Goal: Information Seeking & Learning: Learn about a topic

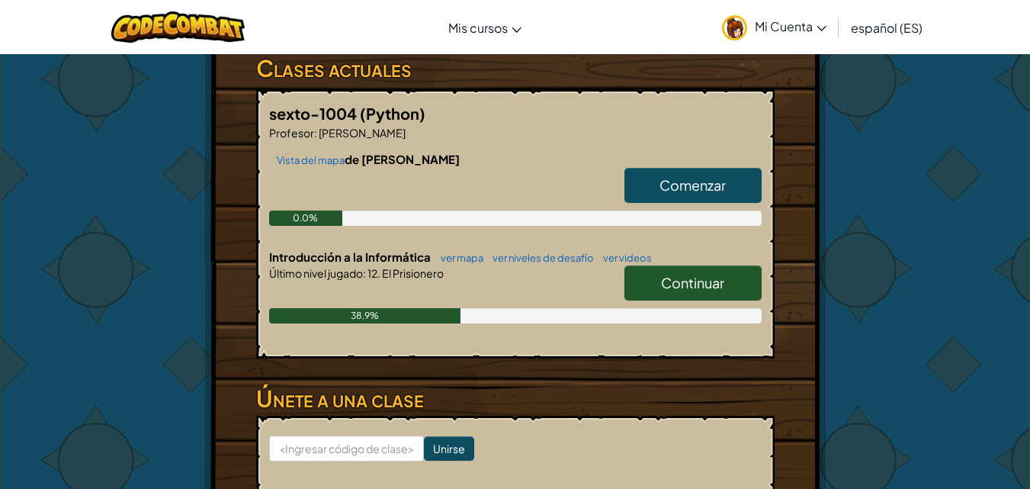
scroll to position [265, 0]
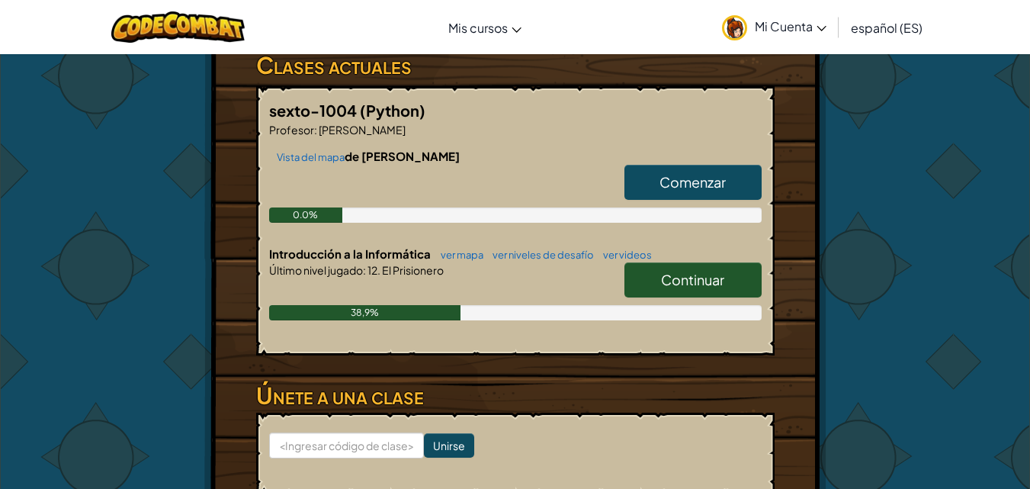
click at [678, 280] on font "Continuar" at bounding box center [692, 280] width 63 height 18
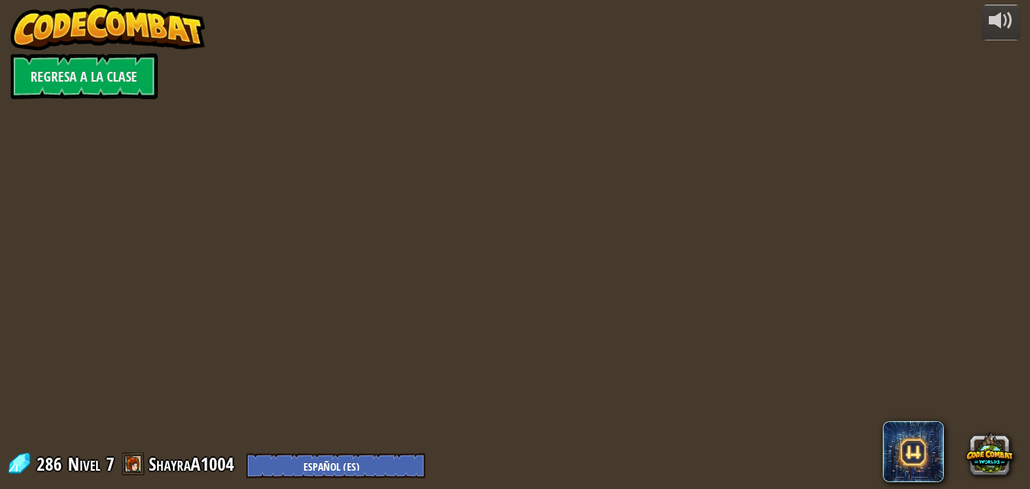
select select "es-ES"
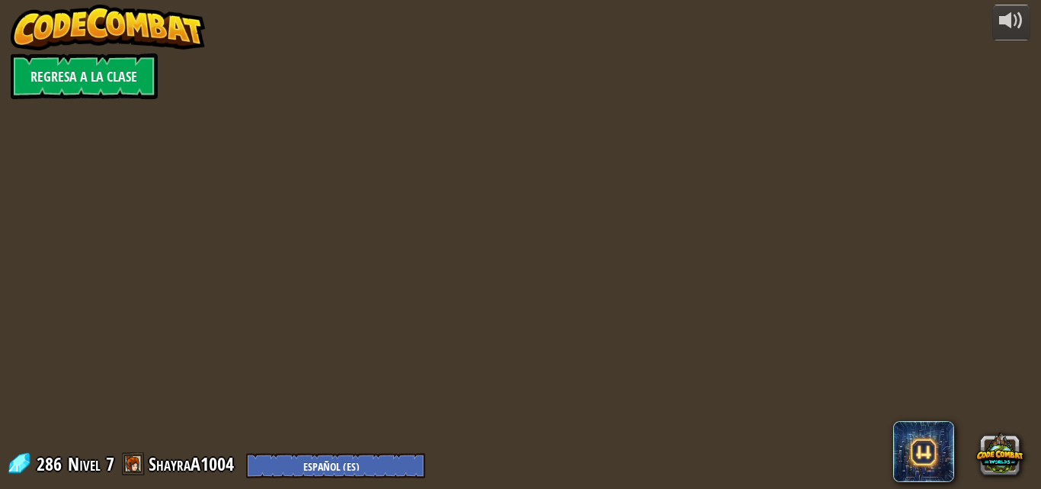
select select "es-ES"
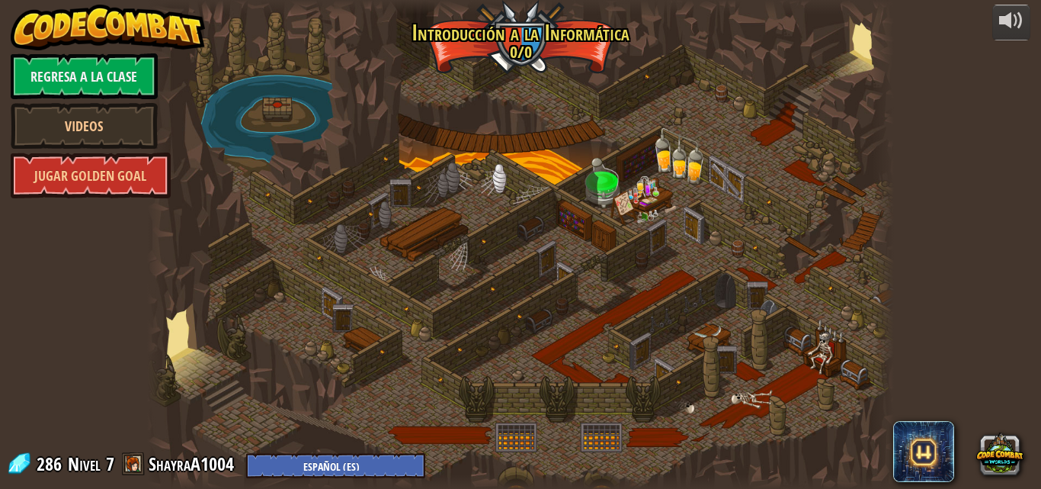
select select "es-ES"
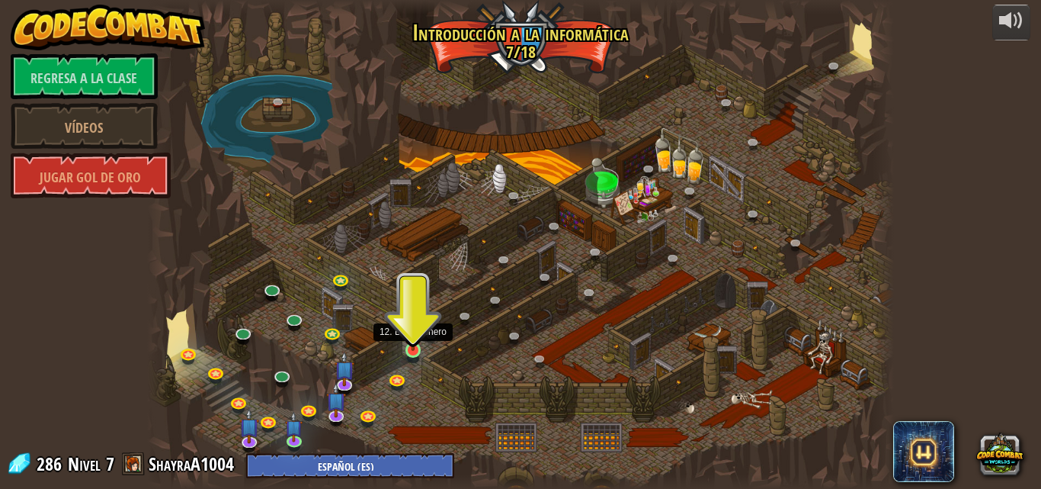
click at [413, 339] on img at bounding box center [413, 330] width 18 height 40
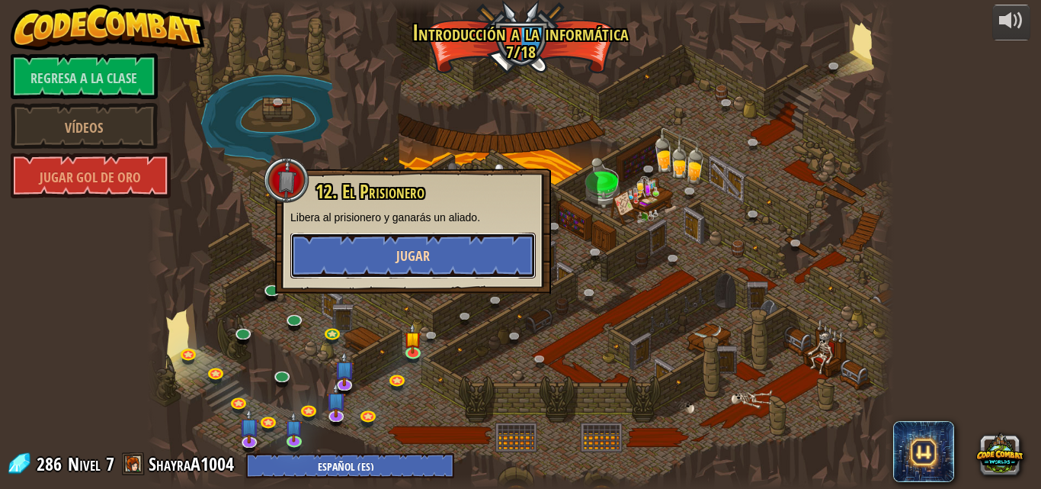
click at [386, 262] on button "Jugar" at bounding box center [412, 255] width 245 height 46
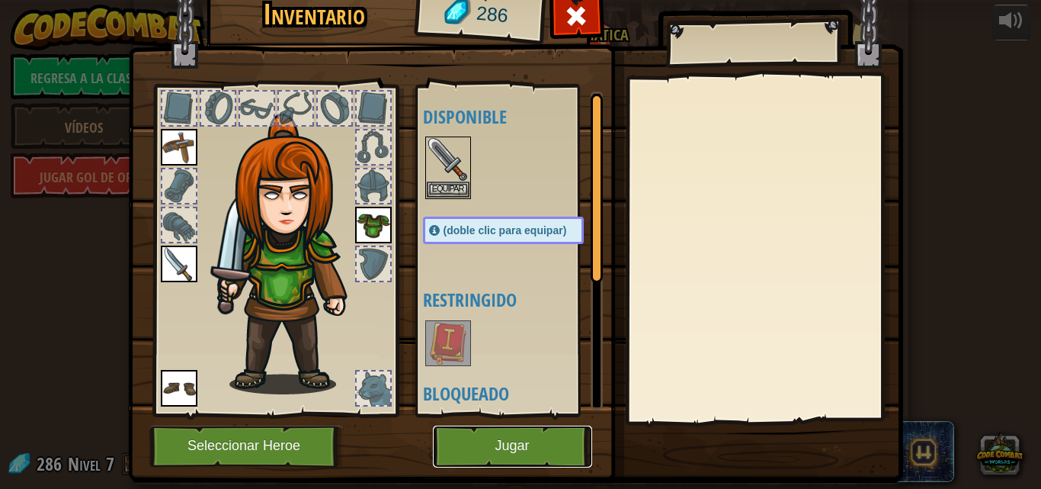
click at [488, 438] on button "Jugar" at bounding box center [512, 446] width 159 height 42
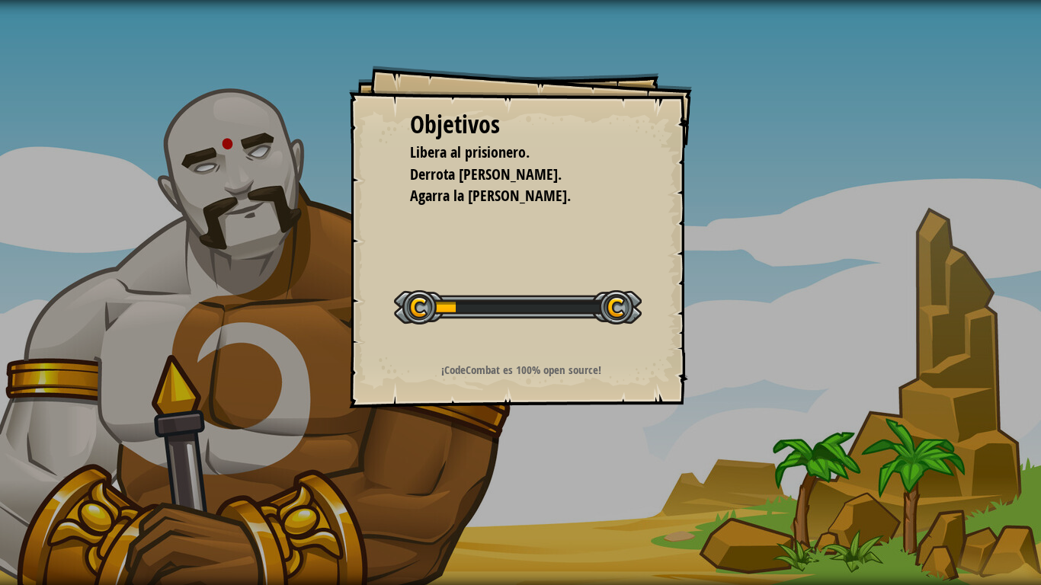
click at [434, 203] on span "Agarra la gema." at bounding box center [490, 195] width 161 height 21
click at [566, 302] on div at bounding box center [518, 307] width 248 height 34
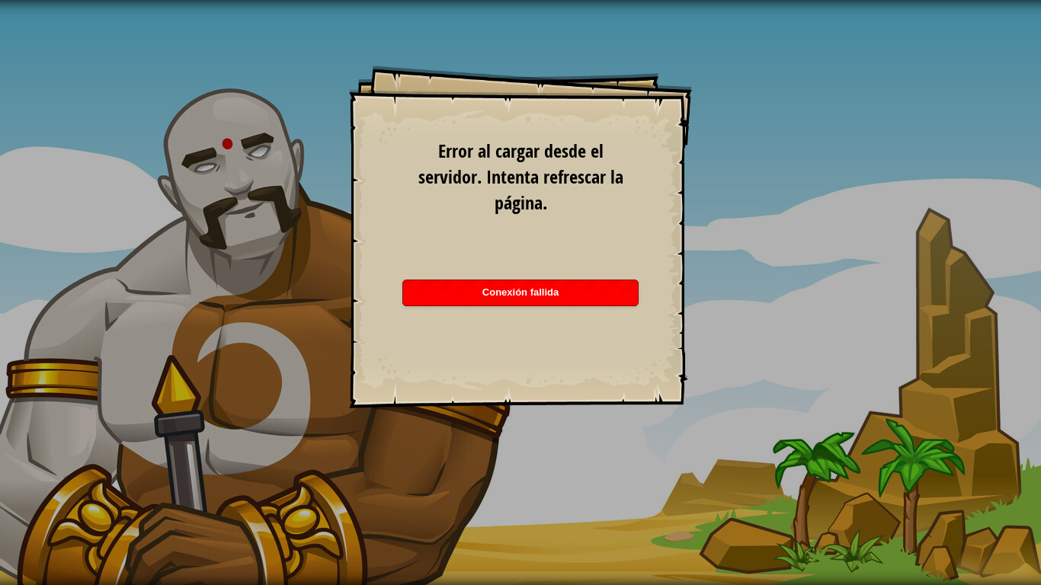
click at [563, 297] on div "Conexión fallida" at bounding box center [520, 293] width 235 height 25
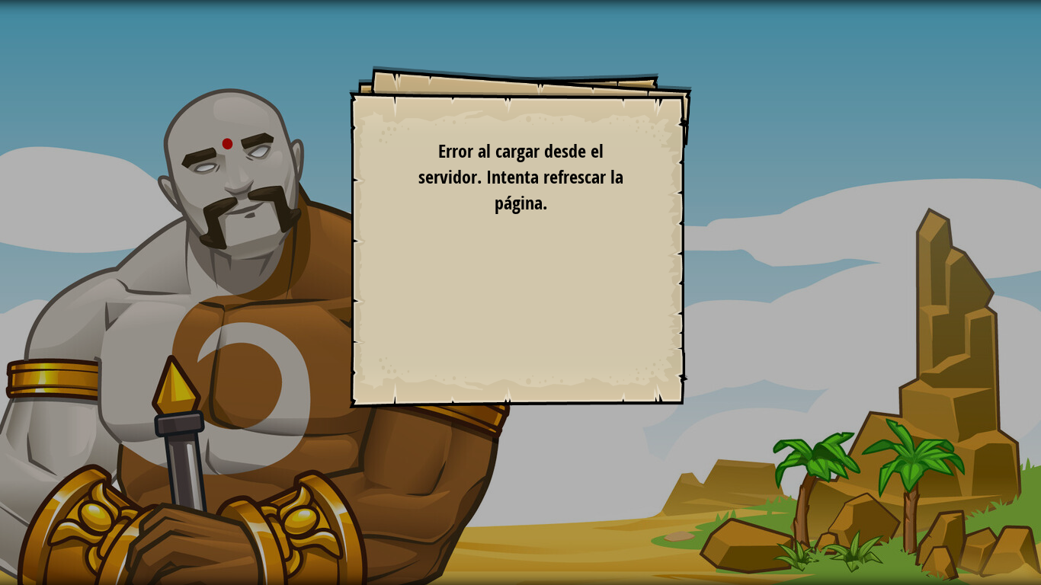
click at [799, 290] on div "Objetivos Libera al prisionero. Derrota al guardia. Agarra la gema. Iniciar niv…" at bounding box center [520, 292] width 1041 height 585
drag, startPoint x: 799, startPoint y: 290, endPoint x: 584, endPoint y: 241, distance: 220.4
click at [584, 241] on div "Objetivos Libera al prisionero. Derrota al guardia. Agarra la gema. Iniciar niv…" at bounding box center [520, 292] width 1041 height 585
click at [592, 20] on div "Objetivos Libera al prisionero. Derrota al guardia. Agarra la gema. Iniciar niv…" at bounding box center [520, 292] width 1041 height 585
click at [538, 40] on div "Objetivos Libera al prisionero. Derrota al guardia. Agarra la gema. Iniciar niv…" at bounding box center [520, 292] width 1041 height 585
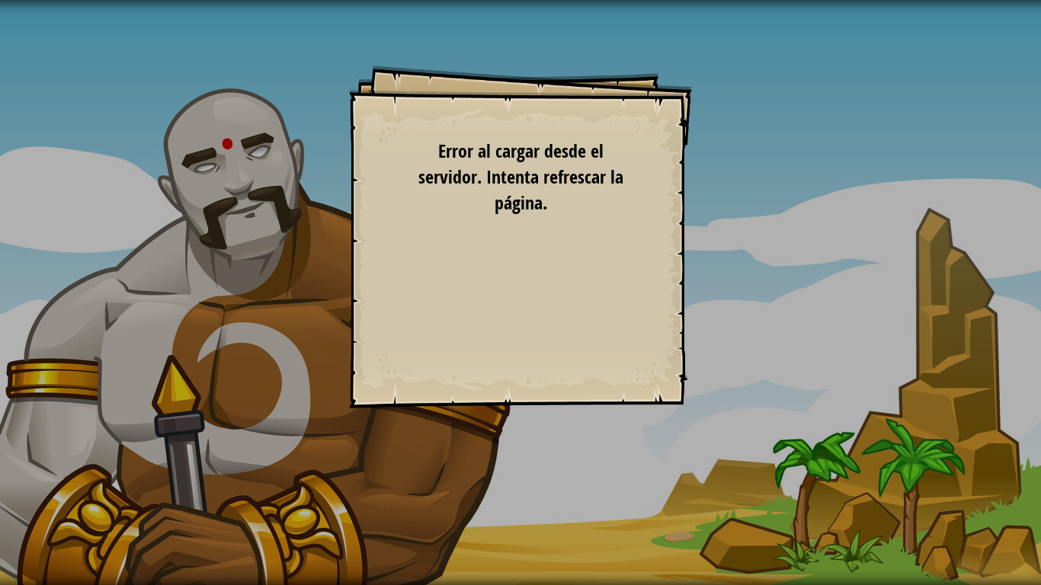
click at [538, 40] on div "Objetivos Libera al prisionero. Derrota al guardia. Agarra la gema. Iniciar niv…" at bounding box center [520, 292] width 1041 height 585
click at [395, 177] on div "Objetivos Libera al prisionero. Derrota al guardia. Agarra la gema. Iniciar niv…" at bounding box center [520, 237] width 343 height 343
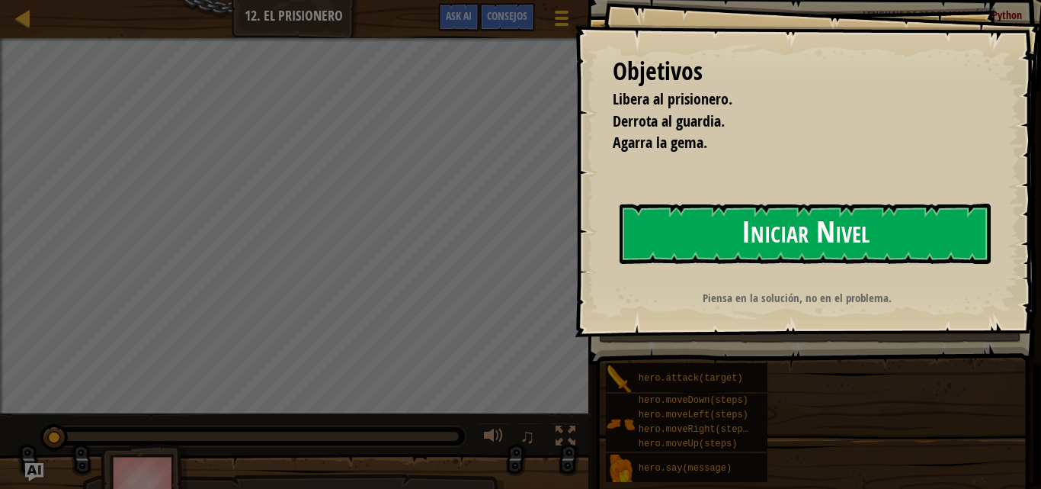
click at [905, 242] on button "Iniciar Nivel" at bounding box center [805, 234] width 371 height 60
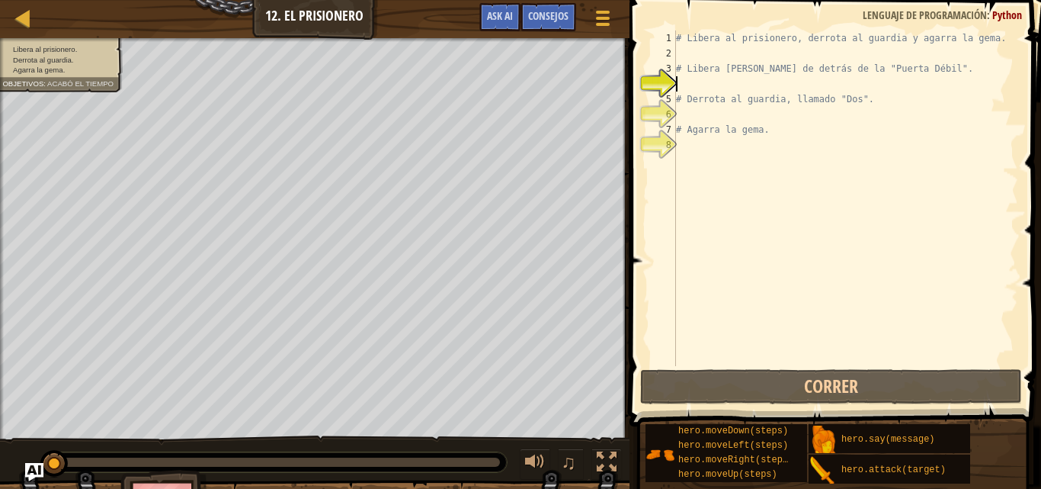
click at [707, 88] on div "# Libera al prisionero, derrota al guardia y agarra la gema. # Libera [PERSON_N…" at bounding box center [845, 213] width 345 height 366
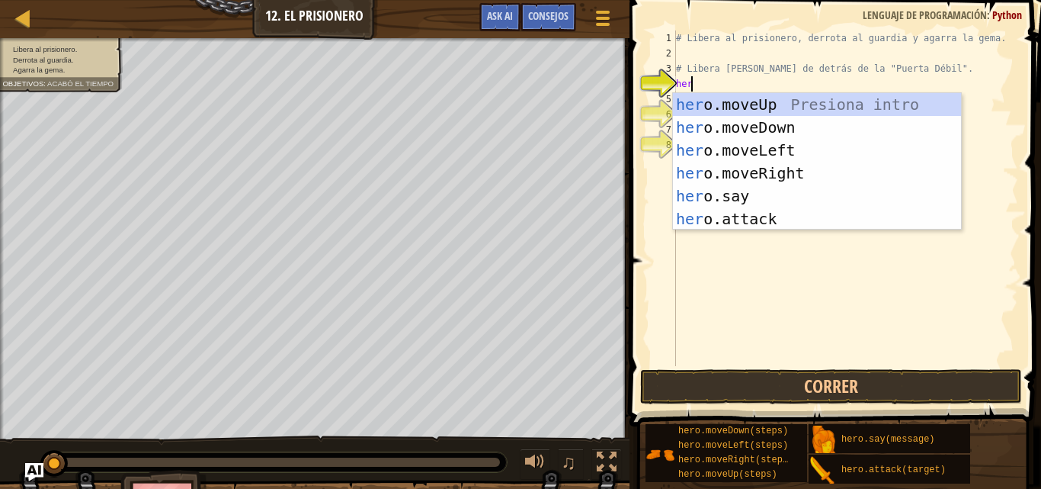
type textarea "hero"
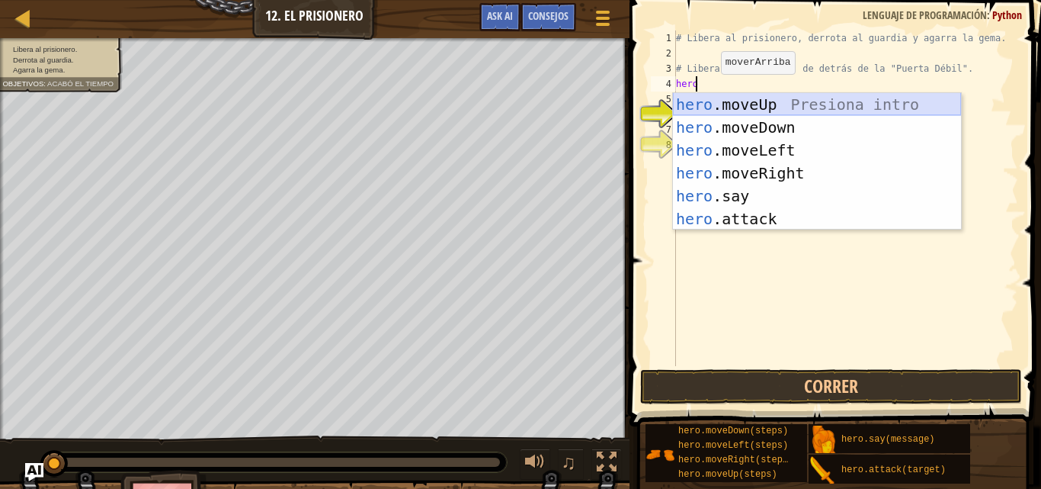
click at [726, 109] on div "hero .moveUp Presiona intro hero .moveDown Presiona intro hero .moveLeft Presio…" at bounding box center [817, 184] width 288 height 183
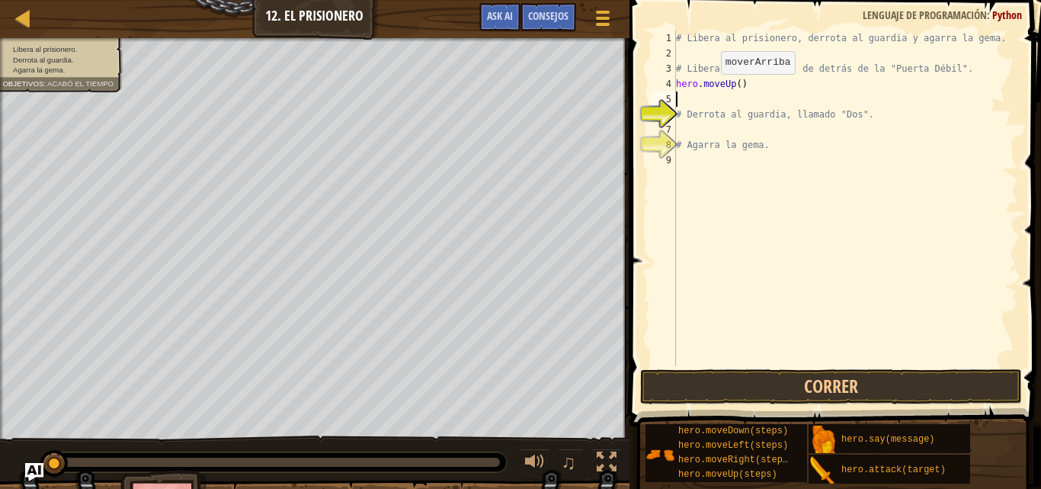
scroll to position [7, 0]
click at [694, 130] on div "# Libera al prisionero, derrota al guardia y agarra la gema. # Libera [PERSON_N…" at bounding box center [845, 213] width 345 height 366
click at [696, 97] on div "# Libera al prisionero, derrota al guardia y agarra la gema. # Libera [PERSON_N…" at bounding box center [845, 213] width 345 height 366
type textarea "hero.moveUp()"
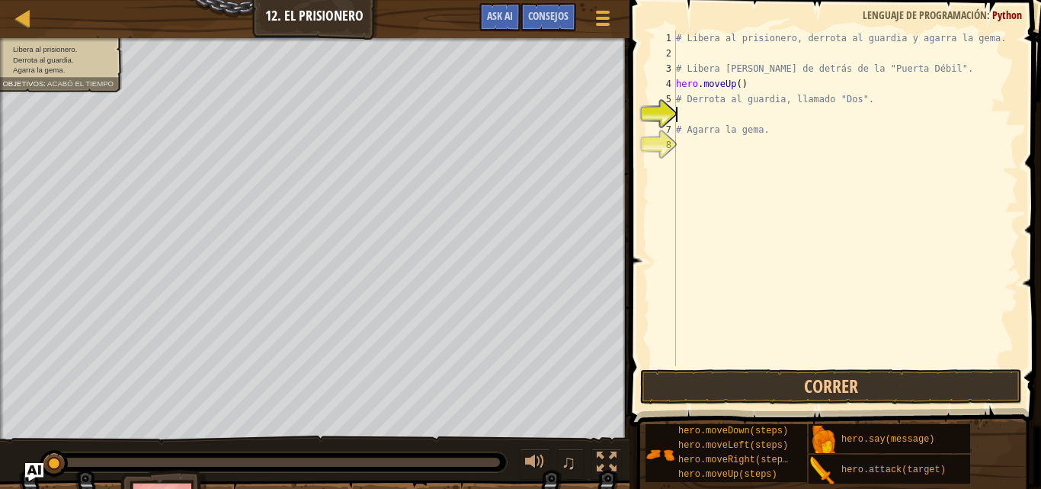
click at [691, 114] on div "# Libera al prisionero, derrota al guardia y agarra la gema. # Libera [PERSON_N…" at bounding box center [845, 213] width 345 height 366
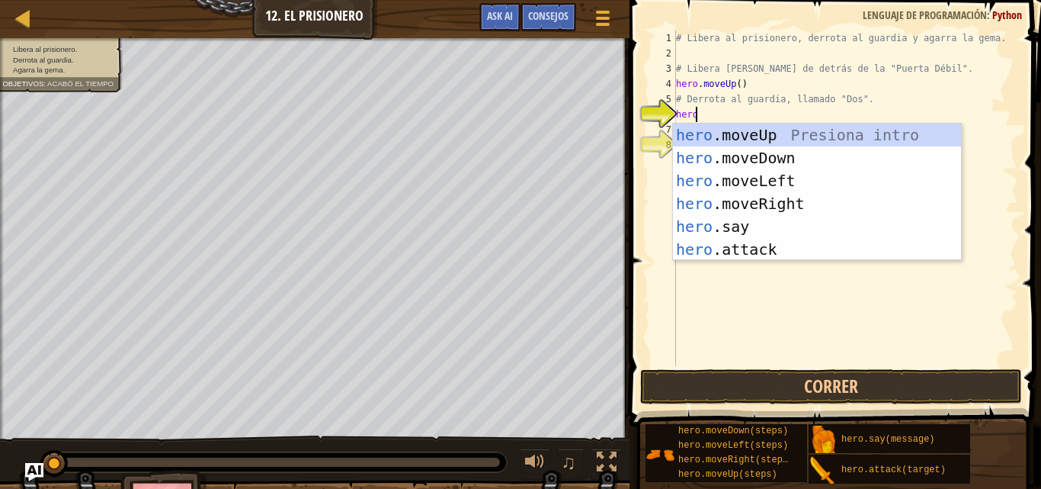
scroll to position [7, 1]
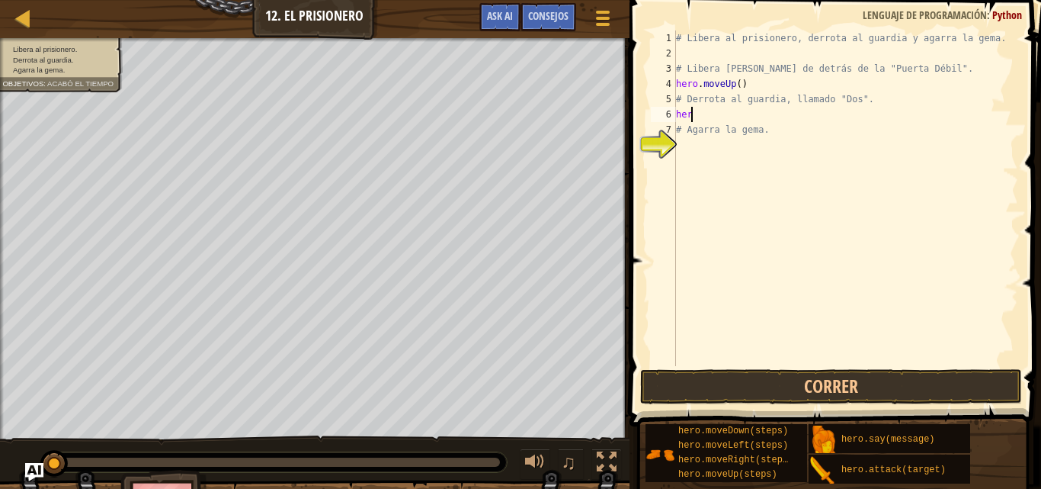
type textarea "hero"
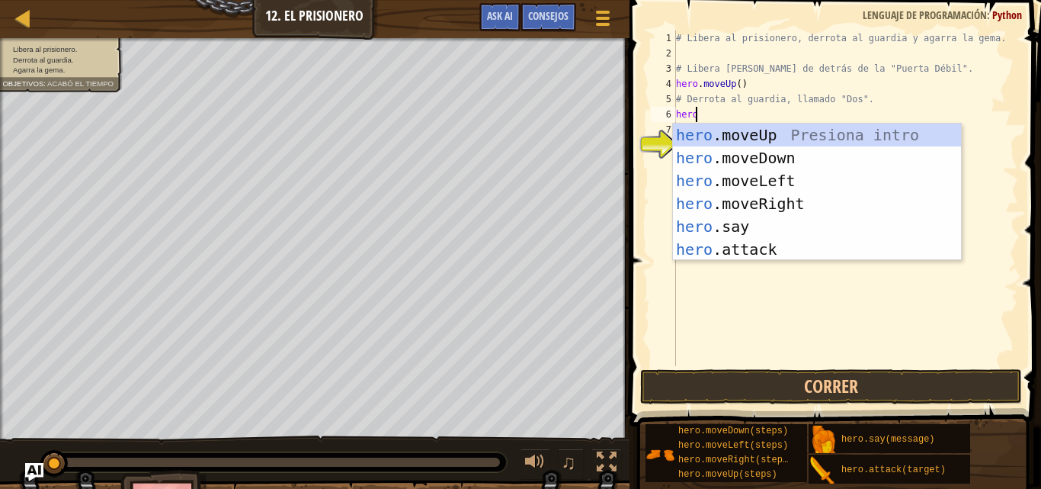
click at [756, 283] on div "# Libera al prisionero, derrota al guardia y agarra la gema. # Libera [PERSON_N…" at bounding box center [845, 213] width 345 height 366
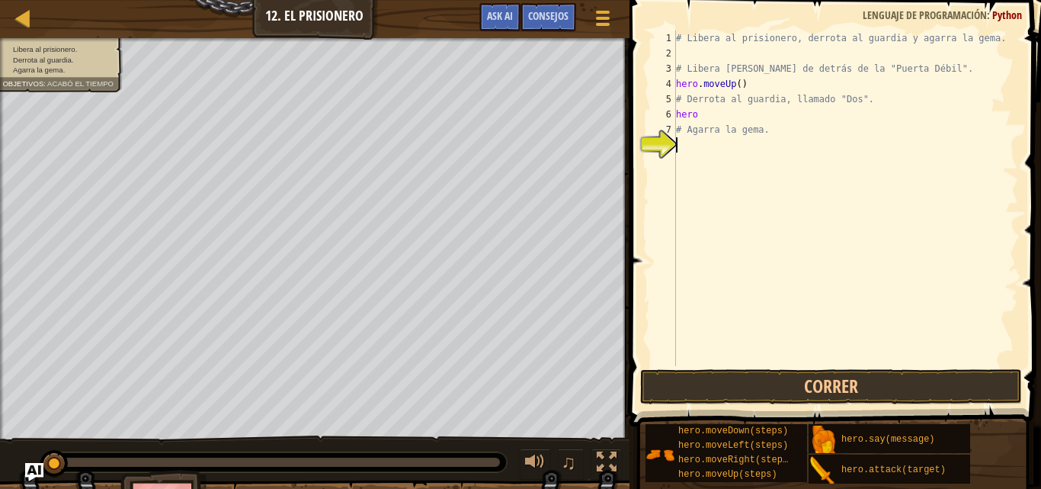
scroll to position [7, 0]
click at [705, 119] on div "# Libera al prisionero, derrota al guardia y agarra la gema. # Libera [PERSON_N…" at bounding box center [845, 213] width 345 height 366
type textarea "hero"
drag, startPoint x: 694, startPoint y: 113, endPoint x: 677, endPoint y: 114, distance: 17.6
click at [677, 114] on div "# Libera al prisionero, derrota al guardia y agarra la gema. # Libera [PERSON_N…" at bounding box center [845, 213] width 345 height 366
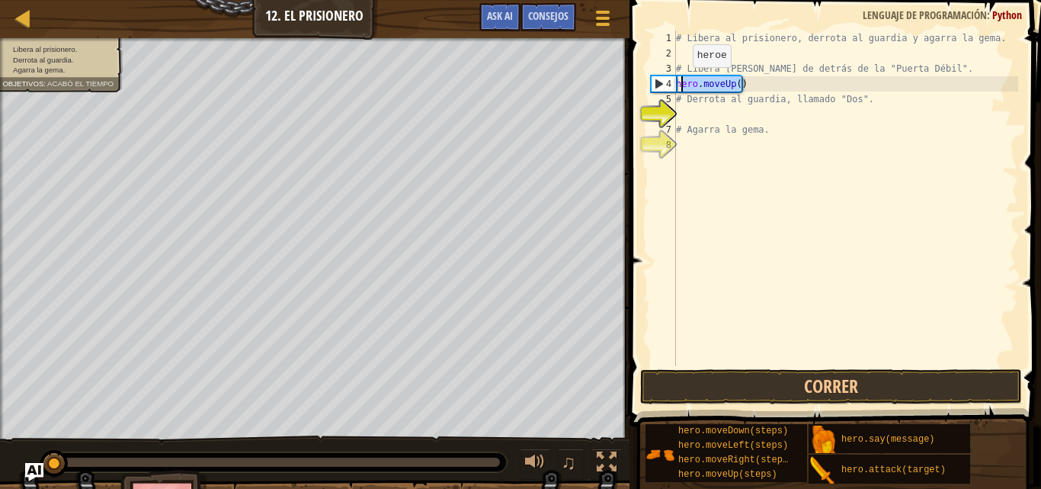
drag, startPoint x: 742, startPoint y: 82, endPoint x: 678, endPoint y: 82, distance: 63.3
click at [678, 82] on div "# Libera al prisionero, derrota al guardia y agarra la gema. # Libera [PERSON_N…" at bounding box center [845, 213] width 345 height 366
type textarea "hero.moveUp()"
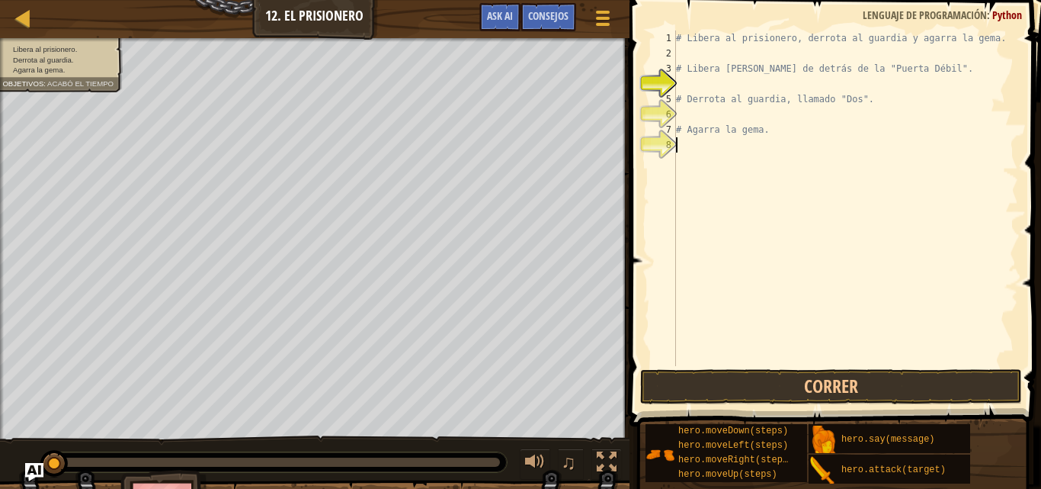
click at [821, 161] on div "# Libera al prisionero, derrota al guardia y agarra la gema. # Libera [PERSON_N…" at bounding box center [845, 213] width 345 height 366
click at [701, 52] on div "# Libera al prisionero, derrota al guardia y agarra la gema. # Libera [PERSON_N…" at bounding box center [845, 213] width 345 height 366
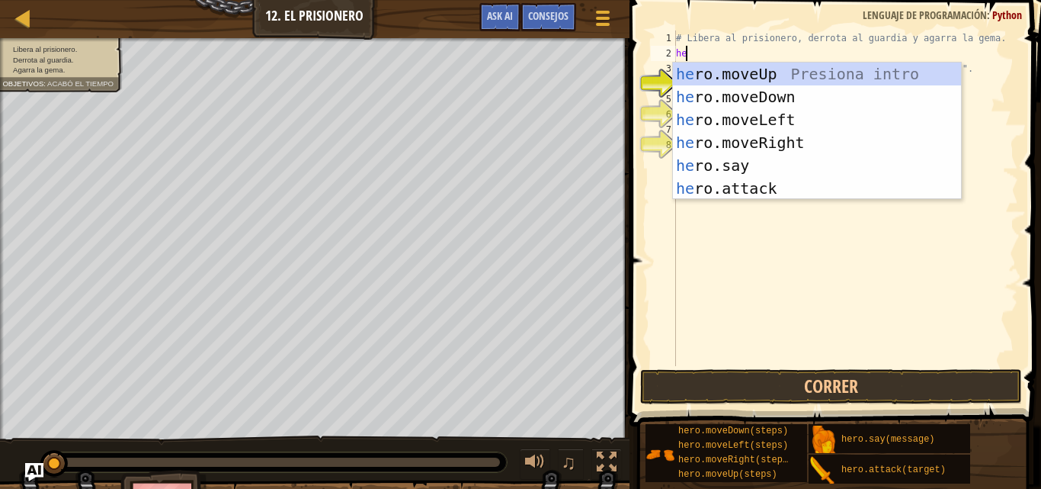
type textarea "hero"
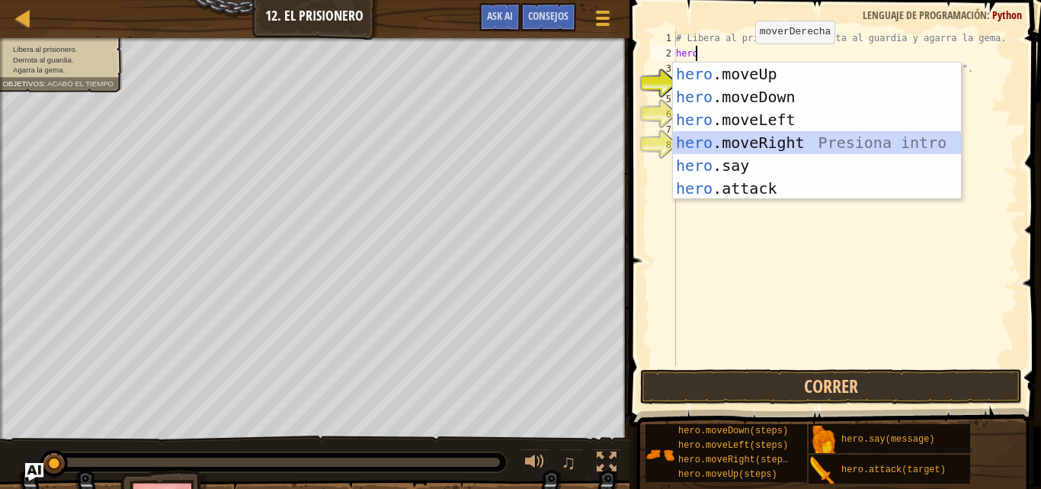
click at [790, 136] on div "hero .moveUp Presiona intro hero .moveDown Presiona intro hero .moveLeft Presio…" at bounding box center [817, 154] width 288 height 183
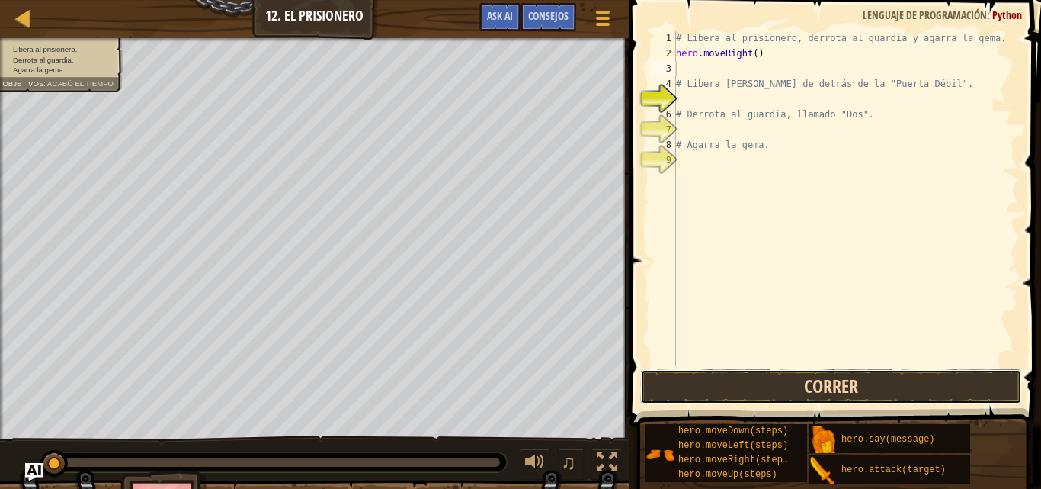
click at [771, 378] on button "Correr" at bounding box center [831, 386] width 382 height 35
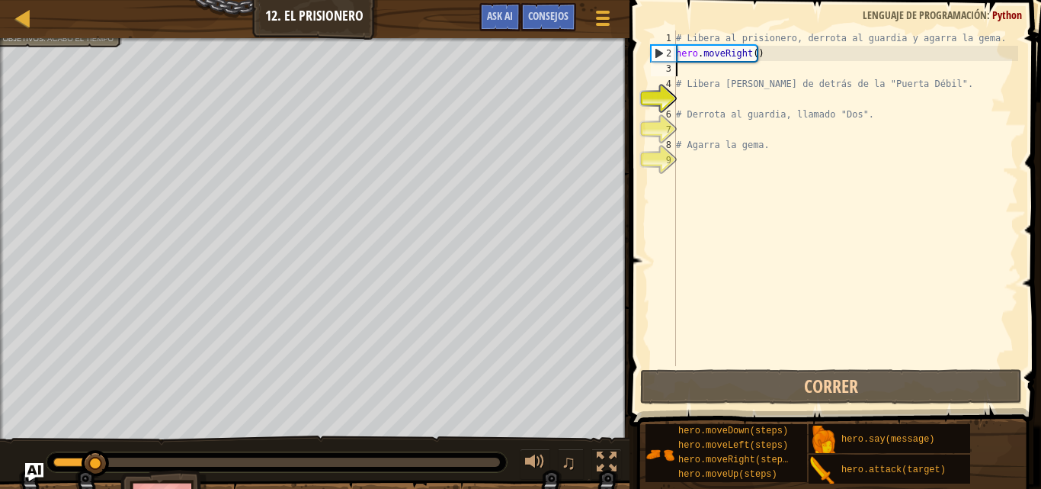
click at [697, 100] on div "# Libera al prisionero, derrota al guardia y agarra la gema. hero . moveRight (…" at bounding box center [845, 213] width 345 height 366
click at [697, 72] on div "# Libera al prisionero, derrota al guardia y agarra la gema. hero . moveRight (…" at bounding box center [845, 213] width 345 height 366
type textarea "hero.moveRight()"
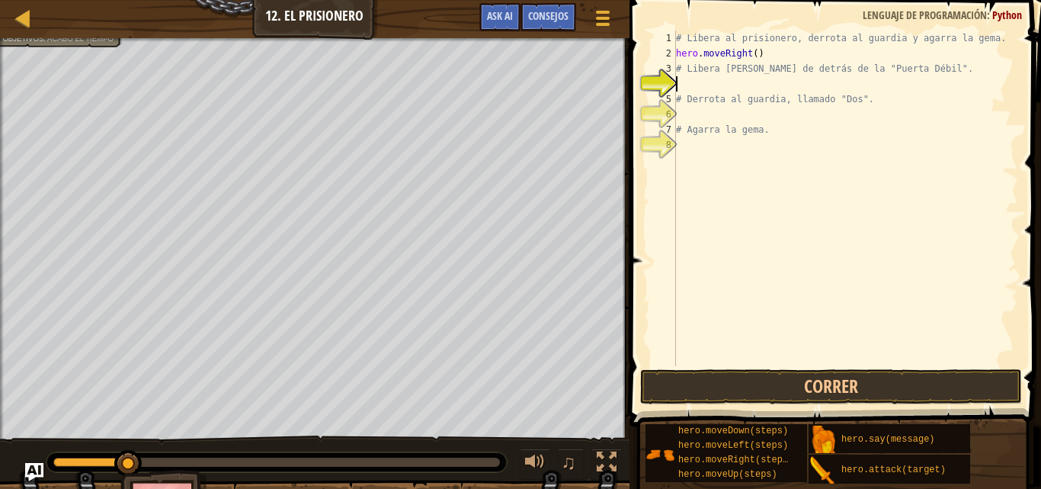
click at [713, 84] on div "# Libera al prisionero, derrota al guardia y agarra la gema. hero . moveRight (…" at bounding box center [845, 213] width 345 height 366
click at [723, 79] on div "# Libera al prisionero, derrota al guardia y agarra la gema. hero . moveRight (…" at bounding box center [845, 213] width 345 height 366
type textarea "hero.Weak Door"
click at [771, 120] on div "# Libera al prisionero, derrota al guardia y agarra la gema. hero . moveRight (…" at bounding box center [845, 213] width 345 height 366
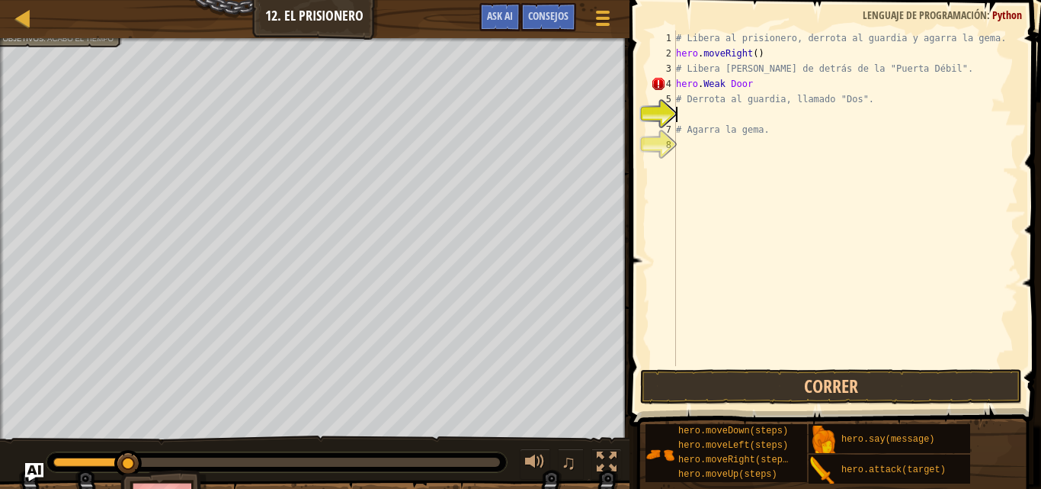
scroll to position [7, 0]
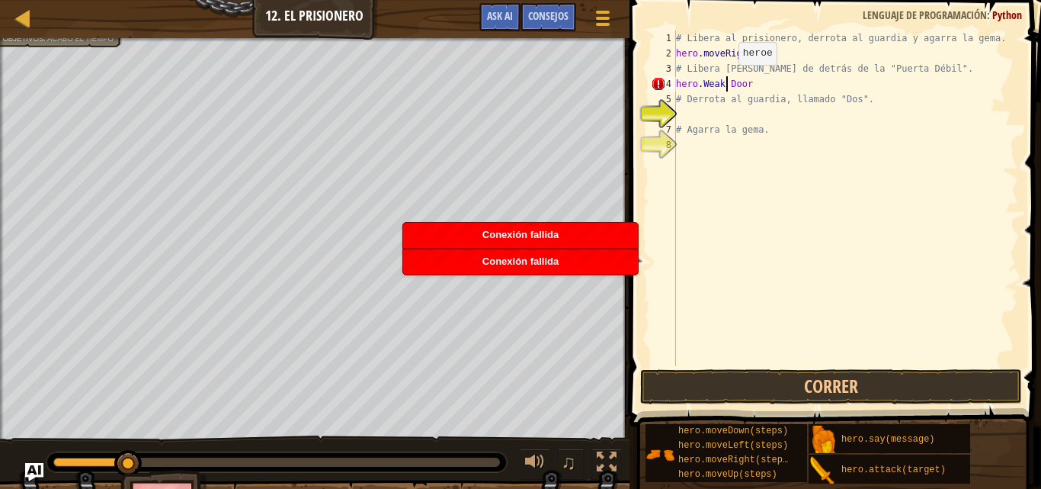
click at [726, 80] on div "# Libera al prisionero, derrota al guardia y agarra la gema. hero . moveRight (…" at bounding box center [845, 213] width 345 height 366
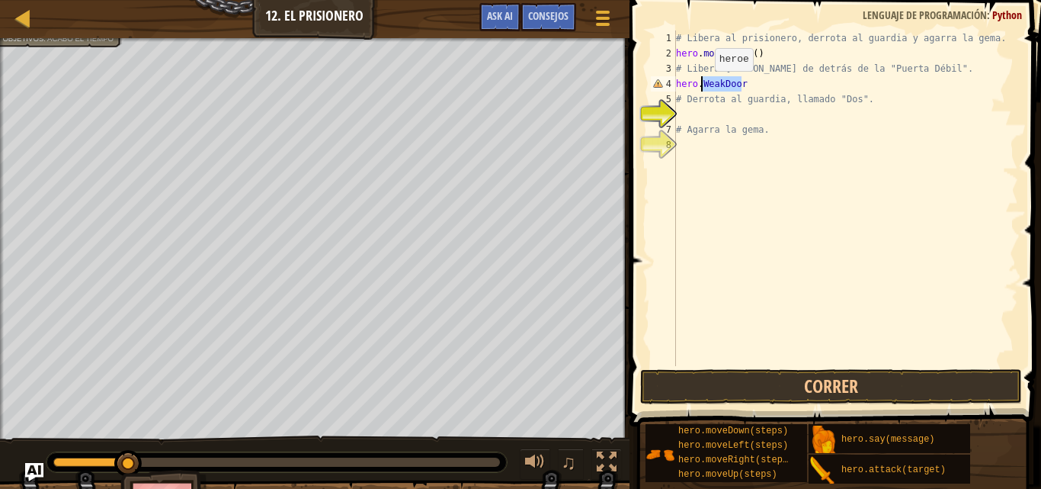
drag, startPoint x: 741, startPoint y: 85, endPoint x: 702, endPoint y: 86, distance: 38.9
click at [702, 86] on div "# Libera al prisionero, derrota al guardia y agarra la gema. hero . moveRight (…" at bounding box center [845, 213] width 345 height 366
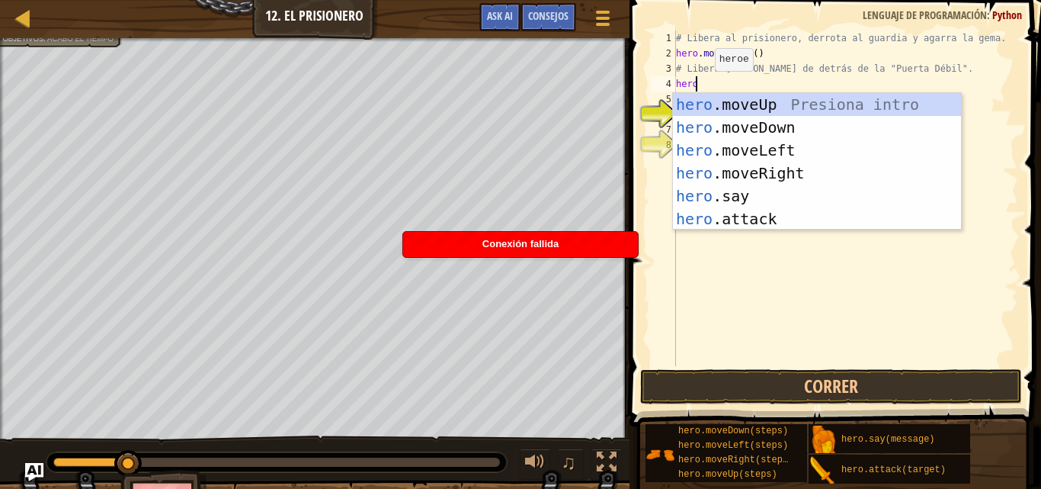
scroll to position [7, 1]
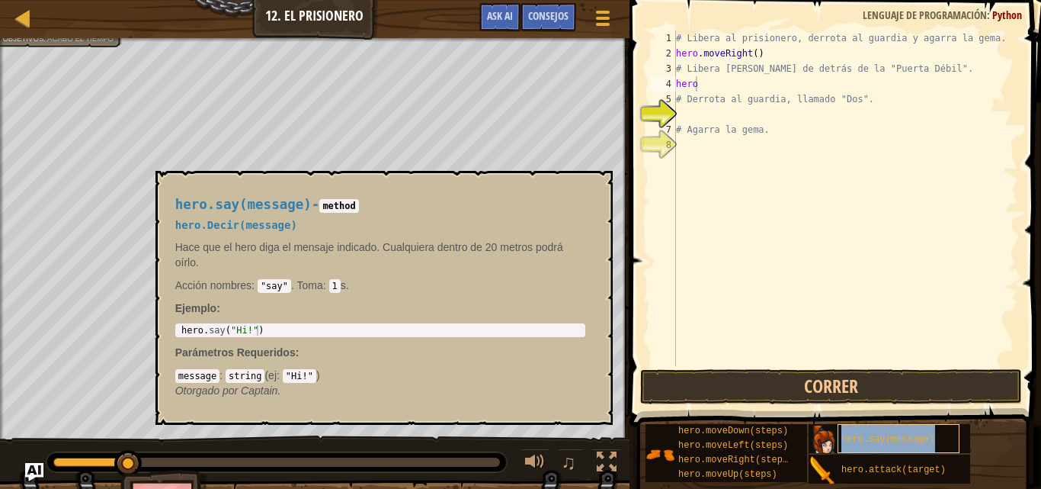
click at [884, 431] on div "hero.say(message)" at bounding box center [899, 438] width 122 height 29
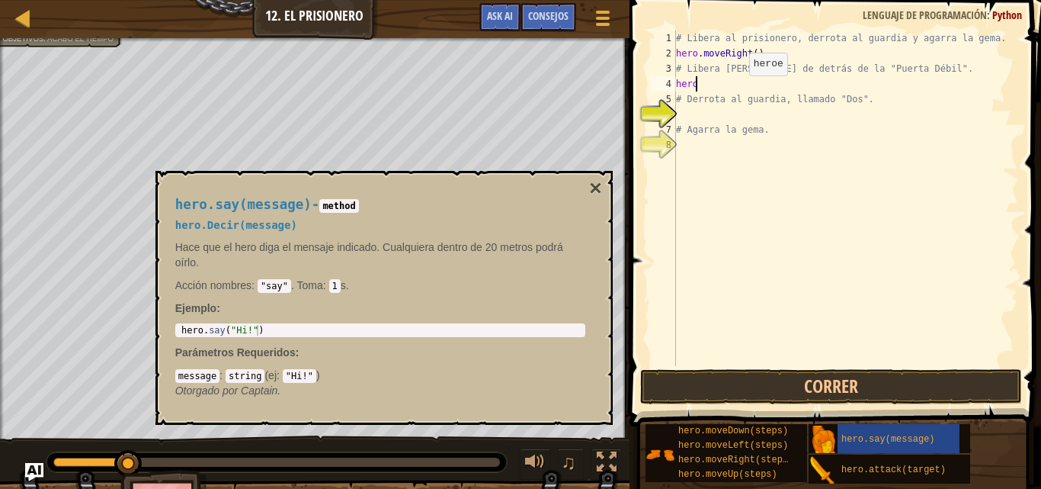
click at [736, 91] on div "# Libera al prisionero, derrota al guardia y agarra la gema. hero . moveRight (…" at bounding box center [845, 213] width 345 height 366
click at [592, 0] on body "Mapa Introducción a la Informática 12. El Prisionero Menú del Juego Hecho Conse…" at bounding box center [520, 0] width 1041 height 0
click at [592, 190] on button "×" at bounding box center [595, 188] width 12 height 21
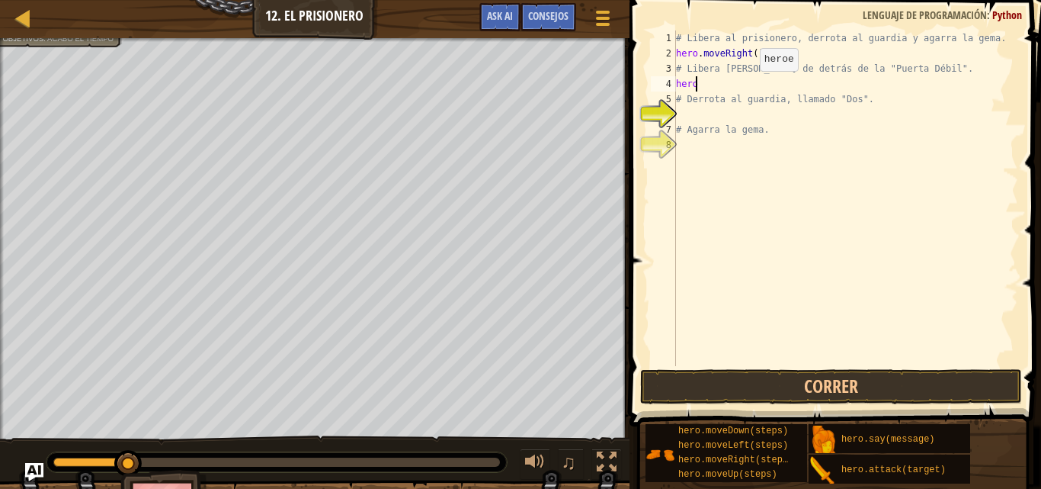
click at [747, 86] on div "# Libera al prisionero, derrota al guardia y agarra la gema. hero . moveRight (…" at bounding box center [845, 213] width 345 height 366
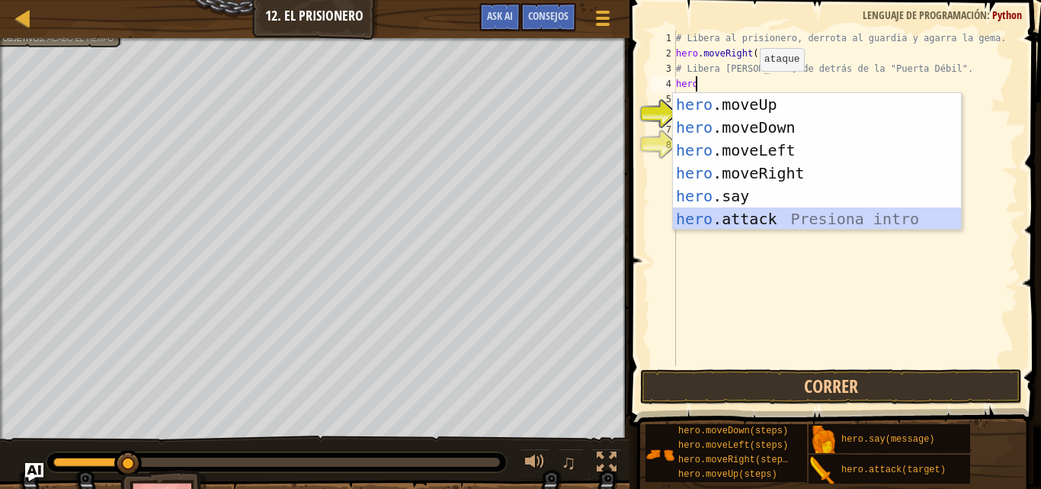
click at [752, 210] on div "hero .moveUp Presiona intro hero .moveDown Presiona intro hero .moveLeft Presio…" at bounding box center [817, 184] width 288 height 183
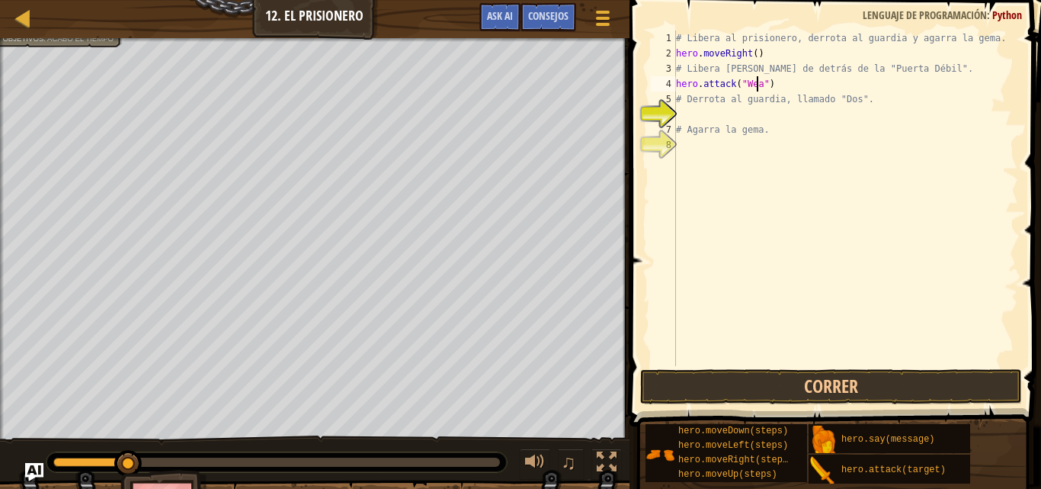
scroll to position [7, 7]
type textarea "hero.attack("Weak Door")"
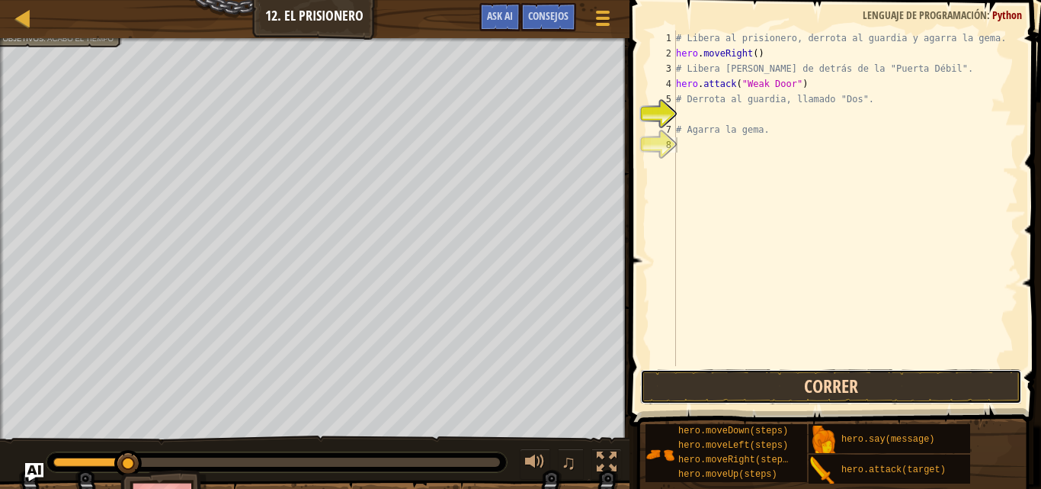
click at [755, 373] on button "Correr" at bounding box center [831, 386] width 382 height 35
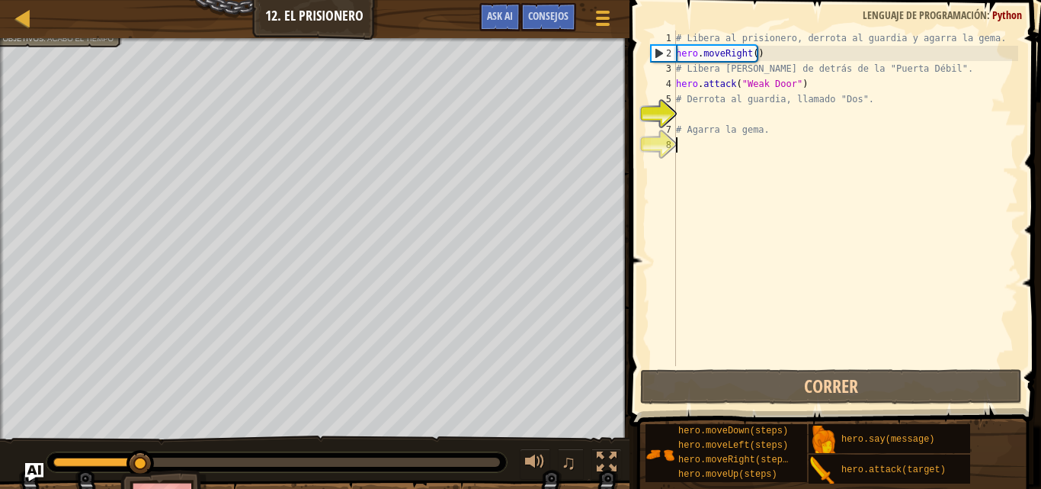
click at [692, 116] on div "# Libera al prisionero, derrota al guardia y agarra la gema. hero . moveRight (…" at bounding box center [845, 213] width 345 height 366
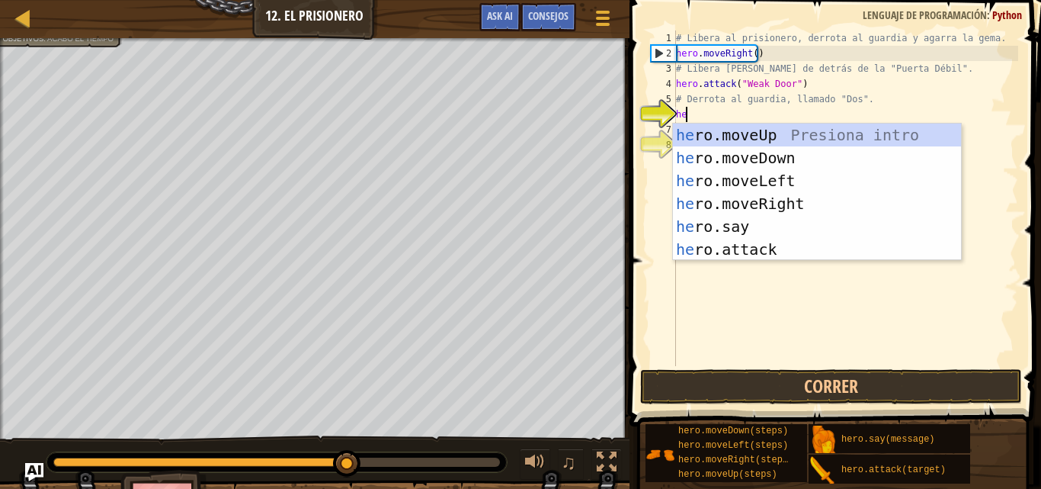
type textarea "hero"
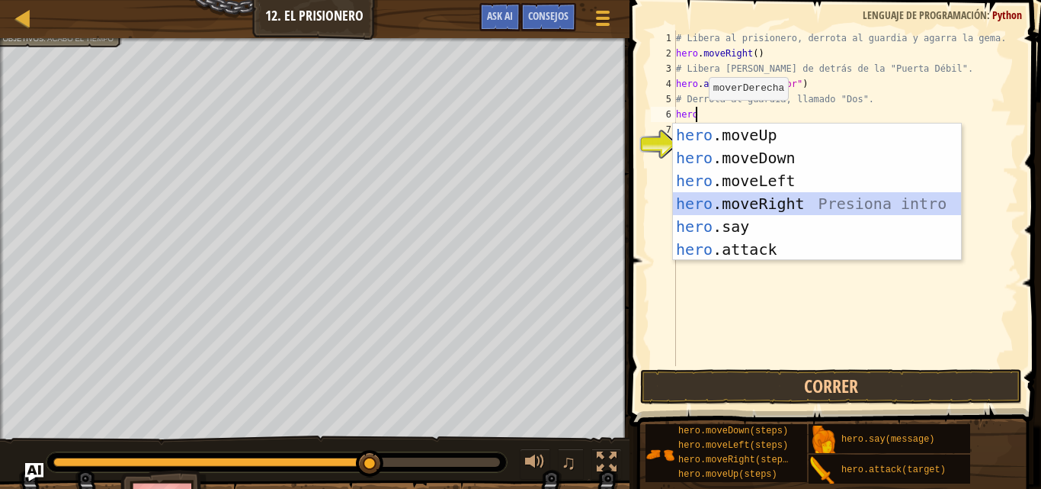
click at [777, 200] on div "hero .moveUp Presiona intro hero .moveDown Presiona intro hero .moveLeft Presio…" at bounding box center [817, 214] width 288 height 183
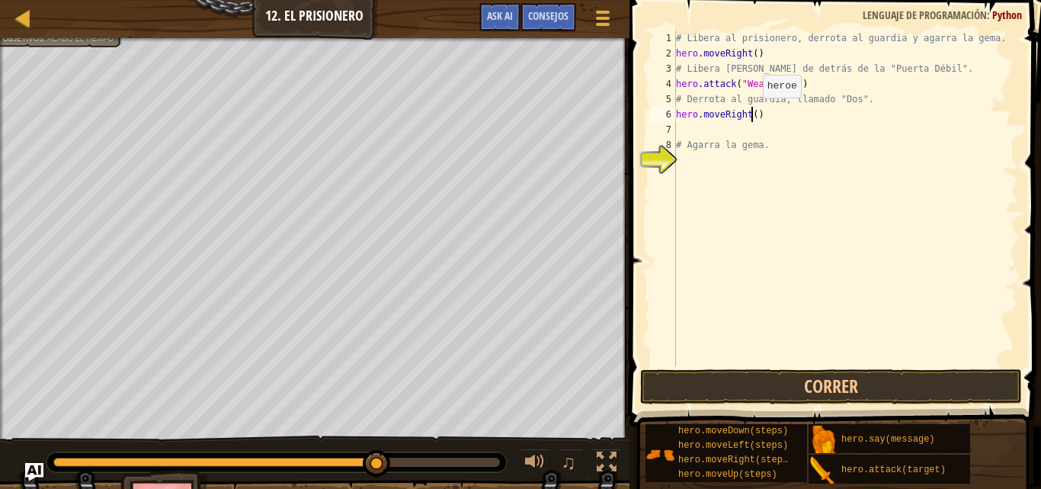
click at [750, 113] on div "# Libera al prisionero, derrota al guardia y agarra la gema. hero . moveRight (…" at bounding box center [845, 213] width 345 height 366
click at [802, 371] on button "Correr" at bounding box center [831, 386] width 382 height 35
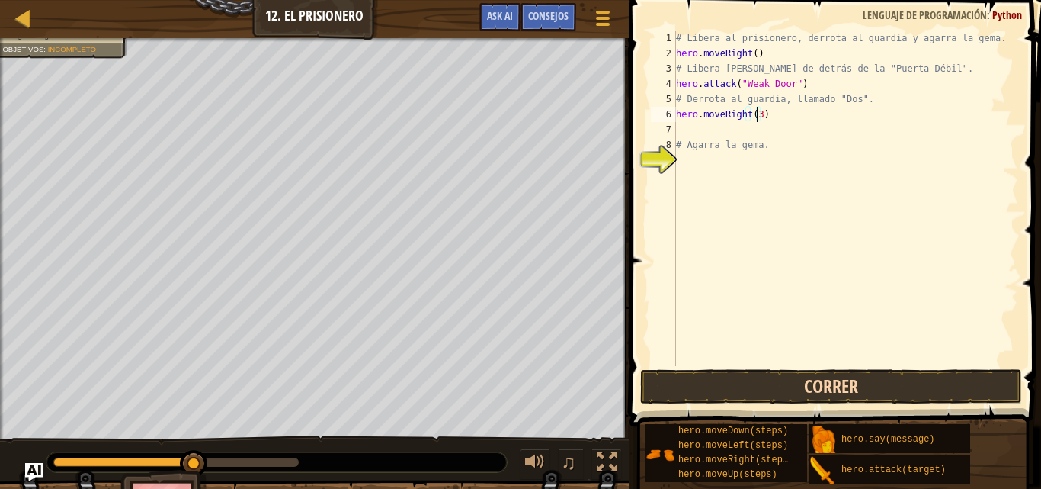
type textarea "hero.moveRight(3)"
click at [774, 385] on button "Correr" at bounding box center [831, 386] width 382 height 35
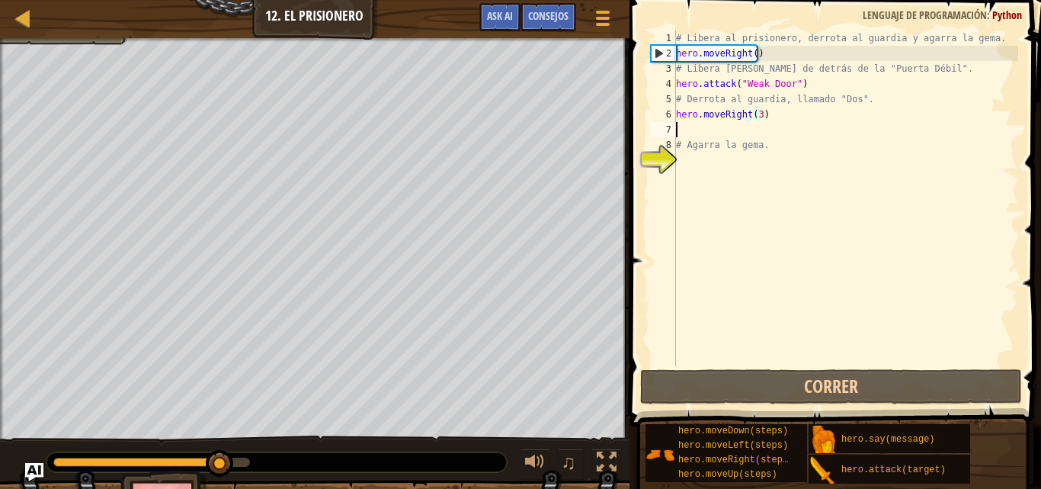
click at [717, 130] on div "# Libera al prisionero, derrota al guardia y agarra la gema. hero . moveRight (…" at bounding box center [845, 213] width 345 height 366
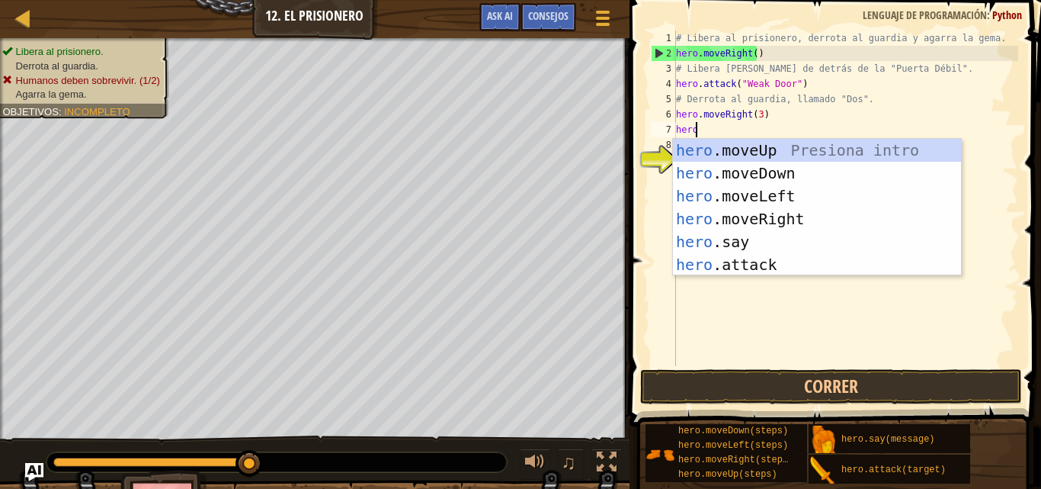
scroll to position [7, 1]
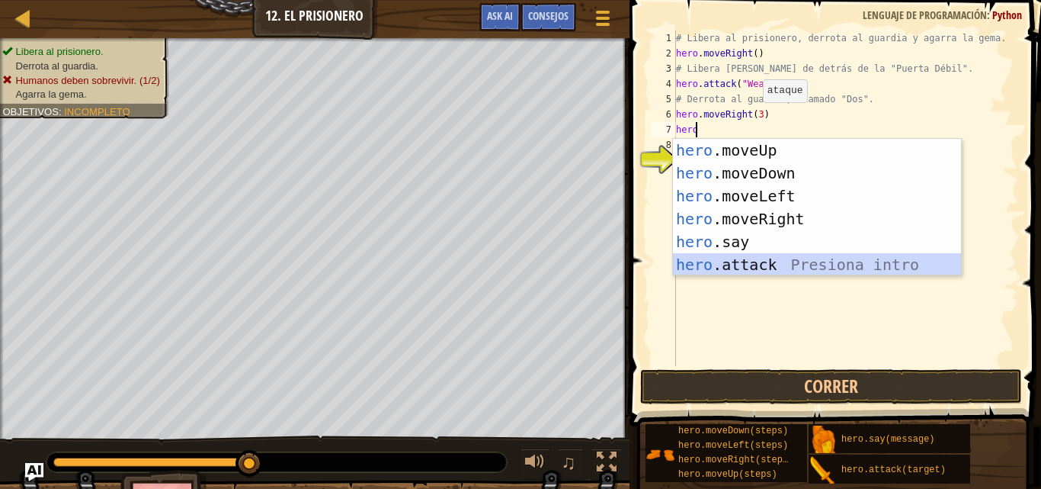
click at [755, 256] on div "hero .moveUp Presiona intro hero .moveDown Presiona intro hero .moveLeft Presio…" at bounding box center [817, 230] width 288 height 183
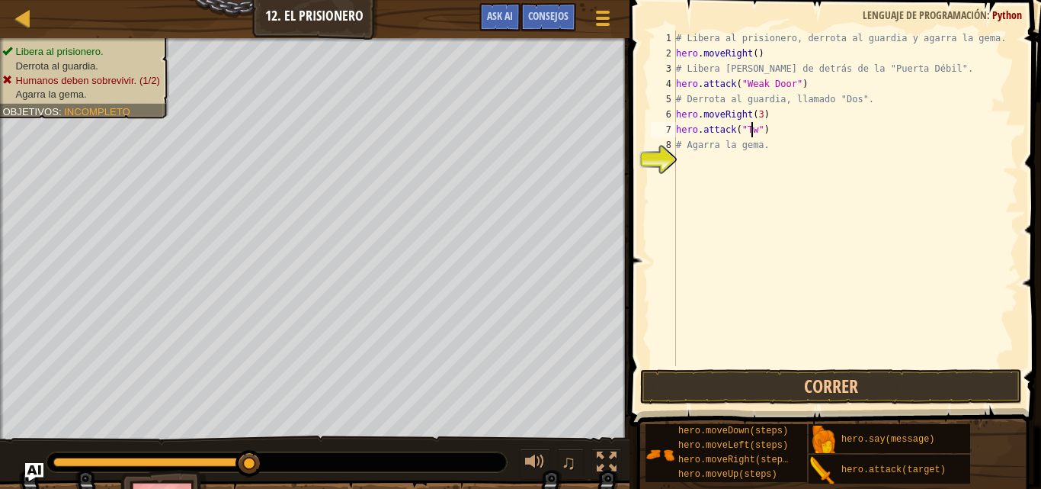
scroll to position [7, 6]
type textarea "hero.attack("Two")"
click at [810, 162] on div "# Libera al prisionero, derrota al guardia y agarra la gema. hero . moveRight (…" at bounding box center [845, 213] width 345 height 366
click at [691, 383] on button "Correr" at bounding box center [831, 386] width 382 height 35
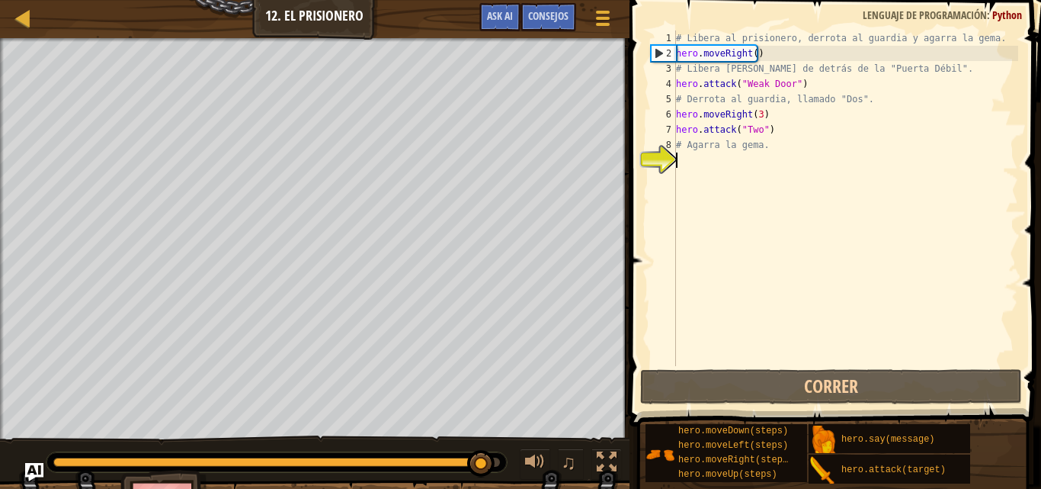
click at [698, 156] on div "# Libera al prisionero, derrota al guardia y agarra la gema. hero . moveRight (…" at bounding box center [845, 213] width 345 height 366
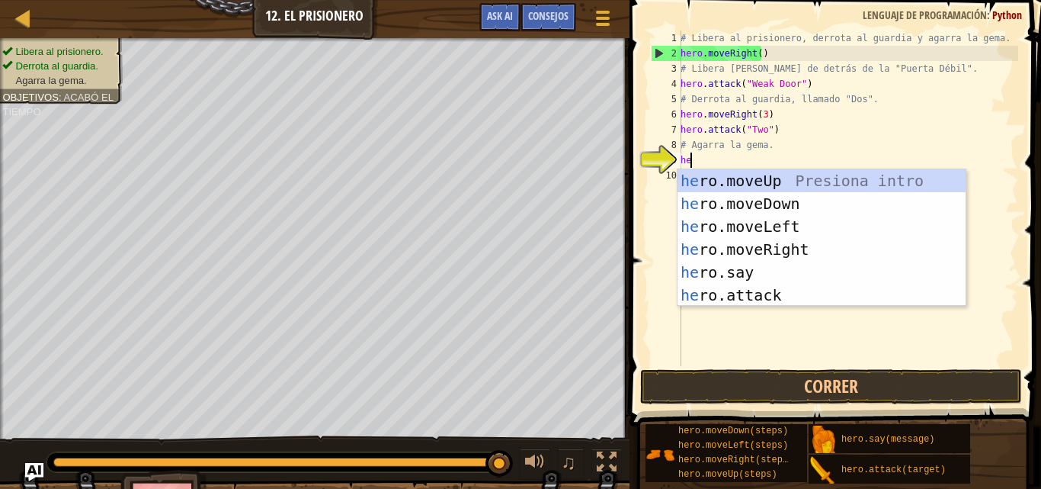
type textarea "hero"
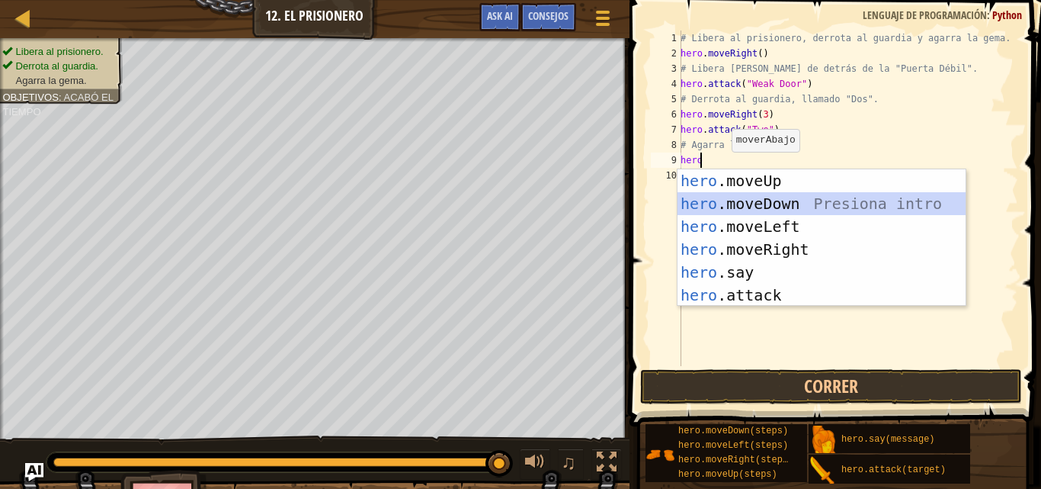
click at [781, 207] on div "hero .moveUp Presiona intro hero .moveDown Presiona intro hero .moveLeft Presio…" at bounding box center [822, 260] width 288 height 183
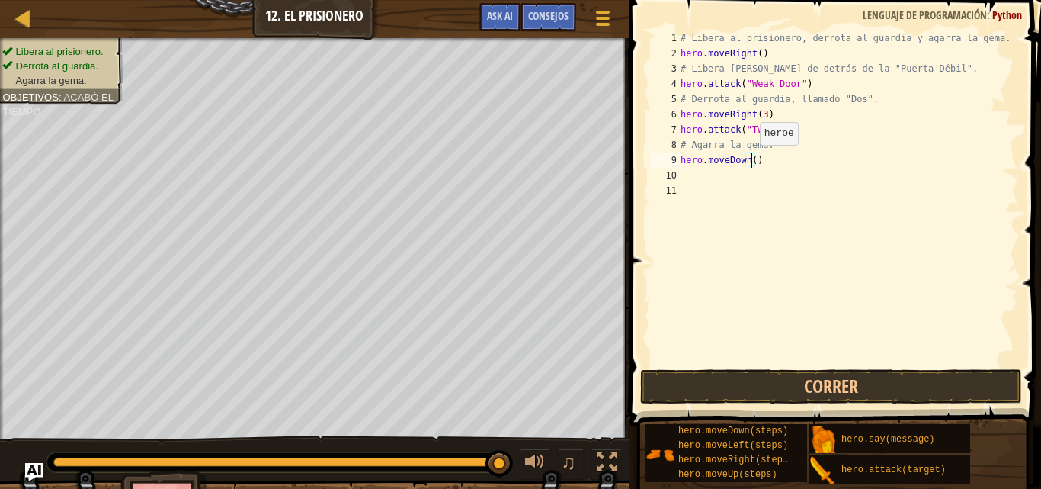
click at [752, 160] on div "# Libera al prisionero, derrota al guardia y agarra la gema. hero . moveRight (…" at bounding box center [848, 213] width 341 height 366
click at [857, 378] on button "Correr" at bounding box center [831, 386] width 382 height 35
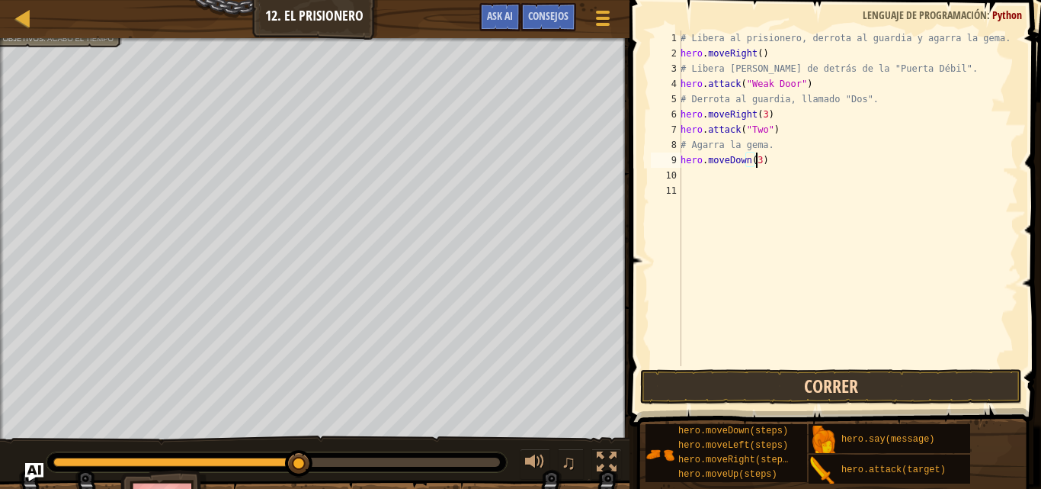
type textarea "hero.moveDown(3)"
click at [726, 184] on div "# Libera al prisionero, derrota al guardia y agarra la gema. hero . moveRight (…" at bounding box center [848, 213] width 341 height 366
click at [726, 178] on div "# Libera al prisionero, derrota al guardia y agarra la gema. hero . moveRight (…" at bounding box center [848, 213] width 341 height 366
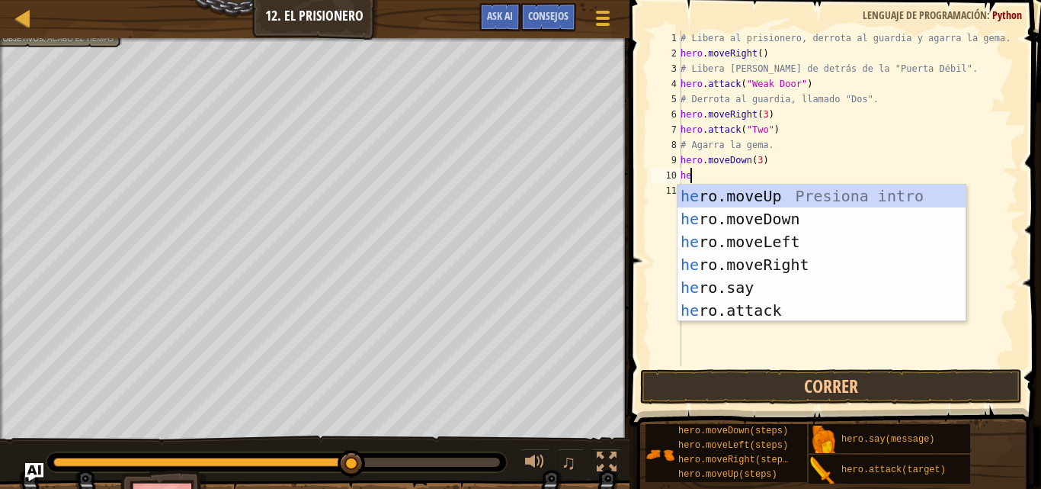
type textarea "hero"
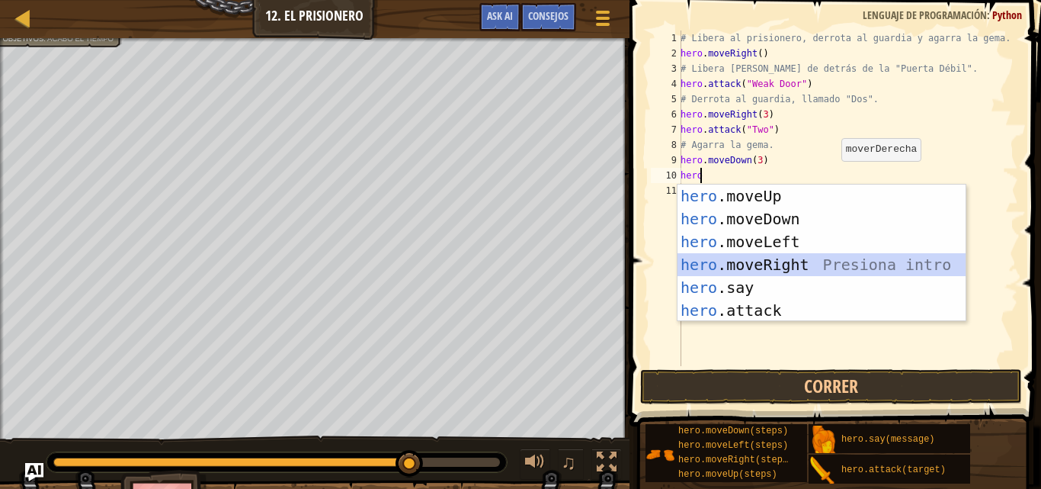
click at [778, 258] on div "hero .moveUp Presiona intro hero .moveDown Presiona intro hero .moveLeft Presio…" at bounding box center [822, 275] width 288 height 183
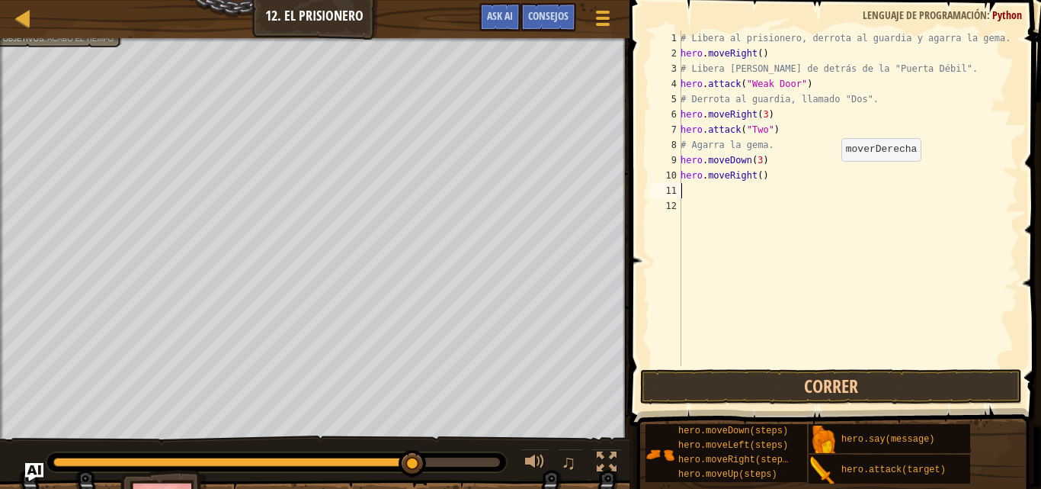
scroll to position [7, 0]
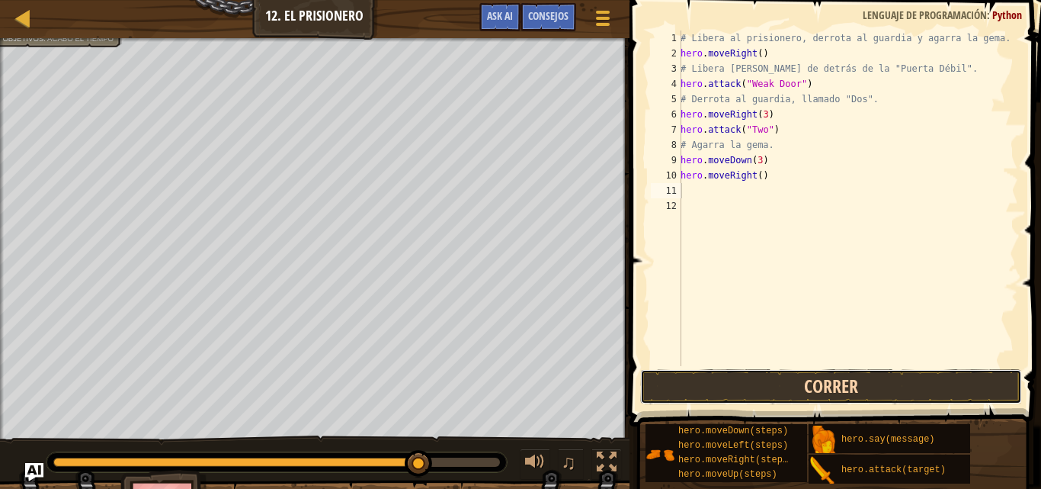
click at [766, 386] on button "Correr" at bounding box center [831, 386] width 382 height 35
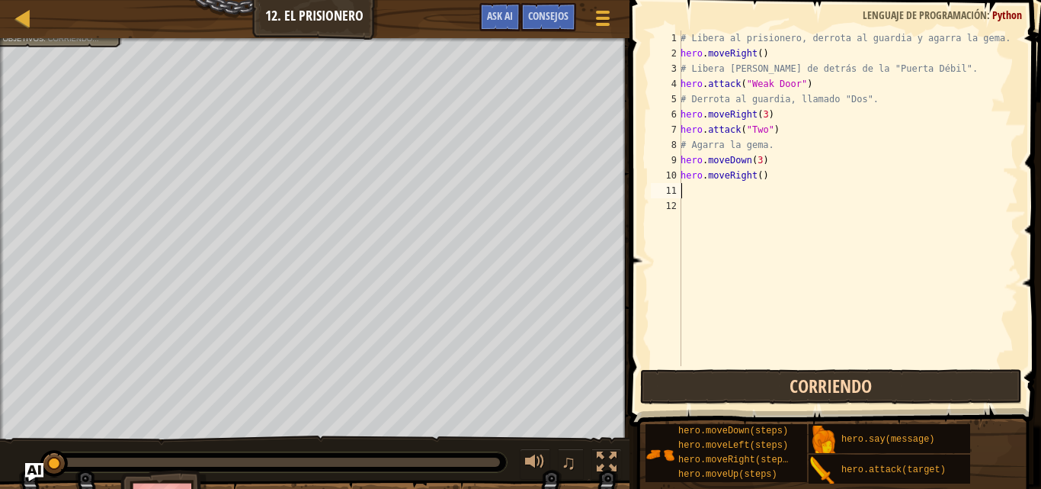
click at [766, 386] on button "Corriendo" at bounding box center [831, 386] width 382 height 35
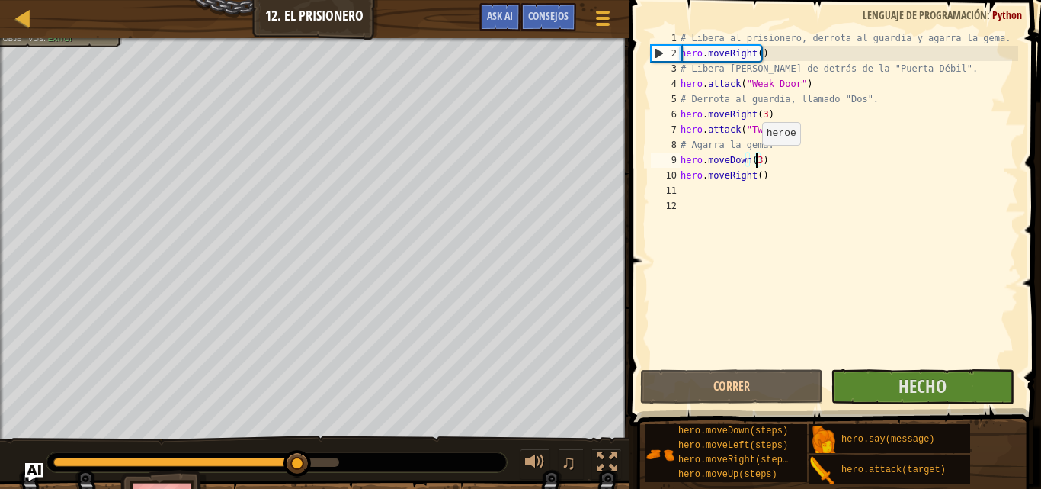
click at [754, 160] on div "# Libera al prisionero, derrota al guardia y agarra la gema. hero . moveRight (…" at bounding box center [848, 213] width 341 height 366
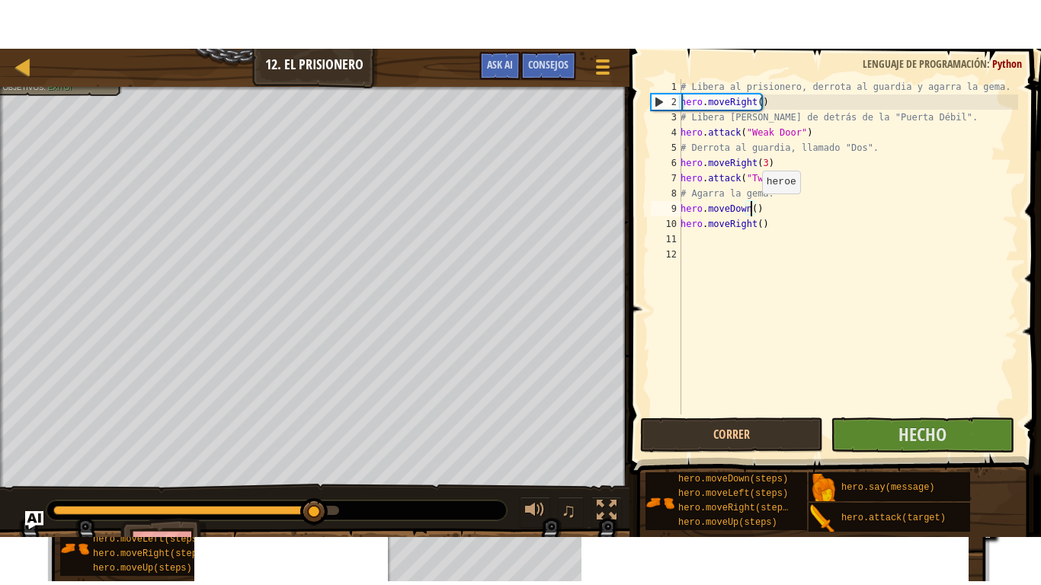
scroll to position [7, 5]
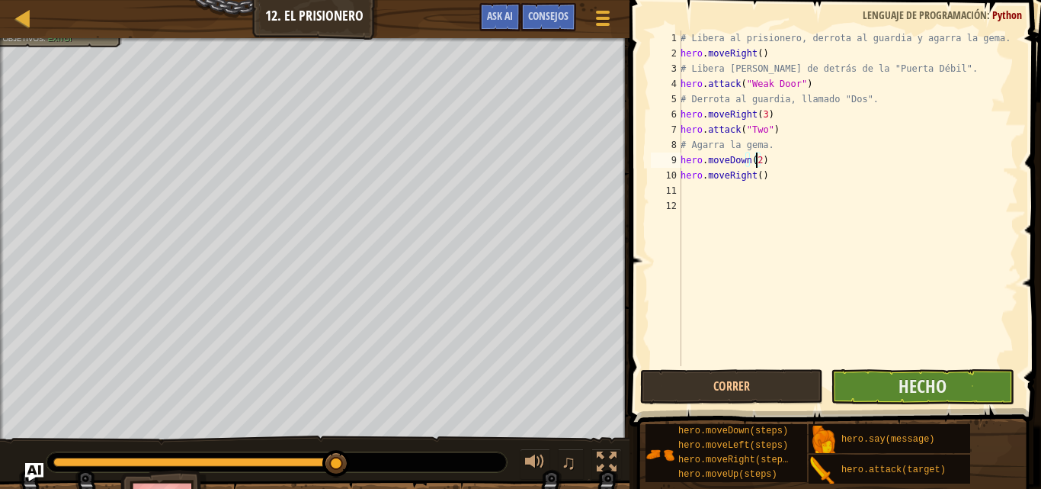
type textarea "hero.moveDown(2)"
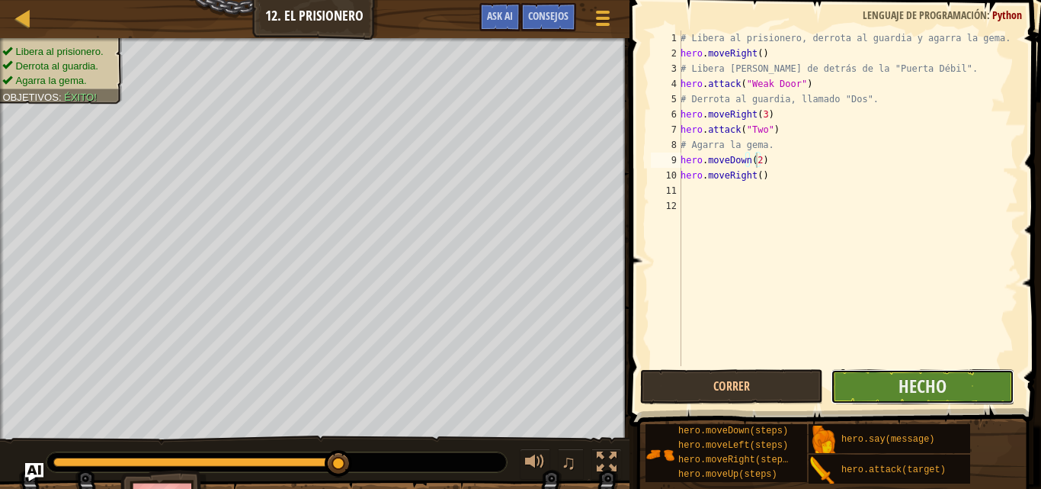
click at [933, 373] on button "Hecho" at bounding box center [922, 386] width 183 height 35
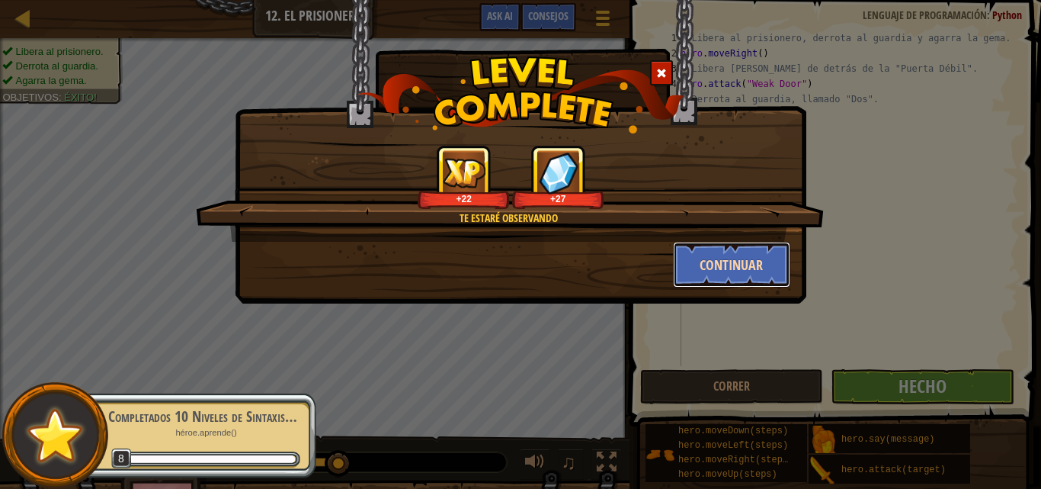
click at [768, 274] on button "Continuar" at bounding box center [732, 265] width 118 height 46
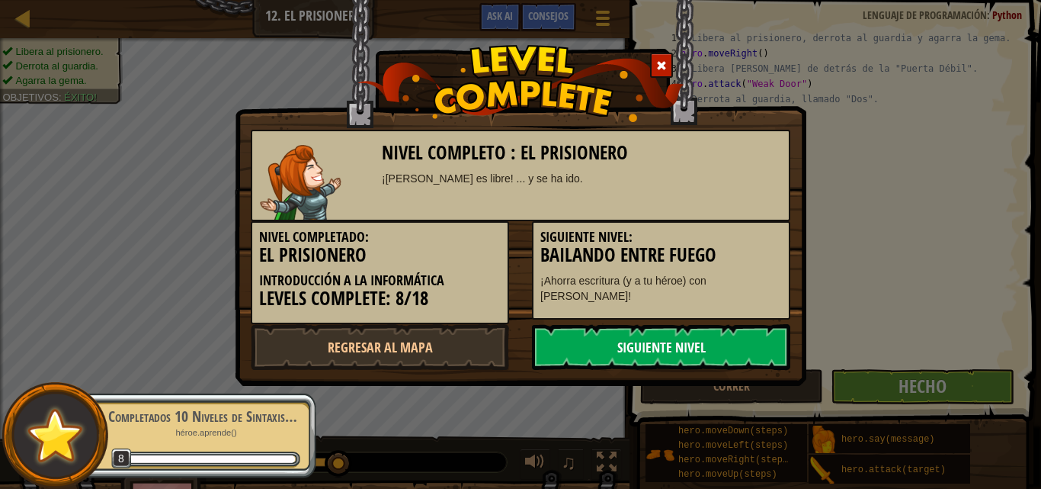
click at [587, 344] on link "Siguiente nivel" at bounding box center [661, 347] width 258 height 46
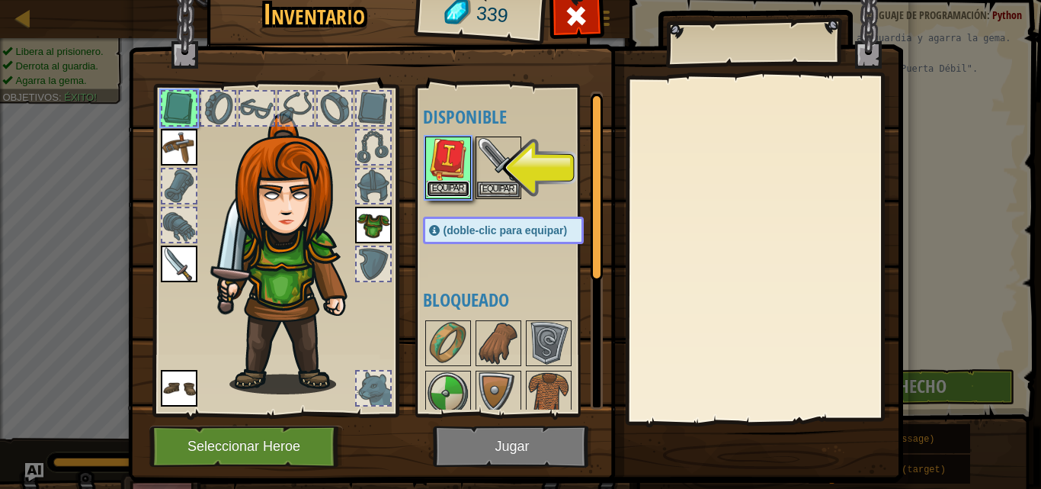
click at [447, 187] on button "Equipar" at bounding box center [448, 189] width 43 height 16
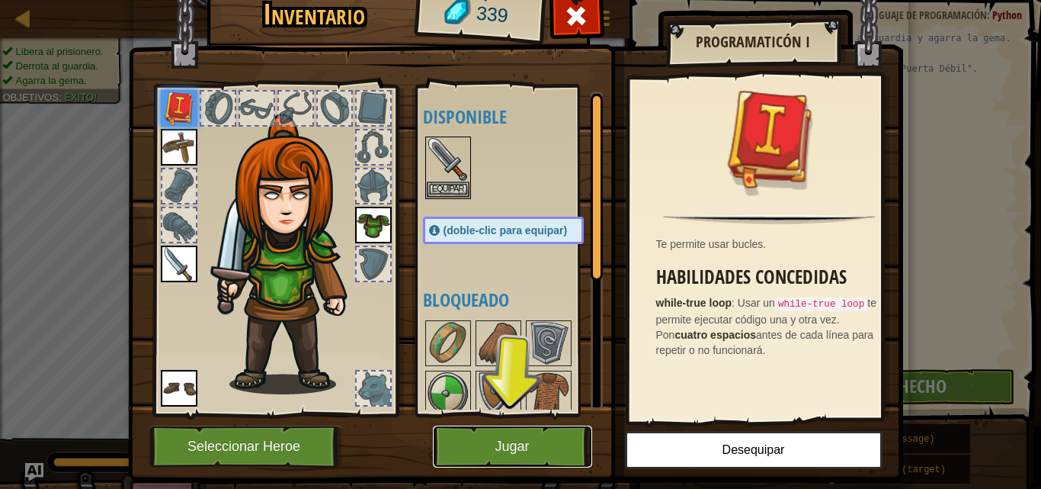
click at [510, 438] on button "Jugar" at bounding box center [512, 446] width 159 height 42
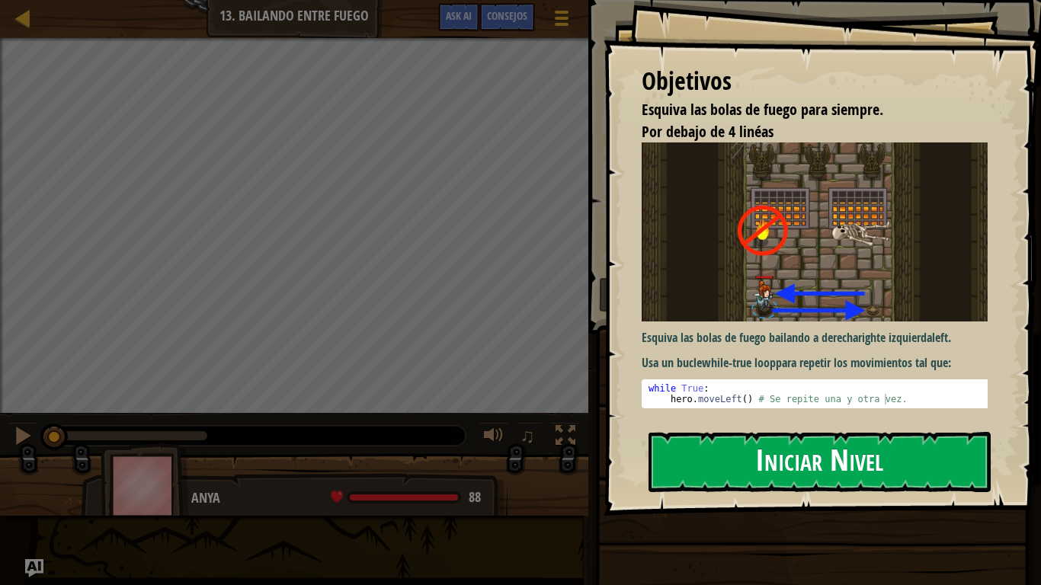
click at [731, 451] on button "Iniciar Nivel" at bounding box center [820, 462] width 342 height 60
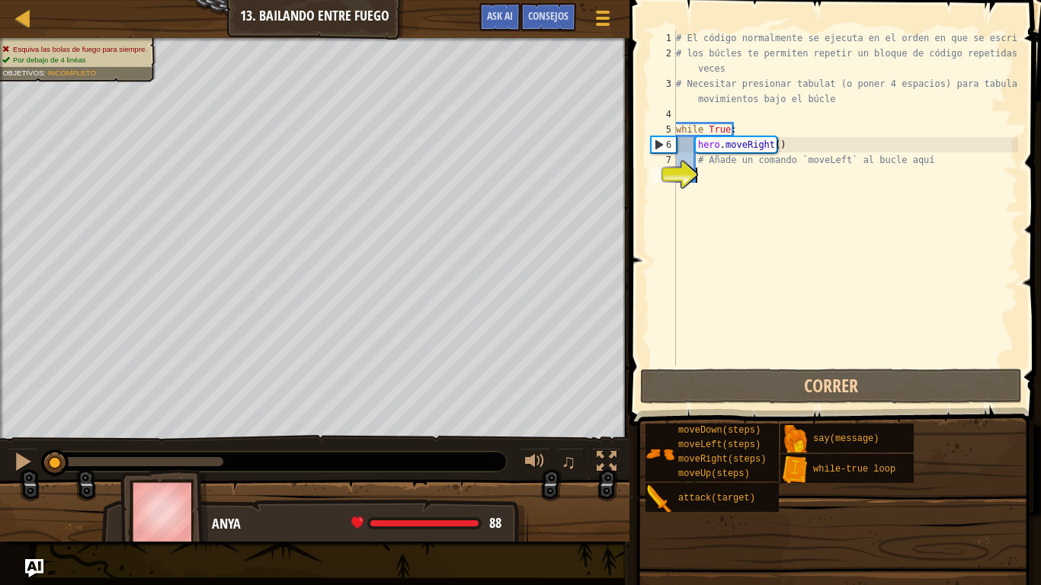
click at [726, 181] on div "# El código normalmente se ejecuta en el orden en que se escribe. # los búcles …" at bounding box center [845, 213] width 345 height 366
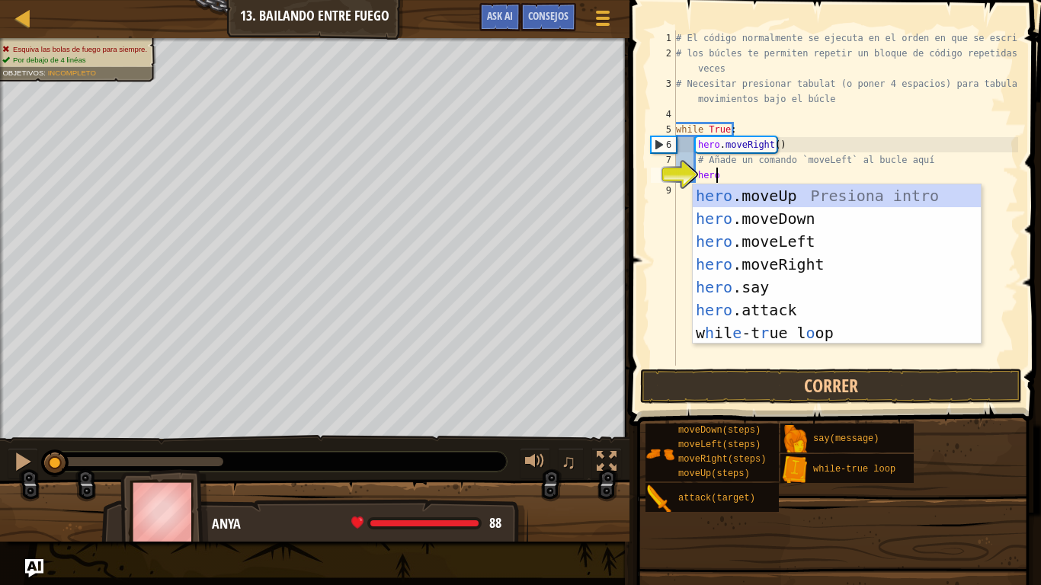
scroll to position [7, 2]
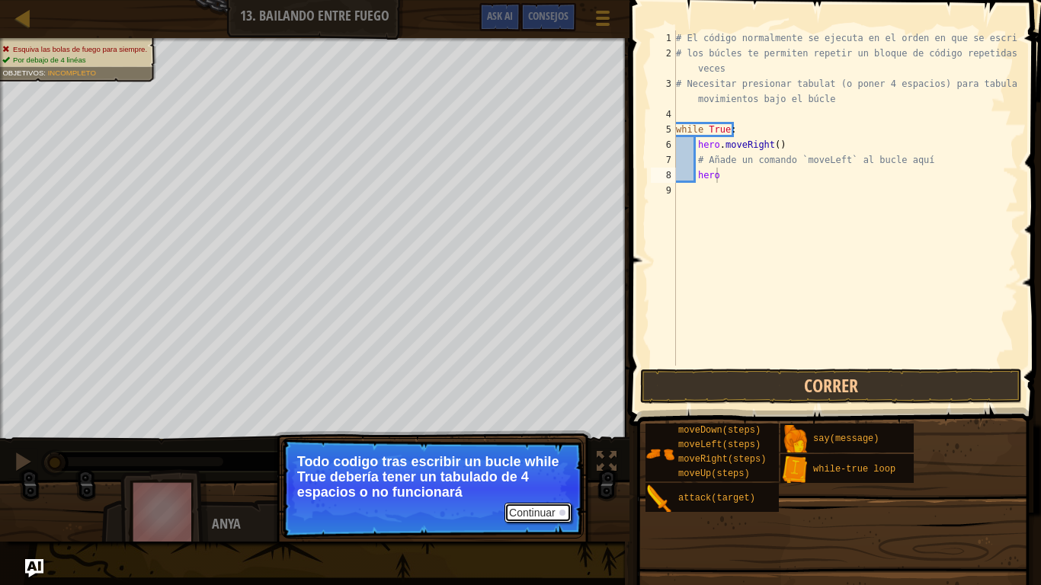
click at [535, 488] on button "Continuar" at bounding box center [538, 513] width 67 height 20
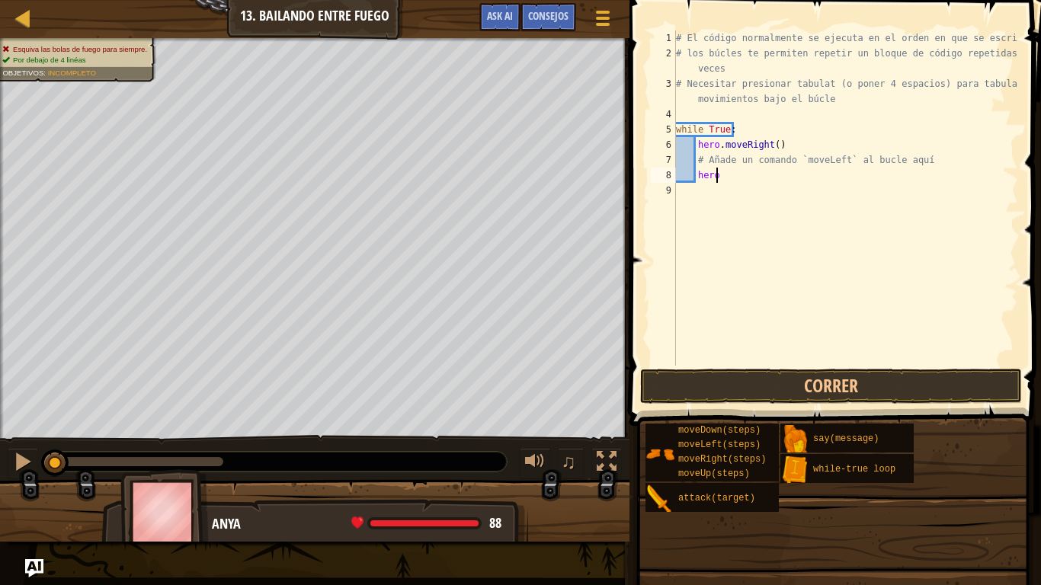
click at [535, 488] on div at bounding box center [315, 517] width 630 height 76
type textarea "hero"
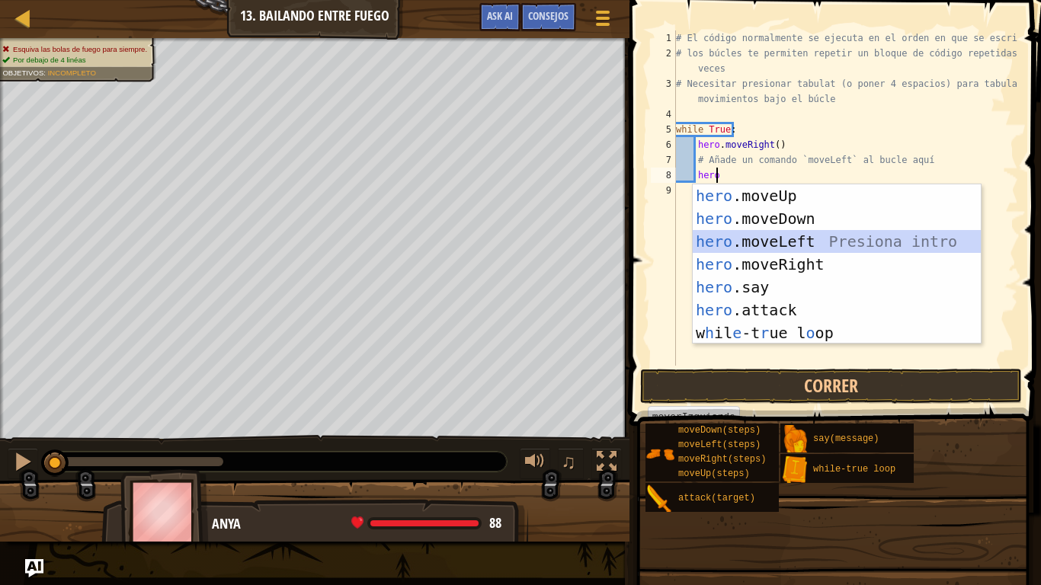
click at [797, 239] on div "hero .moveUp Presiona intro hero .moveDown Presiona intro hero .moveLeft Presio…" at bounding box center [837, 287] width 288 height 206
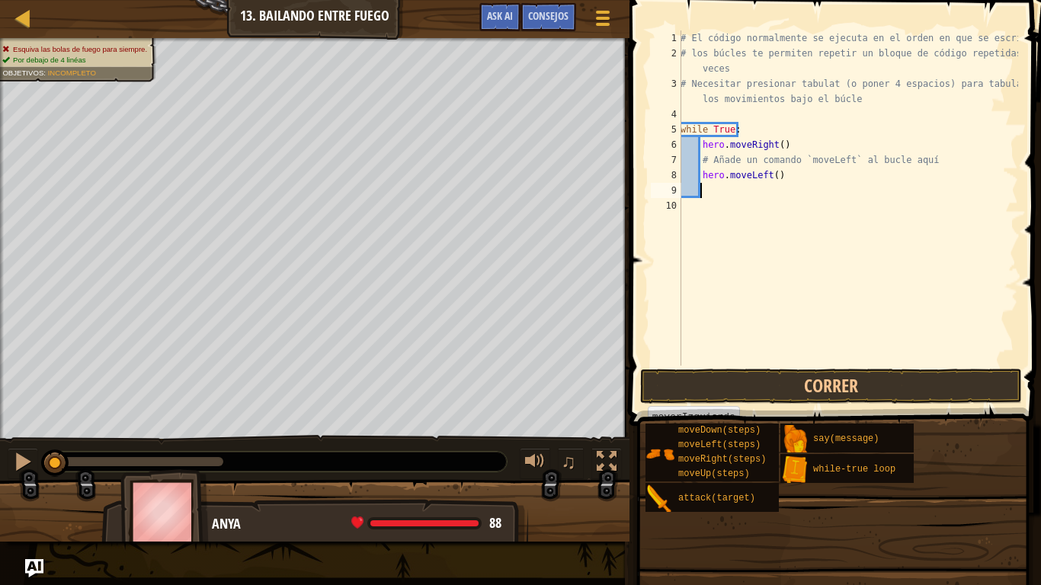
scroll to position [7, 1]
click at [706, 393] on button "Correr" at bounding box center [831, 386] width 382 height 35
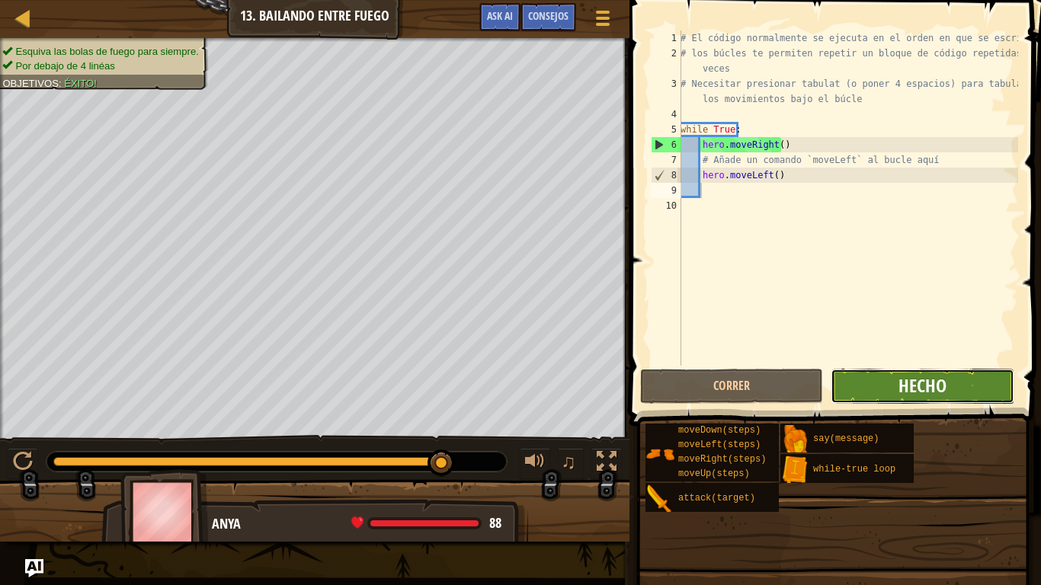
click at [915, 383] on span "Hecho" at bounding box center [923, 386] width 48 height 24
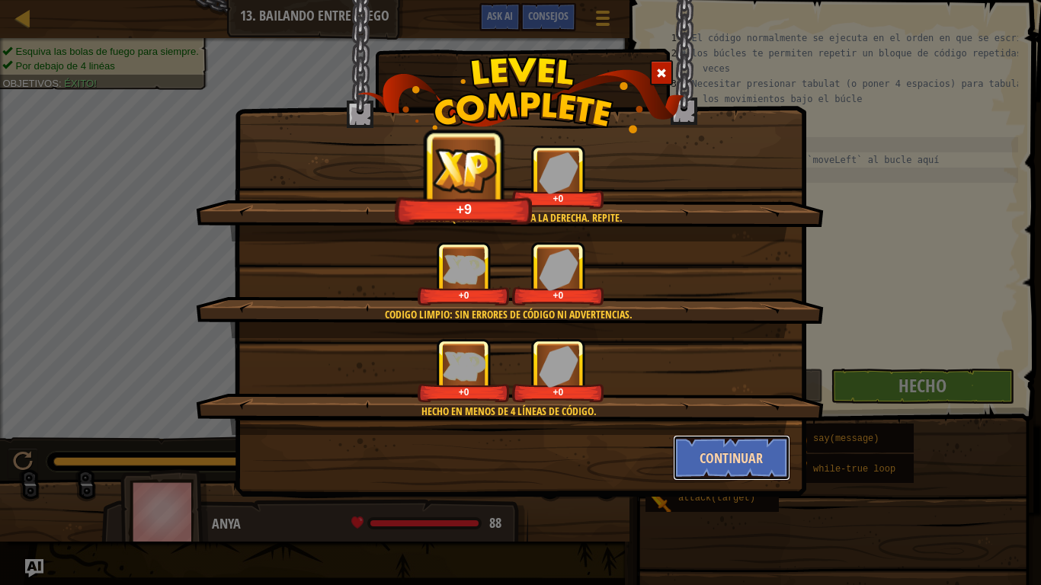
click at [748, 467] on button "Continuar" at bounding box center [732, 458] width 118 height 46
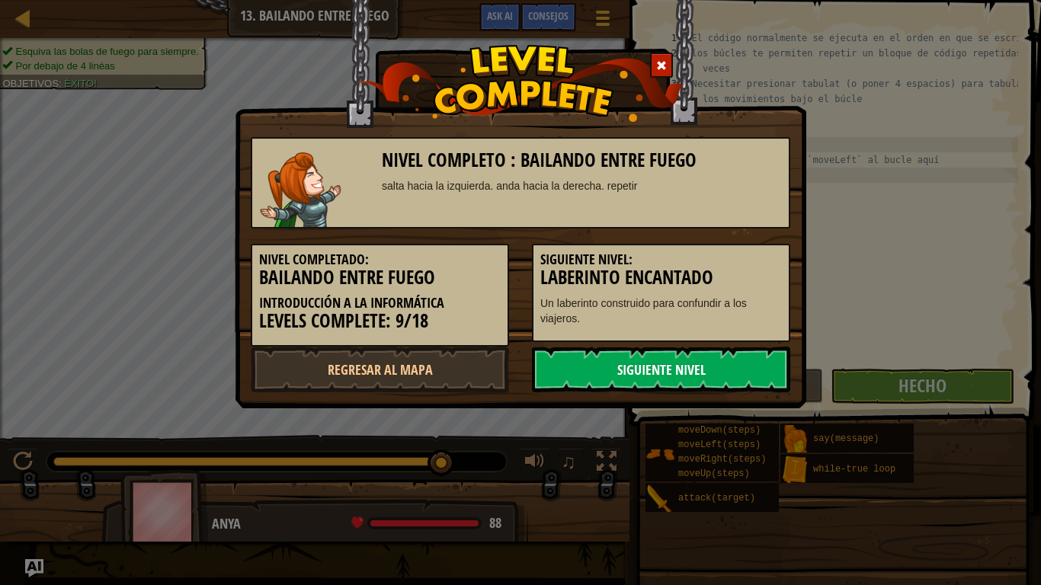
click at [704, 375] on link "Siguiente nivel" at bounding box center [661, 370] width 258 height 46
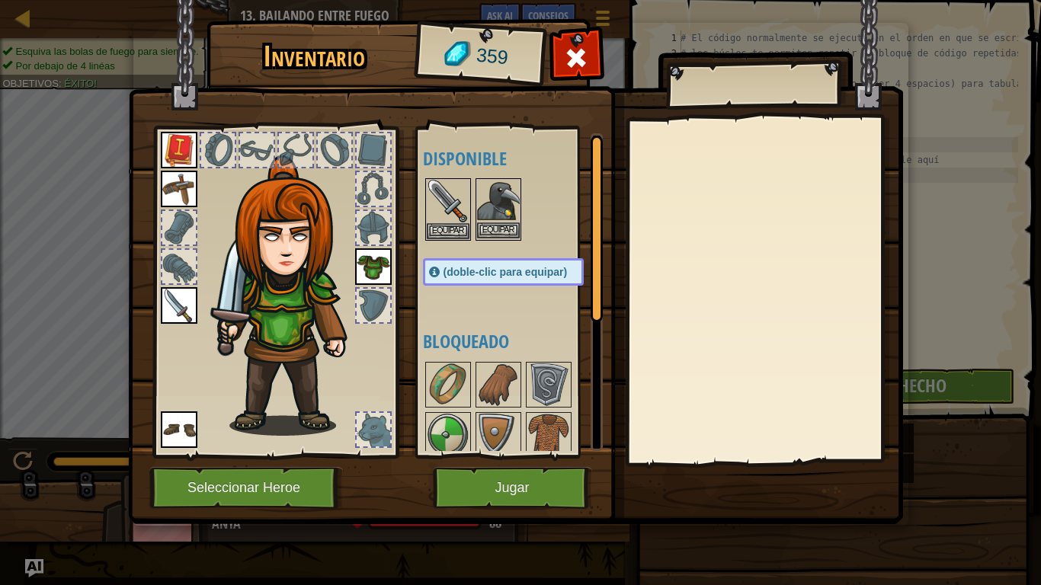
click at [509, 210] on img at bounding box center [498, 201] width 43 height 43
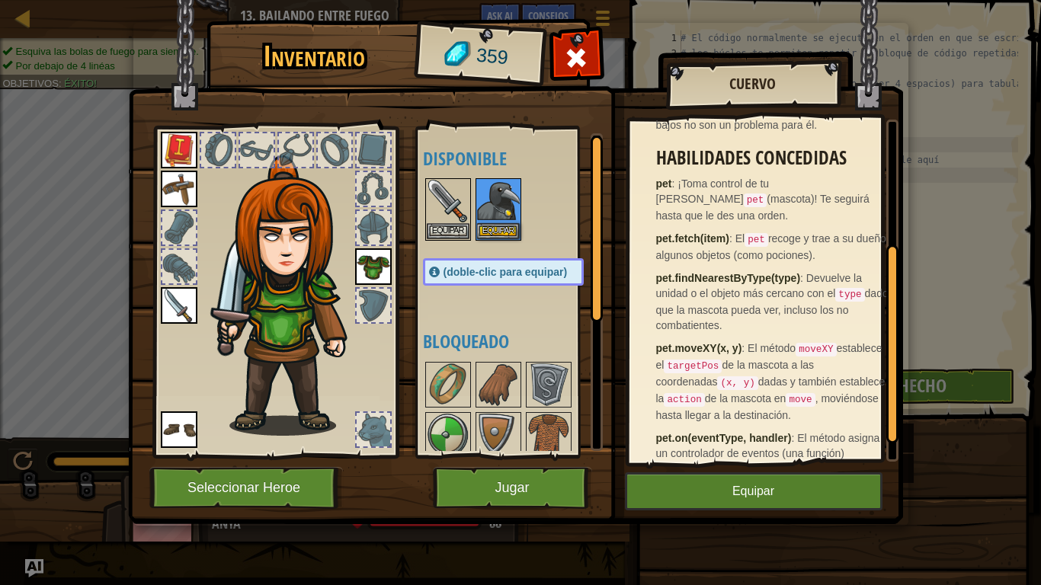
scroll to position [249, 0]
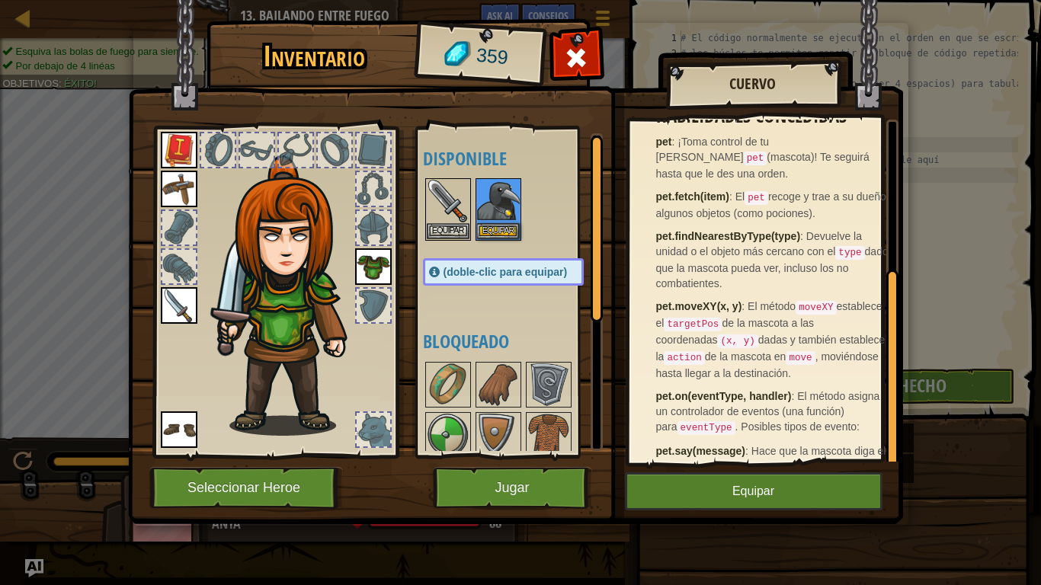
drag, startPoint x: 895, startPoint y: 289, endPoint x: 906, endPoint y: 458, distance: 169.6
click at [906, 458] on div "Inventario 359 Disponible [GEOGRAPHIC_DATA] [GEOGRAPHIC_DATA] [GEOGRAPHIC_DATA]…" at bounding box center [520, 274] width 775 height 503
click at [781, 488] on button "Equipar" at bounding box center [754, 492] width 258 height 38
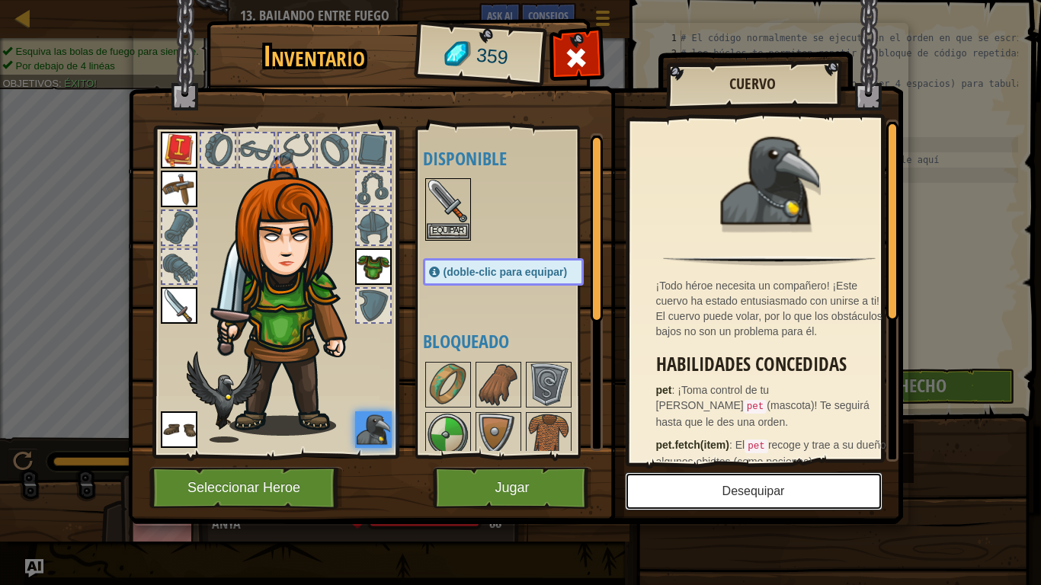
click at [700, 488] on button "Desequipar" at bounding box center [754, 492] width 258 height 38
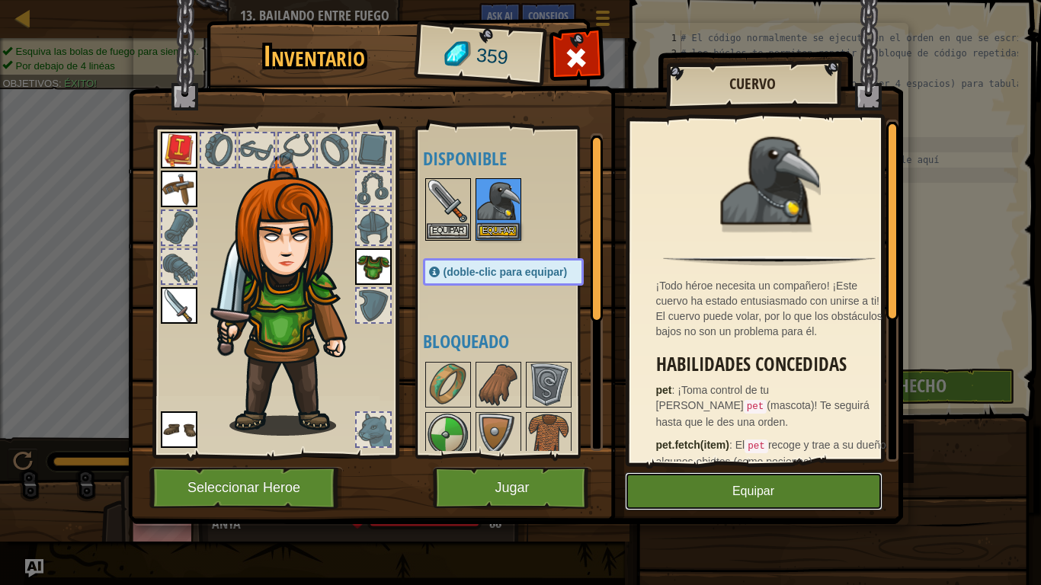
click at [700, 488] on button "Equipar" at bounding box center [754, 492] width 258 height 38
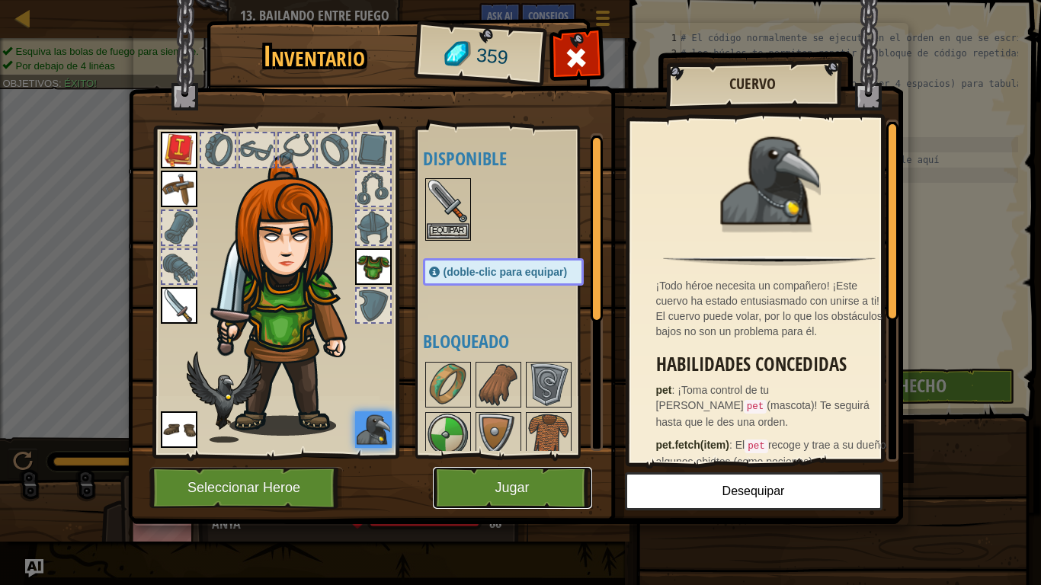
click at [534, 488] on button "Jugar" at bounding box center [512, 488] width 159 height 42
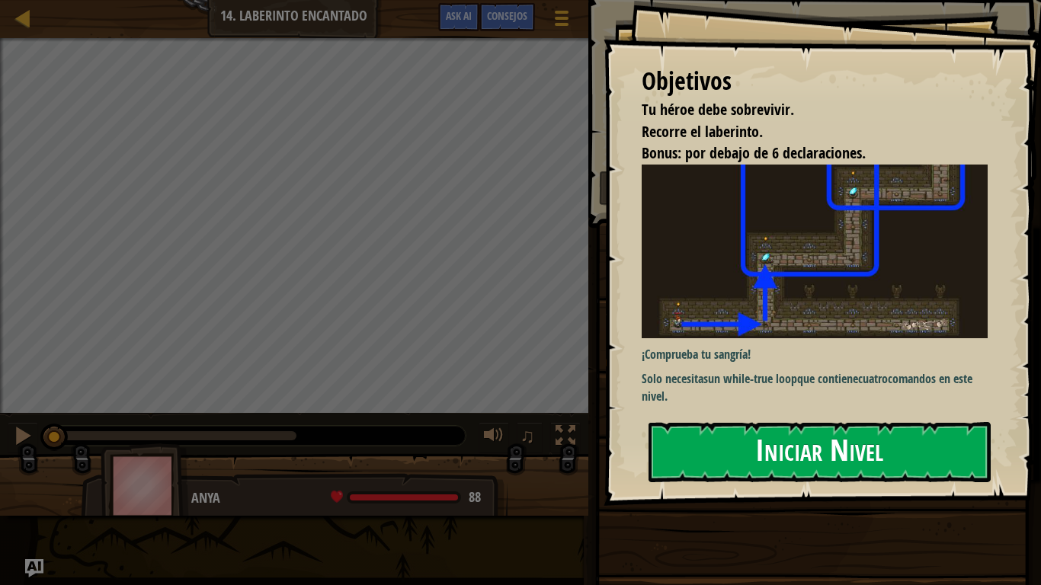
click at [697, 451] on button "Iniciar Nivel" at bounding box center [820, 452] width 342 height 60
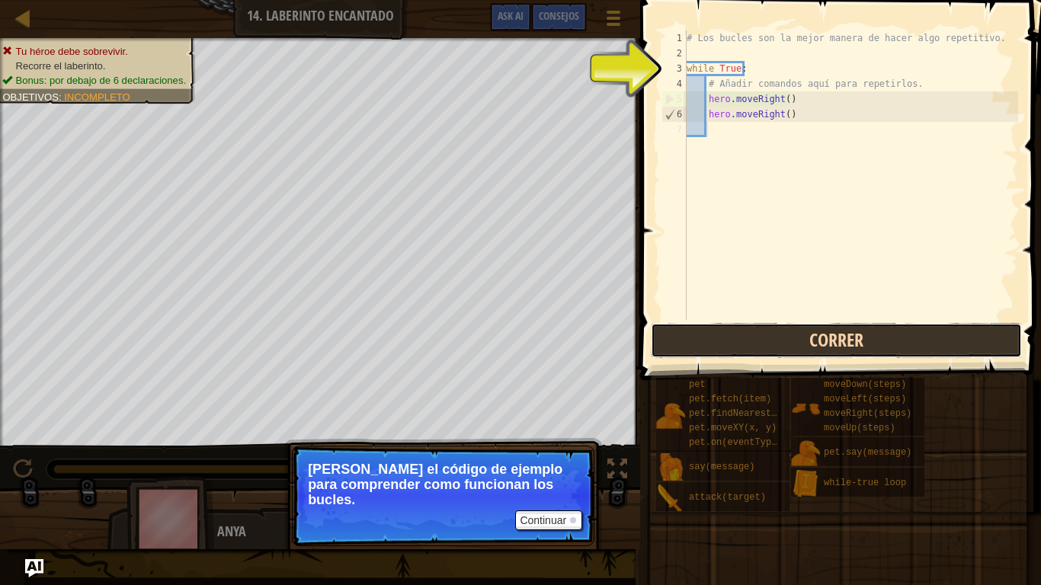
click at [825, 334] on button "Correr" at bounding box center [836, 340] width 371 height 35
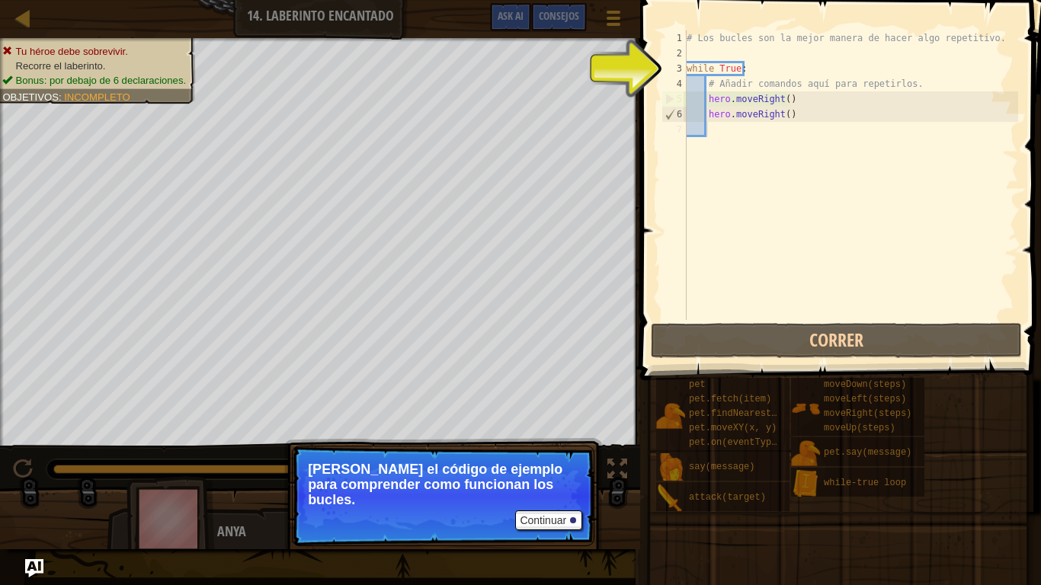
scroll to position [7, 1]
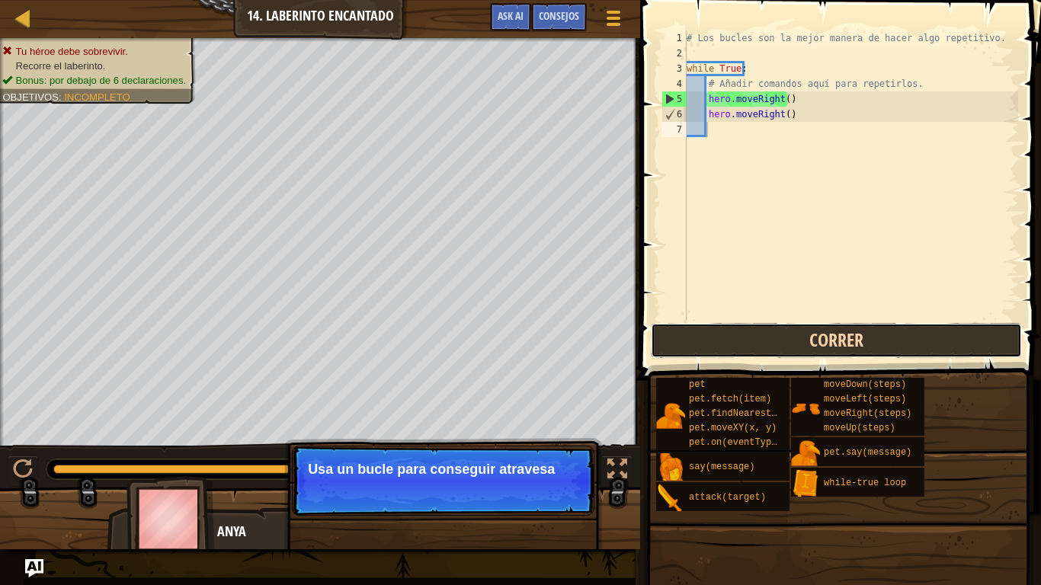
click at [713, 340] on button "Correr" at bounding box center [836, 340] width 371 height 35
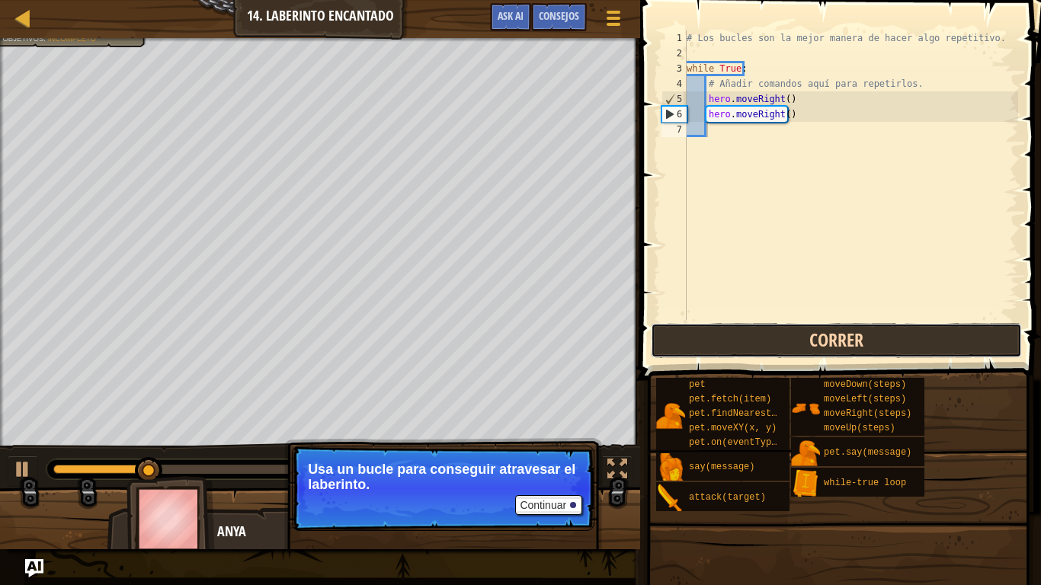
click at [713, 340] on button "Correr" at bounding box center [836, 340] width 371 height 35
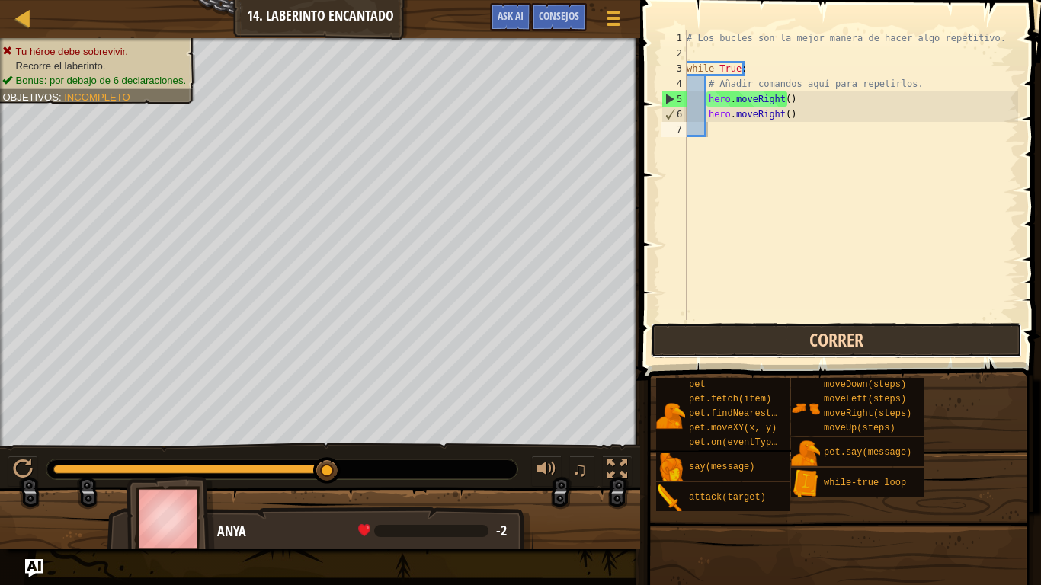
click at [713, 340] on button "Correr" at bounding box center [836, 340] width 371 height 35
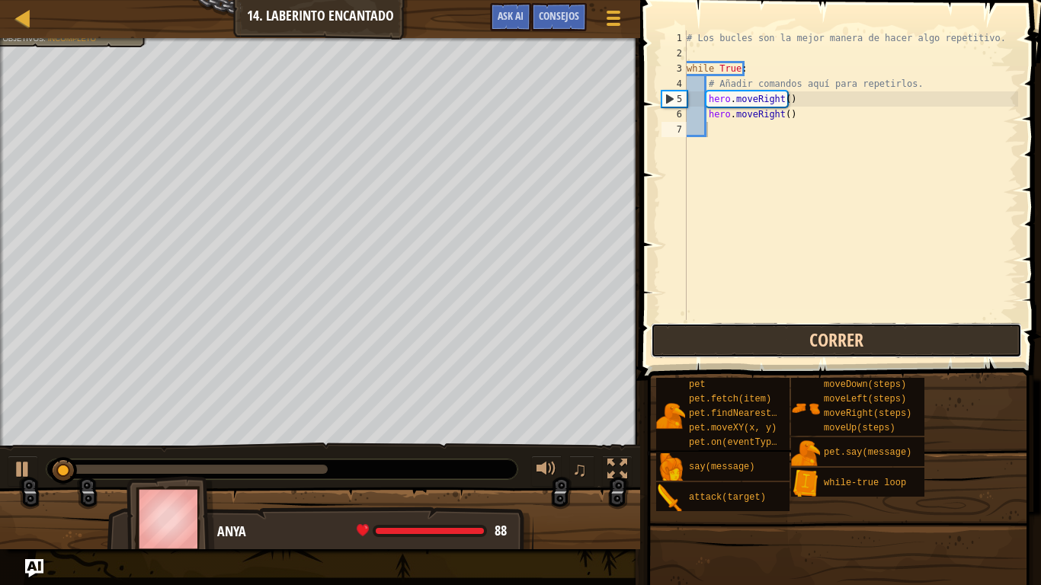
click at [713, 340] on button "Correr" at bounding box center [836, 340] width 371 height 35
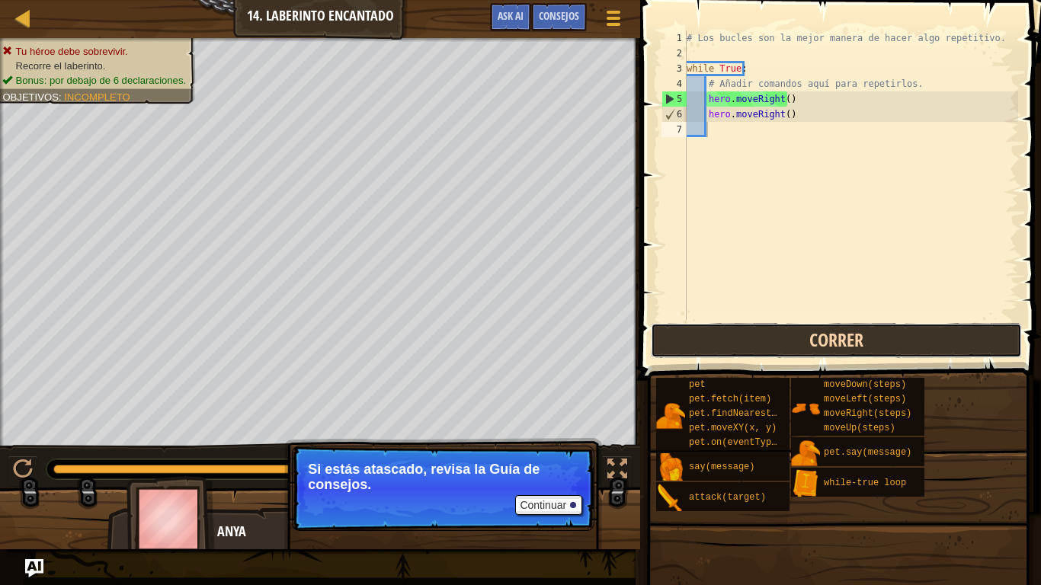
click at [713, 340] on button "Correr" at bounding box center [836, 340] width 371 height 35
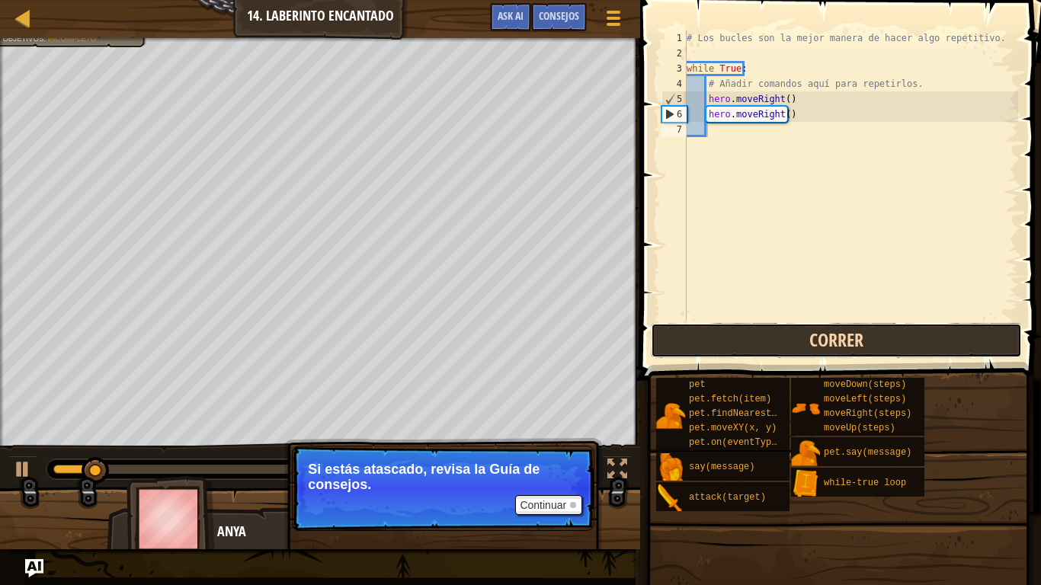
click at [756, 345] on button "Correr" at bounding box center [836, 340] width 371 height 35
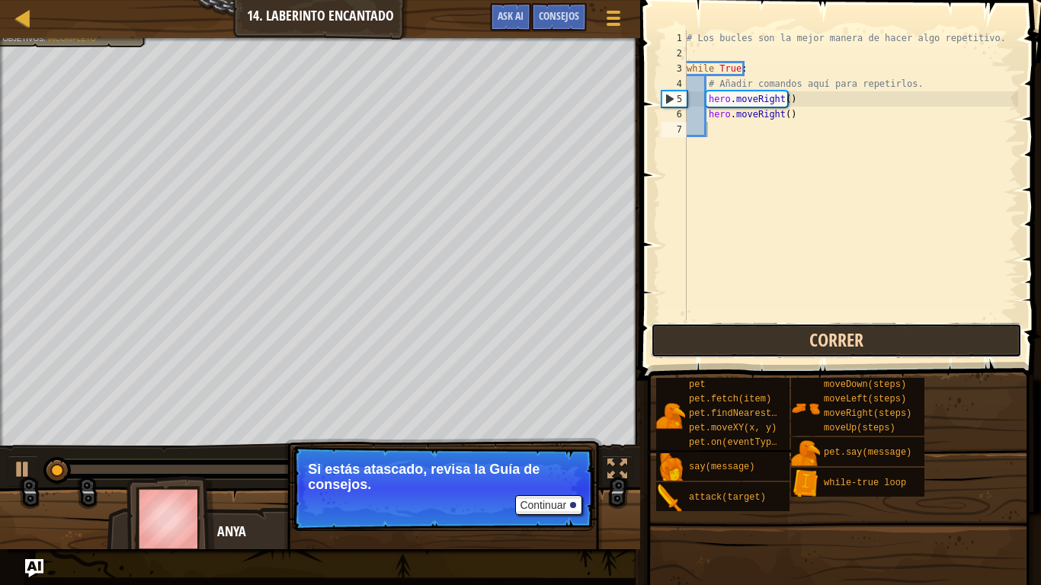
click at [756, 345] on button "Correr" at bounding box center [836, 340] width 371 height 35
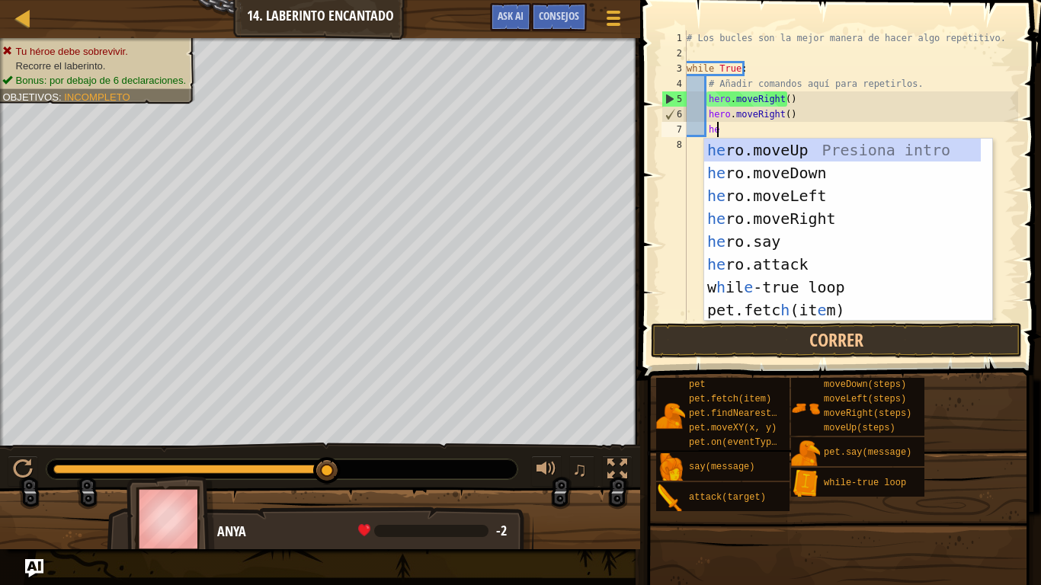
scroll to position [7, 2]
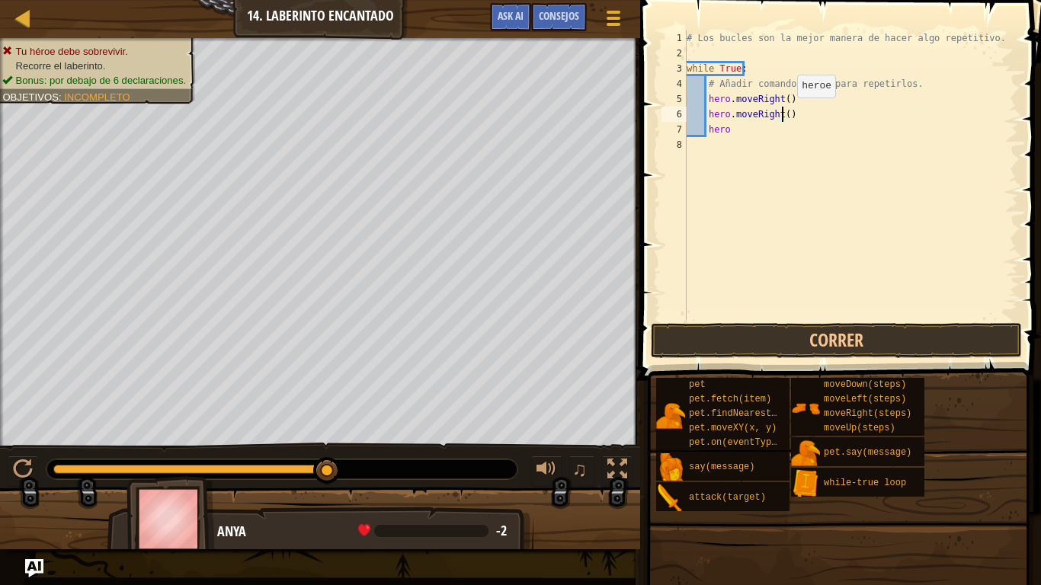
click at [784, 113] on div "# Los bucles son la mejor manera de hacer algo repetitivo. while True : # Añadi…" at bounding box center [851, 190] width 335 height 320
type textarea "hero.moveRight()"
click at [799, 112] on div "# Los bucles son la mejor manera de hacer algo repetitivo. while True : # Añadi…" at bounding box center [851, 190] width 335 height 320
drag, startPoint x: 799, startPoint y: 112, endPoint x: 705, endPoint y: 109, distance: 93.8
click at [705, 109] on div "# Los bucles son la mejor manera de hacer algo repetitivo. while True : # Añadi…" at bounding box center [851, 190] width 335 height 320
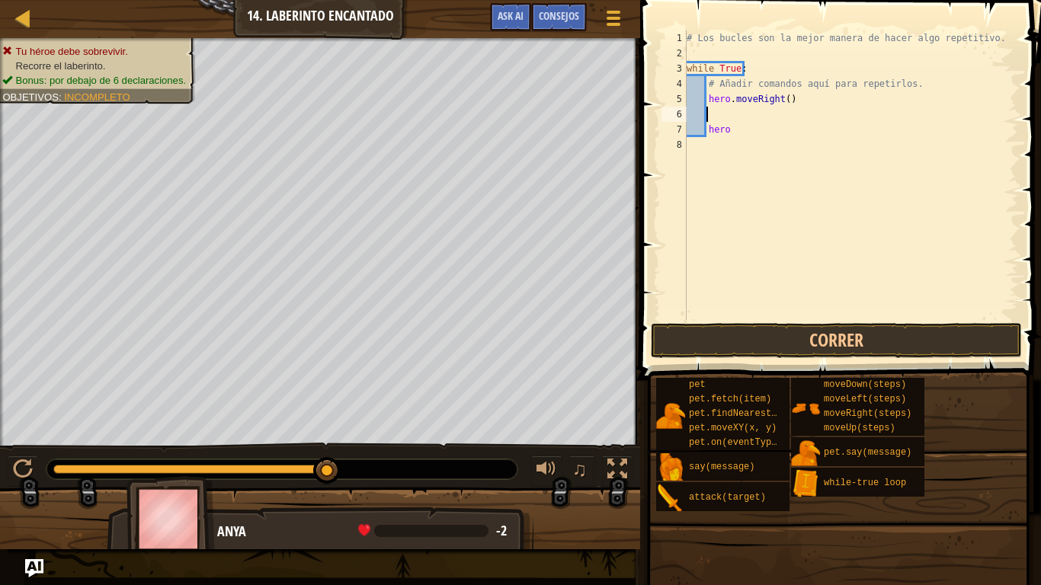
scroll to position [7, 1]
click at [782, 101] on div "# Los bucles son la mejor manera de hacer algo repetitivo. while True : # Añadi…" at bounding box center [851, 190] width 335 height 320
click at [743, 124] on div "# Los bucles son la mejor manera de hacer algo repetitivo. while True : # Añadi…" at bounding box center [851, 190] width 335 height 320
type textarea "h"
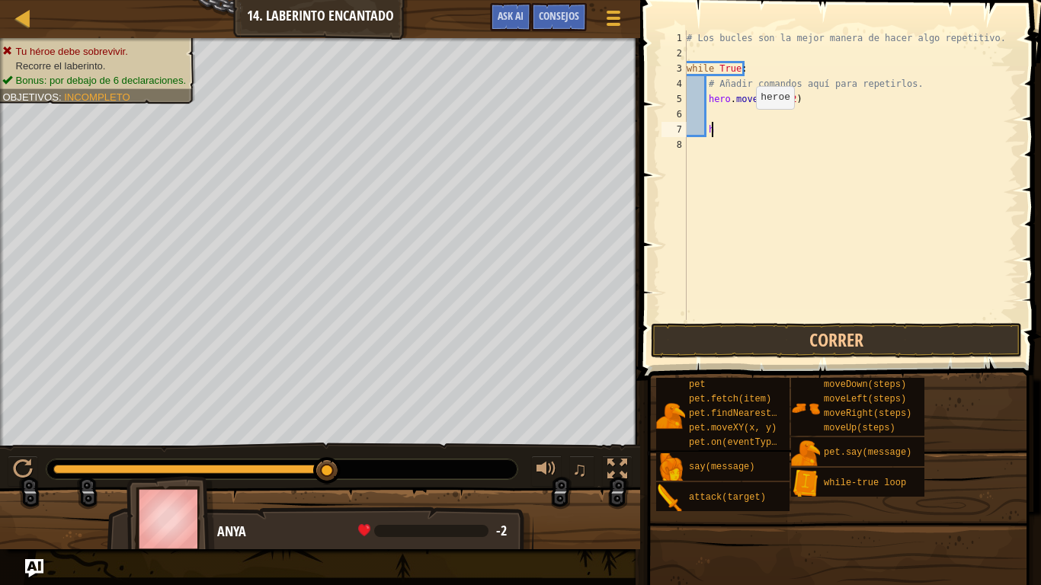
scroll to position [7, 1]
click at [733, 114] on div "# Los bucles son la mejor manera de hacer algo repetitivo. while True : # Añadi…" at bounding box center [851, 190] width 335 height 320
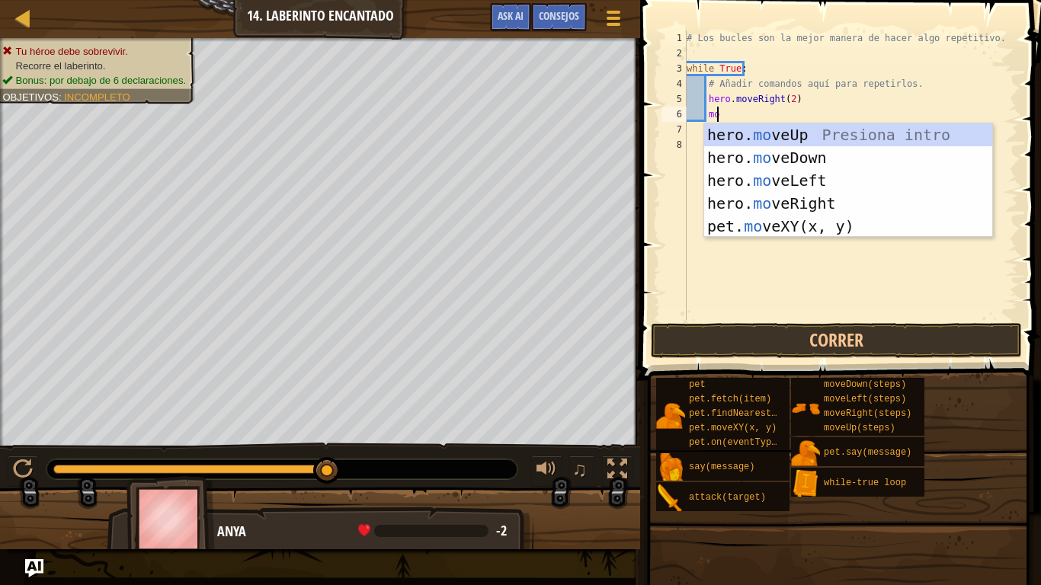
scroll to position [7, 2]
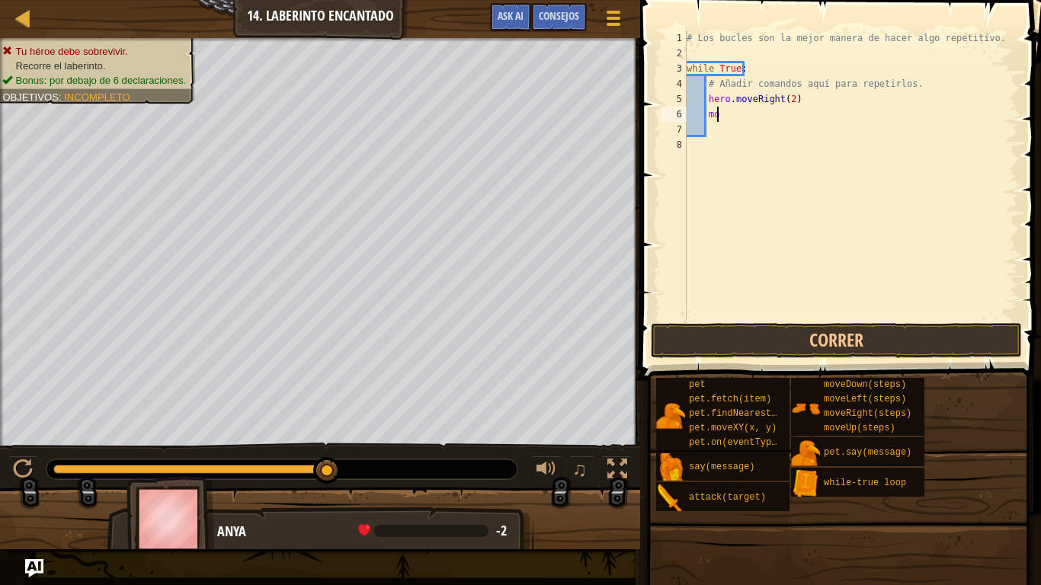
type textarea "m"
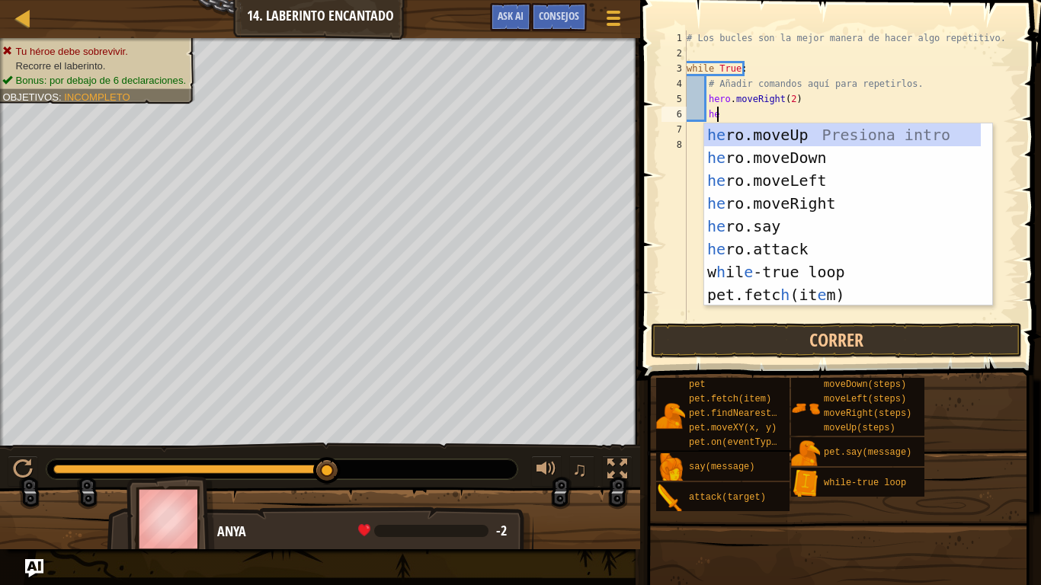
type textarea "hero"
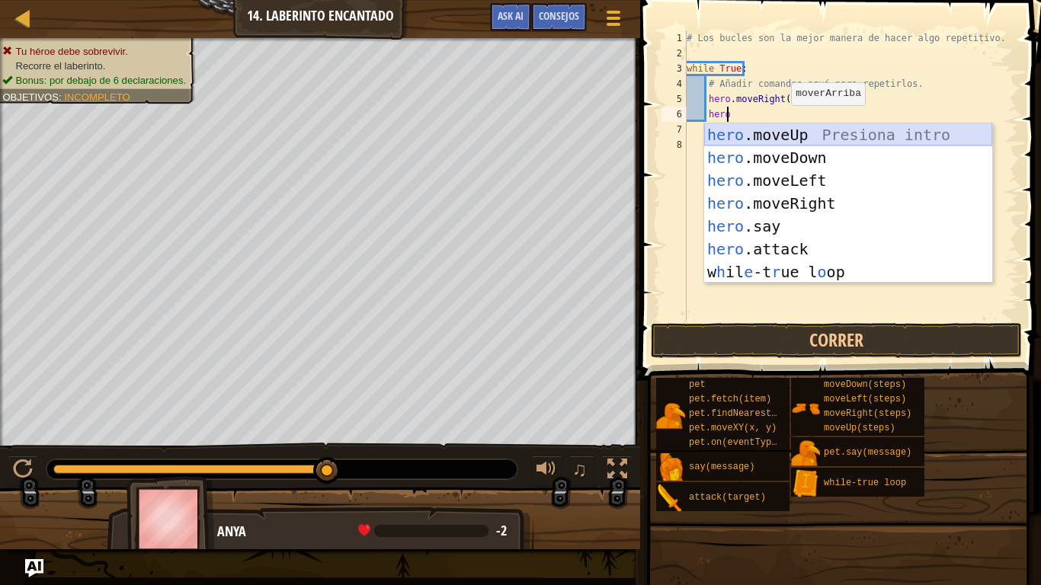
drag, startPoint x: 793, startPoint y: 132, endPoint x: 784, endPoint y: 136, distance: 9.9
click at [784, 136] on div "hero .moveUp Presiona intro hero .moveDown Presiona intro hero .moveLeft Presio…" at bounding box center [848, 226] width 288 height 206
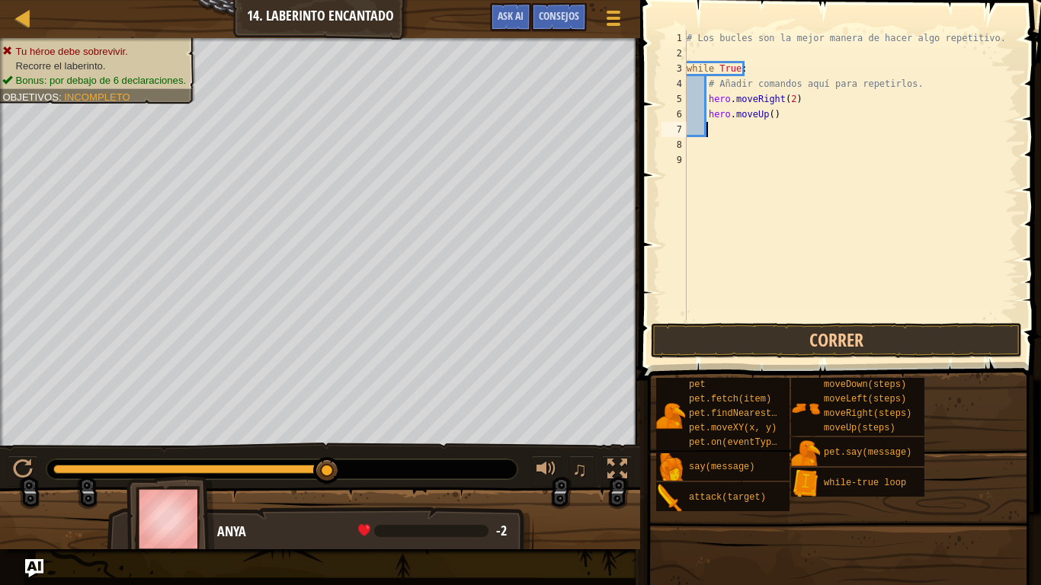
scroll to position [7, 1]
click at [784, 136] on div "# Los bucles son la mejor manera de hacer algo repetitivo. while True : # Añadi…" at bounding box center [851, 190] width 335 height 320
click at [765, 114] on div "# Los bucles son la mejor manera de hacer algo repetitivo. while True : # Añadi…" at bounding box center [851, 190] width 335 height 320
type textarea "hero.moveUp(2)"
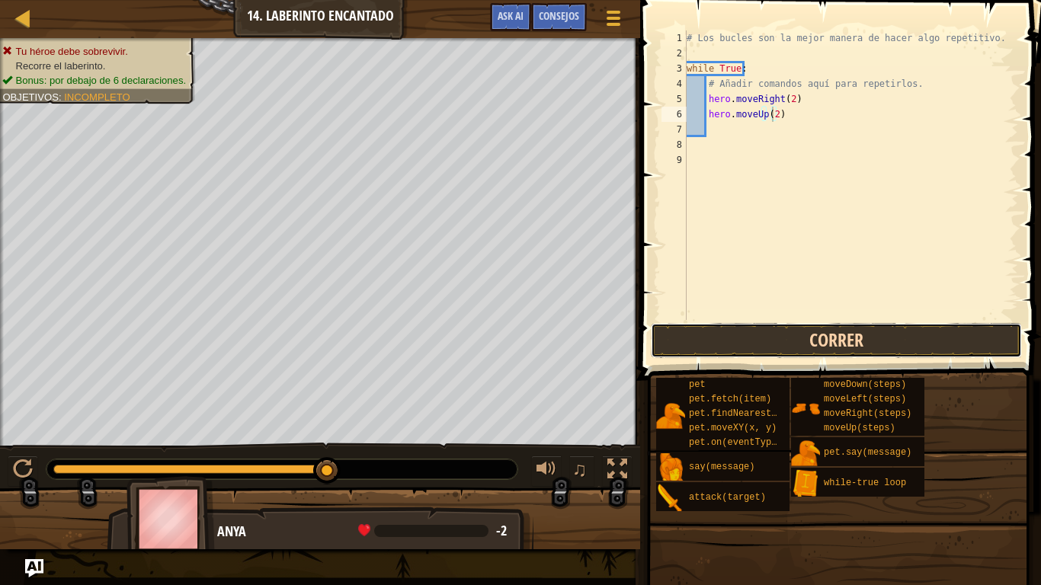
click at [766, 345] on button "Correr" at bounding box center [836, 340] width 371 height 35
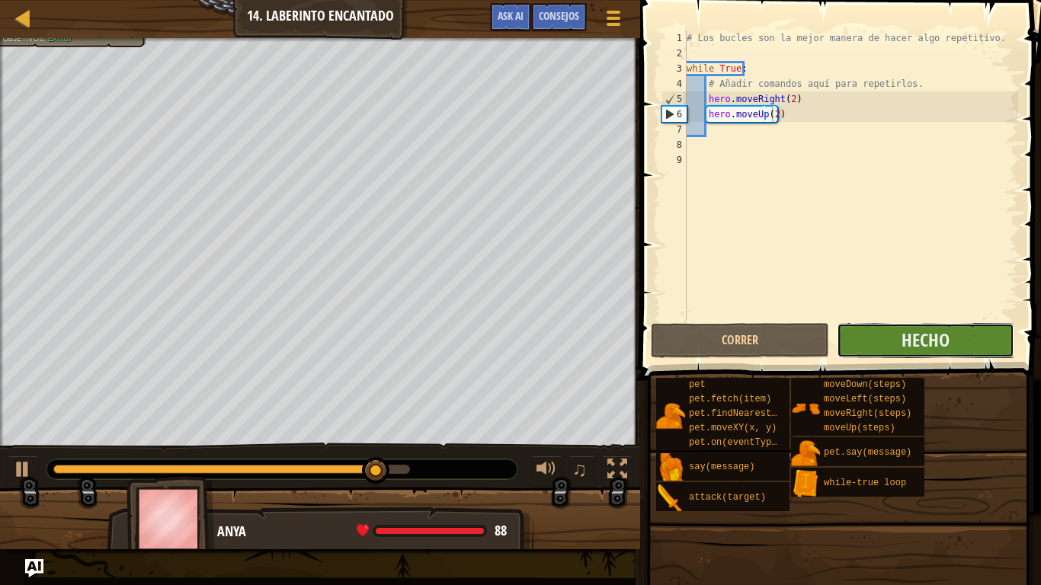
click at [883, 339] on button "Hecho" at bounding box center [926, 340] width 178 height 35
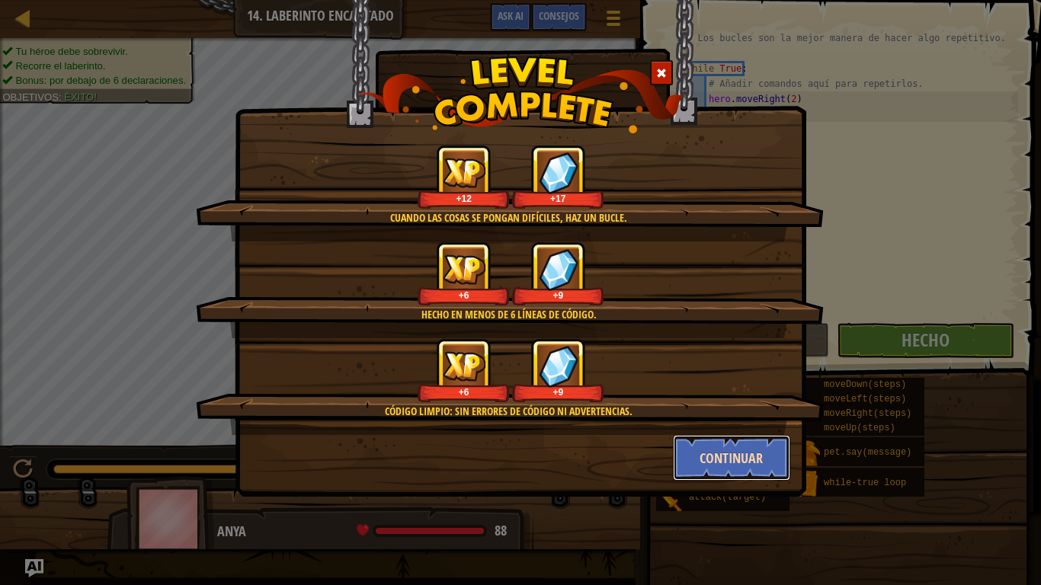
click at [729, 455] on button "Continuar" at bounding box center [732, 458] width 118 height 46
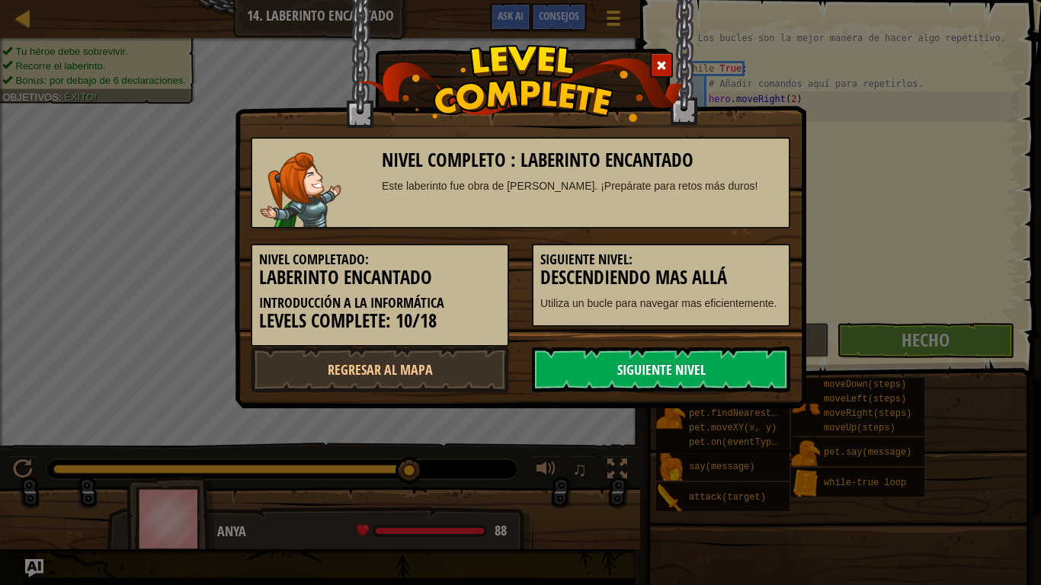
click at [652, 378] on link "Siguiente nivel" at bounding box center [661, 370] width 258 height 46
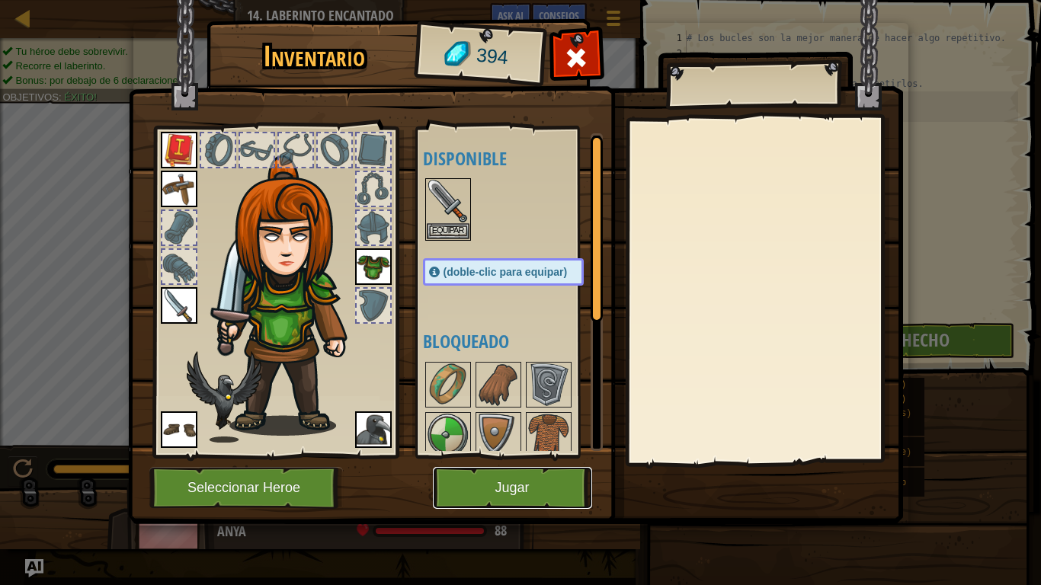
click at [481, 475] on button "Jugar" at bounding box center [512, 488] width 159 height 42
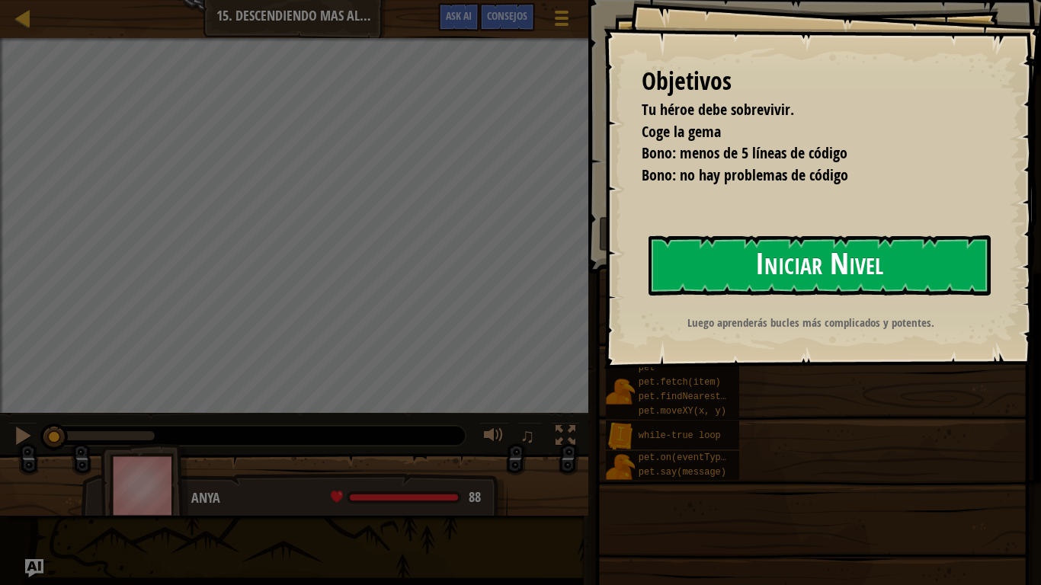
click at [785, 249] on button "Iniciar Nivel" at bounding box center [820, 266] width 342 height 60
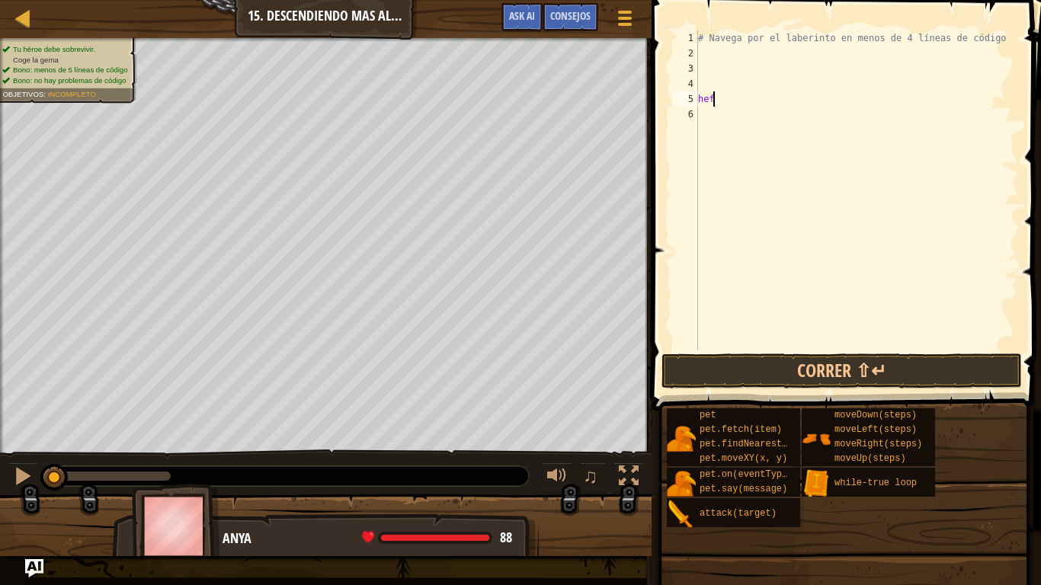
scroll to position [7, 0]
type textarea "hero"
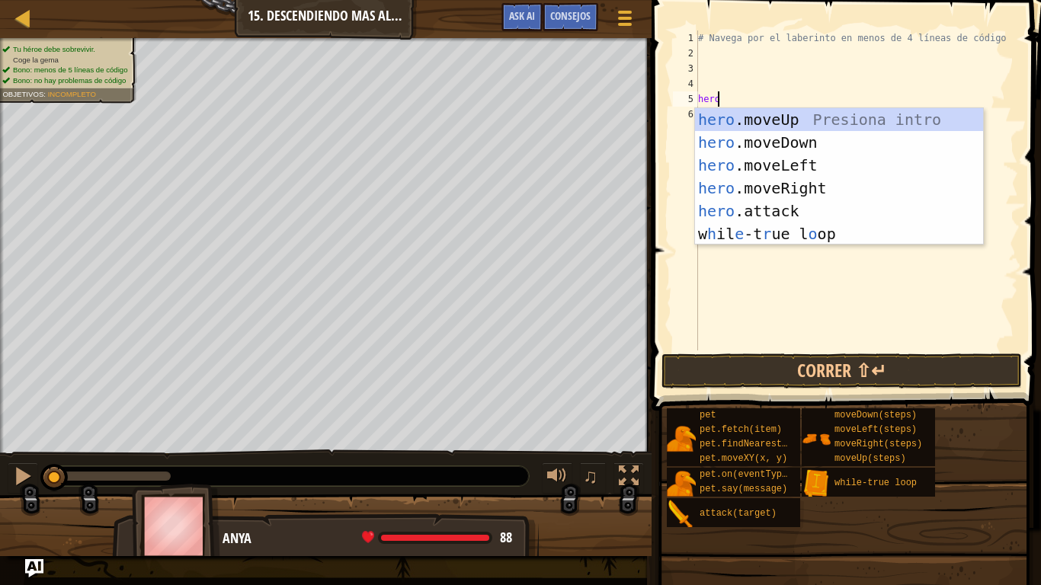
scroll to position [7, 1]
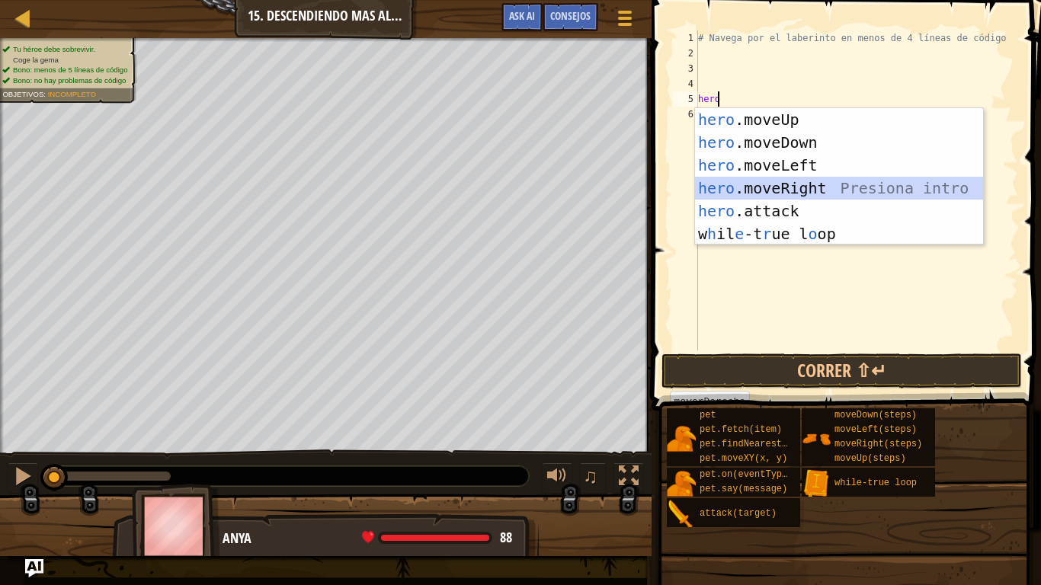
click at [797, 188] on div "hero .moveUp Presiona intro hero .moveDown Presiona intro hero .moveLeft Presio…" at bounding box center [839, 199] width 288 height 183
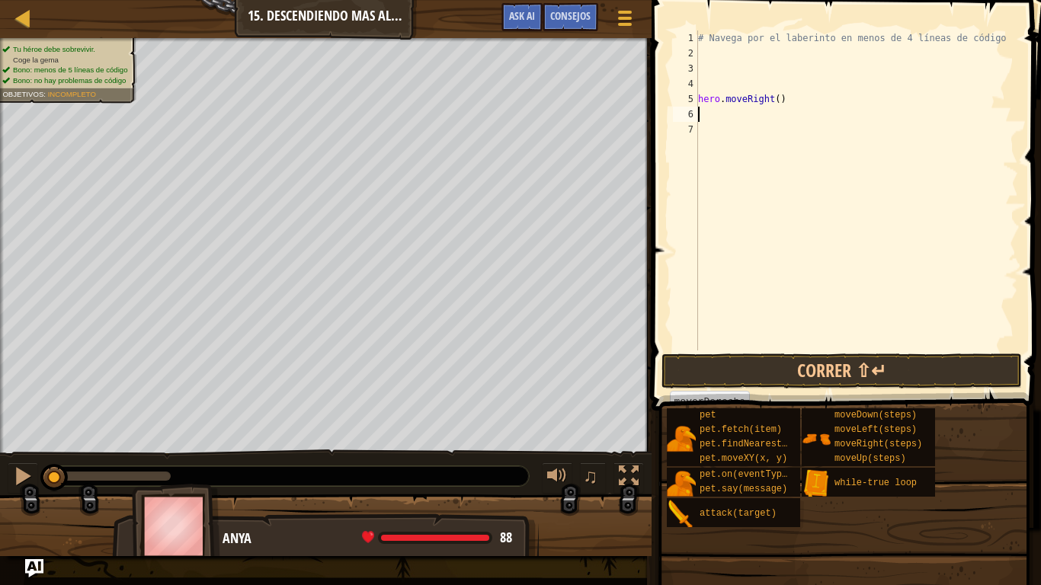
scroll to position [7, 0]
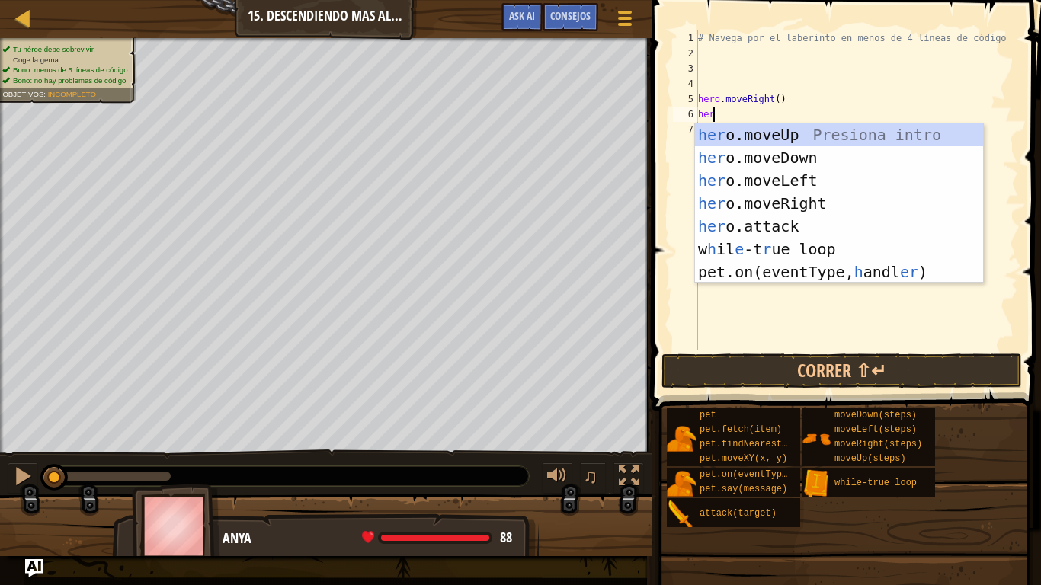
type textarea "hero"
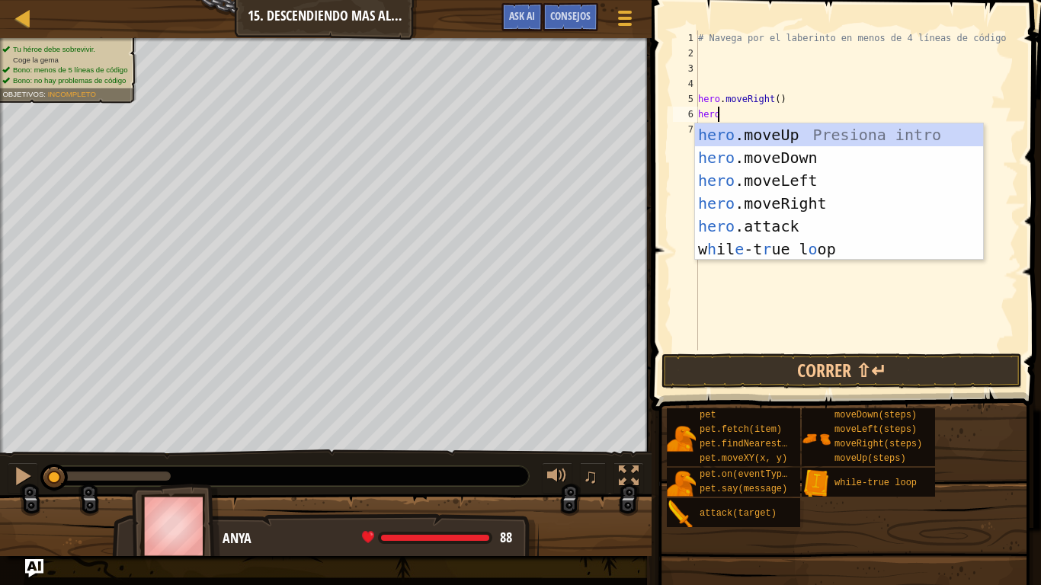
scroll to position [7, 1]
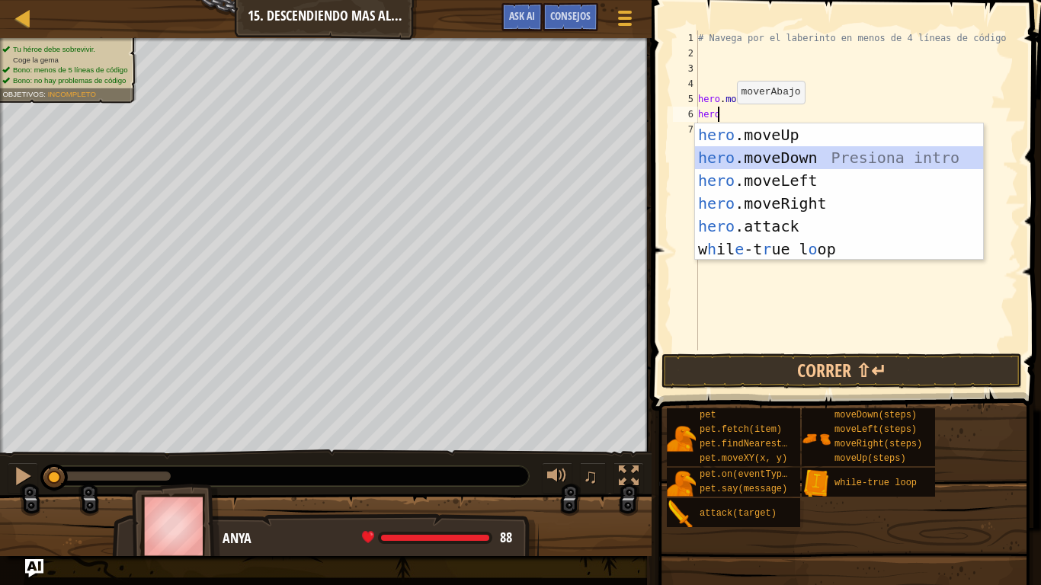
click at [798, 156] on div "hero .moveUp Presiona intro hero .moveDown Presiona intro hero .moveLeft Presio…" at bounding box center [839, 214] width 288 height 183
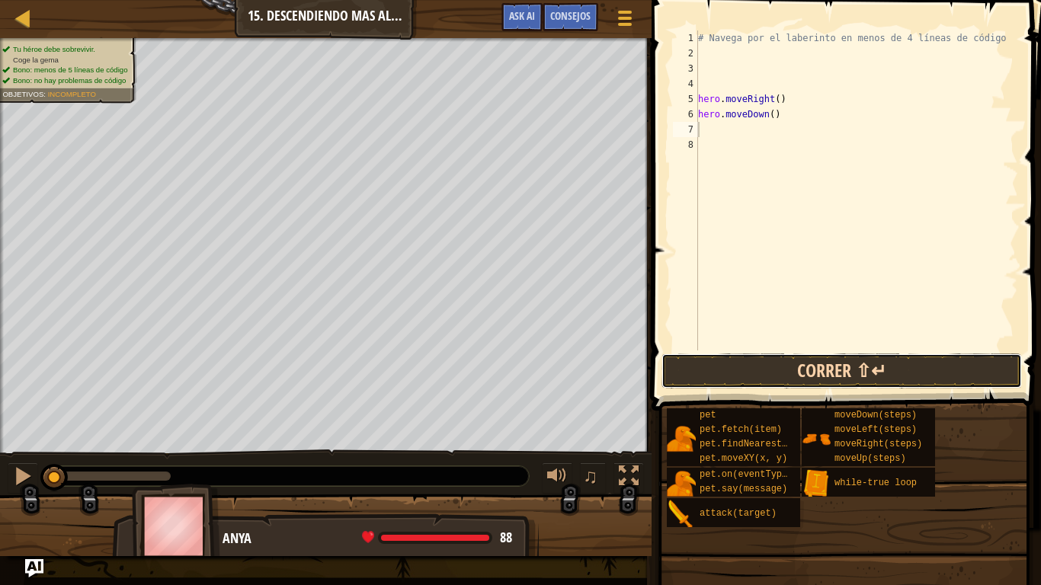
click at [754, 368] on button "Correr ⇧↵" at bounding box center [842, 371] width 361 height 35
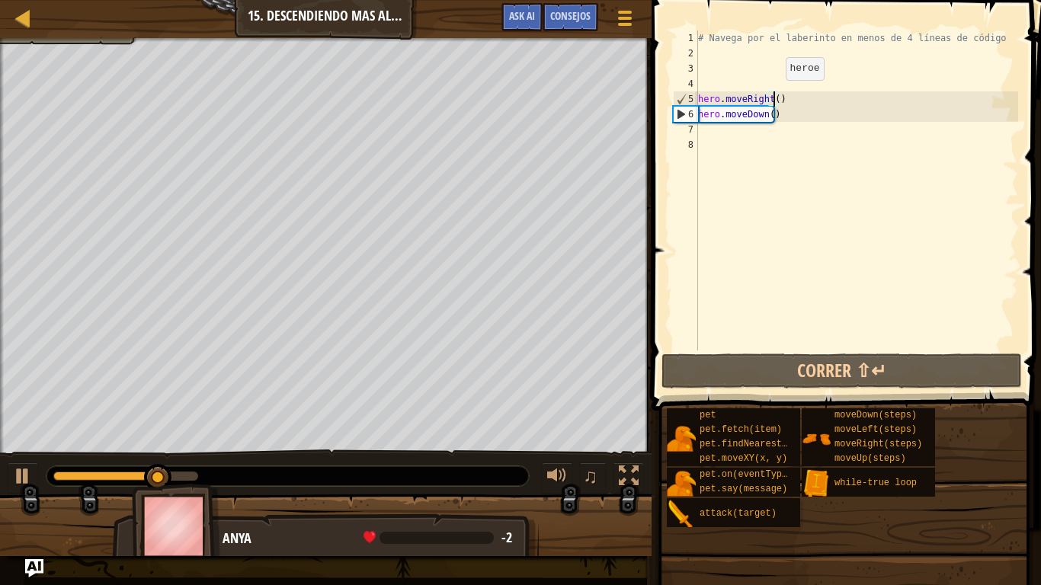
click at [773, 95] on div "# Navega por el laberinto en menos de 4 líneas de código hero . moveRight ( ) h…" at bounding box center [856, 205] width 323 height 351
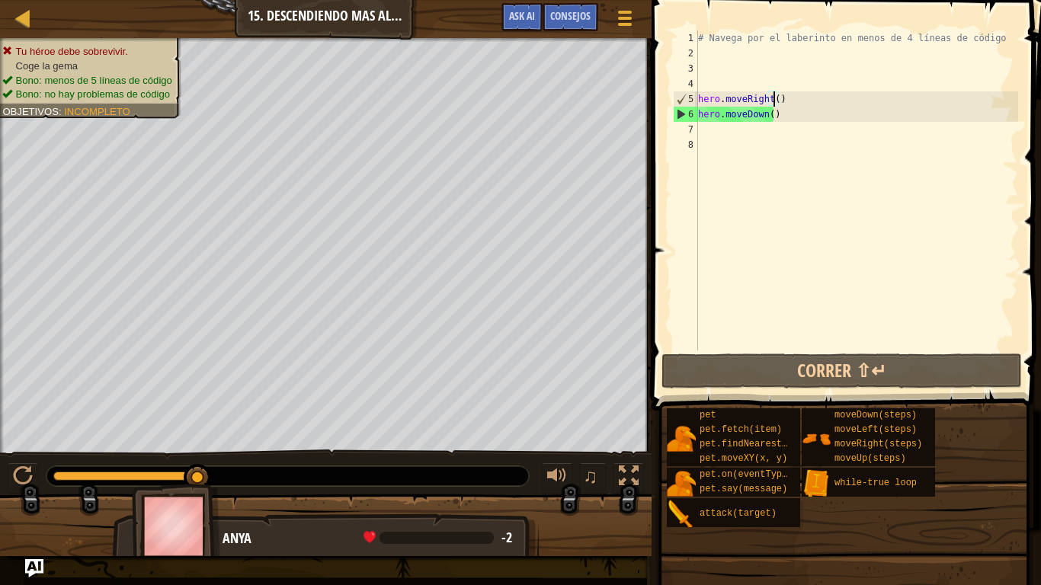
type textarea "hero.moveRight(2)"
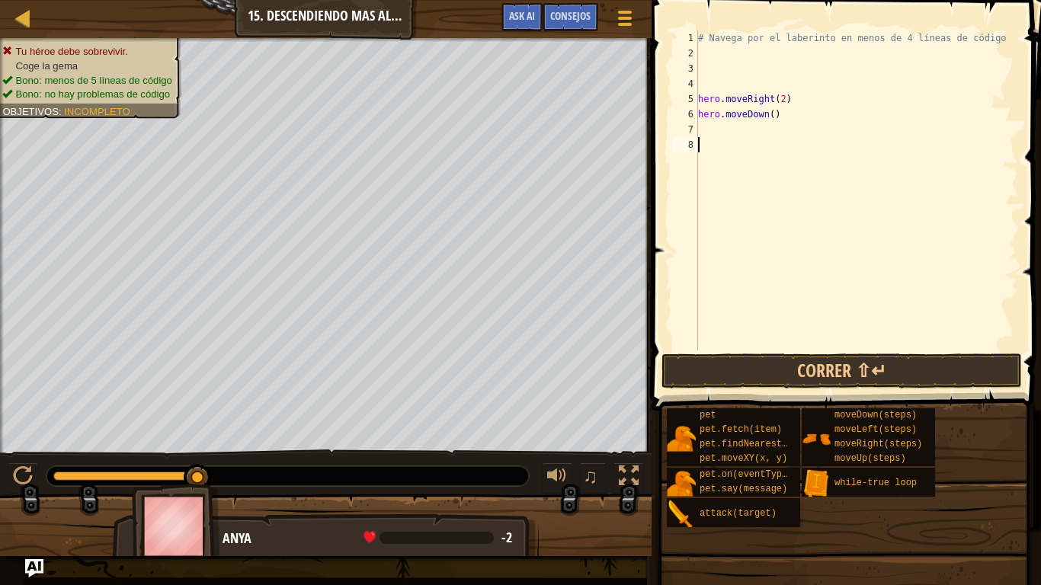
click at [766, 165] on div "# Navega por el laberinto en menos de 4 líneas de código hero . moveRight ( 2 )…" at bounding box center [856, 205] width 323 height 351
click at [732, 372] on button "Correr ⇧↵" at bounding box center [842, 371] width 361 height 35
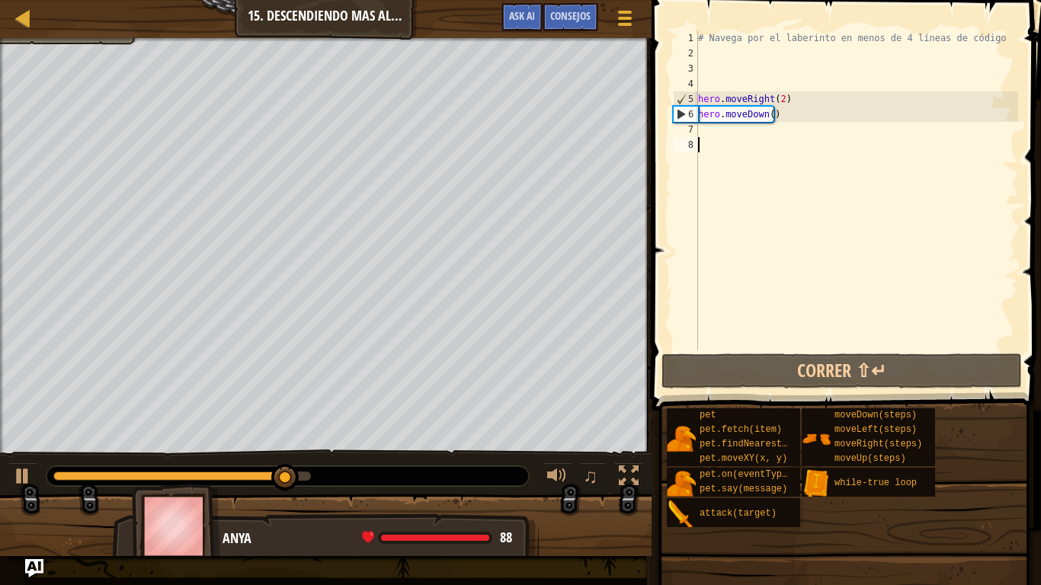
click at [726, 137] on div "# Navega por el laberinto en menos de 4 líneas de código hero . moveRight ( 2 )…" at bounding box center [856, 205] width 323 height 351
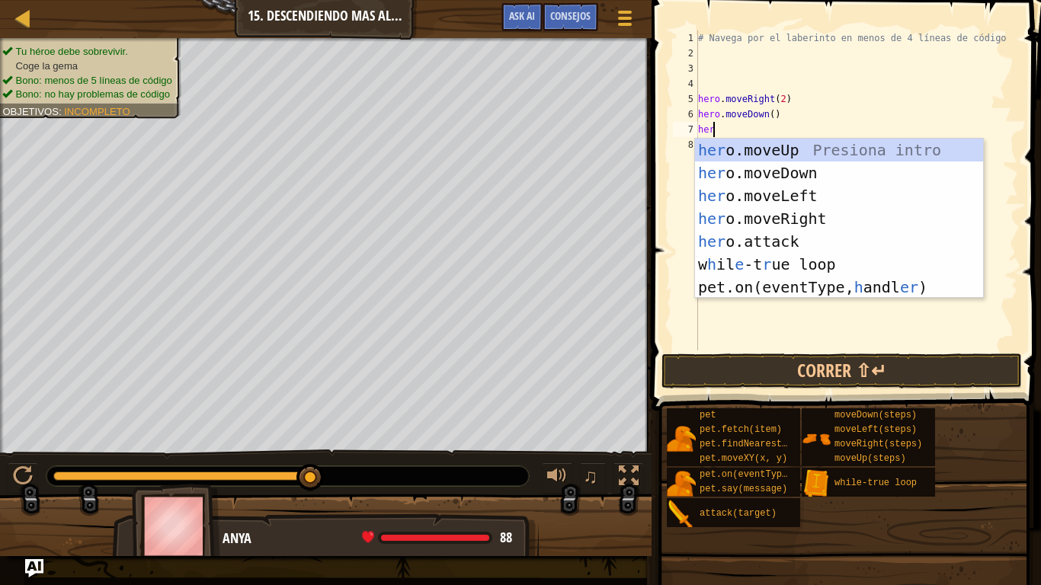
type textarea "hero"
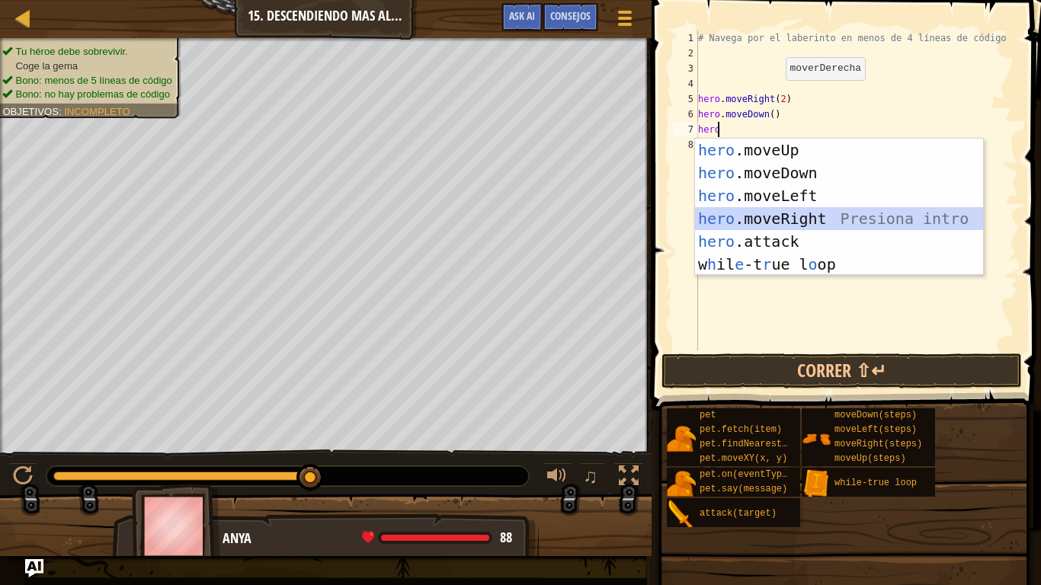
click at [807, 211] on div "hero .moveUp Presiona intro hero .moveDown Presiona intro hero .moveLeft Presio…" at bounding box center [839, 230] width 288 height 183
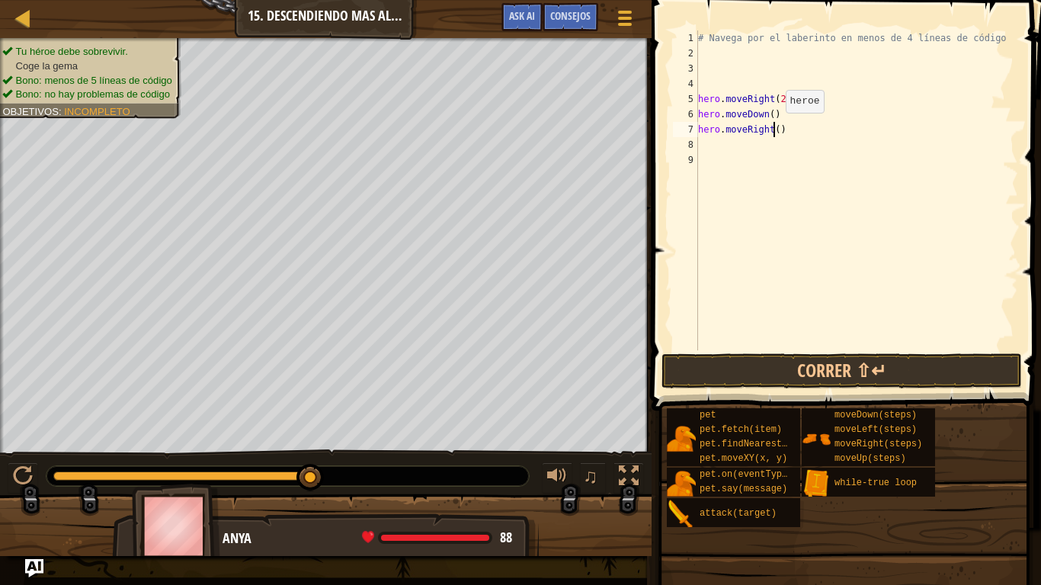
click at [773, 128] on div "# Navega por el laberinto en menos de 4 líneas de código hero . moveRight ( 2 )…" at bounding box center [856, 205] width 323 height 351
type textarea "hero.moveRight(2)"
click at [724, 143] on div "# Navega por el laberinto en menos de 4 líneas de código hero . moveRight ( 2 )…" at bounding box center [856, 205] width 323 height 351
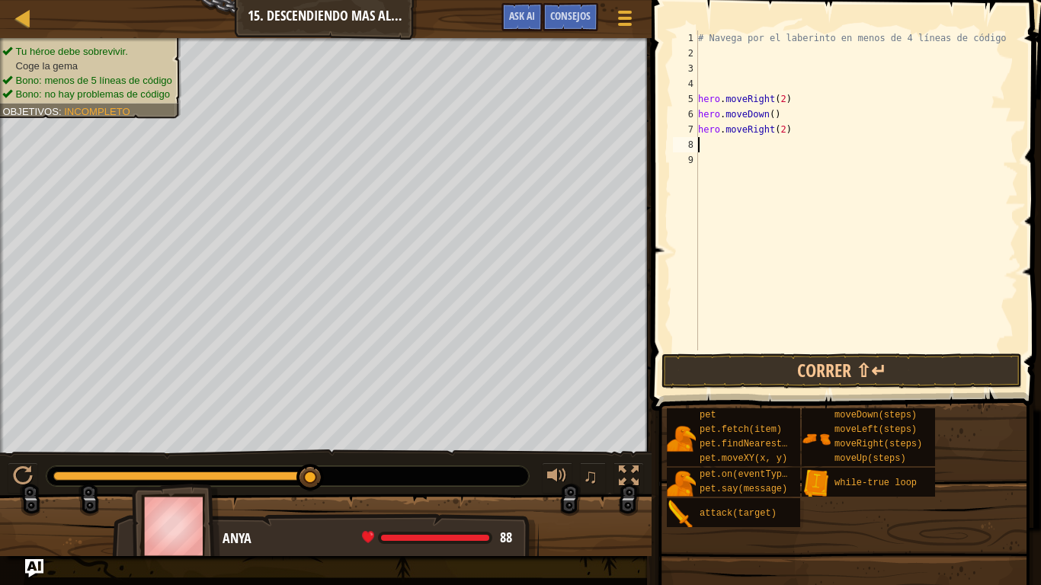
scroll to position [7, 0]
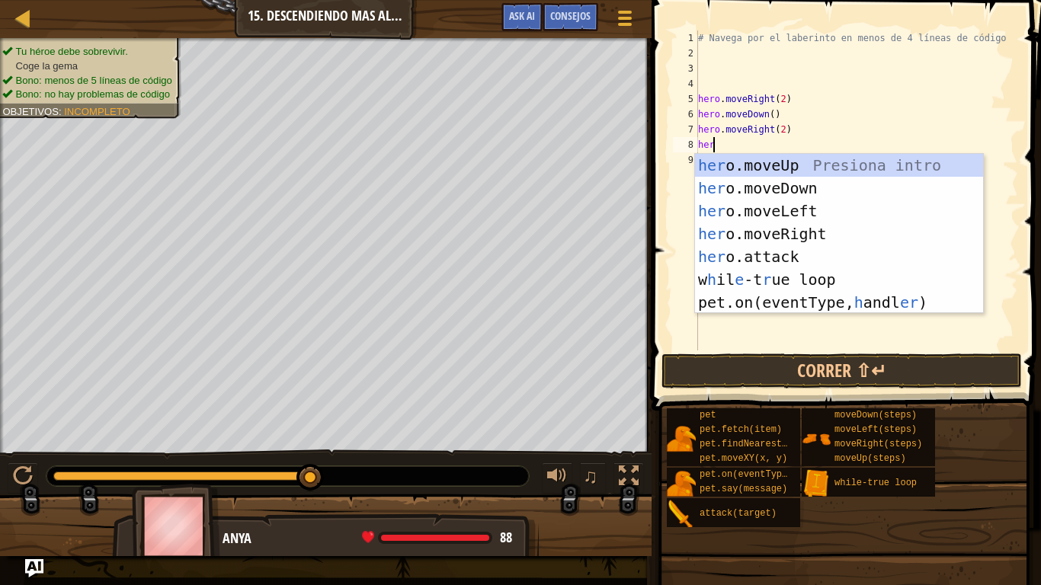
type textarea "hero"
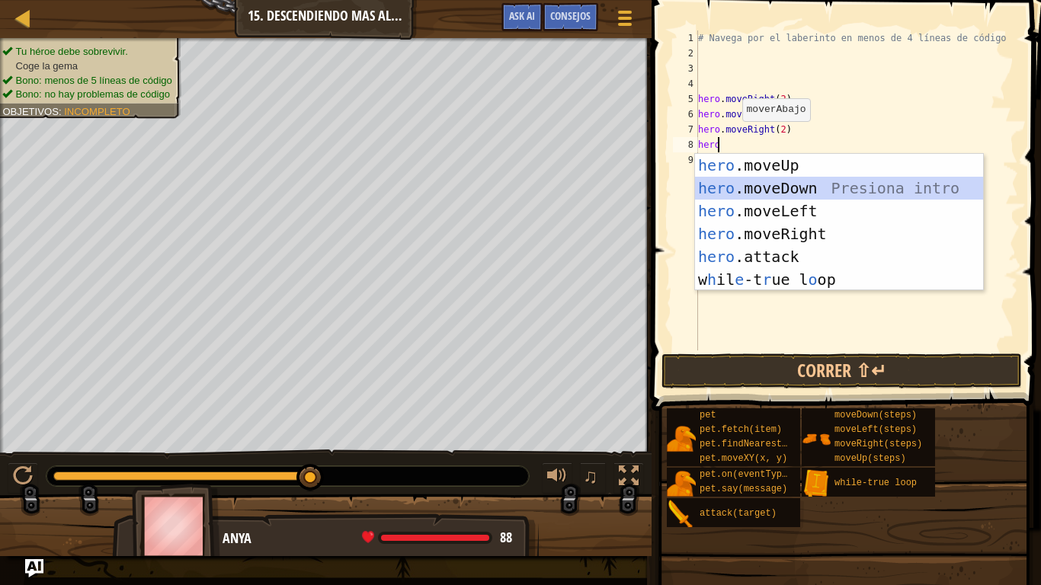
click at [792, 188] on div "hero .moveUp Presiona intro hero .moveDown Presiona intro hero .moveLeft Presio…" at bounding box center [839, 245] width 288 height 183
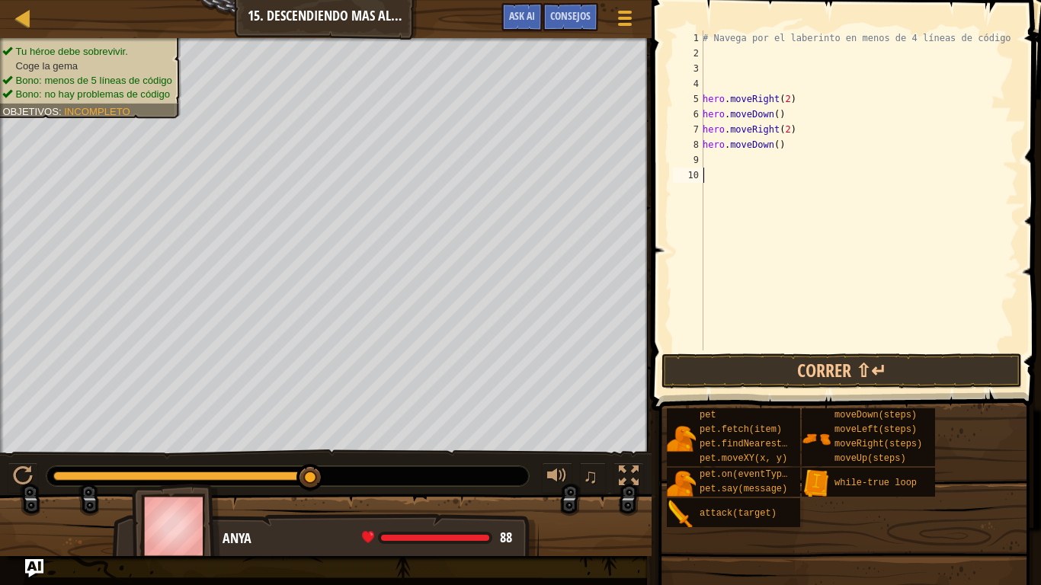
click at [744, 168] on div "# Navega por el laberinto en menos de 4 líneas de código hero . moveRight ( 2 )…" at bounding box center [859, 205] width 319 height 351
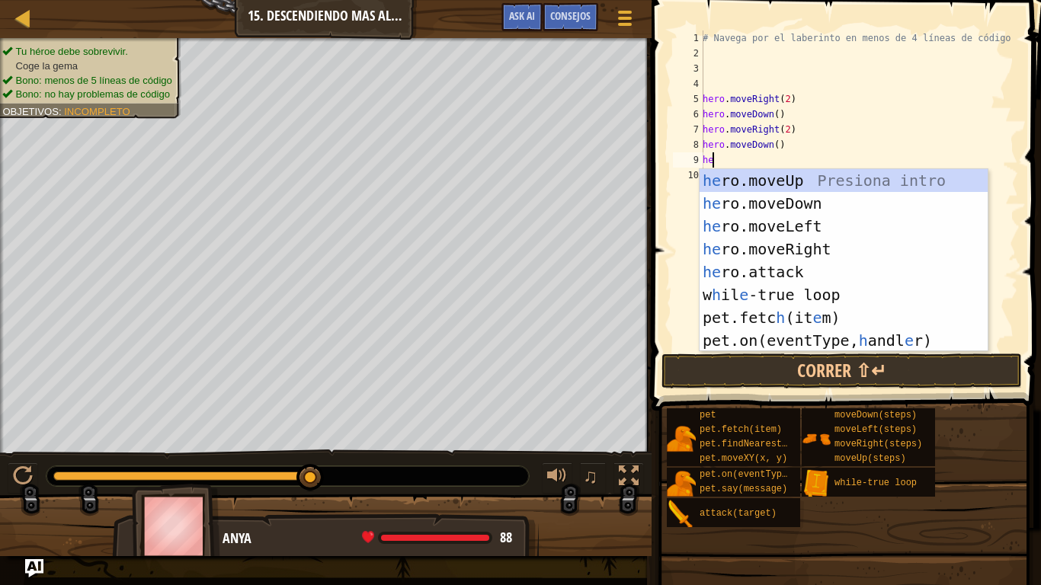
type textarea "hero"
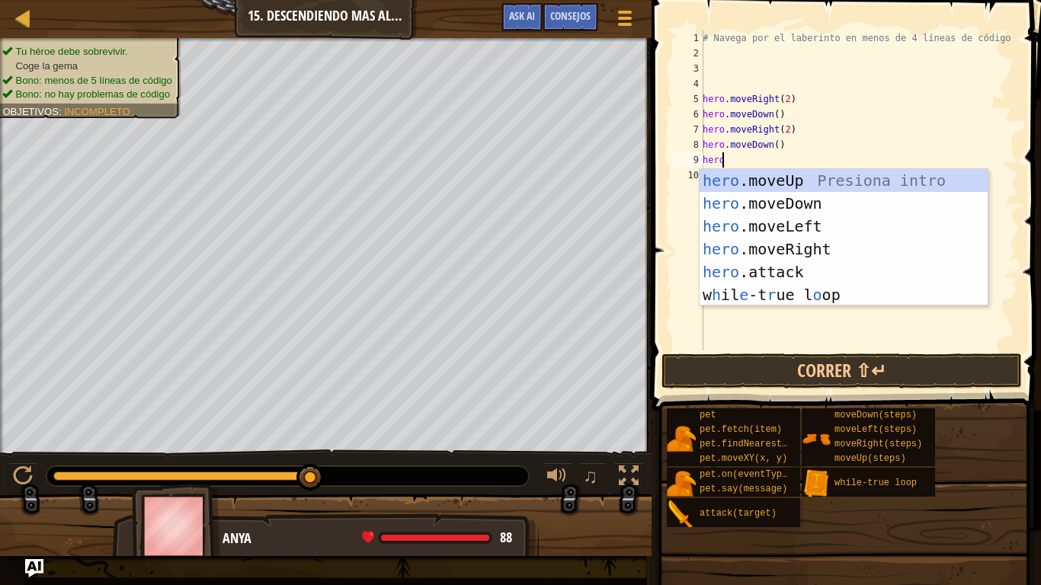
scroll to position [7, 1]
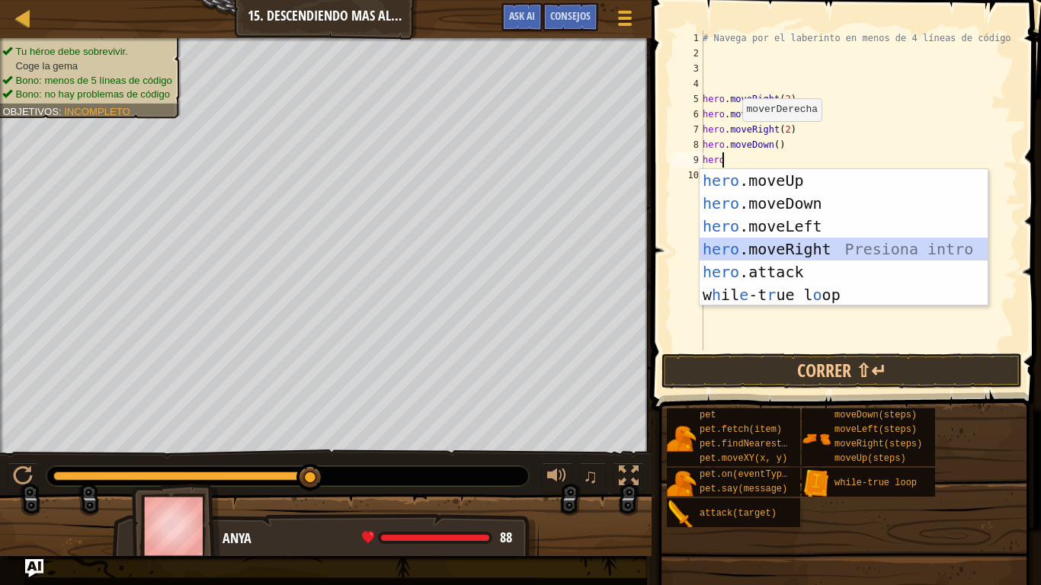
click at [789, 243] on div "hero .moveUp Presiona intro hero .moveDown Presiona intro hero .moveLeft Presio…" at bounding box center [844, 260] width 288 height 183
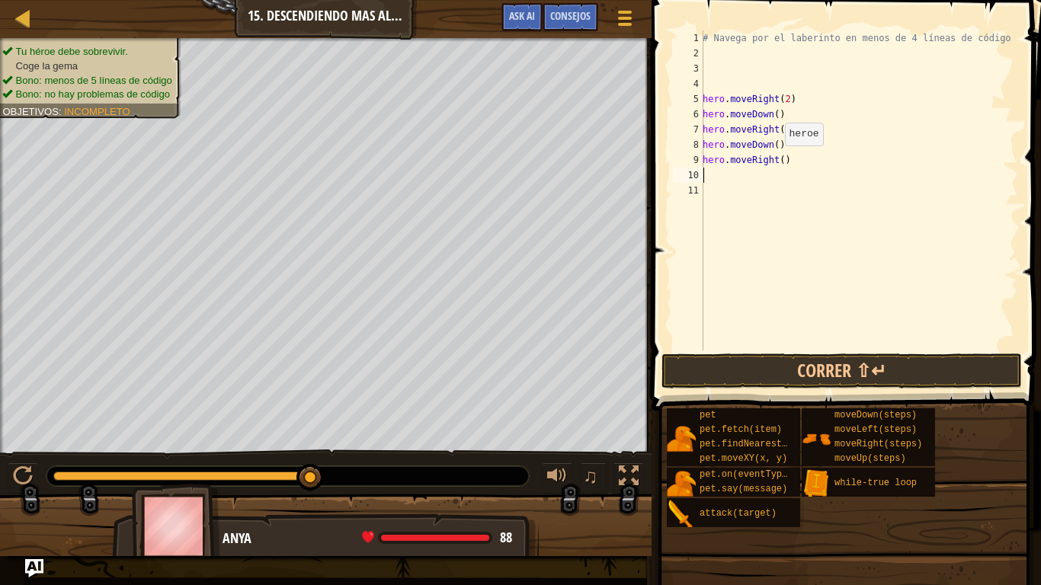
click at [777, 161] on div "# Navega por el laberinto en menos de 4 líneas de código hero . moveRight ( 2 )…" at bounding box center [859, 205] width 319 height 351
type textarea "hero.moveRight(2)"
click at [734, 170] on div "# Navega por el laberinto en menos de 4 líneas de código hero . moveRight ( 2 )…" at bounding box center [859, 205] width 319 height 351
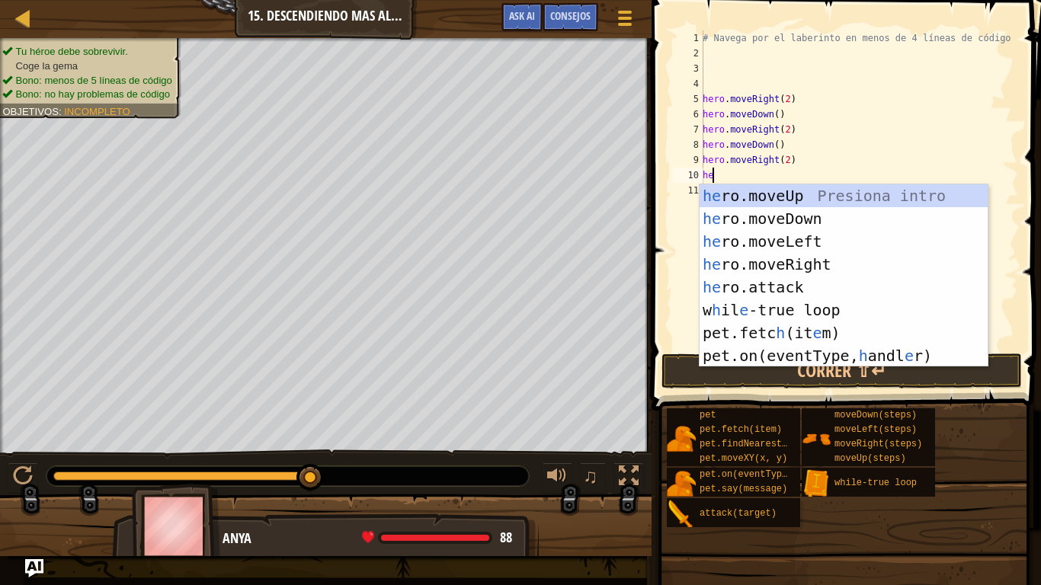
type textarea "hero"
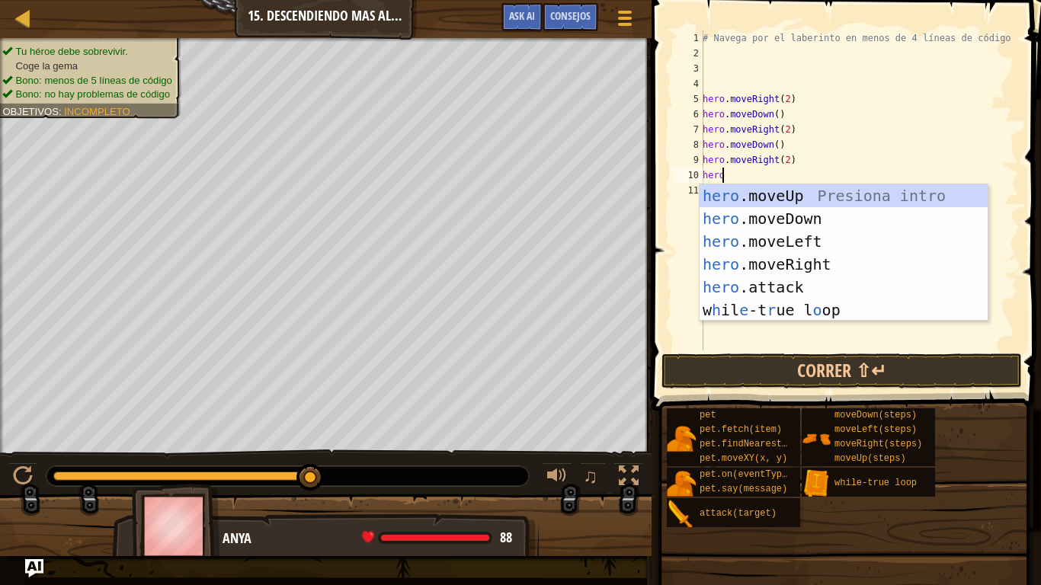
scroll to position [7, 1]
click at [806, 219] on div "hero .moveUp Presiona intro hero .moveDown Presiona intro hero .moveLeft Presio…" at bounding box center [844, 275] width 288 height 183
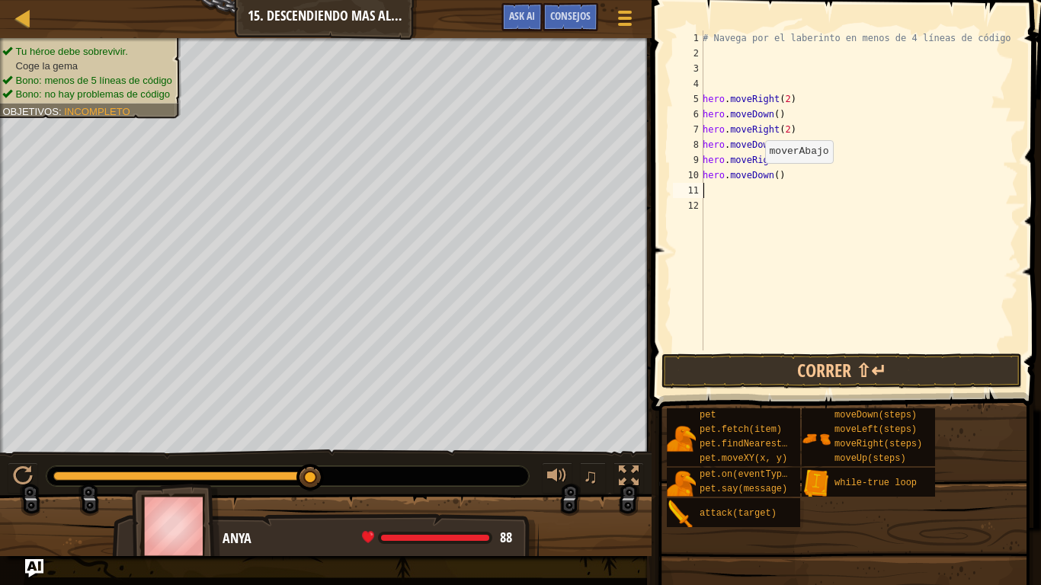
scroll to position [7, 0]
click at [719, 195] on div "# Navega por el laberinto en menos de 4 líneas de código hero . moveRight ( 2 )…" at bounding box center [859, 205] width 319 height 351
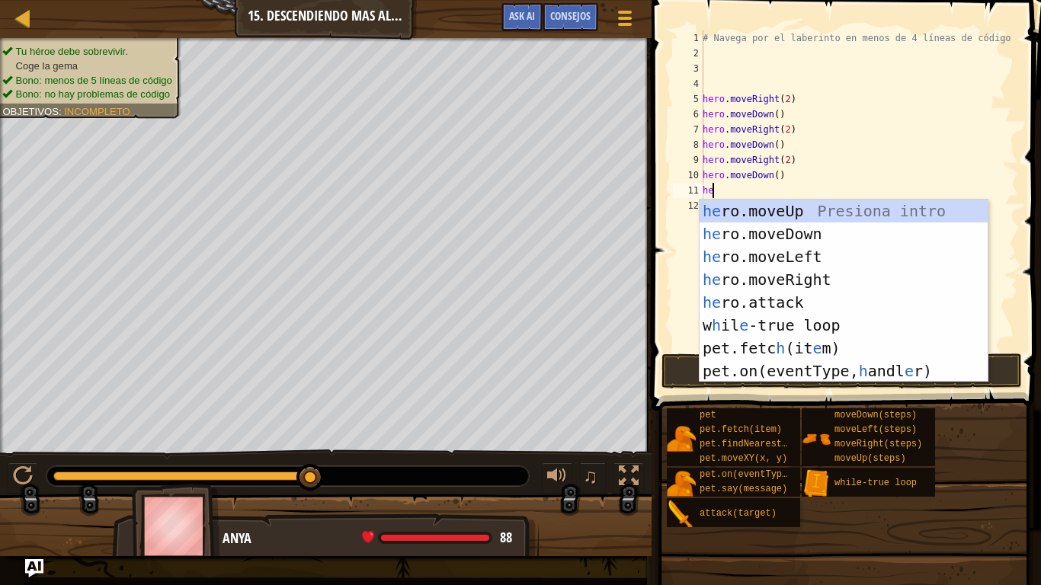
type textarea "hero"
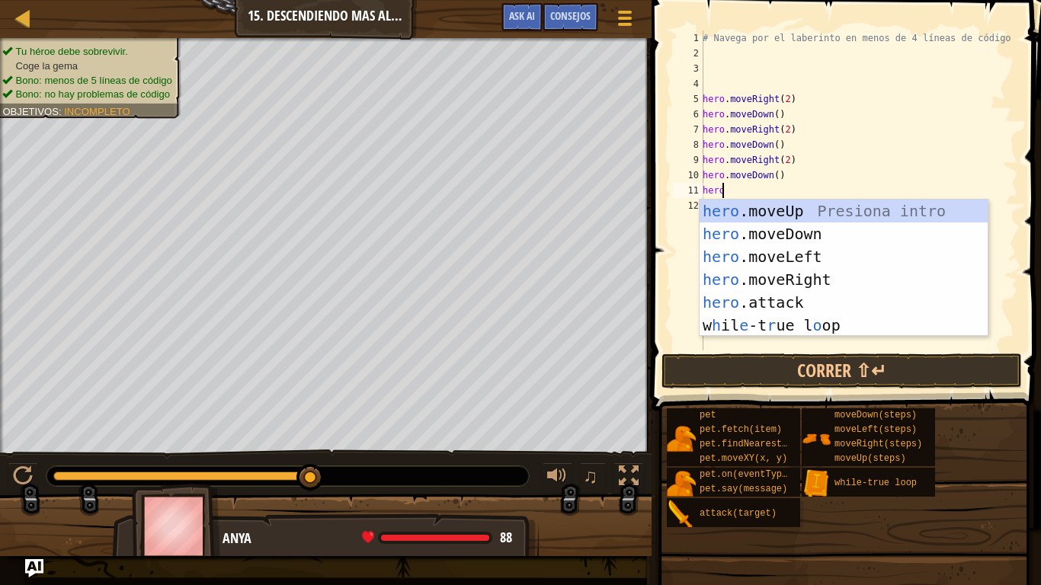
scroll to position [7, 1]
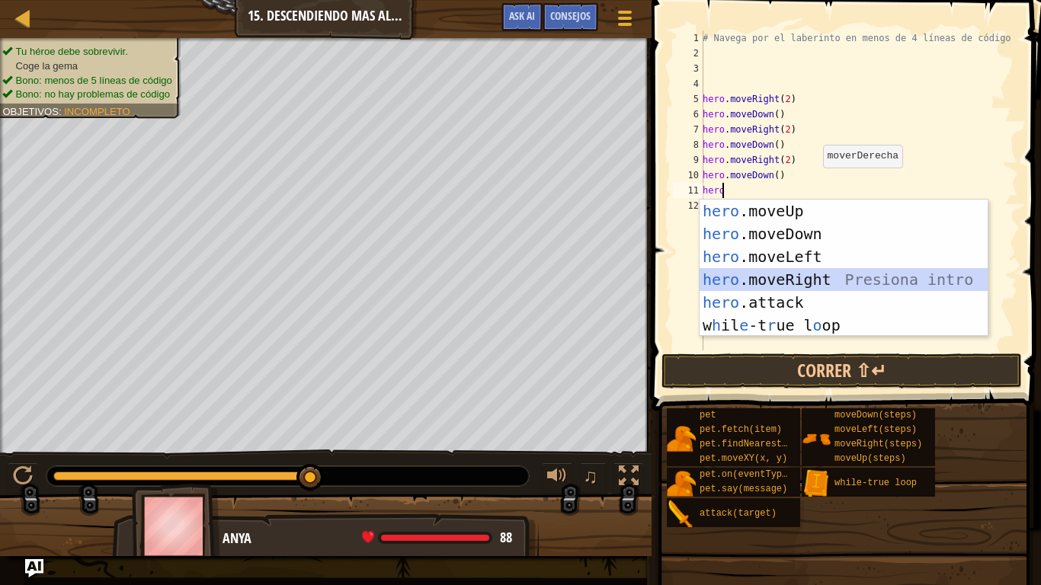
click at [800, 272] on div "hero .moveUp Presiona intro hero .moveDown Presiona intro hero .moveLeft Presio…" at bounding box center [844, 291] width 288 height 183
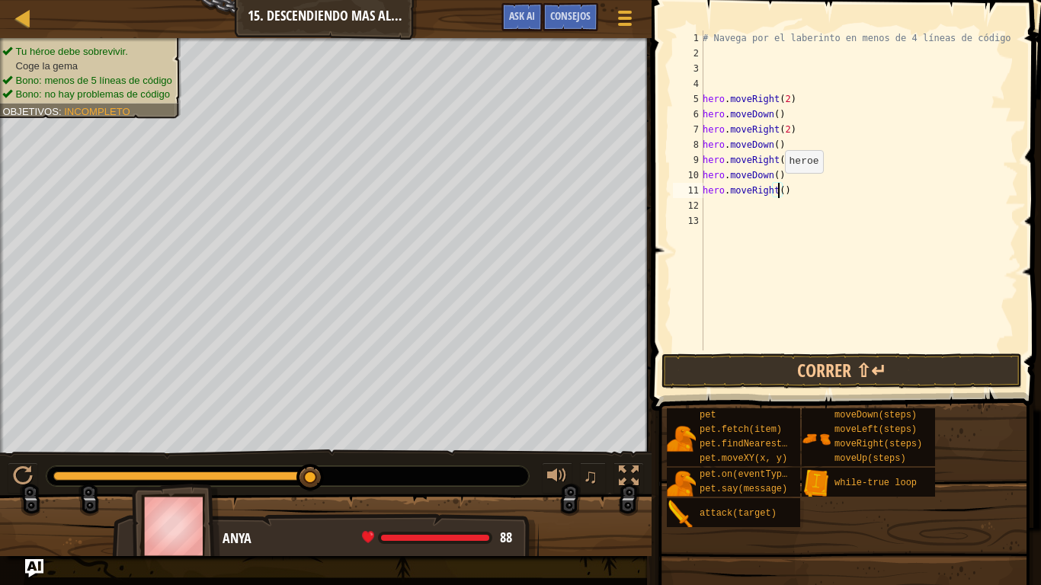
click at [777, 188] on div "# Navega por el laberinto en menos de 4 líneas de código hero . moveRight ( 2 )…" at bounding box center [859, 205] width 319 height 351
type textarea "hero.moveRight(2)"
click at [755, 370] on button "Correr ⇧↵" at bounding box center [842, 371] width 361 height 35
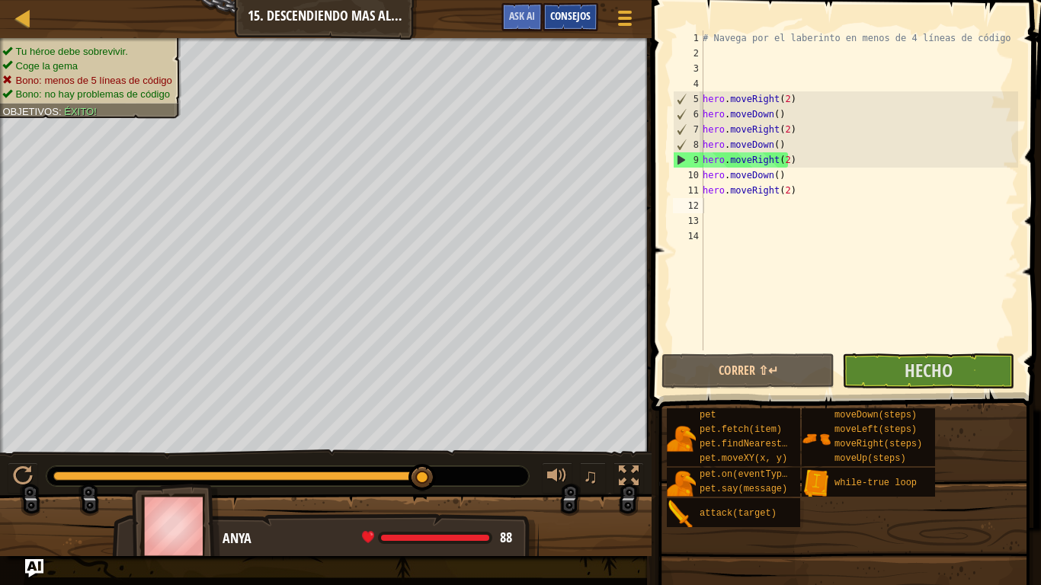
click at [574, 9] on div "Consejos" at bounding box center [571, 17] width 56 height 28
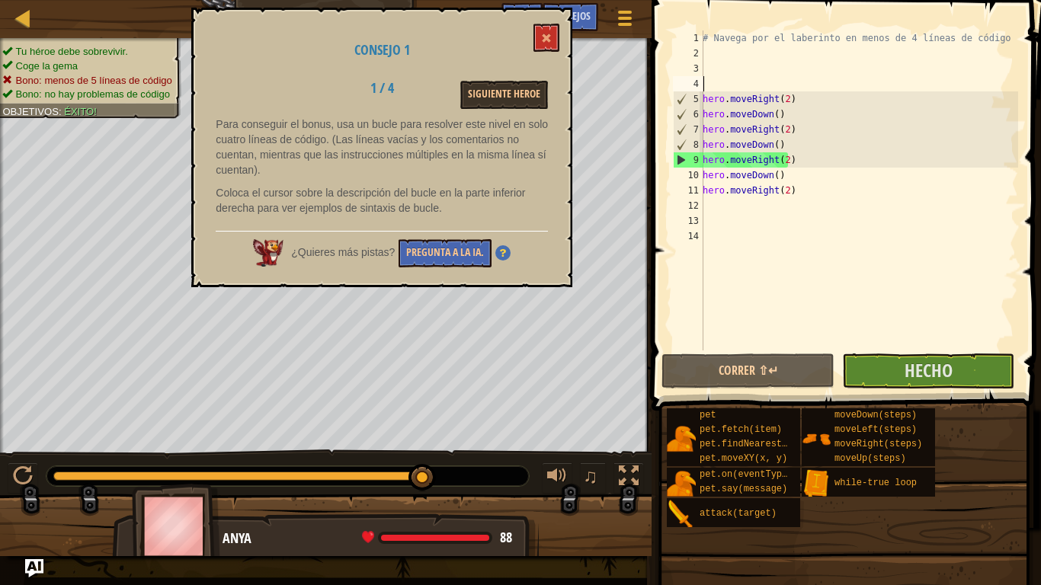
click at [716, 82] on div "# Navega por el laberinto en menos de 4 líneas de código hero . moveRight ( 2 )…" at bounding box center [859, 205] width 319 height 351
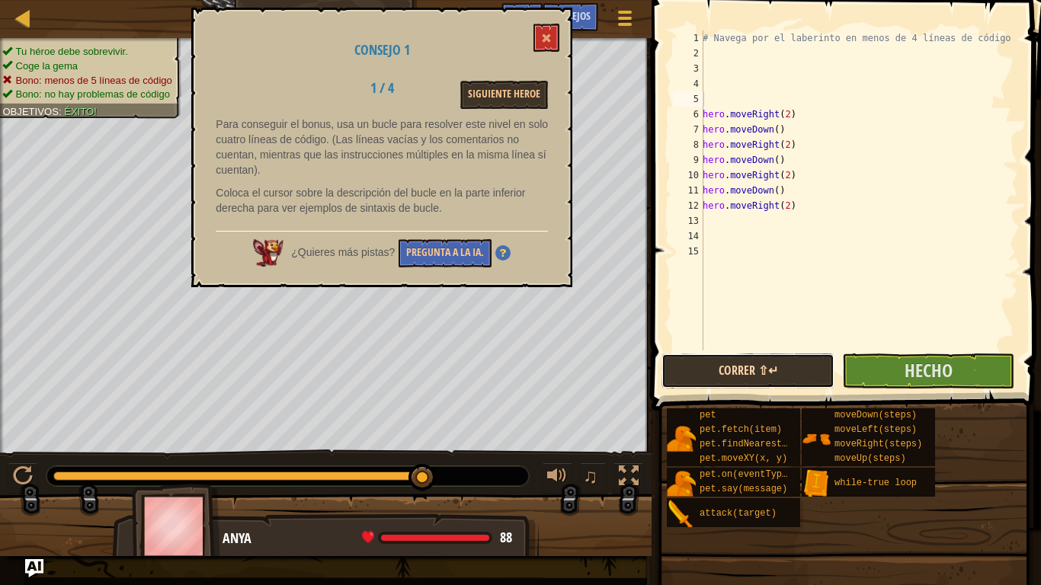
click at [781, 374] on button "Correr ⇧↵" at bounding box center [748, 371] width 172 height 35
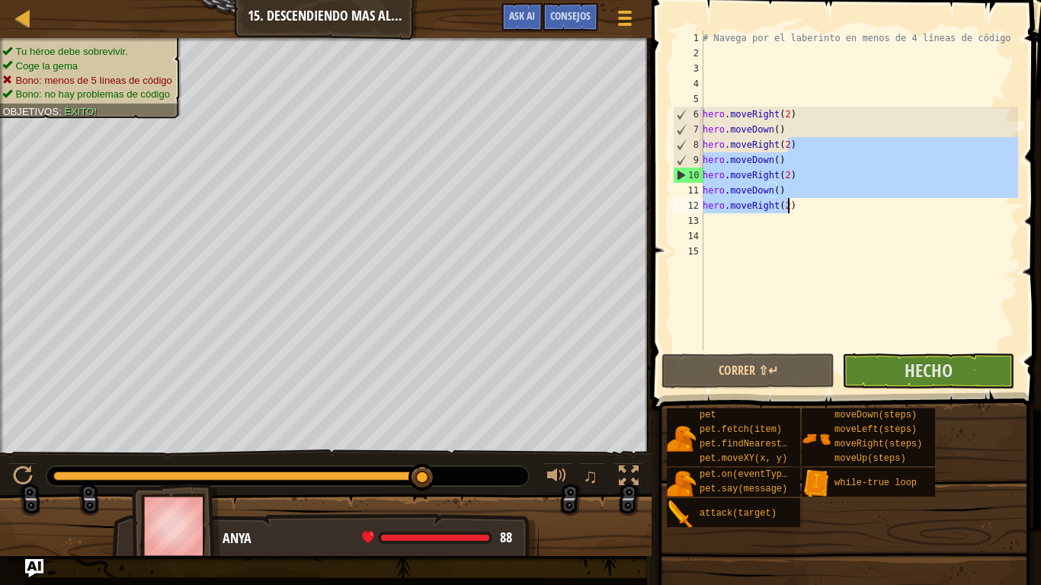
drag, startPoint x: 787, startPoint y: 144, endPoint x: 872, endPoint y: 205, distance: 104.9
click at [872, 205] on div "# Navega por el laberinto en menos de 4 líneas de código hero . moveRight ( 2 )…" at bounding box center [859, 205] width 319 height 351
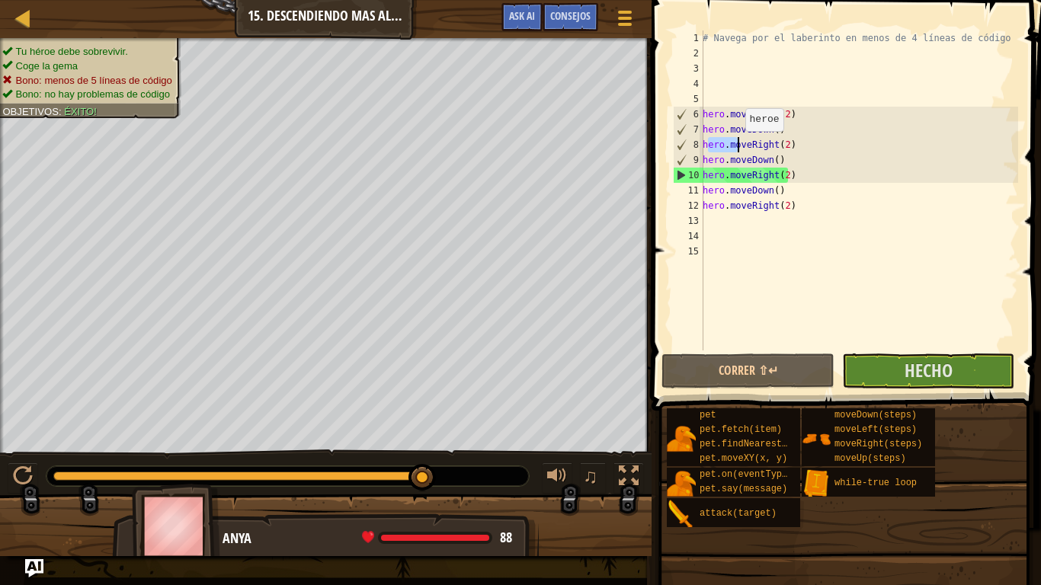
drag, startPoint x: 706, startPoint y: 144, endPoint x: 737, endPoint y: 146, distance: 31.3
click at [737, 146] on div "# Navega por el laberinto en menos de 4 líneas de código hero . moveRight ( 2 )…" at bounding box center [859, 205] width 319 height 351
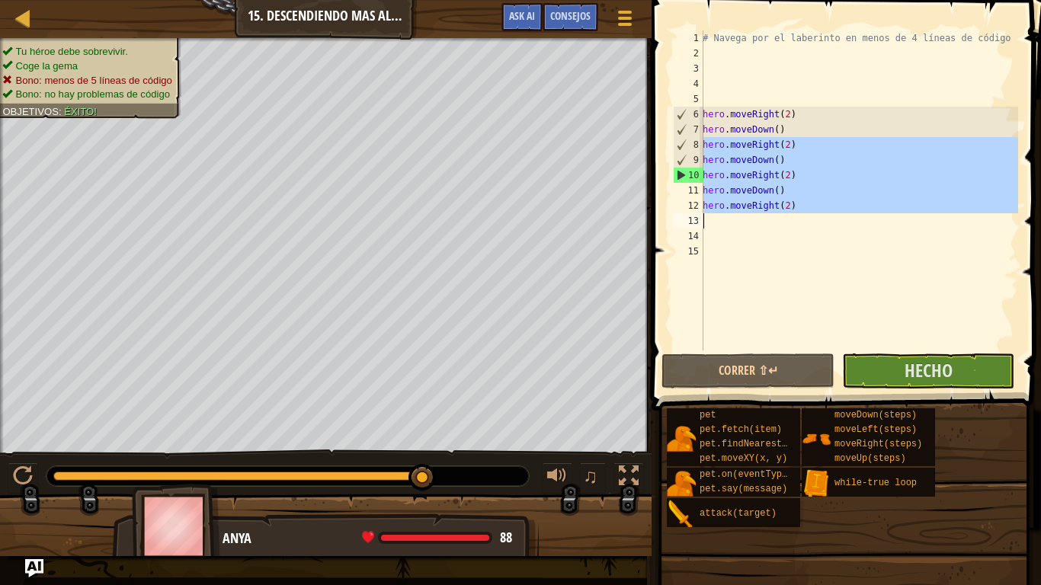
drag, startPoint x: 703, startPoint y: 143, endPoint x: 795, endPoint y: 207, distance: 112.3
click at [795, 207] on div "hero.moveRight(2) 1 2 3 4 5 6 7 8 9 10 11 12 13 14 15 # Navega por el laberinto…" at bounding box center [844, 190] width 348 height 320
type textarea "hero.moveRight(2)"
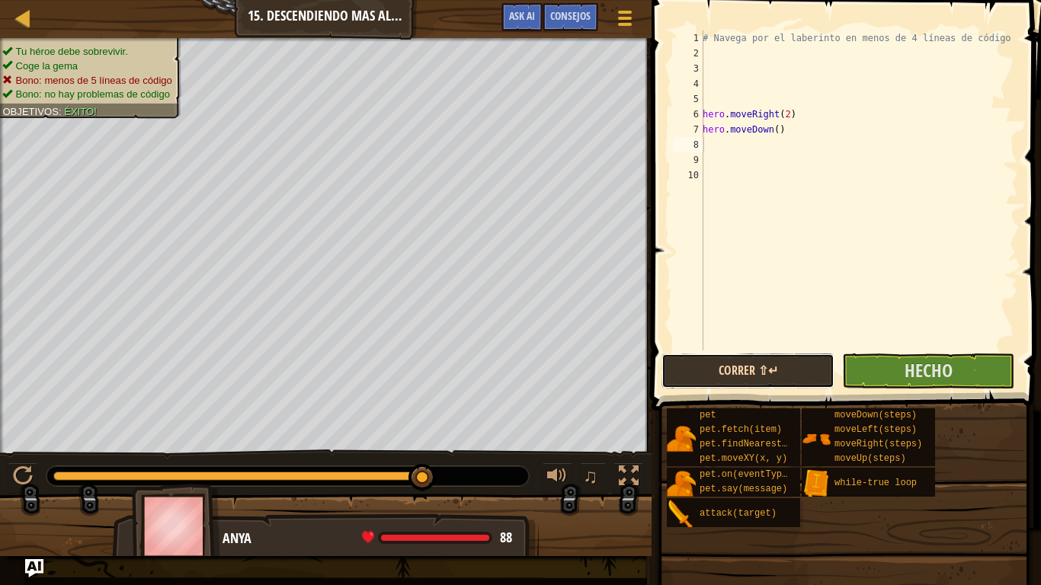
click at [753, 370] on button "Correr ⇧↵" at bounding box center [748, 371] width 172 height 35
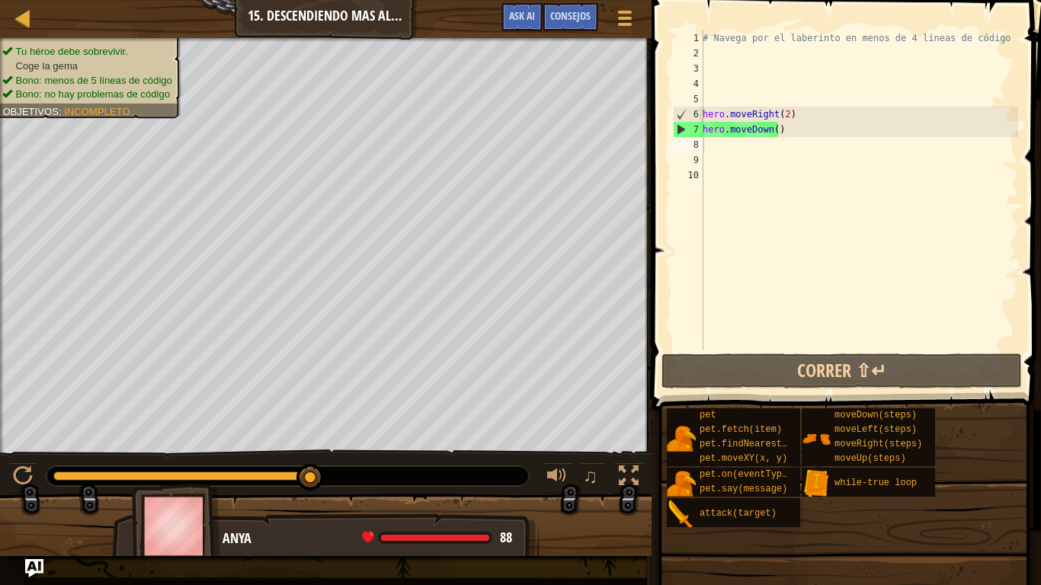
click at [599, 18] on div "Menú del Juego Hecho Consejos Ask AI" at bounding box center [569, 21] width 150 height 36
click at [594, 18] on div "Consejos" at bounding box center [571, 17] width 56 height 28
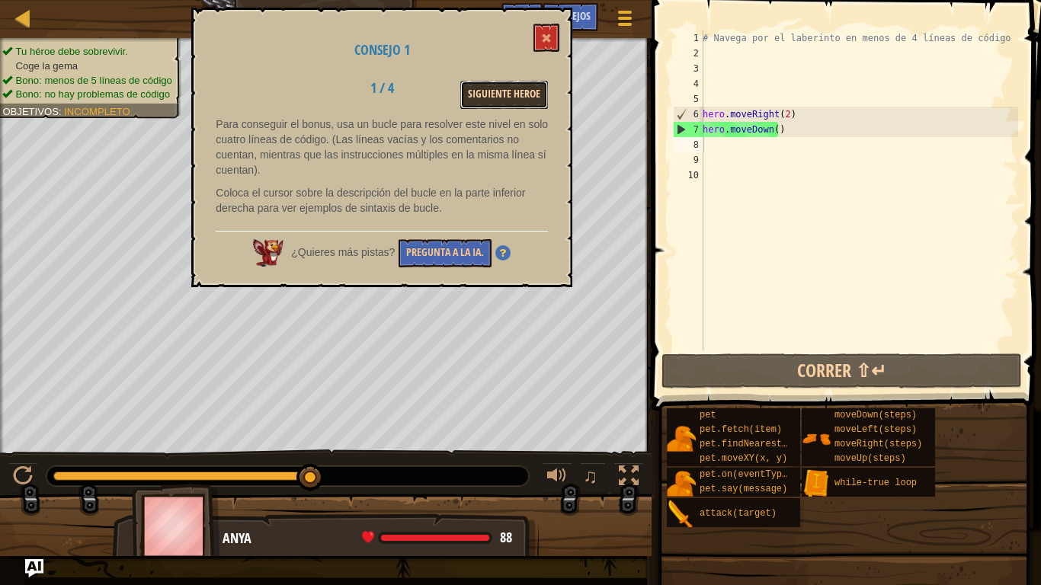
click at [476, 91] on button "Siguiente Heroe" at bounding box center [504, 95] width 88 height 28
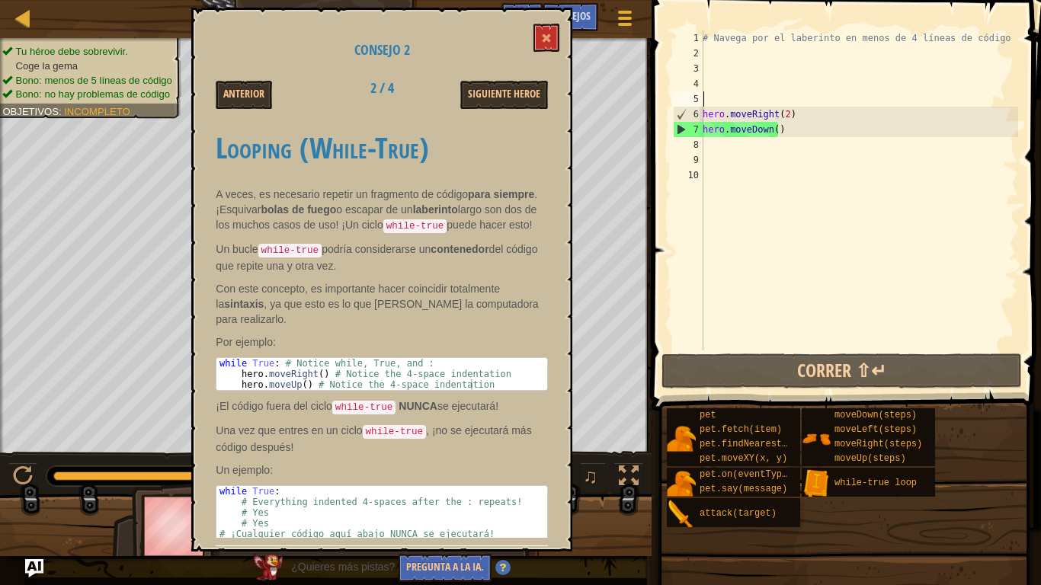
click at [724, 92] on div "# Navega por el laberinto en menos de 4 líneas de código hero . moveRight ( 2 )…" at bounding box center [859, 205] width 319 height 351
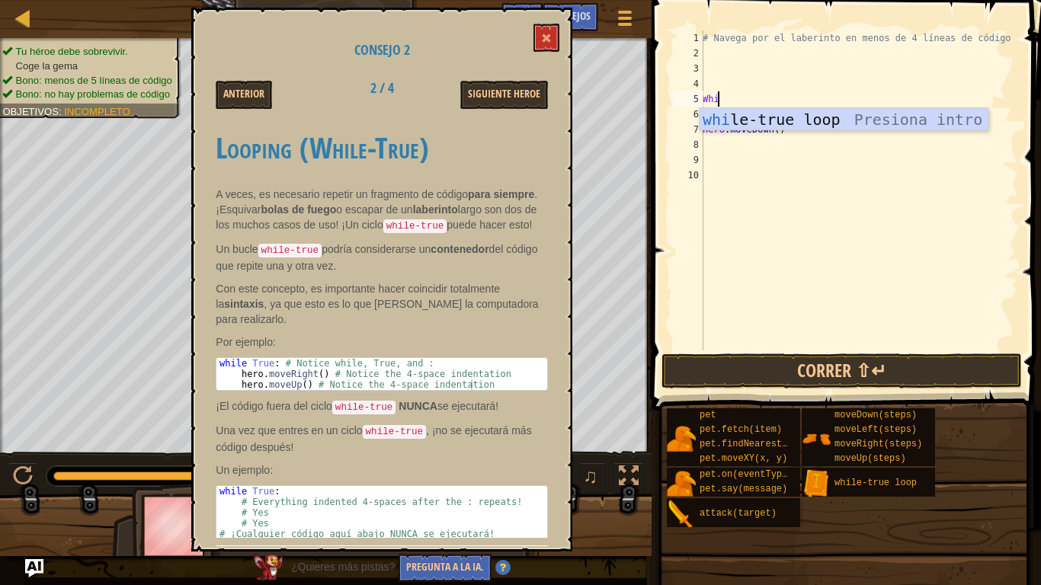
type textarea "While"
click at [806, 124] on div "while -true loop Presiona intro" at bounding box center [844, 142] width 288 height 69
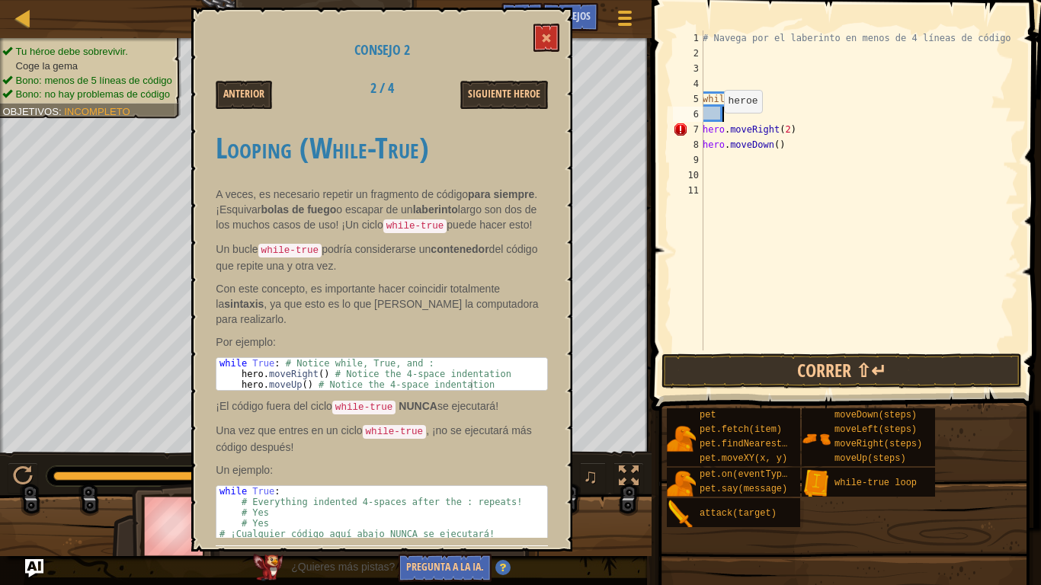
scroll to position [7, 0]
click at [704, 129] on div "# Navega por el laberinto en menos de 4 líneas de código while True : hero . mo…" at bounding box center [859, 205] width 319 height 351
click at [784, 111] on div "# Navega por el laberinto en menos de 4 líneas de código while True : hero . mo…" at bounding box center [859, 205] width 319 height 351
type textarea "hero.moveRight()"
click at [814, 194] on div "# Navega por el laberinto en menos de 4 líneas de código while True : hero . mo…" at bounding box center [859, 205] width 319 height 351
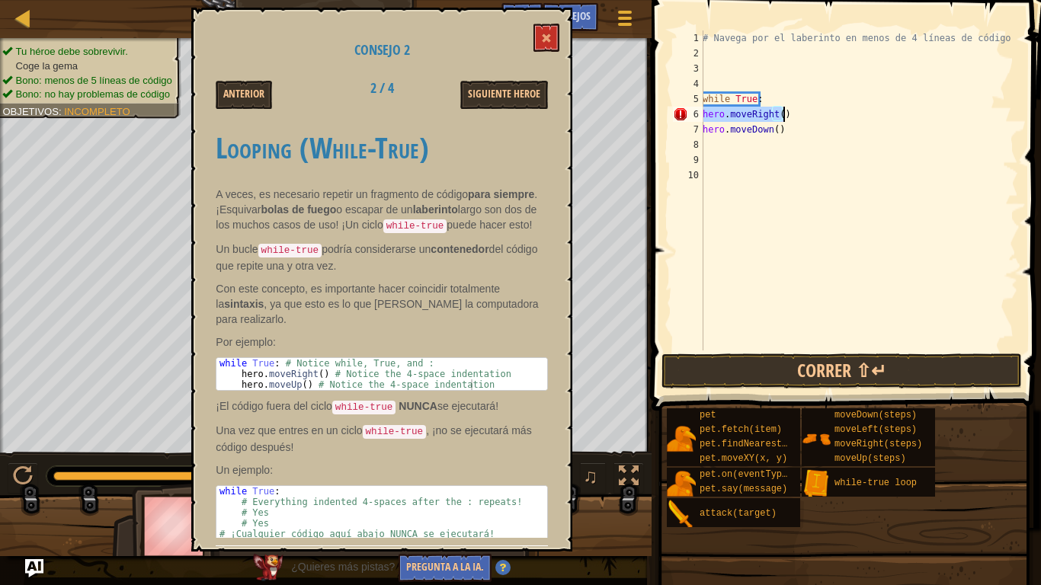
drag, startPoint x: 704, startPoint y: 113, endPoint x: 784, endPoint y: 108, distance: 80.2
click at [784, 108] on div "# Navega por el laberinto en menos de 4 líneas de código while True : hero . mo…" at bounding box center [859, 205] width 319 height 351
type textarea "hero.moveRight()"
click at [806, 91] on div "# Navega por el laberinto en menos de 4 líneas de código while True : hero . mo…" at bounding box center [859, 205] width 319 height 351
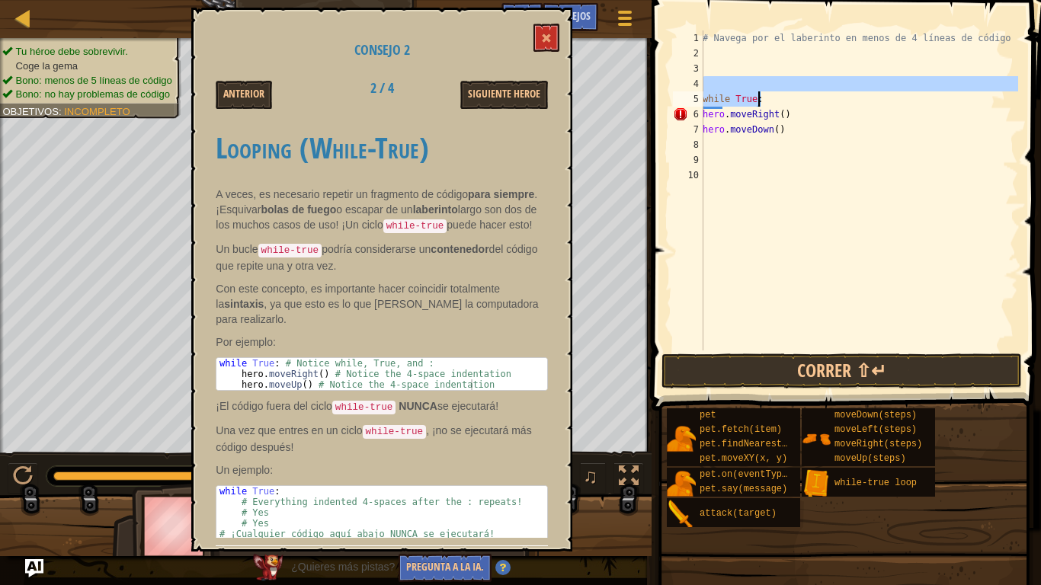
drag, startPoint x: 806, startPoint y: 91, endPoint x: 810, endPoint y: 99, distance: 9.2
click at [810, 99] on div "# Navega por el laberinto en menos de 4 líneas de código while True : hero . mo…" at bounding box center [859, 205] width 319 height 351
click at [810, 99] on div "# Navega por el laberinto en menos de 4 líneas de código while True : hero . mo…" at bounding box center [859, 190] width 319 height 320
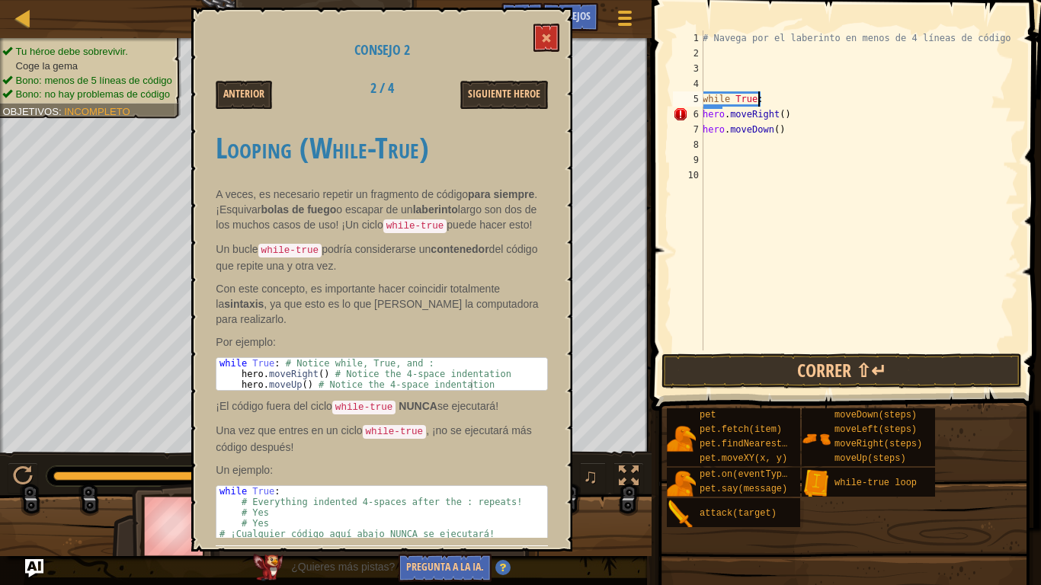
click at [810, 99] on div "# Navega por el laberinto en menos de 4 líneas de código while True : hero . mo…" at bounding box center [859, 205] width 319 height 351
paste textarea "hero.moveRight()"
click at [799, 107] on div "# Navega por el laberinto en menos de 4 líneas de código while True : hero . mo…" at bounding box center [859, 205] width 319 height 351
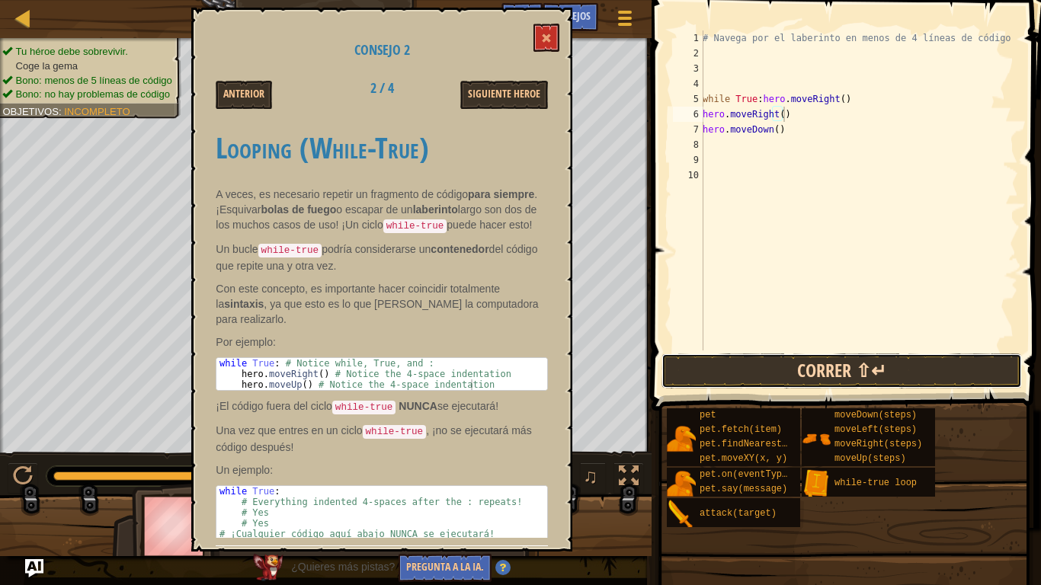
click at [790, 361] on button "Correr ⇧↵" at bounding box center [842, 371] width 361 height 35
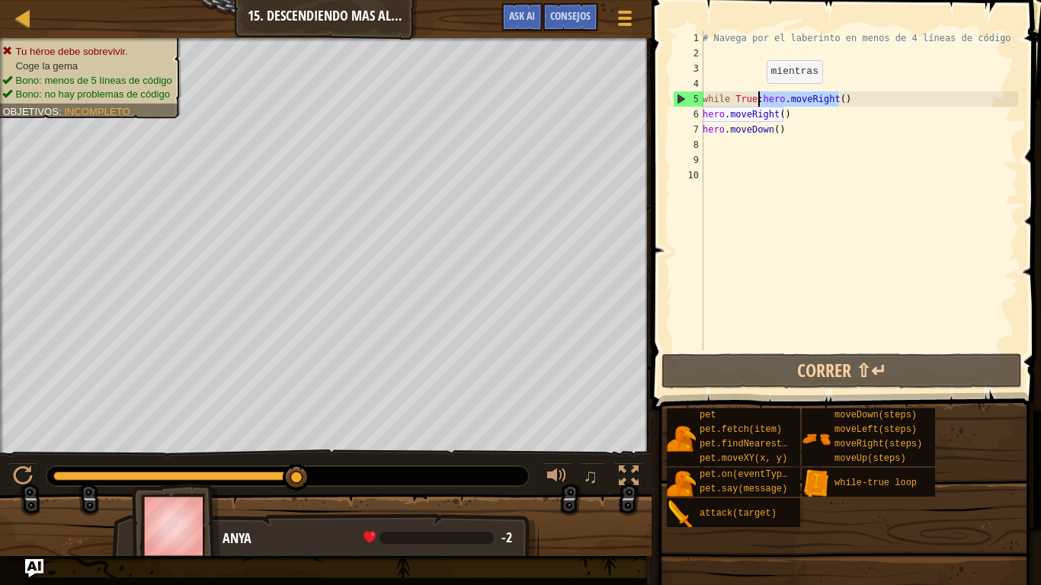
drag, startPoint x: 844, startPoint y: 98, endPoint x: 757, endPoint y: 98, distance: 86.9
click at [757, 98] on div "# Navega por el laberinto en menos de 4 líneas de código while True : hero . mo…" at bounding box center [859, 205] width 319 height 351
type textarea "while True:"
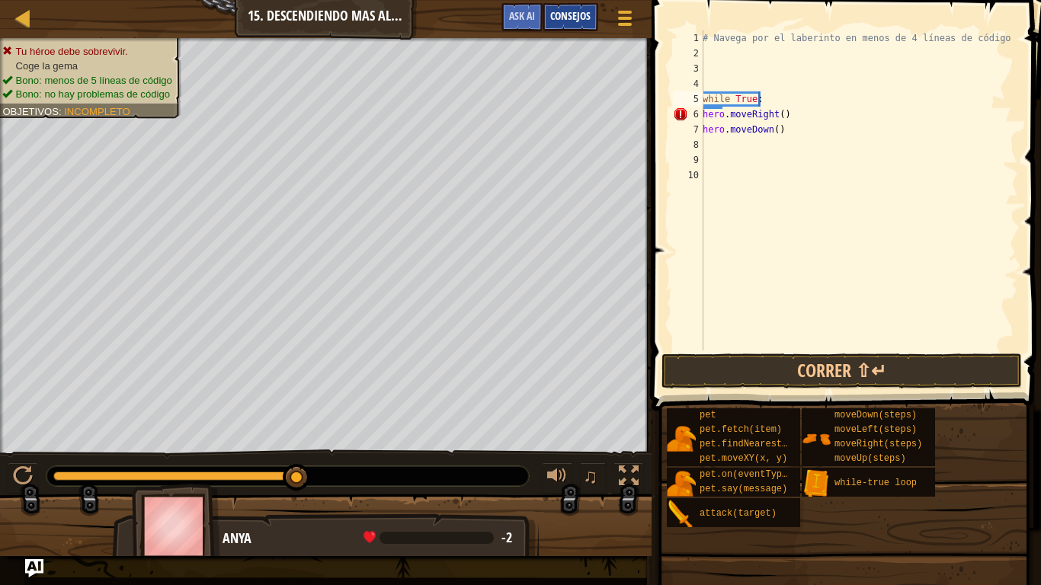
click at [573, 20] on span "Consejos" at bounding box center [570, 15] width 40 height 14
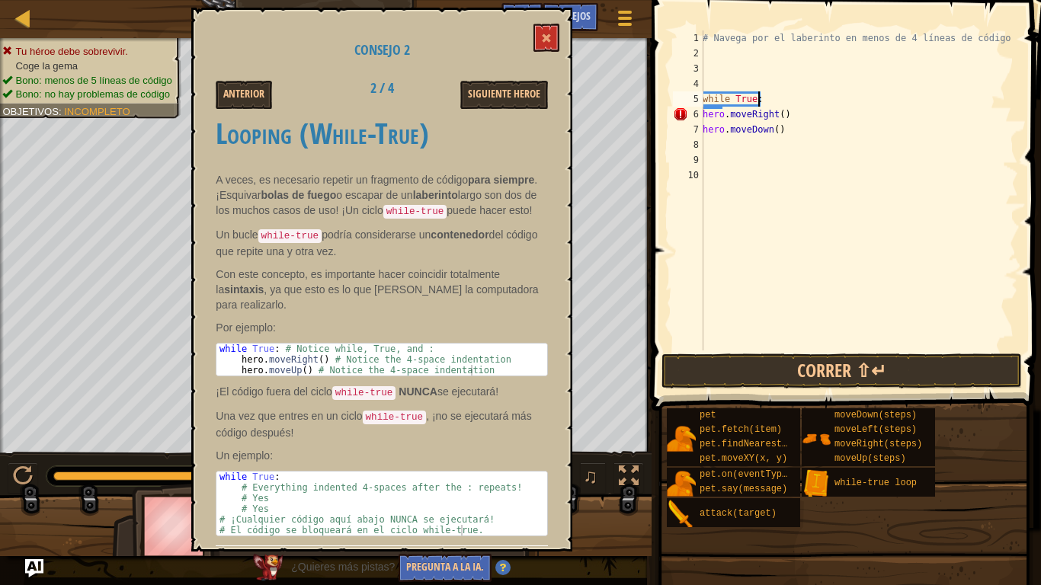
scroll to position [0, 0]
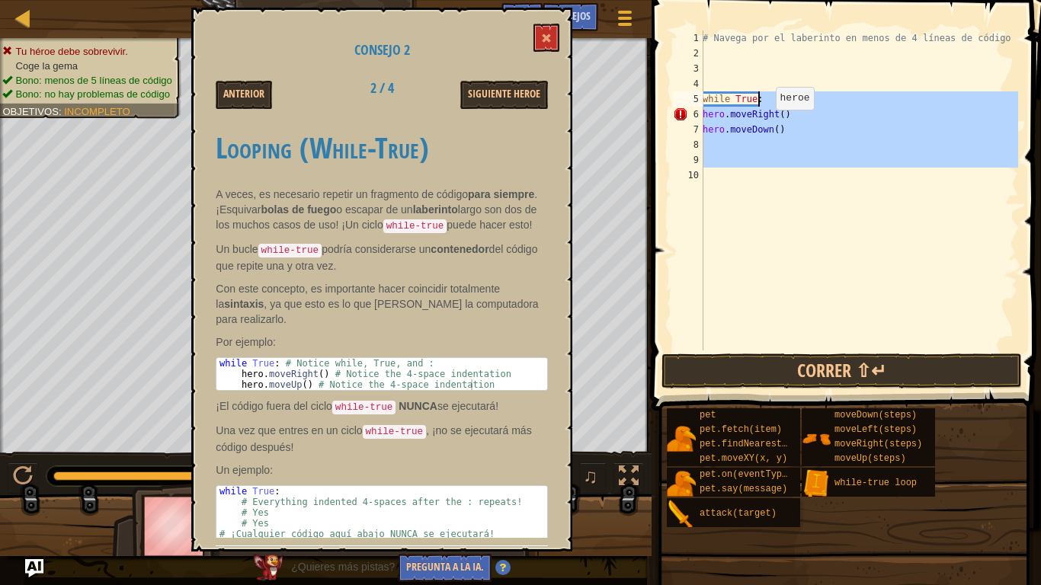
drag, startPoint x: 765, startPoint y: 232, endPoint x: 791, endPoint y: 223, distance: 27.7
click at [791, 223] on div "# Navega por el laberinto en menos de 4 líneas de código while True : hero . mo…" at bounding box center [859, 205] width 319 height 351
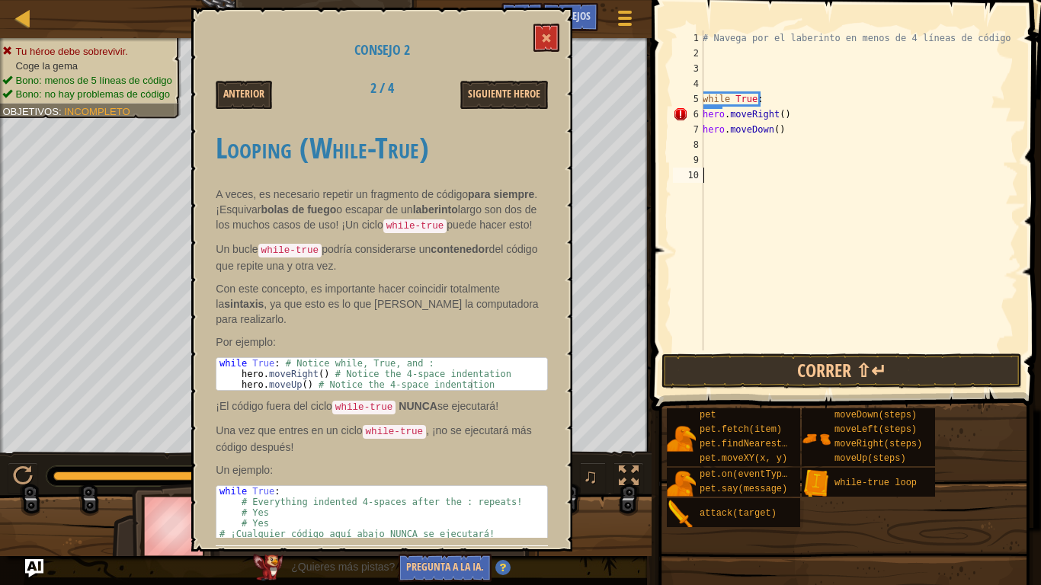
click at [791, 223] on div "# Navega por el laberinto en menos de 4 líneas de código while True : hero . mo…" at bounding box center [859, 205] width 319 height 351
drag, startPoint x: 765, startPoint y: 95, endPoint x: 697, endPoint y: 101, distance: 68.1
click at [697, 101] on div "1 2 3 4 5 6 7 8 9 10 # Navega por el laberinto en menos de 4 líneas de código w…" at bounding box center [844, 190] width 348 height 320
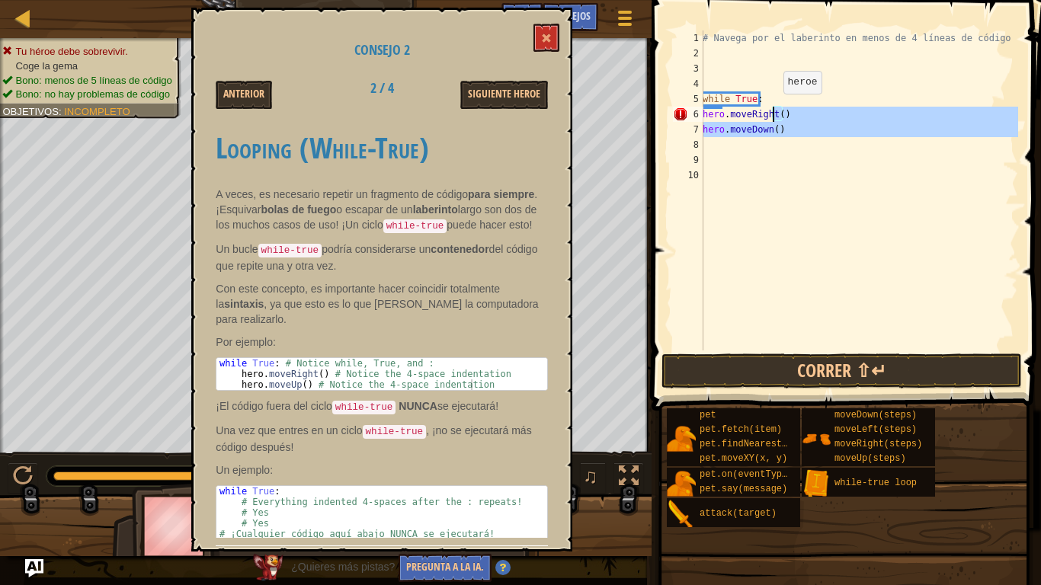
drag, startPoint x: 784, startPoint y: 139, endPoint x: 778, endPoint y: 111, distance: 29.6
click at [778, 111] on div "# Navega por el laberinto en menos de 4 líneas de código while True : hero . mo…" at bounding box center [859, 205] width 319 height 351
click at [778, 111] on div "# Navega por el laberinto en menos de 4 líneas de código while True : hero . mo…" at bounding box center [859, 190] width 319 height 320
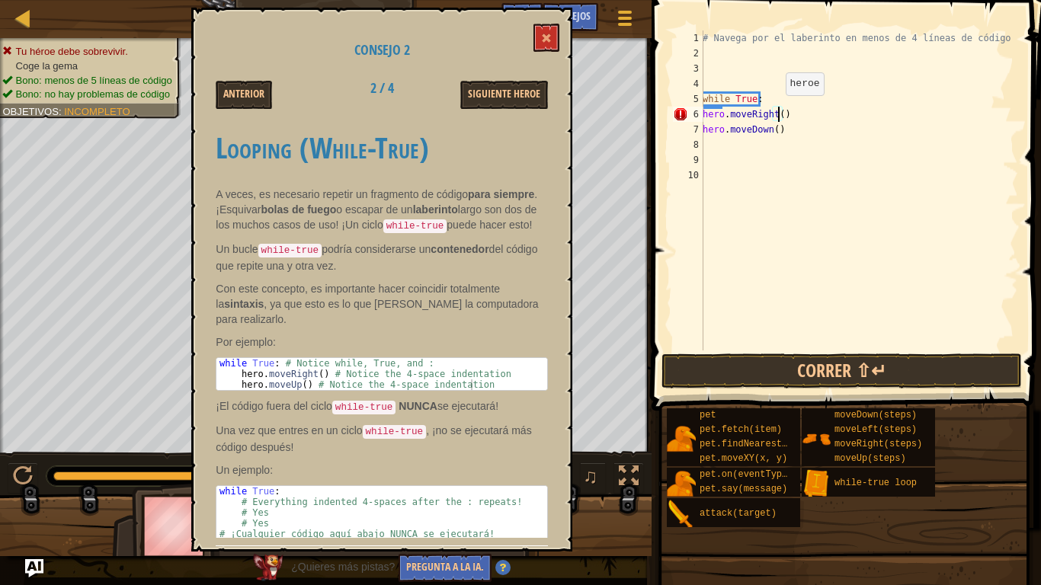
paste textarea "hero.moveRight()"
drag, startPoint x: 771, startPoint y: 97, endPoint x: 697, endPoint y: 99, distance: 73.2
click at [697, 99] on div "hero.moveRight() 1 2 3 4 5 6 7 8 9 10 # Navega por el laberinto en menos de 4 l…" at bounding box center [844, 190] width 348 height 320
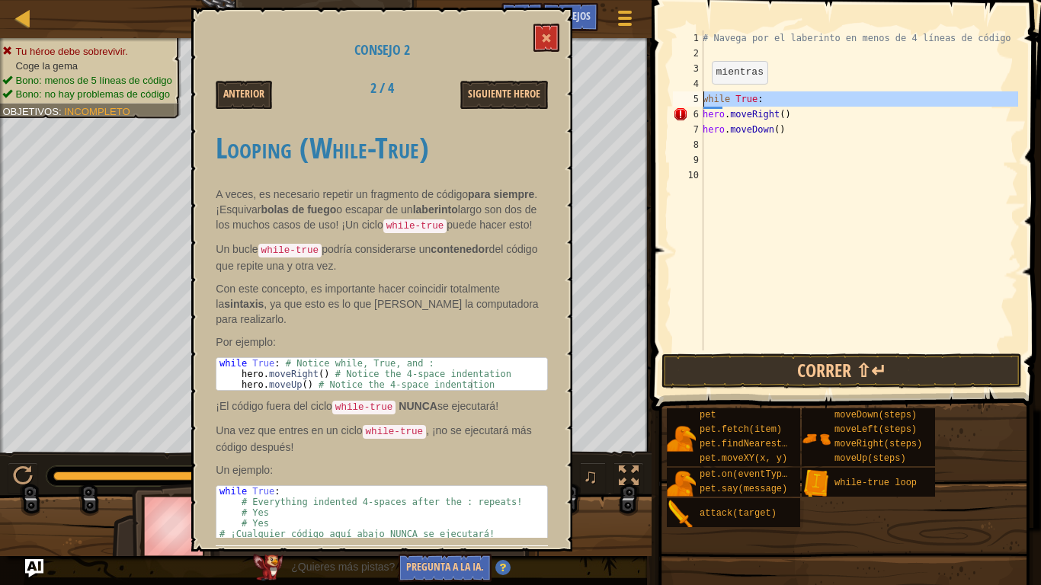
click at [697, 99] on div "5" at bounding box center [688, 98] width 30 height 15
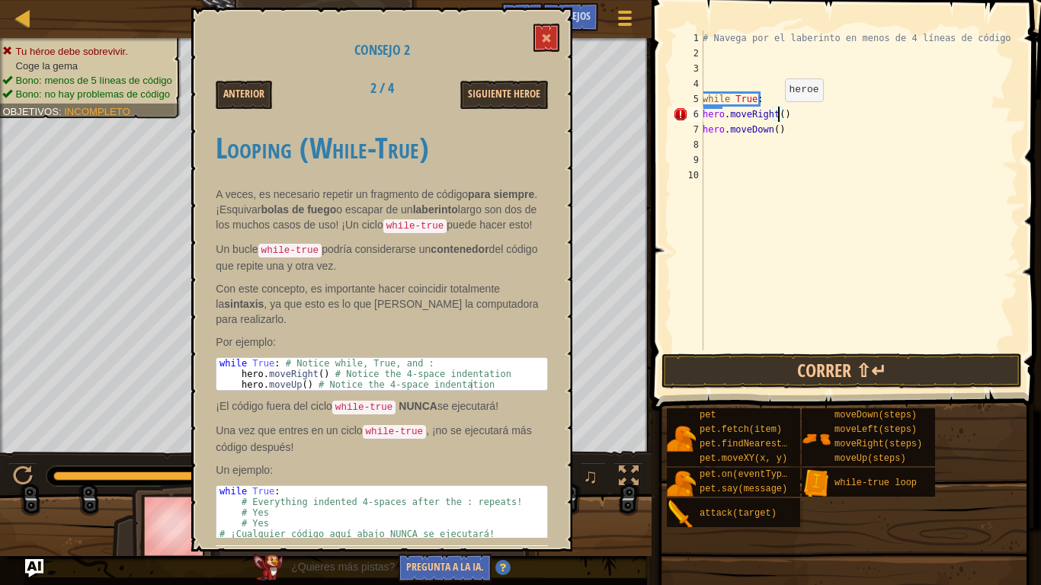
click at [777, 117] on div "# Navega por el laberinto en menos de 4 líneas de código while True : hero . mo…" at bounding box center [859, 205] width 319 height 351
paste textarea "while True:"
drag, startPoint x: 762, startPoint y: 95, endPoint x: 717, endPoint y: 95, distance: 45.7
click at [717, 95] on div "# Navega por el laberinto en menos de 4 líneas de código while True : hero . mo…" at bounding box center [859, 205] width 319 height 351
type textarea "le True:whi"
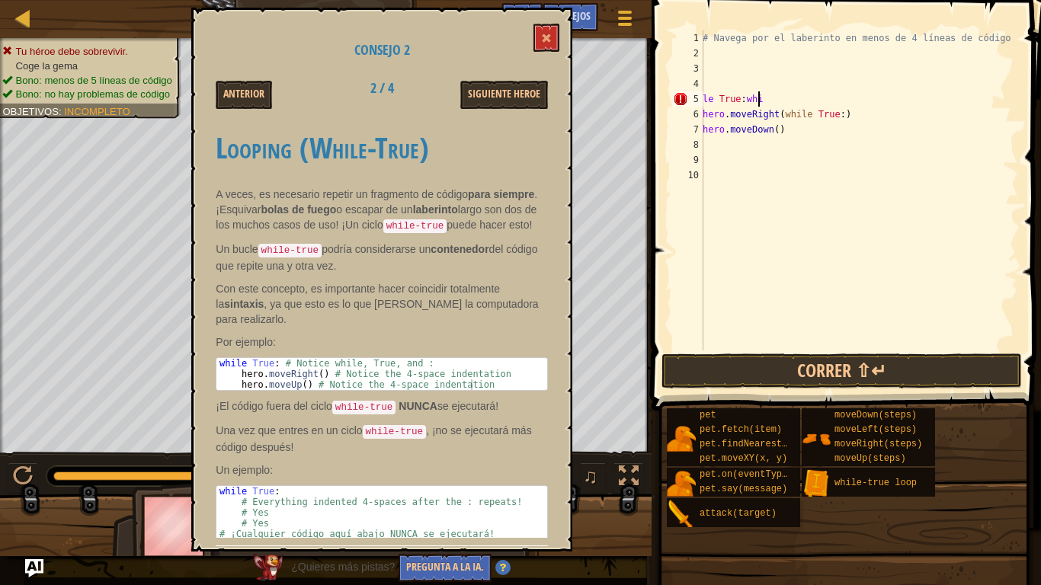
click at [758, 97] on div "# Navega por el laberinto en menos de 4 líneas de código le True : whi hero . m…" at bounding box center [859, 205] width 319 height 351
drag, startPoint x: 758, startPoint y: 97, endPoint x: 704, endPoint y: 100, distance: 55.0
click at [704, 100] on div "# Navega por el laberinto en menos de 4 líneas de código le True : whi hero . m…" at bounding box center [859, 205] width 319 height 351
click at [784, 152] on div "# Navega por el laberinto en menos de 4 líneas de código hero . moveRight ( whi…" at bounding box center [859, 205] width 319 height 351
drag, startPoint x: 791, startPoint y: 398, endPoint x: 794, endPoint y: 364, distance: 34.4
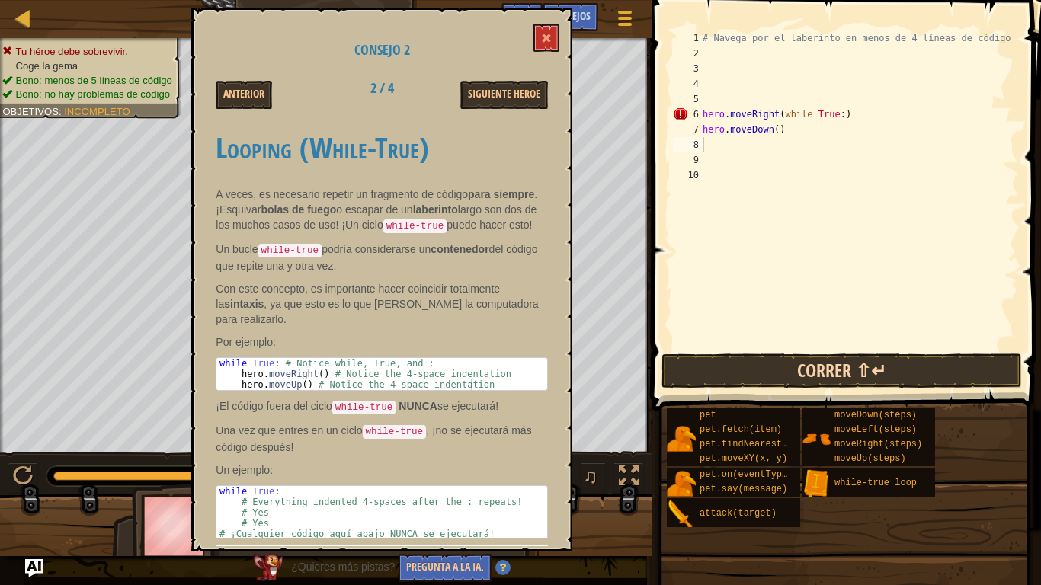
click at [794, 364] on div "Consejos Videos 1 2 3 4 5 6 7 8 9 10 # Navega por el laberinto en menos de 4 lí…" at bounding box center [844, 289] width 394 height 578
click at [794, 364] on button "Correr ⇧↵" at bounding box center [842, 371] width 361 height 35
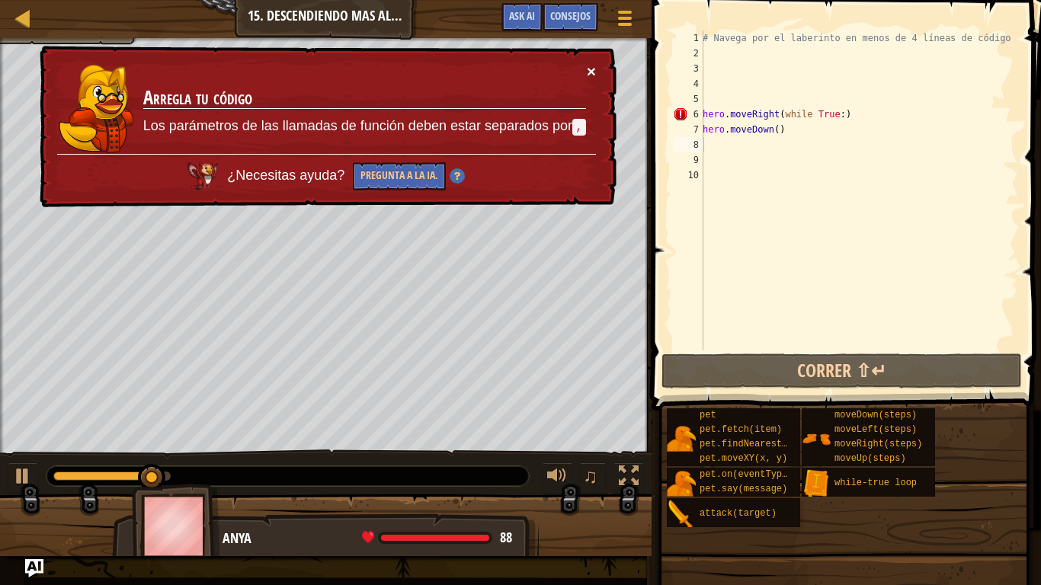
click at [595, 64] on button "×" at bounding box center [591, 71] width 9 height 16
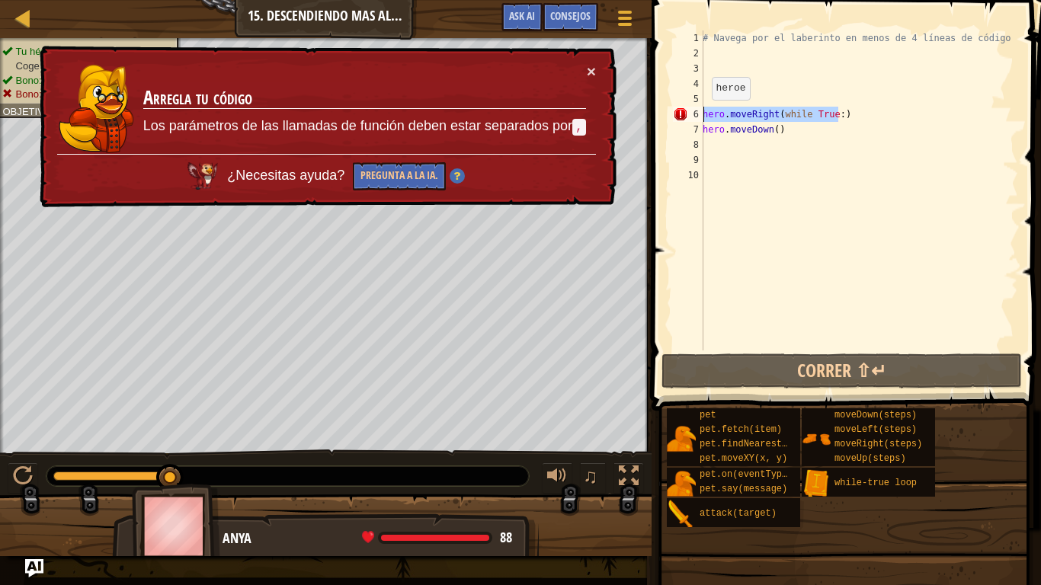
drag, startPoint x: 872, startPoint y: 113, endPoint x: 698, endPoint y: 115, distance: 173.8
click at [698, 115] on div "1 2 3 4 5 6 7 8 9 10 # Navega por el laberinto en menos de 4 líneas de código h…" at bounding box center [844, 190] width 348 height 320
type textarea "hero.moveRight(while True:)"
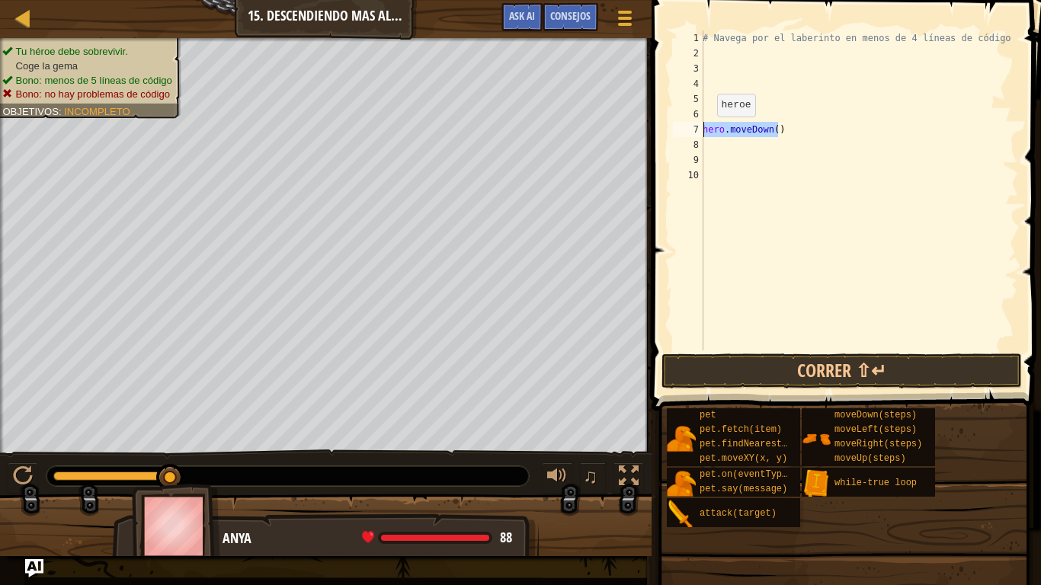
drag, startPoint x: 781, startPoint y: 126, endPoint x: 689, endPoint y: 134, distance: 92.6
click at [689, 134] on div "1 2 3 4 5 6 7 8 9 10 # Navega por el laberinto en menos de 4 líneas de código h…" at bounding box center [844, 190] width 348 height 320
type textarea "hero.moveDown()"
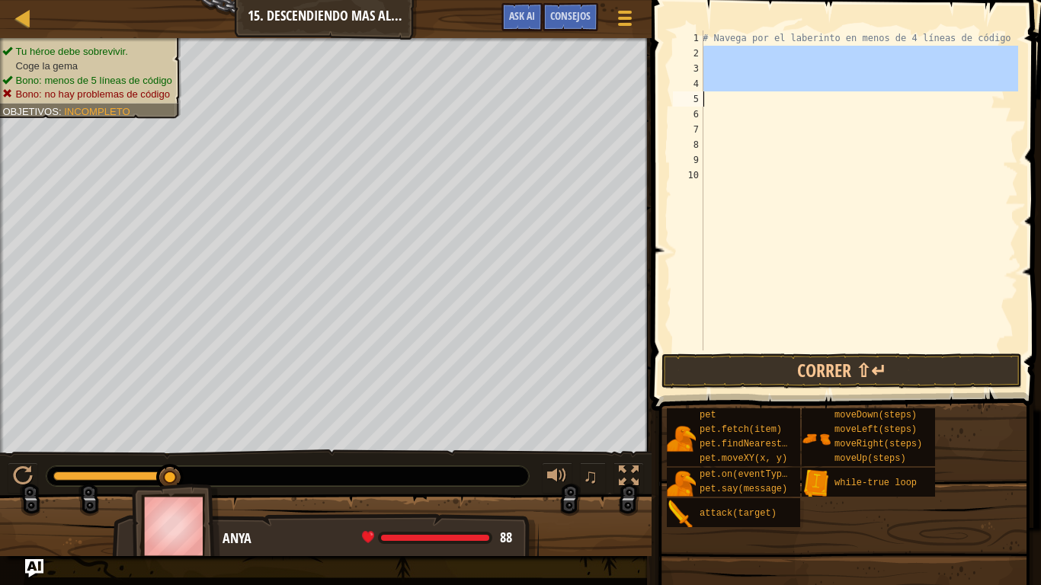
drag, startPoint x: 723, startPoint y: 54, endPoint x: 716, endPoint y: 103, distance: 49.4
click at [716, 103] on div "# Navega por el laberinto en menos de 4 líneas de código" at bounding box center [859, 205] width 319 height 351
click at [716, 103] on div "# Navega por el laberinto en menos de 4 líneas de código" at bounding box center [859, 190] width 319 height 320
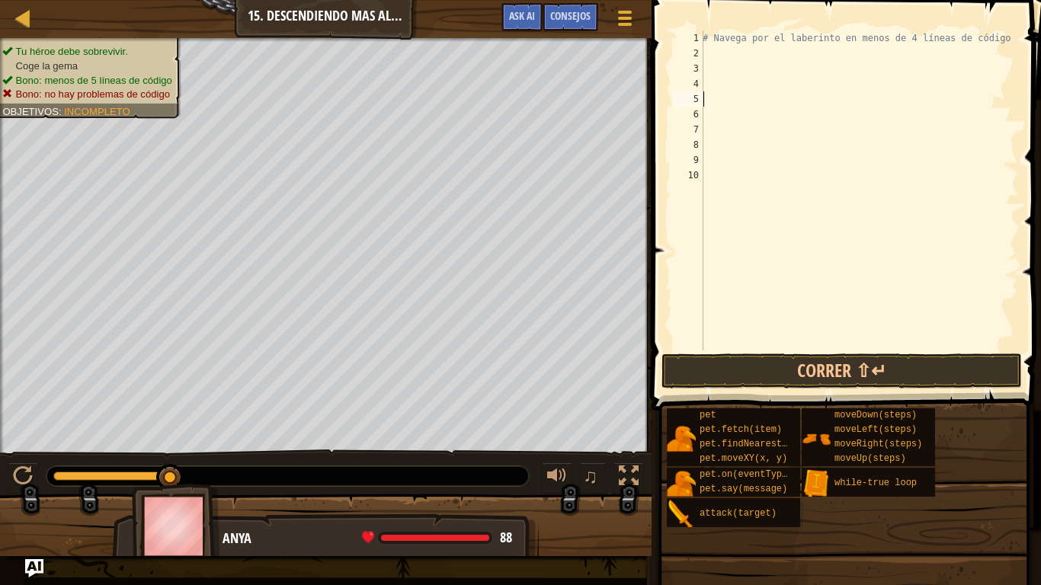
click at [716, 103] on div "# Navega por el laberinto en menos de 4 líneas de código" at bounding box center [859, 205] width 319 height 351
click at [585, 20] on span "Consejos" at bounding box center [570, 15] width 40 height 14
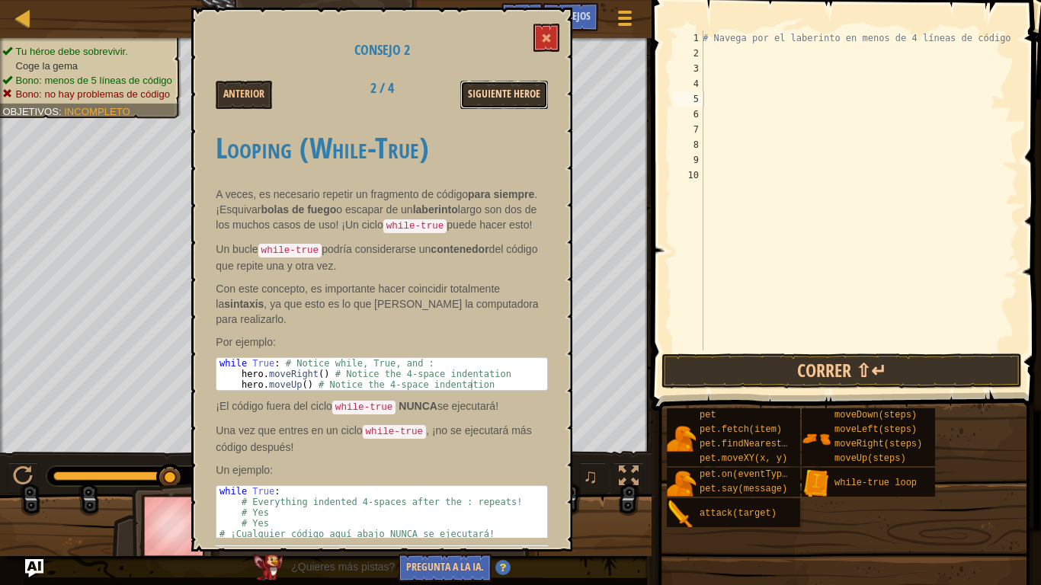
click at [519, 88] on button "Siguiente Heroe" at bounding box center [504, 95] width 88 height 28
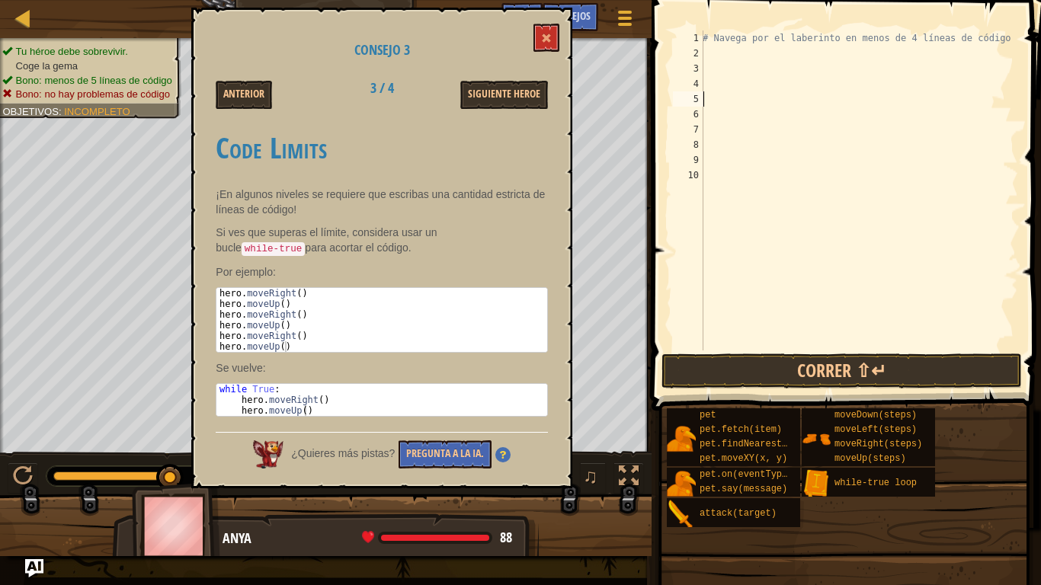
click at [717, 97] on div "# Navega por el laberinto en menos de 4 líneas de código" at bounding box center [859, 205] width 319 height 351
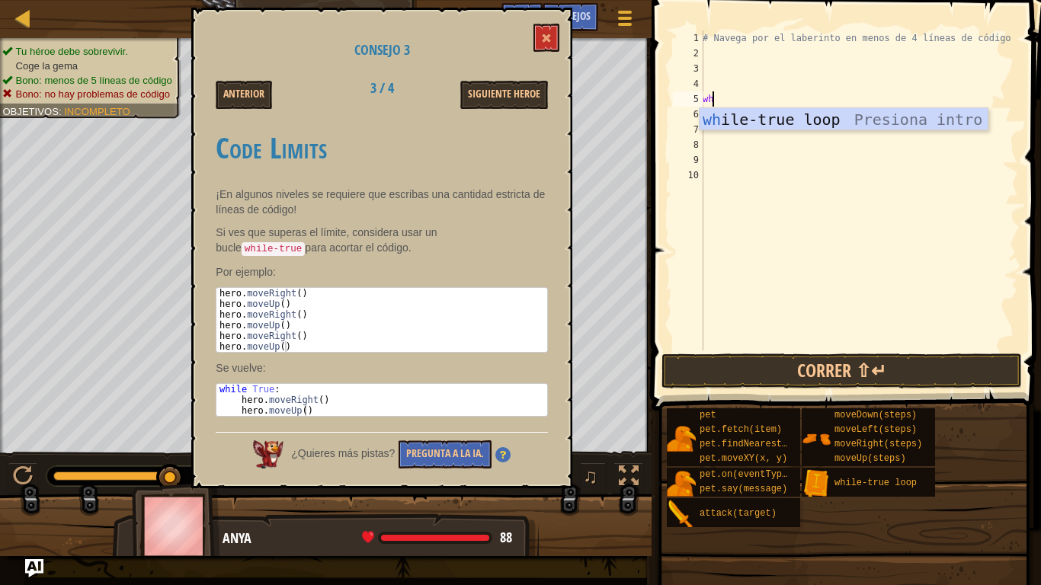
type textarea "whi"
click at [803, 114] on div "whi le-true loop Presiona intro" at bounding box center [844, 142] width 288 height 69
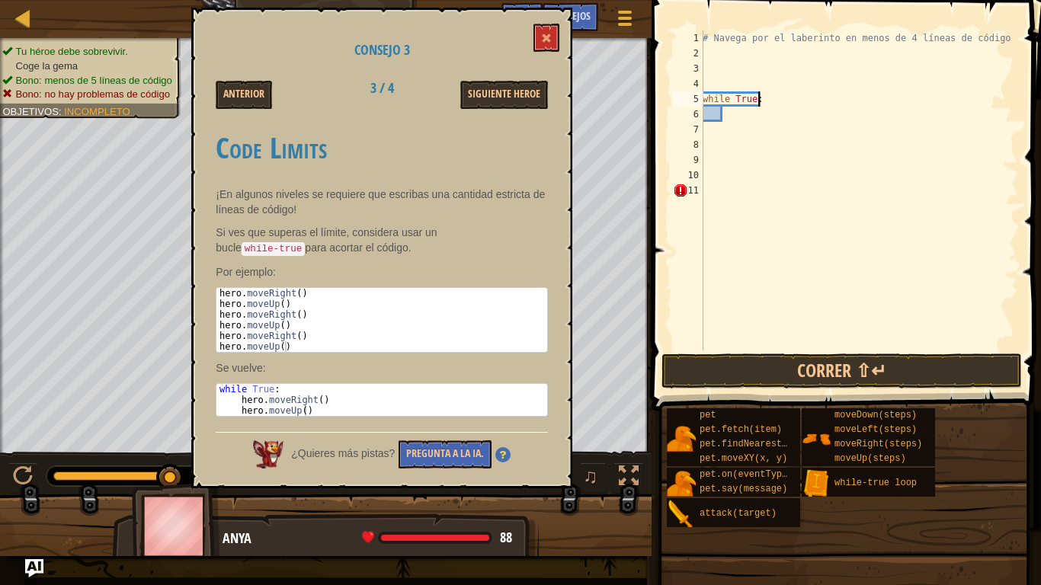
click at [771, 103] on div "# Navega por el laberinto en menos de 4 líneas de código while True :" at bounding box center [859, 205] width 319 height 351
type textarea "while True:"
click at [721, 117] on div "# Navega por el laberinto en menos de 4 líneas de código while True :" at bounding box center [859, 205] width 319 height 351
click at [548, 30] on button at bounding box center [547, 38] width 26 height 28
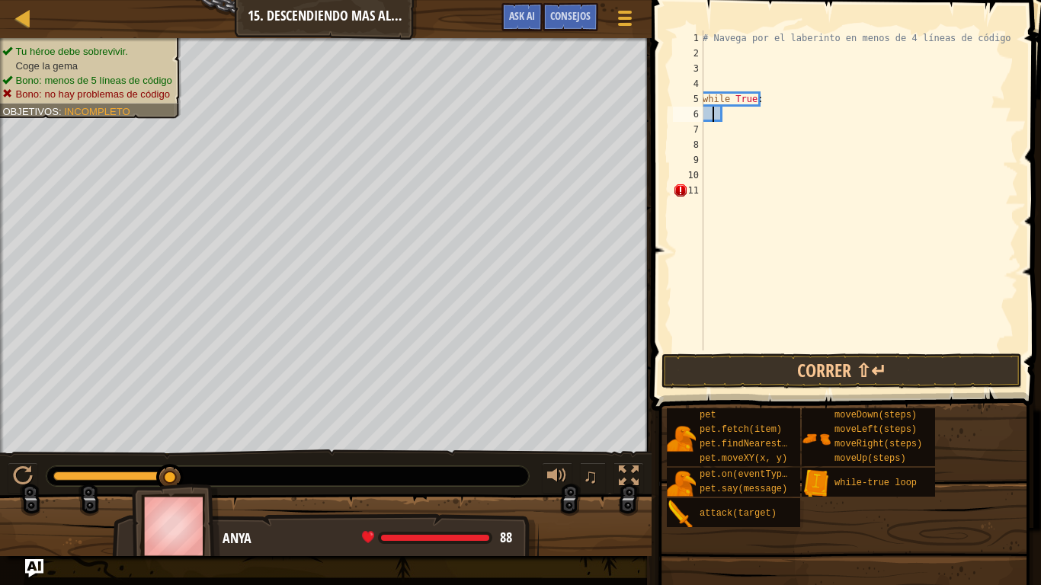
click at [715, 111] on div "# Navega por el laberinto en menos de 4 líneas de código while True :" at bounding box center [859, 205] width 319 height 351
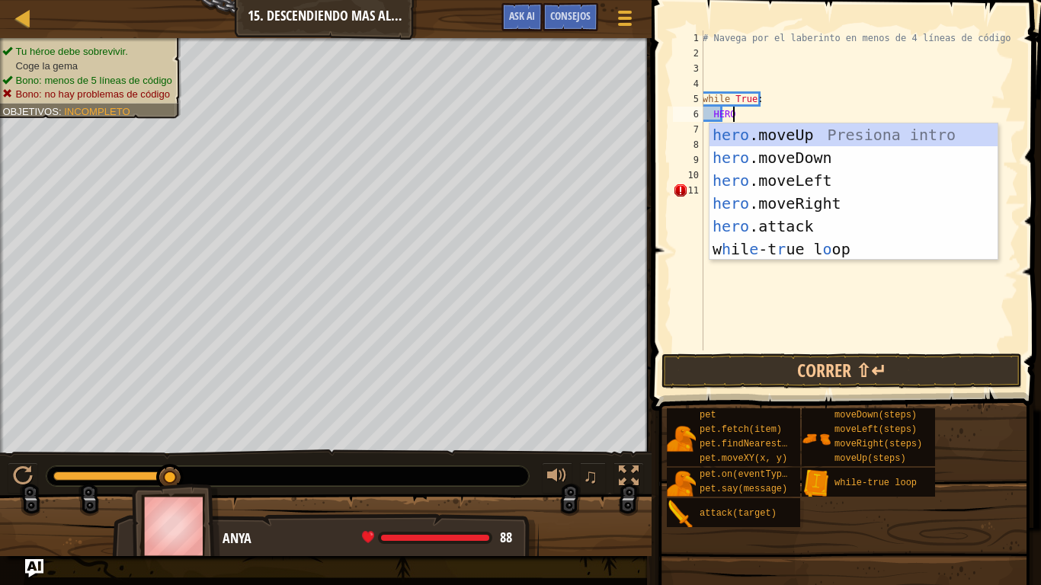
type textarea "HERO"
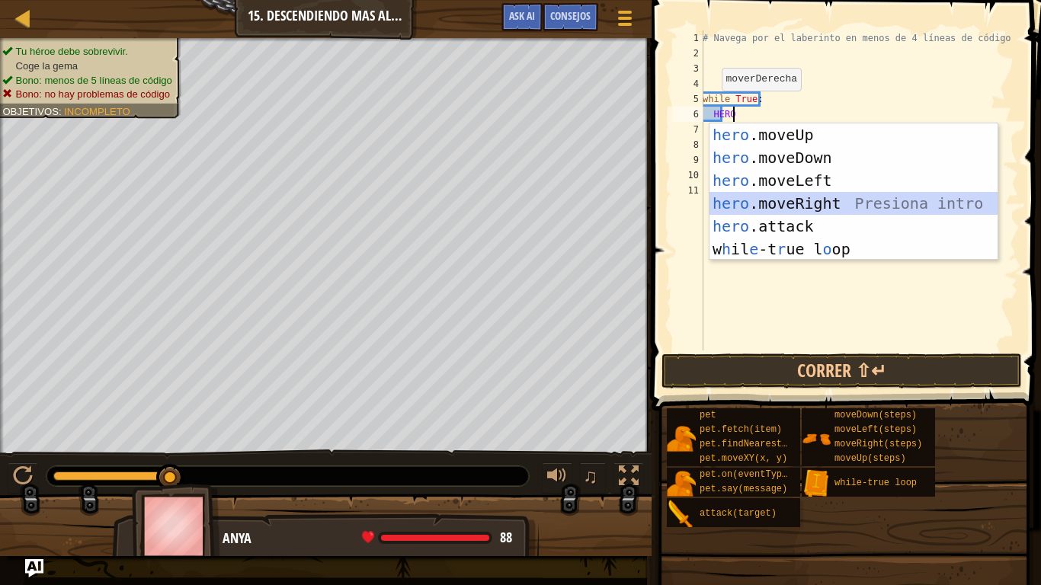
click at [818, 205] on div "hero .moveUp Presiona intro hero .moveDown Presiona intro hero .moveLeft Presio…" at bounding box center [854, 214] width 288 height 183
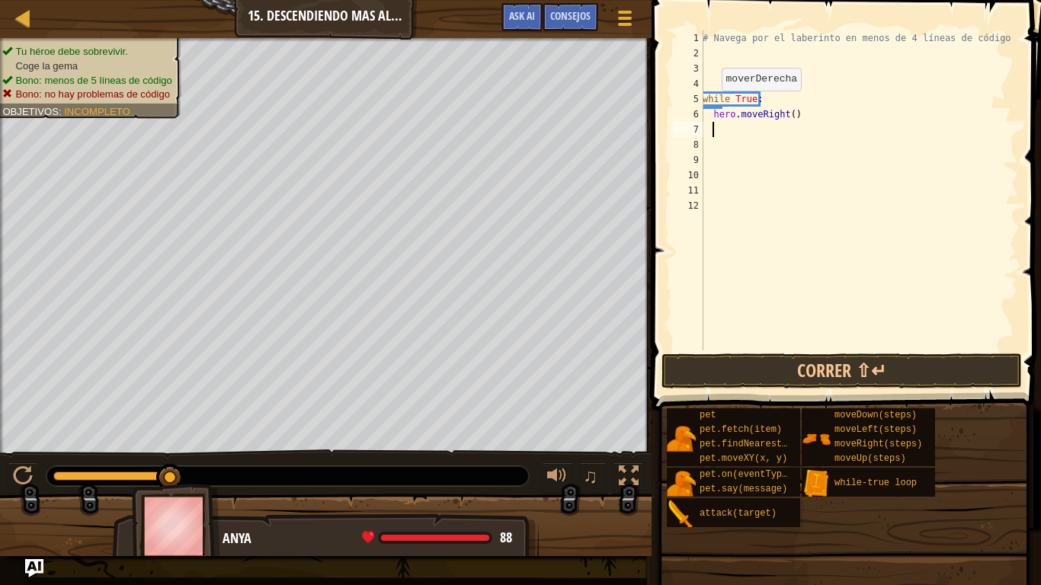
scroll to position [7, 1]
click at [802, 106] on div "# Navega por el laberinto en menos de 4 líneas de código while True : hero . mo…" at bounding box center [859, 205] width 319 height 351
type textarea "while True:"
click at [727, 136] on div "# Navega por el laberinto en menos de 4 líneas de código while True : hero . mo…" at bounding box center [859, 205] width 319 height 351
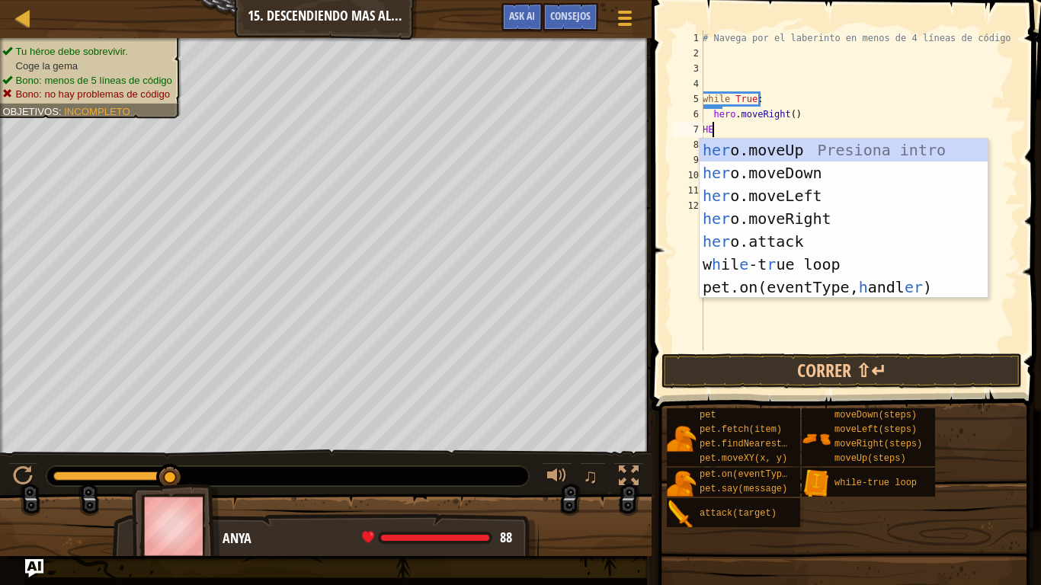
scroll to position [7, 0]
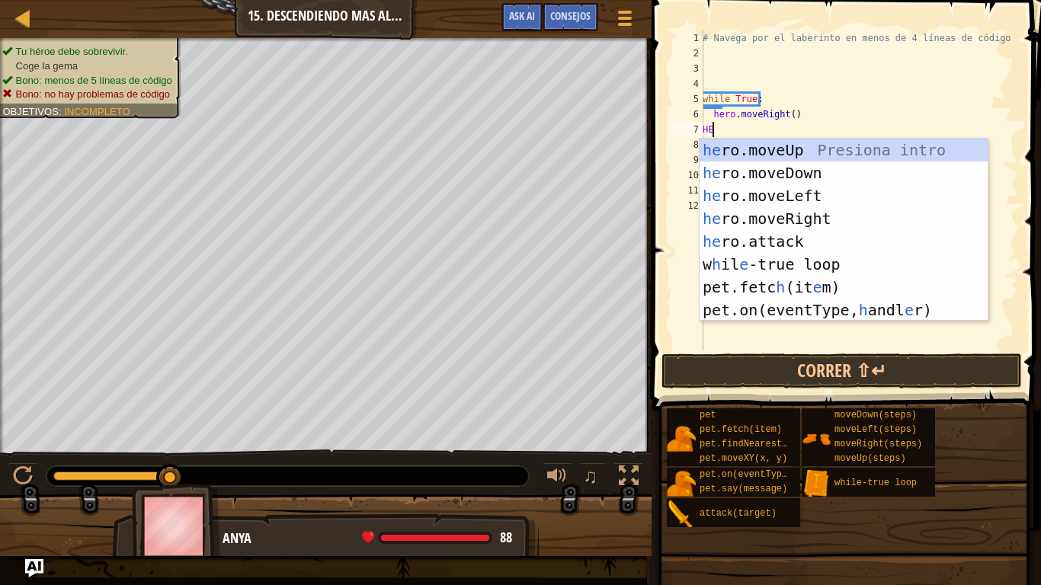
type textarea "H"
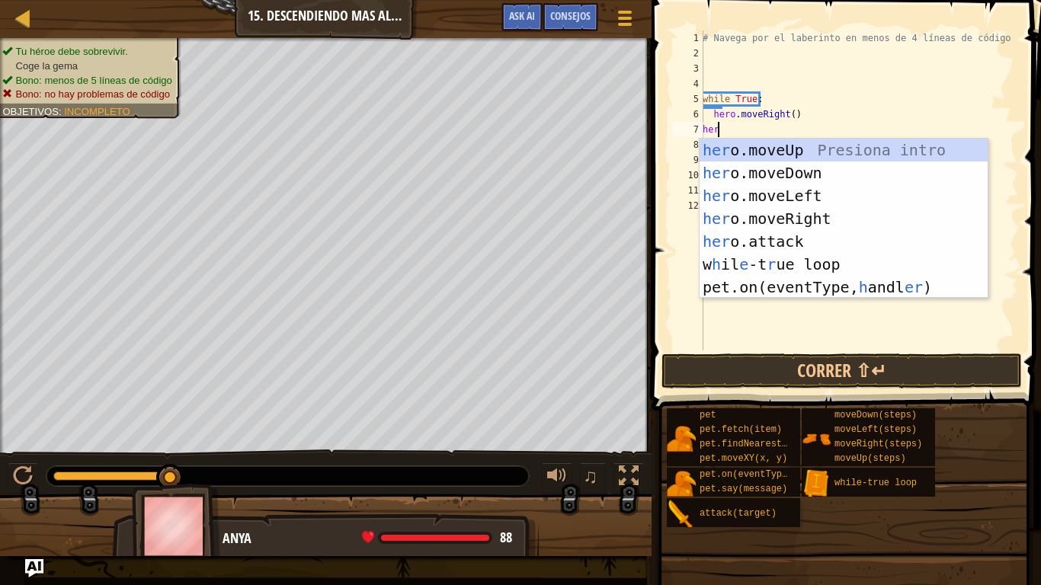
type textarea "hero"
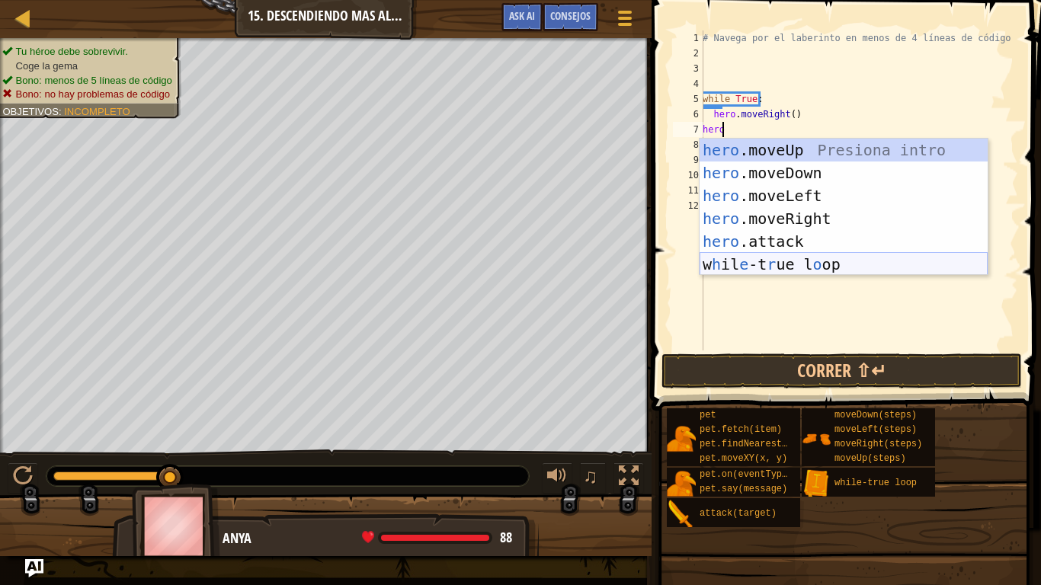
click at [808, 261] on div "hero .moveUp Presiona intro hero .moveDown Presiona intro hero .moveLeft Presio…" at bounding box center [844, 230] width 288 height 183
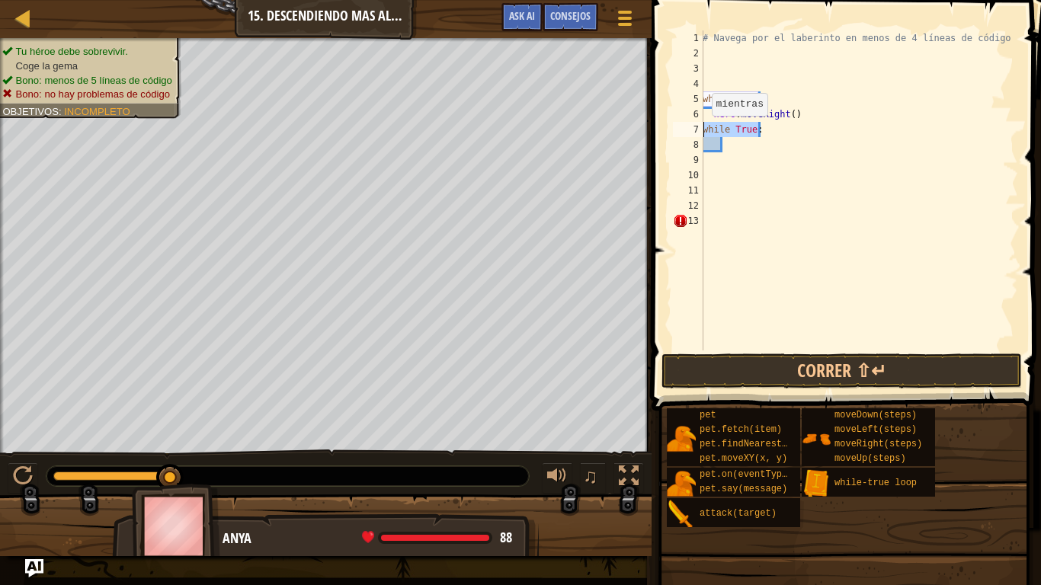
drag, startPoint x: 761, startPoint y: 135, endPoint x: 702, endPoint y: 131, distance: 58.8
click at [702, 131] on div "1 2 3 4 5 6 7 8 9 10 11 12 13 # Navega por el laberinto en menos de 4 líneas de…" at bounding box center [844, 190] width 348 height 320
type textarea "while True:"
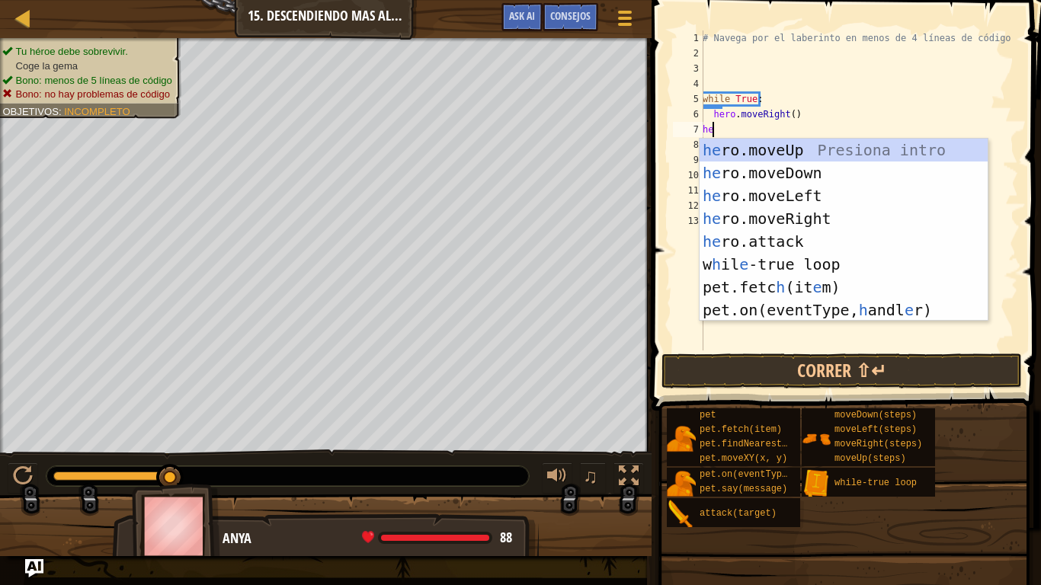
type textarea "her"
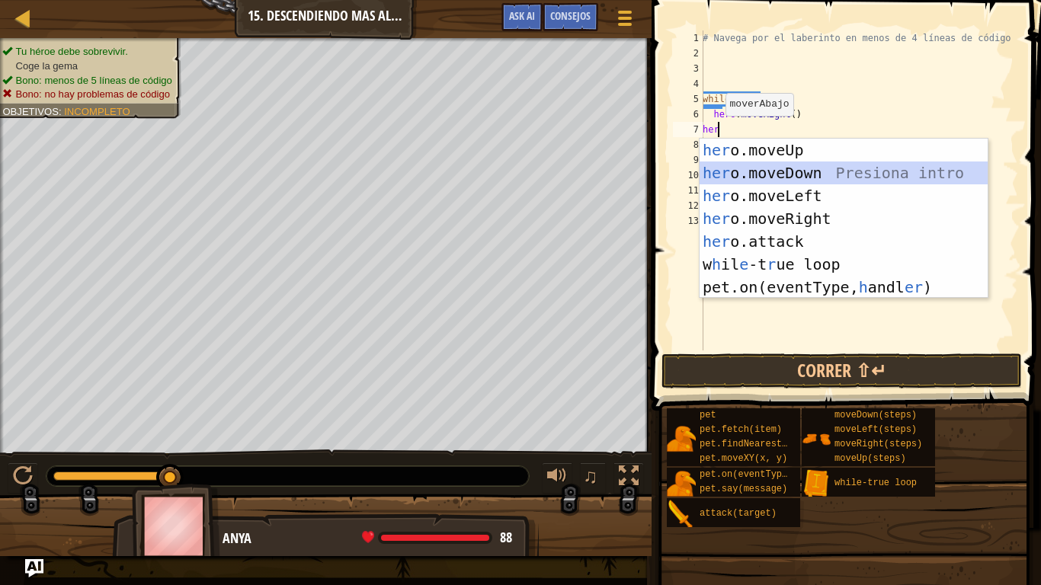
click at [803, 170] on div "her o.moveUp Presiona intro her o.moveDown Presiona intro her o.moveLeft Presio…" at bounding box center [844, 242] width 288 height 206
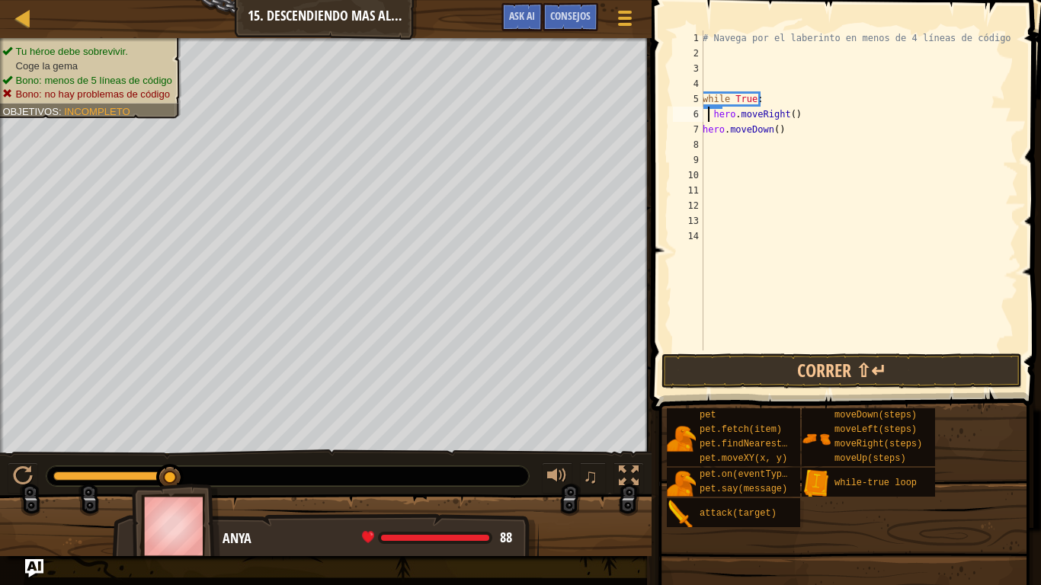
click at [710, 111] on div "# Navega por el laberinto en menos de 4 líneas de código while True : hero . mo…" at bounding box center [859, 205] width 319 height 351
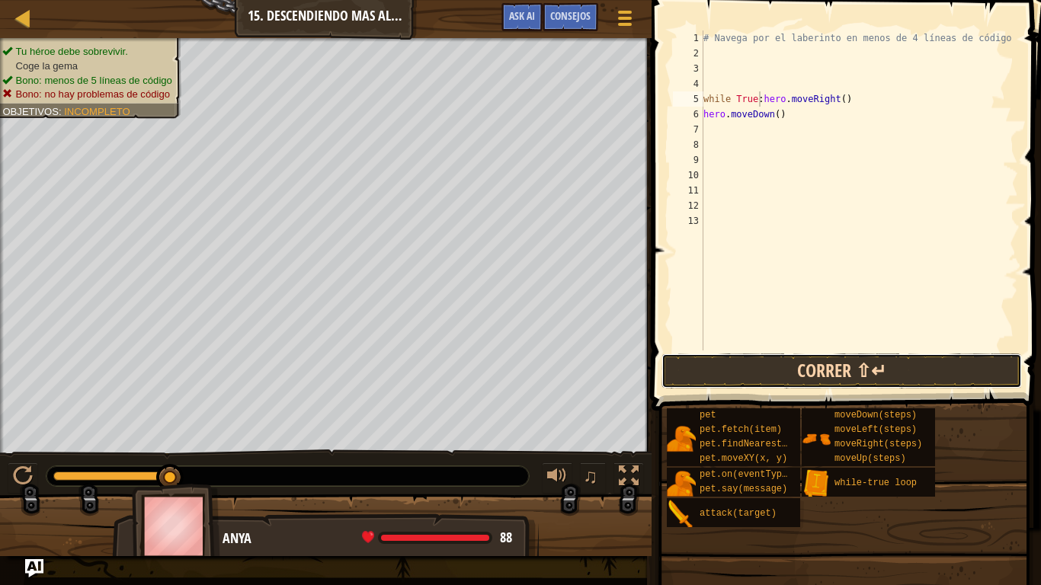
click at [845, 378] on button "Correr ⇧↵" at bounding box center [842, 371] width 361 height 35
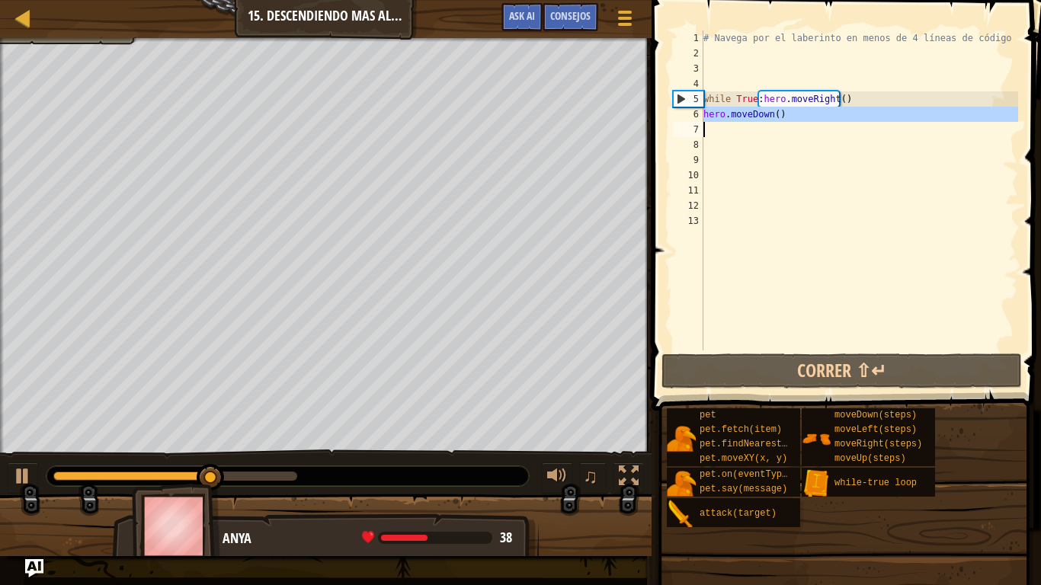
drag, startPoint x: 702, startPoint y: 113, endPoint x: 782, endPoint y: 118, distance: 80.2
click at [782, 118] on div "while True:hero.moveRight() 1 2 3 4 5 6 7 8 9 10 11 12 13 # Navega por el laber…" at bounding box center [844, 190] width 348 height 320
type textarea "hero.moveDown()"
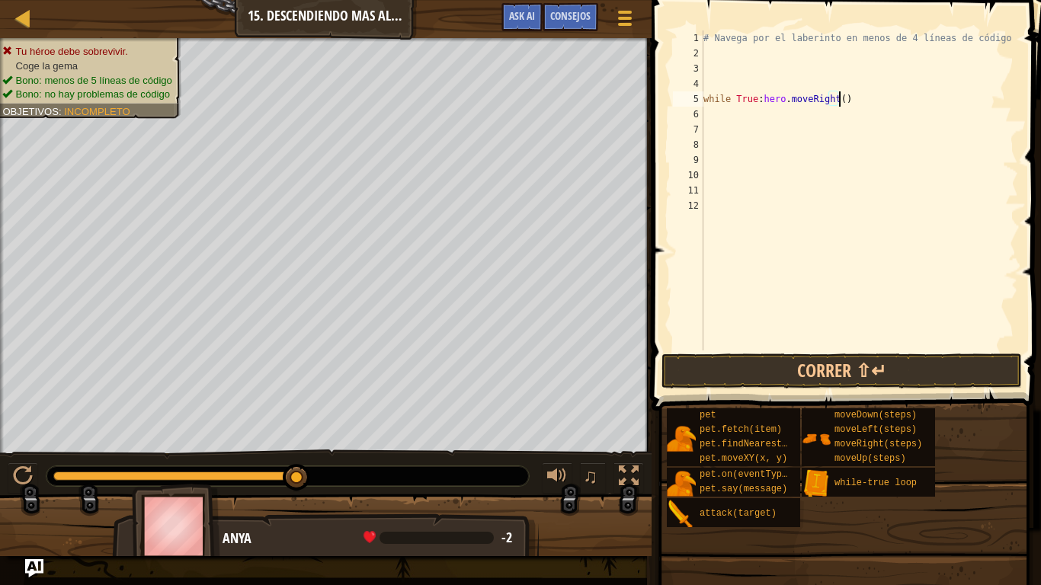
click at [877, 106] on div "# Navega por el laberinto en menos de 4 líneas de código while True : hero . mo…" at bounding box center [860, 205] width 318 height 351
type textarea "while True:hero.moveRight()"
paste textarea
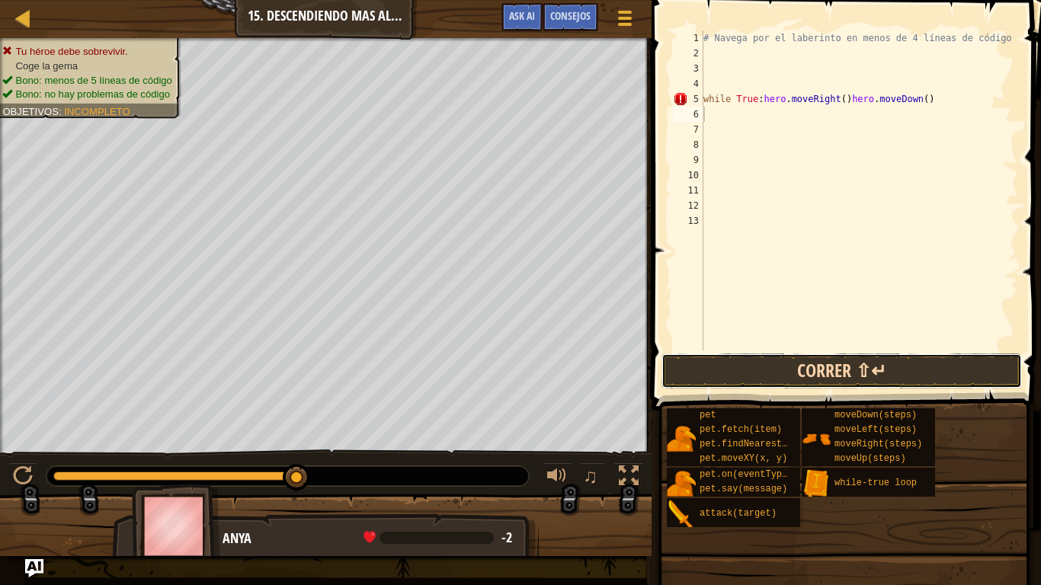
click at [804, 361] on button "Correr ⇧↵" at bounding box center [842, 371] width 361 height 35
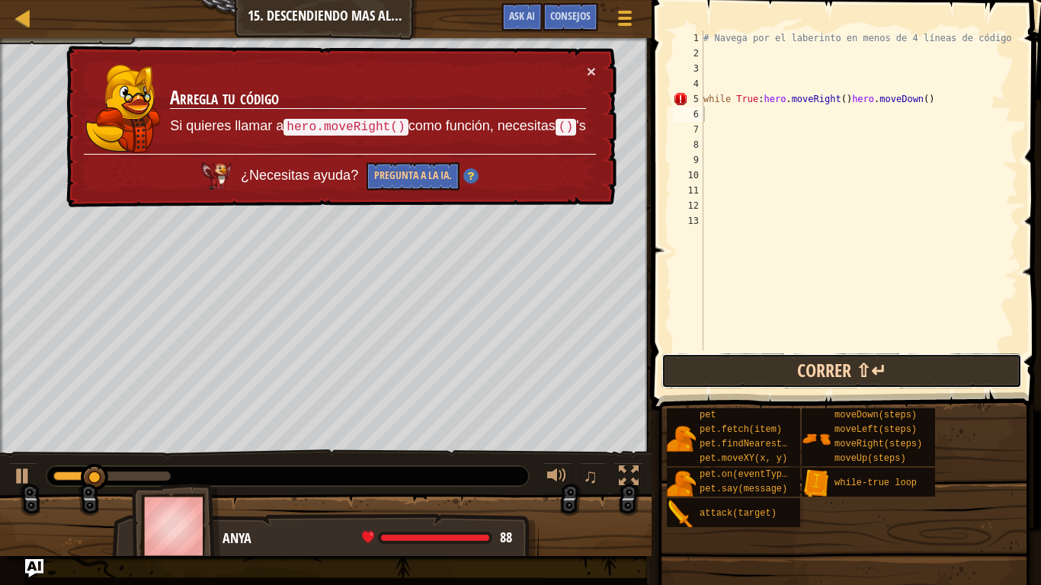
click at [804, 361] on button "Correr ⇧↵" at bounding box center [842, 371] width 361 height 35
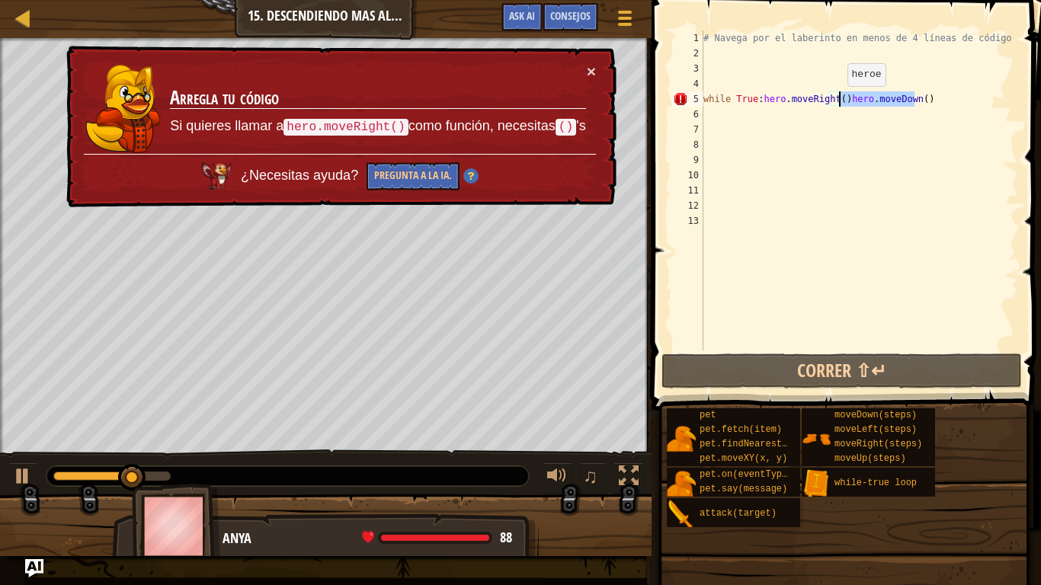
drag, startPoint x: 925, startPoint y: 97, endPoint x: 841, endPoint y: 101, distance: 84.0
click at [841, 101] on div "# Navega por el laberinto en menos de 4 líneas de código while True : hero . mo…" at bounding box center [860, 205] width 318 height 351
type textarea "while True:hero.moveRight()"
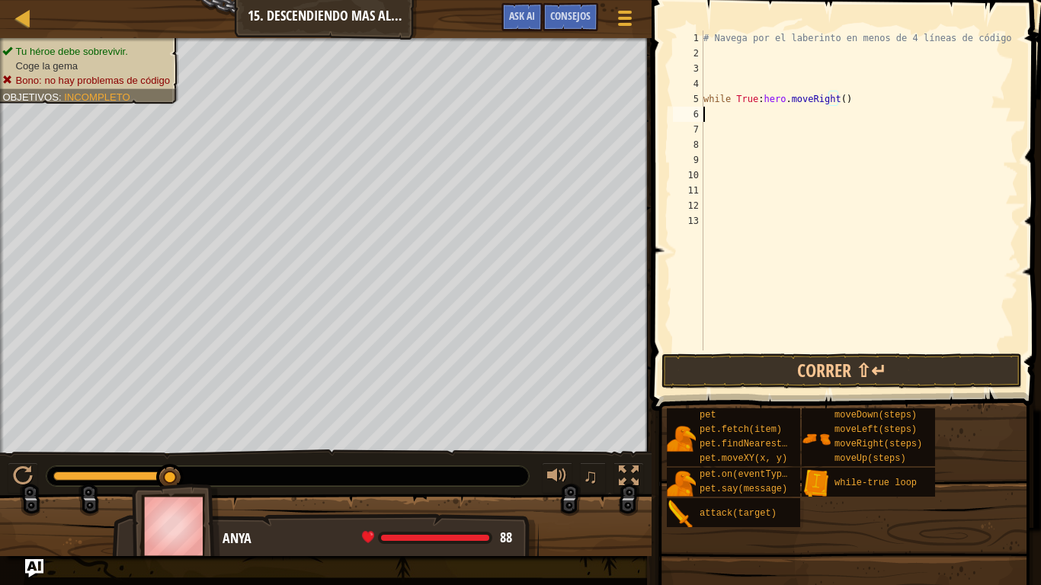
click at [728, 118] on div "# Navega por el laberinto en menos de 4 líneas de código while True : hero . mo…" at bounding box center [860, 205] width 318 height 351
type textarea "wl"
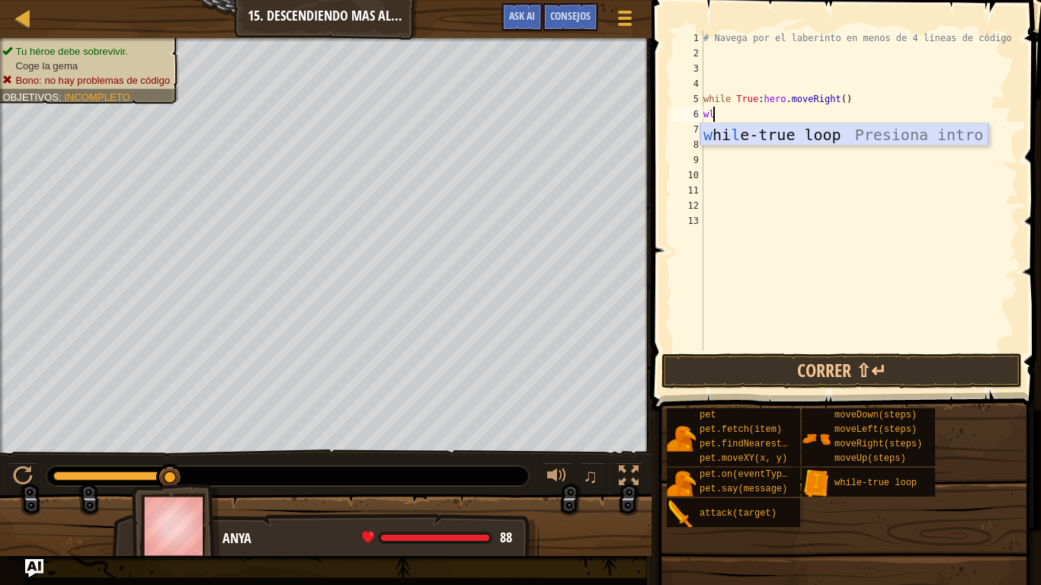
click at [766, 143] on div "w hi l e-true loop Presiona intro" at bounding box center [845, 157] width 288 height 69
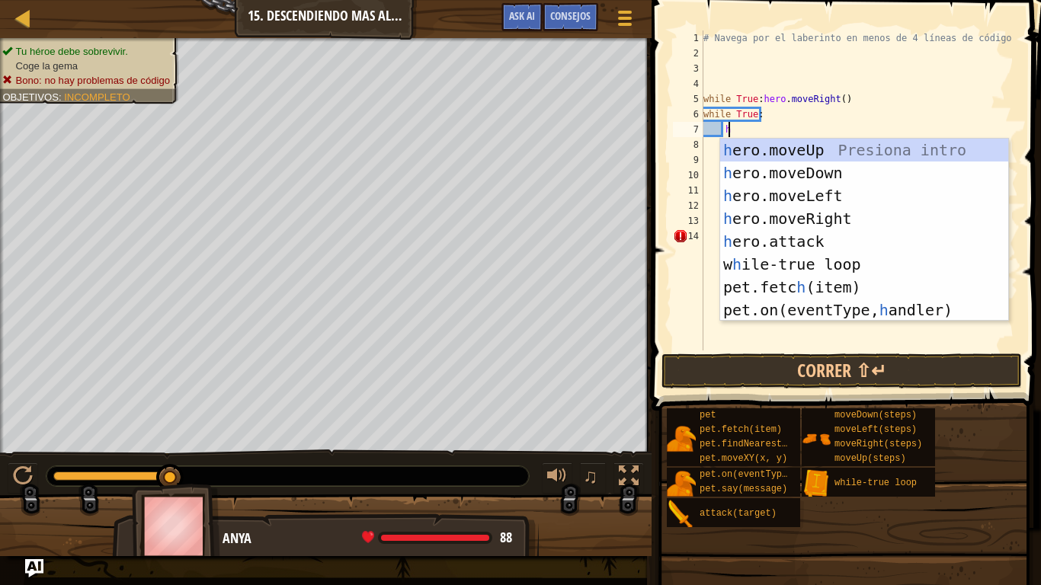
scroll to position [7, 2]
type textarea "her"
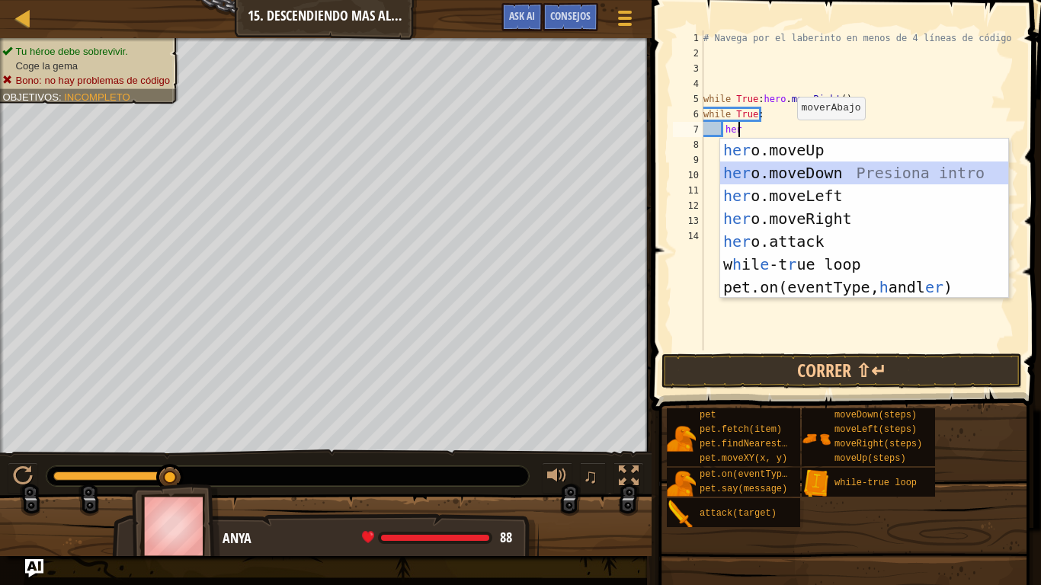
click at [811, 170] on div "her o.moveUp Presiona intro her o.moveDown Presiona intro her o.moveLeft Presio…" at bounding box center [864, 242] width 288 height 206
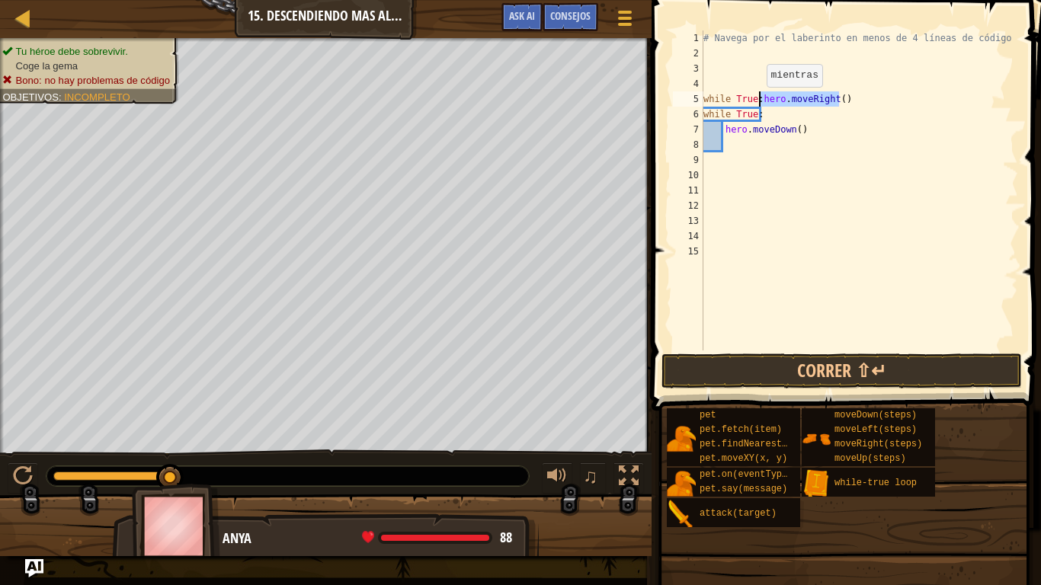
drag, startPoint x: 844, startPoint y: 95, endPoint x: 759, endPoint y: 102, distance: 85.0
click at [759, 102] on div "# Navega por el laberinto en menos de 4 líneas de código while True : hero . mo…" at bounding box center [860, 205] width 318 height 351
type textarea "while True:"
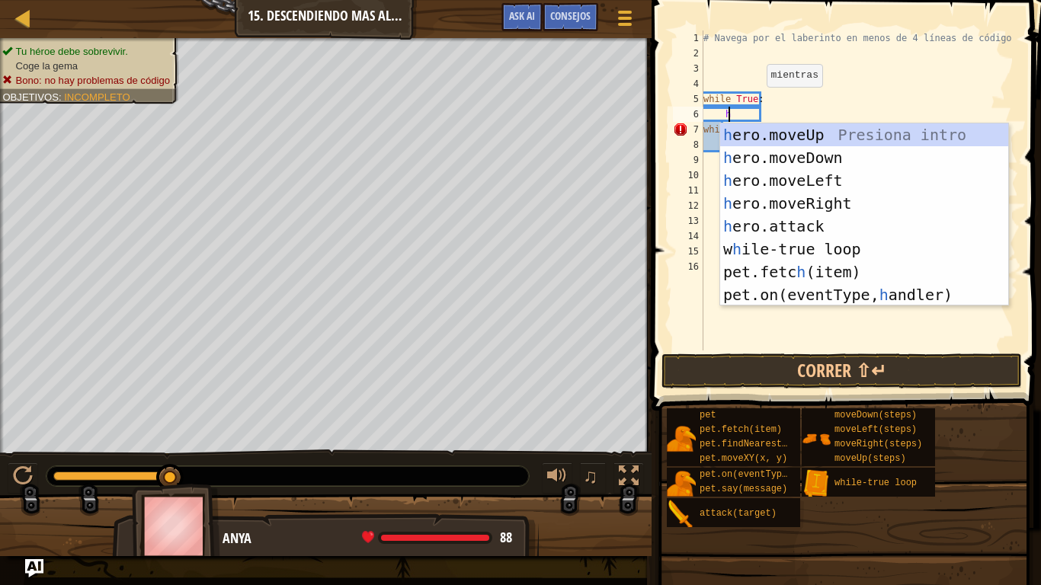
scroll to position [7, 2]
type textarea "her"
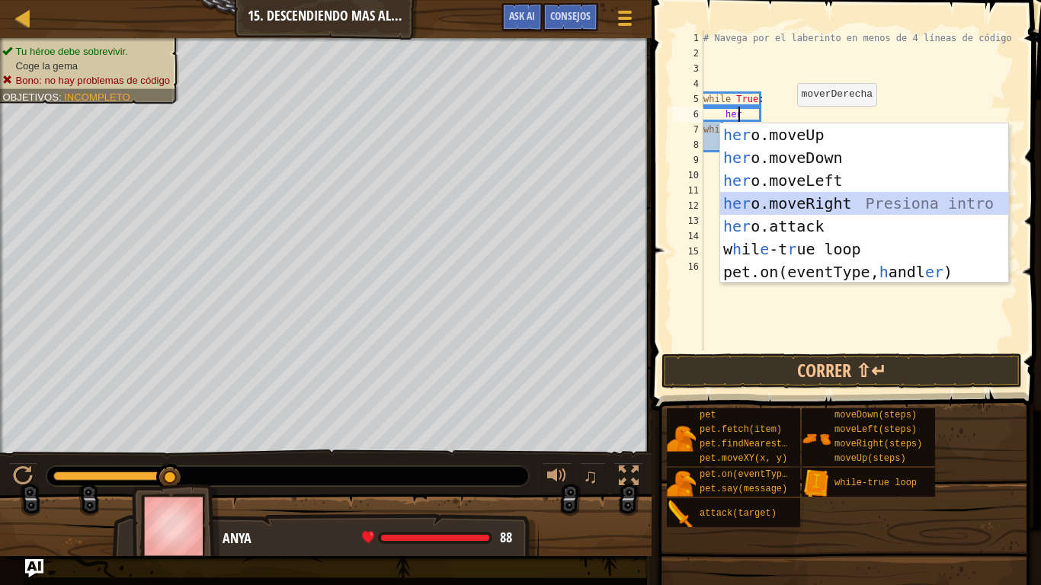
drag, startPoint x: 818, startPoint y: 204, endPoint x: 898, endPoint y: 271, distance: 104.4
click at [898, 271] on div "her o.moveUp Presiona intro her o.moveDown Presiona intro her o.moveLeft Presio…" at bounding box center [864, 226] width 288 height 206
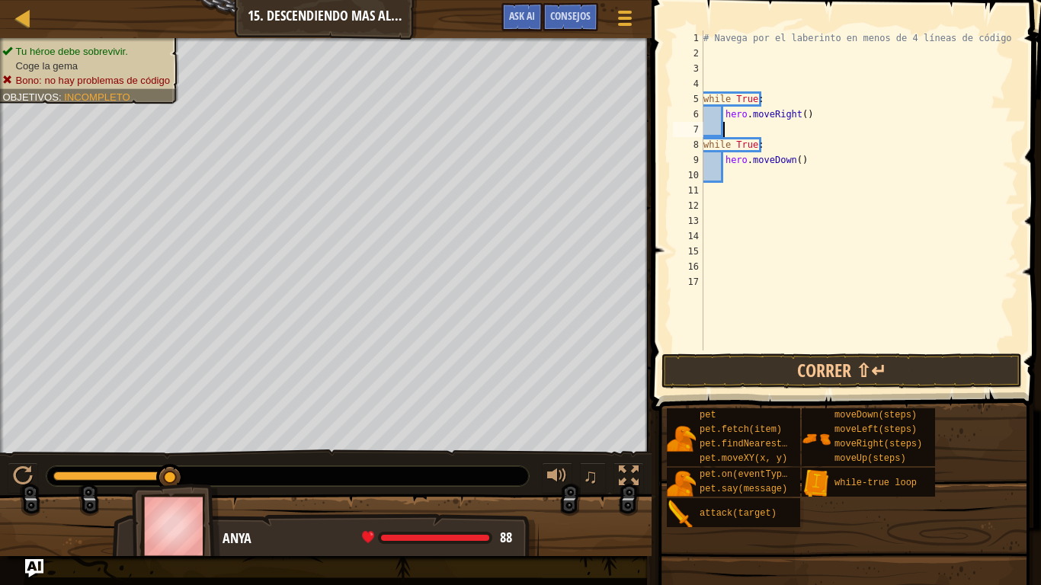
scroll to position [7, 1]
click at [849, 374] on button "Correr ⇧↵" at bounding box center [842, 371] width 361 height 35
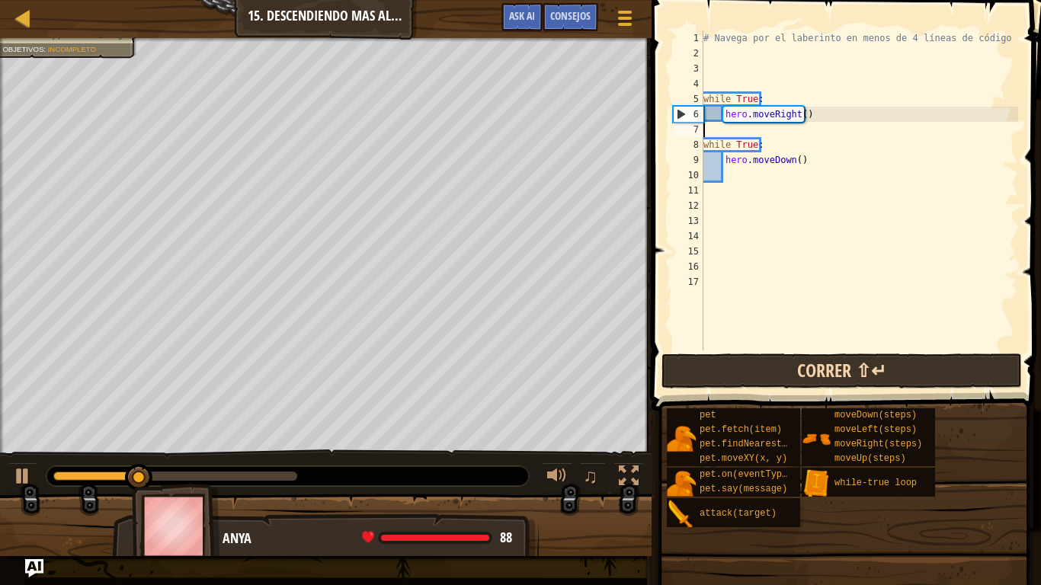
scroll to position [7, 0]
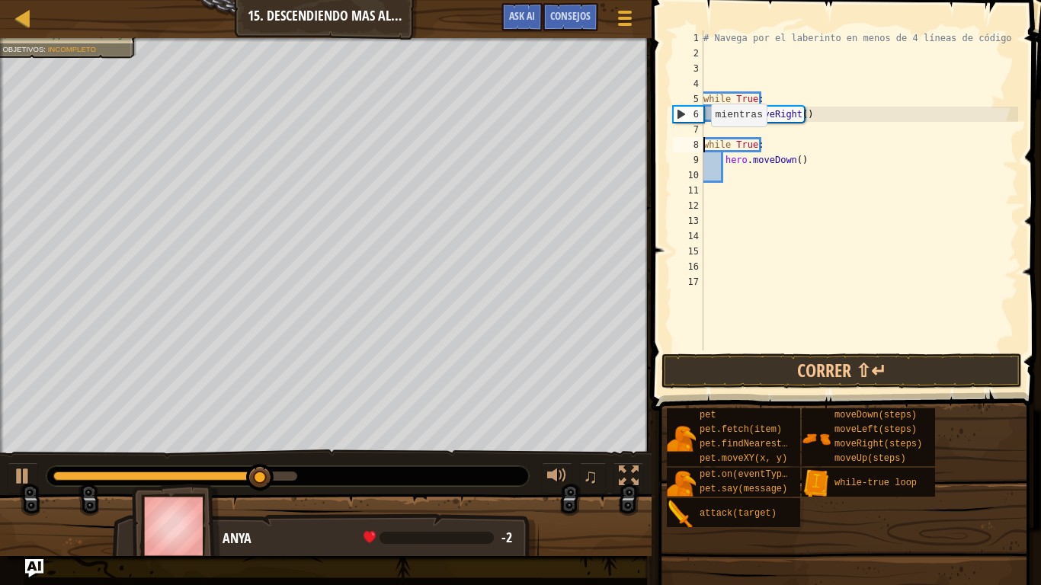
click at [704, 142] on div "# Navega por el laberinto en menos de 4 líneas de código while True : hero . mo…" at bounding box center [860, 205] width 318 height 351
type textarea "while True:"
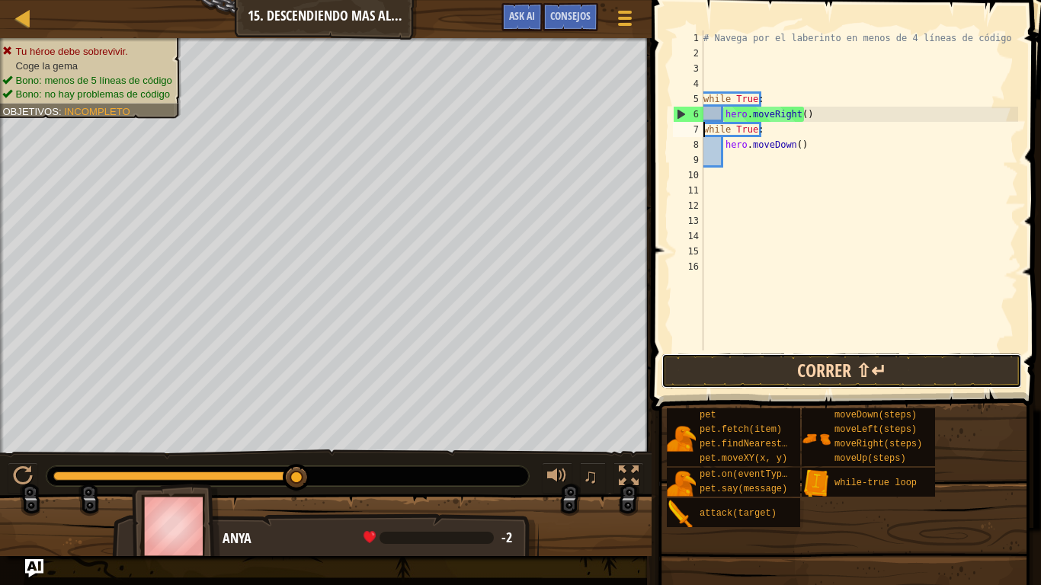
click at [790, 371] on button "Correr ⇧↵" at bounding box center [842, 371] width 361 height 35
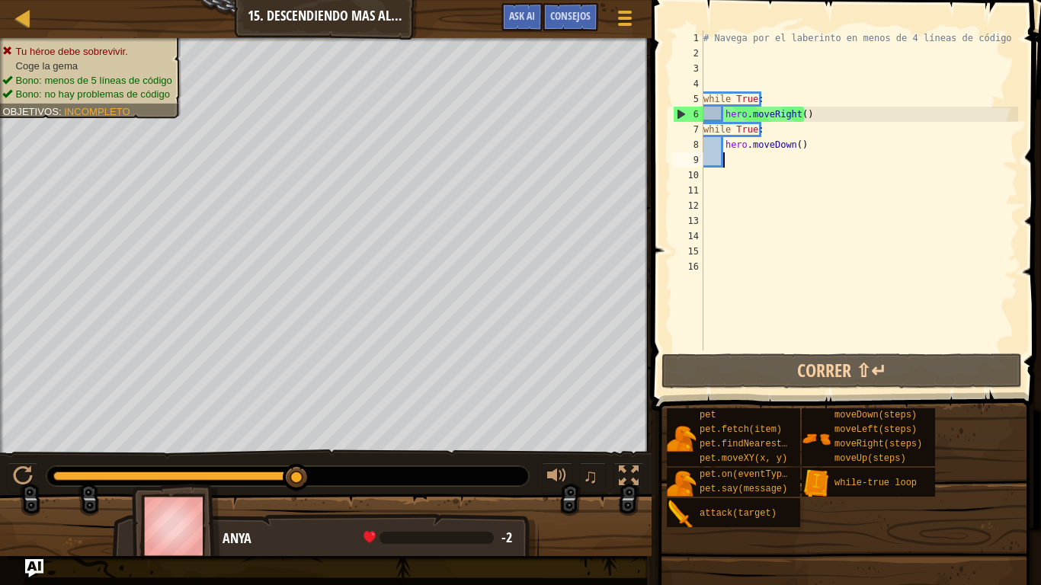
click at [734, 159] on div "# Navega por el laberinto en menos de 4 líneas de código while True : hero . mo…" at bounding box center [860, 205] width 318 height 351
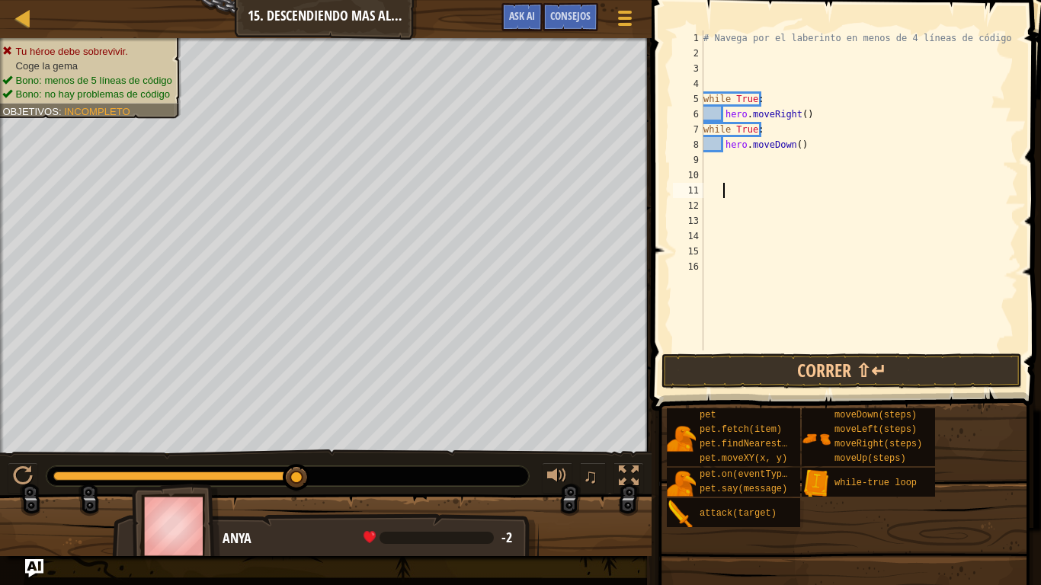
click at [827, 197] on div "# Navega por el laberinto en menos de 4 líneas de código while True : hero . mo…" at bounding box center [860, 205] width 318 height 351
click at [790, 366] on button "Correr ⇧↵" at bounding box center [842, 371] width 361 height 35
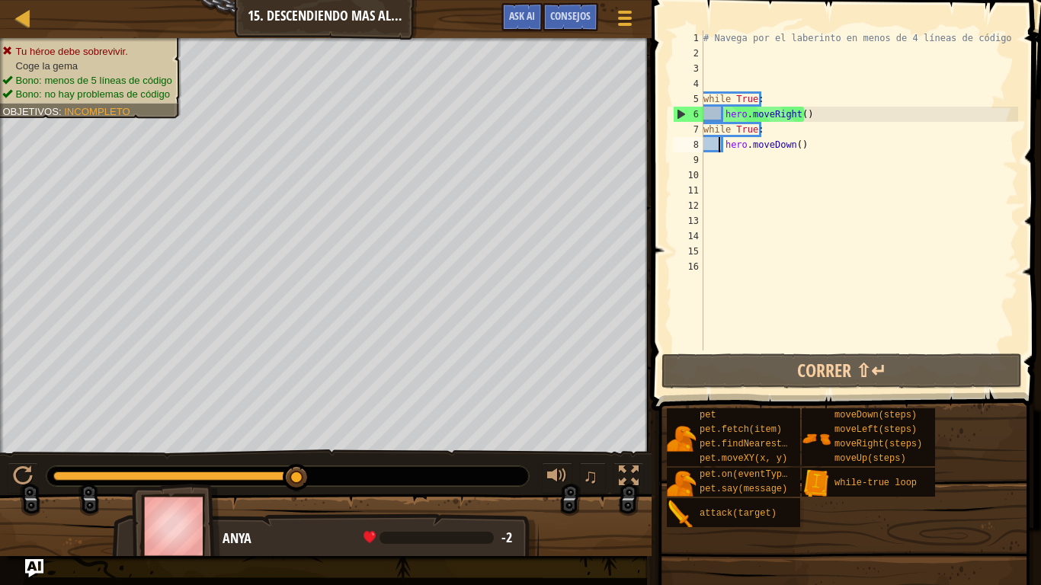
click at [720, 144] on div "# Navega por el laberinto en menos de 4 líneas de código while True : hero . mo…" at bounding box center [860, 205] width 318 height 351
type textarea "hero.moveDown()"
click at [780, 172] on div "# Navega por el laberinto en menos de 4 líneas de código while True : hero . mo…" at bounding box center [860, 205] width 318 height 351
click at [760, 126] on div "# Navega por el laberinto en menos de 4 líneas de código while True : hero . mo…" at bounding box center [860, 205] width 318 height 351
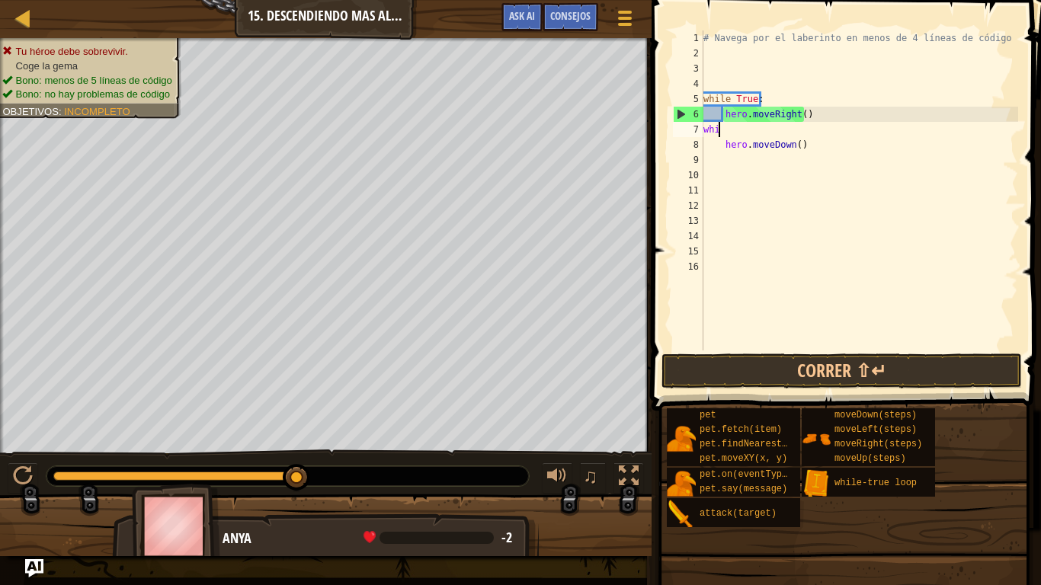
type textarea "w"
click at [722, 144] on div "# Navega por el laberinto en menos de 4 líneas de código while True : hero . mo…" at bounding box center [860, 205] width 318 height 351
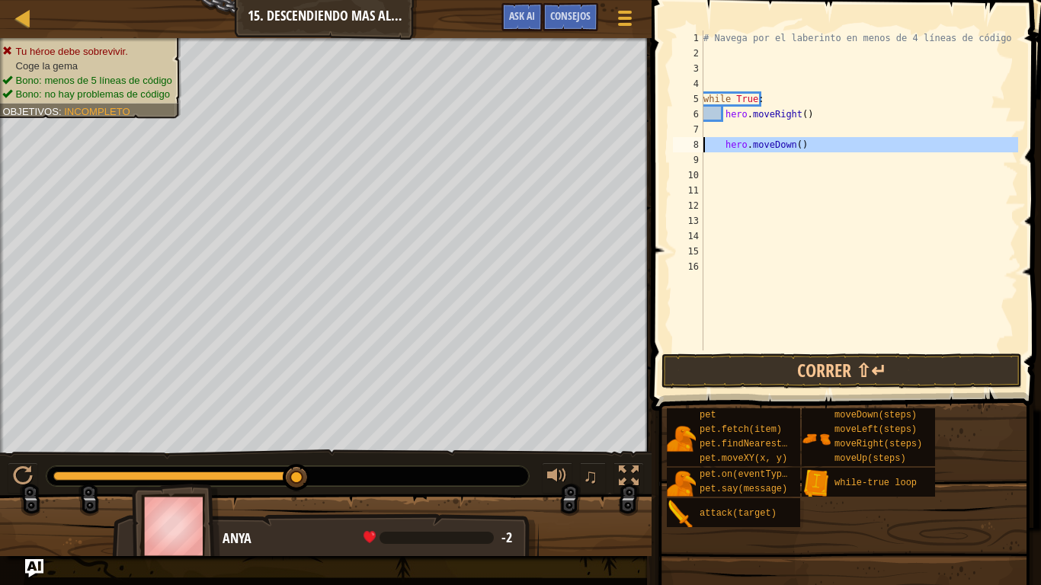
click at [701, 145] on div "8" at bounding box center [688, 144] width 30 height 15
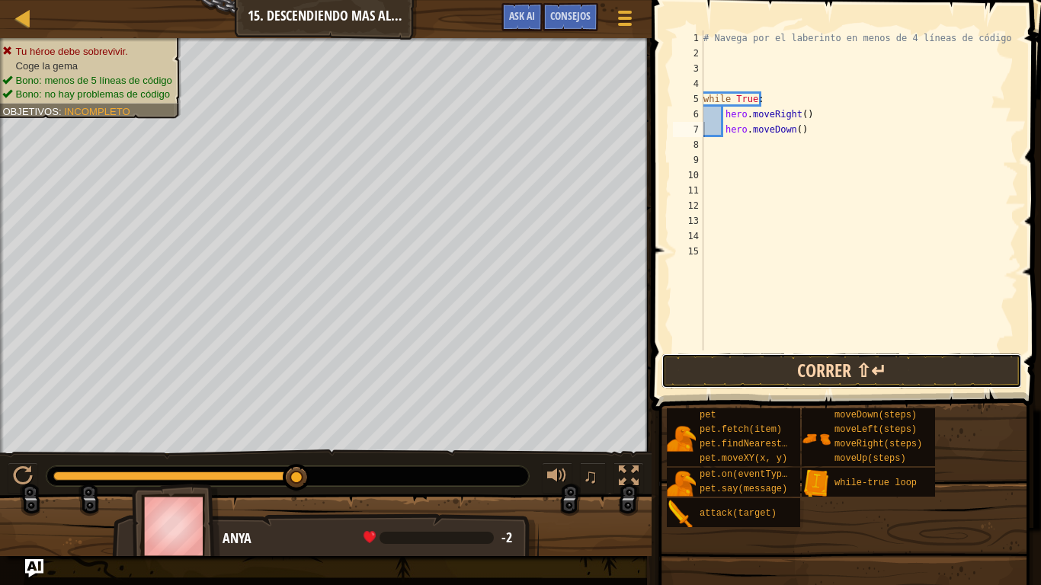
click at [809, 370] on button "Correr ⇧↵" at bounding box center [842, 371] width 361 height 35
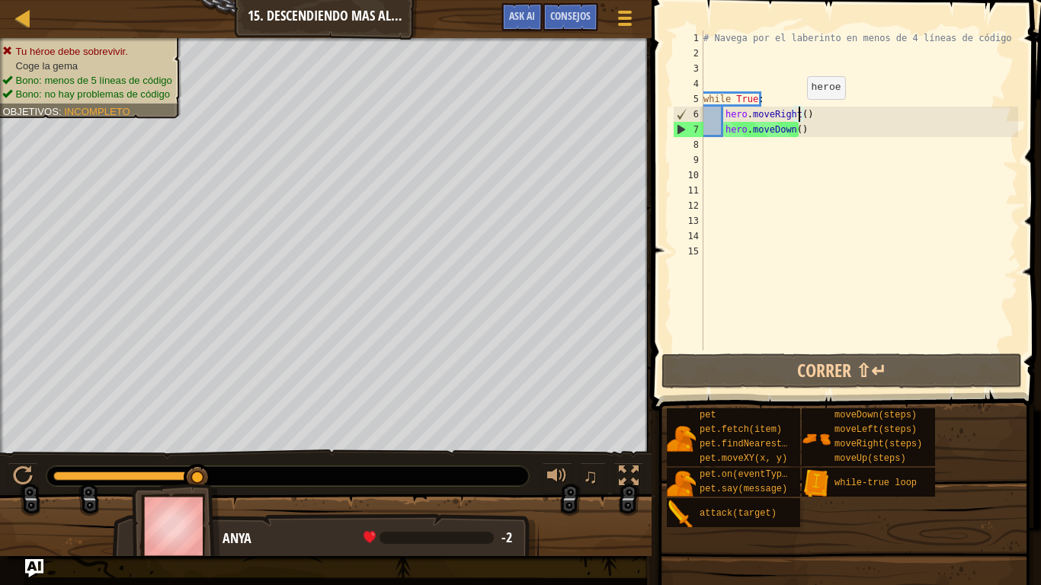
click at [800, 114] on div "# Navega por el laberinto en menos de 4 líneas de código while True : hero . mo…" at bounding box center [860, 205] width 318 height 351
type textarea "hero.moveRight(2)"
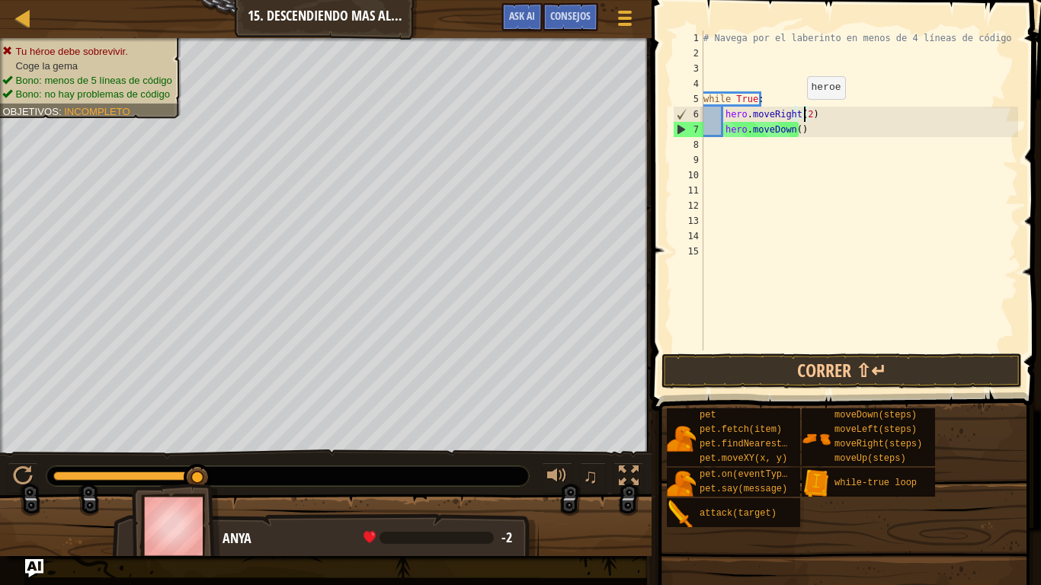
scroll to position [7, 8]
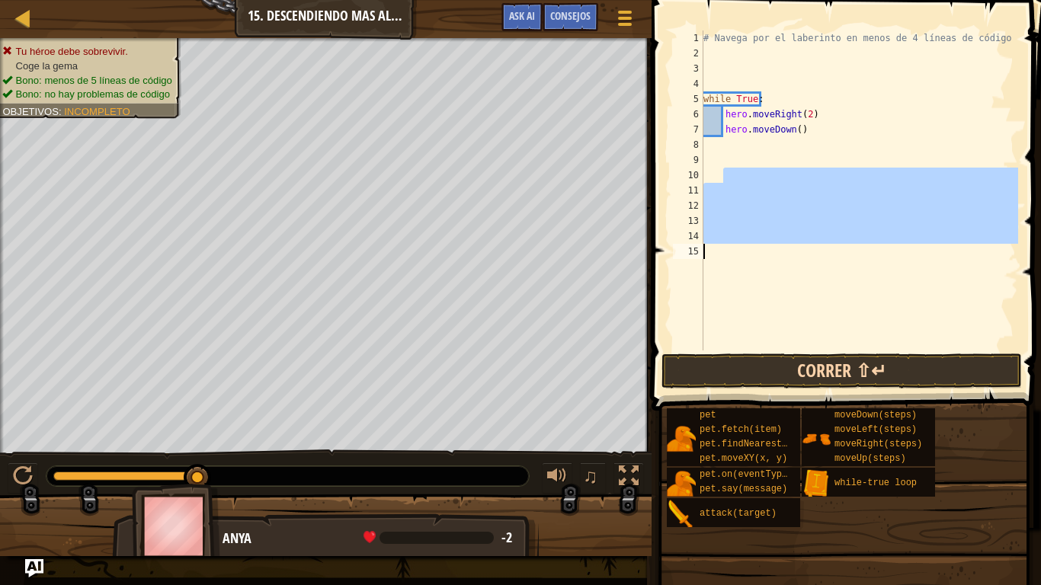
drag, startPoint x: 832, startPoint y: 175, endPoint x: 823, endPoint y: 367, distance: 192.3
click at [823, 367] on div "hero.moveRight(2) 1 2 3 4 5 6 7 8 9 10 11 12 13 14 15 # Navega por el laberinto…" at bounding box center [844, 236] width 394 height 456
click at [823, 367] on button "Correr ⇧↵" at bounding box center [842, 371] width 361 height 35
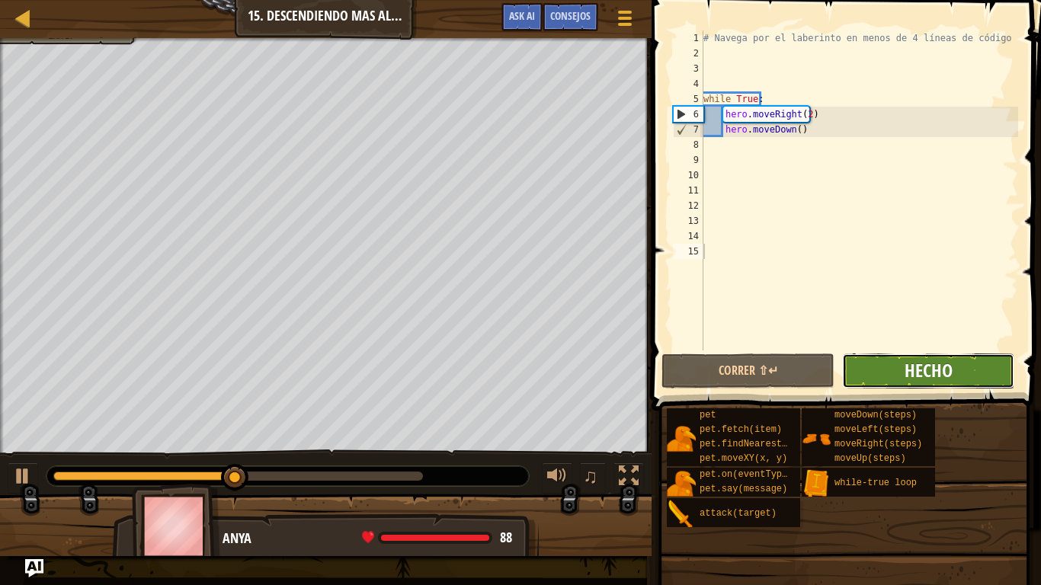
click at [933, 362] on span "Hecho" at bounding box center [929, 370] width 48 height 24
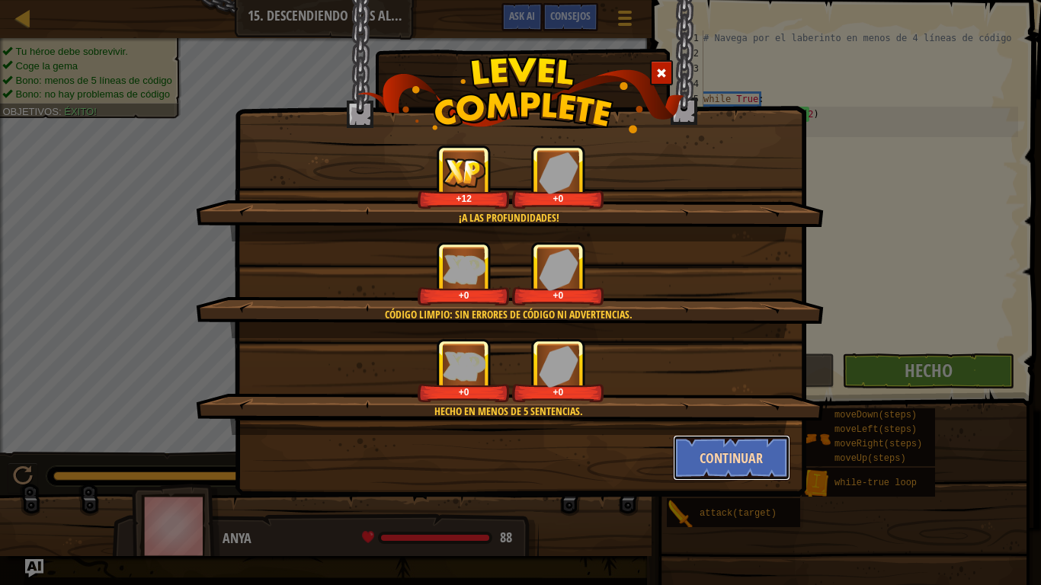
click at [757, 473] on button "Continuar" at bounding box center [732, 458] width 118 height 46
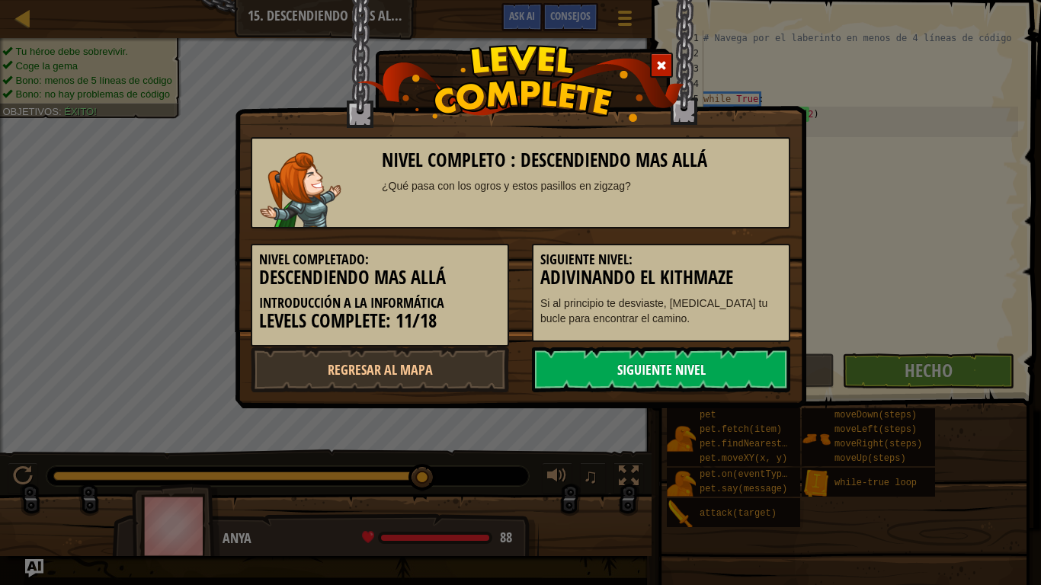
click at [741, 364] on link "Siguiente nivel" at bounding box center [661, 370] width 258 height 46
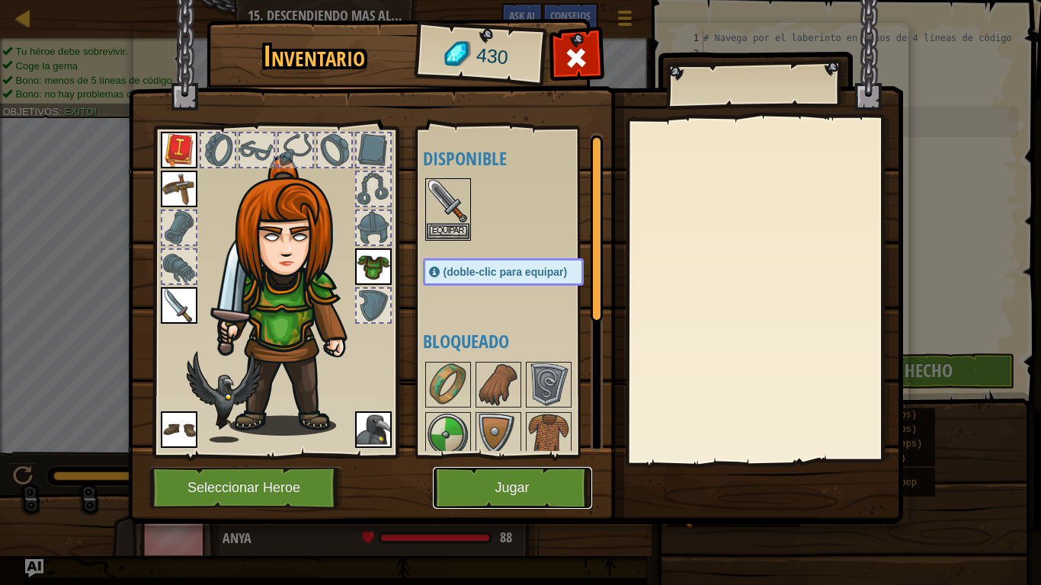
click at [540, 476] on button "Jugar" at bounding box center [512, 488] width 159 height 42
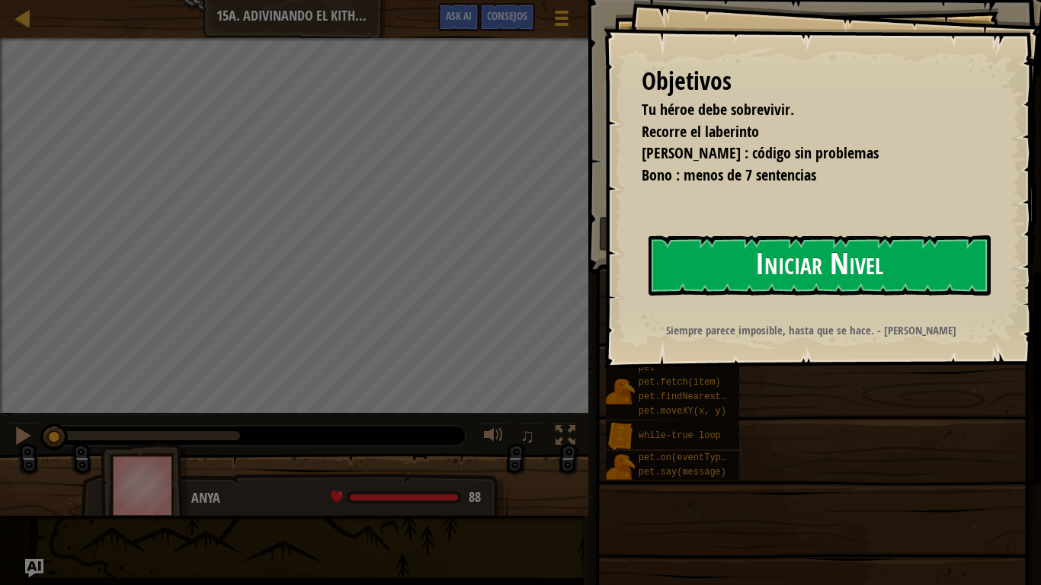
click at [763, 267] on button "Iniciar Nivel" at bounding box center [820, 266] width 342 height 60
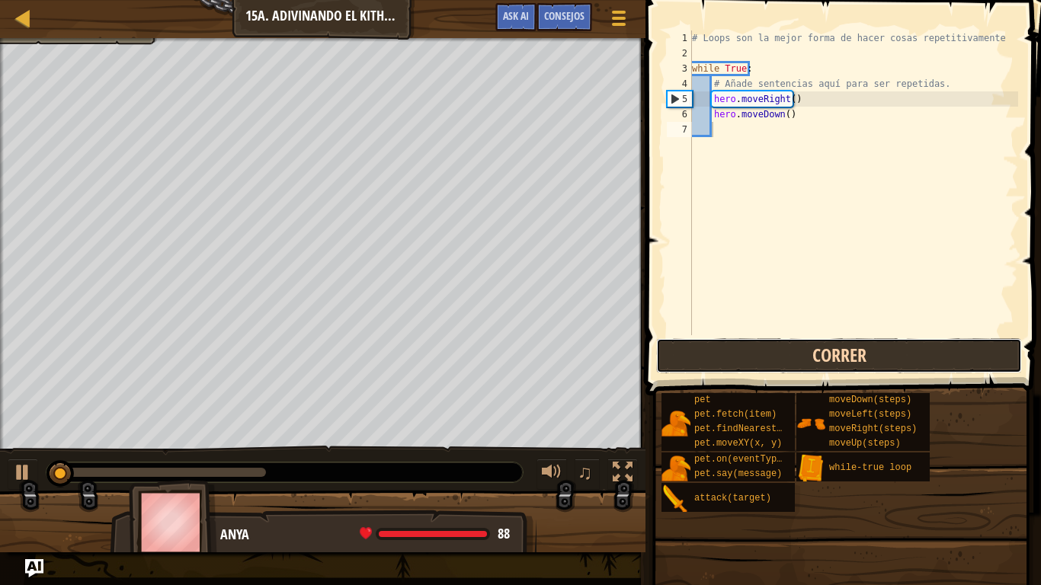
click at [802, 342] on button "Correr" at bounding box center [839, 355] width 366 height 35
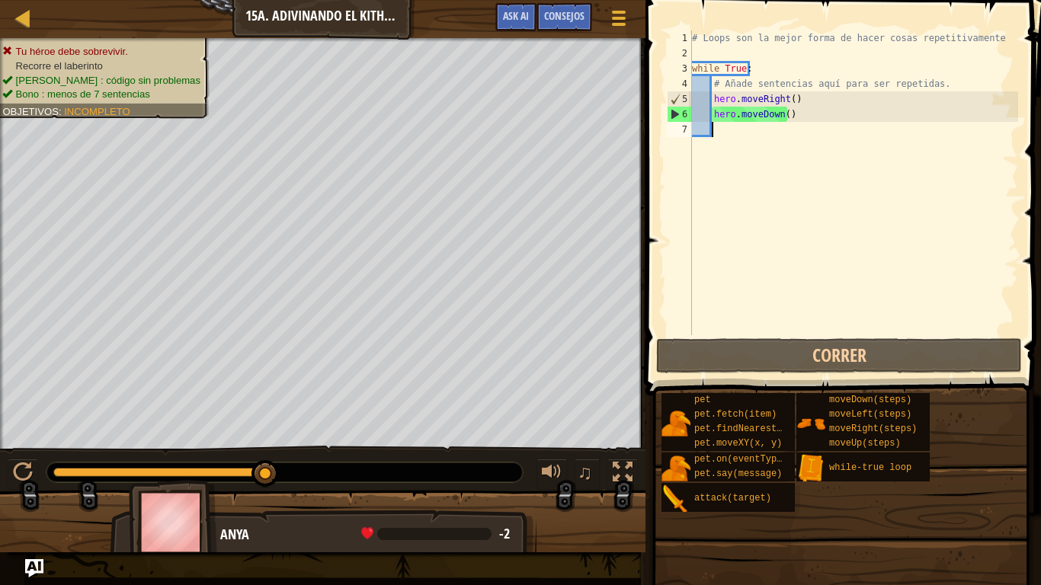
click at [764, 128] on div "# Loops son la mejor forma de hacer cosas repetitivamente while True : # Añade …" at bounding box center [853, 197] width 329 height 335
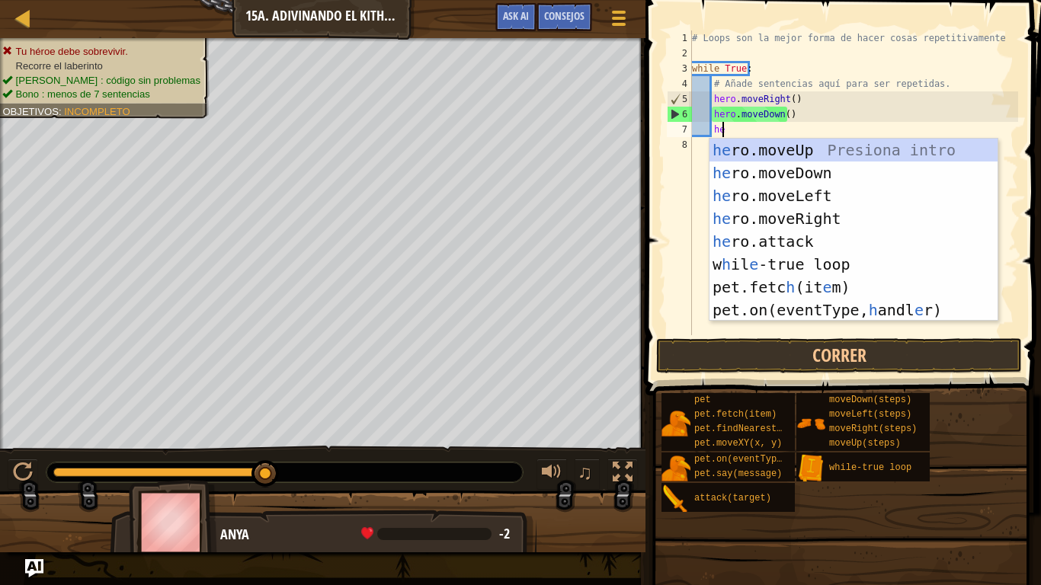
scroll to position [7, 2]
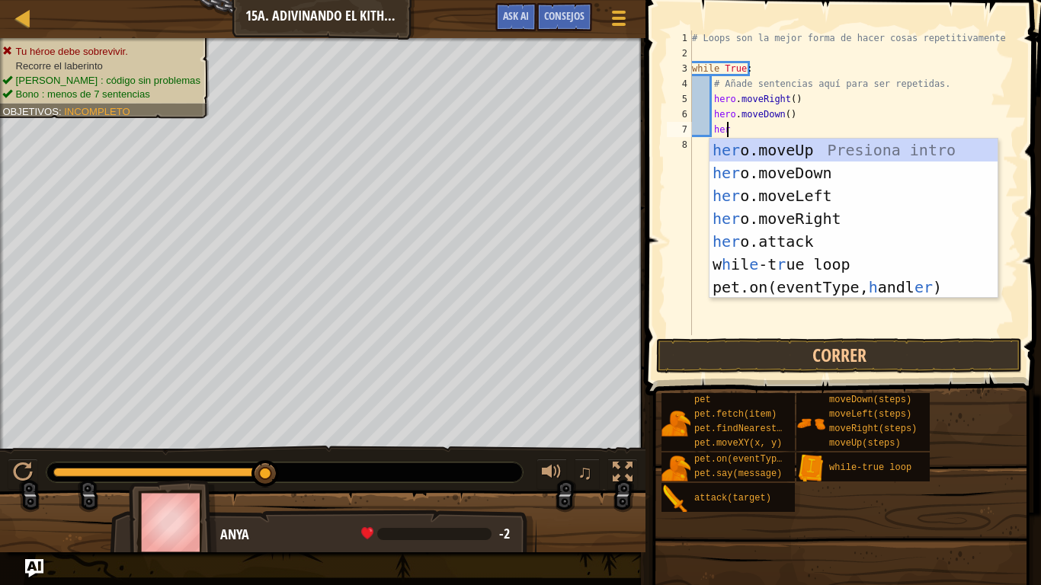
type textarea "hero"
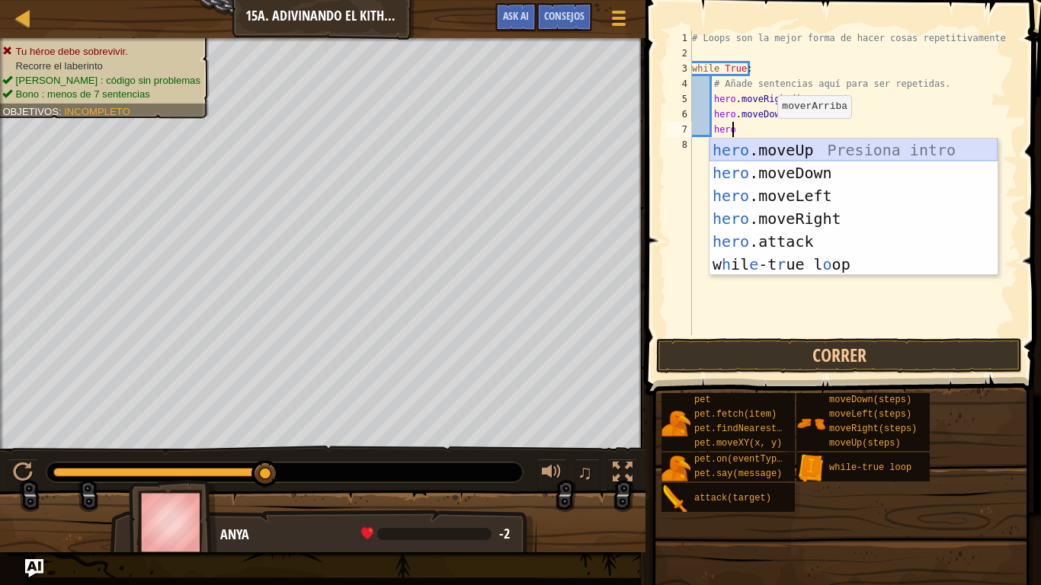
click at [822, 149] on div "hero .moveUp Presiona intro hero .moveDown Presiona intro hero .moveLeft Presio…" at bounding box center [854, 230] width 288 height 183
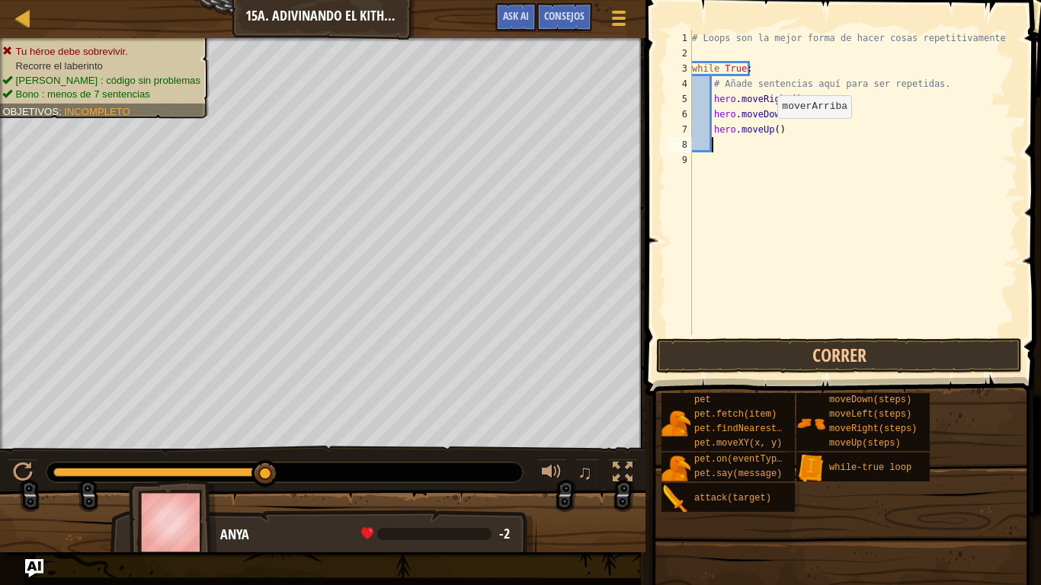
scroll to position [7, 1]
click at [790, 354] on button "Correr" at bounding box center [839, 355] width 366 height 35
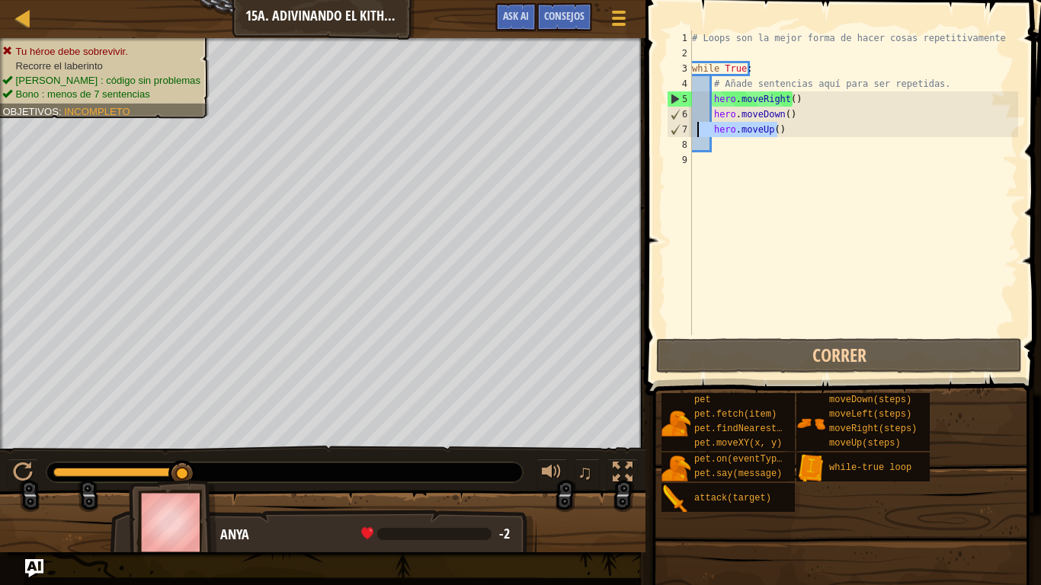
drag, startPoint x: 787, startPoint y: 130, endPoint x: 697, endPoint y: 123, distance: 90.2
click at [697, 123] on div "# Loops son la mejor forma de hacer cosas repetitivamente while True : # Añade …" at bounding box center [853, 197] width 329 height 335
type textarea "hero.moveUp()"
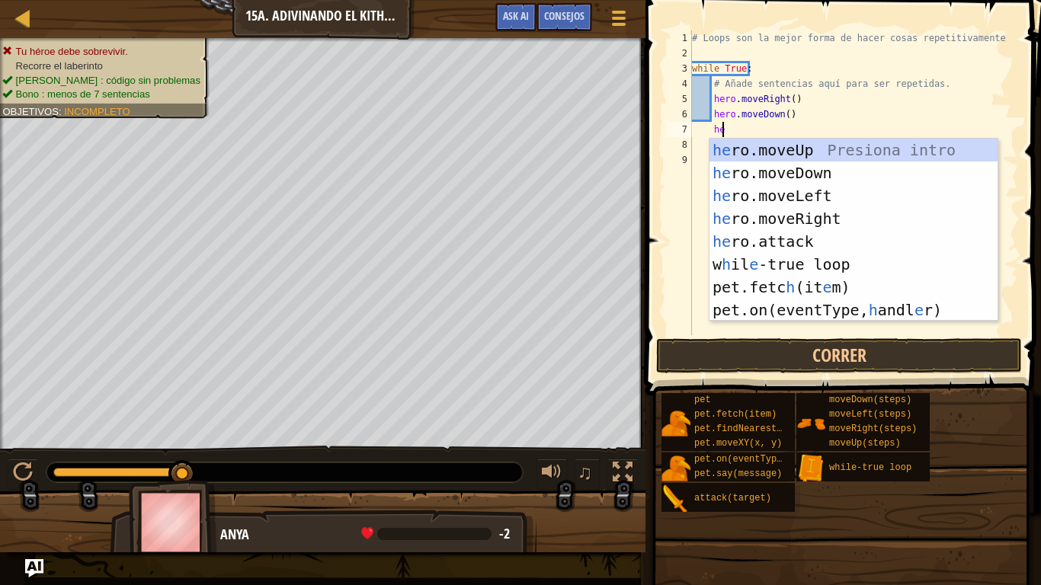
scroll to position [7, 2]
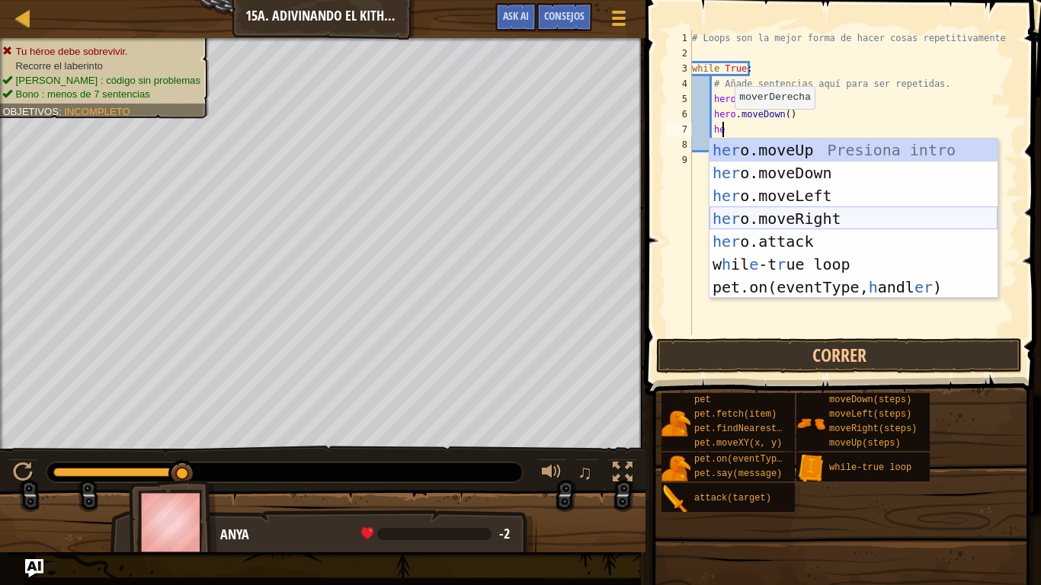
type textarea "h"
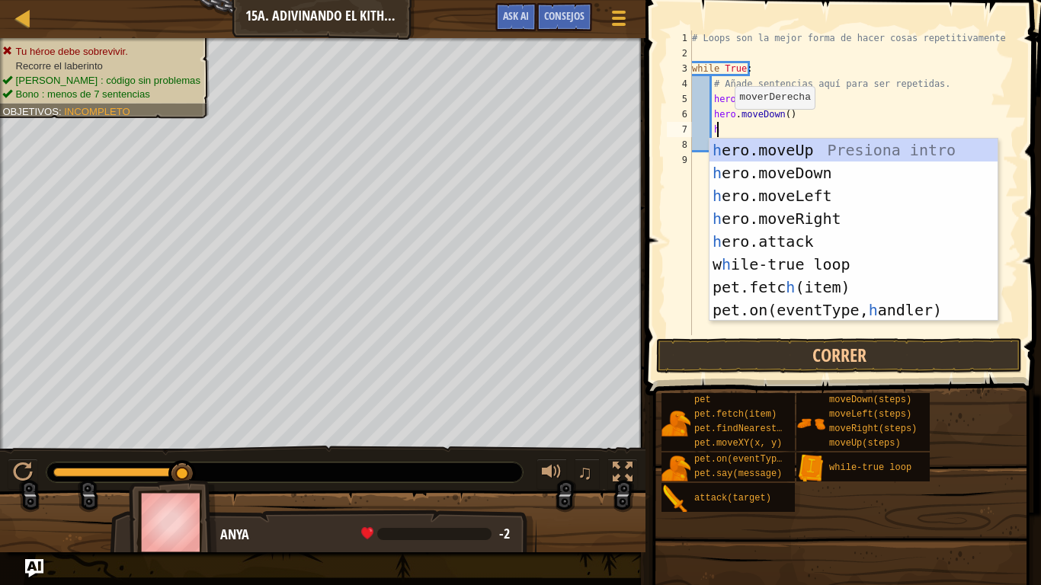
scroll to position [7, 1]
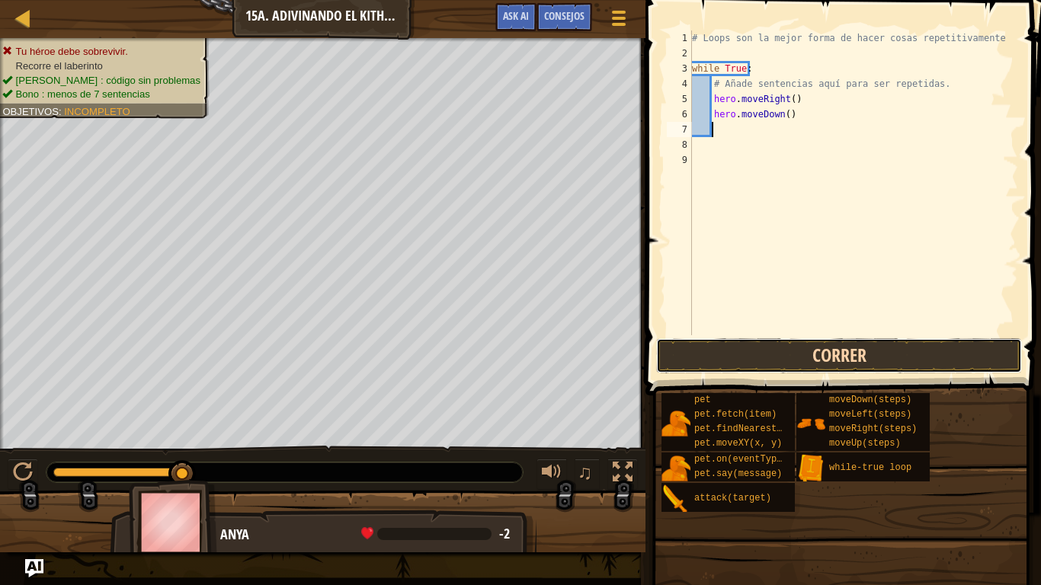
click at [786, 358] on button "Correr" at bounding box center [839, 355] width 366 height 35
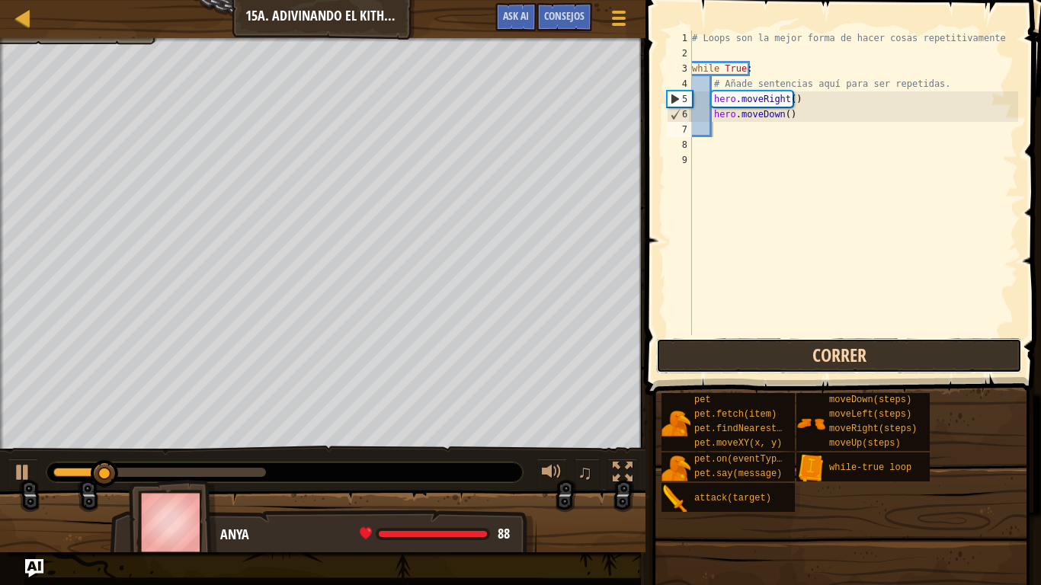
click at [786, 358] on button "Correr" at bounding box center [839, 355] width 366 height 35
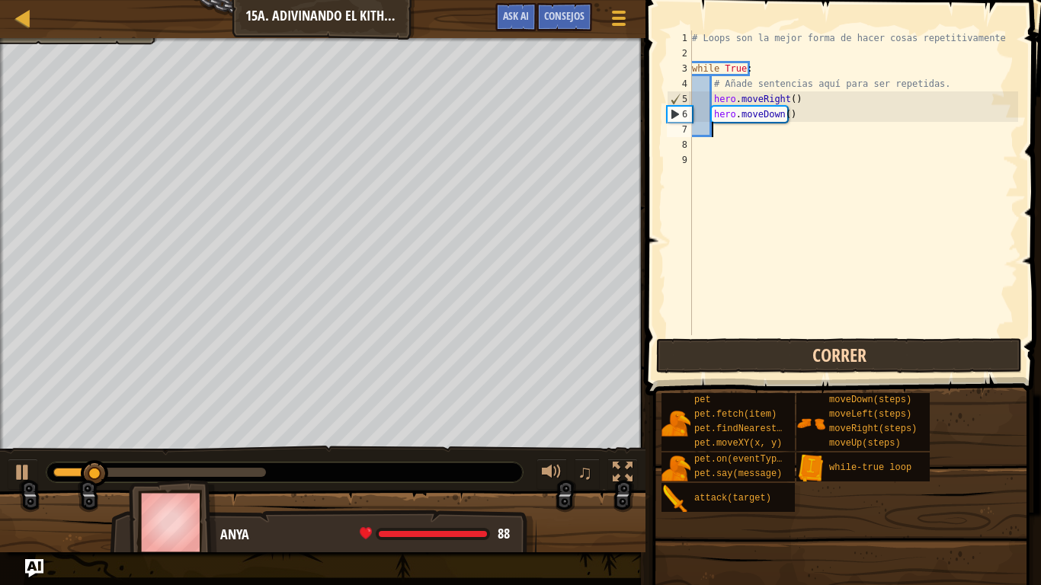
type textarea "h"
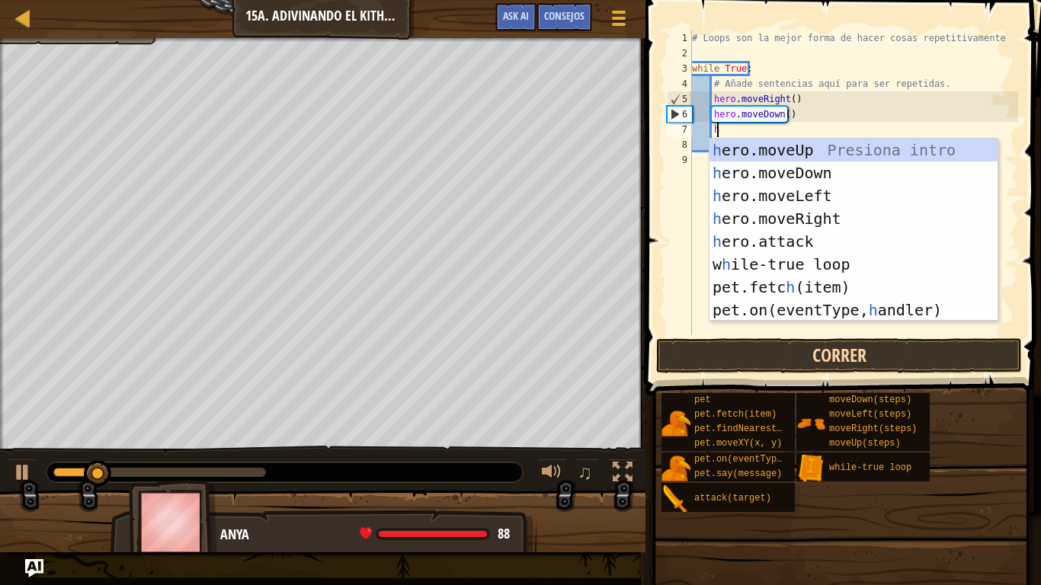
scroll to position [7, 2]
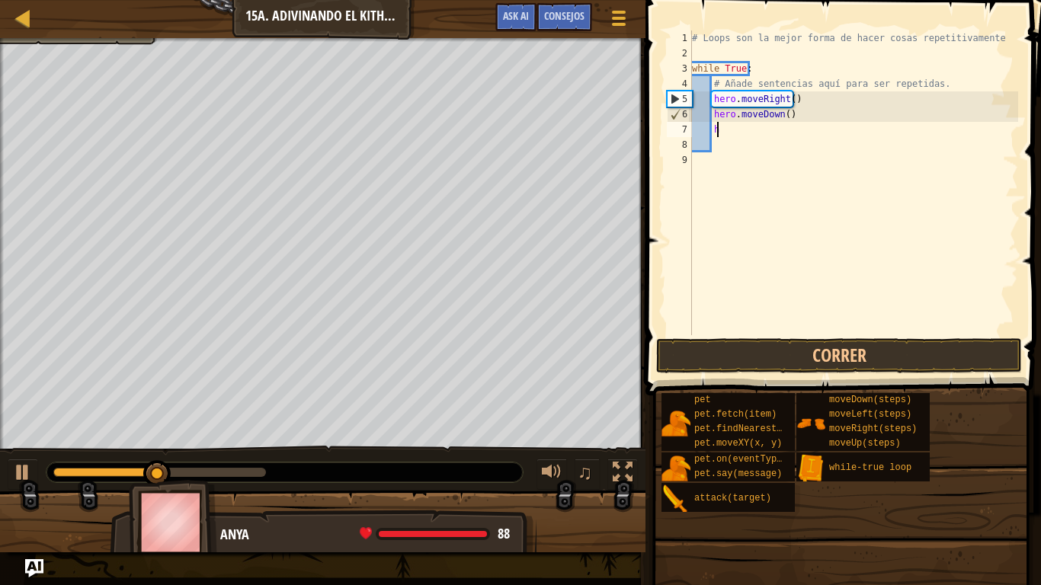
click at [781, 135] on div "# Loops son la mejor forma de hacer cosas repetitivamente while True : # Añade …" at bounding box center [853, 197] width 329 height 335
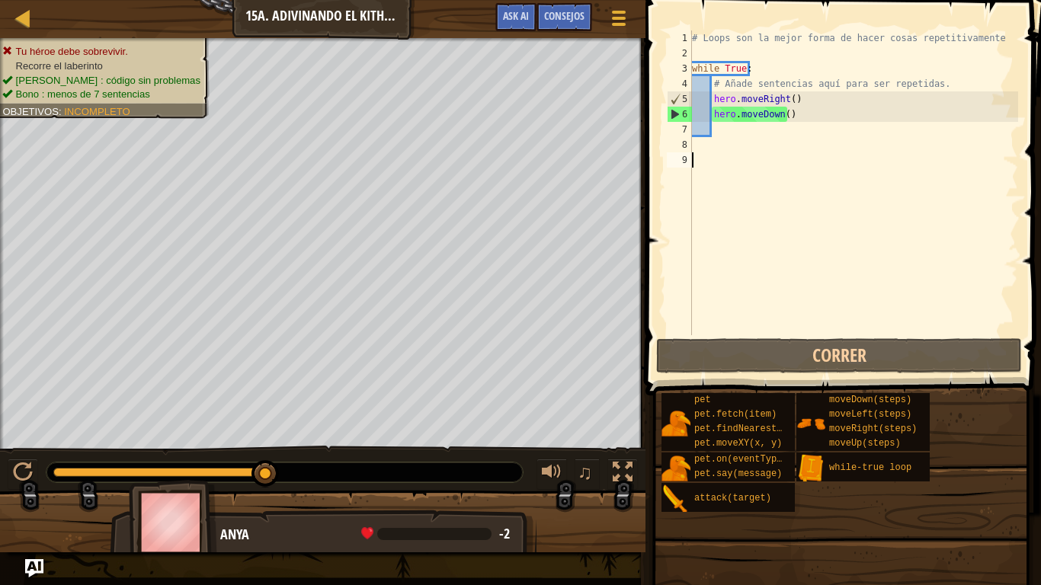
click at [790, 153] on div "# Loops son la mejor forma de hacer cosas repetitivamente while True : # Añade …" at bounding box center [853, 197] width 329 height 335
click at [747, 130] on div "# Loops son la mejor forma de hacer cosas repetitivamente while True : # Añade …" at bounding box center [853, 197] width 329 height 335
click at [781, 114] on div "# Loops son la mejor forma de hacer cosas repetitivamente while True : # Añade …" at bounding box center [853, 197] width 329 height 335
type textarea "hero.moveDown(2)"
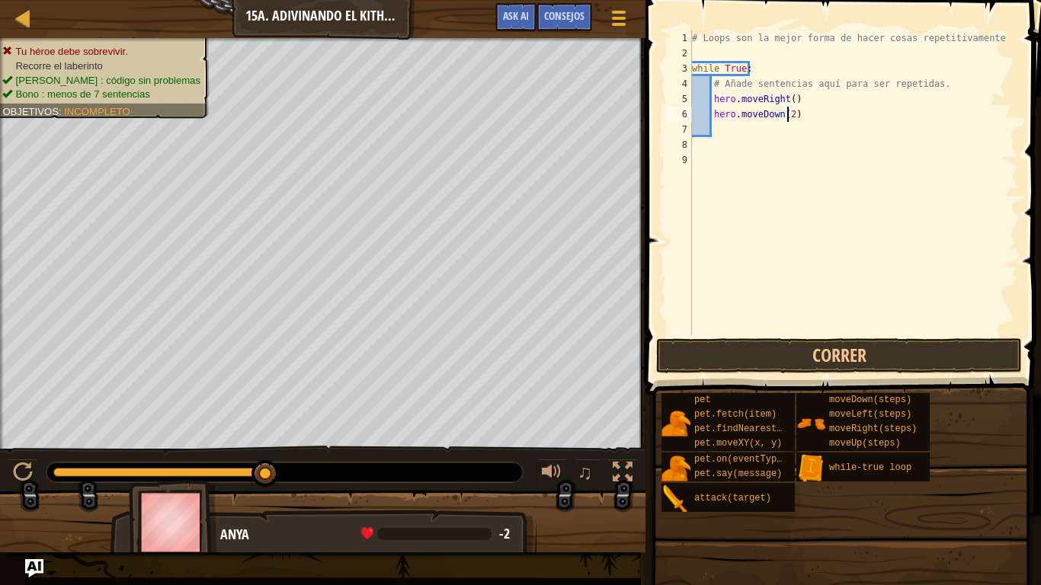
scroll to position [7, 1]
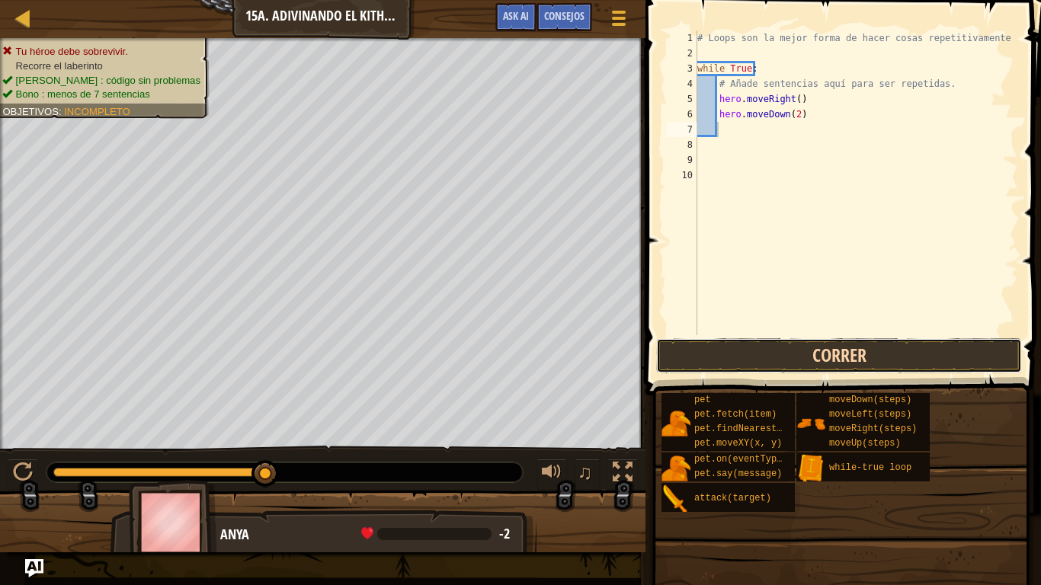
click at [898, 356] on button "Correr" at bounding box center [839, 355] width 366 height 35
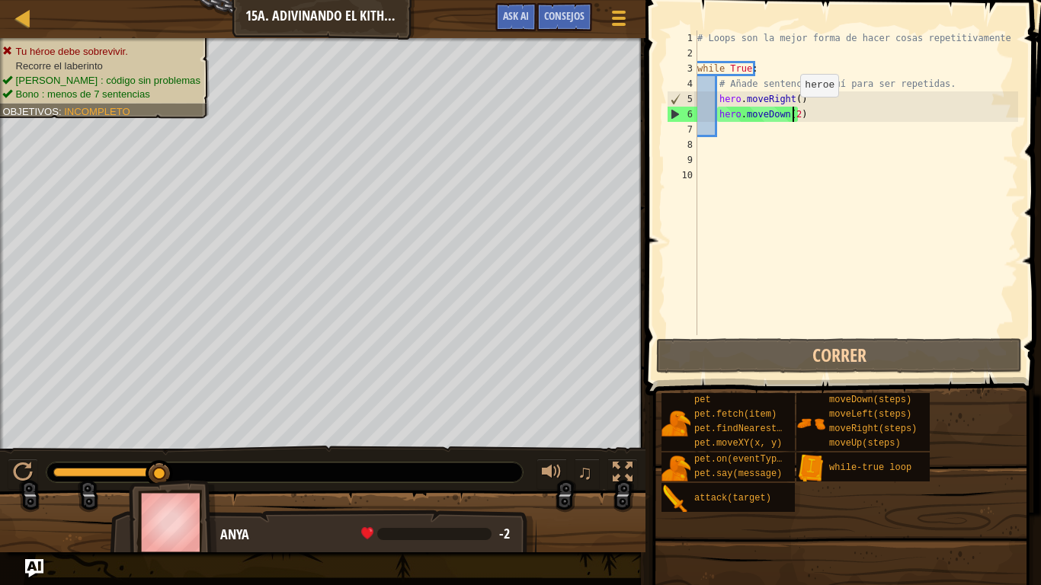
click at [793, 112] on div "# Loops son la mejor forma de hacer cosas repetitivamente while True : # Añade …" at bounding box center [856, 197] width 325 height 335
type textarea "hero.moveDown()"
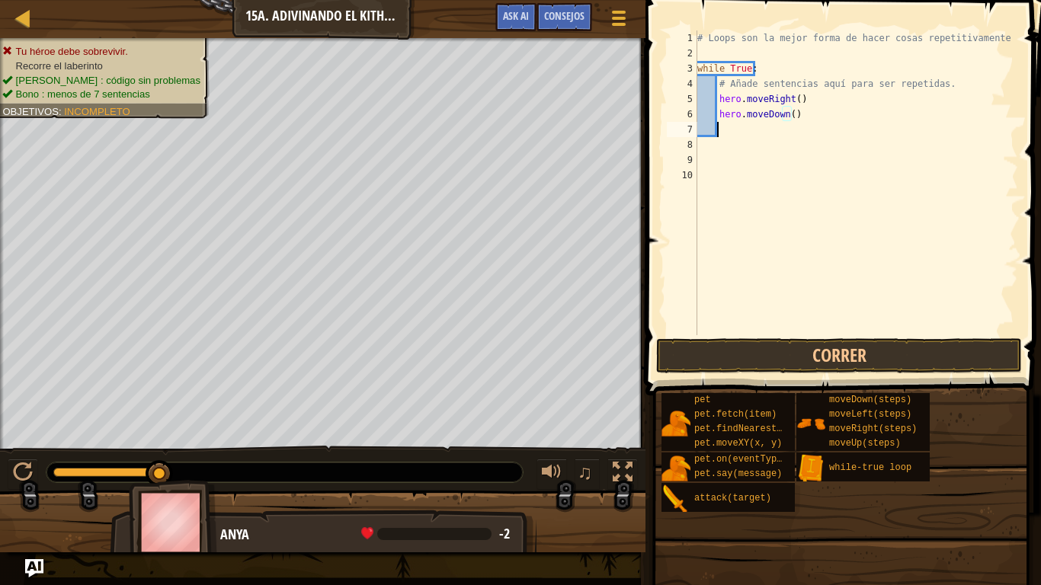
click at [736, 129] on div "# Loops son la mejor forma de hacer cosas repetitivamente while True : # Añade …" at bounding box center [856, 197] width 325 height 335
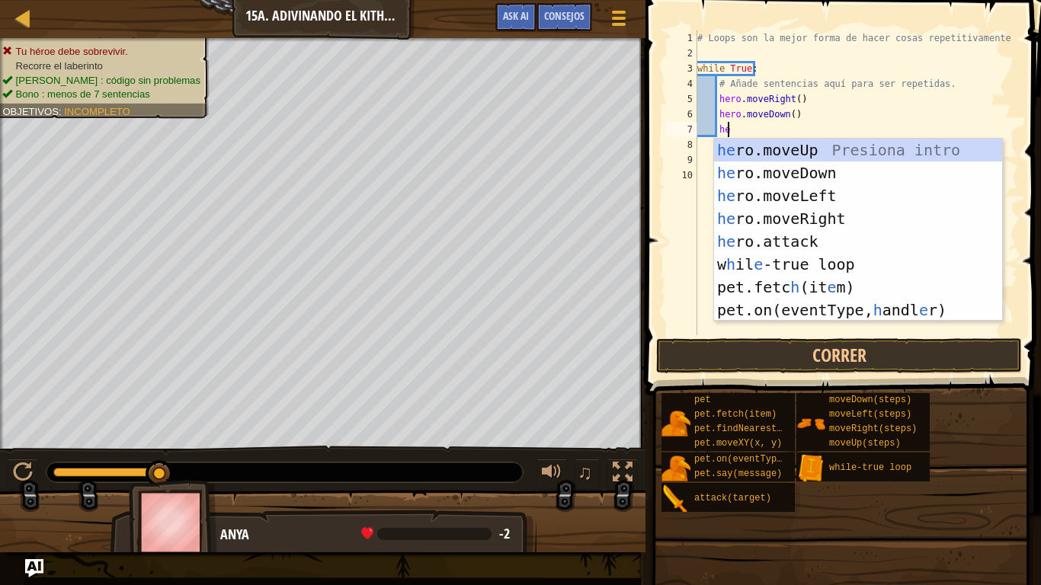
type textarea "her"
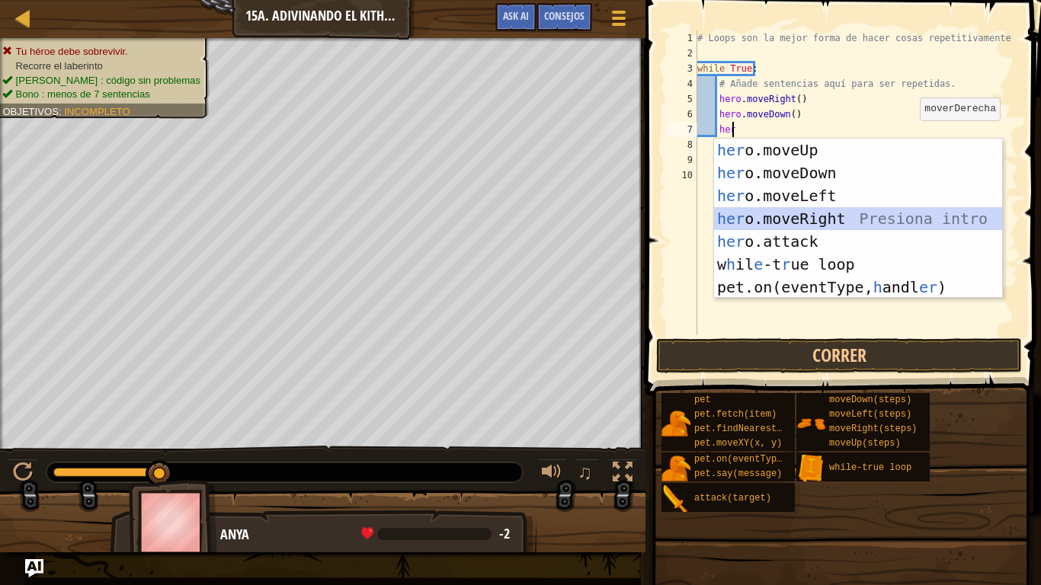
click at [829, 210] on div "her o.moveUp Presiona intro her o.moveDown Presiona intro her o.moveLeft Presio…" at bounding box center [858, 242] width 288 height 206
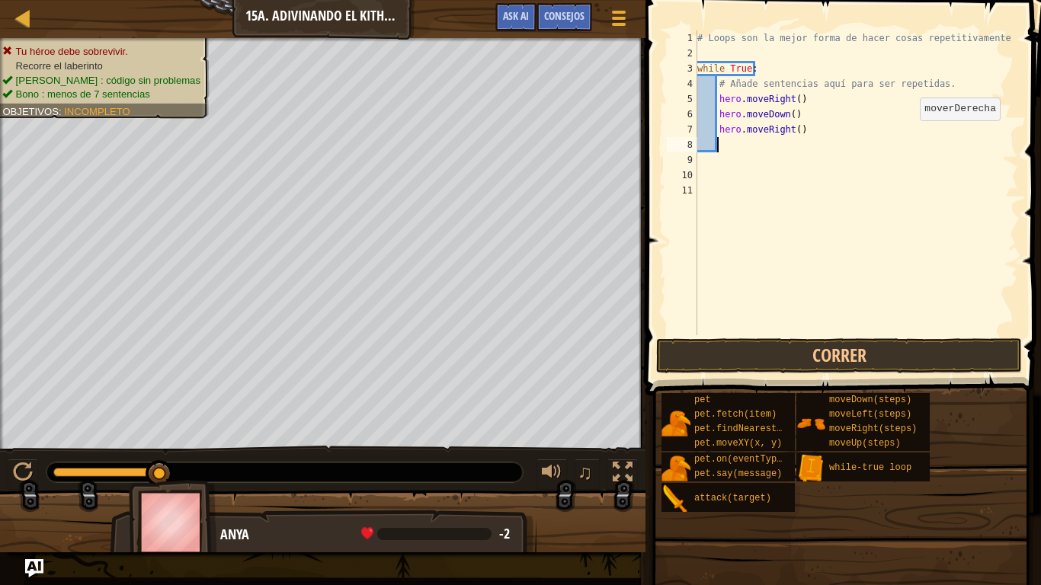
scroll to position [7, 1]
click at [791, 127] on div "# Loops son la mejor forma de hacer cosas repetitivamente while True : # Añade …" at bounding box center [856, 197] width 325 height 335
click at [803, 359] on button "Correr" at bounding box center [839, 355] width 366 height 35
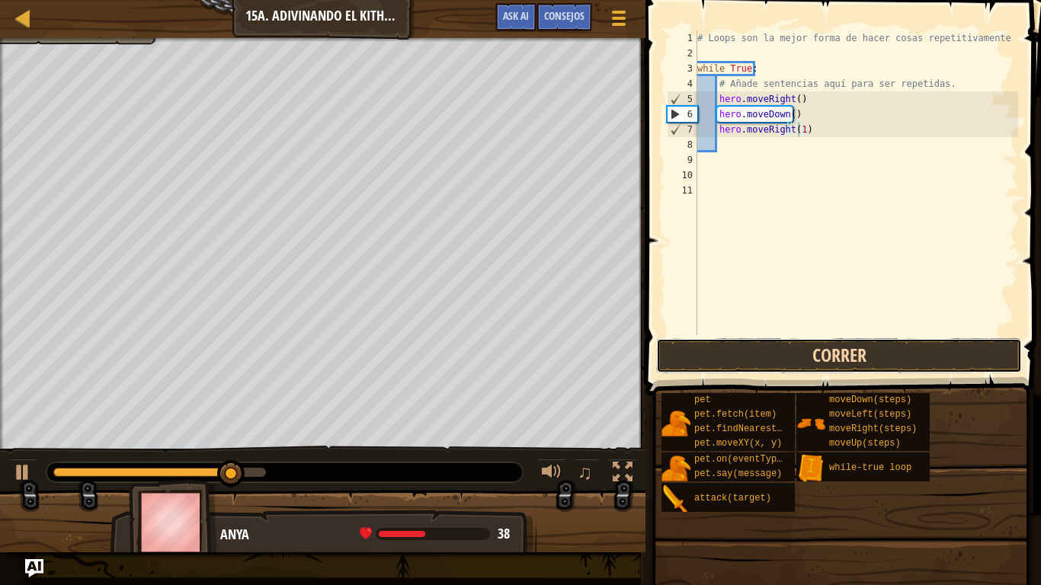
click at [858, 363] on button "Correr" at bounding box center [839, 355] width 366 height 35
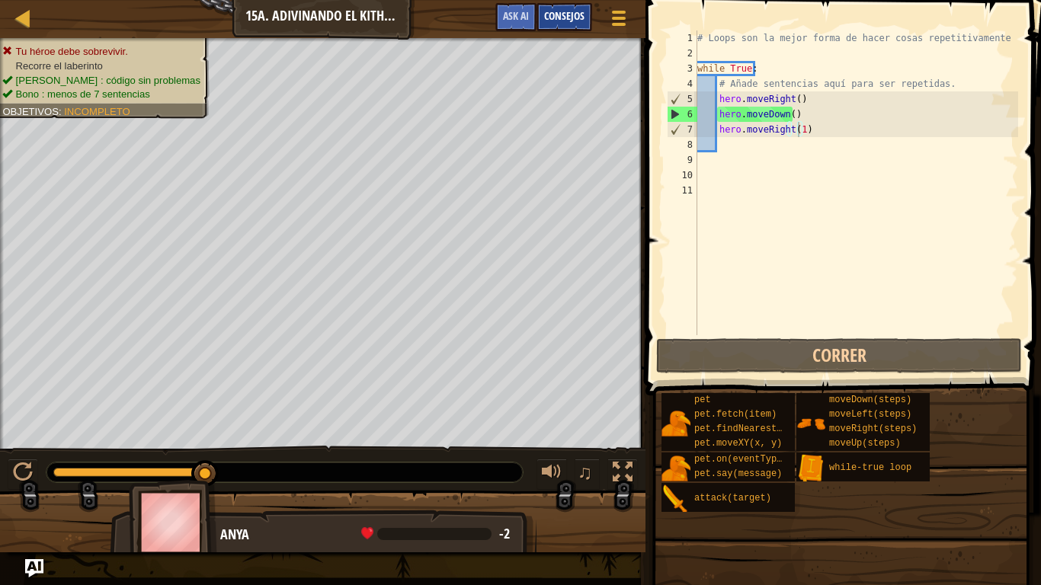
click at [552, 13] on span "Consejos" at bounding box center [564, 15] width 40 height 14
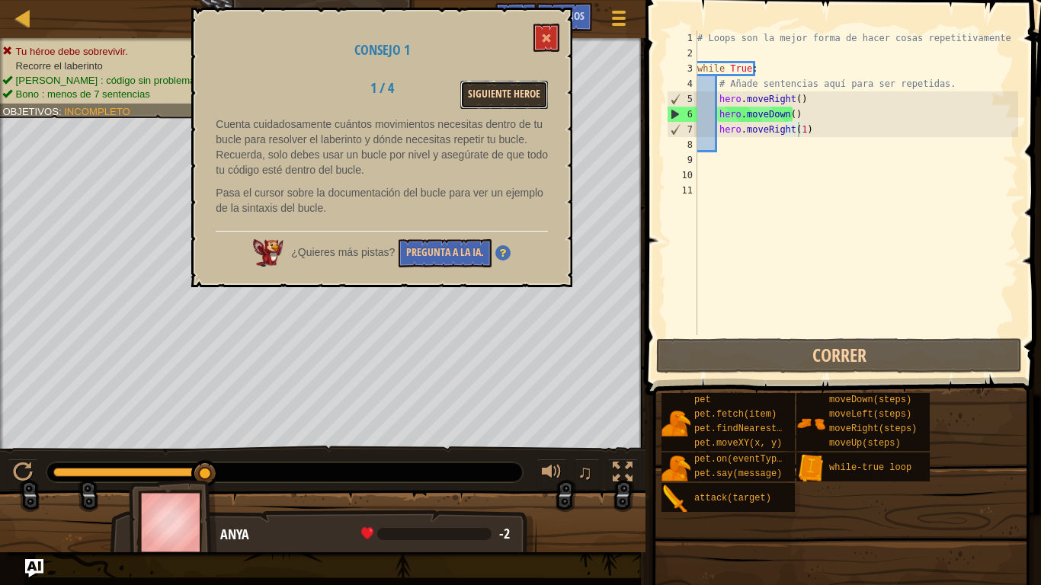
click at [526, 95] on button "Siguiente Heroe" at bounding box center [504, 95] width 88 height 28
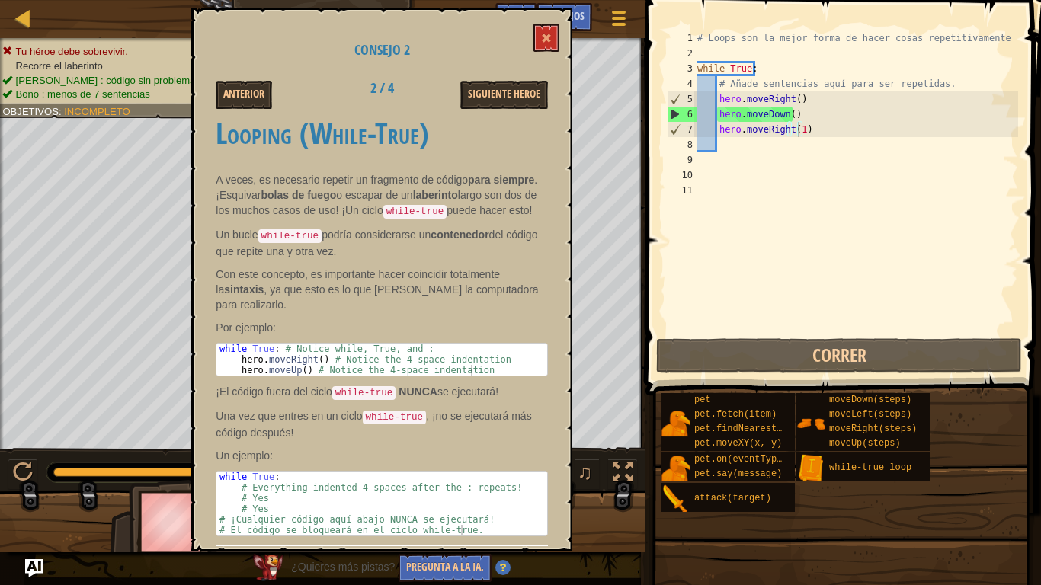
scroll to position [0, 0]
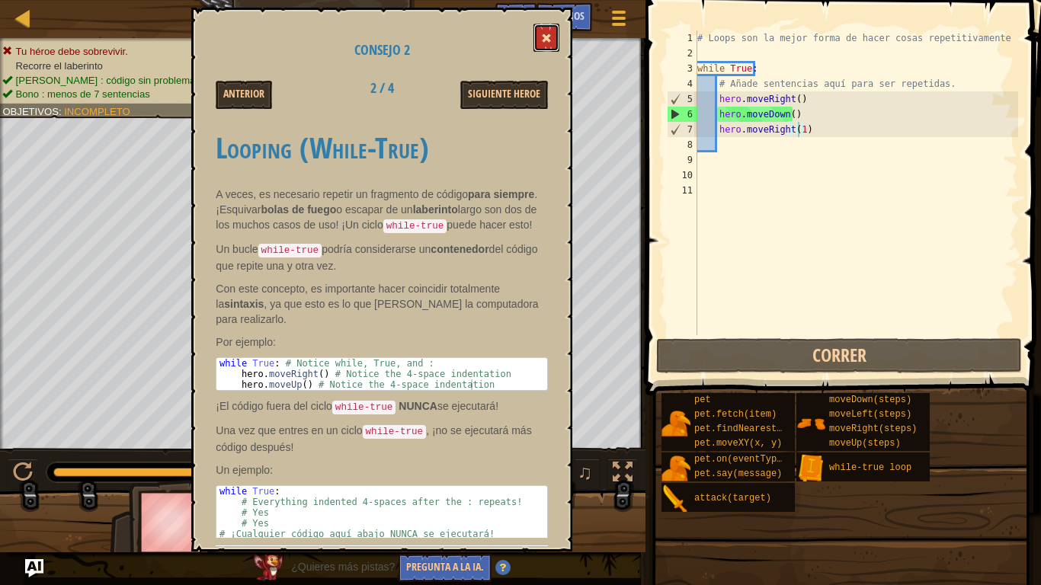
click at [540, 44] on button at bounding box center [547, 38] width 26 height 28
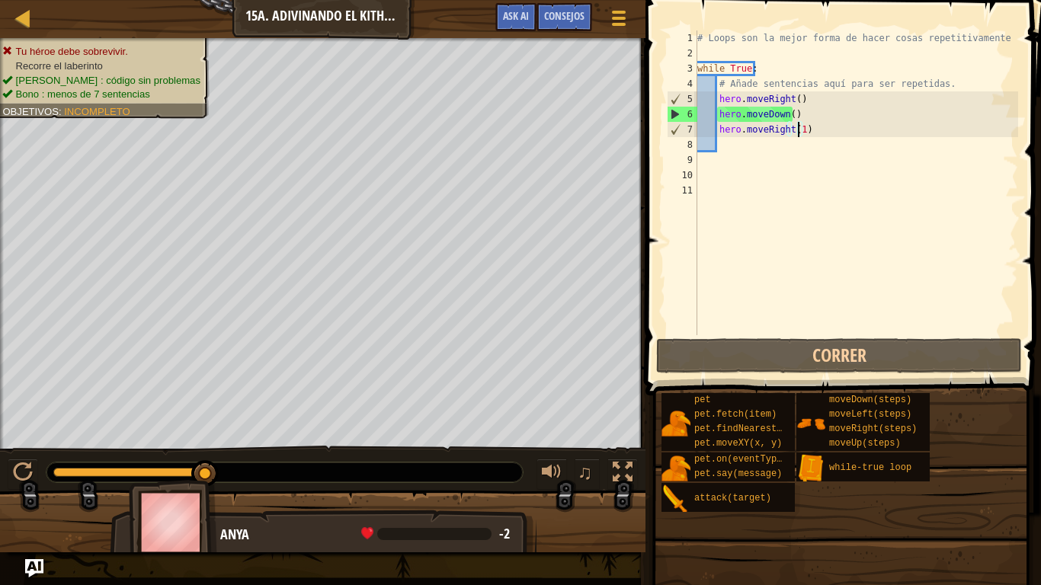
click at [747, 201] on div "Mapa Introducción a la Informática 15a. Adivinando el Kithmaze Menú del Juego H…" at bounding box center [520, 292] width 1041 height 585
type textarea "hero.moveRight()"
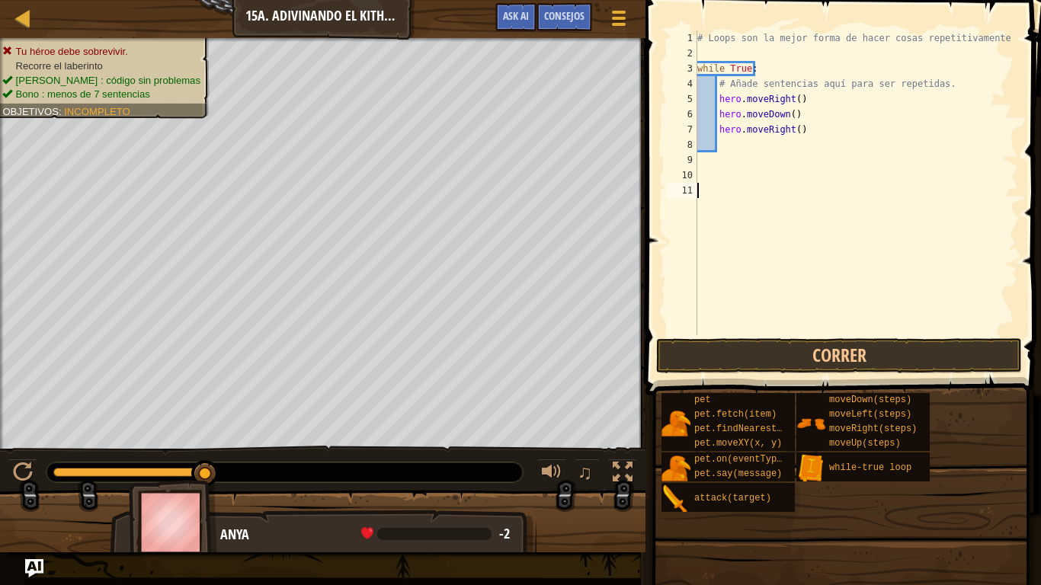
click at [782, 216] on div "# Loops son la mejor forma de hacer cosas repetitivamente while True : # Añade …" at bounding box center [856, 197] width 325 height 335
drag, startPoint x: 802, startPoint y: 130, endPoint x: 715, endPoint y: 129, distance: 86.9
click at [715, 129] on div "# Loops son la mejor forma de hacer cosas repetitivamente while True : # Añade …" at bounding box center [856, 197] width 325 height 335
type textarea "hero.moveRight()"
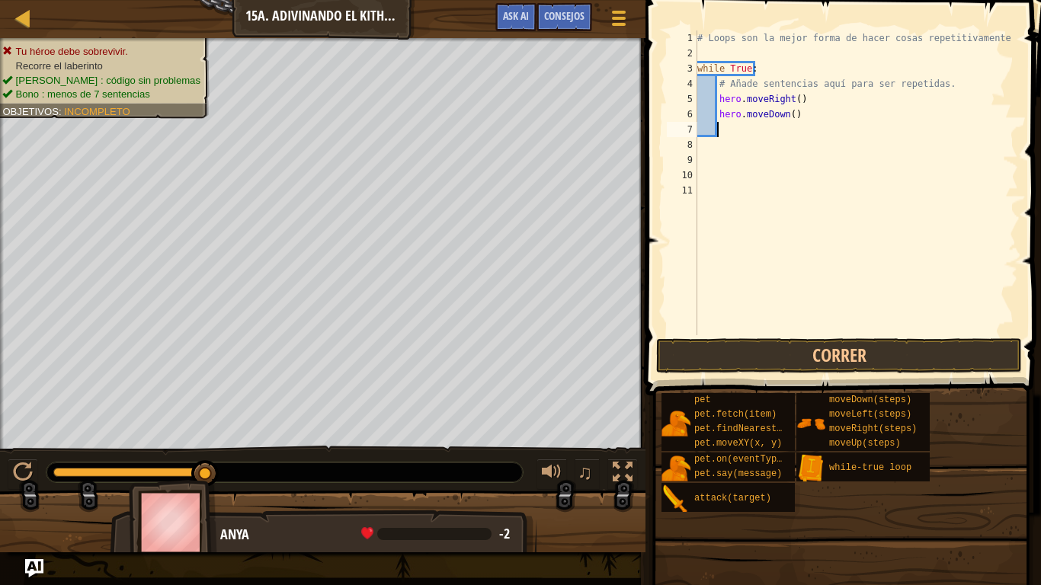
click at [822, 281] on div "Mapa Introducción a la Informática 15a. Adivinando el Kithmaze Menú del Juego H…" at bounding box center [520, 292] width 1041 height 585
click at [785, 117] on div "# Loops son la mejor forma de hacer cosas repetitivamente while True : # Añade …" at bounding box center [856, 197] width 325 height 335
type textarea "hero.moveDown()"
click at [771, 133] on div "# Loops son la mejor forma de hacer cosas repetitivamente while True : # Añade …" at bounding box center [856, 197] width 325 height 335
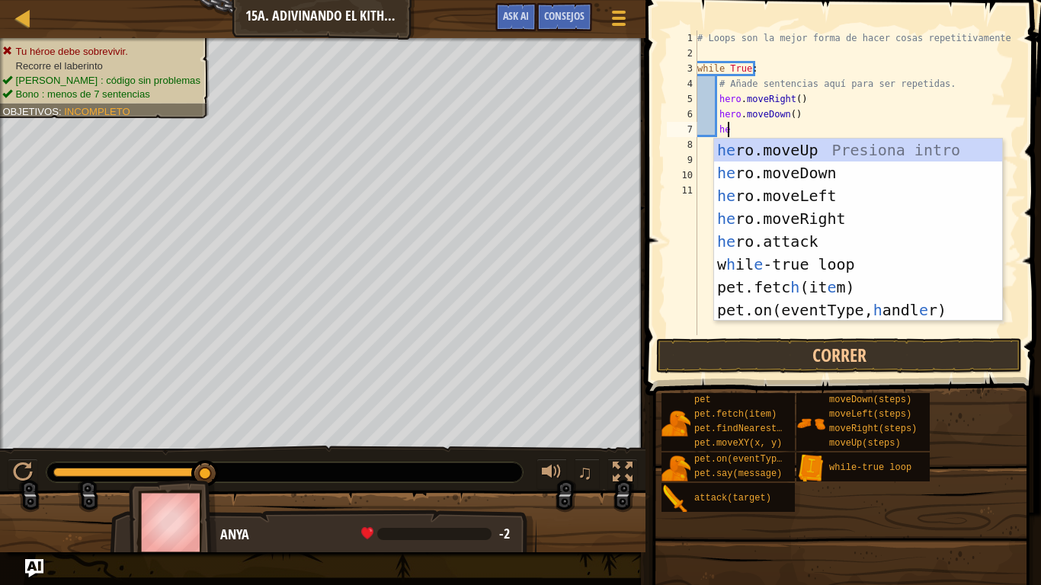
scroll to position [7, 2]
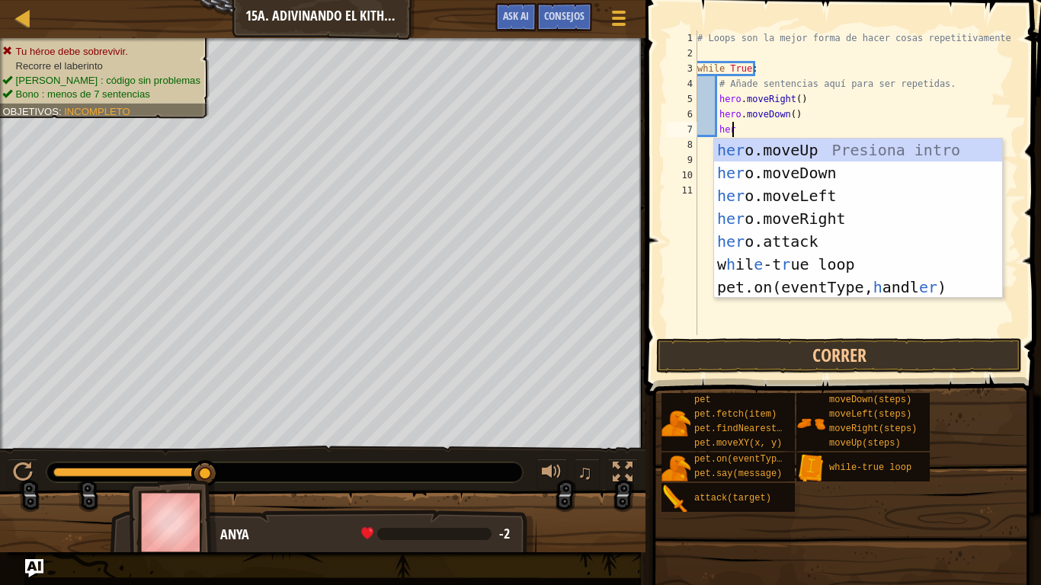
type textarea "hero"
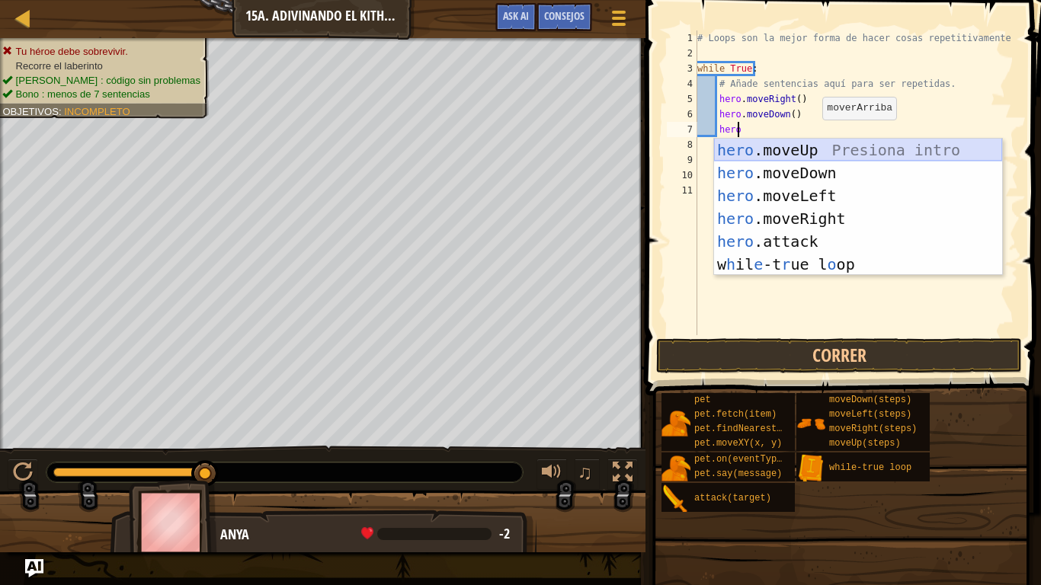
click at [806, 151] on div "hero .moveUp Presiona intro hero .moveDown Presiona intro hero .moveLeft Presio…" at bounding box center [858, 230] width 288 height 183
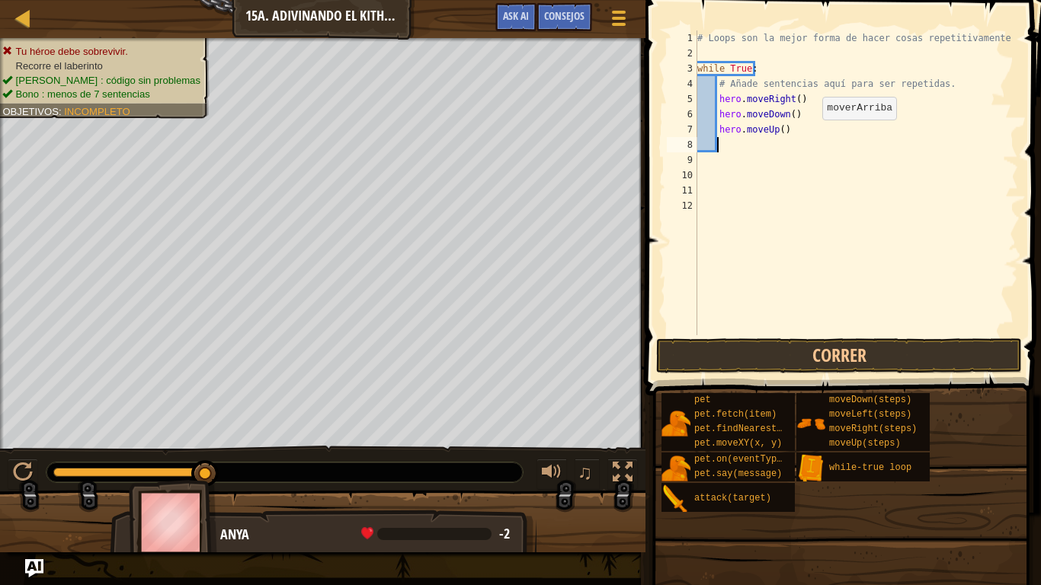
scroll to position [7, 1]
click at [787, 114] on div "# Loops son la mejor forma de hacer cosas repetitivamente while True : # Añade …" at bounding box center [856, 197] width 325 height 335
click at [794, 364] on button "Correr" at bounding box center [839, 355] width 366 height 35
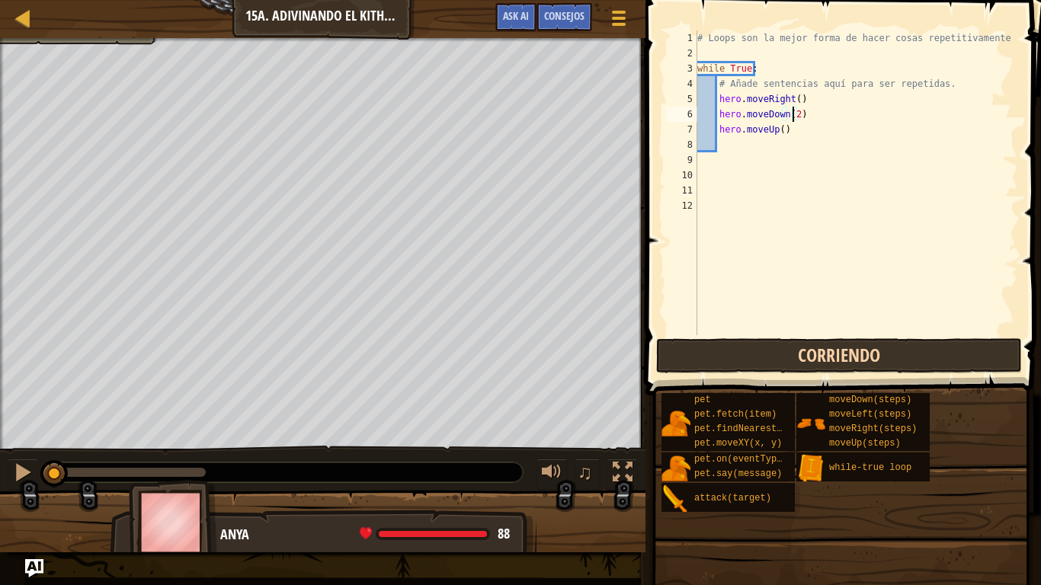
click at [794, 364] on button "Corriendo" at bounding box center [839, 355] width 366 height 35
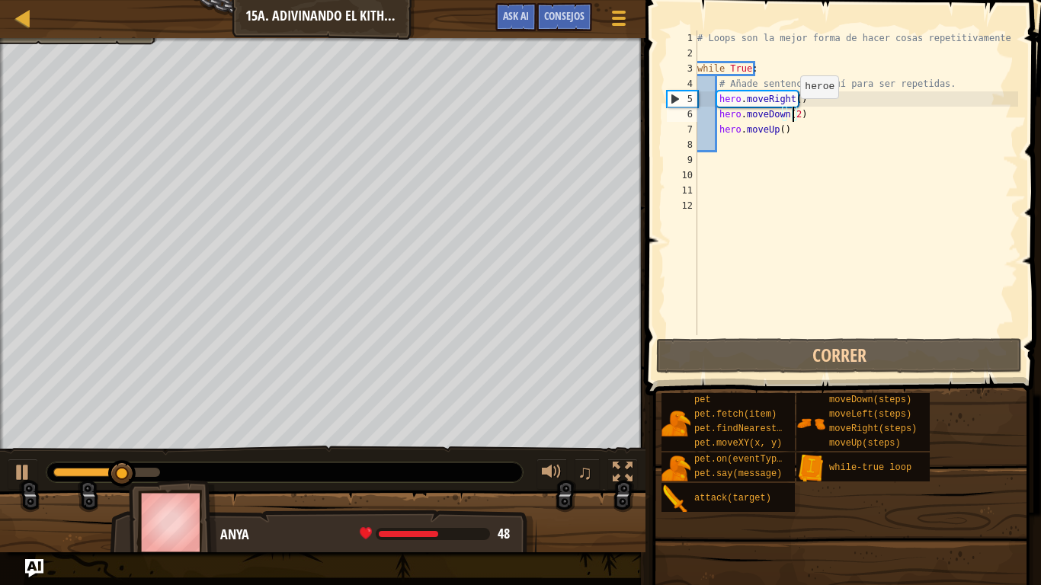
type textarea "hero.moveDown()"
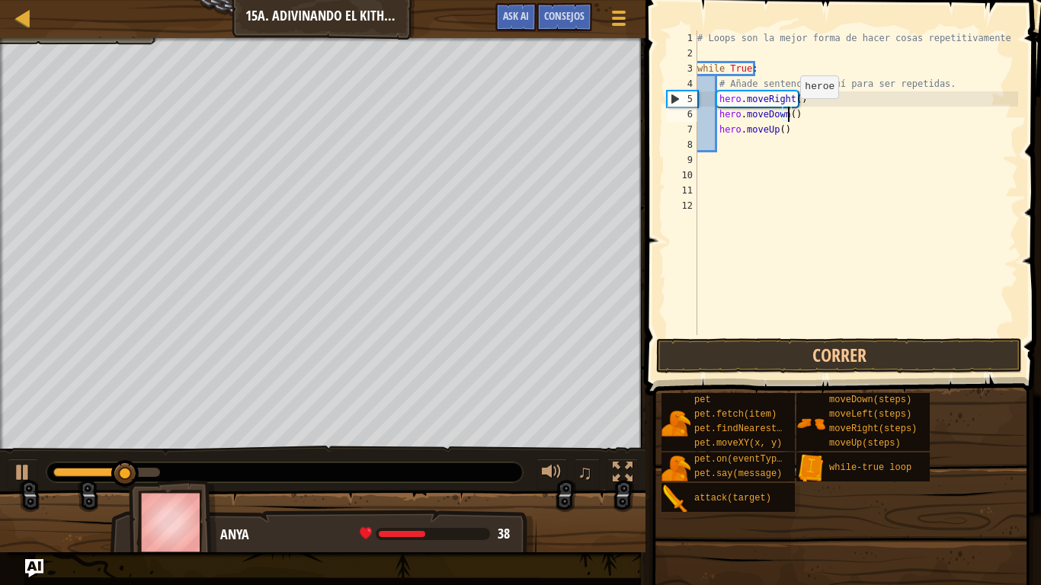
scroll to position [7, 7]
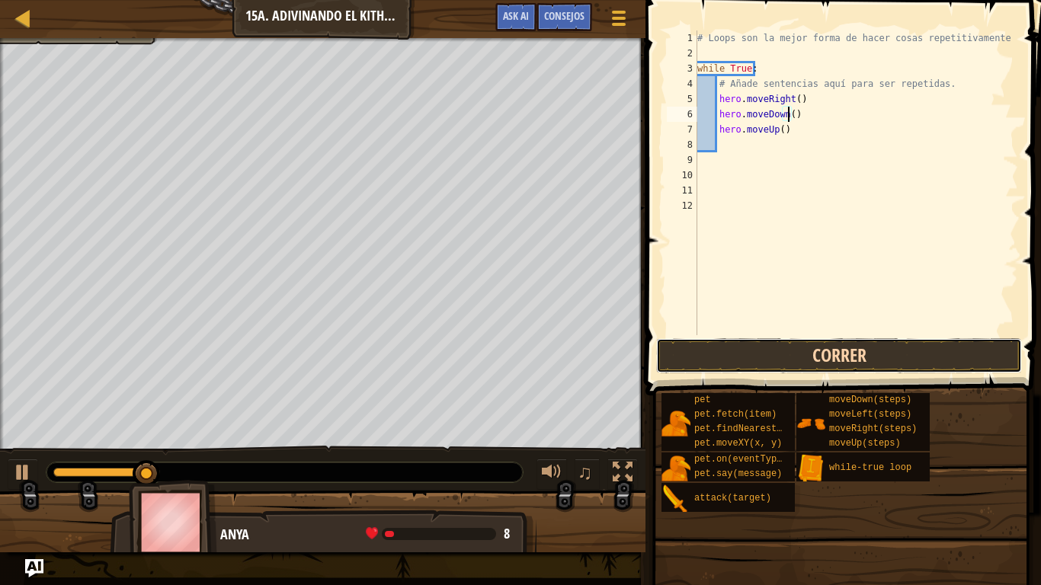
click at [786, 347] on button "Correr" at bounding box center [839, 355] width 366 height 35
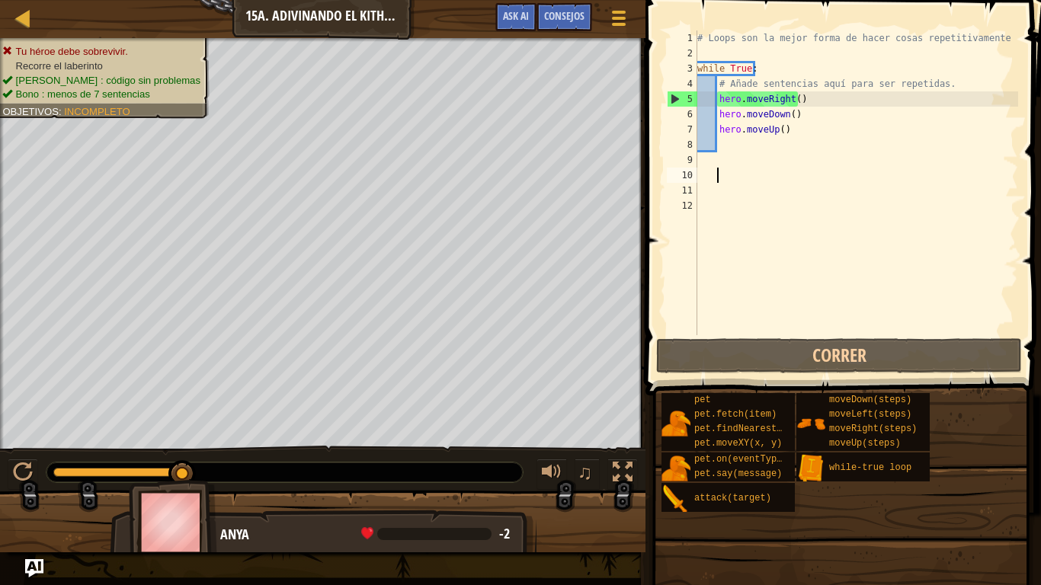
click at [815, 174] on div "# Loops son la mejor forma de hacer cosas repetitivamente while True : # Añade …" at bounding box center [856, 197] width 325 height 335
drag, startPoint x: 792, startPoint y: 130, endPoint x: 658, endPoint y: 131, distance: 134.2
click at [658, 131] on div "1 2 3 4 5 6 7 8 9 10 11 12 # Loops son la mejor forma de hacer cosas repetitiva…" at bounding box center [841, 228] width 400 height 441
type textarea "hero.moveUp()"
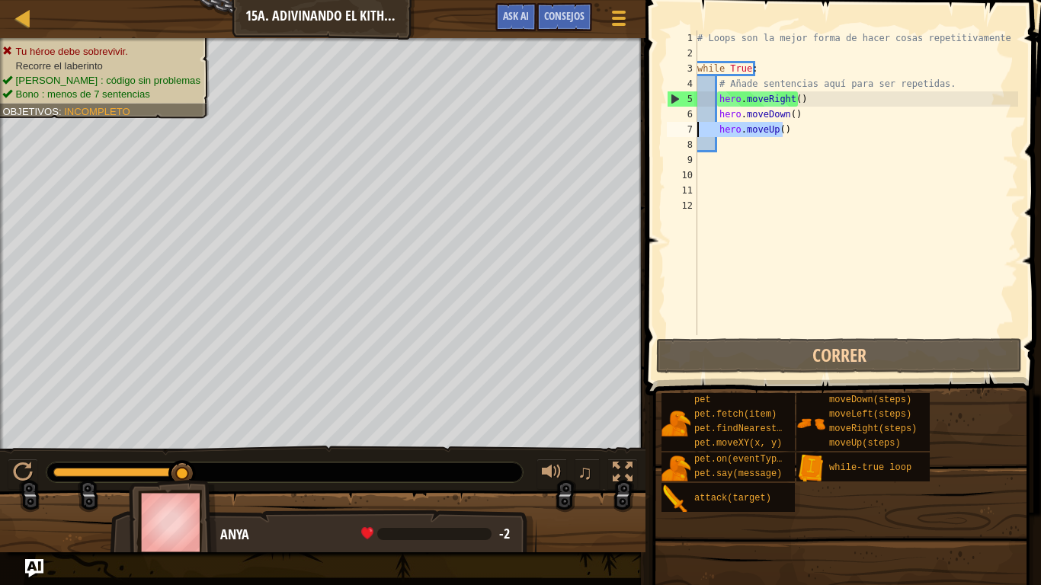
scroll to position [7, 0]
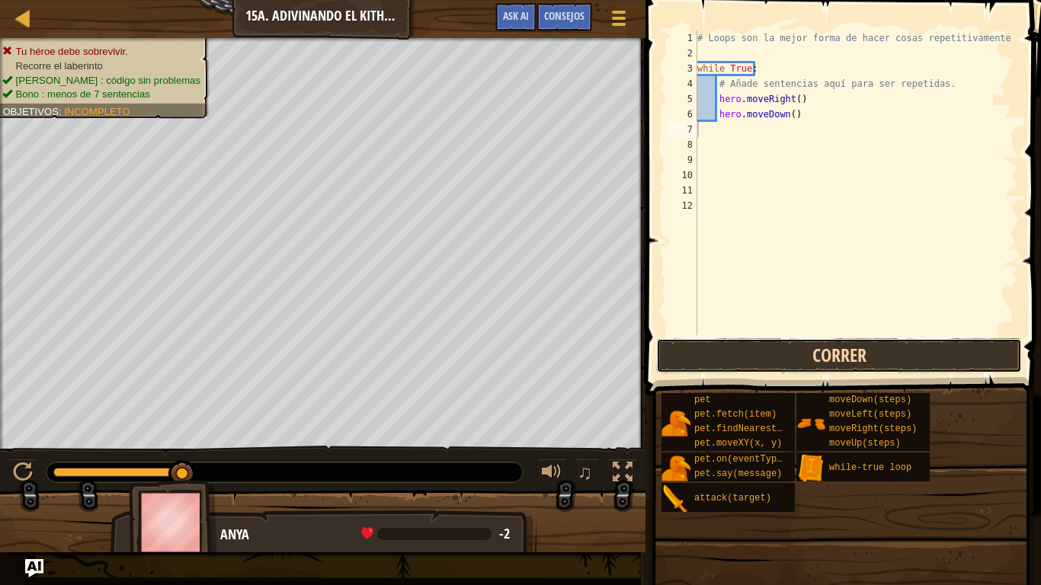
click at [751, 364] on button "Correr" at bounding box center [839, 355] width 366 height 35
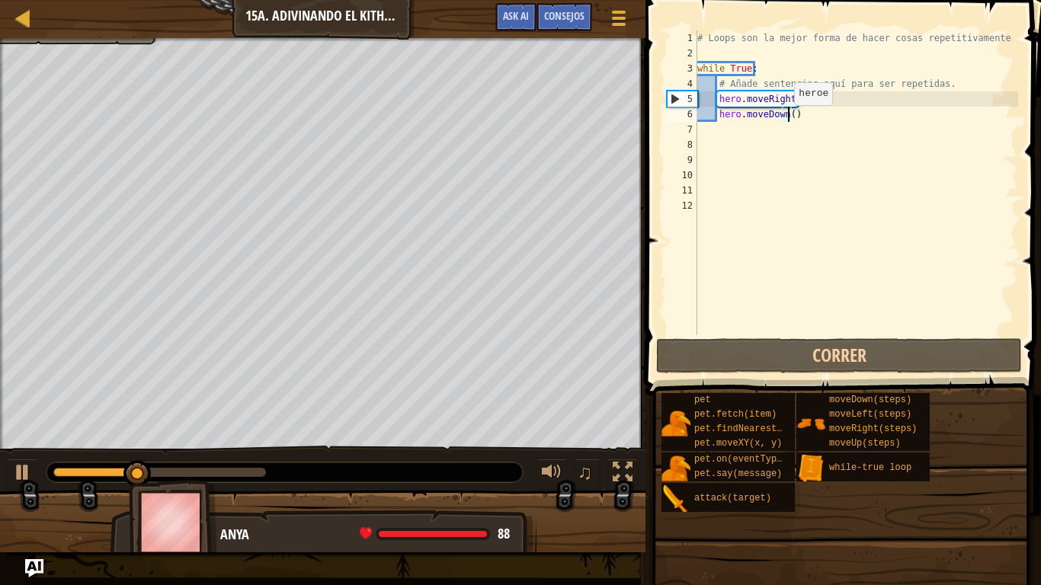
click at [787, 120] on div "# Loops son la mejor forma de hacer cosas repetitivamente while True : # Añade …" at bounding box center [856, 197] width 325 height 335
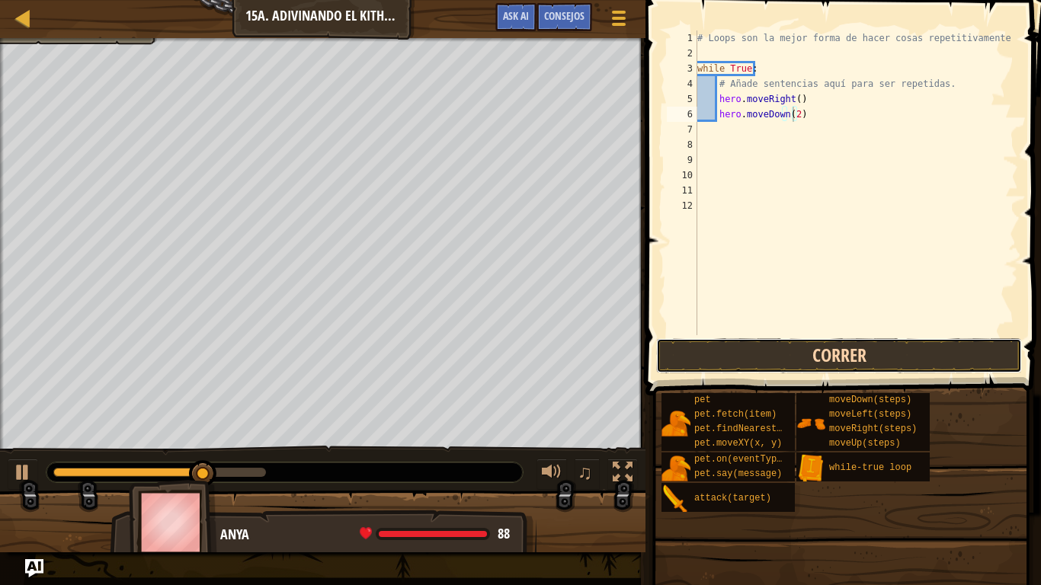
click at [815, 352] on button "Correr" at bounding box center [839, 355] width 366 height 35
click at [838, 342] on button "Correr" at bounding box center [839, 355] width 366 height 35
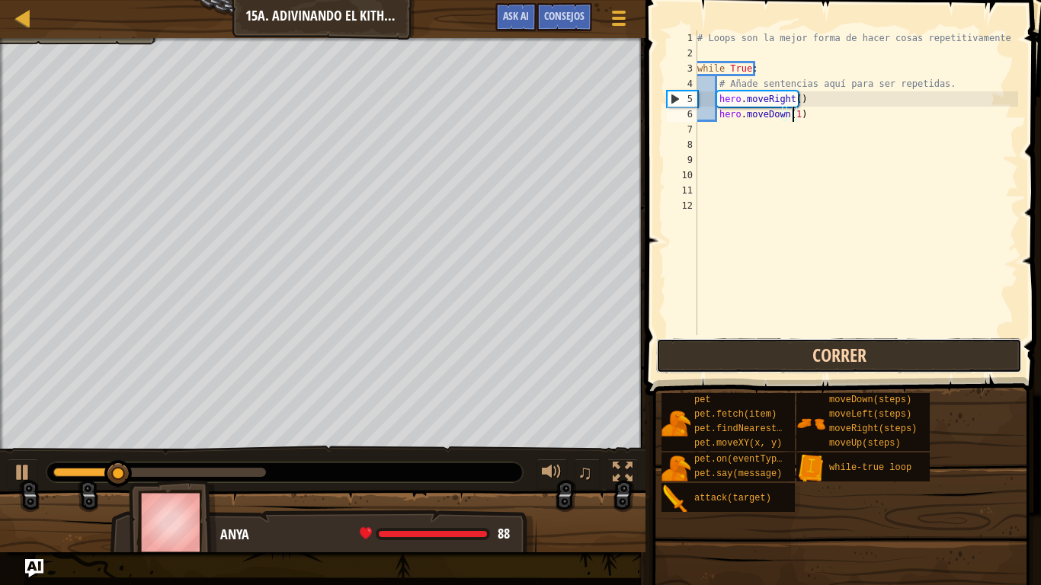
click at [838, 342] on button "Correr" at bounding box center [839, 355] width 366 height 35
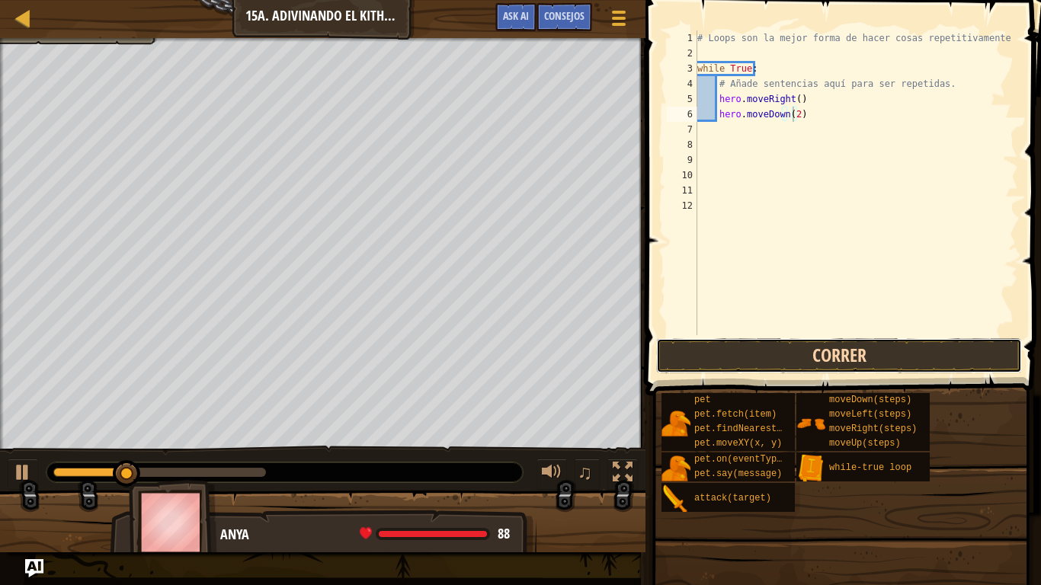
click at [807, 353] on button "Correr" at bounding box center [839, 355] width 366 height 35
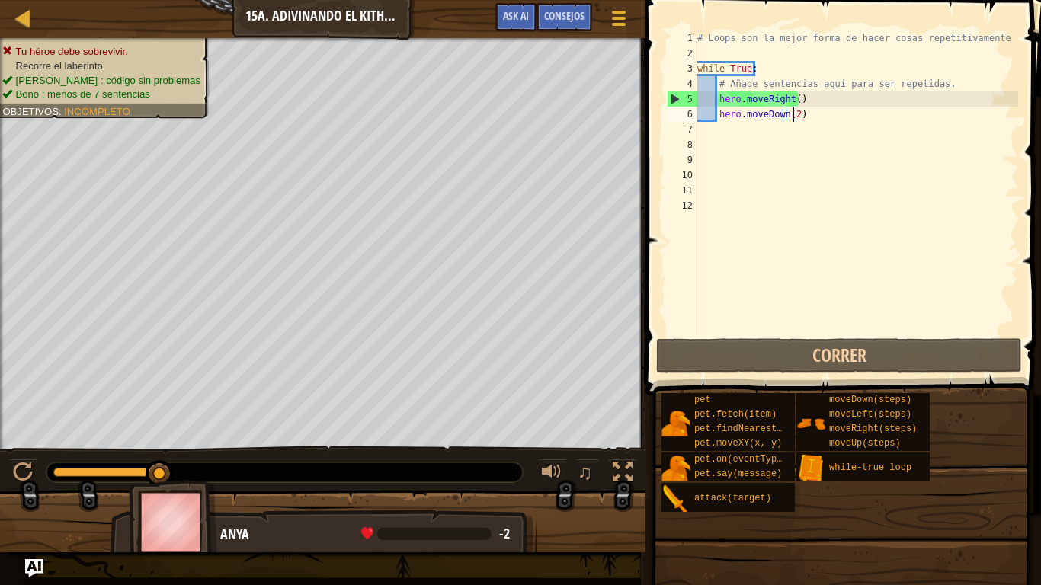
type textarea "hero.moveDown()"
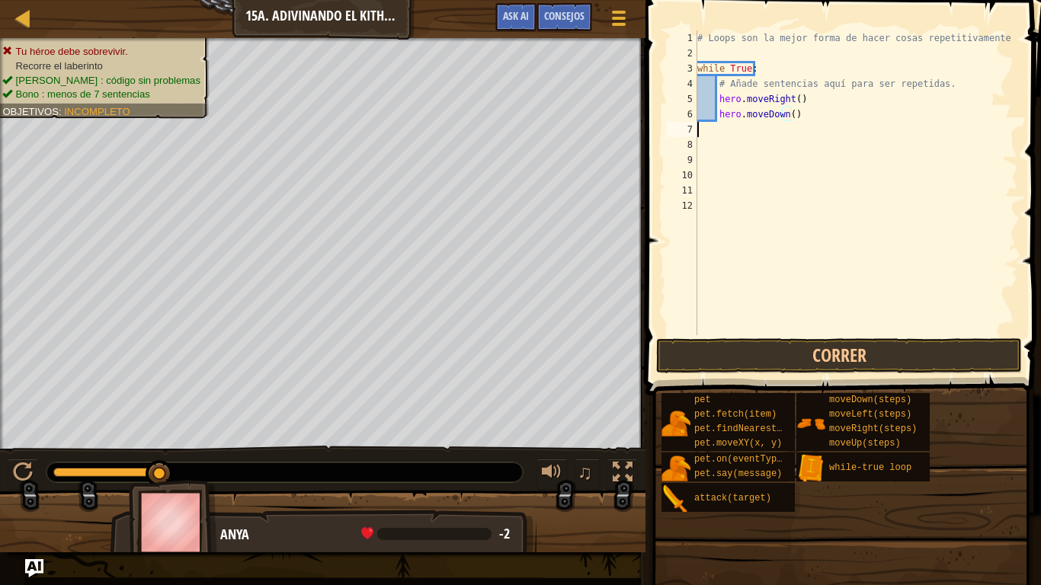
click at [753, 131] on div "# Loops son la mejor forma de hacer cosas repetitivamente while True : # Añade …" at bounding box center [856, 197] width 325 height 335
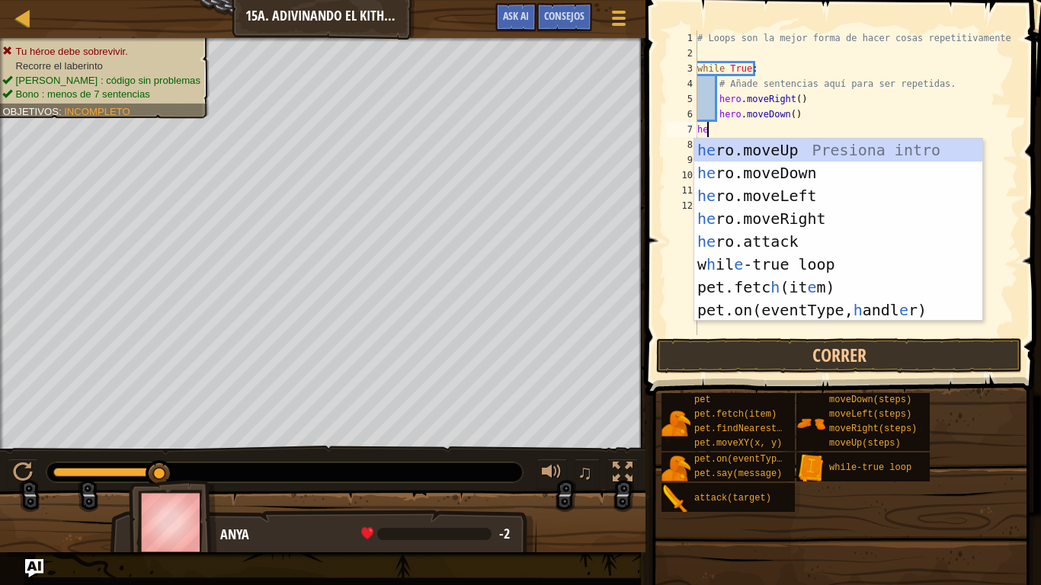
scroll to position [7, 1]
type textarea "hero"
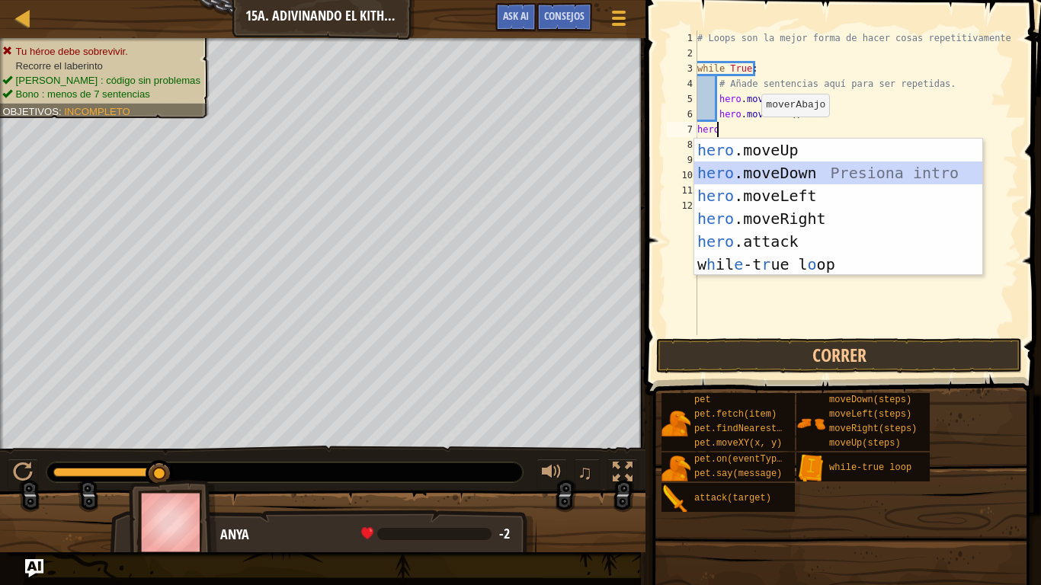
click at [787, 174] on div "hero .moveUp Presiona intro hero .moveDown Presiona intro hero .moveLeft Presio…" at bounding box center [838, 230] width 288 height 183
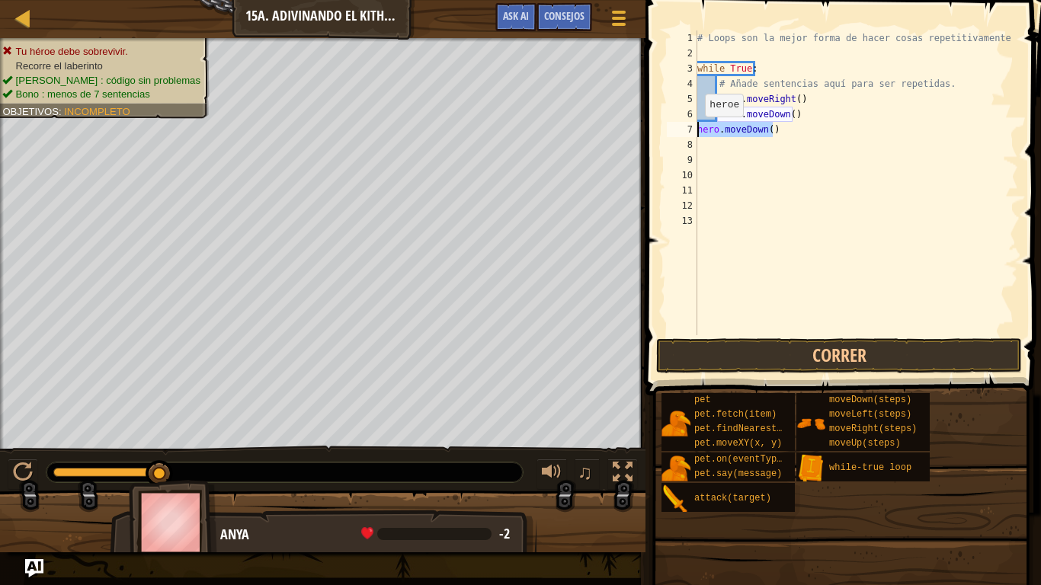
drag, startPoint x: 774, startPoint y: 127, endPoint x: 694, endPoint y: 132, distance: 80.9
click at [694, 132] on div "1 2 3 4 5 6 7 8 9 10 11 12 13 # Loops son la mejor forma de hacer cosas repetit…" at bounding box center [841, 182] width 354 height 305
type textarea "hero.moveDown()"
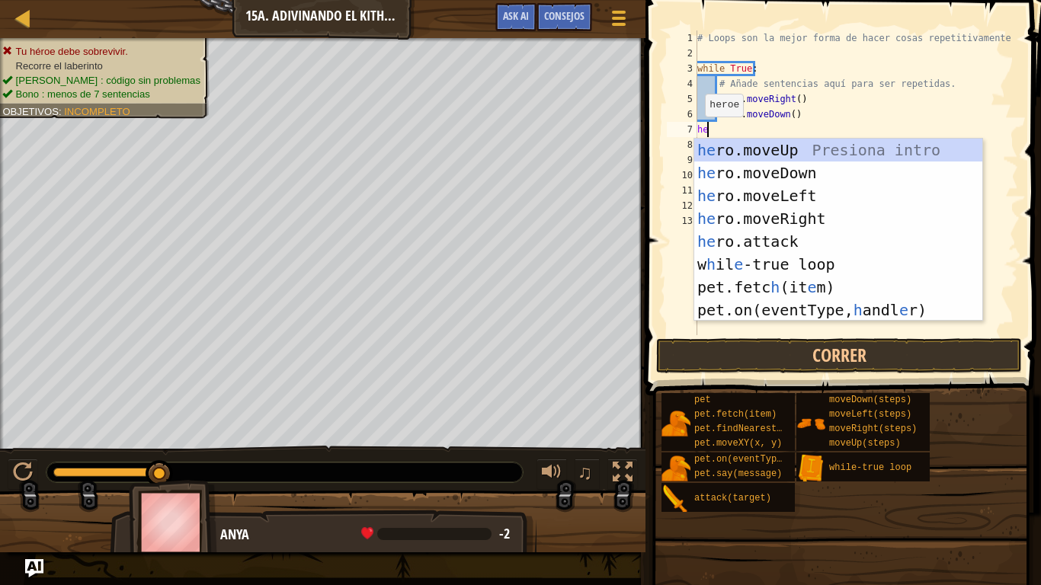
scroll to position [7, 1]
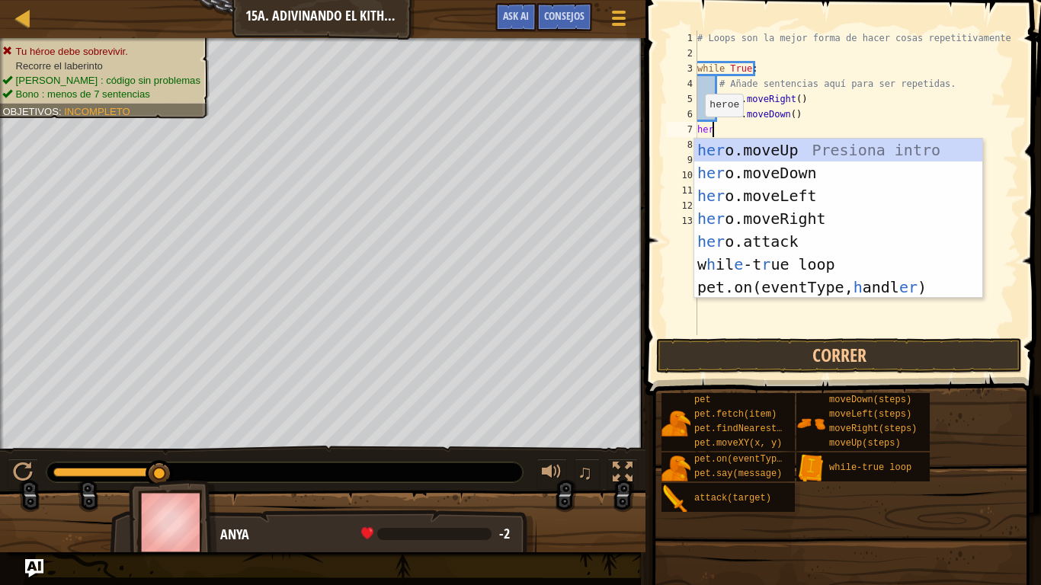
type textarea "hero"
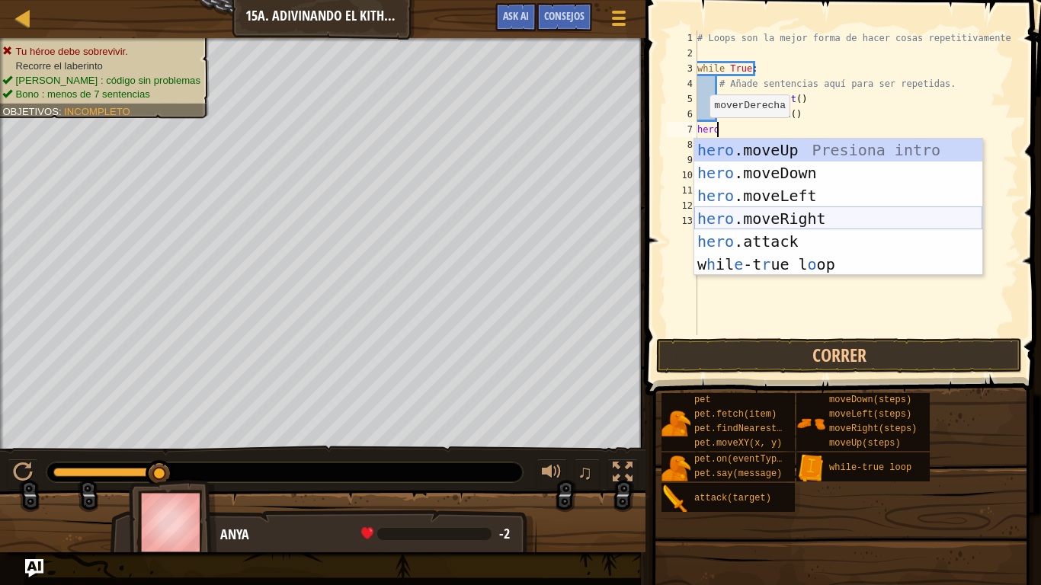
click at [805, 213] on div "hero .moveUp Presiona intro hero .moveDown Presiona intro hero .moveLeft Presio…" at bounding box center [838, 230] width 288 height 183
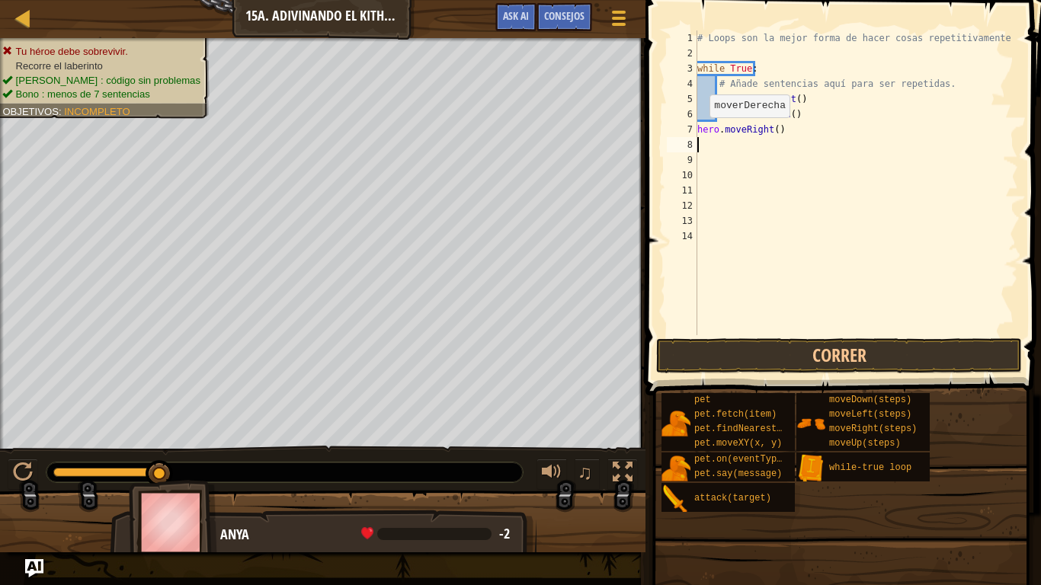
scroll to position [7, 0]
click at [698, 127] on div "# Loops son la mejor forma de hacer cosas repetitivamente while True : # Añade …" at bounding box center [856, 197] width 325 height 335
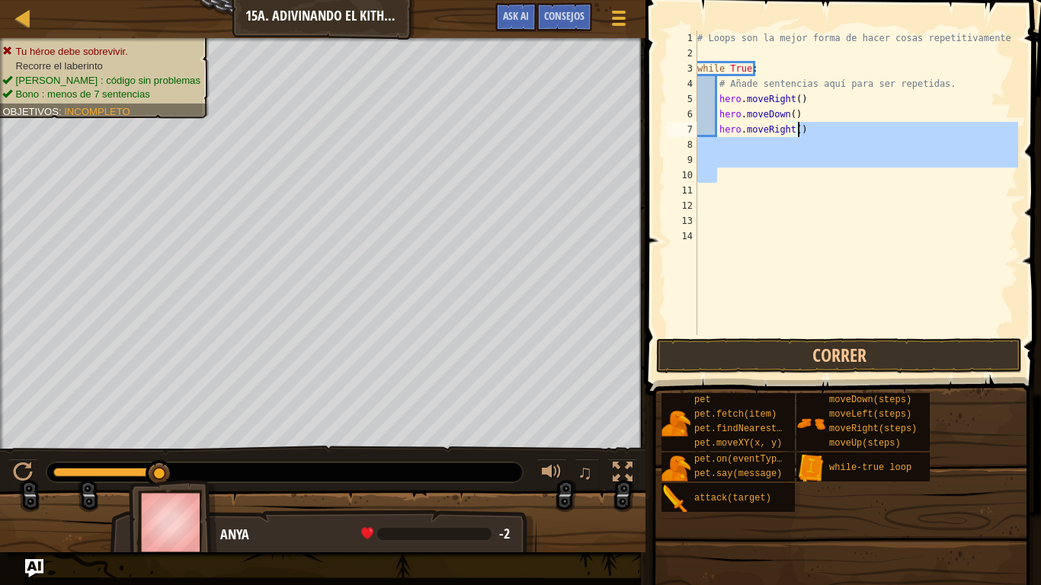
drag, startPoint x: 816, startPoint y: 172, endPoint x: 796, endPoint y: 133, distance: 44.0
click at [796, 133] on div "# Loops son la mejor forma de hacer cosas repetitivamente while True : # Añade …" at bounding box center [856, 197] width 325 height 335
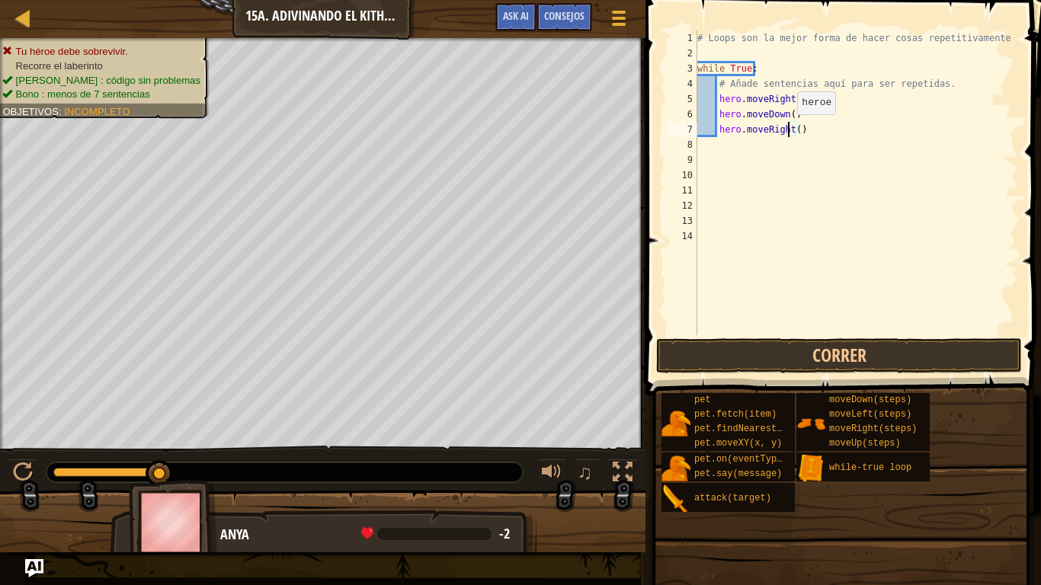
click at [790, 130] on div "# Loops son la mejor forma de hacer cosas repetitivamente while True : # Añade …" at bounding box center [856, 197] width 325 height 335
click at [792, 130] on div "# Loops son la mejor forma de hacer cosas repetitivamente while True : # Añade …" at bounding box center [856, 197] width 325 height 335
type textarea "hero.moveRight(2)"
click at [810, 358] on button "Correr" at bounding box center [839, 355] width 366 height 35
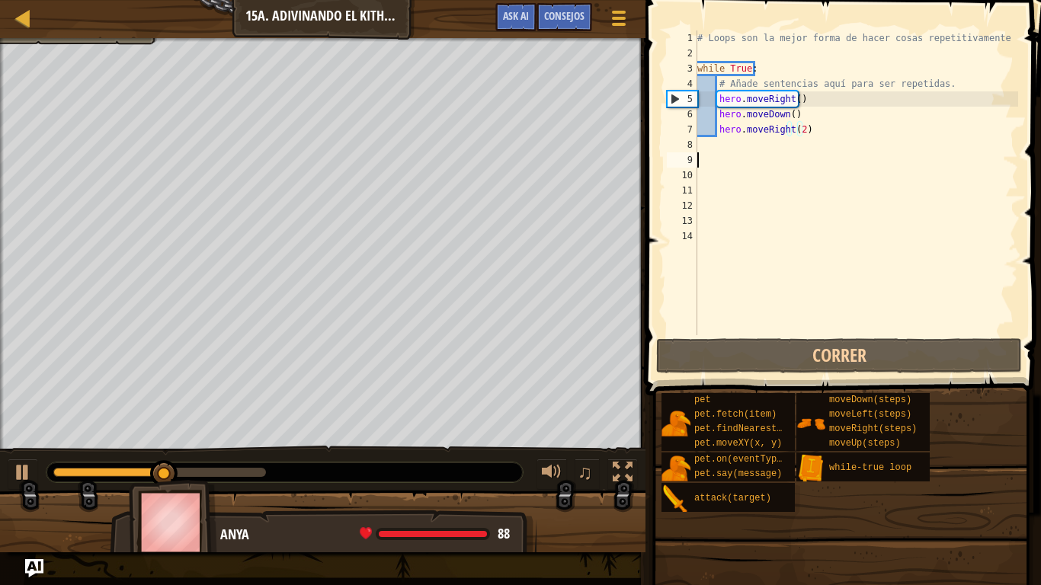
click at [759, 153] on div "# Loops son la mejor forma de hacer cosas repetitivamente while True : # Añade …" at bounding box center [856, 197] width 325 height 335
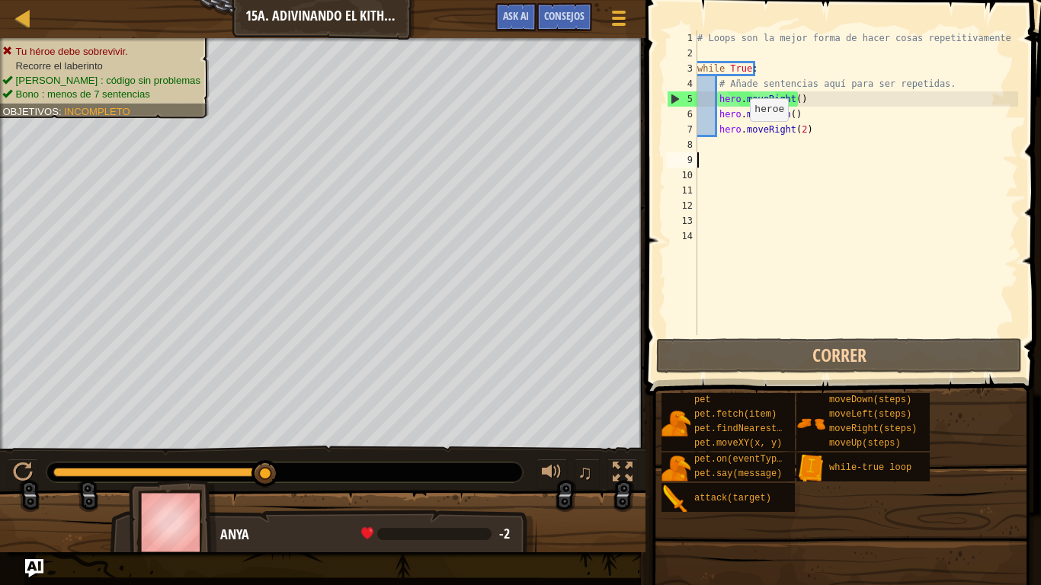
click at [742, 136] on div "# Loops son la mejor forma de hacer cosas repetitivamente while True : # Añade …" at bounding box center [856, 197] width 325 height 335
type textarea "hero.moveRight(2)"
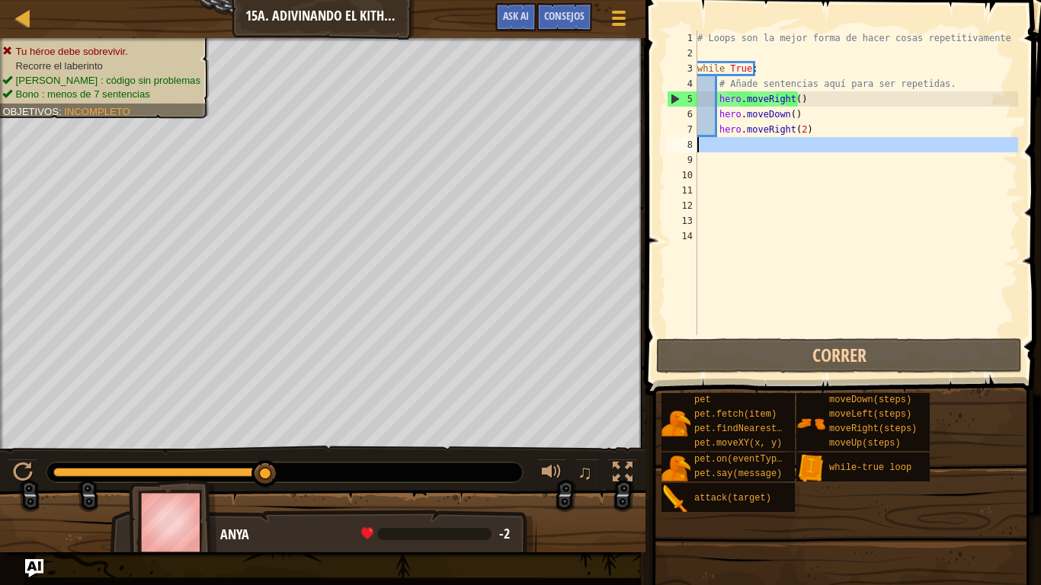
click at [697, 143] on div "hero.moveRight(2) 1 2 3 4 5 6 7 8 9 10 11 12 13 14 # Loops son la mejor forma d…" at bounding box center [841, 182] width 354 height 305
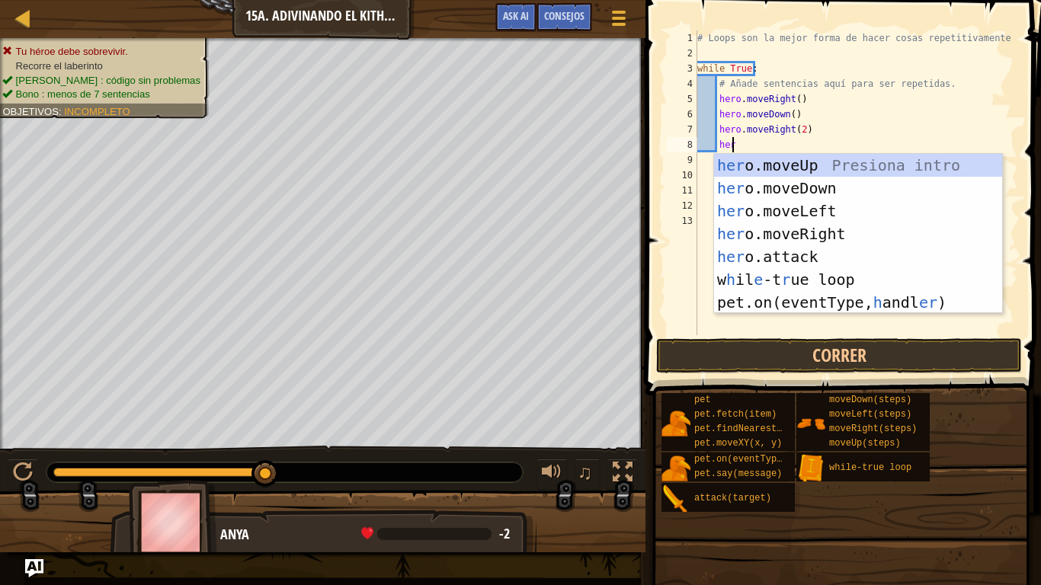
scroll to position [7, 2]
type textarea "hero"
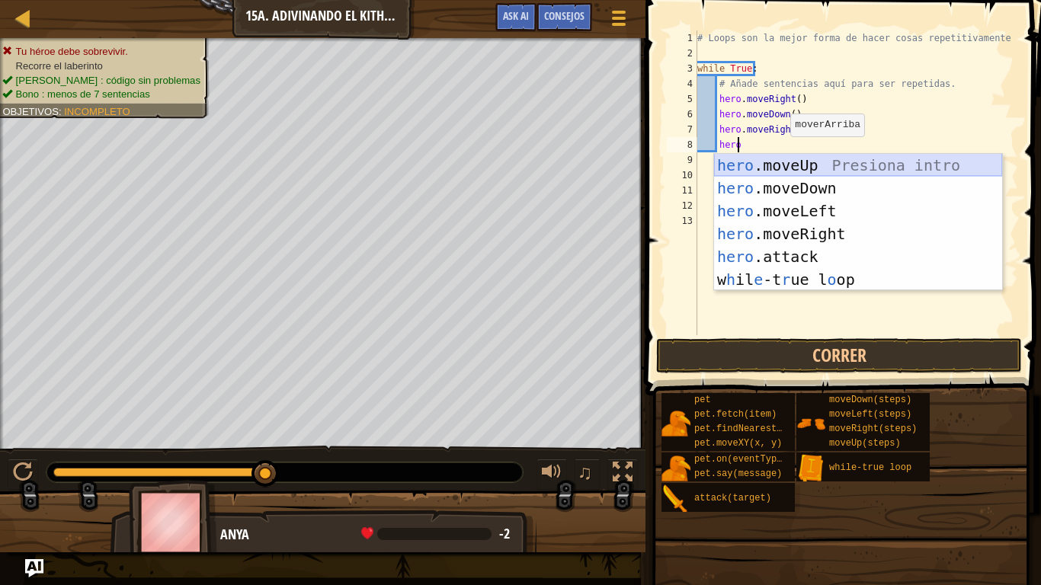
click at [778, 164] on div "hero .moveUp Presiona intro hero .moveDown Presiona intro hero .moveLeft Presio…" at bounding box center [858, 245] width 288 height 183
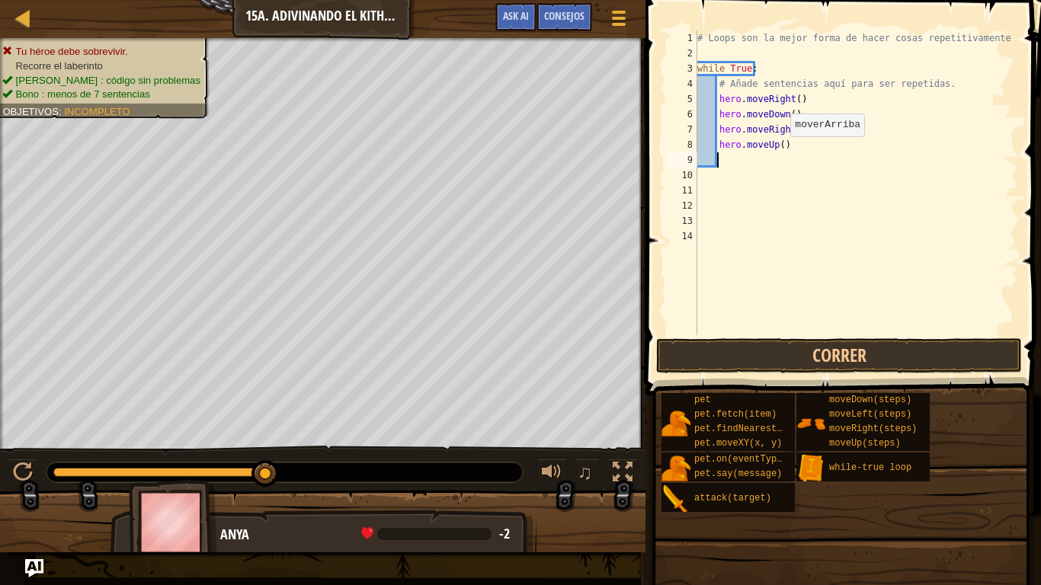
scroll to position [7, 1]
click at [780, 360] on button "Correr" at bounding box center [839, 355] width 366 height 35
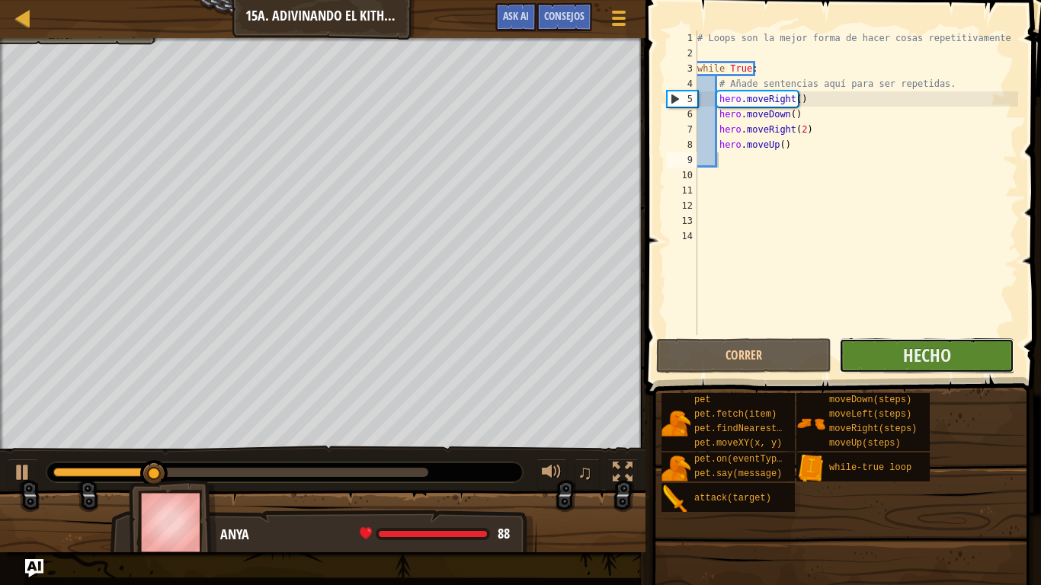
click at [869, 371] on button "Hecho" at bounding box center [926, 355] width 175 height 35
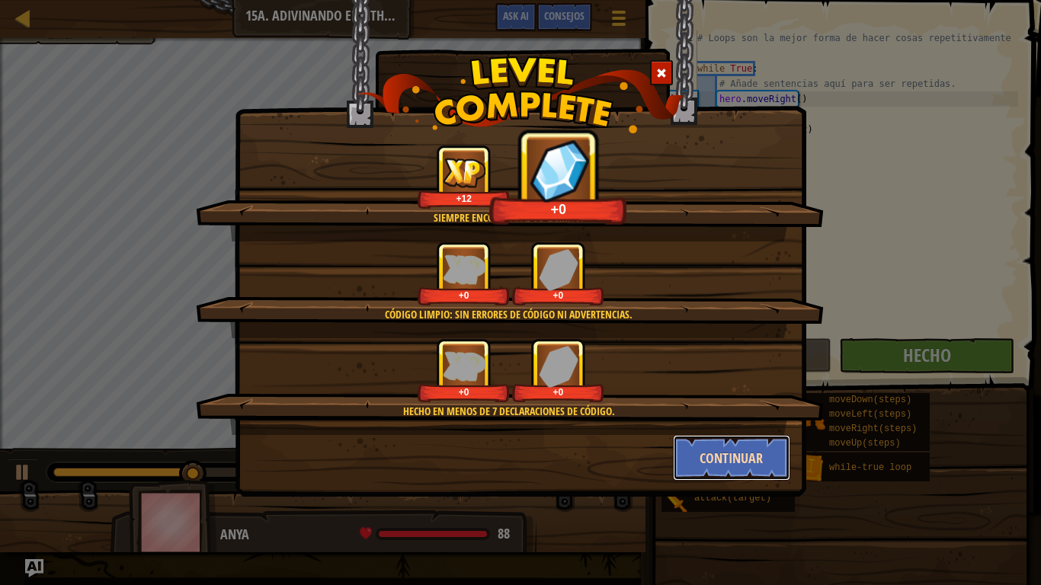
click at [726, 453] on button "Continuar" at bounding box center [732, 458] width 118 height 46
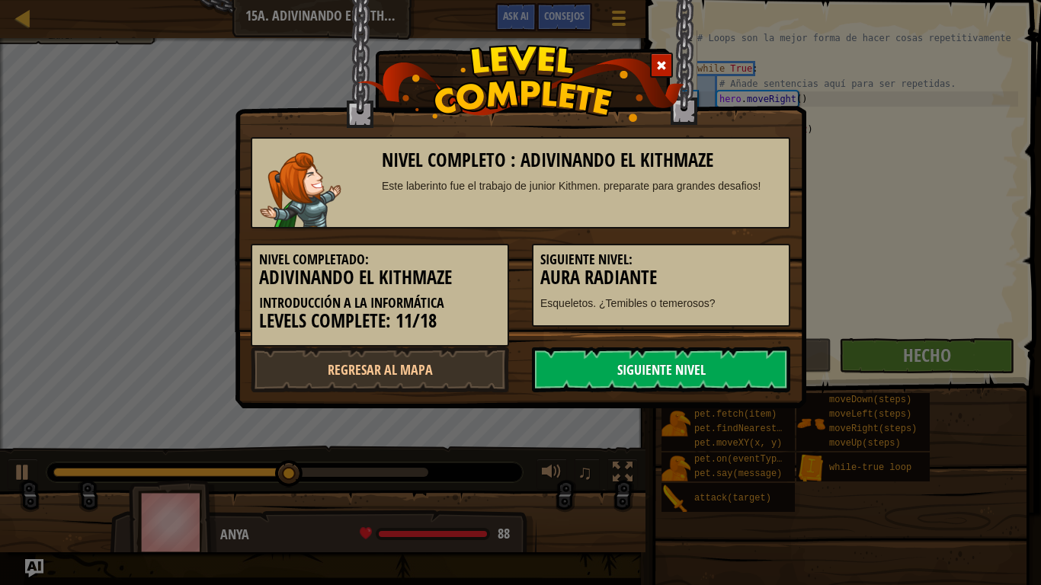
click at [755, 369] on link "Siguiente nivel" at bounding box center [661, 370] width 258 height 46
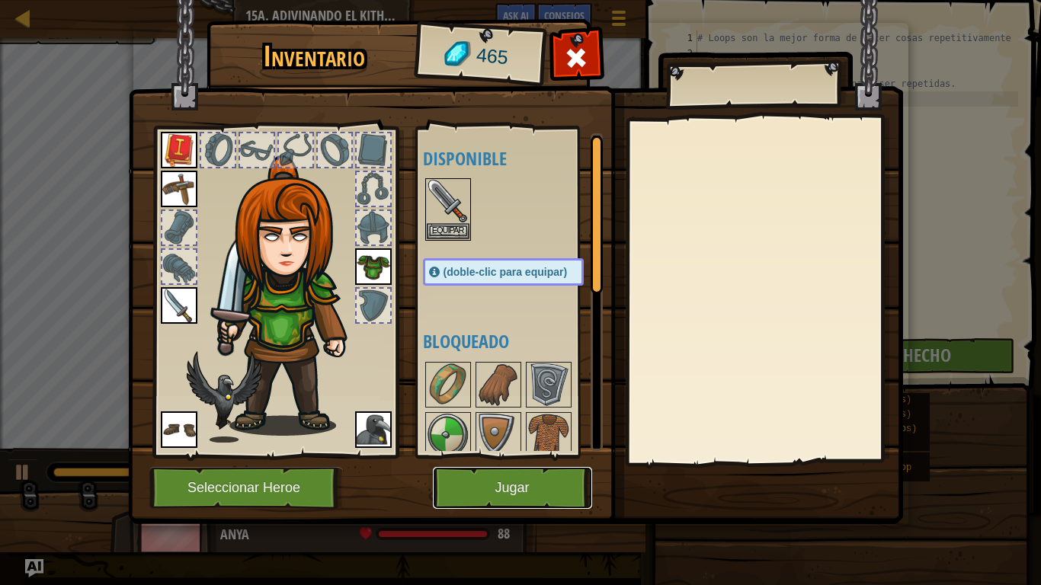
click at [544, 488] on button "Jugar" at bounding box center [512, 488] width 159 height 42
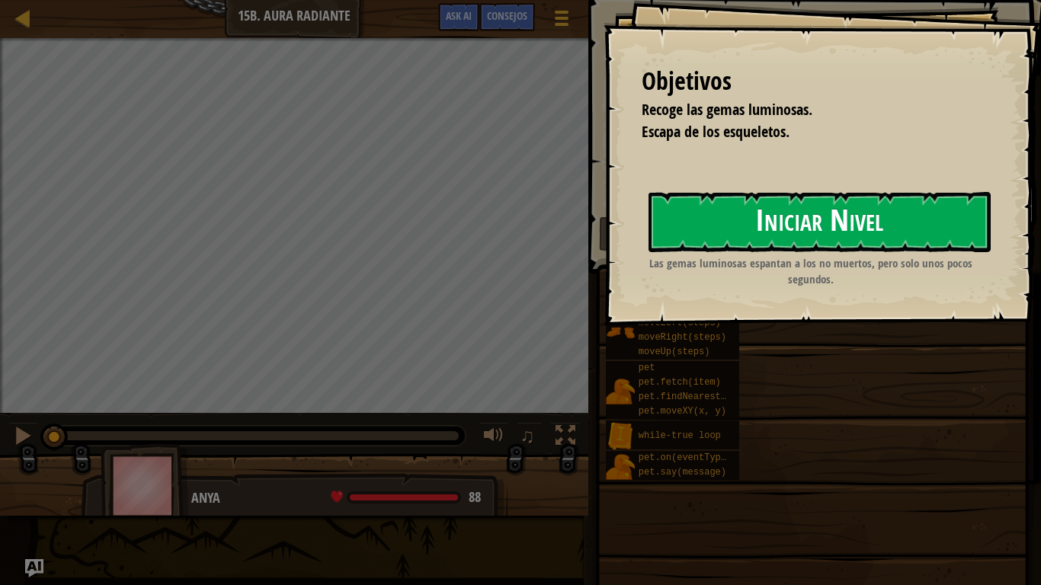
click at [784, 241] on button "Iniciar Nivel" at bounding box center [820, 222] width 342 height 60
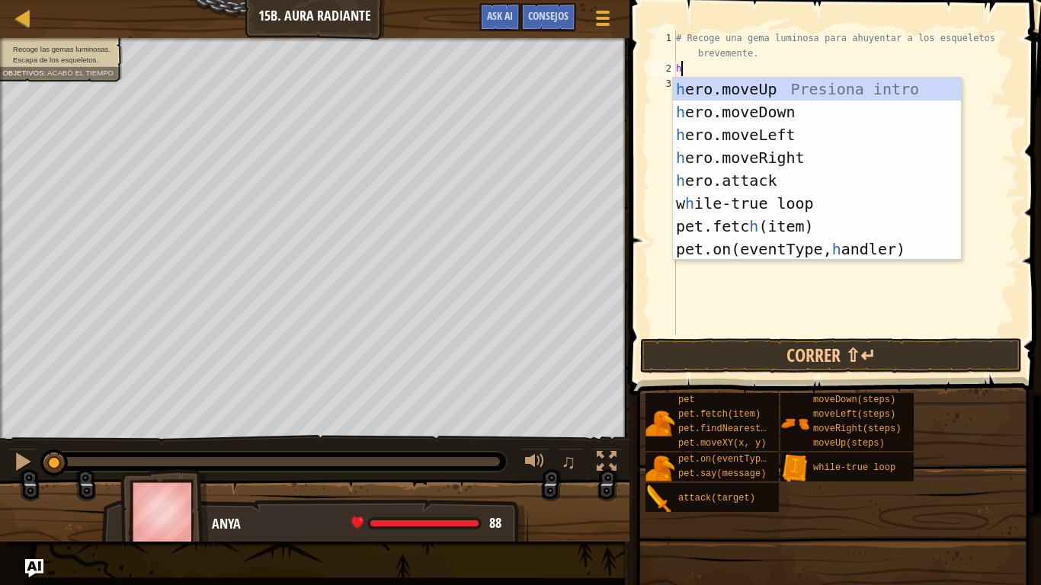
scroll to position [7, 0]
type textarea "hero"
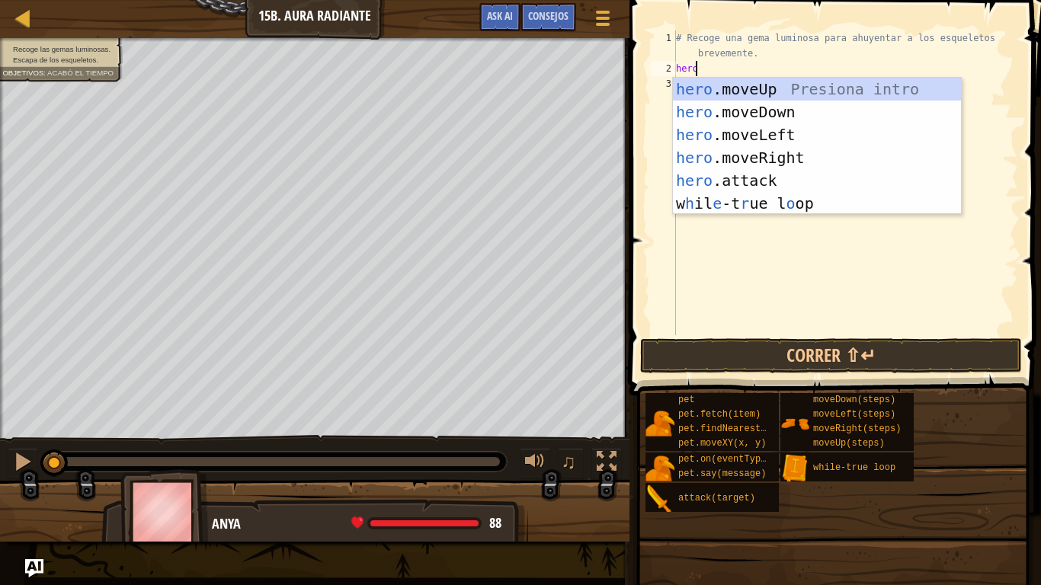
scroll to position [7, 1]
click at [774, 79] on div "hero .moveUp Presiona intro hero .moveDown Presiona intro hero .moveLeft Presio…" at bounding box center [817, 169] width 288 height 183
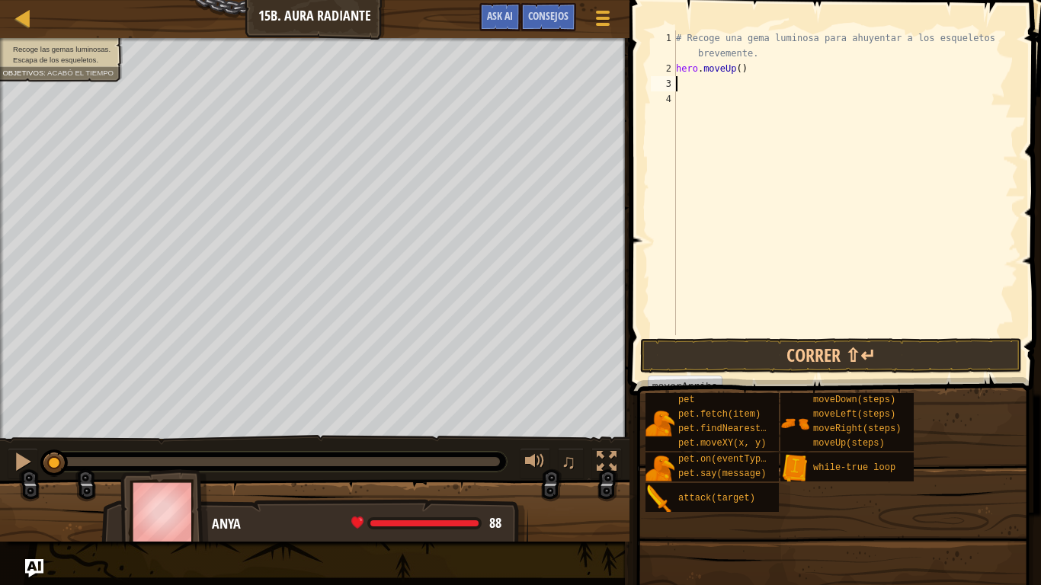
scroll to position [7, 0]
click at [713, 341] on button "Correr ⇧↵" at bounding box center [831, 355] width 382 height 35
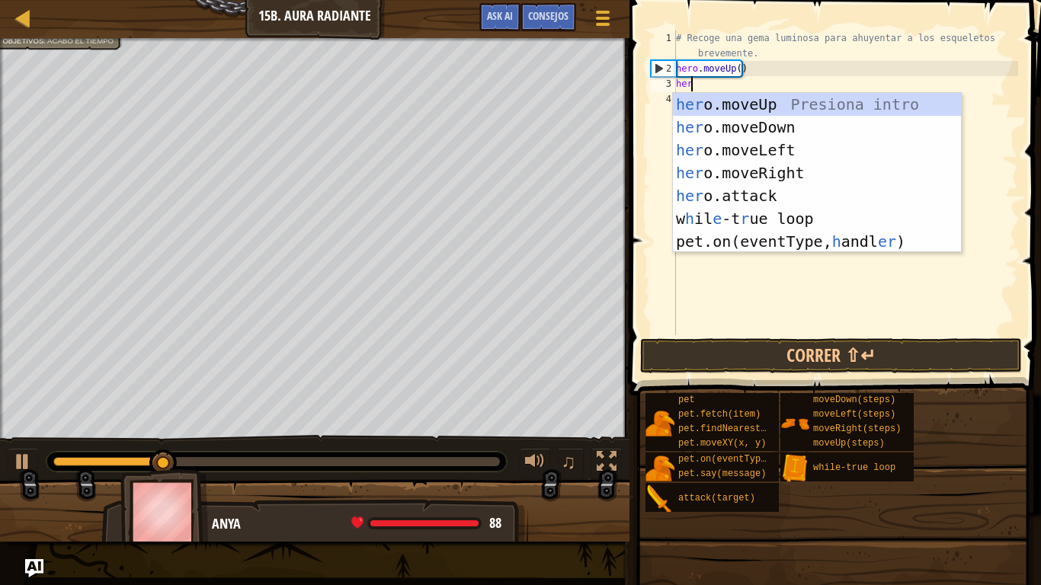
type textarea "hero"
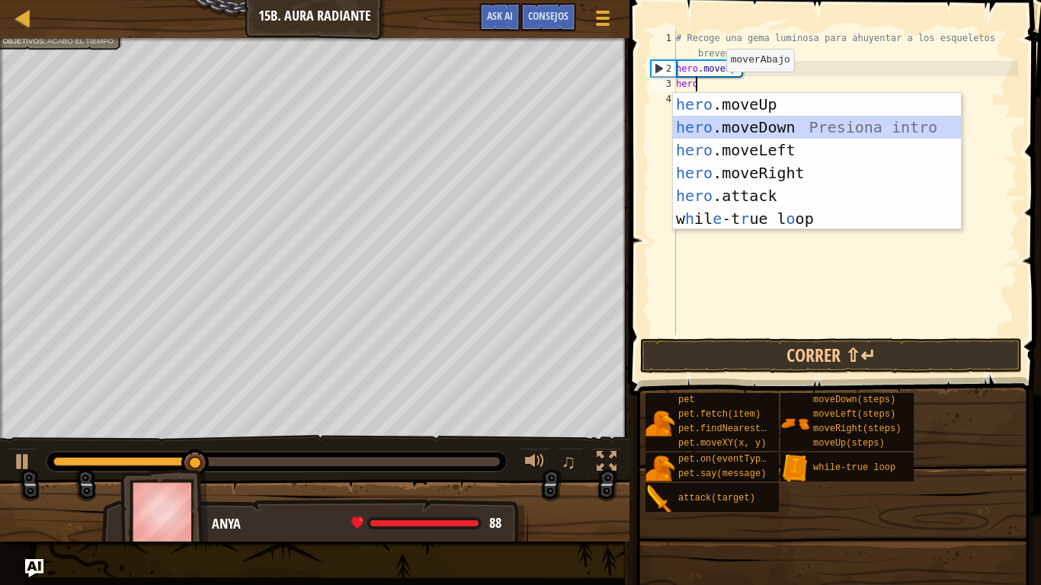
click at [799, 124] on div "hero .moveUp Presiona intro hero .moveDown Presiona intro hero .moveLeft Presio…" at bounding box center [817, 184] width 288 height 183
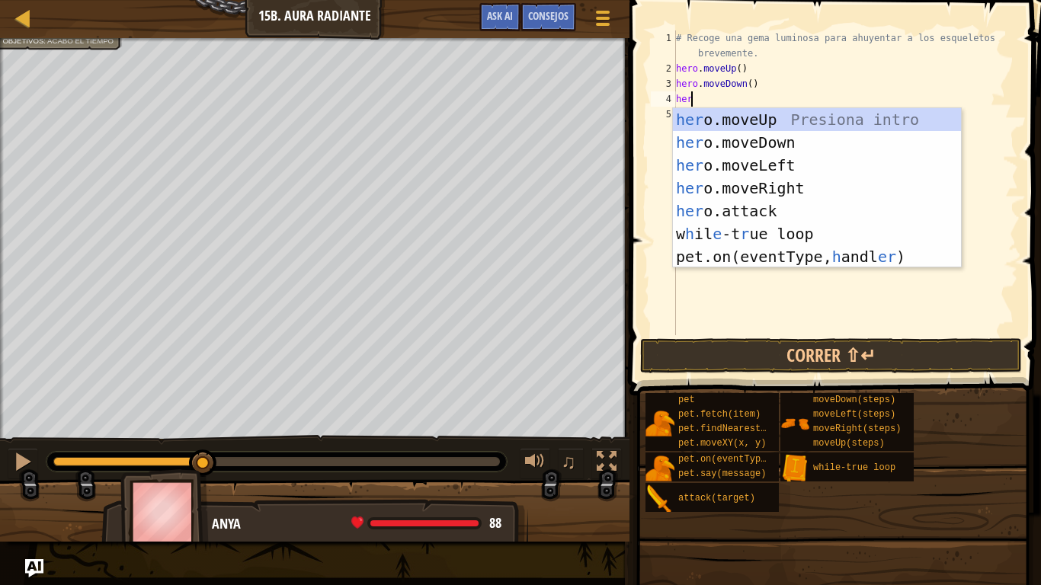
type textarea "hero"
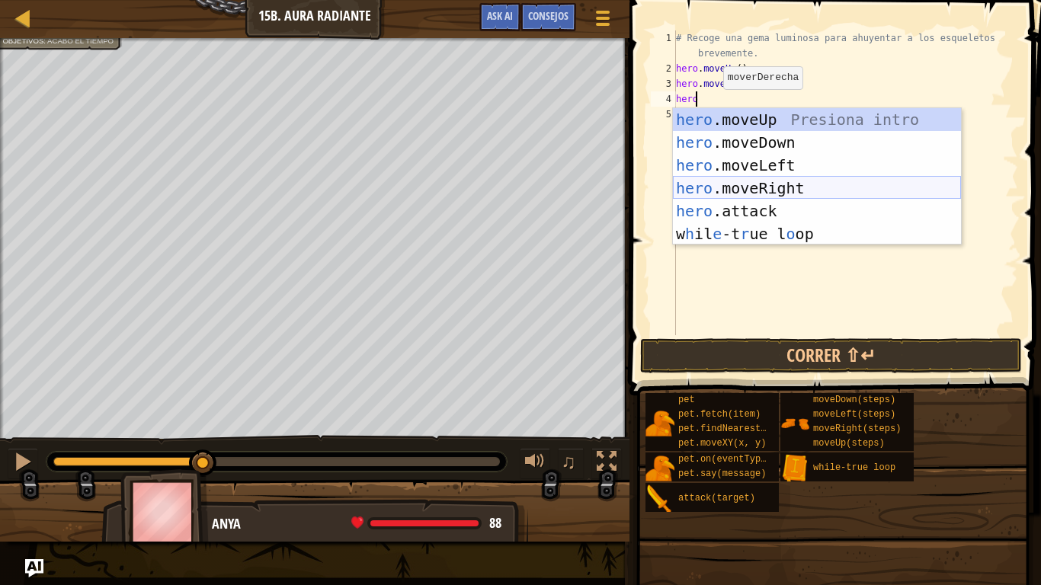
click at [749, 180] on div "hero .moveUp Presiona intro hero .moveDown Presiona intro hero .moveLeft Presio…" at bounding box center [817, 199] width 288 height 183
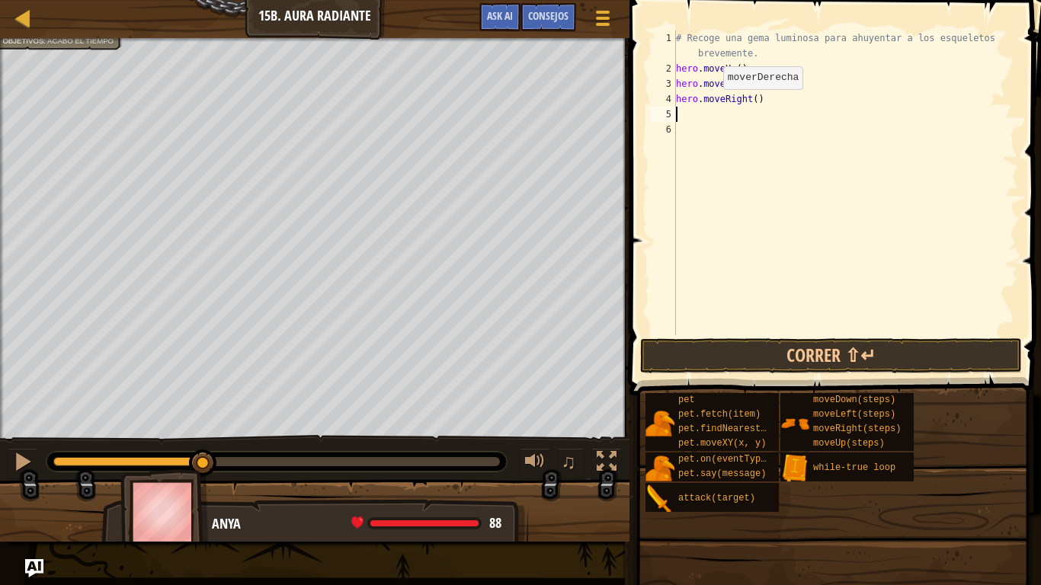
scroll to position [7, 0]
click at [715, 112] on div "# Recoge una gema luminosa para ahuyentar a los esqueletos brevemente. hero . m…" at bounding box center [845, 205] width 345 height 351
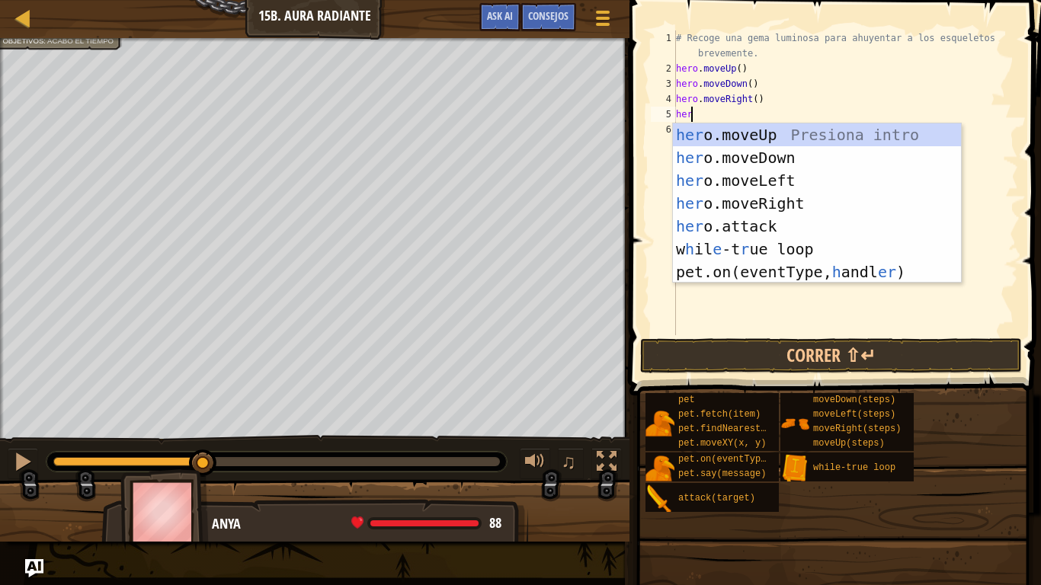
scroll to position [7, 1]
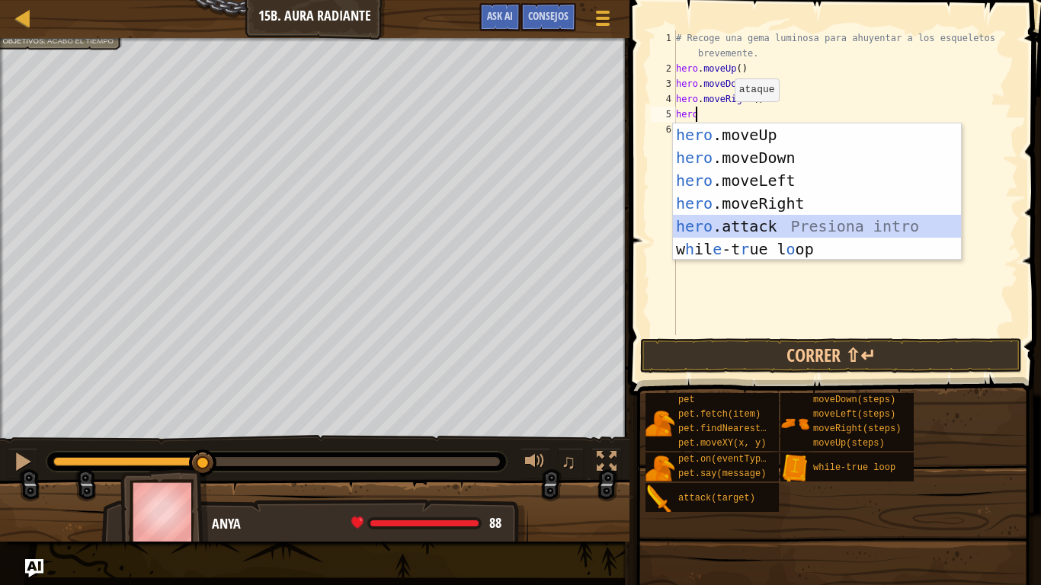
click at [768, 224] on div "hero .moveUp Presiona intro hero .moveDown Presiona intro hero .moveLeft Presio…" at bounding box center [817, 214] width 288 height 183
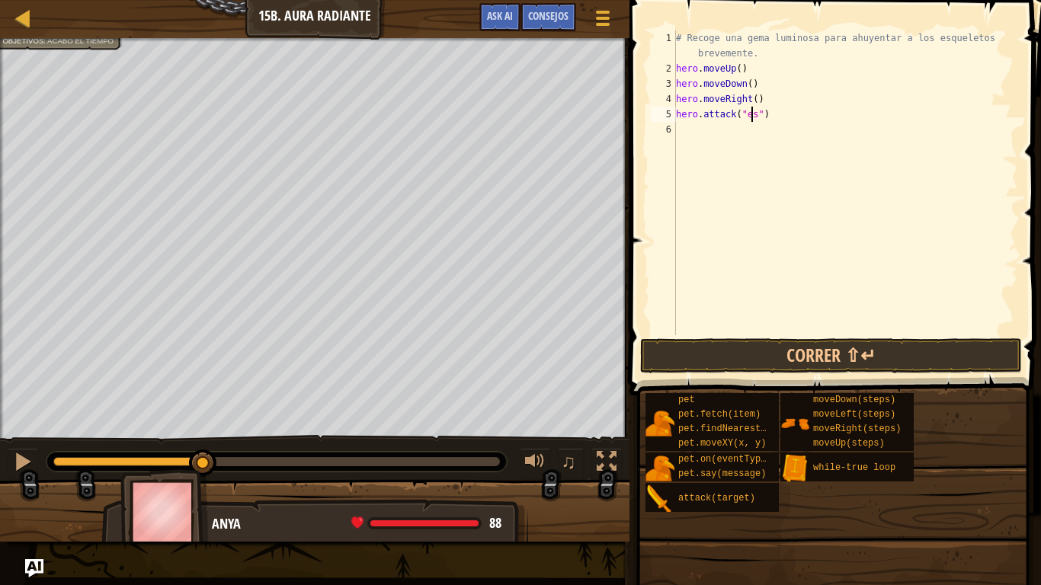
scroll to position [7, 6]
type textarea "hero.attack("esqueleto")"
click at [823, 209] on div "# Recoge una gema luminosa para ahuyentar a los esqueletos brevemente. hero . m…" at bounding box center [845, 205] width 345 height 351
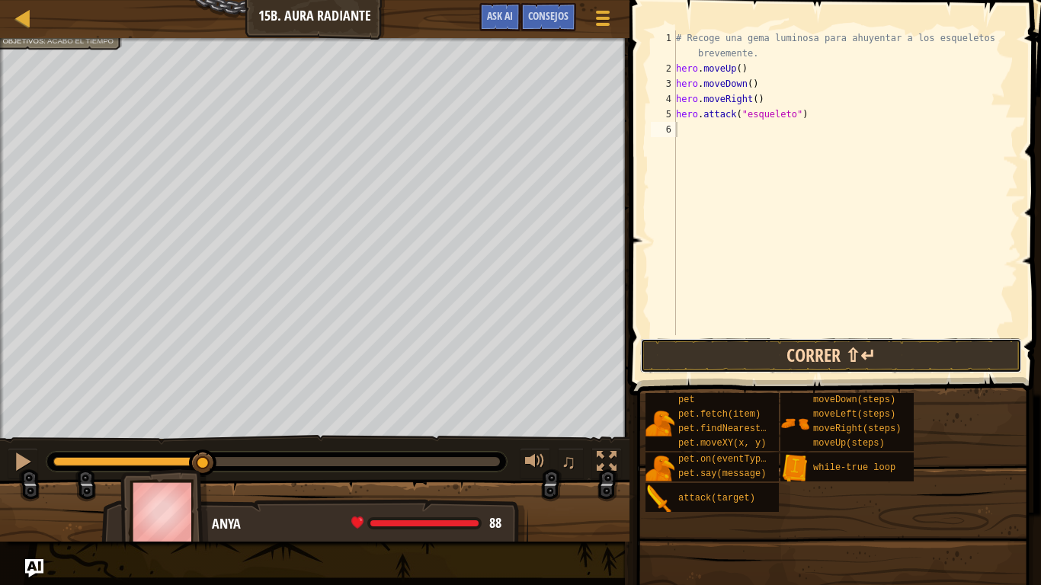
click at [775, 344] on button "Correr ⇧↵" at bounding box center [831, 355] width 382 height 35
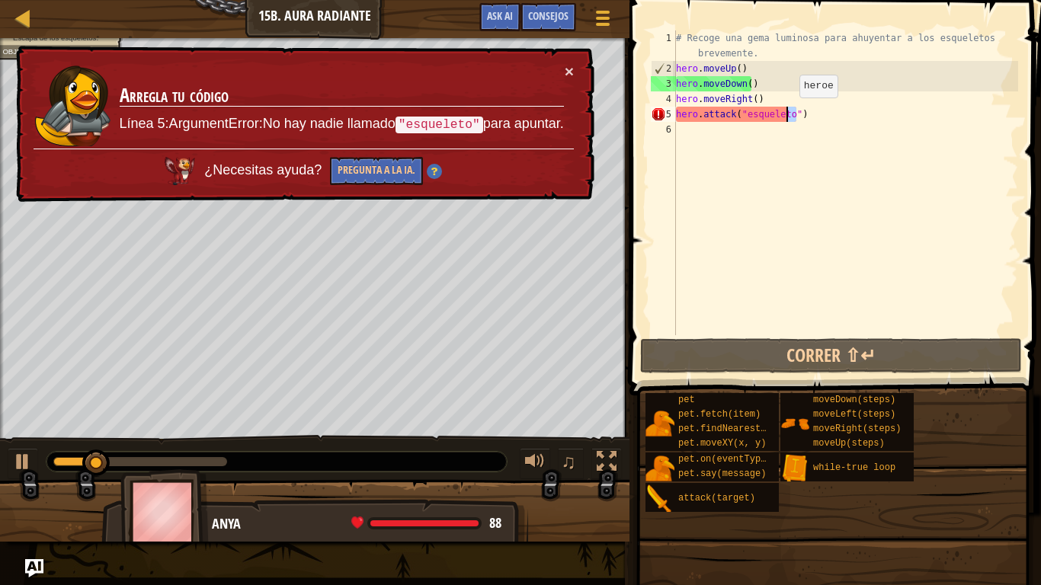
click at [792, 113] on div "# Recoge una gema luminosa para ahuyentar a los esqueletos brevemente. hero . m…" at bounding box center [845, 205] width 345 height 351
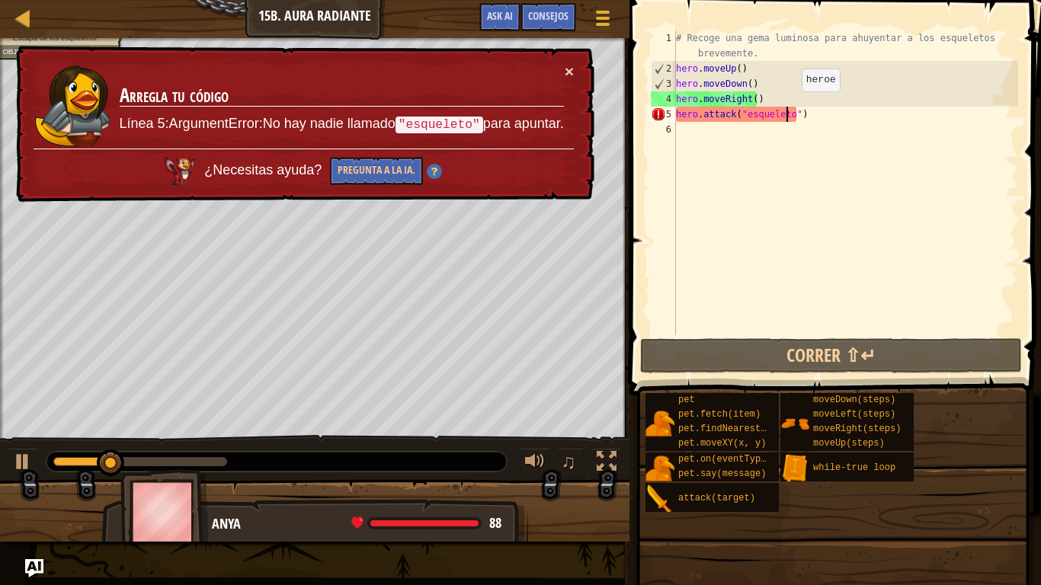
click at [789, 107] on div "# Recoge una gema luminosa para ahuyentar a los esqueletos brevemente. hero . m…" at bounding box center [845, 205] width 345 height 351
click at [791, 109] on div "# Recoge una gema luminosa para ahuyentar a los esqueletos brevemente. hero . m…" at bounding box center [845, 205] width 345 height 351
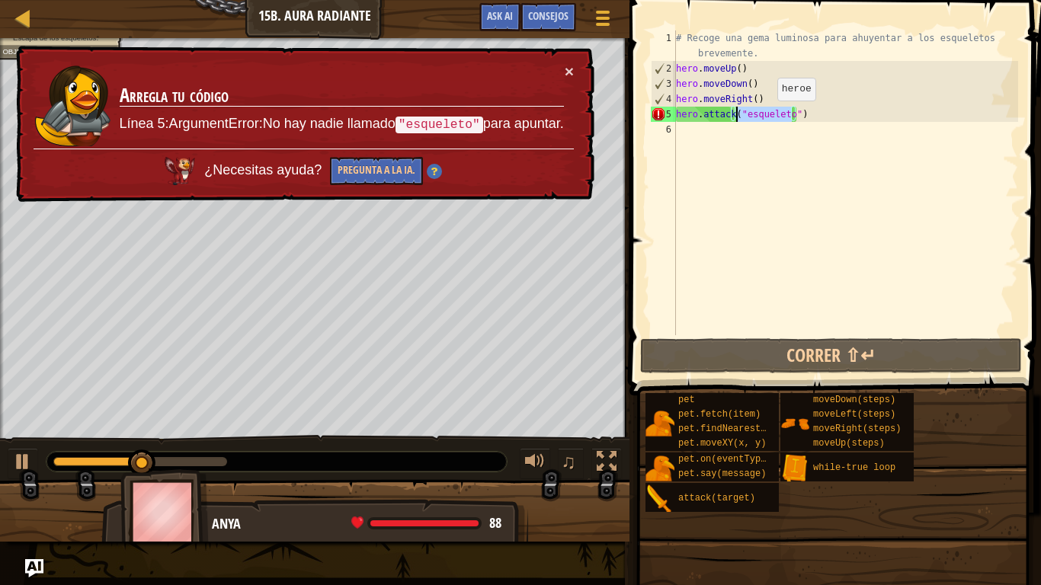
drag, startPoint x: 791, startPoint y: 109, endPoint x: 766, endPoint y: 116, distance: 26.1
click at [766, 116] on div "# Recoge una gema luminosa para ahuyentar a los esqueletos brevemente. hero . m…" at bounding box center [845, 205] width 345 height 351
type textarea "hero.attack()"
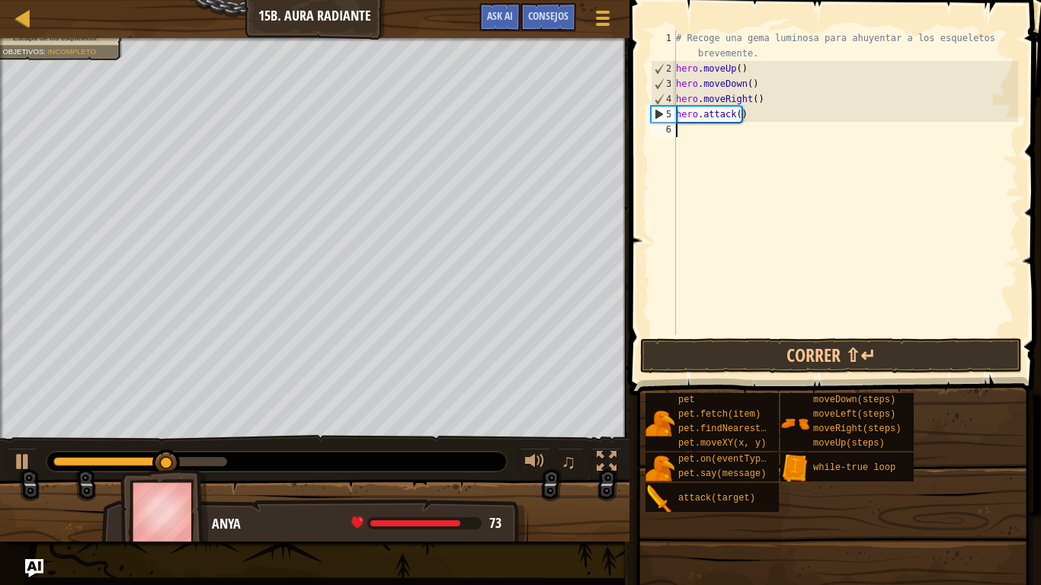
click at [777, 149] on div "# Recoge una gema luminosa para ahuyentar a los esqueletos brevemente. hero . m…" at bounding box center [845, 205] width 345 height 351
click at [797, 354] on button "Correr ⇧↵" at bounding box center [831, 355] width 382 height 35
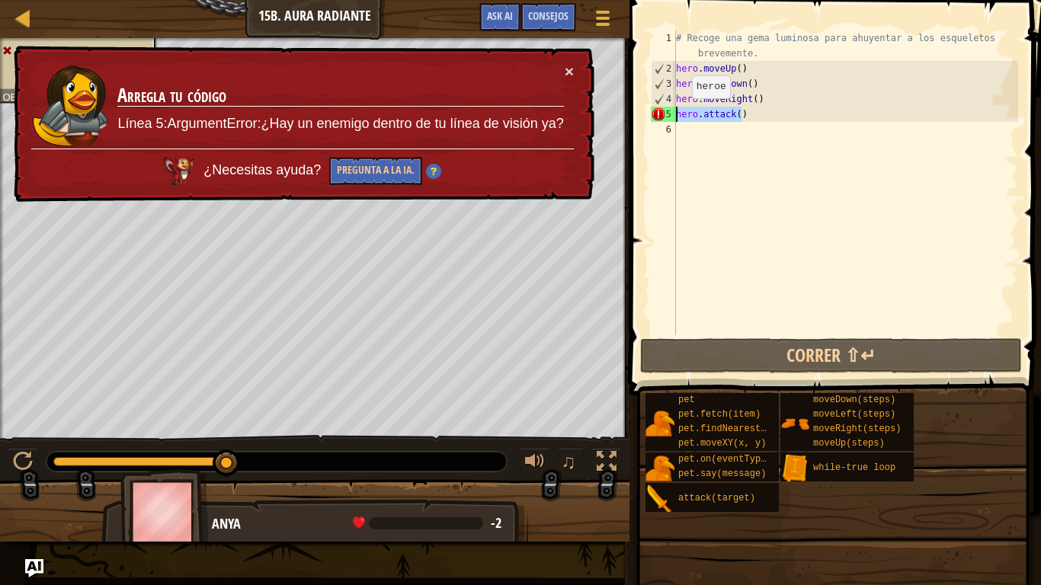
drag, startPoint x: 755, startPoint y: 118, endPoint x: 637, endPoint y: 114, distance: 118.2
click at [637, 114] on div "1 2 3 4 5 6 # Recoge una gema luminosa para ahuyentar a los esqueletos brevemen…" at bounding box center [833, 228] width 416 height 441
type textarea "hero.attack()"
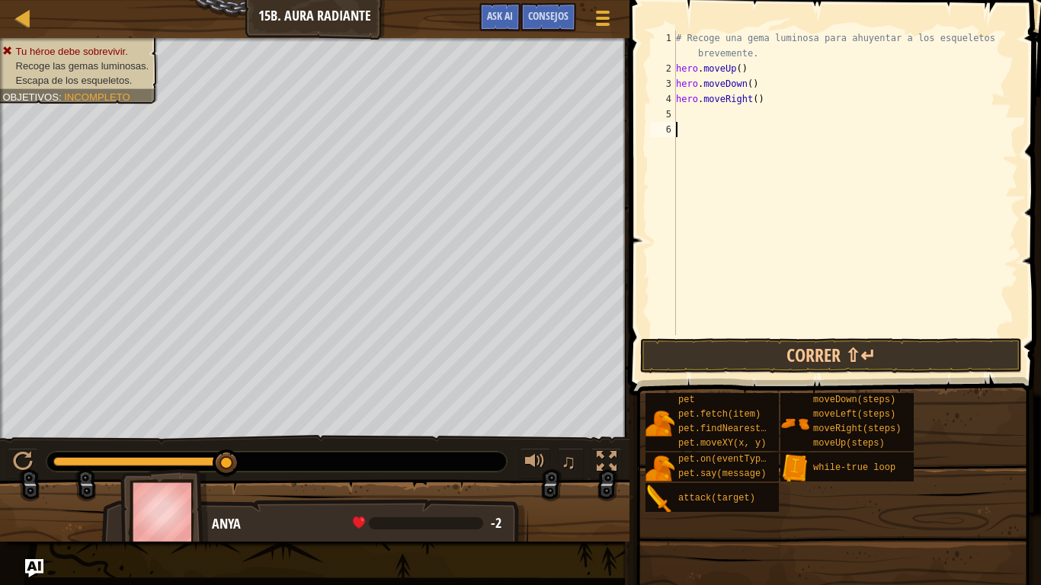
click at [763, 173] on div "# Recoge una gema luminosa para ahuyentar a los esqueletos brevemente. hero . m…" at bounding box center [845, 205] width 345 height 351
click at [751, 101] on div "# Recoge una gema luminosa para ahuyentar a los esqueletos brevemente. hero . m…" at bounding box center [845, 205] width 345 height 351
click at [676, 67] on div "# Recoge una gema luminosa para ahuyentar a los esqueletos brevemente. hero . m…" at bounding box center [845, 205] width 345 height 351
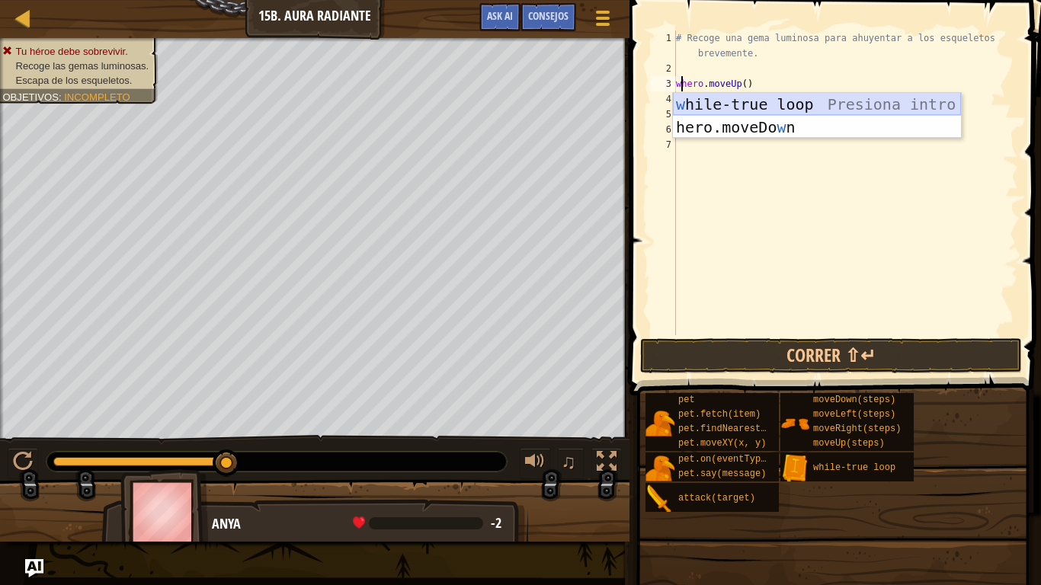
click at [734, 107] on div "w hile-true loop Presiona intro hero.moveDo w n Presiona intro" at bounding box center [817, 138] width 288 height 91
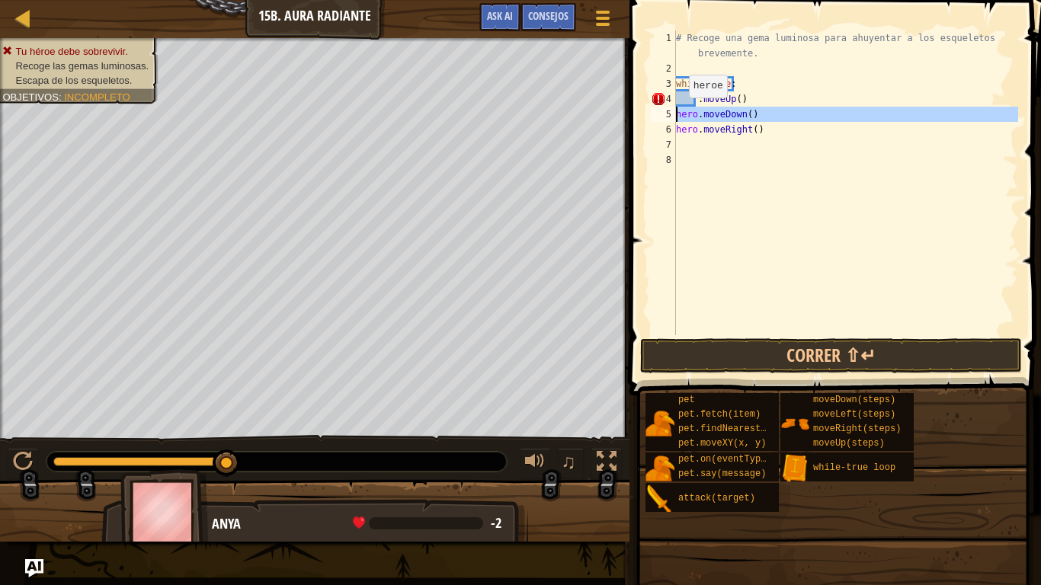
click at [675, 114] on div "5" at bounding box center [663, 114] width 25 height 15
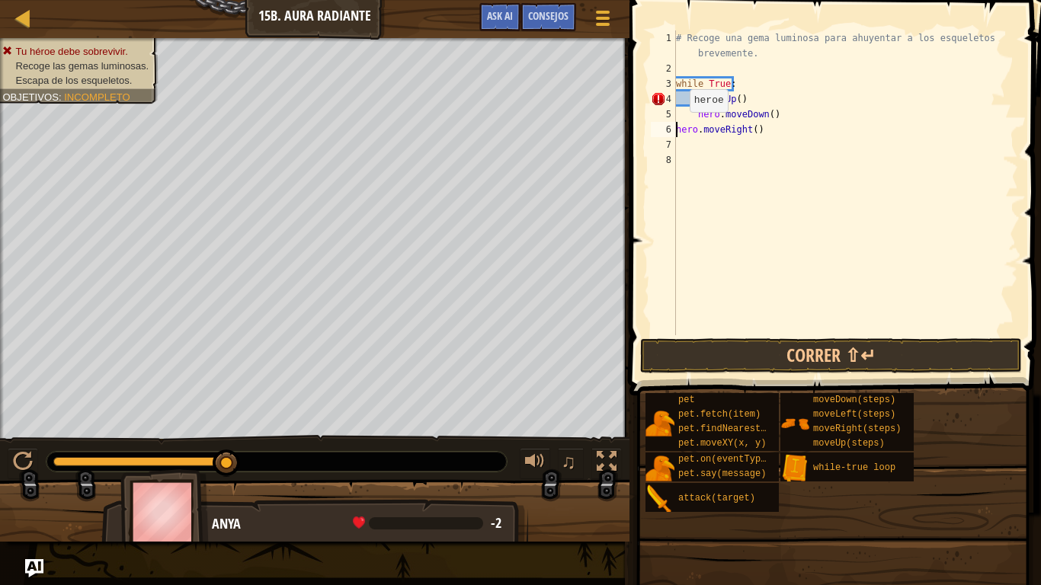
click at [677, 127] on div "# Recoge una gema luminosa para ahuyentar a los esqueletos brevemente. while Tr…" at bounding box center [845, 205] width 345 height 351
click at [749, 342] on button "Correr ⇧↵" at bounding box center [831, 355] width 382 height 35
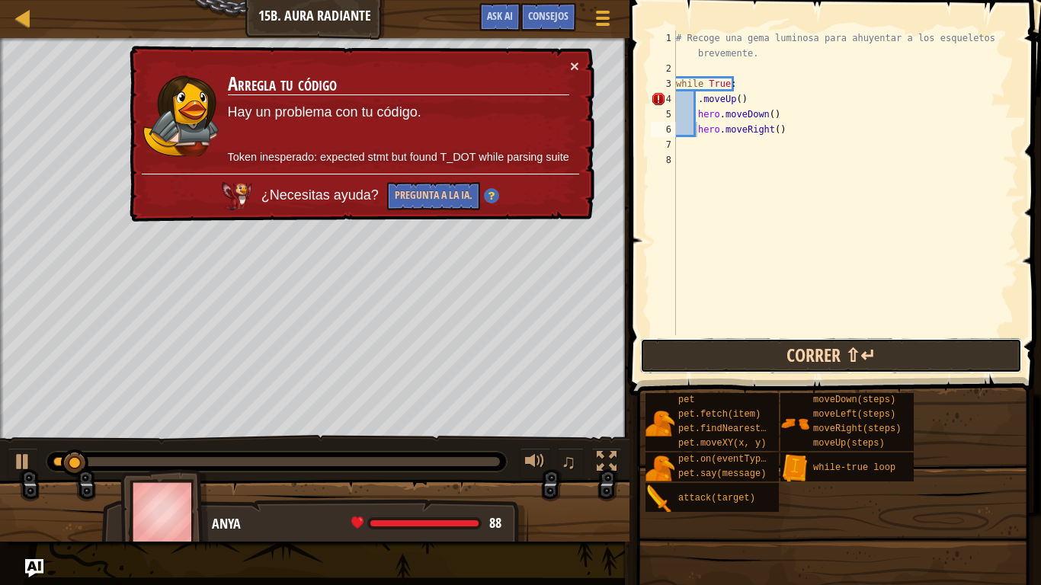
click at [749, 342] on button "Correr ⇧↵" at bounding box center [831, 355] width 382 height 35
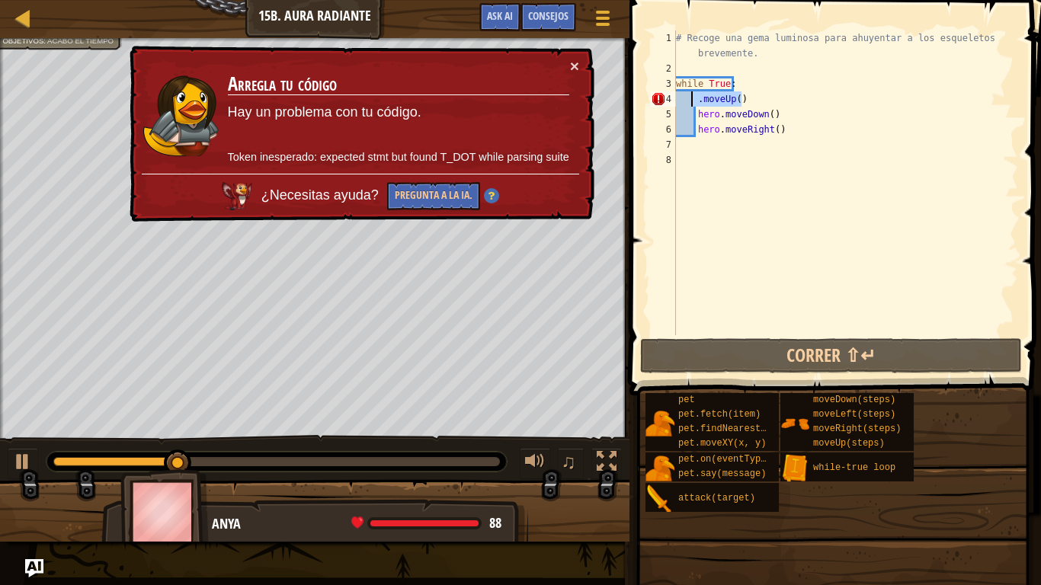
drag, startPoint x: 758, startPoint y: 98, endPoint x: 690, endPoint y: 97, distance: 67.8
click at [690, 97] on div "# Recoge una gema luminosa para ahuyentar a los esqueletos brevemente. while Tr…" at bounding box center [845, 205] width 345 height 351
type textarea ".moveUp()"
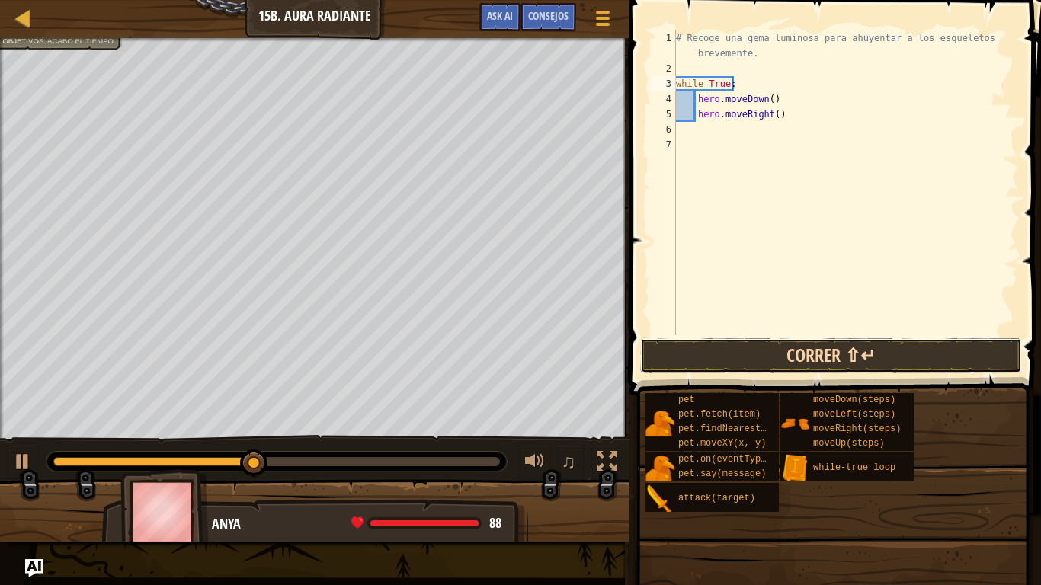
click at [854, 348] on button "Correr ⇧↵" at bounding box center [831, 355] width 382 height 35
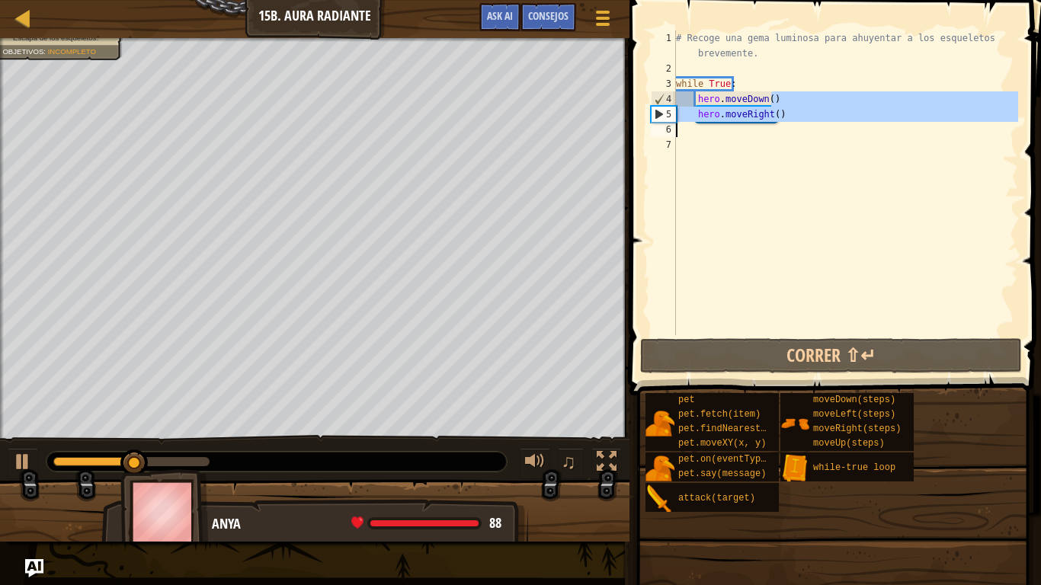
drag, startPoint x: 787, startPoint y: 100, endPoint x: 815, endPoint y: 123, distance: 36.8
click at [815, 123] on div "# Recoge una gema luminosa para ahuyentar a los esqueletos brevemente. while Tr…" at bounding box center [845, 205] width 345 height 351
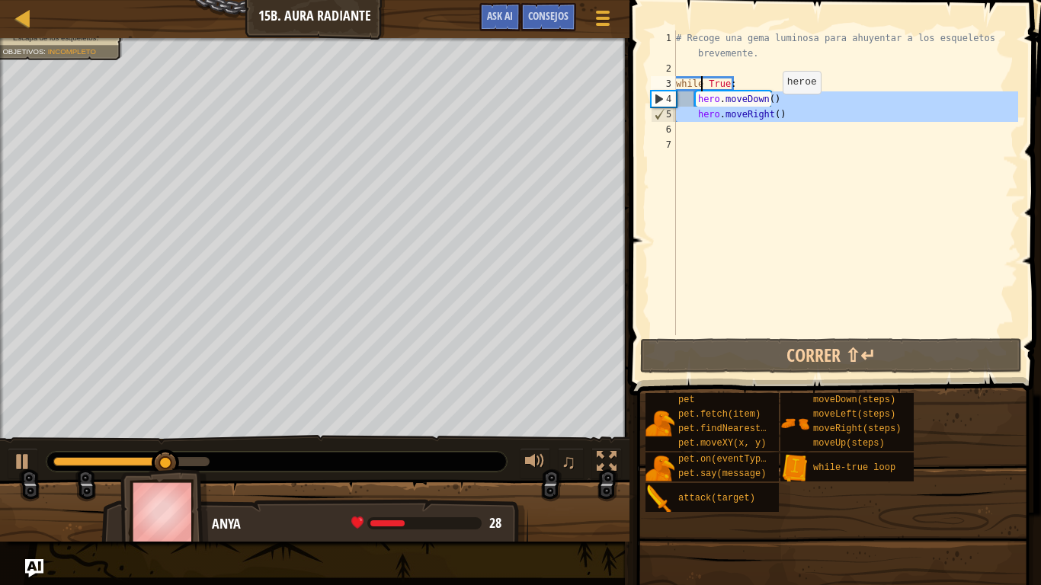
type textarea "hero.moveRight()"
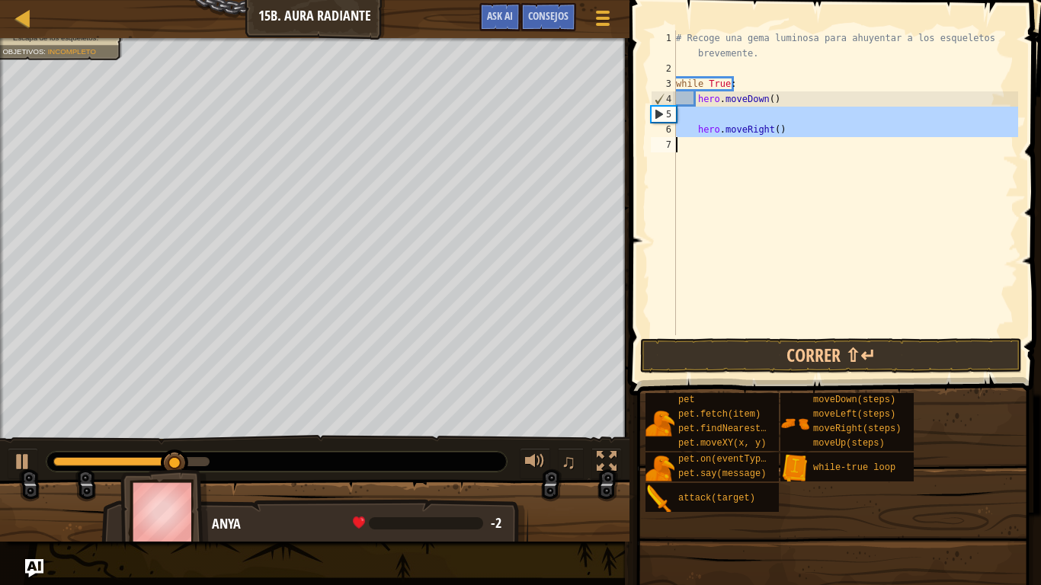
click at [762, 162] on div "# Recoge una gema luminosa para ahuyentar a los esqueletos brevemente. while Tr…" at bounding box center [845, 182] width 345 height 305
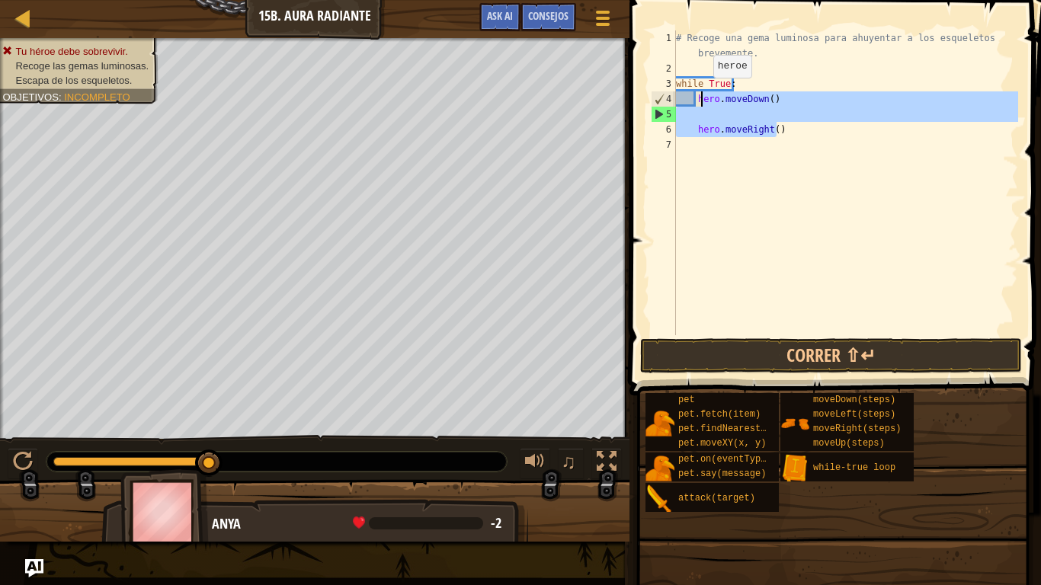
drag, startPoint x: 778, startPoint y: 136, endPoint x: 701, endPoint y: 93, distance: 88.7
click at [701, 93] on div "# Recoge una gema luminosa para ahuyentar a los esqueletos brevemente. while Tr…" at bounding box center [845, 205] width 345 height 351
type textarea "h"
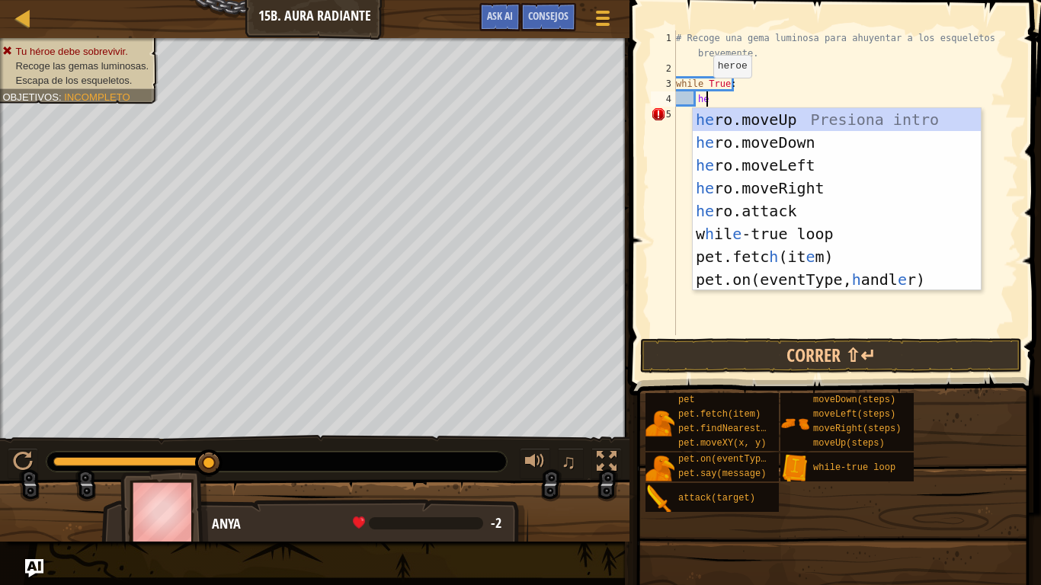
type textarea "hero"
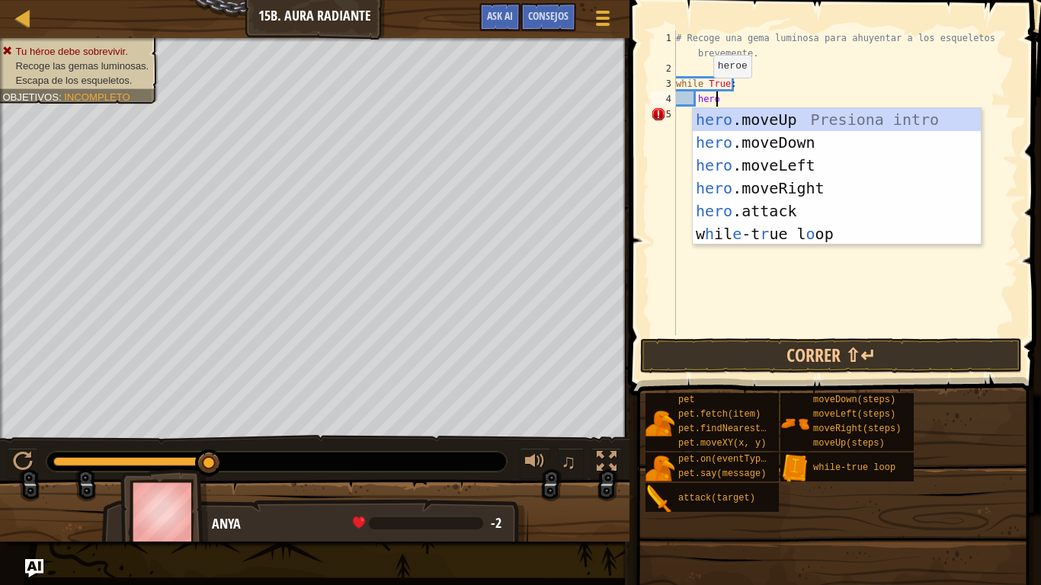
scroll to position [7, 2]
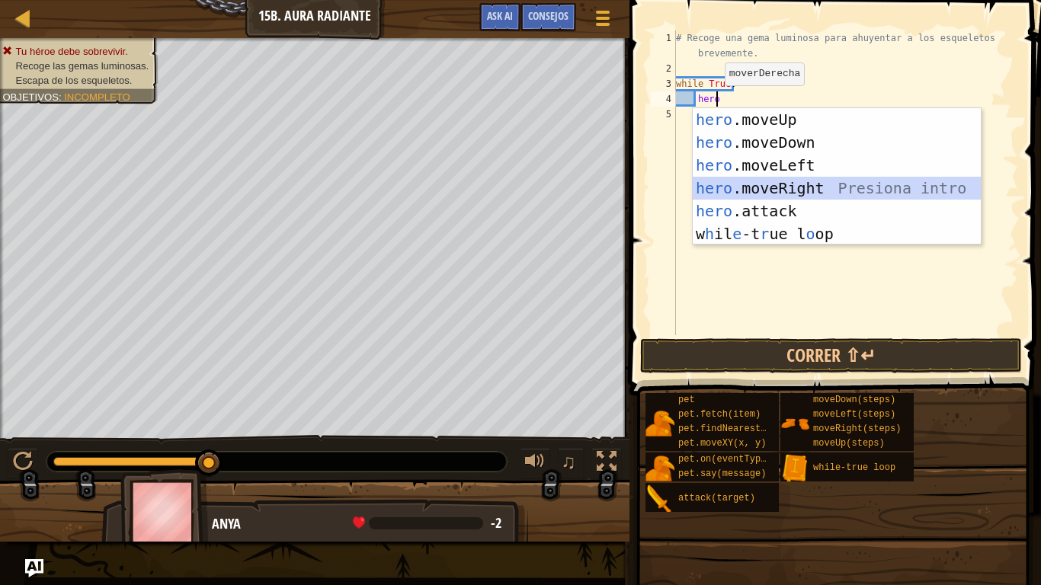
click at [783, 184] on div "hero .moveUp Presiona intro hero .moveDown Presiona intro hero .moveLeft Presio…" at bounding box center [837, 199] width 288 height 183
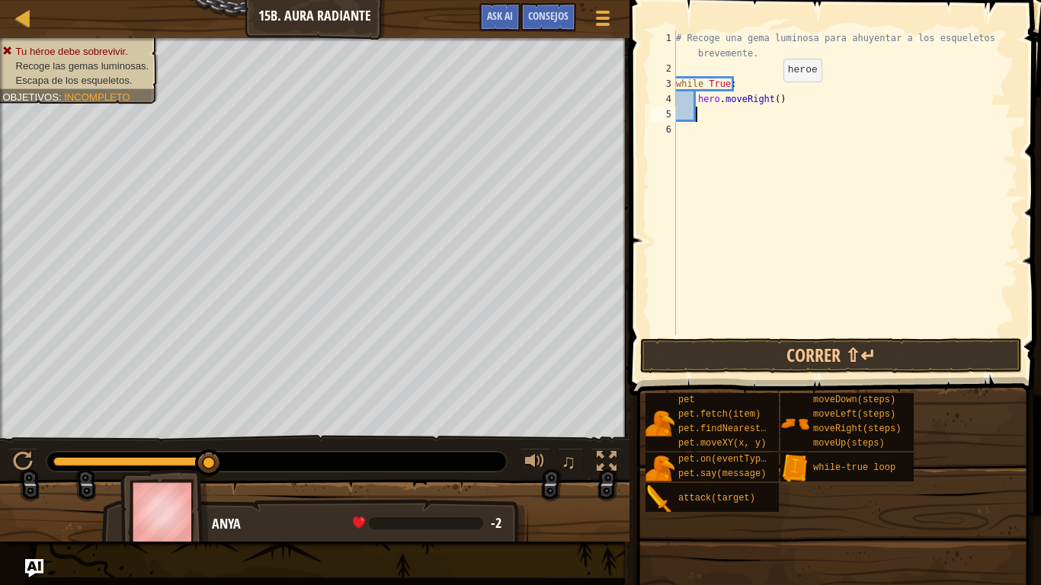
click at [771, 97] on div "# Recoge una gema luminosa para ahuyentar a los esqueletos brevemente. while Tr…" at bounding box center [845, 205] width 345 height 351
type textarea ")"
click at [682, 67] on div "# Recoge una gema luminosa para ahuyentar a los esqueletos brevemente. while Tr…" at bounding box center [845, 205] width 345 height 351
click at [691, 68] on div "# Recoge una gema luminosa para ahuyentar a los esqueletos brevemente. while Tr…" at bounding box center [845, 205] width 345 height 351
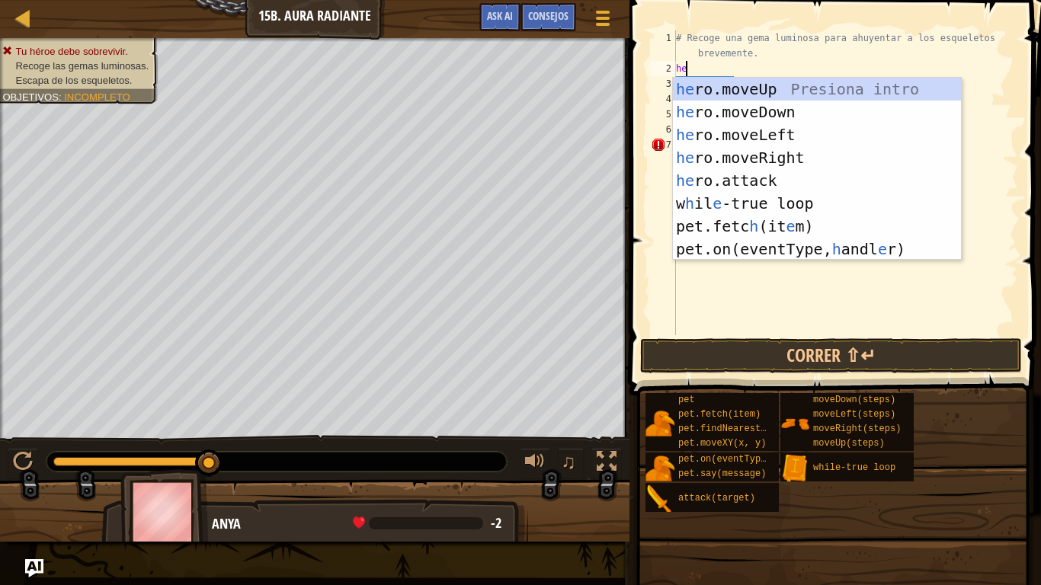
type textarea "her"
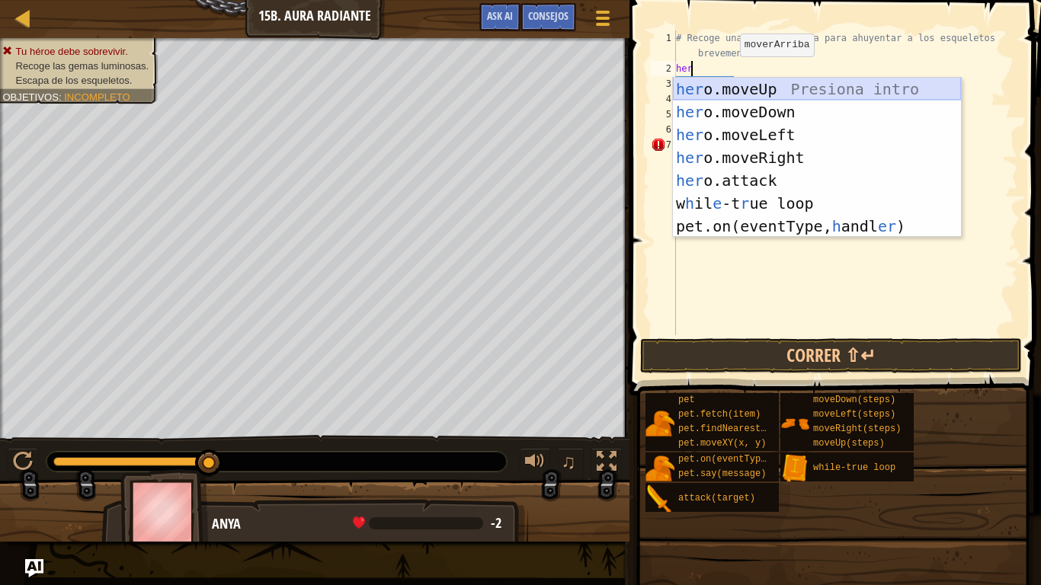
click at [837, 85] on div "her o.moveUp Presiona intro her o.moveDown Presiona intro her o.moveLeft Presio…" at bounding box center [817, 181] width 288 height 206
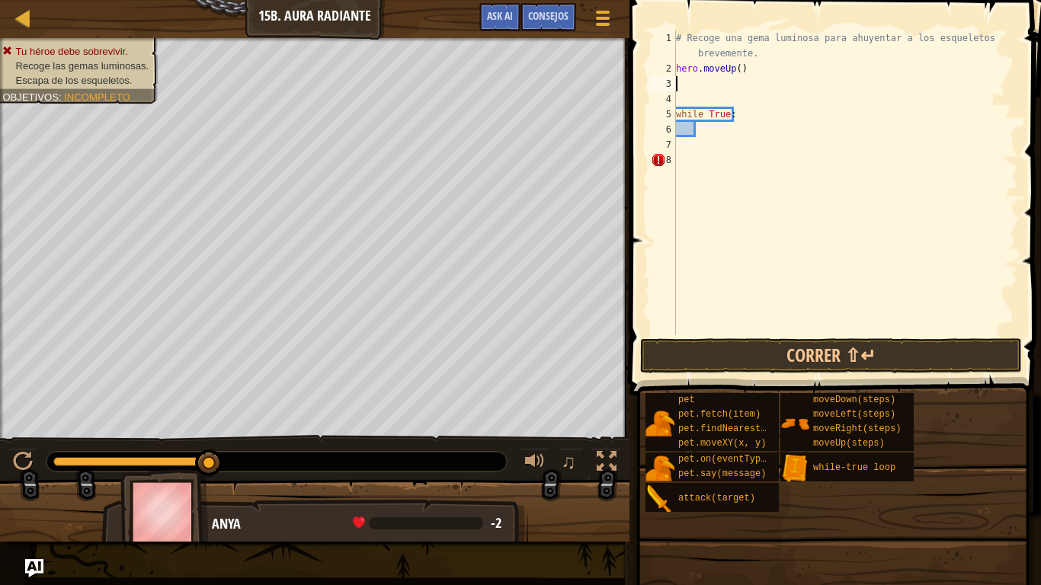
click at [718, 82] on div "# Recoge una gema luminosa para ahuyentar a los esqueletos brevemente. hero . m…" at bounding box center [845, 205] width 345 height 351
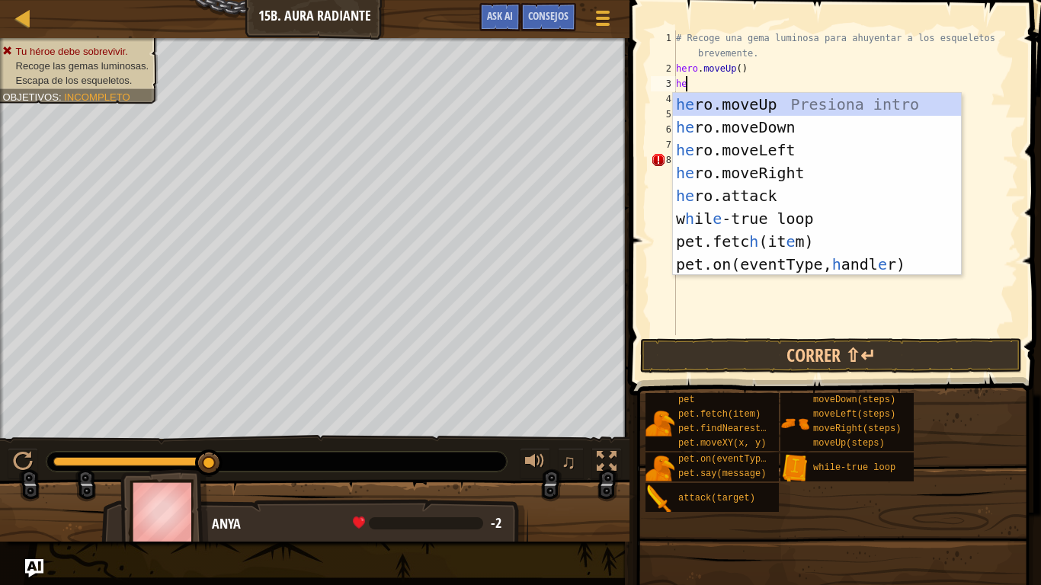
type textarea "her"
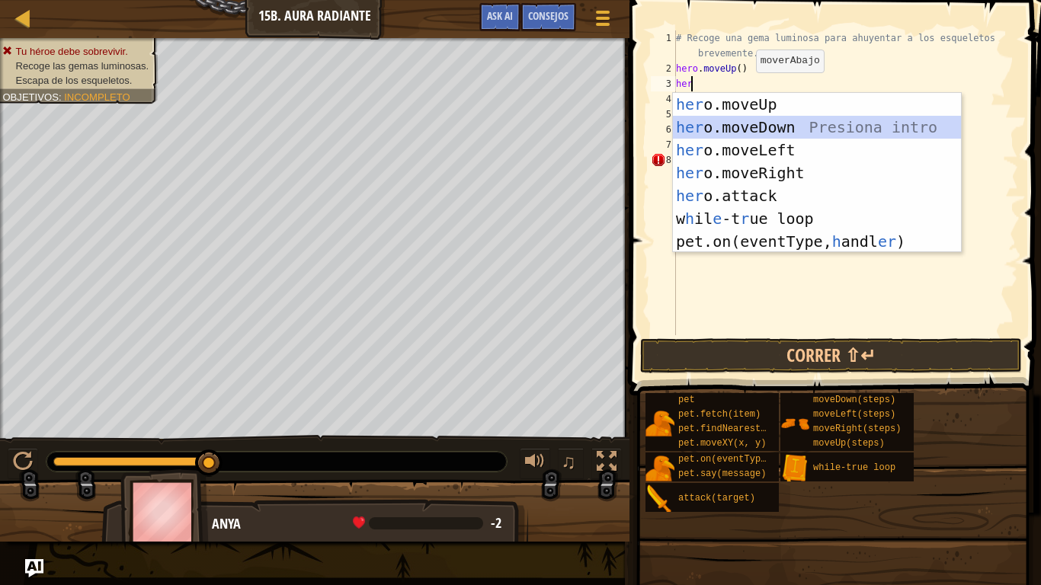
click at [779, 128] on div "her o.moveUp Presiona intro her o.moveDown Presiona intro her o.moveLeft Presio…" at bounding box center [817, 196] width 288 height 206
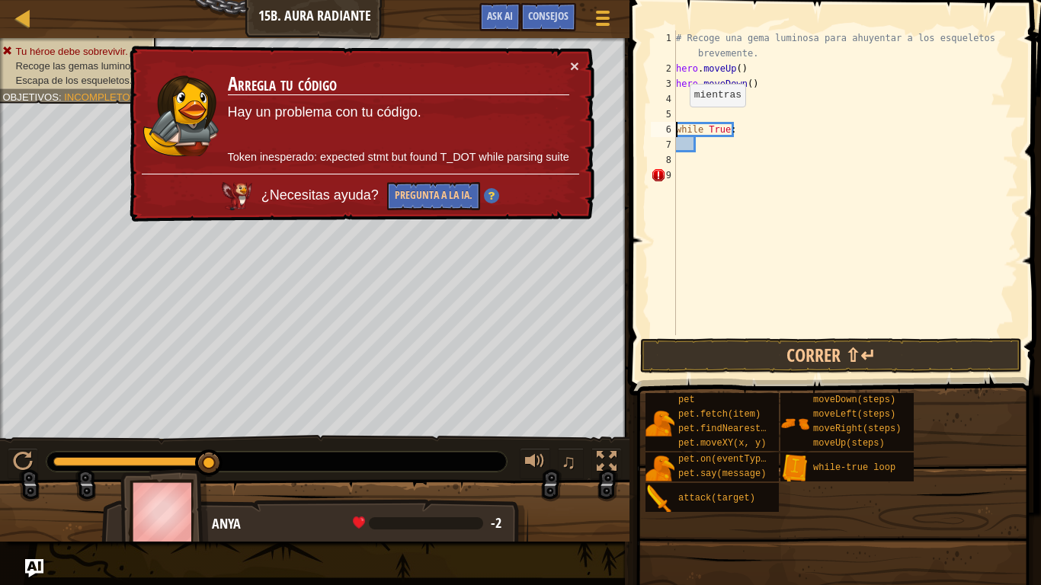
click at [677, 122] on div "# Recoge una gema luminosa para ahuyentar a los esqueletos brevemente. hero . m…" at bounding box center [845, 205] width 345 height 351
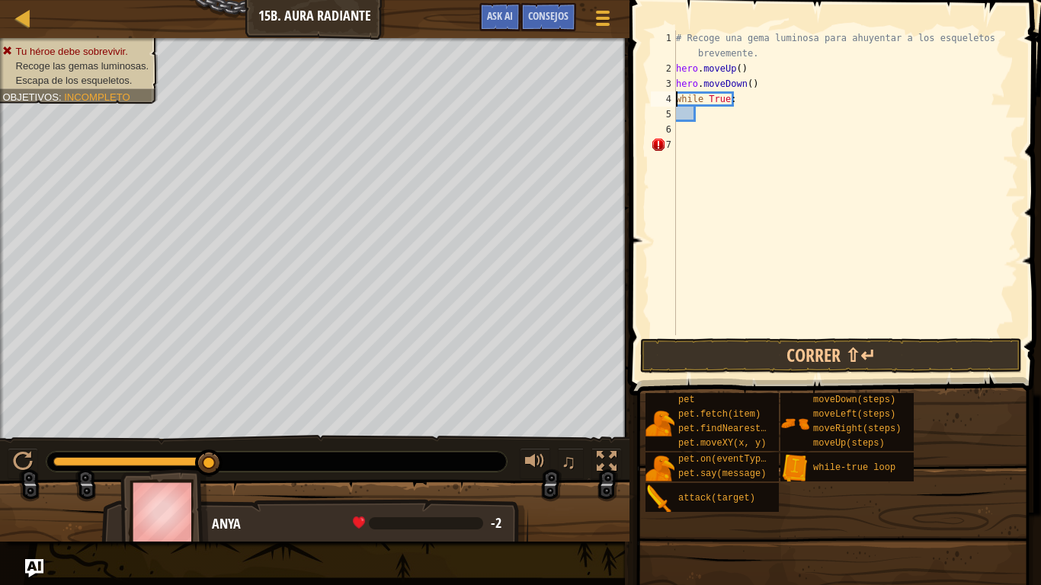
type textarea "while True:"
click at [771, 335] on span at bounding box center [837, 176] width 424 height 441
click at [771, 346] on button "Correr ⇧↵" at bounding box center [831, 355] width 382 height 35
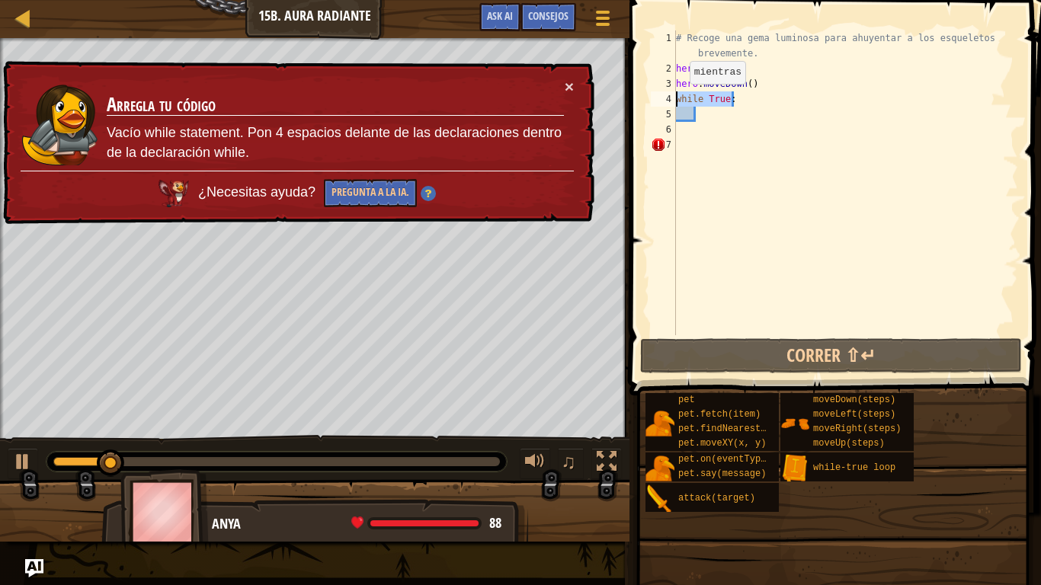
drag, startPoint x: 742, startPoint y: 95, endPoint x: 672, endPoint y: 99, distance: 70.3
click at [672, 99] on div "while True: 1 2 3 4 5 6 7 # Recoge una gema luminosa para ahuyentar a los esque…" at bounding box center [833, 182] width 370 height 305
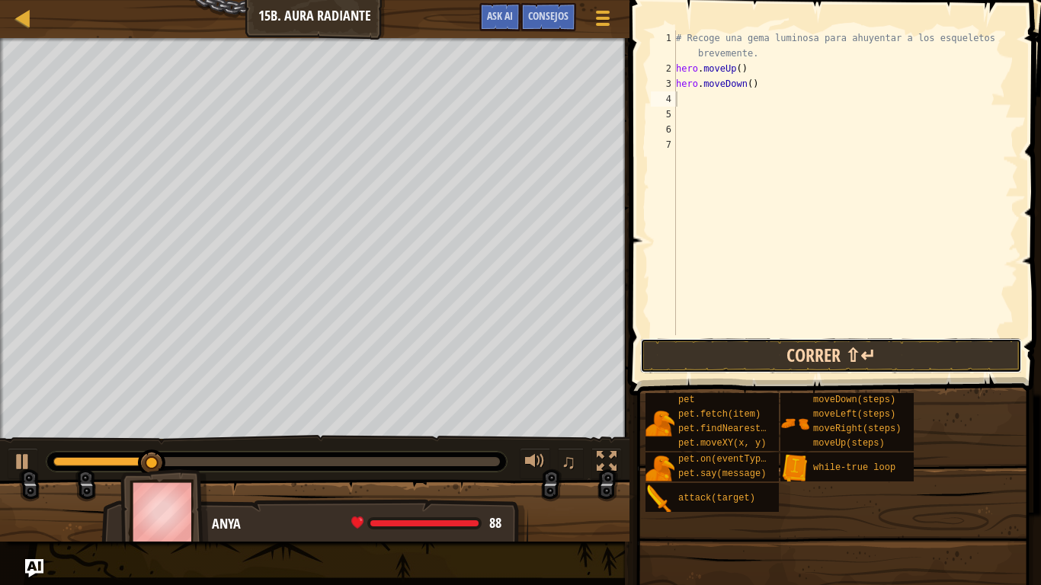
click at [760, 339] on button "Correr ⇧↵" at bounding box center [831, 355] width 382 height 35
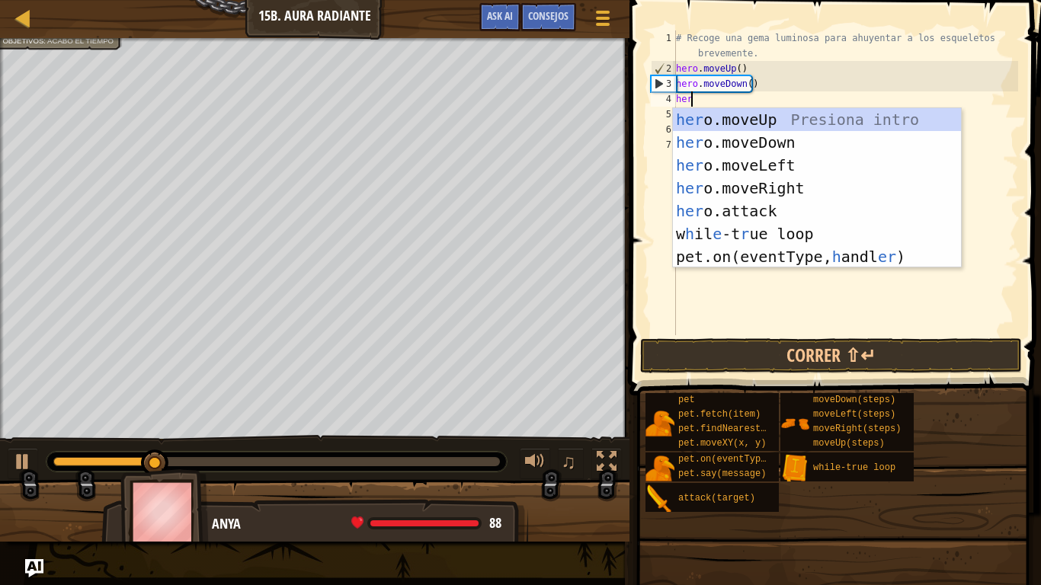
type textarea "hero"
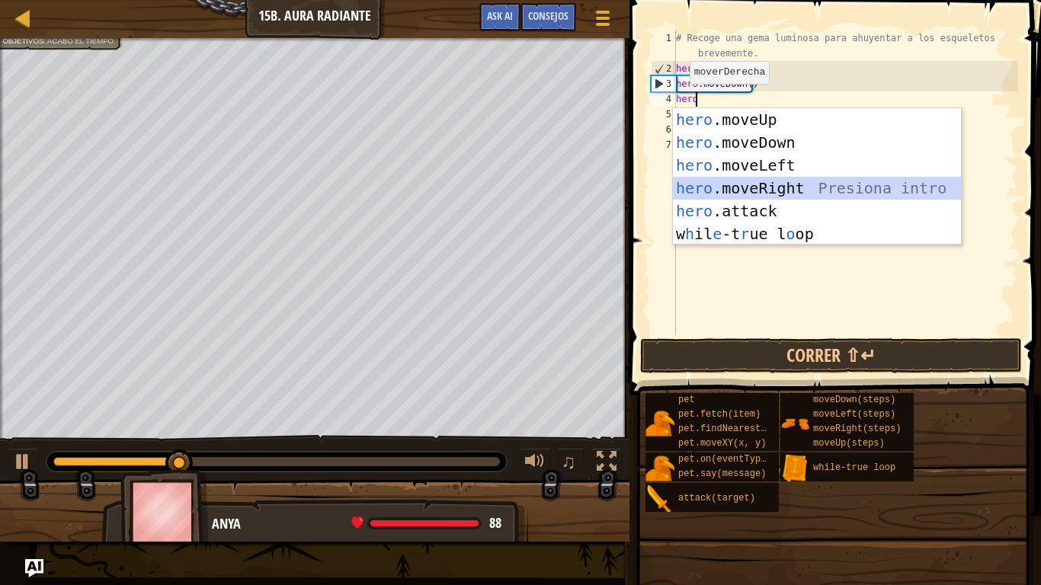
click at [810, 178] on div "hero .moveUp Presiona intro hero .moveDown Presiona intro hero .moveLeft Presio…" at bounding box center [817, 199] width 288 height 183
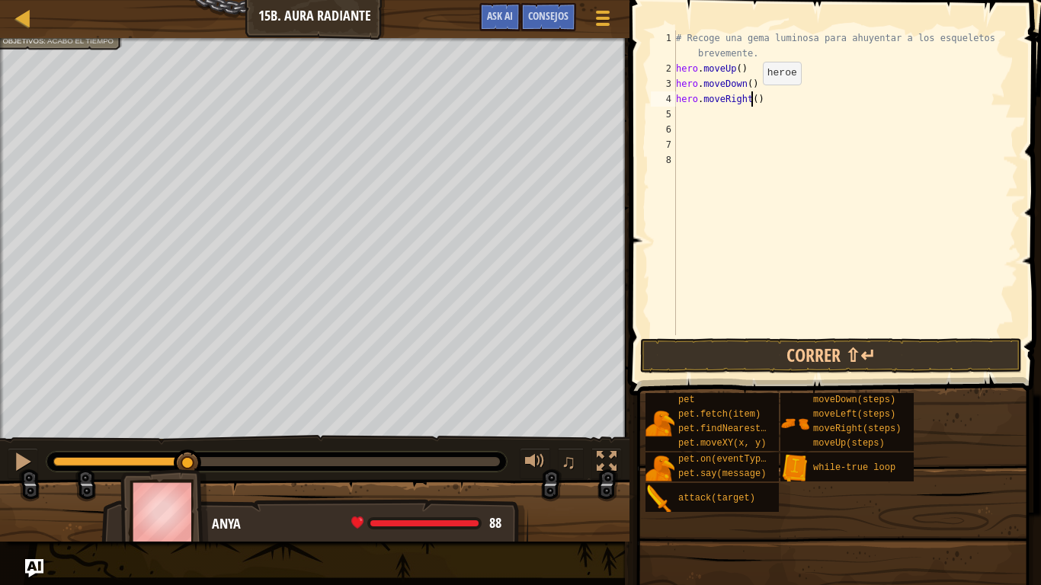
click at [750, 100] on div "# Recoge una gema luminosa para ahuyentar a los esqueletos brevemente. hero . m…" at bounding box center [845, 205] width 345 height 351
click at [852, 355] on button "Correr ⇧↵" at bounding box center [831, 355] width 382 height 35
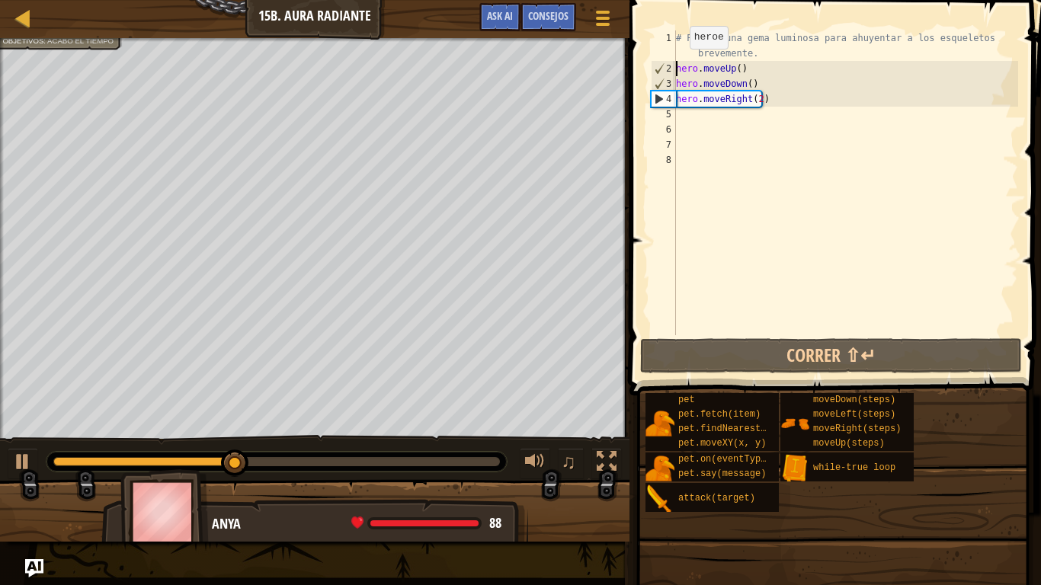
click at [677, 64] on div "# Recoge una gema luminosa para ahuyentar a los esqueletos brevemente. hero . m…" at bounding box center [845, 205] width 345 height 351
type textarea "hero.moveUp()"
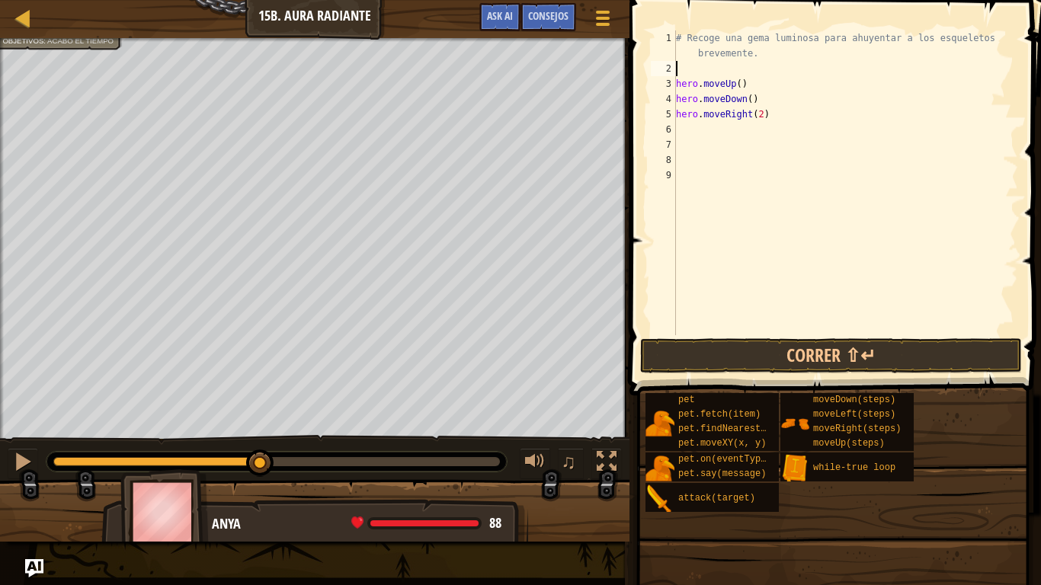
click at [681, 66] on div "# Recoge una gema luminosa para ahuyentar a los esqueletos brevemente. hero . m…" at bounding box center [845, 205] width 345 height 351
type textarea "w"
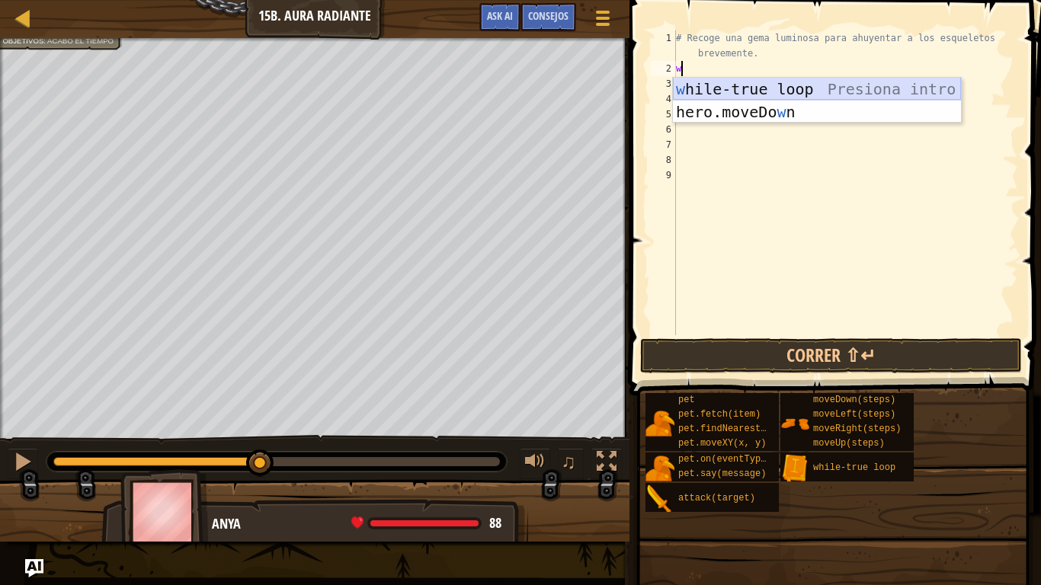
click at [720, 90] on div "w hile-true loop Presiona intro hero.moveDo w n Presiona intro" at bounding box center [817, 123] width 288 height 91
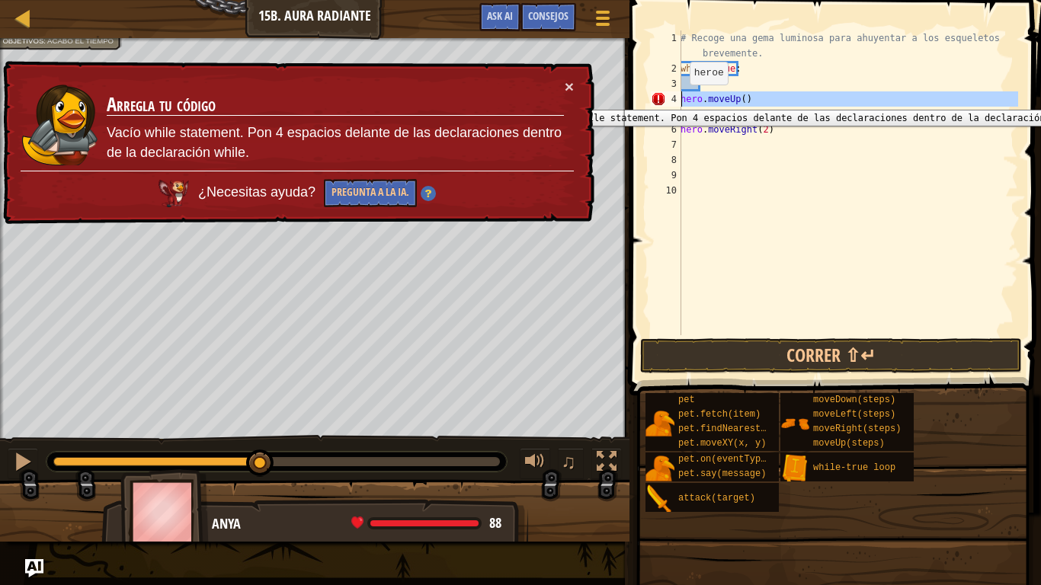
click at [680, 98] on div "4" at bounding box center [666, 98] width 30 height 15
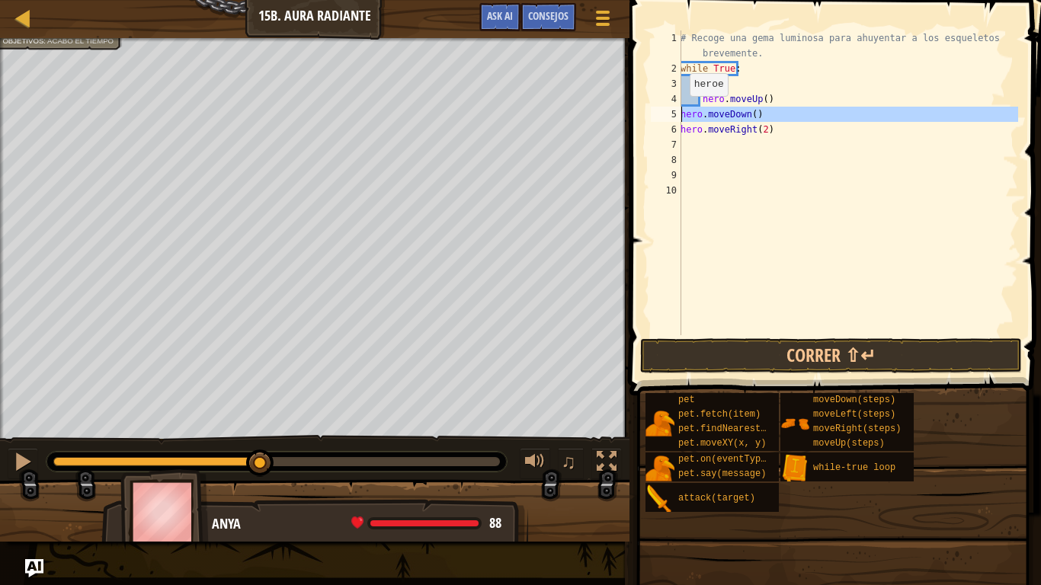
click at [681, 112] on div "5" at bounding box center [666, 114] width 30 height 15
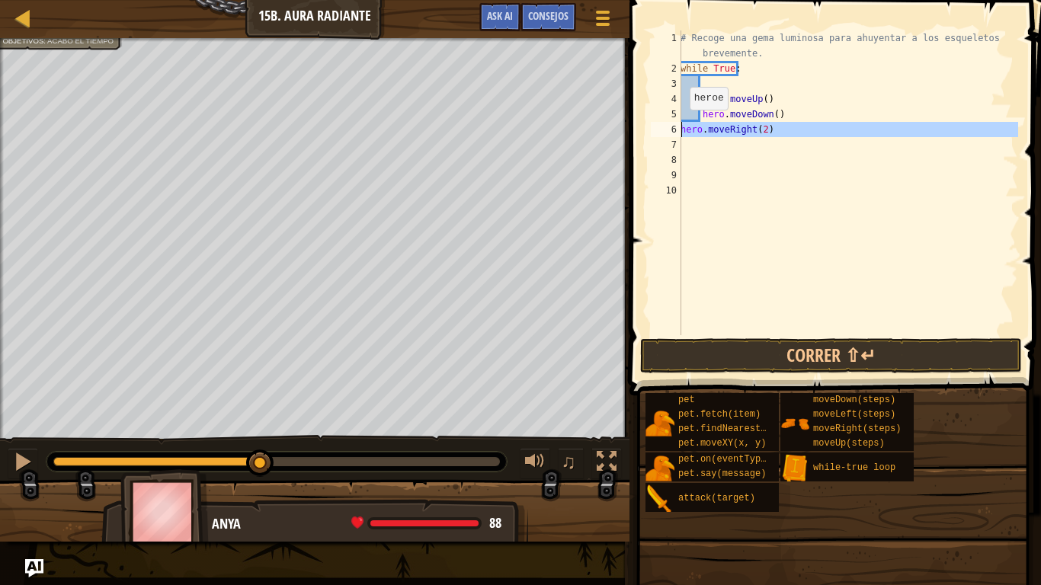
click at [681, 125] on div "6" at bounding box center [666, 129] width 30 height 15
type textarea "hero.moveRight(2)"
click at [723, 85] on div "# Recoge una gema luminosa para ahuyentar a los esqueletos brevemente. while Tr…" at bounding box center [848, 205] width 341 height 351
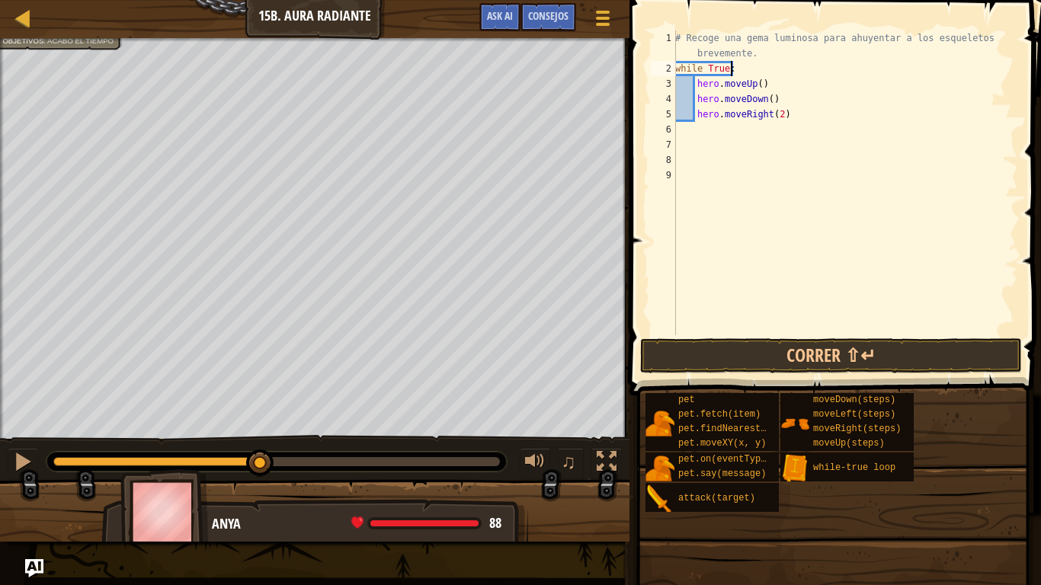
type textarea "while True:"
click at [723, 80] on div "# Recoge una gema luminosa para ahuyentar a los esqueletos brevemente. while Tr…" at bounding box center [848, 205] width 341 height 351
type textarea "while True:"
click at [763, 358] on button "Correr ⇧↵" at bounding box center [831, 355] width 382 height 35
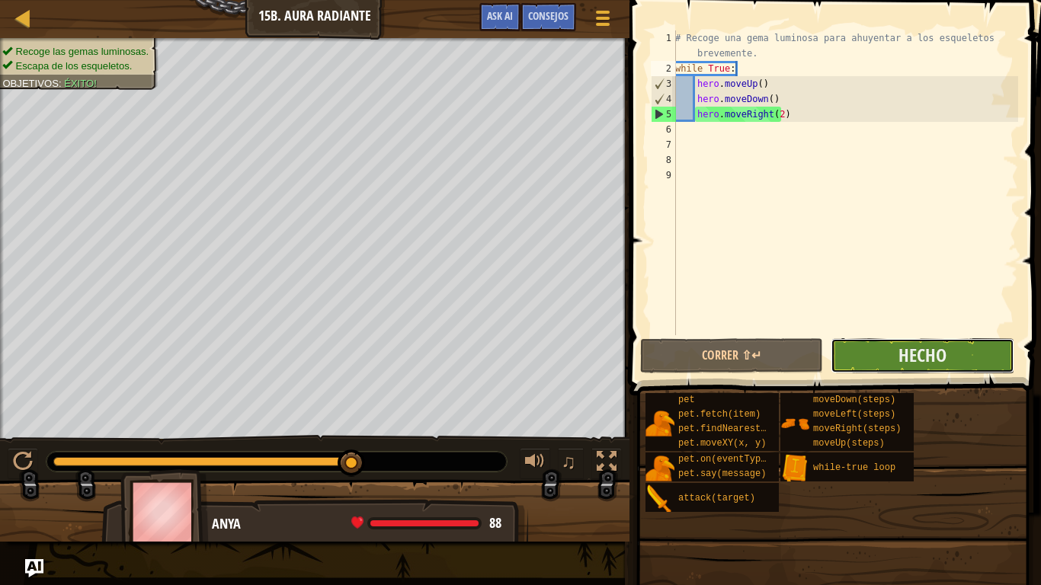
click at [859, 356] on button "Hecho" at bounding box center [922, 355] width 183 height 35
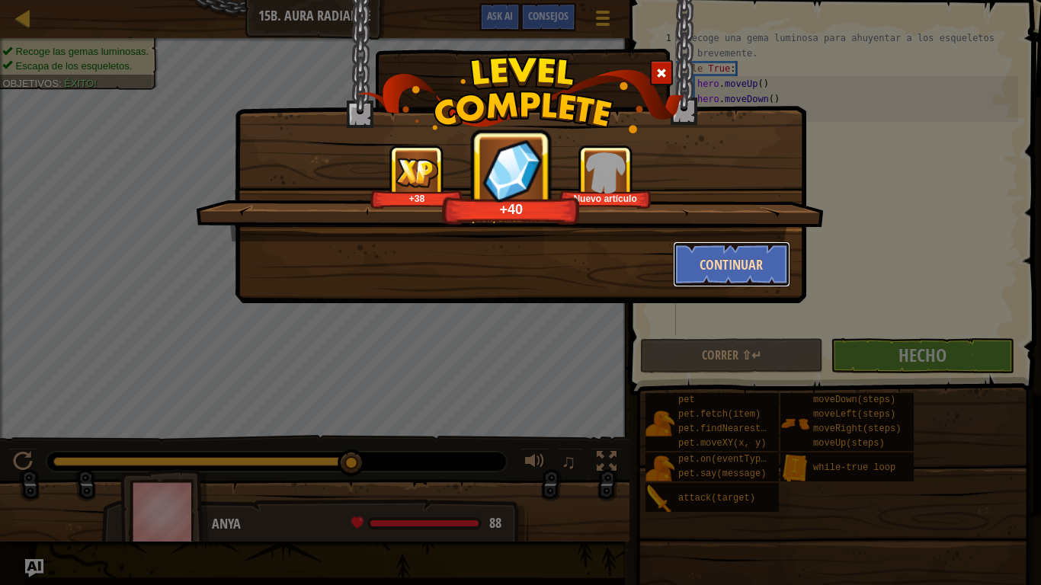
click at [723, 268] on button "Continuar" at bounding box center [732, 265] width 118 height 46
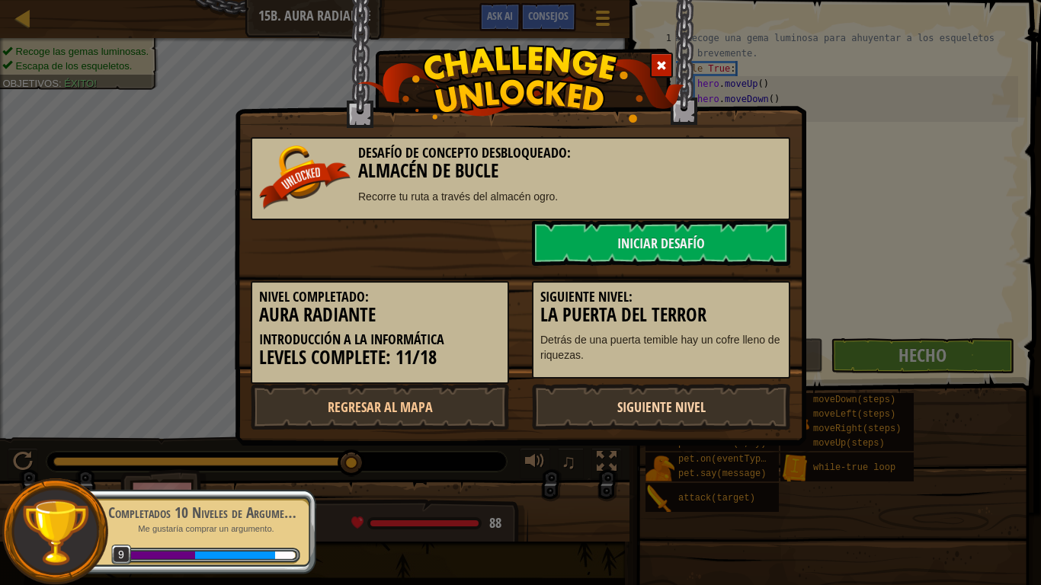
click at [637, 408] on link "Siguiente nivel" at bounding box center [661, 407] width 258 height 46
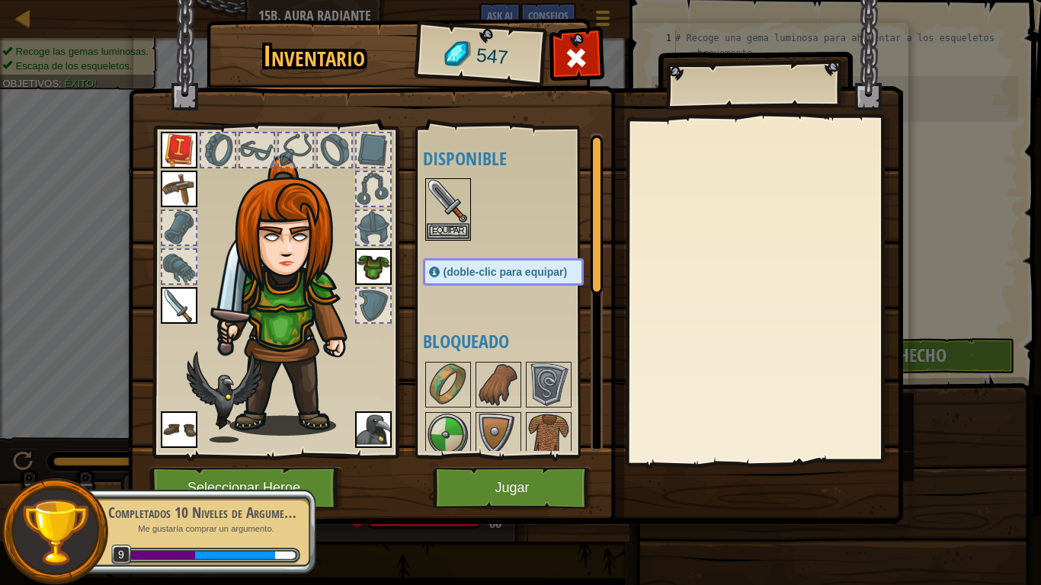
click at [637, 408] on div at bounding box center [764, 291] width 269 height 342
click at [553, 488] on button "Jugar" at bounding box center [512, 488] width 159 height 42
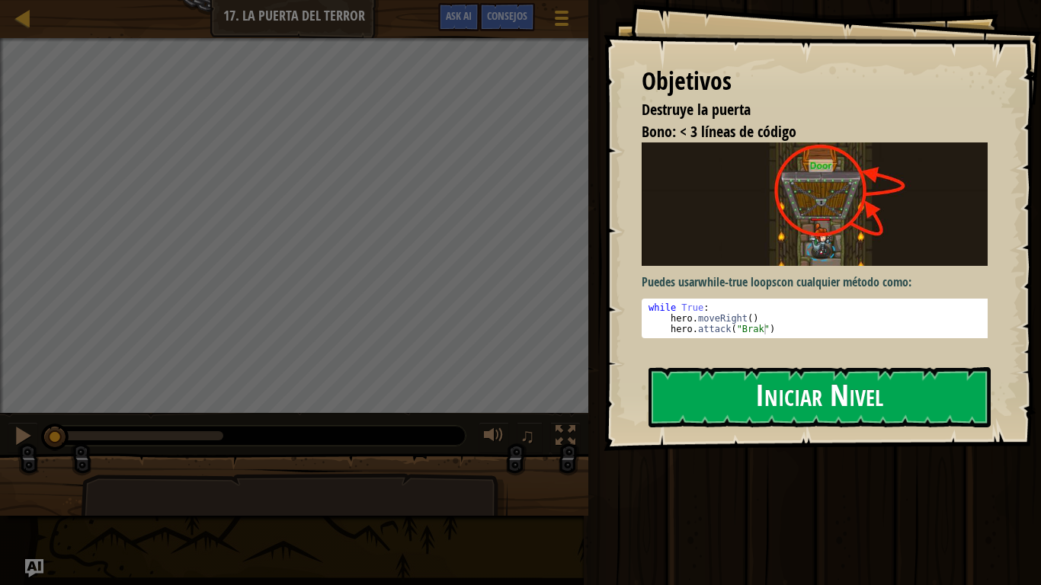
click at [771, 403] on button "Iniciar Nivel" at bounding box center [820, 397] width 342 height 60
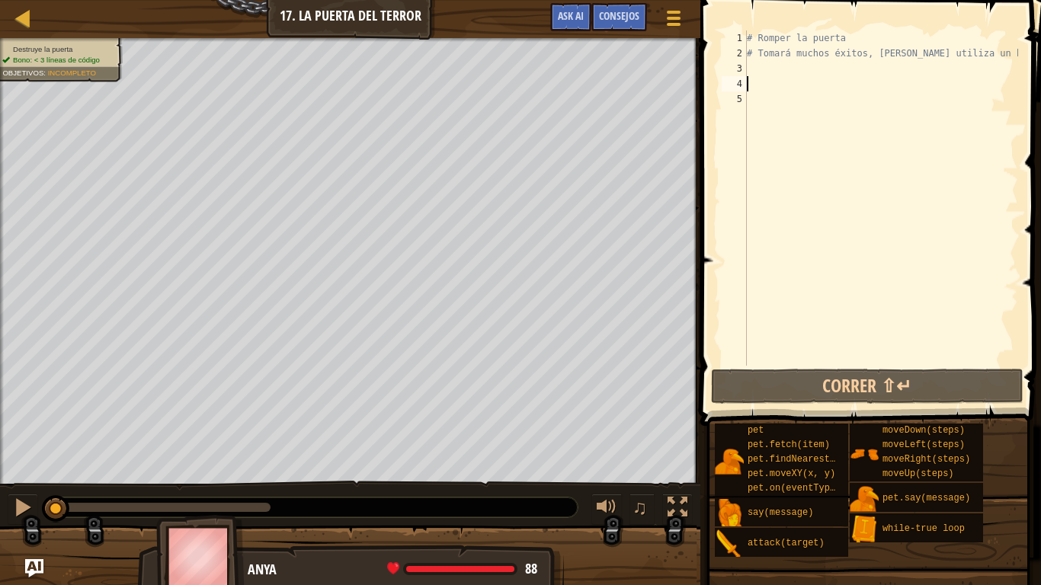
click at [777, 88] on div "# Romper la puerta # Tomará muchos éxitos, asique utiliza un bucle" at bounding box center [881, 213] width 274 height 366
click at [774, 97] on div "# Romper la puerta # Tomará muchos éxitos, asique utiliza un bucle" at bounding box center [881, 213] width 274 height 366
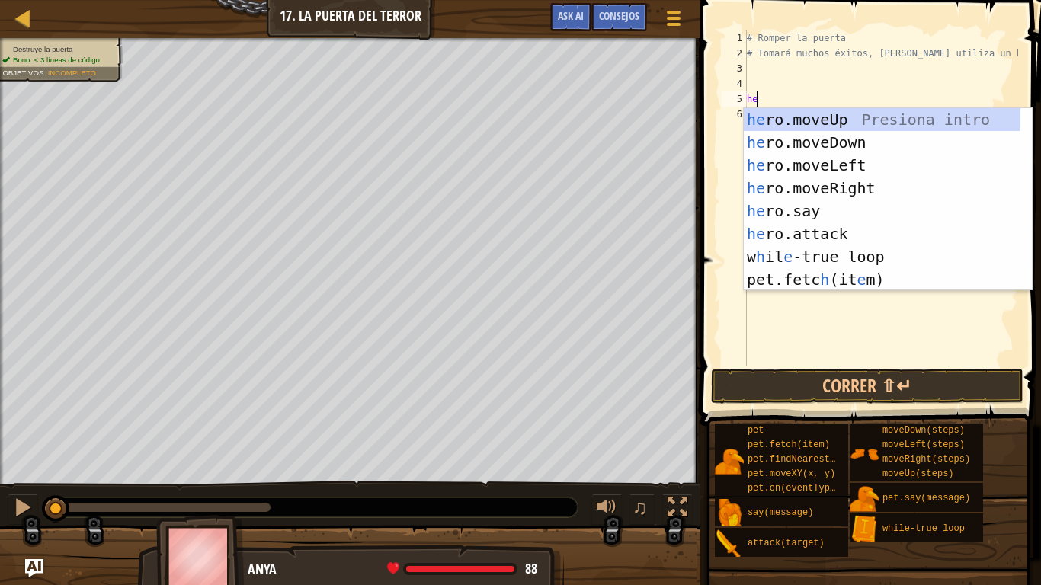
scroll to position [7, 1]
type textarea "hero"
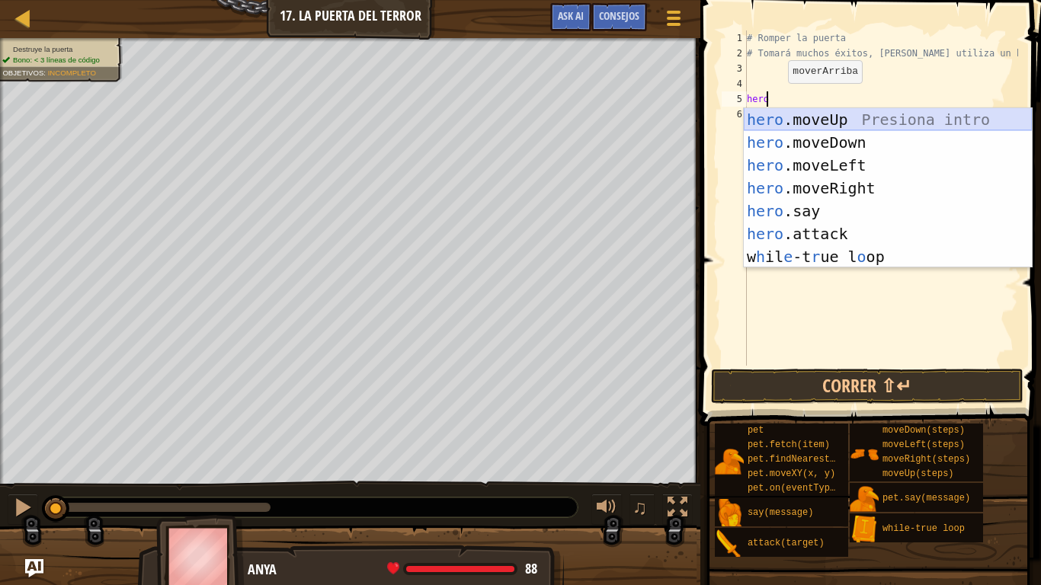
click at [849, 124] on div "hero .moveUp Presiona intro hero .moveDown Presiona intro hero .moveLeft Presio…" at bounding box center [888, 211] width 288 height 206
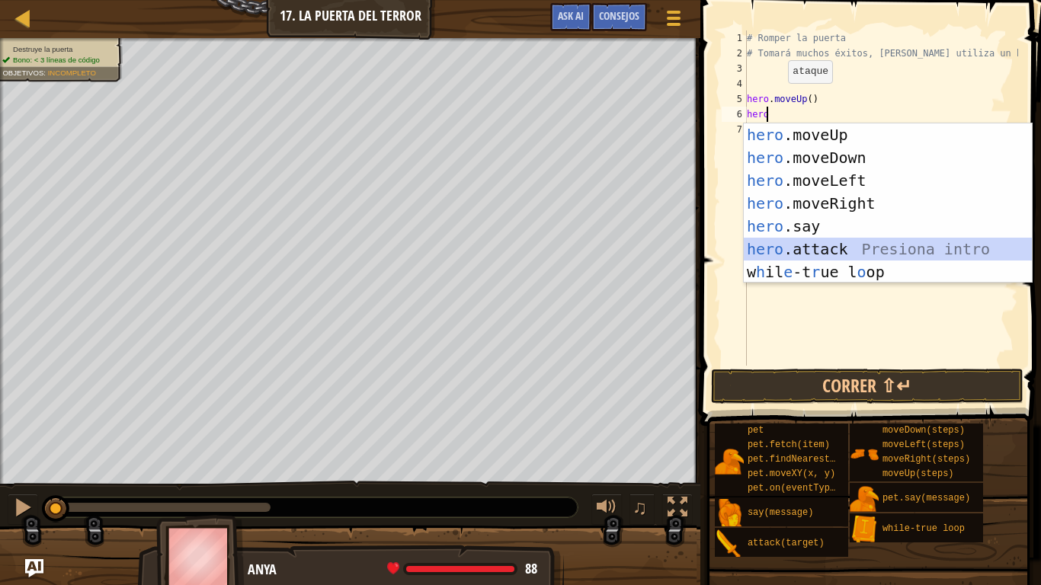
click at [816, 241] on div "hero .moveUp Presiona intro hero .moveDown Presiona intro hero .moveLeft Presio…" at bounding box center [888, 226] width 288 height 206
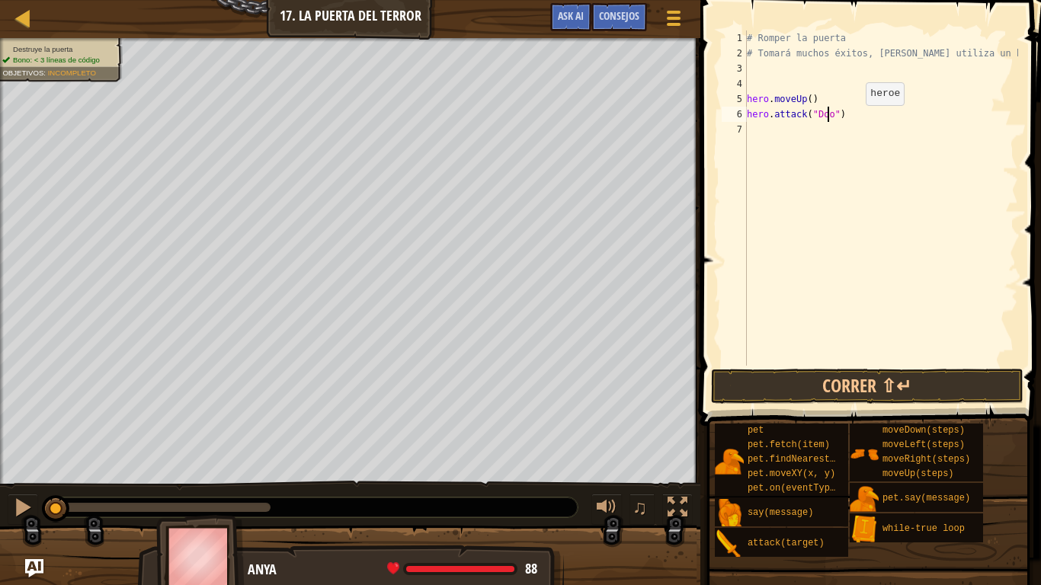
scroll to position [7, 7]
type textarea "hero.attack("Door")"
click at [846, 378] on button "Correr ⇧↵" at bounding box center [867, 386] width 313 height 35
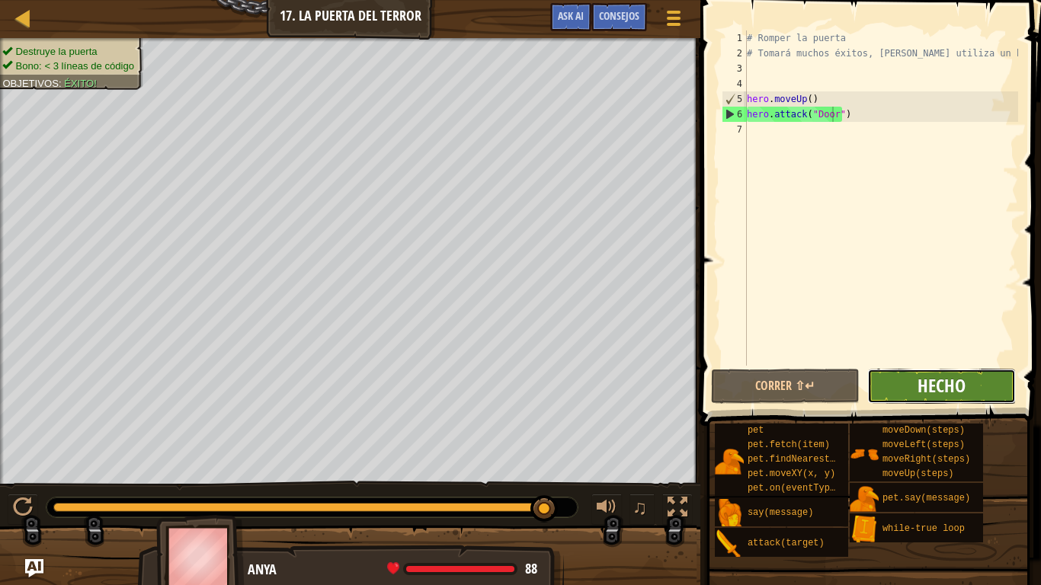
click at [931, 393] on span "Hecho" at bounding box center [942, 386] width 48 height 24
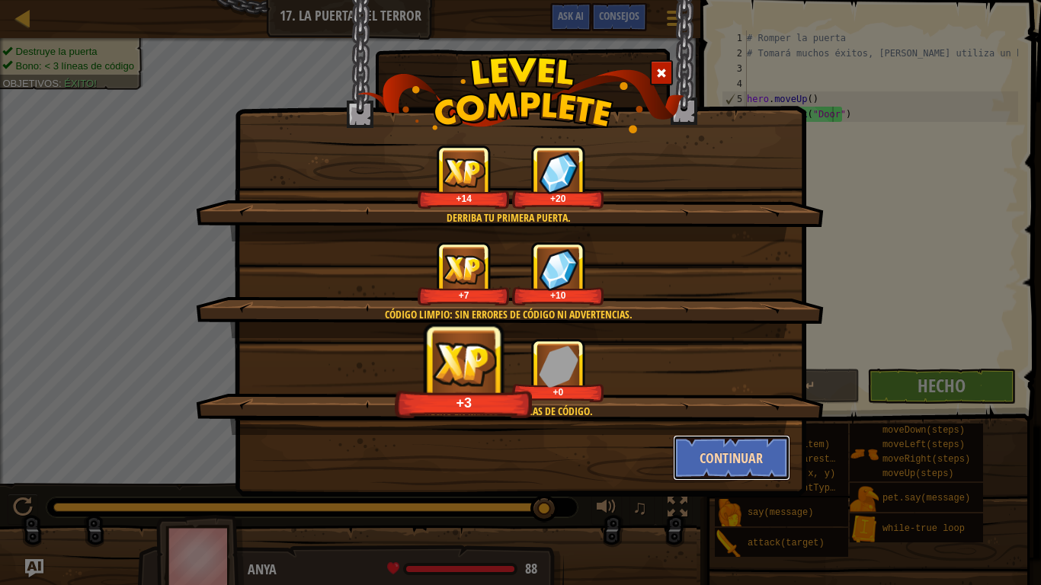
click at [726, 452] on button "Continuar" at bounding box center [732, 458] width 118 height 46
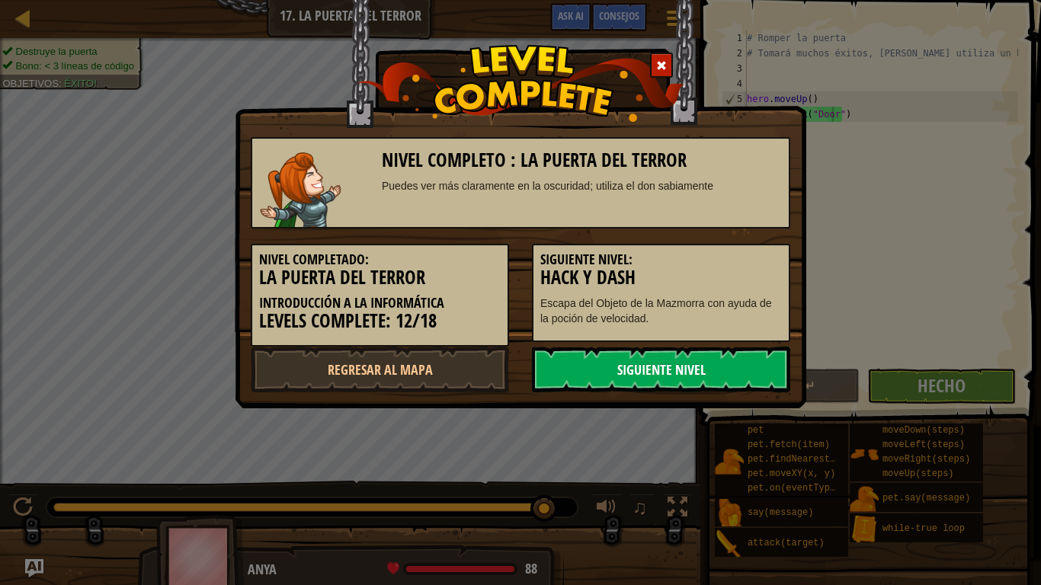
click at [684, 373] on link "Siguiente nivel" at bounding box center [661, 370] width 258 height 46
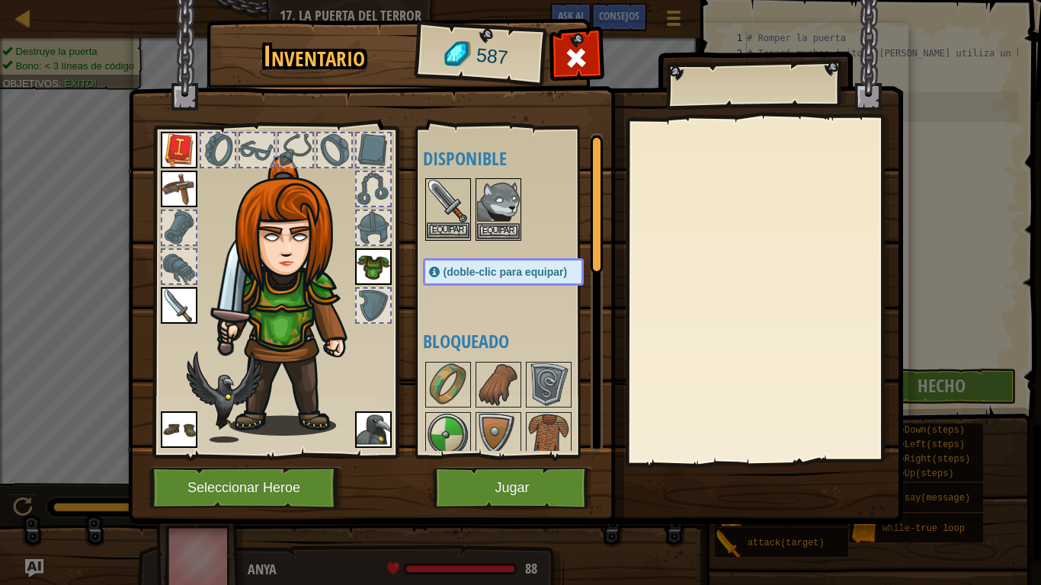
click at [459, 207] on img at bounding box center [448, 201] width 43 height 43
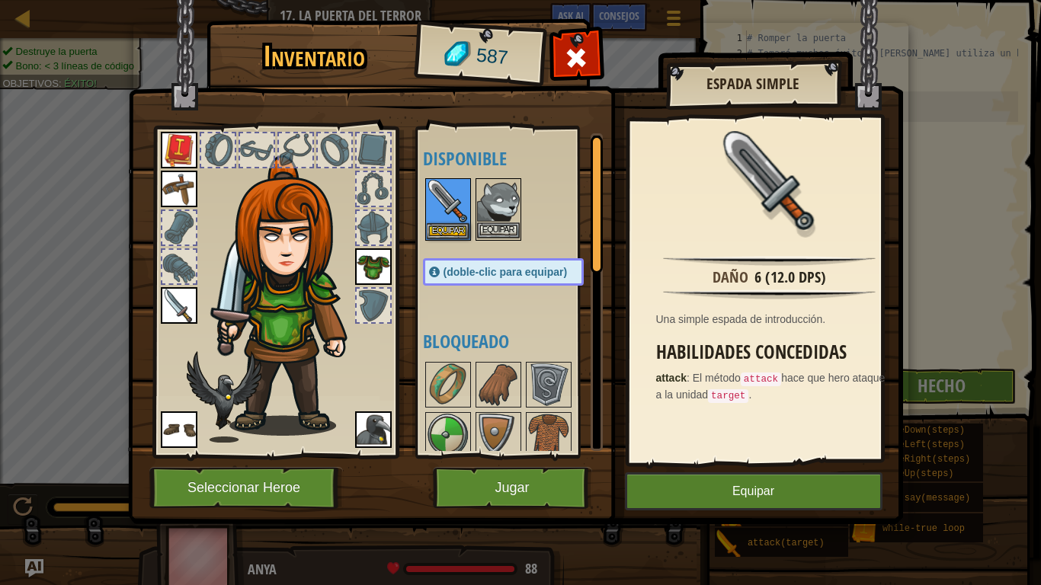
click at [493, 209] on img at bounding box center [498, 201] width 43 height 43
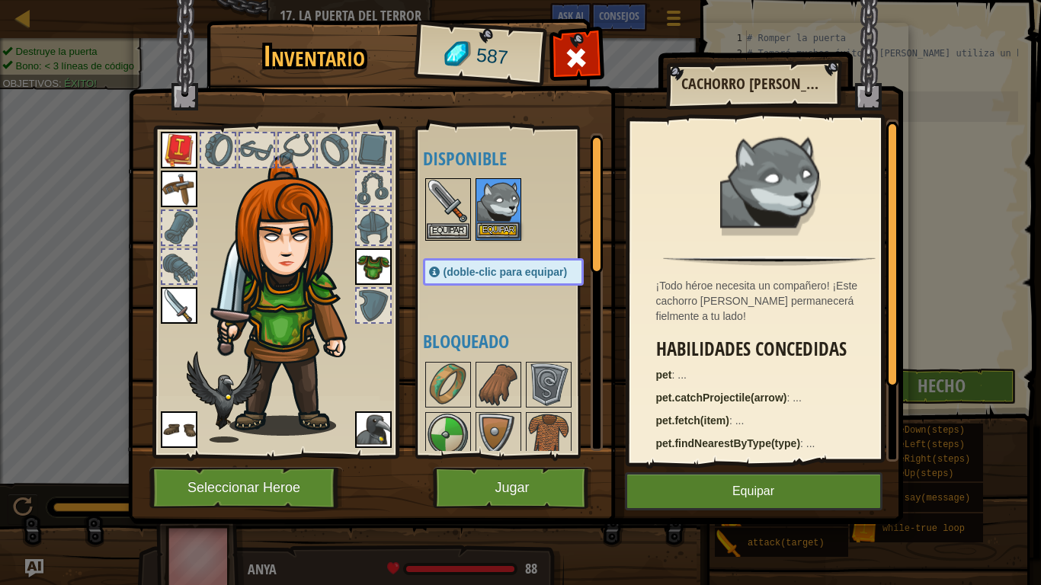
click at [493, 209] on img at bounding box center [498, 201] width 43 height 43
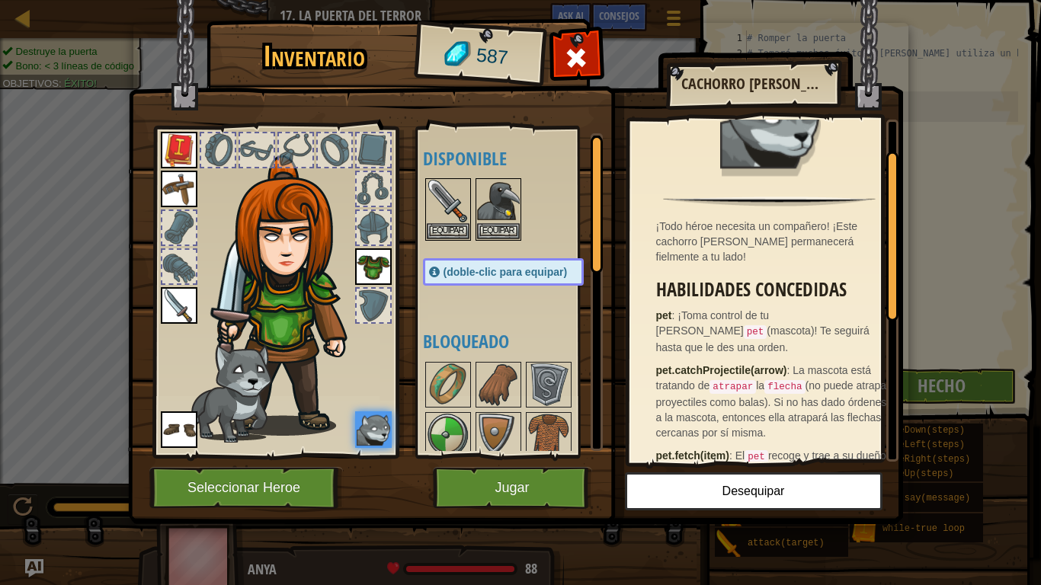
scroll to position [0, 0]
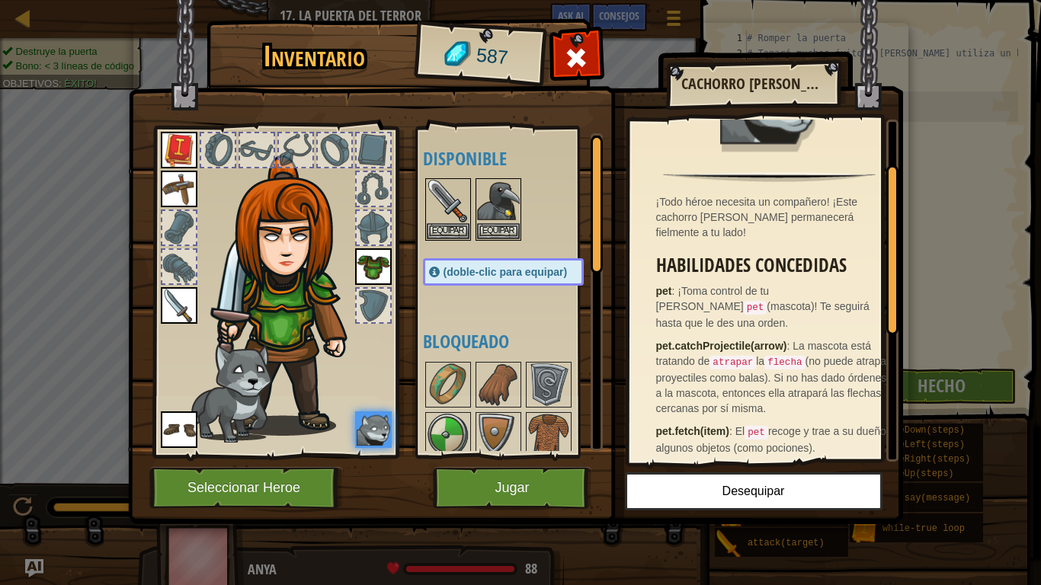
drag, startPoint x: 890, startPoint y: 213, endPoint x: 904, endPoint y: 249, distance: 39.1
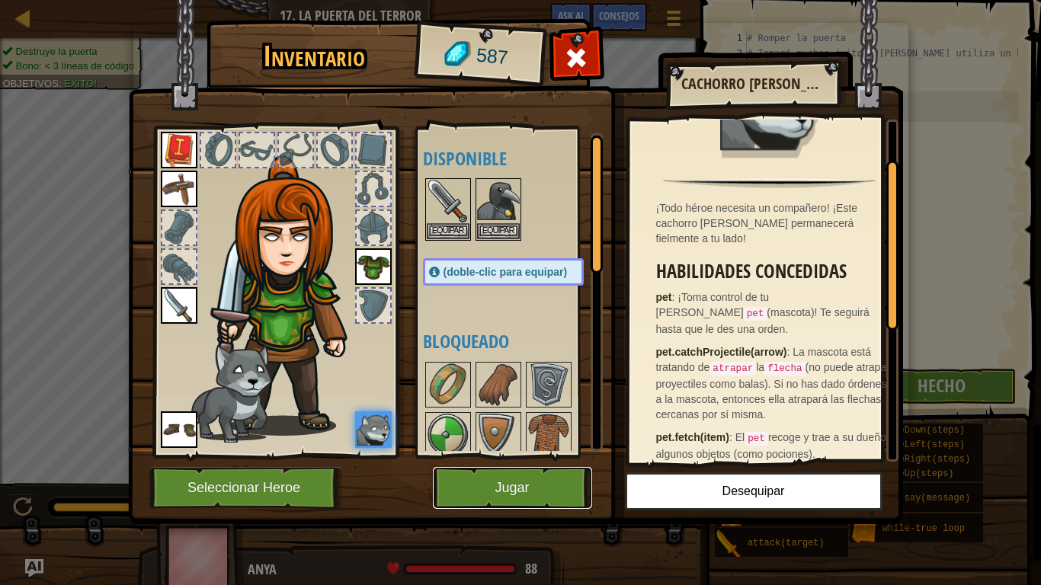
drag, startPoint x: 904, startPoint y: 249, endPoint x: 515, endPoint y: 498, distance: 462.0
click at [515, 488] on button "Jugar" at bounding box center [512, 488] width 159 height 42
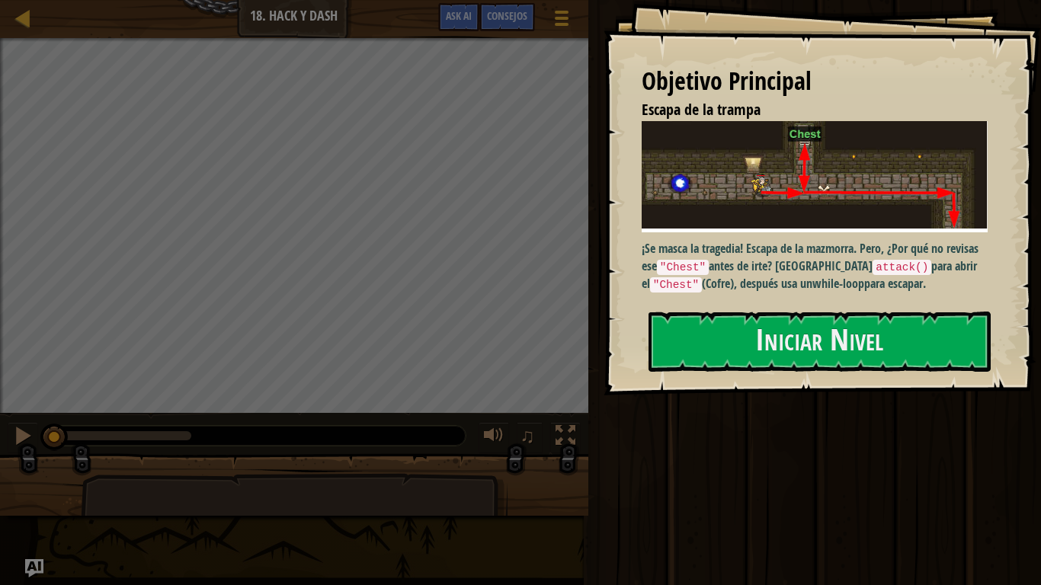
click at [851, 374] on div "Objetivo Principal Escapa de la trampa ¡Se masca la tragedia! Escapa de la mazm…" at bounding box center [823, 198] width 438 height 396
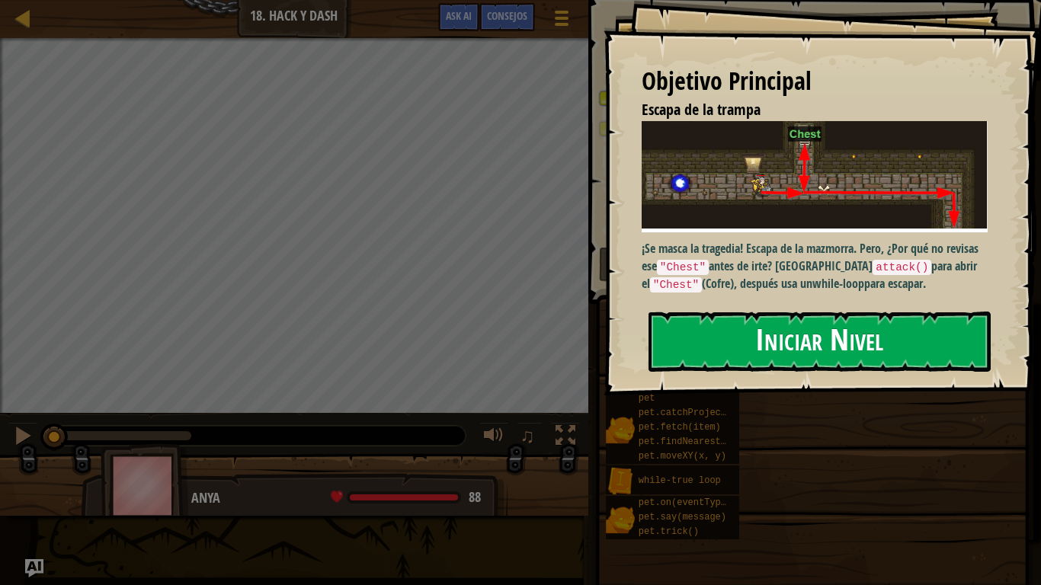
click at [848, 361] on button "Iniciar Nivel" at bounding box center [820, 342] width 342 height 60
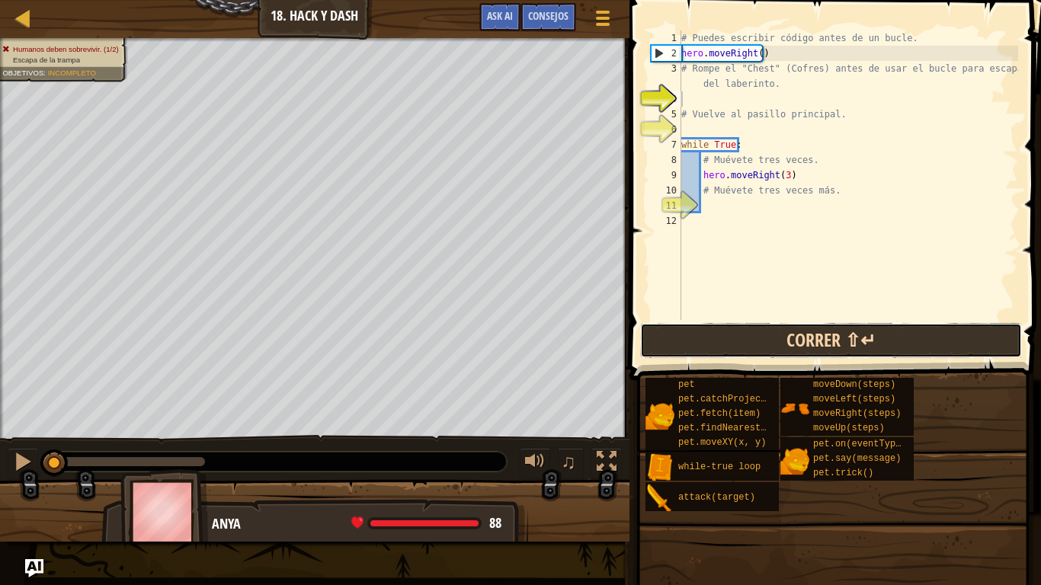
click at [813, 348] on button "Correr ⇧↵" at bounding box center [831, 340] width 382 height 35
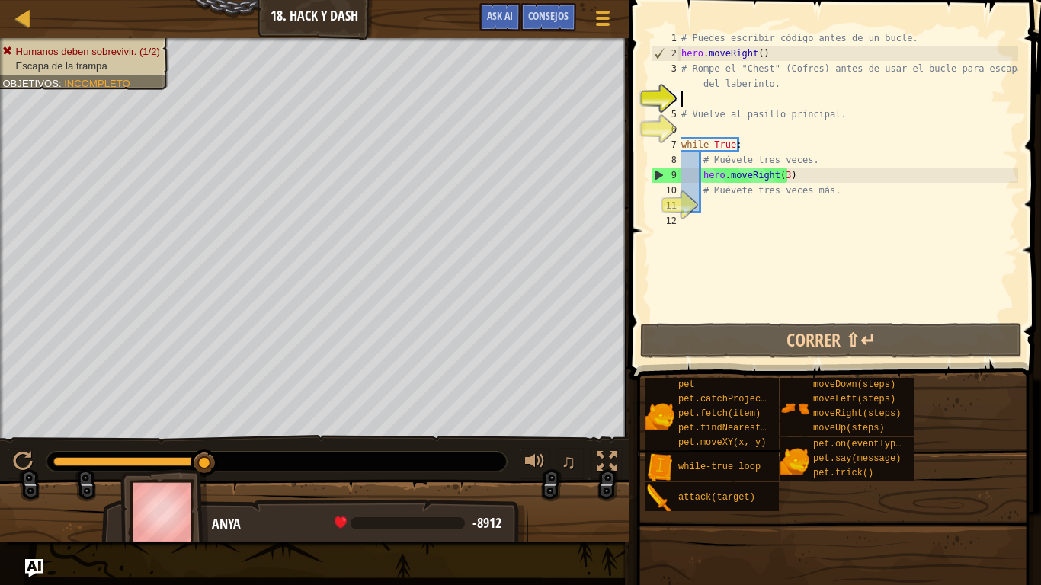
click at [737, 101] on div "# Puedes escribir código antes de un bucle. hero . moveRight ( ) # Rompe el "Ch…" at bounding box center [848, 190] width 340 height 320
click at [662, 0] on div "Mapa Introducción a la Informática 18. Hack y Dash Menú del Juego Hecho Consejo…" at bounding box center [520, 292] width 1041 height 585
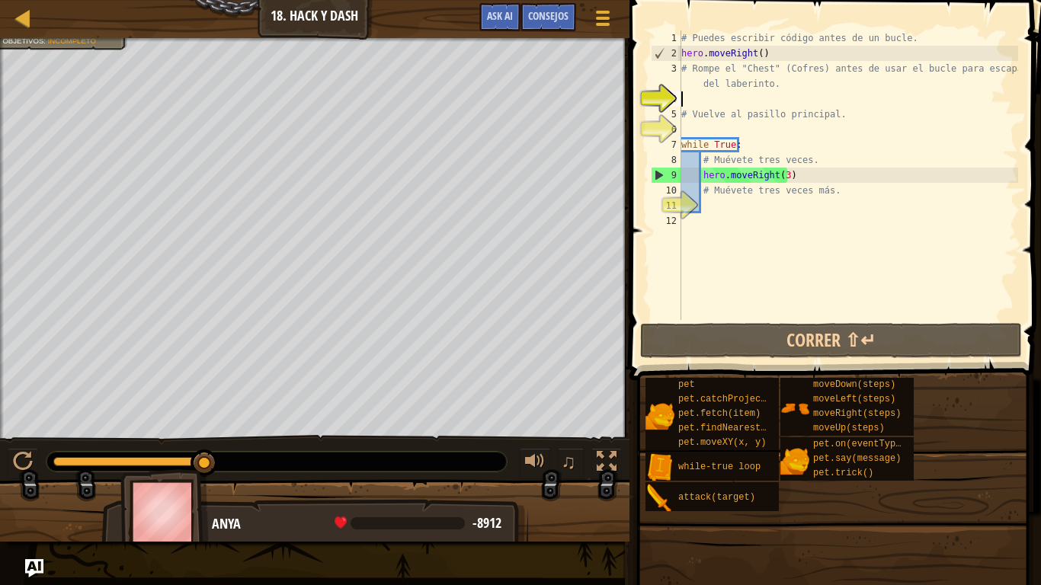
click at [642, 267] on div "Mapa Introducción a la Informática 18. Hack y Dash Menú del Juego Hecho Consejo…" at bounding box center [520, 292] width 1041 height 585
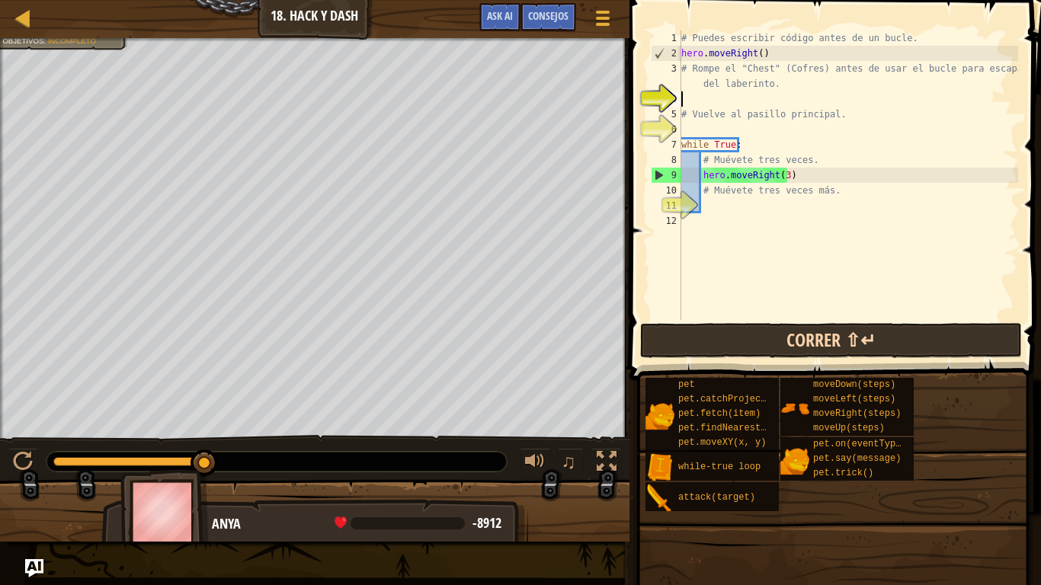
click at [803, 342] on div "Mapa Introducción a la Informática 18. Hack y Dash Menú del Juego Hecho Consejo…" at bounding box center [520, 292] width 1041 height 585
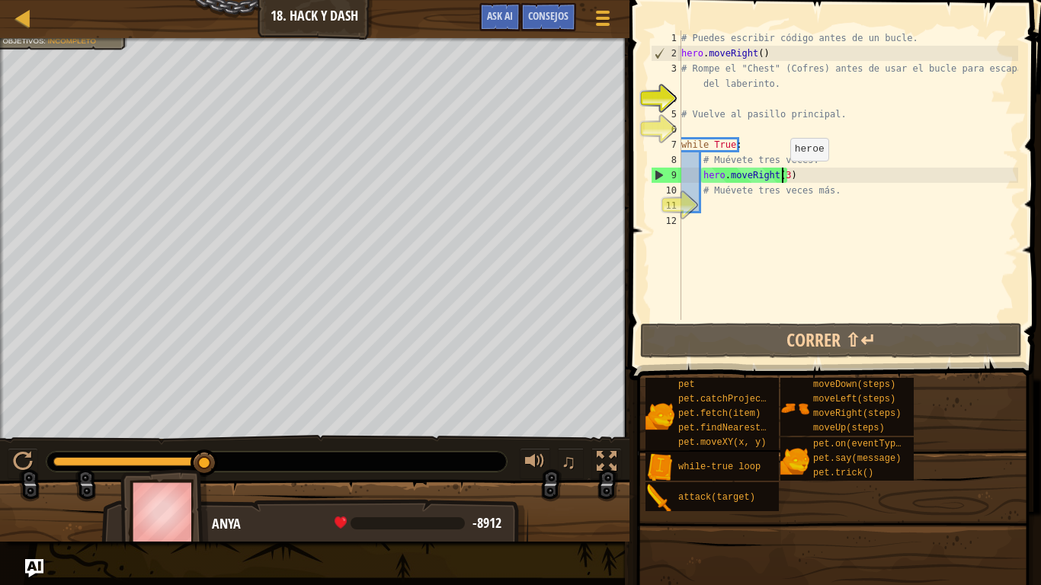
click at [783, 176] on div "# Puedes escribir código antes de un bucle. hero . moveRight ( ) # Rompe el "Ch…" at bounding box center [848, 190] width 340 height 320
type textarea "hero.moveRight()"
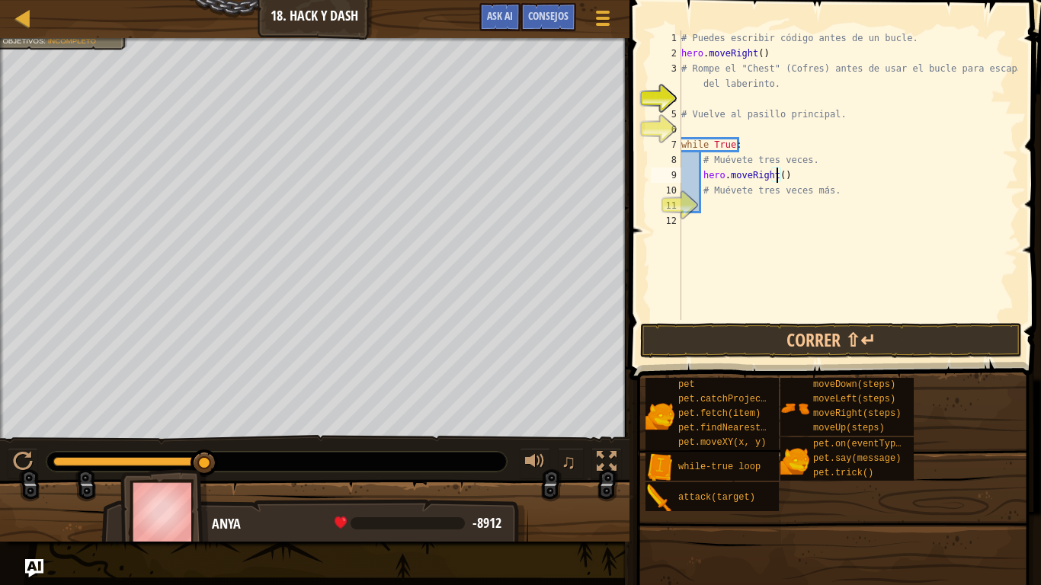
click at [792, 252] on div "# Puedes escribir código antes de un bucle. hero . moveRight ( ) # Rompe el "Ch…" at bounding box center [848, 190] width 340 height 320
click at [732, 210] on div "# Puedes escribir código antes de un bucle. hero . moveRight ( ) # Rompe el "Ch…" at bounding box center [848, 190] width 340 height 320
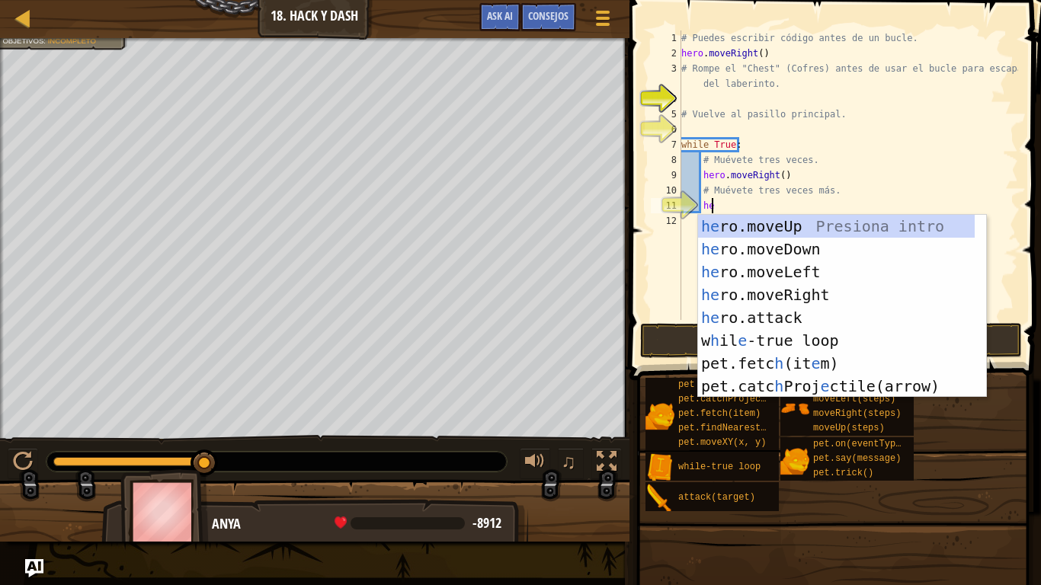
type textarea "hero"
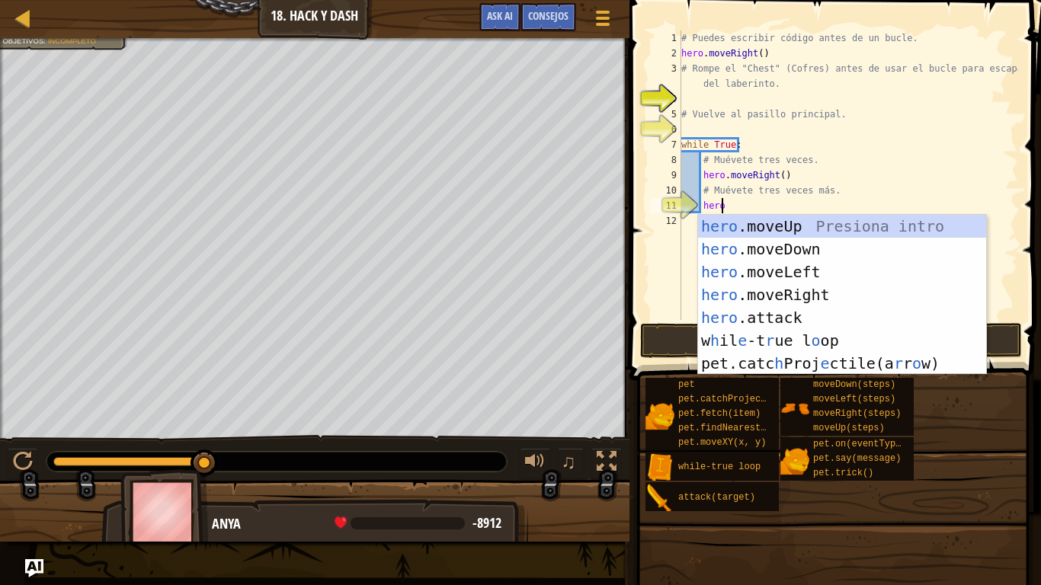
scroll to position [7, 2]
click at [784, 220] on div "hero .moveUp Presiona intro hero .moveDown Presiona intro hero .moveLeft Presio…" at bounding box center [842, 318] width 288 height 206
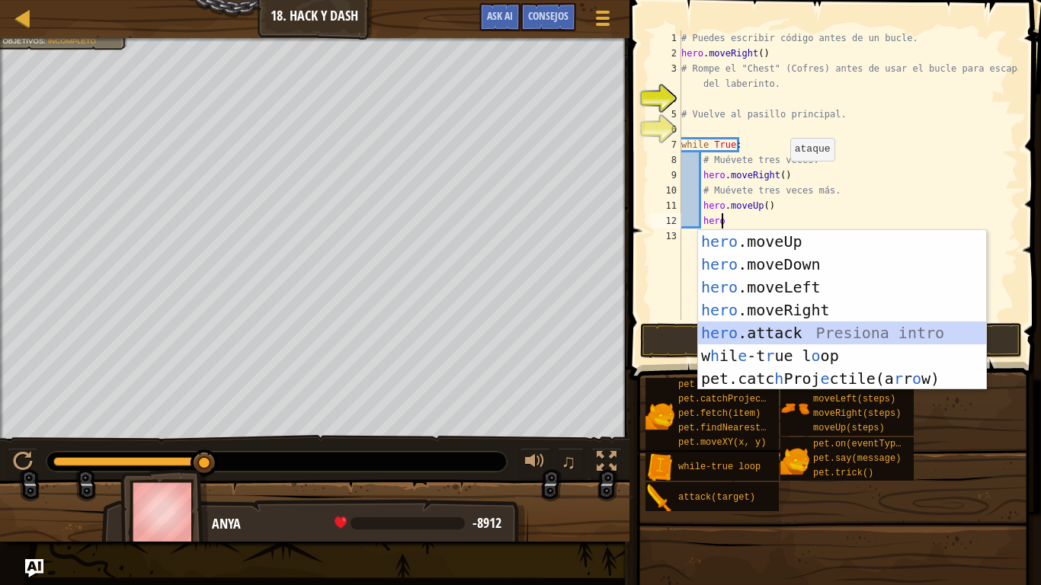
click at [797, 327] on div "hero .moveUp Presiona intro hero .moveDown Presiona intro hero .moveLeft Presio…" at bounding box center [842, 333] width 288 height 206
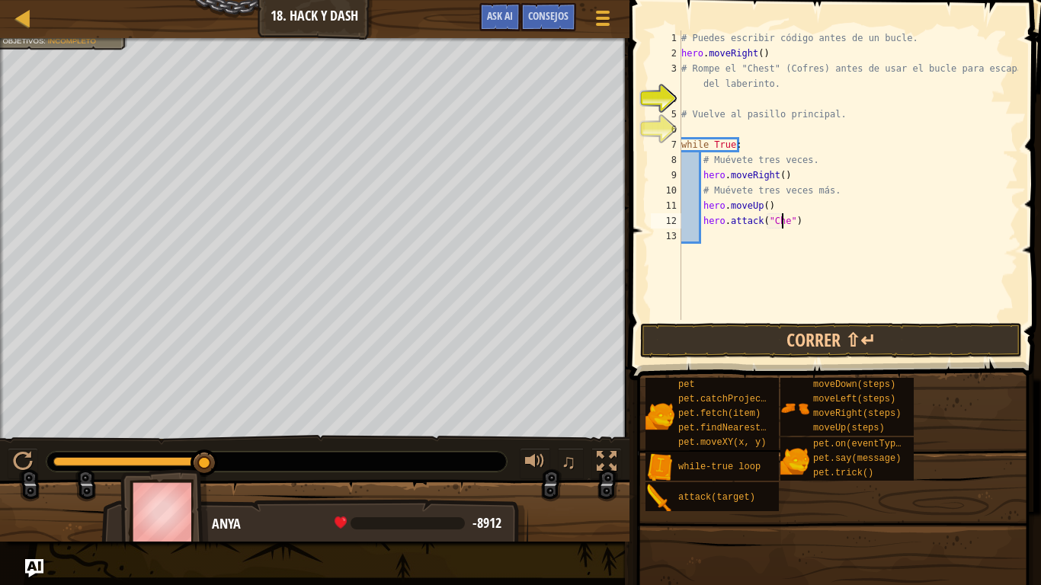
scroll to position [7, 8]
type textarea "hero.attack("Chest")"
click at [735, 240] on div "# Puedes escribir código antes de un bucle. hero . moveRight ( ) # Rompe el "Ch…" at bounding box center [848, 190] width 340 height 320
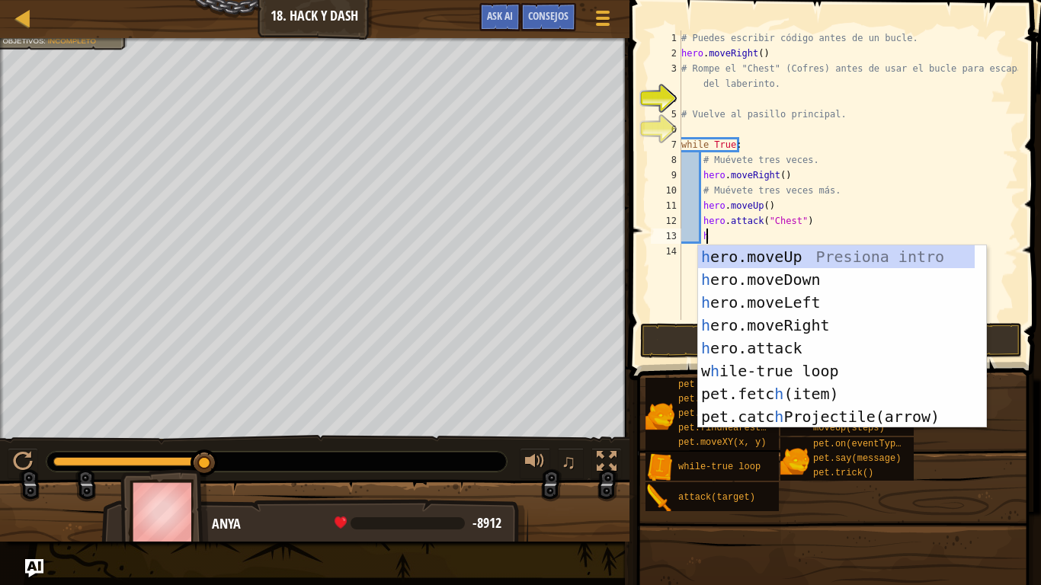
scroll to position [7, 2]
type textarea "her"
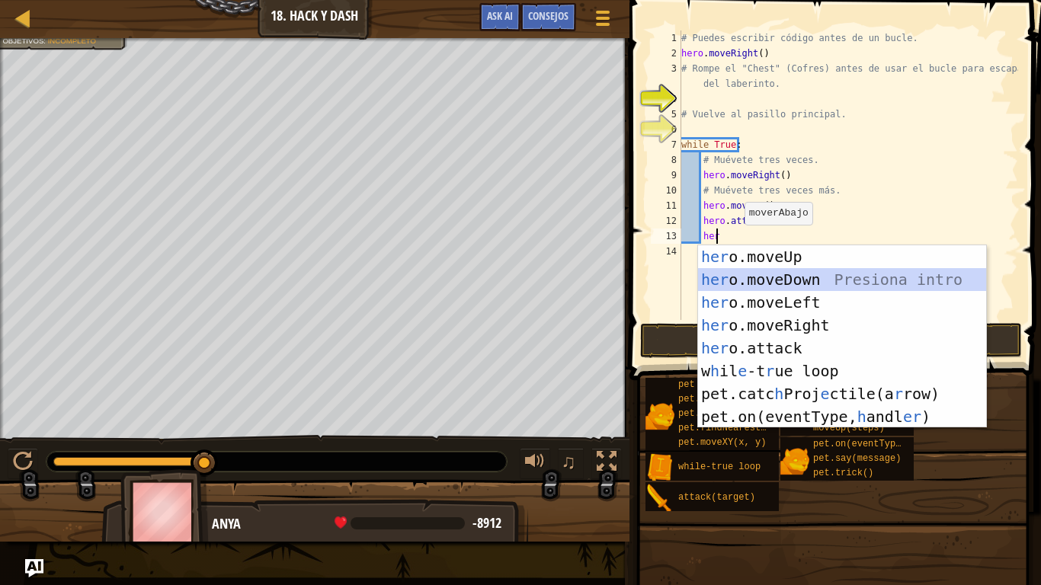
click at [812, 276] on div "her o.moveUp Presiona intro her o.moveDown Presiona intro her o.moveLeft Presio…" at bounding box center [842, 359] width 288 height 229
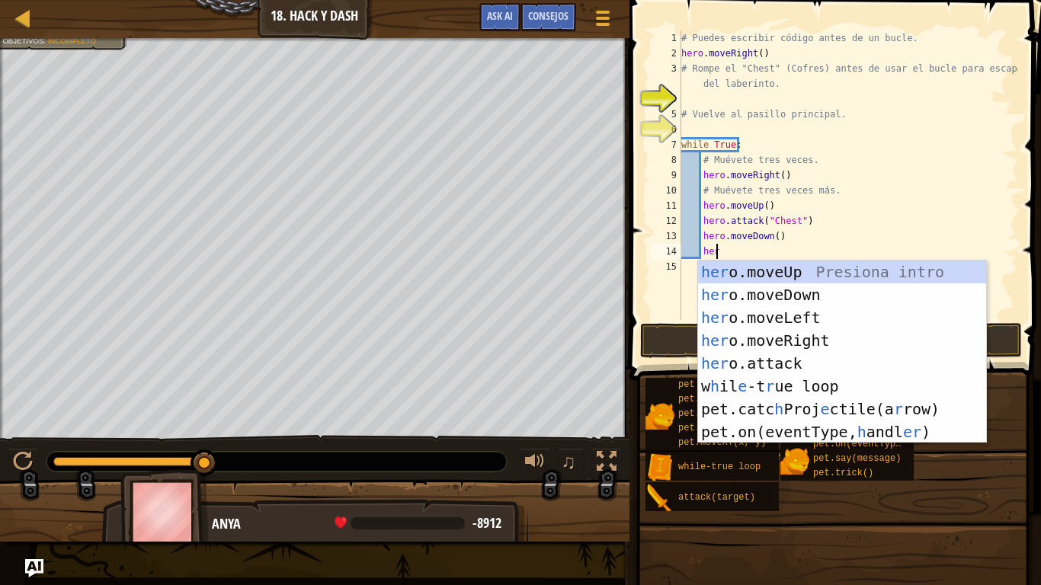
type textarea "hero"
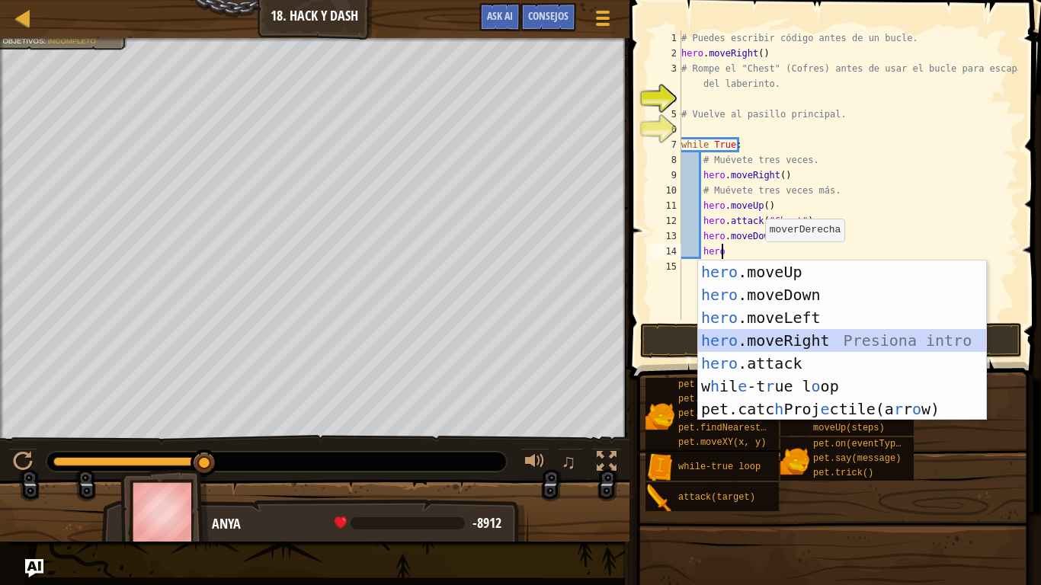
click at [790, 333] on div "hero .moveUp Presiona intro hero .moveDown Presiona intro hero .moveLeft Presio…" at bounding box center [842, 364] width 288 height 206
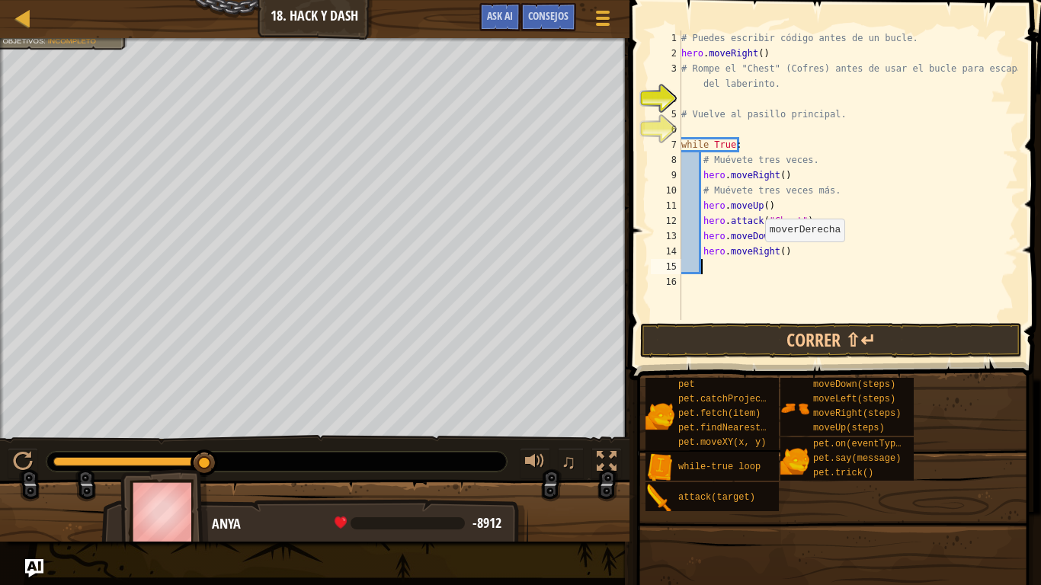
scroll to position [7, 1]
click at [777, 252] on div "# Puedes escribir código antes de un bucle. hero . moveRight ( ) # Rompe el "Ch…" at bounding box center [848, 190] width 340 height 320
type textarea "hero.moveRight()"
click at [771, 319] on div "# Puedes escribir código antes de un bucle. hero . moveRight ( ) # Rompe el "Ch…" at bounding box center [848, 190] width 340 height 320
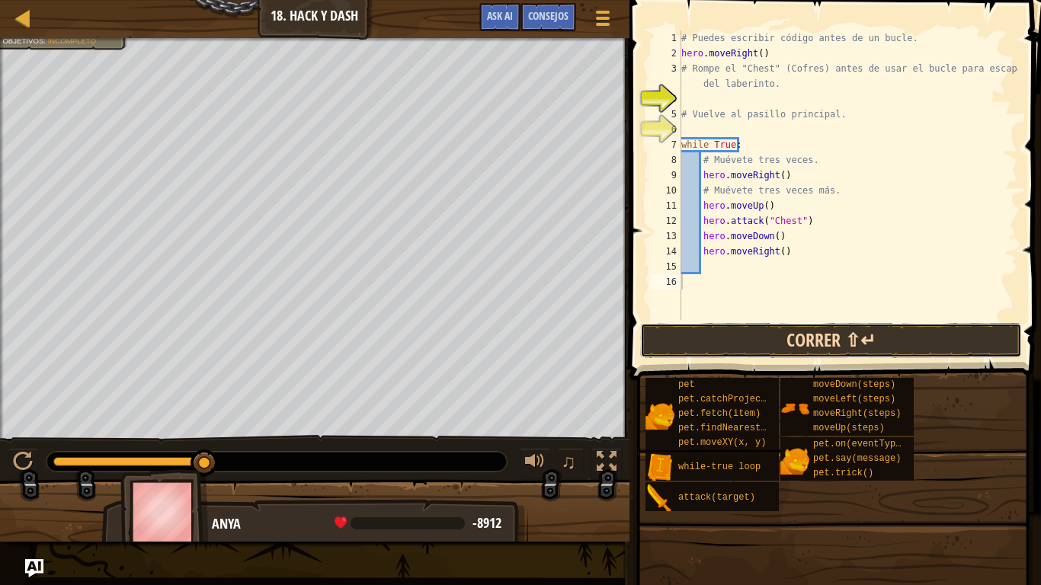
click at [773, 325] on button "Correr ⇧↵" at bounding box center [831, 340] width 382 height 35
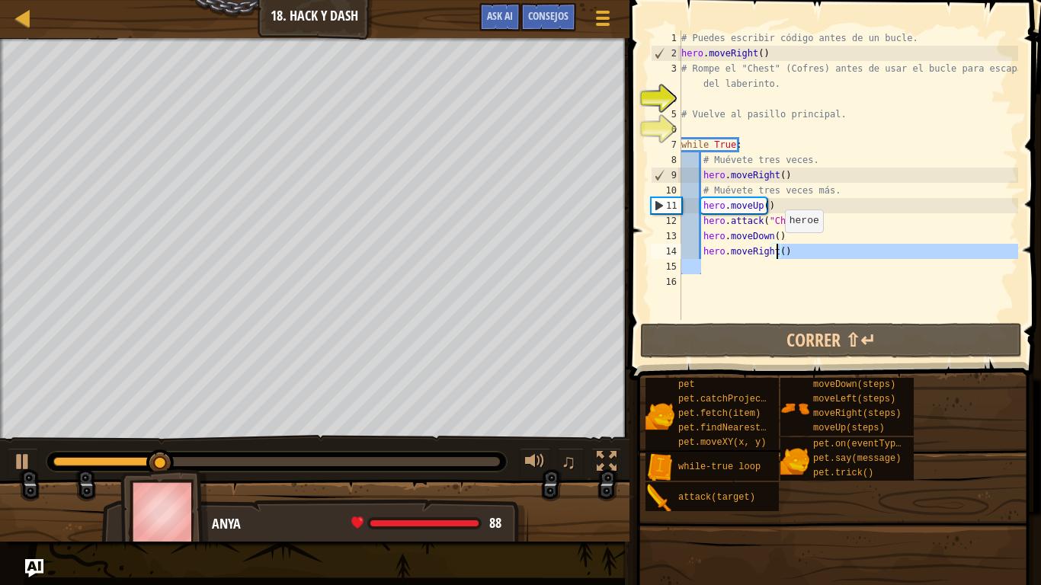
drag, startPoint x: 781, startPoint y: 259, endPoint x: 778, endPoint y: 249, distance: 11.3
click at [778, 249] on div "# Puedes escribir código antes de un bucle. hero . moveRight ( ) # Rompe el "Ch…" at bounding box center [848, 190] width 340 height 320
click at [781, 249] on div "# Puedes escribir código antes de un bucle. hero . moveRight ( ) # Rompe el "Ch…" at bounding box center [848, 175] width 340 height 290
type textarea "hero.moveRight()"
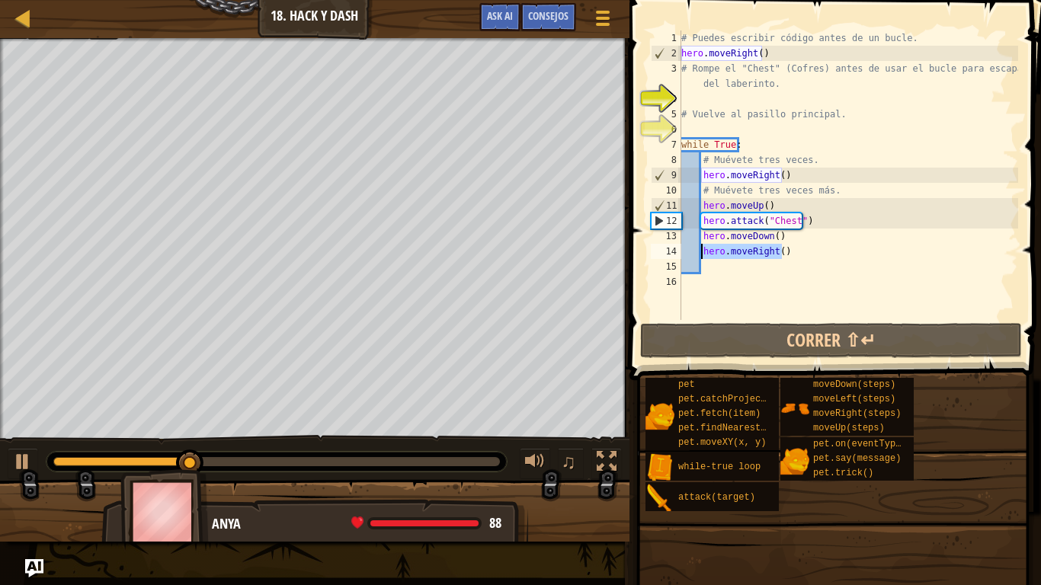
drag, startPoint x: 781, startPoint y: 249, endPoint x: 699, endPoint y: 255, distance: 81.9
click at [699, 255] on div "# Puedes escribir código antes de un bucle. hero . moveRight ( ) # Rompe el "Ch…" at bounding box center [848, 190] width 340 height 320
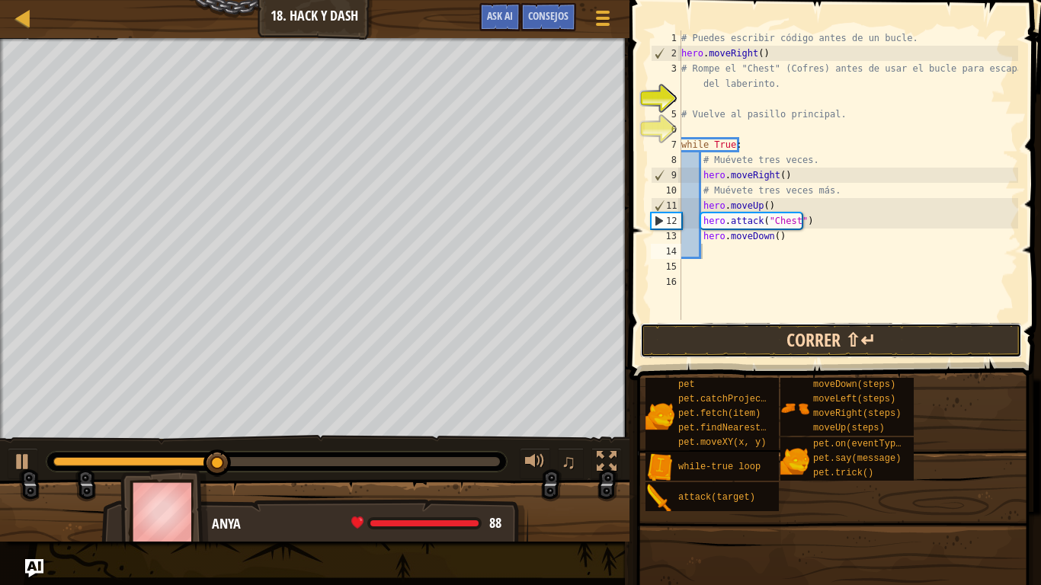
click at [769, 340] on button "Correr ⇧↵" at bounding box center [831, 340] width 382 height 35
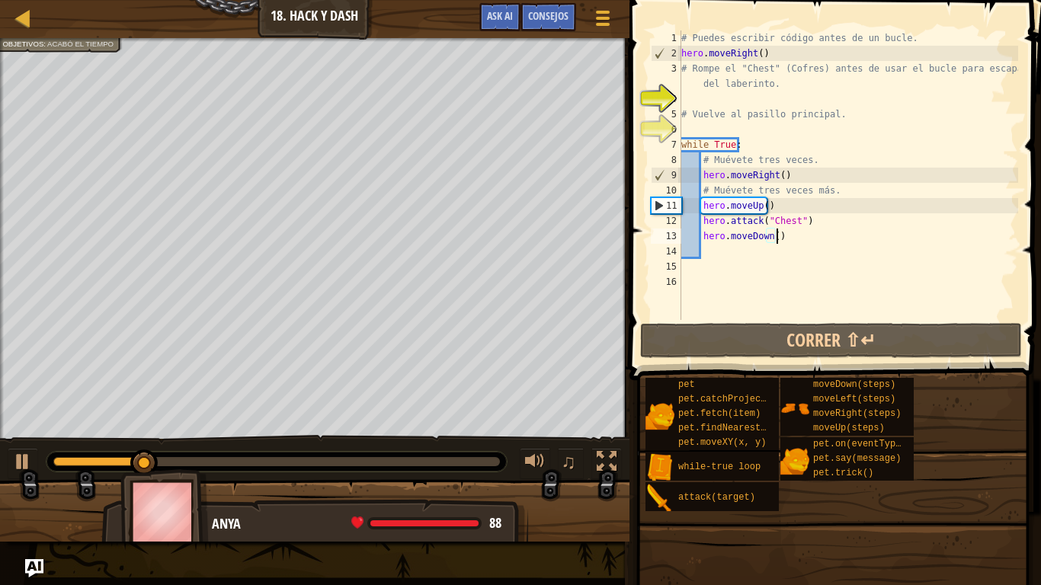
click at [784, 237] on div "# Puedes escribir código antes de un bucle. hero . moveRight ( ) # Rompe el "Ch…" at bounding box center [848, 190] width 340 height 320
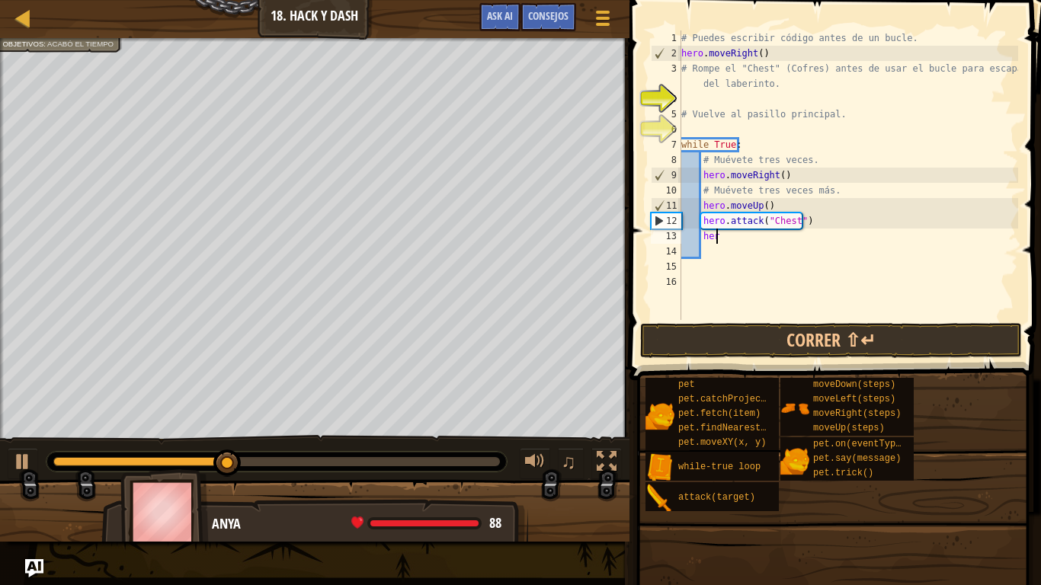
type textarea "h"
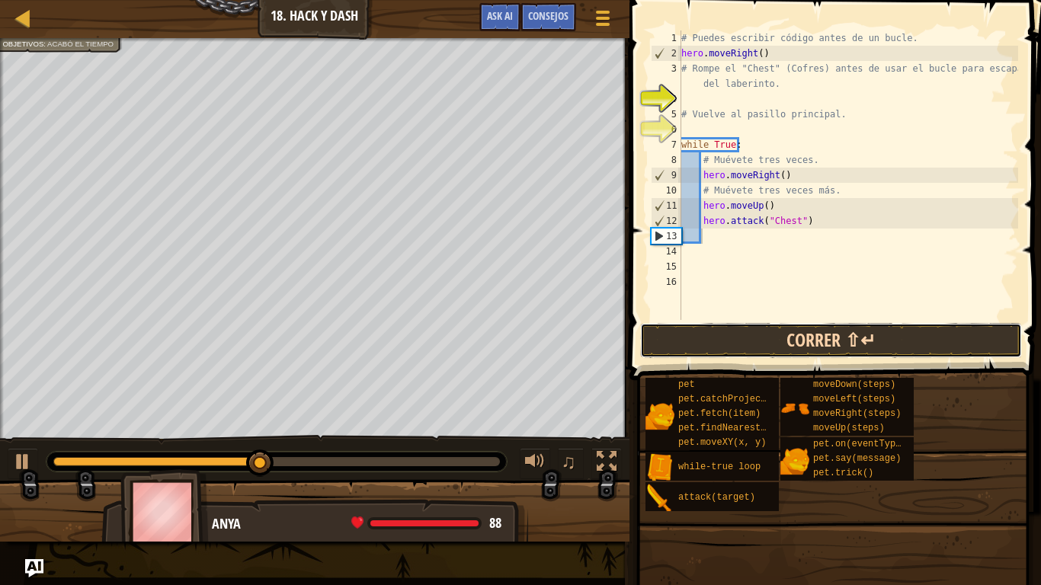
click at [812, 345] on button "Correr ⇧↵" at bounding box center [831, 340] width 382 height 35
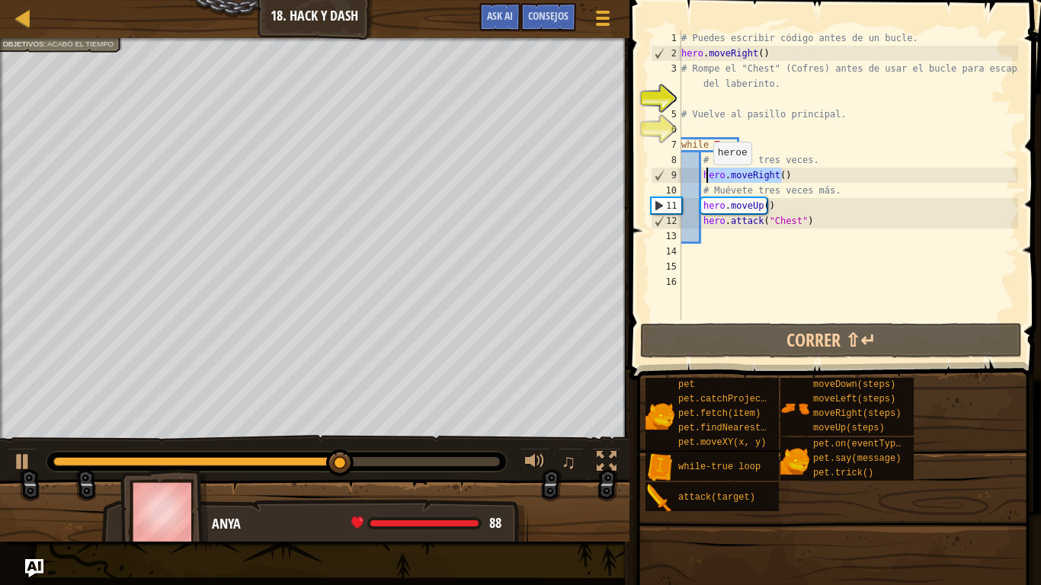
drag, startPoint x: 784, startPoint y: 178, endPoint x: 701, endPoint y: 181, distance: 83.2
click at [701, 181] on div "# Puedes escribir código antes de un bucle. hero . moveRight ( ) # Rompe el "Ch…" at bounding box center [848, 190] width 340 height 320
type textarea "hero.moveRight()"
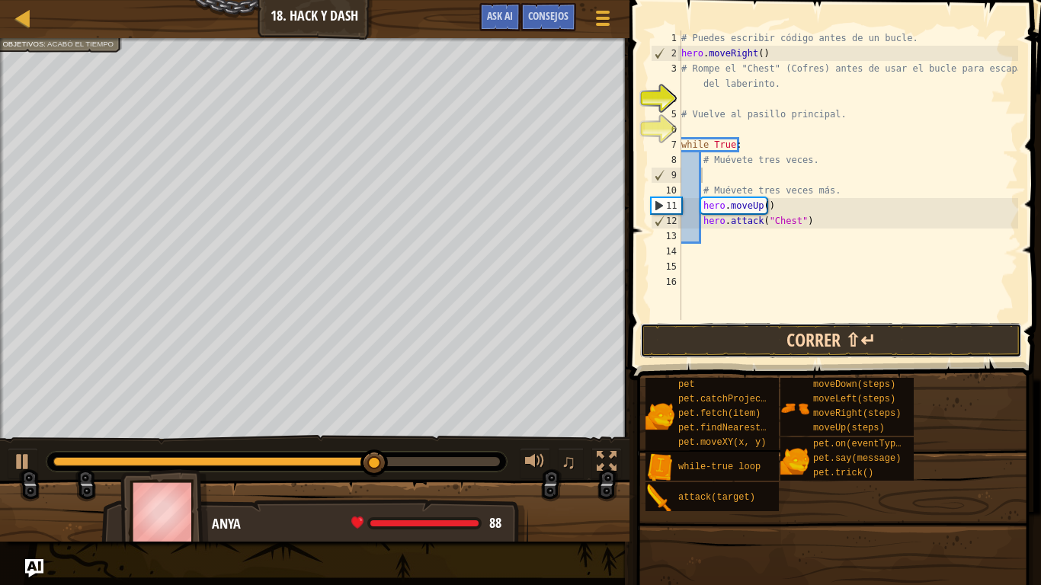
click at [814, 335] on button "Correr ⇧↵" at bounding box center [831, 340] width 382 height 35
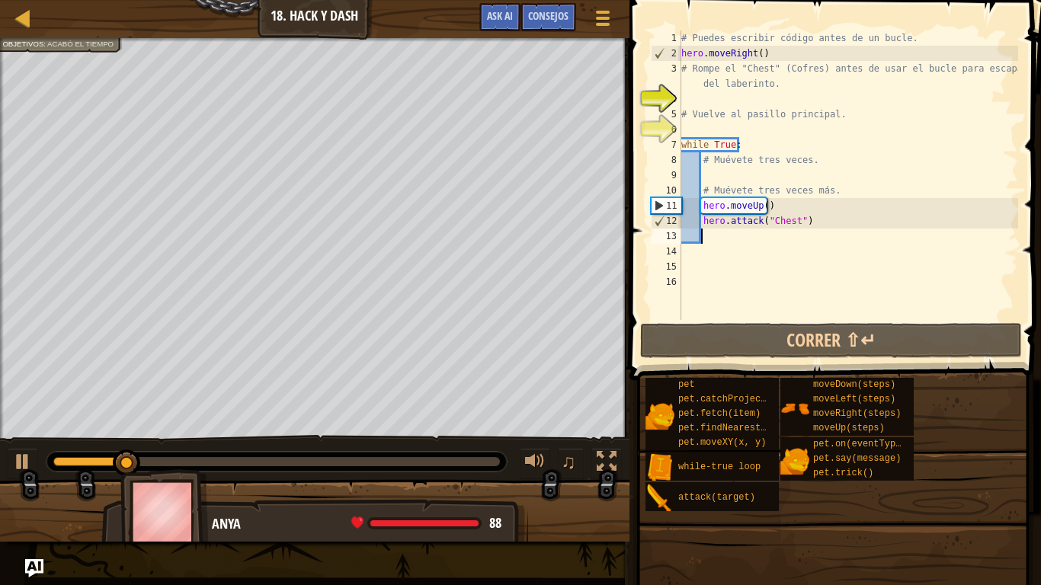
click at [737, 239] on div "# Puedes escribir código antes de un bucle. hero . moveRight ( ) # Rompe el "Ch…" at bounding box center [848, 190] width 340 height 320
type textarea "h"
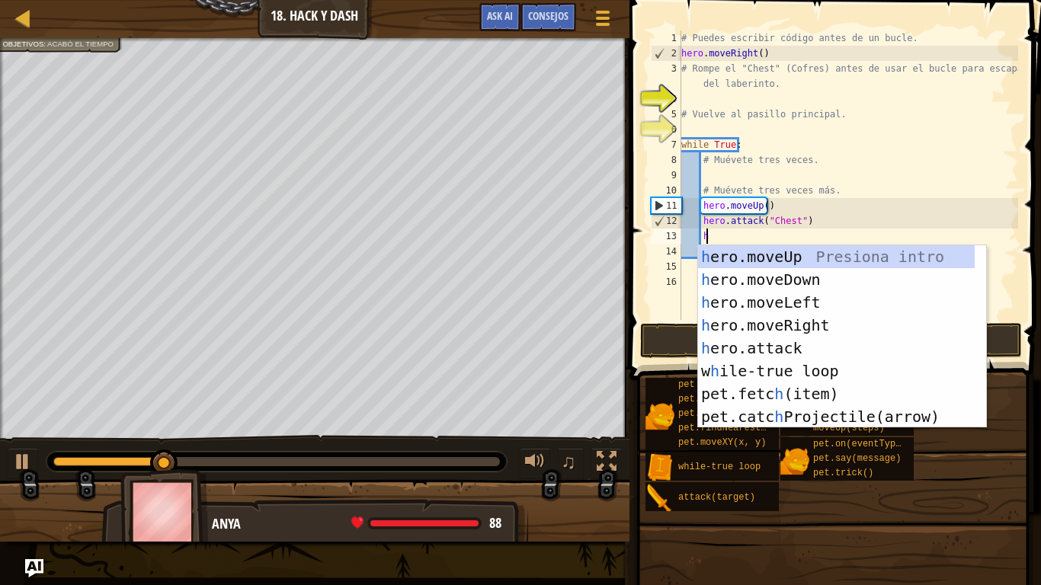
scroll to position [7, 1]
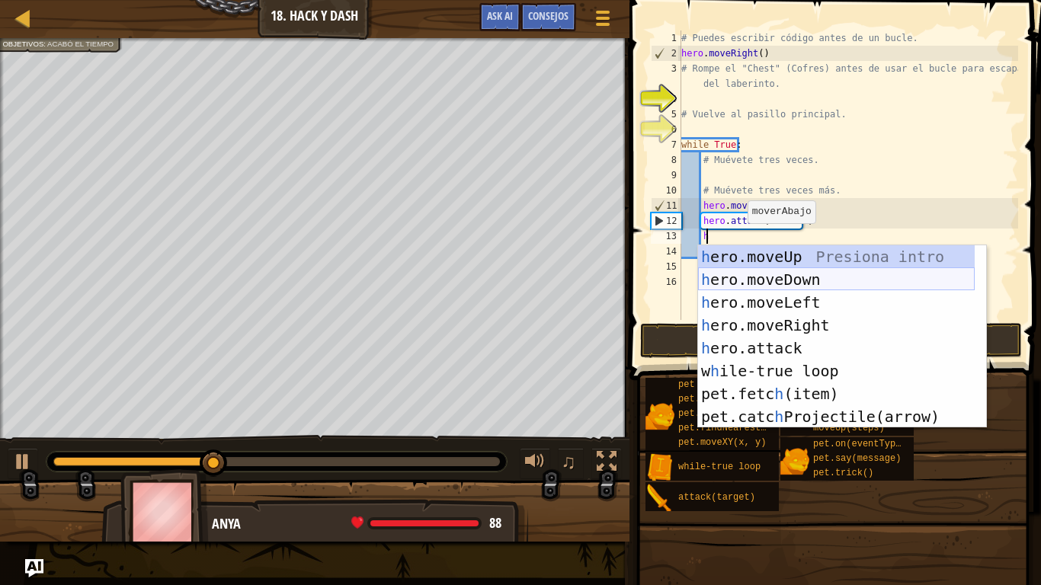
click at [774, 287] on div "h ero.moveUp Presiona intro h ero.moveDown Presiona intro h ero.moveLeft Presio…" at bounding box center [836, 359] width 277 height 229
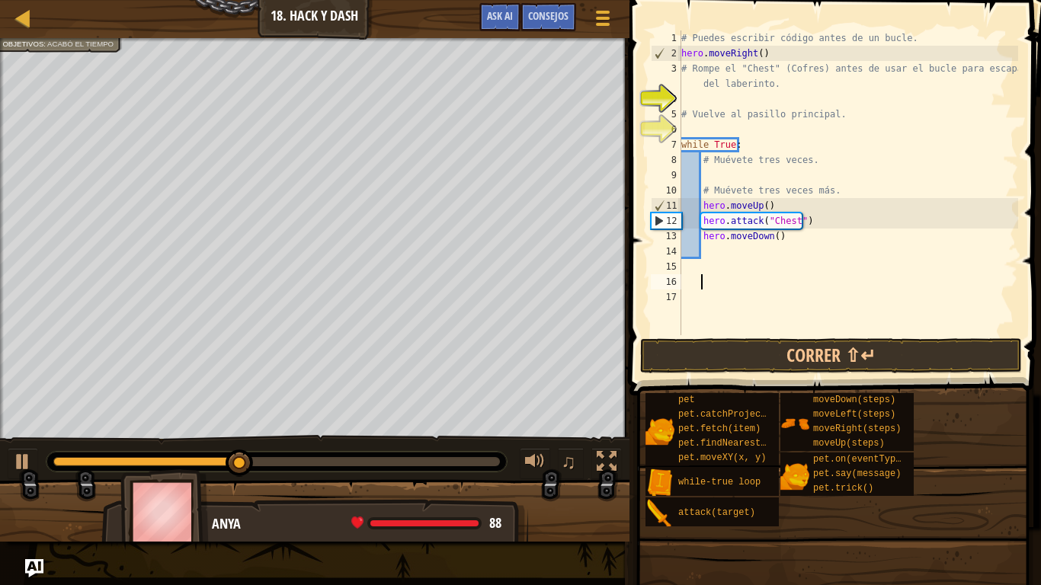
click at [783, 284] on div "# Puedes escribir código antes de un bucle. hero . moveRight ( ) # Rompe el "Ch…" at bounding box center [848, 197] width 340 height 335
click at [736, 249] on div "# Puedes escribir código antes de un bucle. hero . moveRight ( ) # Rompe el "Ch…" at bounding box center [848, 197] width 340 height 335
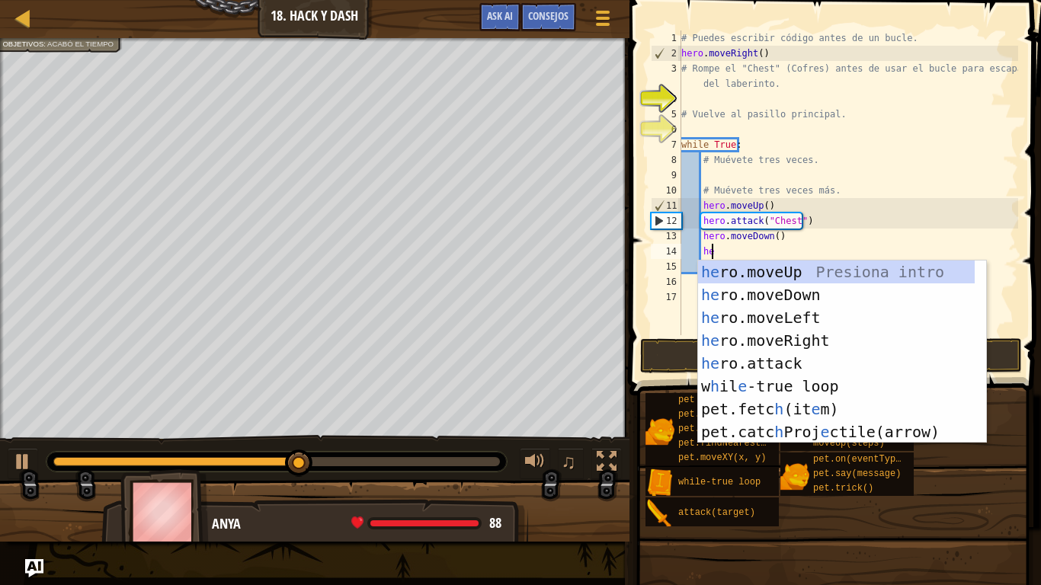
type textarea "her"
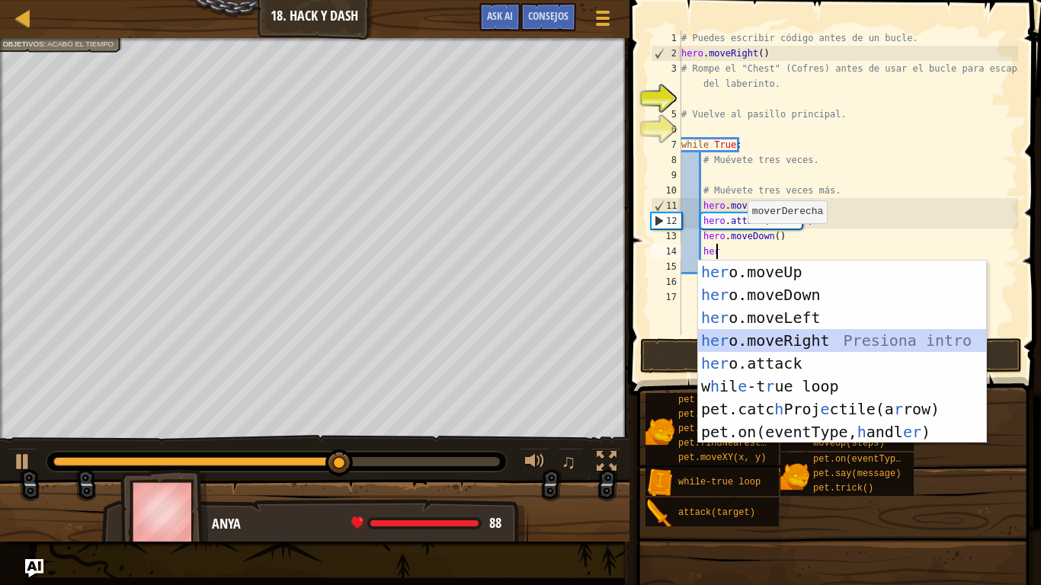
click at [816, 335] on div "her o.moveUp Presiona intro her o.moveDown Presiona intro her o.moveLeft Presio…" at bounding box center [842, 375] width 288 height 229
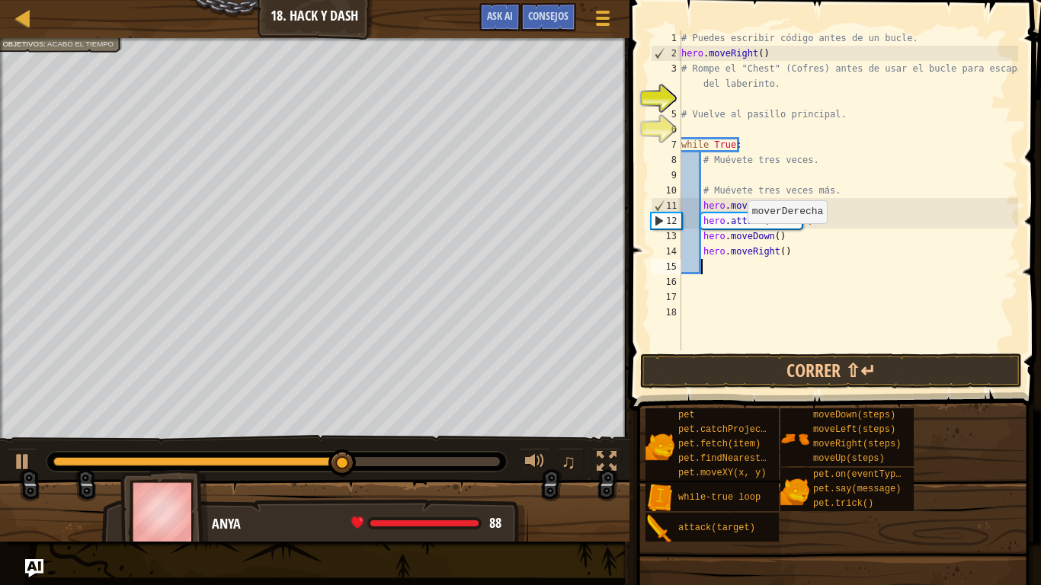
scroll to position [7, 1]
click at [777, 249] on div "# Puedes escribir código antes de un bucle. hero . moveRight ( ) # Rompe el "Ch…" at bounding box center [848, 205] width 340 height 351
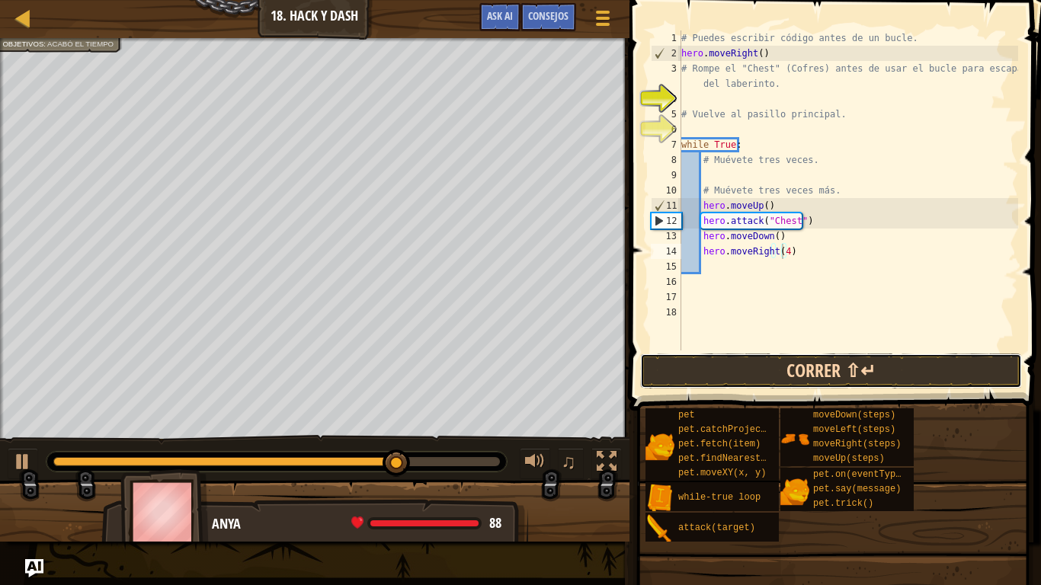
click at [767, 354] on button "Correr ⇧↵" at bounding box center [831, 371] width 382 height 35
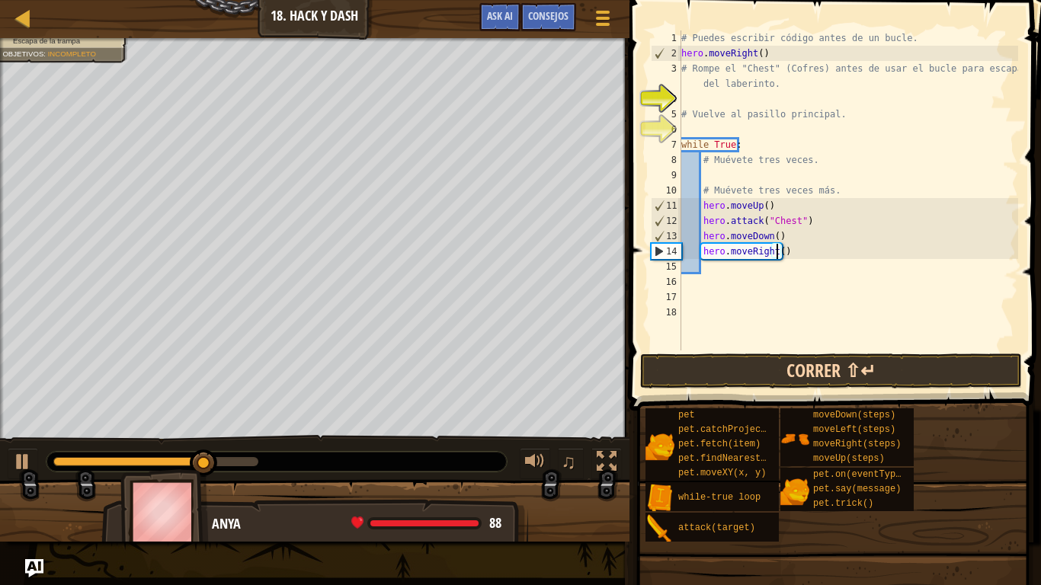
type textarea "hero.moveRight(3)"
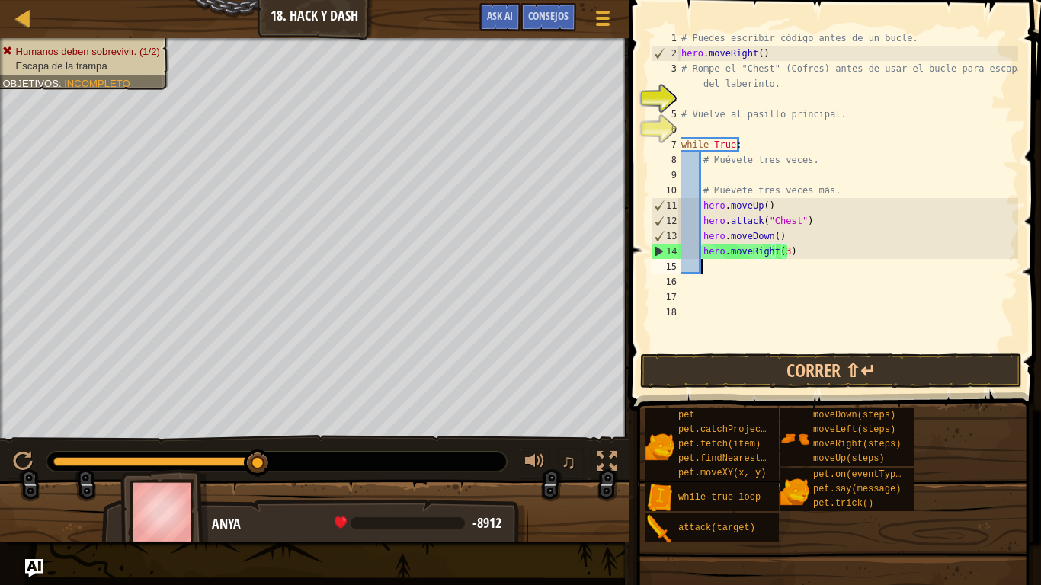
click at [713, 269] on div "# Puedes escribir código antes de un bucle. hero . moveRight ( ) # Rompe el "Ch…" at bounding box center [848, 205] width 340 height 351
type textarea "h"
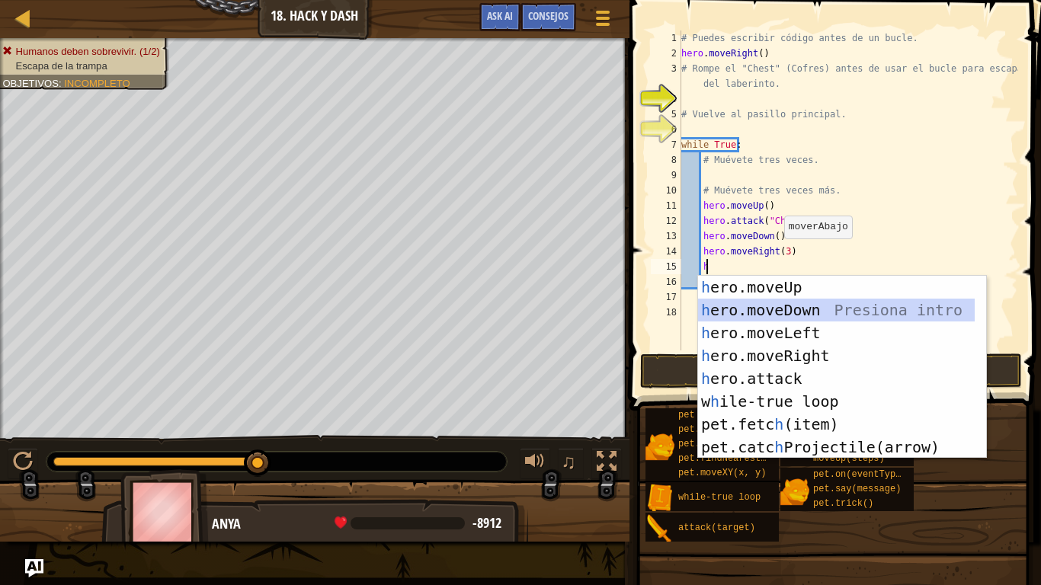
click at [803, 310] on div "h ero.moveUp Presiona intro h ero.moveDown Presiona intro h ero.moveLeft Presio…" at bounding box center [836, 390] width 277 height 229
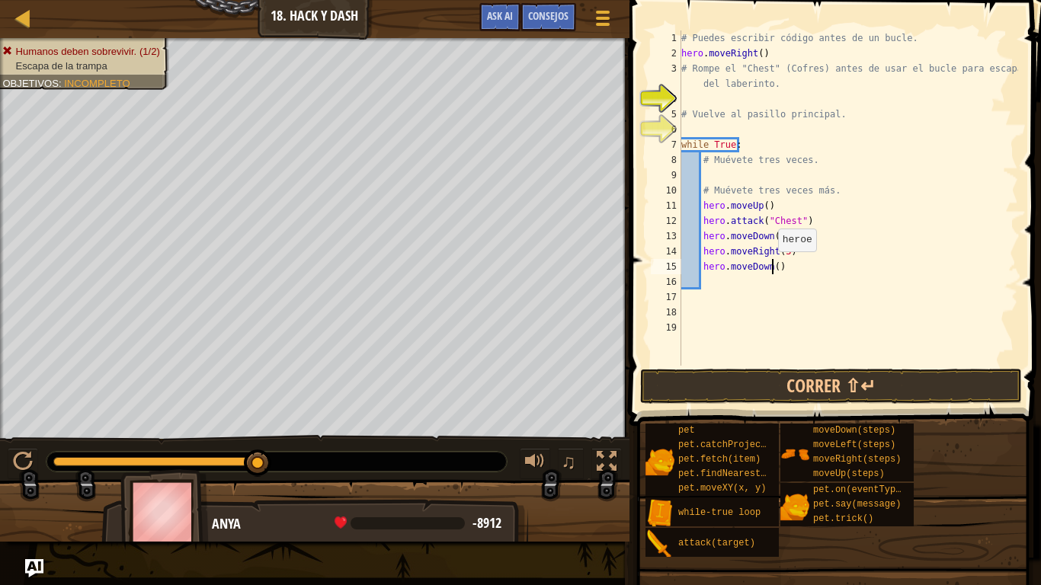
click at [771, 267] on div "# Puedes escribir código antes de un bucle. hero . moveRight ( ) # Rompe el "Ch…" at bounding box center [848, 213] width 340 height 366
type textarea "hero.moveDown(3)"
click at [801, 368] on span at bounding box center [837, 191] width 424 height 471
click at [801, 375] on button "Correr ⇧↵" at bounding box center [831, 386] width 382 height 35
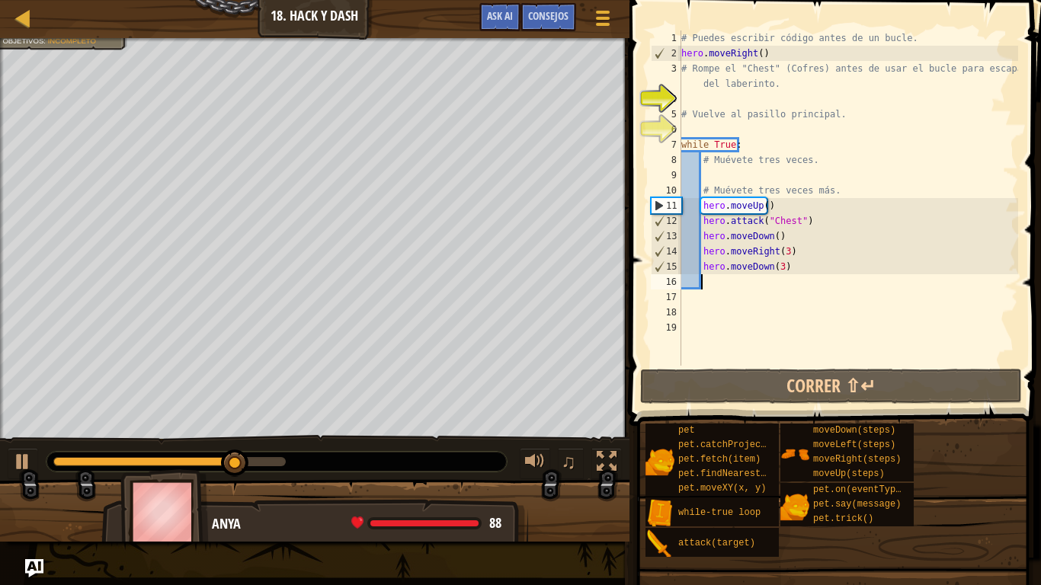
click at [745, 283] on div "# Puedes escribir código antes de un bucle. hero . moveRight ( ) # Rompe el "Ch…" at bounding box center [848, 213] width 340 height 366
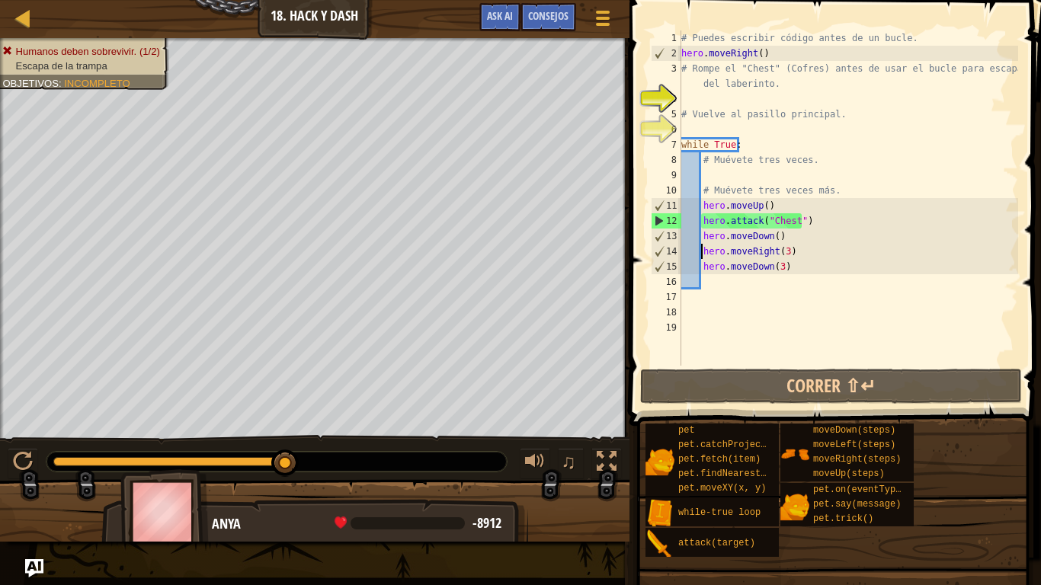
click at [700, 252] on div "# Puedes escribir código antes de un bucle. hero . moveRight ( ) # Rompe el "Ch…" at bounding box center [848, 213] width 340 height 366
type textarea "hero.moveRight(3)"
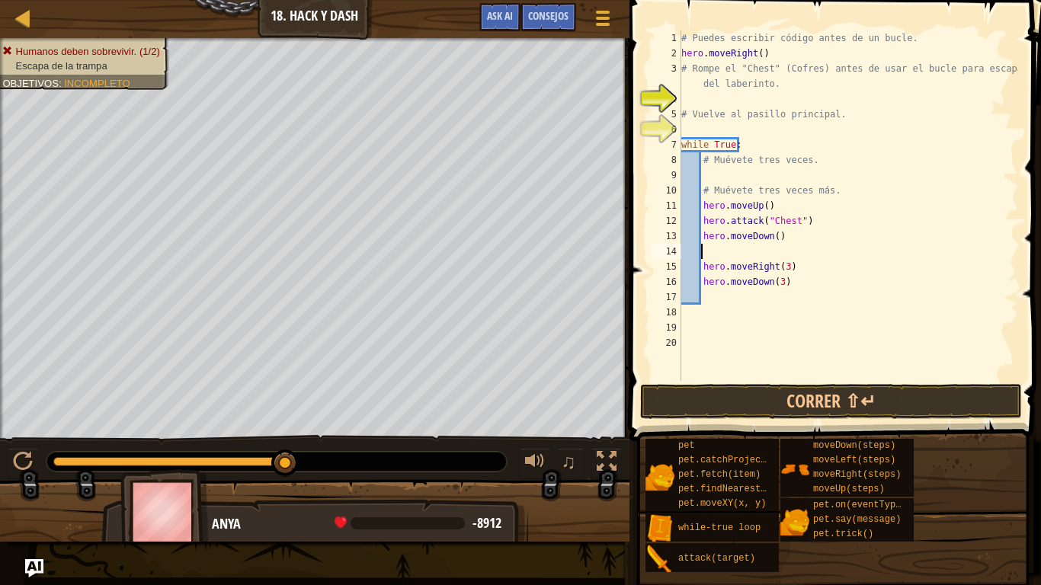
click at [728, 252] on div "# Puedes escribir código antes de un bucle. hero . moveRight ( ) # Rompe el "Ch…" at bounding box center [848, 220] width 340 height 381
type textarea "w"
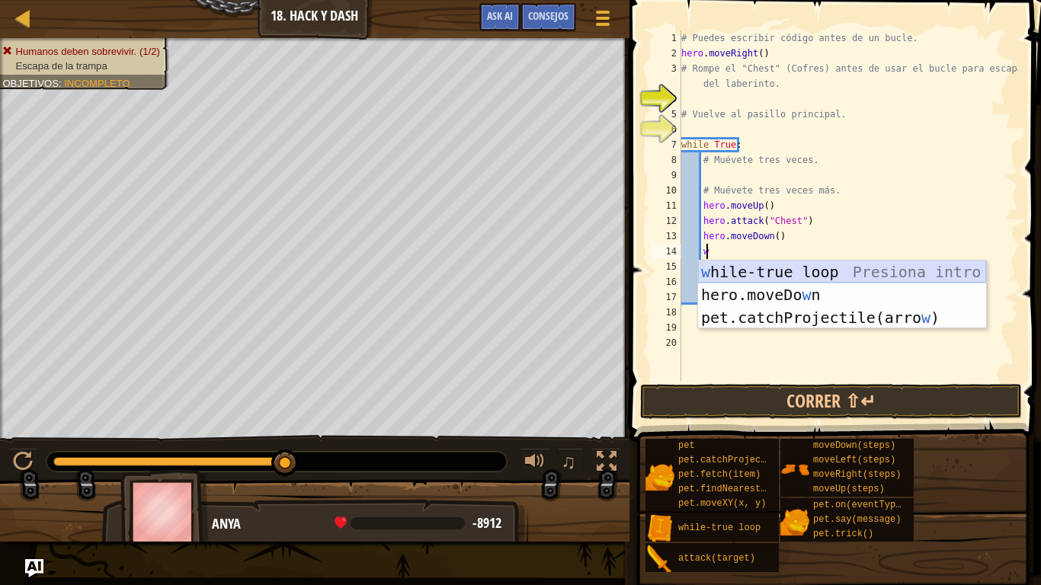
click at [728, 277] on div "w hile-true loop Presiona intro hero.moveDo w n Presiona intro pet.catchProject…" at bounding box center [842, 318] width 288 height 114
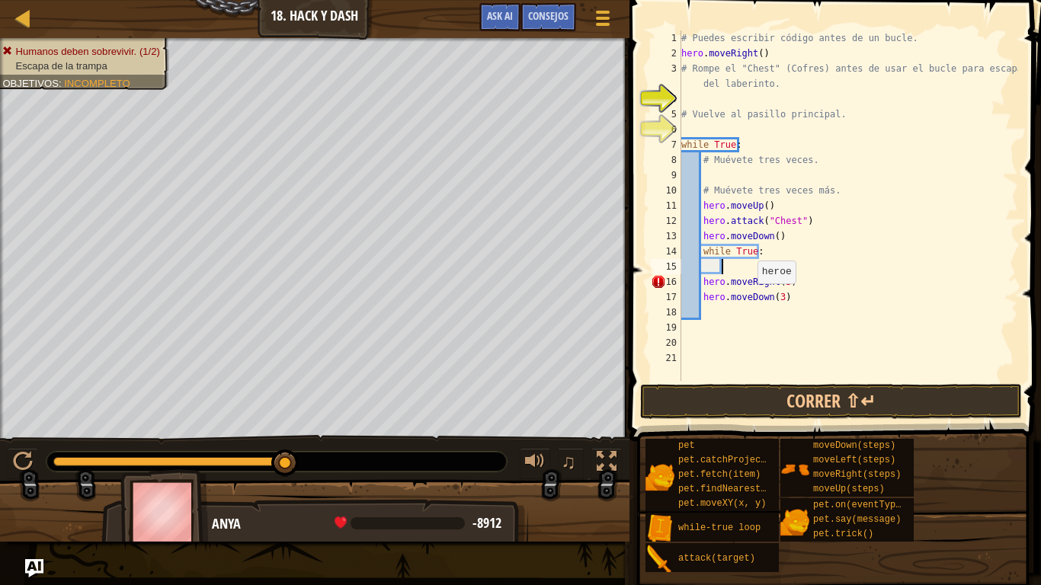
type textarea "}"
type textarea "while True:"
click at [738, 312] on div "# Puedes escribir código antes de un bucle. hero . moveRight ( ) # Rompe el "Ch…" at bounding box center [848, 220] width 340 height 381
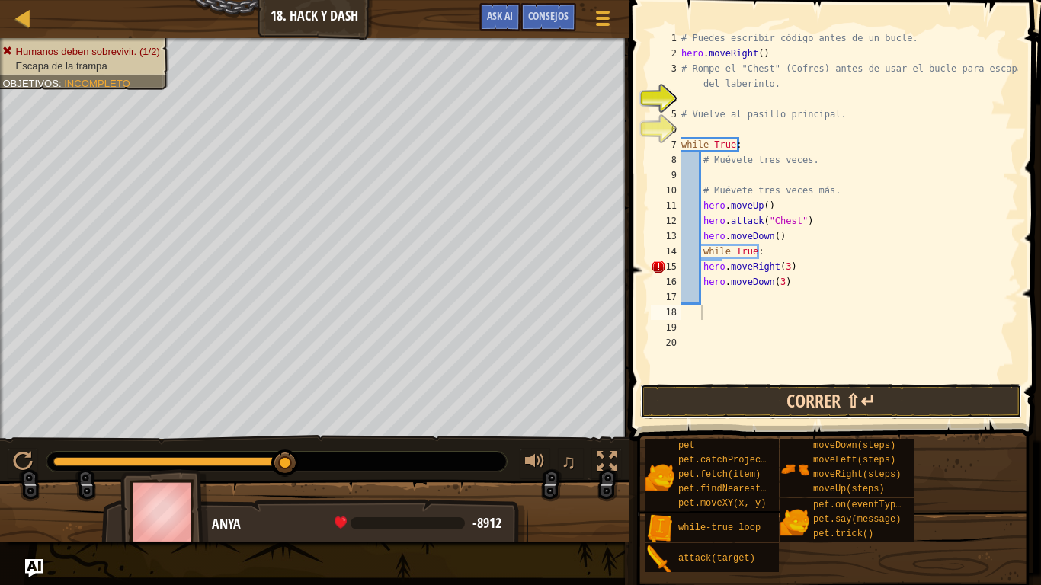
click at [760, 402] on button "Correr ⇧↵" at bounding box center [831, 401] width 382 height 35
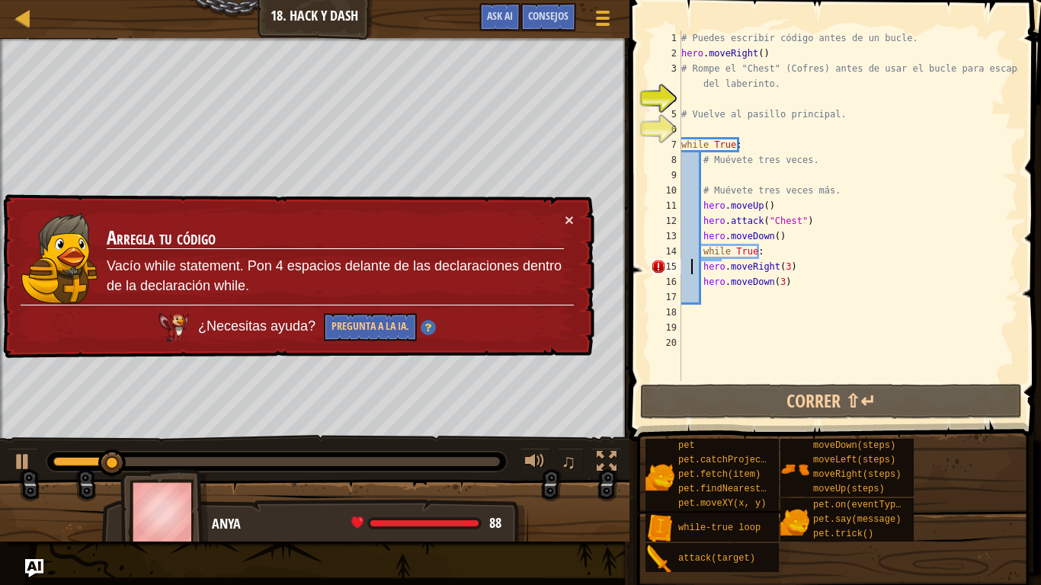
click at [690, 271] on div "# Puedes escribir código antes de un bucle. hero . moveRight ( ) # Rompe el "Ch…" at bounding box center [848, 220] width 340 height 381
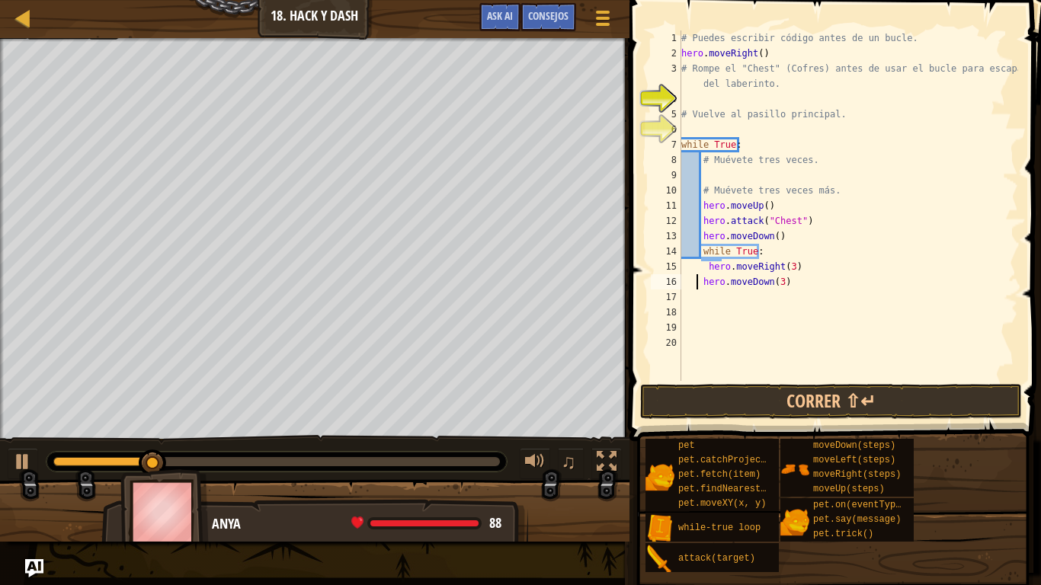
click at [697, 289] on div "# Puedes escribir código antes de un bucle. hero . moveRight ( ) # Rompe el "Ch…" at bounding box center [848, 220] width 340 height 381
type textarea "hero.moveDown(3)"
click at [733, 386] on button "Correr ⇧↵" at bounding box center [831, 401] width 382 height 35
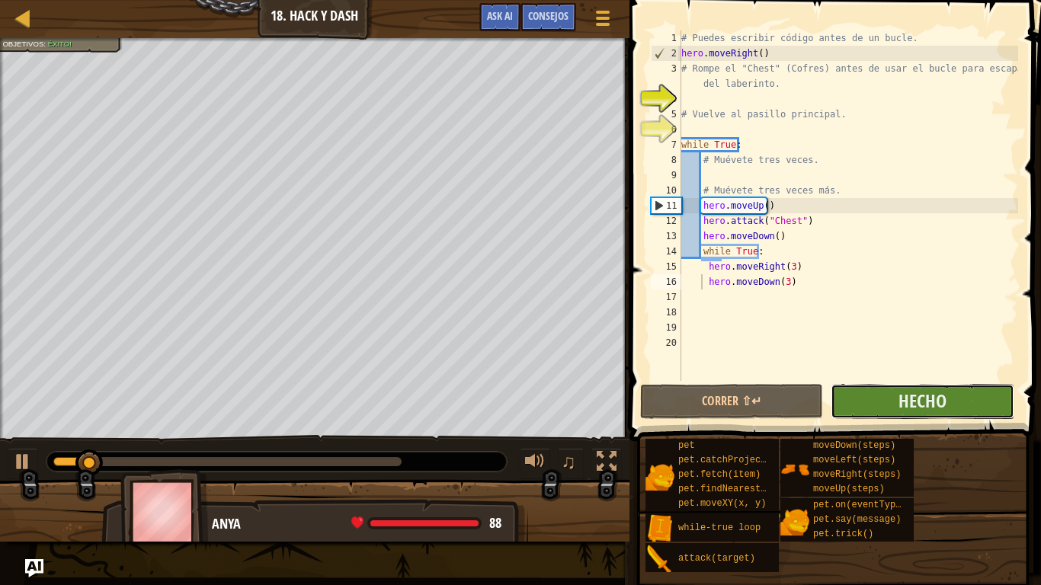
click at [886, 390] on button "Hecho" at bounding box center [922, 401] width 183 height 35
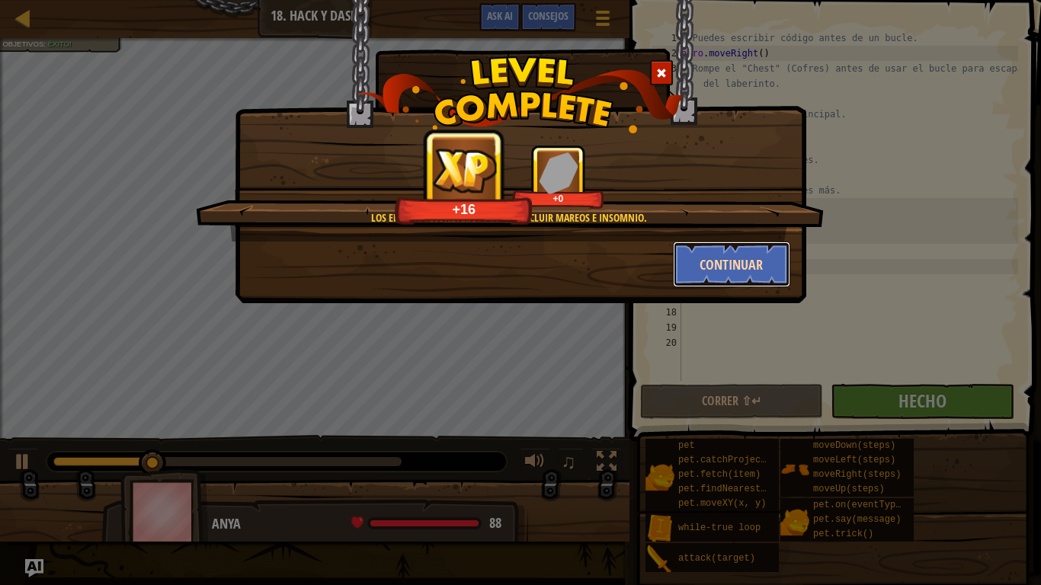
click at [738, 258] on button "Continuar" at bounding box center [732, 265] width 118 height 46
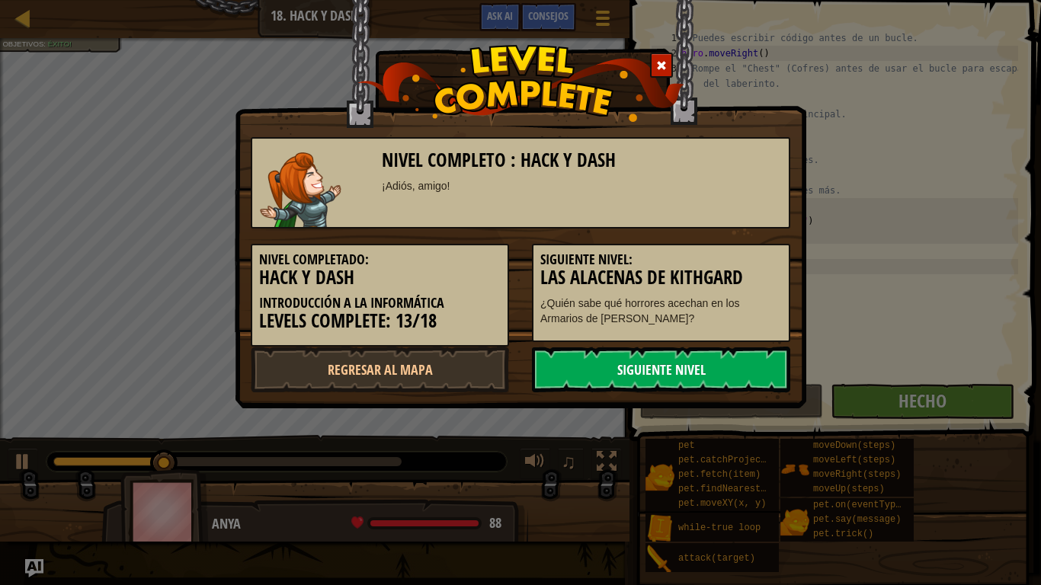
click at [705, 364] on link "Siguiente nivel" at bounding box center [661, 370] width 258 height 46
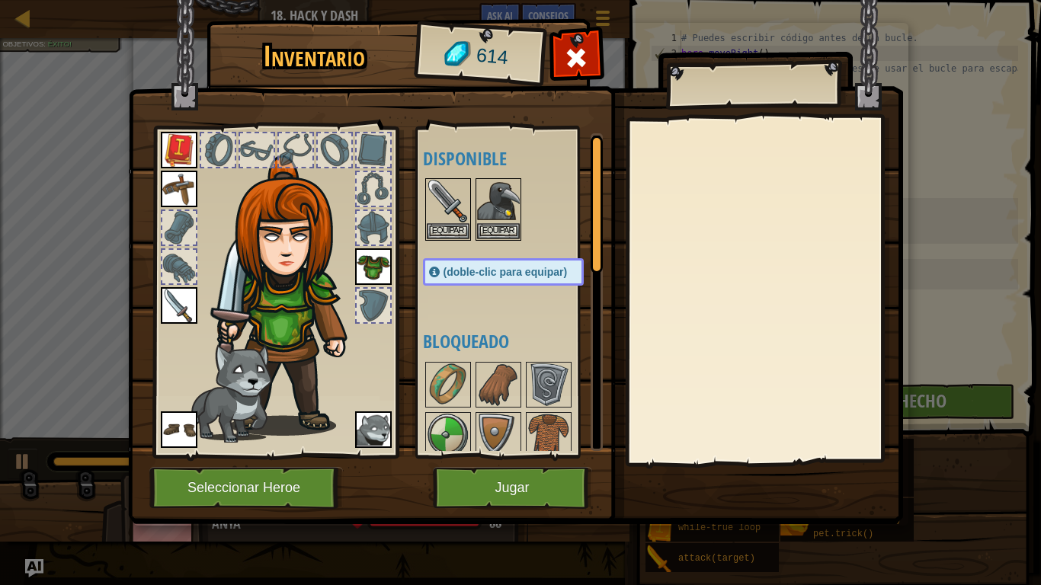
click at [169, 304] on img at bounding box center [179, 305] width 37 height 37
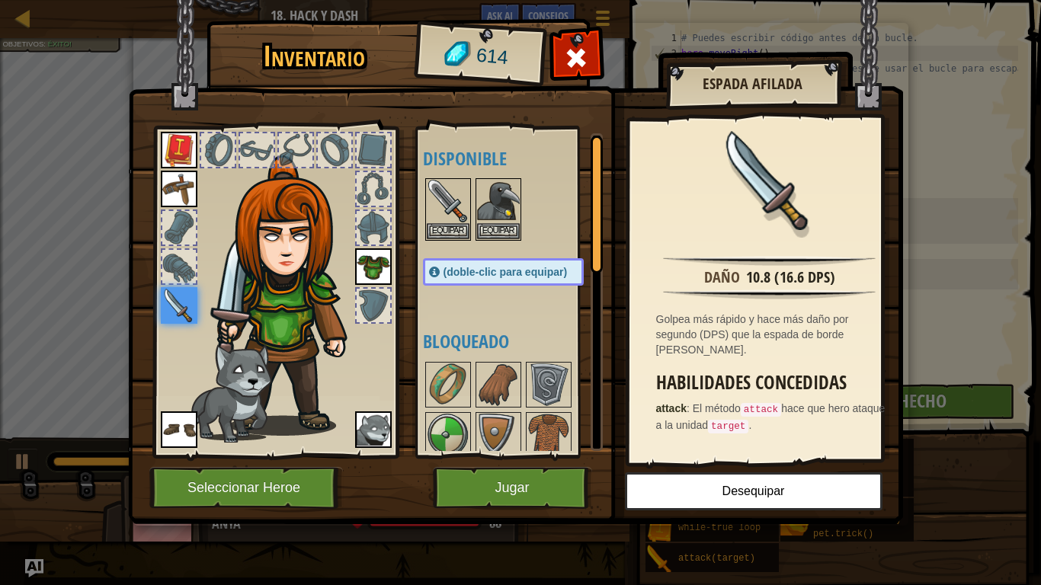
click at [292, 306] on img at bounding box center [292, 296] width 164 height 281
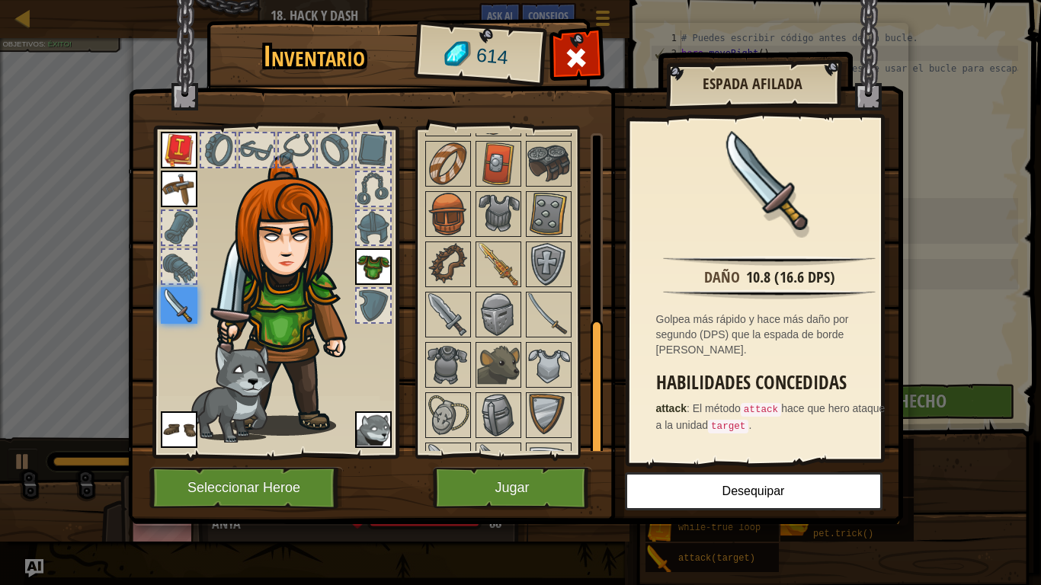
scroll to position [427, 0]
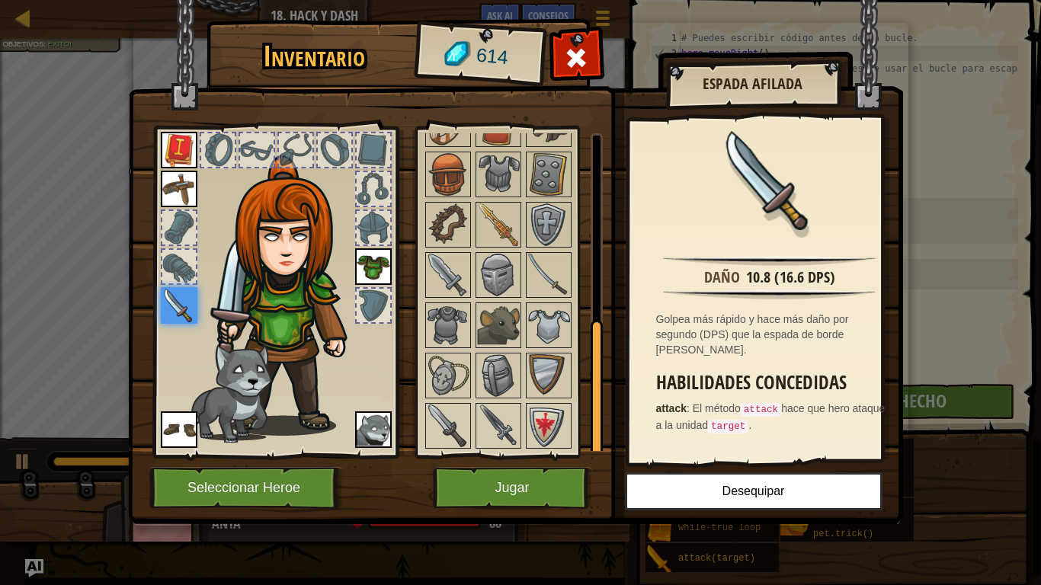
drag, startPoint x: 594, startPoint y: 242, endPoint x: 599, endPoint y: 450, distance: 208.2
click at [599, 450] on div at bounding box center [597, 389] width 12 height 138
click at [491, 318] on img at bounding box center [498, 325] width 43 height 43
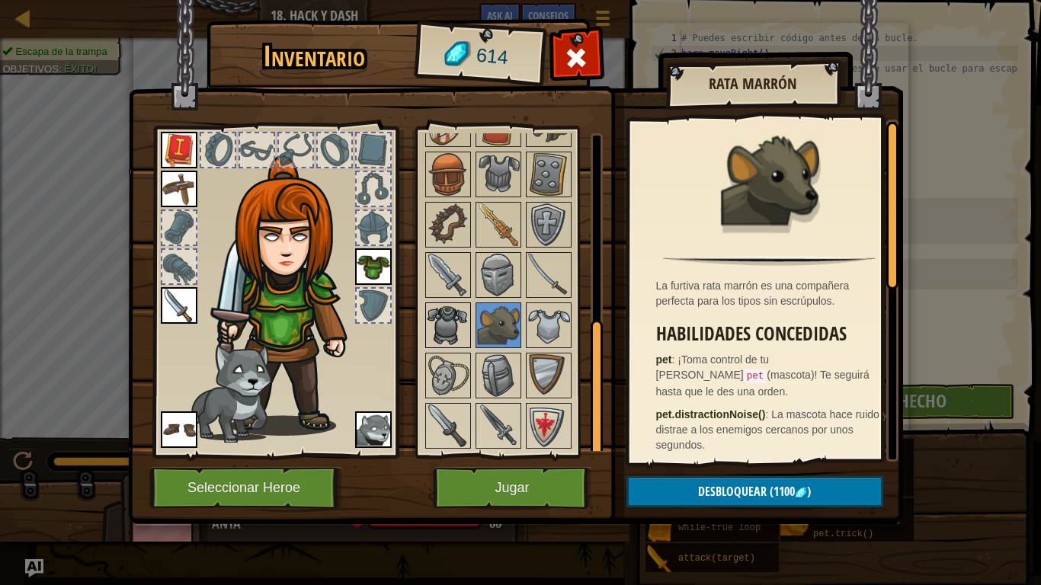
click at [458, 320] on img at bounding box center [448, 325] width 43 height 43
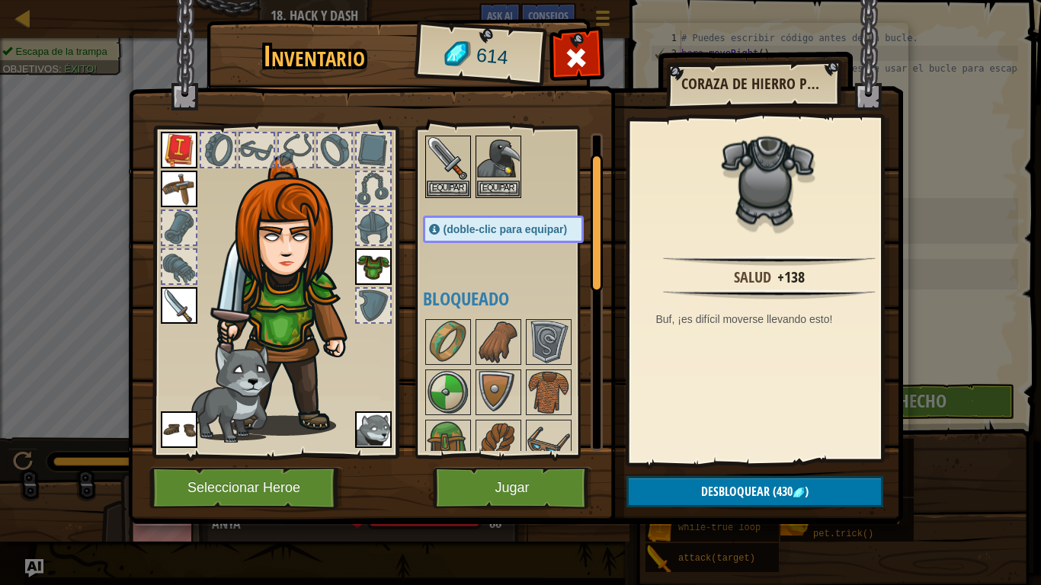
scroll to position [0, 0]
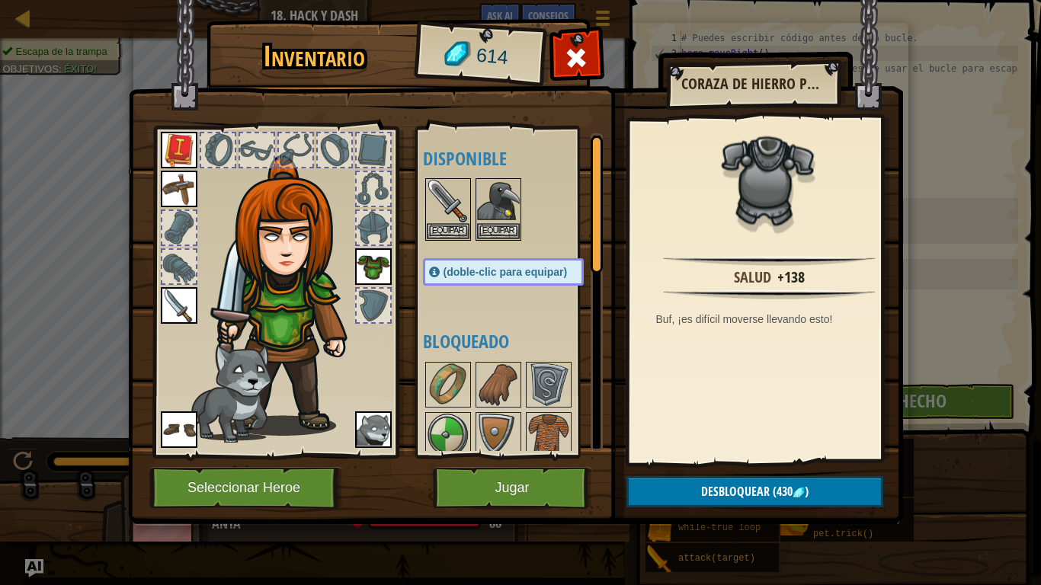
drag, startPoint x: 598, startPoint y: 333, endPoint x: 575, endPoint y: 93, distance: 241.2
click at [575, 93] on div "Inventario 614 Disponible [GEOGRAPHIC_DATA] [GEOGRAPHIC_DATA] [GEOGRAPHIC_DATA]…" at bounding box center [520, 274] width 775 height 503
click at [550, 479] on button "Jugar" at bounding box center [512, 488] width 159 height 42
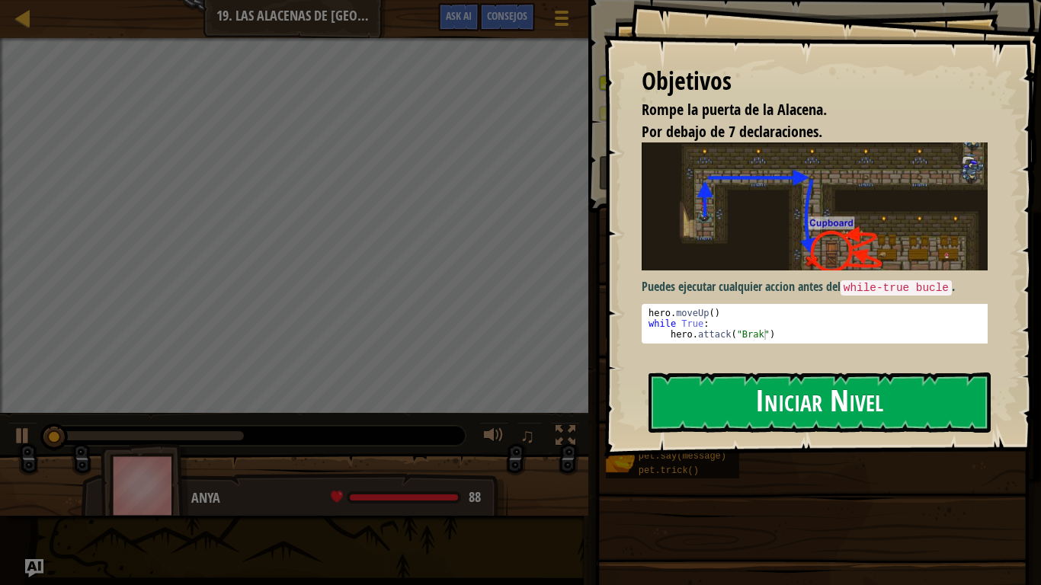
click at [781, 415] on button "Iniciar Nivel" at bounding box center [820, 403] width 342 height 60
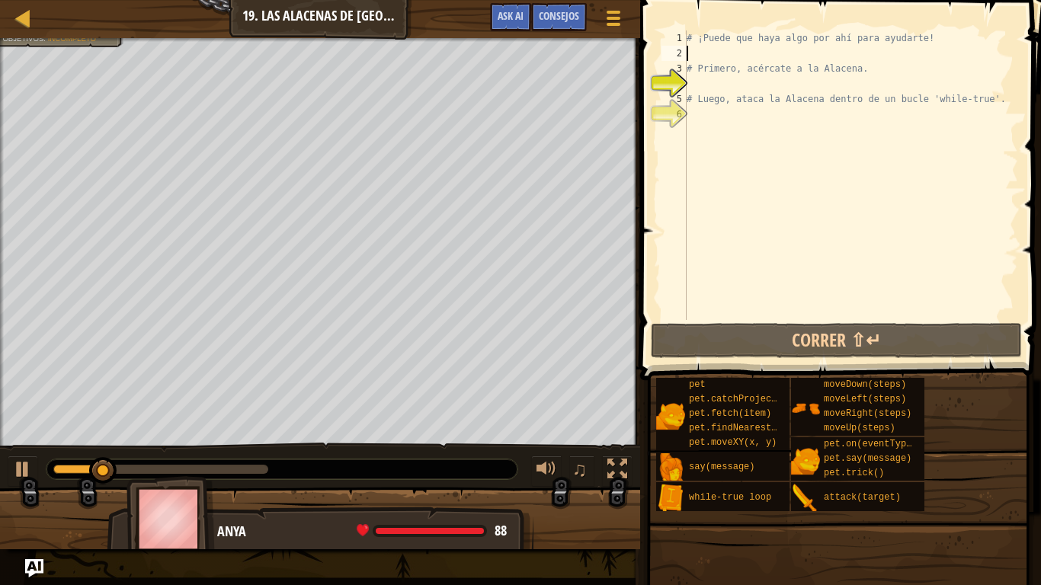
click at [704, 51] on div "# ¡Puede que haya algo por ahí para ayudarte! # Primero, acércate a la Alacena.…" at bounding box center [851, 190] width 335 height 320
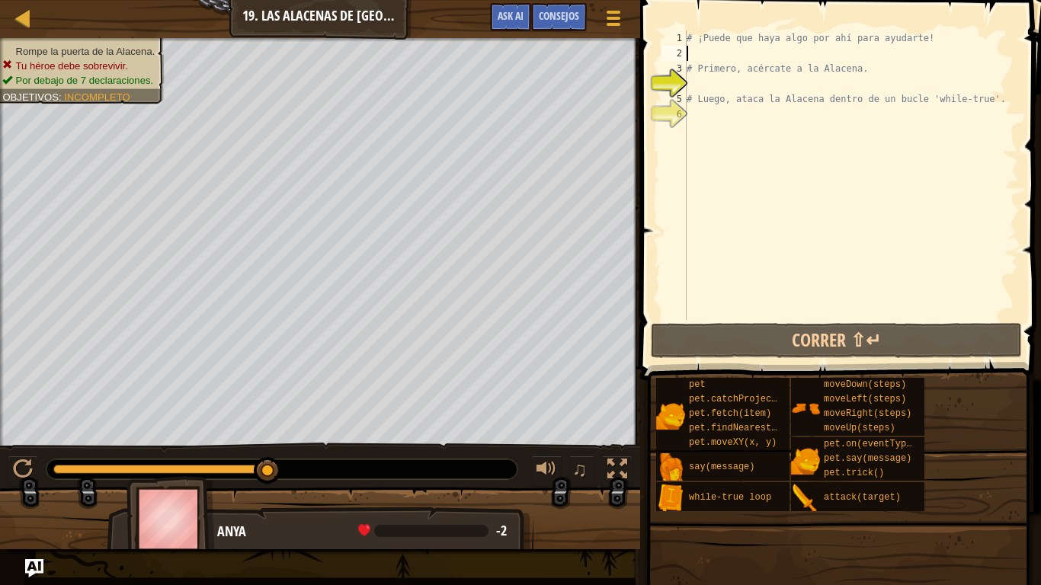
type textarea "h"
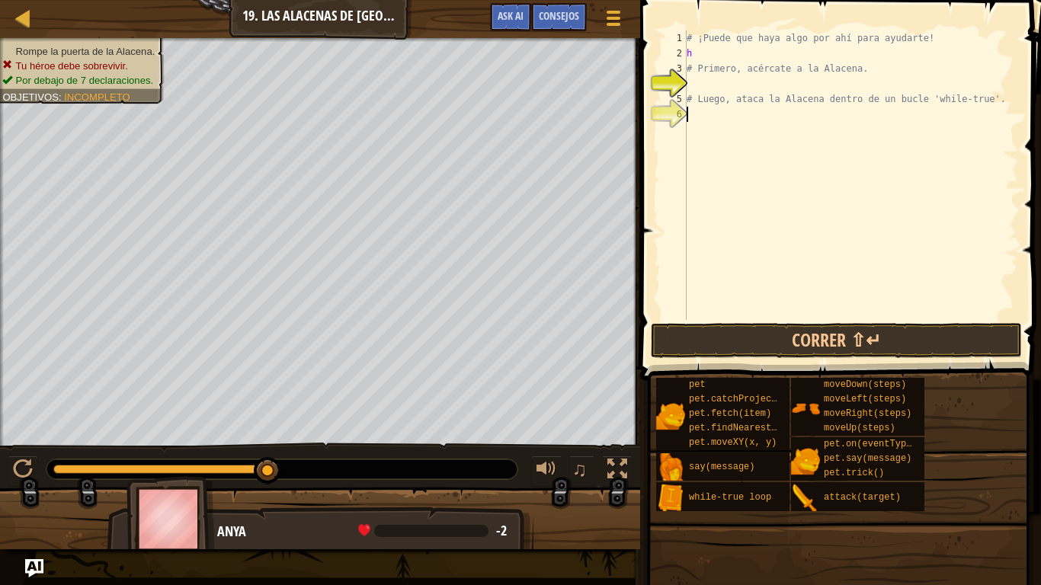
click at [724, 284] on div "# ¡Puede que haya algo por ahí para ayudarte! h # Primero, acércate a la Alacen…" at bounding box center [851, 190] width 335 height 320
click at [562, 13] on span "Consejos" at bounding box center [559, 15] width 40 height 14
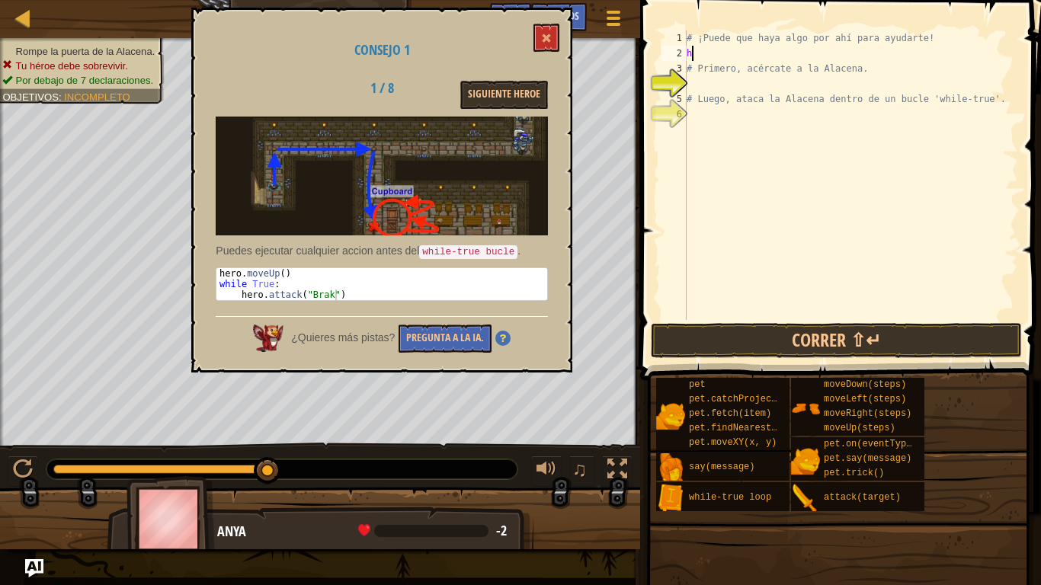
click at [705, 47] on div "# ¡Puede que haya algo por ahí para ayudarte! h # Primero, acércate a la Alacen…" at bounding box center [851, 190] width 335 height 320
type textarea "h"
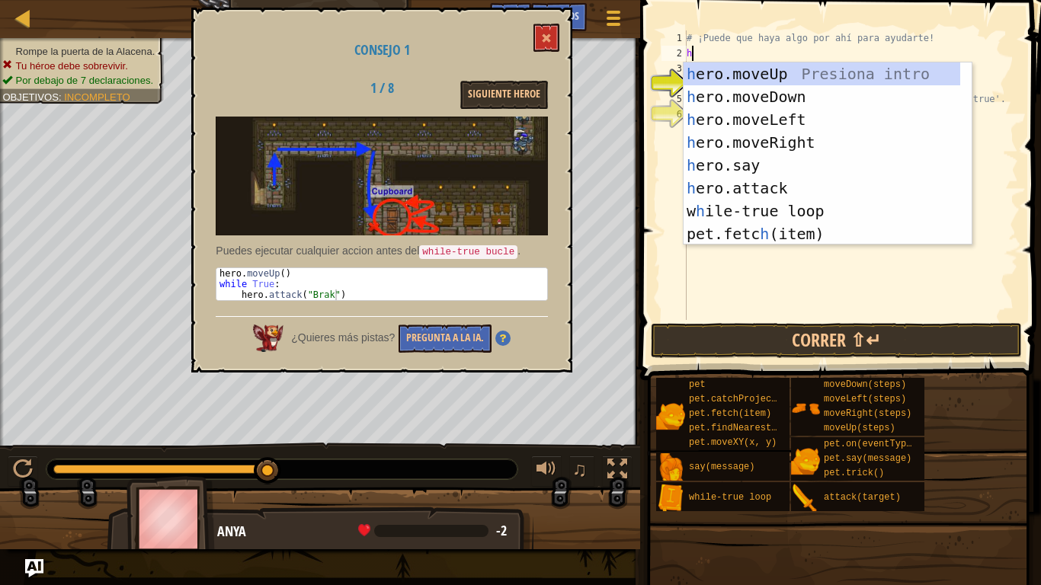
type textarea "her"
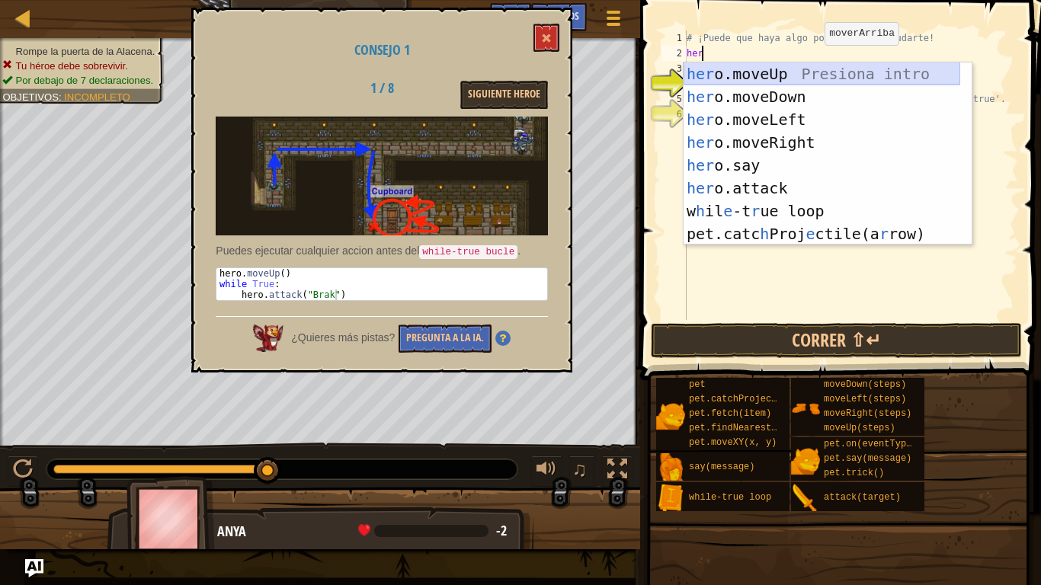
click at [800, 75] on div "her o.moveUp Presiona intro her o.moveDown Presiona intro her o.moveLeft Presio…" at bounding box center [822, 177] width 277 height 229
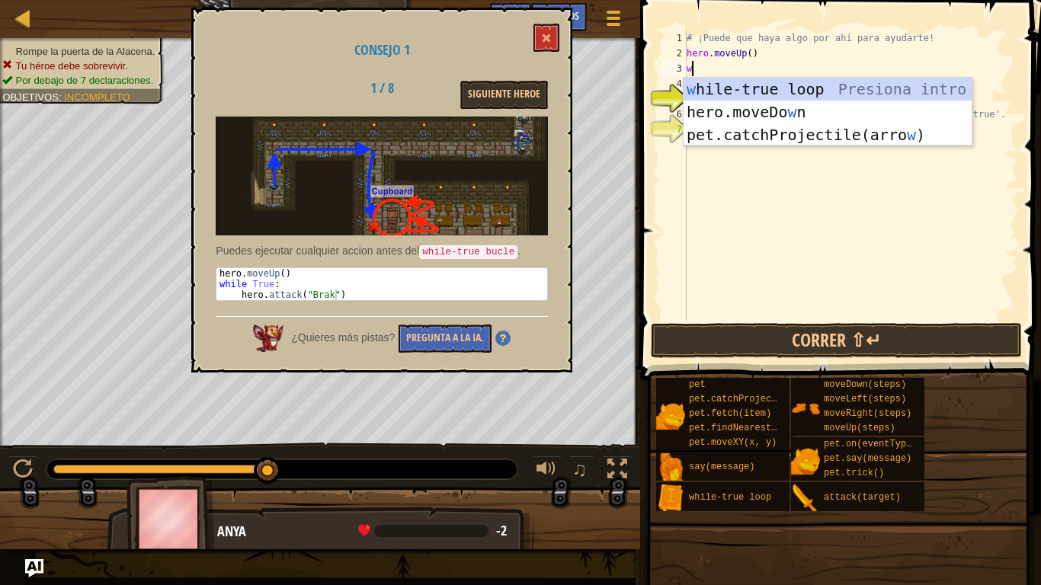
type textarea "wl"
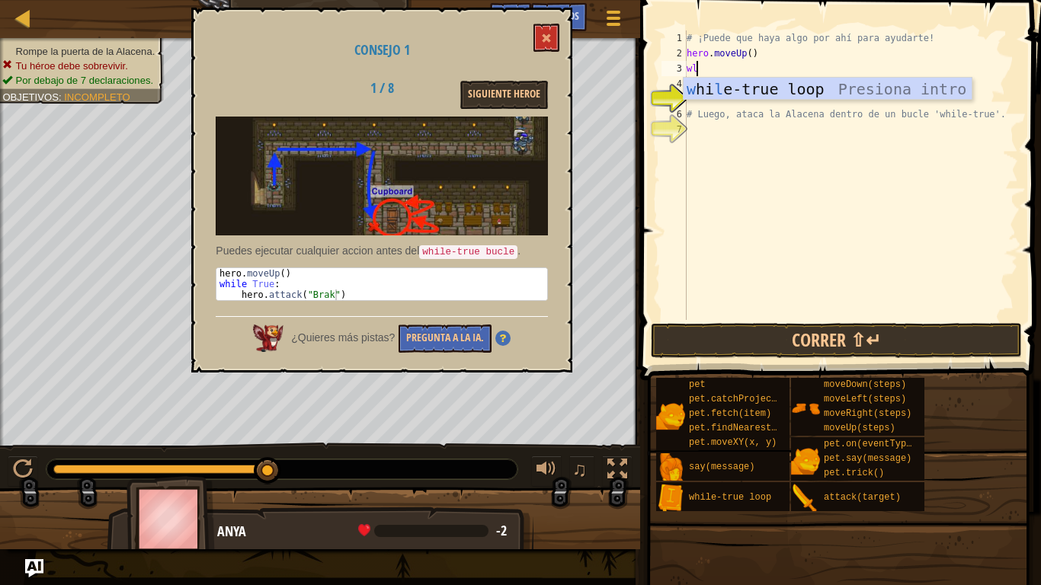
click at [714, 79] on div "w hi l e-true loop Presiona intro" at bounding box center [828, 112] width 288 height 69
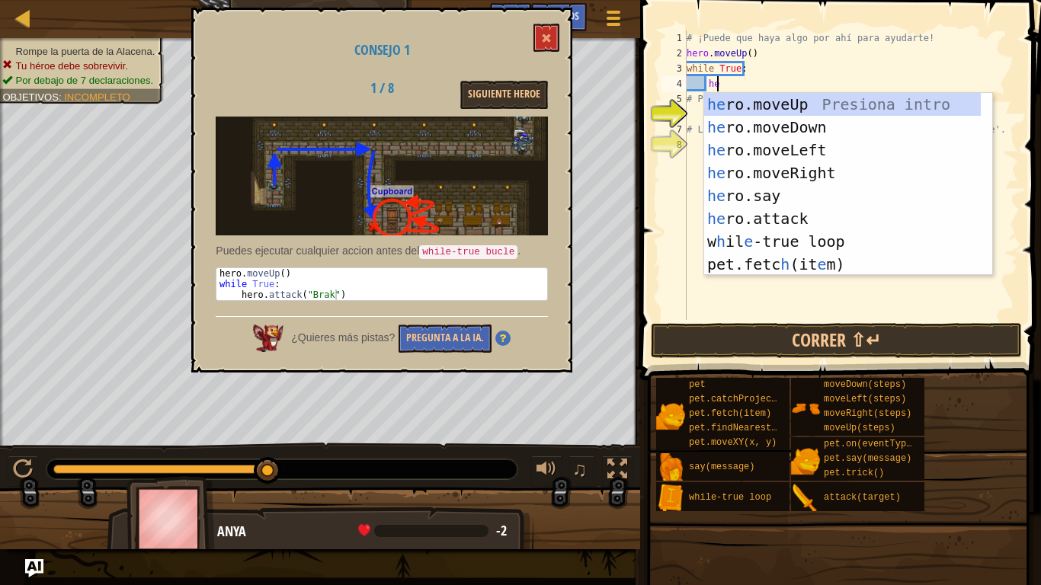
scroll to position [7, 2]
type textarea "h"
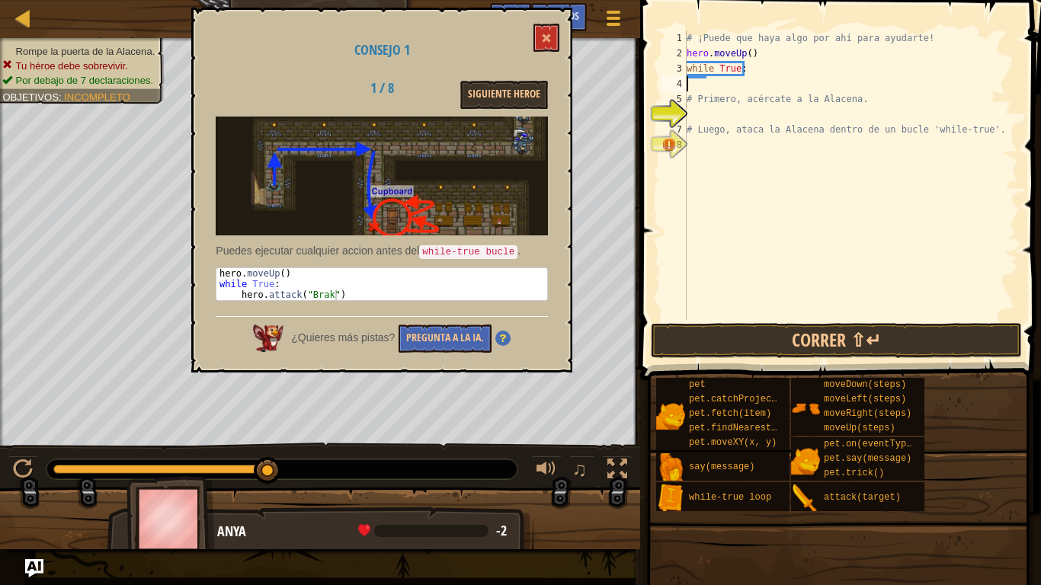
scroll to position [7, 0]
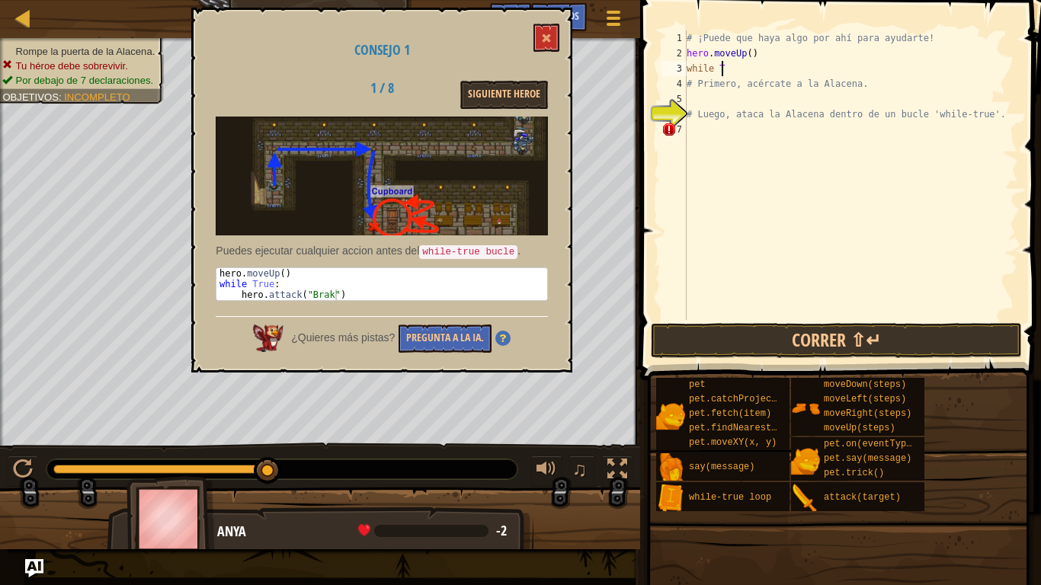
type textarea "w"
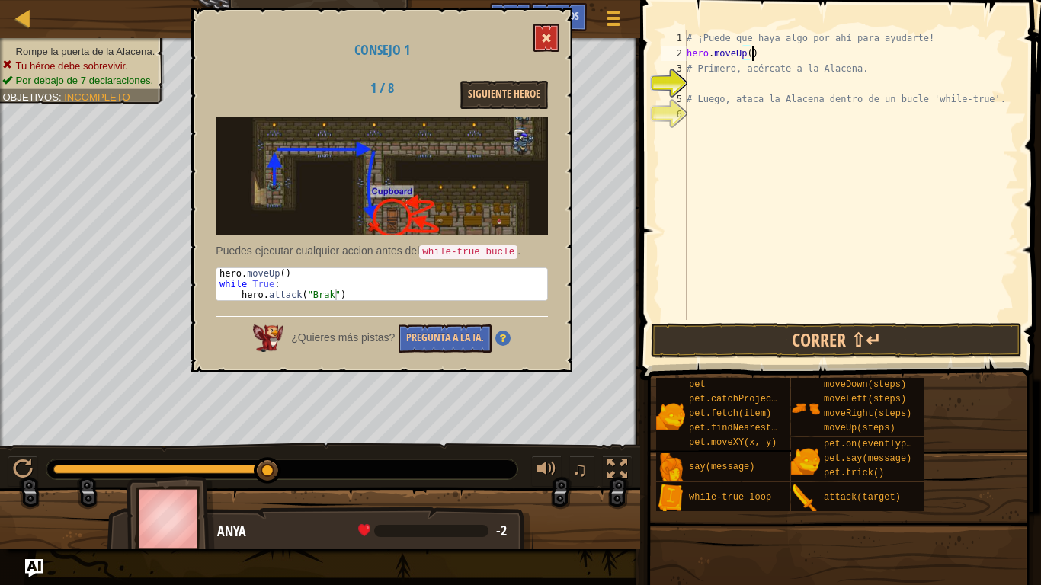
type textarea "hero.moveUp()"
click at [538, 36] on button at bounding box center [547, 38] width 26 height 28
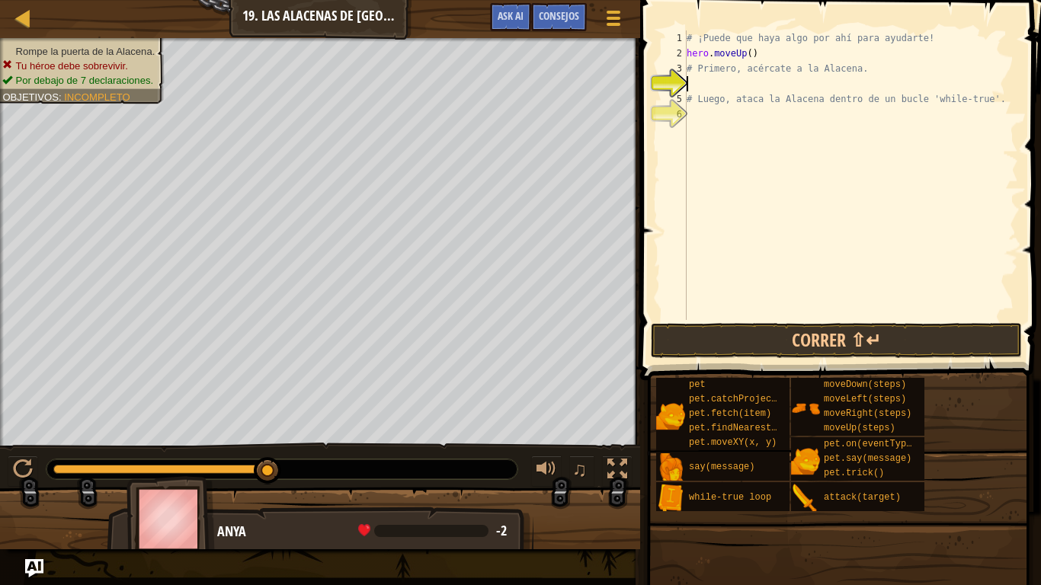
click at [706, 79] on div "# ¡Puede que haya algo por ahí para ayudarte! hero . moveUp ( ) # Primero, acér…" at bounding box center [851, 190] width 335 height 320
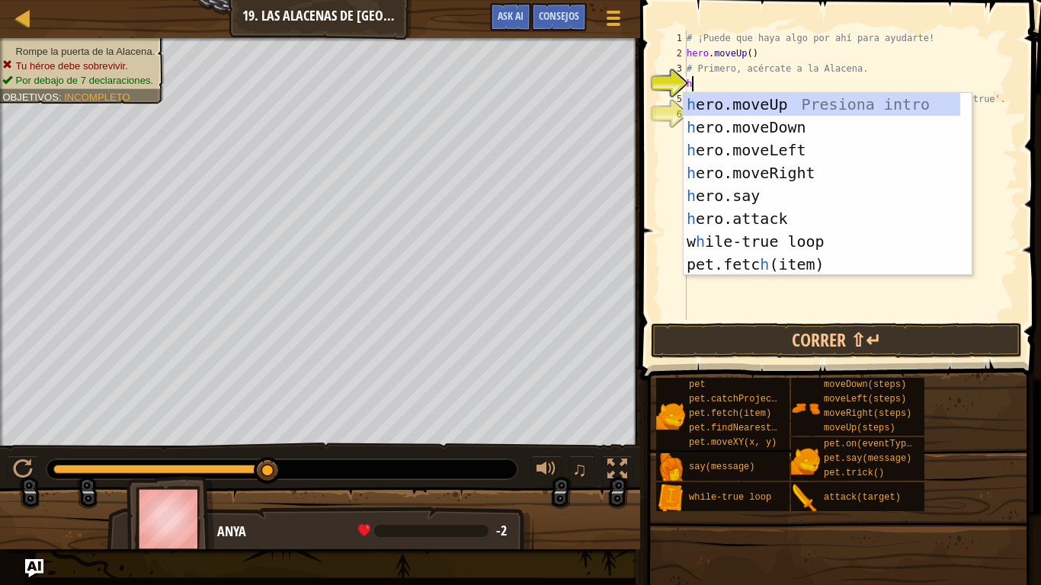
type textarea "her"
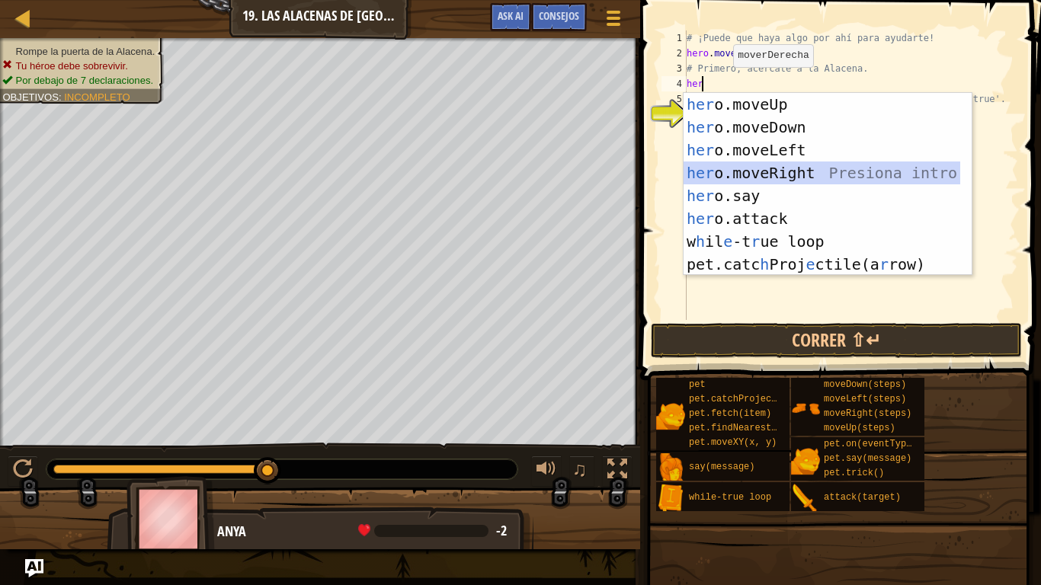
click at [820, 177] on div "her o.moveUp Presiona intro her o.moveDown Presiona intro her o.moveLeft Presio…" at bounding box center [822, 207] width 277 height 229
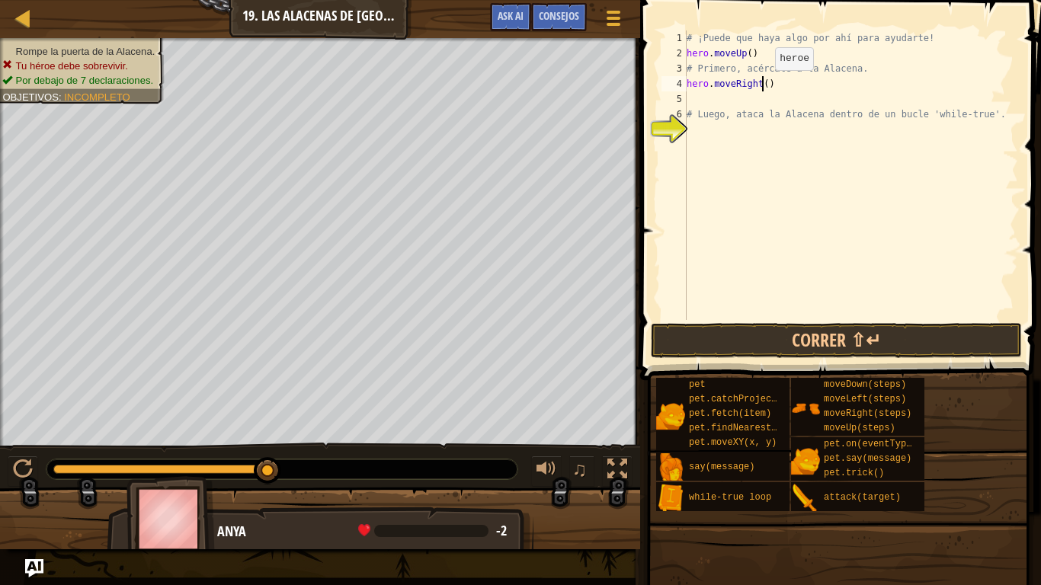
click at [762, 85] on div "# ¡Puede que haya algo por ahí para ayudarte! hero . moveUp ( ) # Primero, acér…" at bounding box center [851, 190] width 335 height 320
type textarea "hero.moveRight(2)"
click at [776, 164] on div "# ¡Puede que haya algo por ahí para ayudarte! hero . moveUp ( ) # Primero, acér…" at bounding box center [851, 190] width 335 height 320
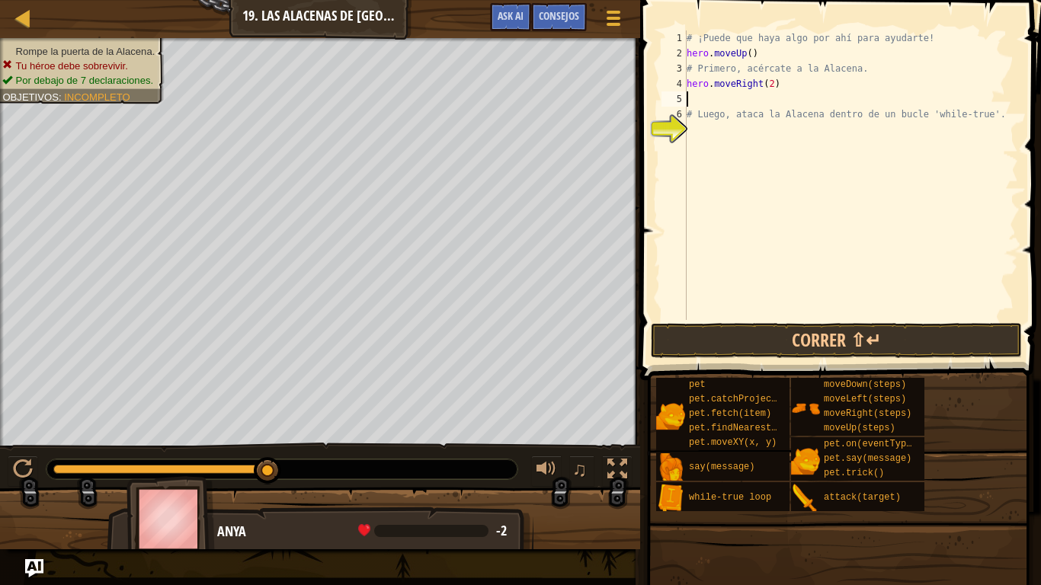
click at [700, 101] on div "# ¡Puede que haya algo por ahí para ayudarte! hero . moveUp ( ) # Primero, acér…" at bounding box center [851, 190] width 335 height 320
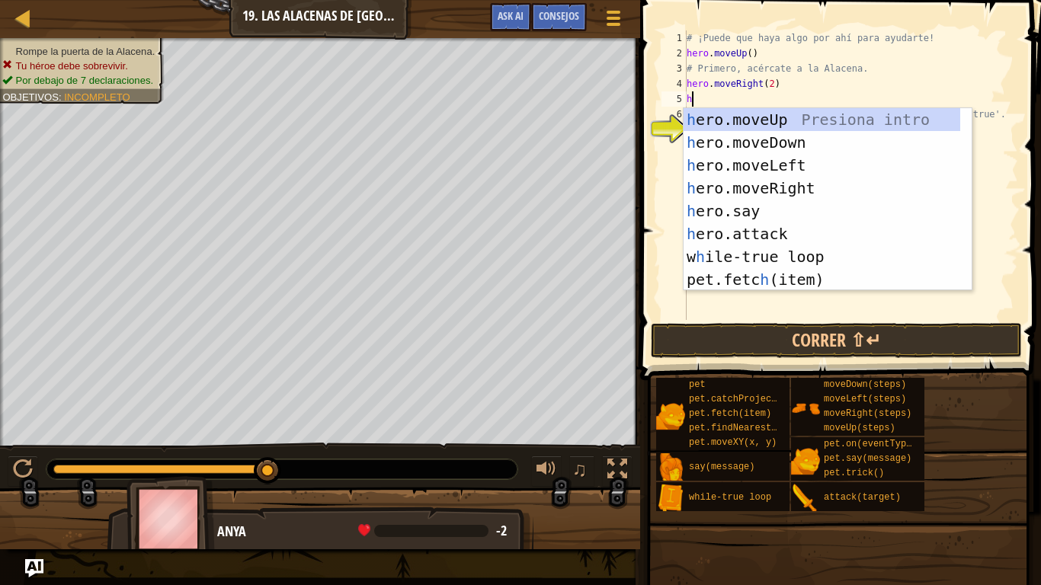
type textarea "her"
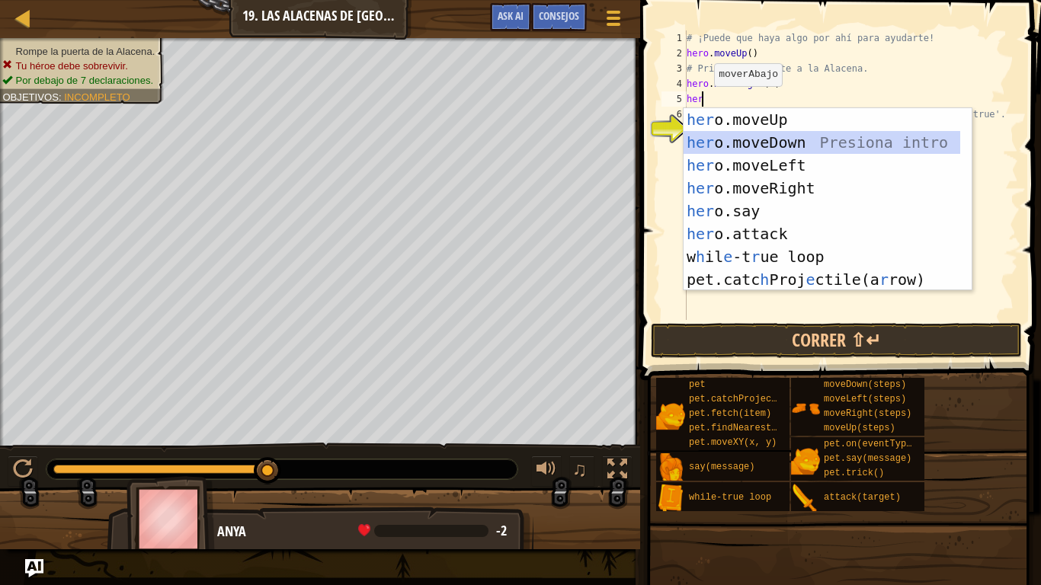
click at [800, 136] on div "her o.moveUp Presiona intro her o.moveDown Presiona intro her o.moveLeft Presio…" at bounding box center [822, 222] width 277 height 229
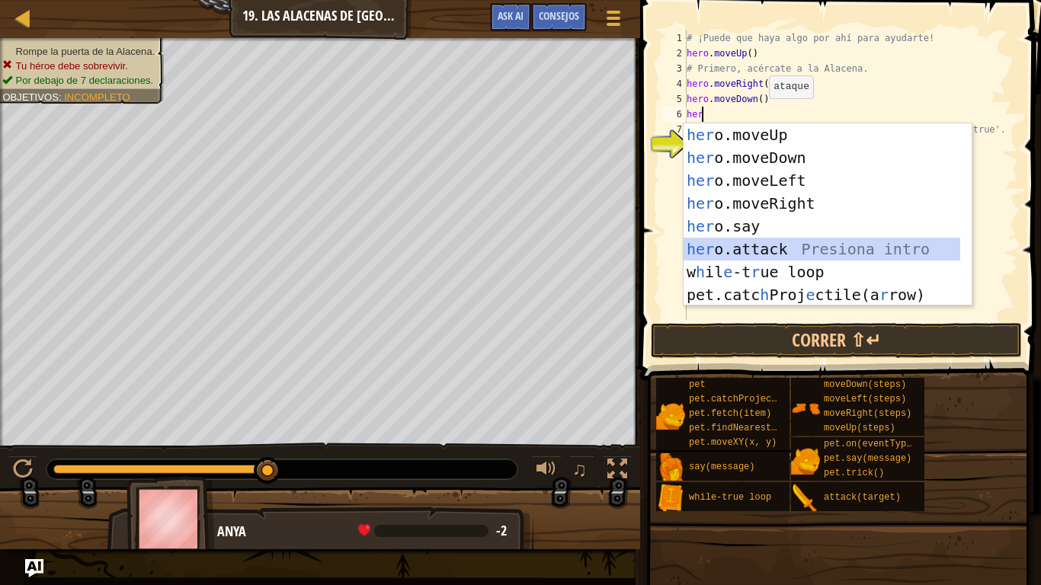
click at [813, 245] on div "her o.moveUp Presiona intro her o.moveDown Presiona intro her o.moveLeft Presio…" at bounding box center [822, 237] width 277 height 229
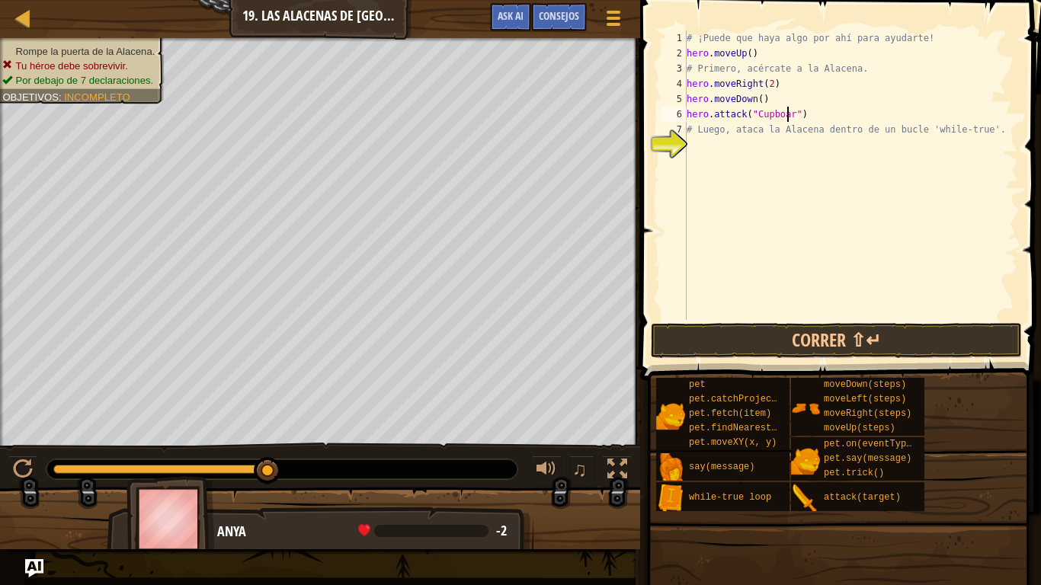
scroll to position [7, 9]
type textarea "hero.attack("Cupboard")"
drag, startPoint x: 846, startPoint y: 352, endPoint x: 854, endPoint y: 338, distance: 15.7
click at [854, 338] on button "Correr ⇧↵" at bounding box center [836, 340] width 371 height 35
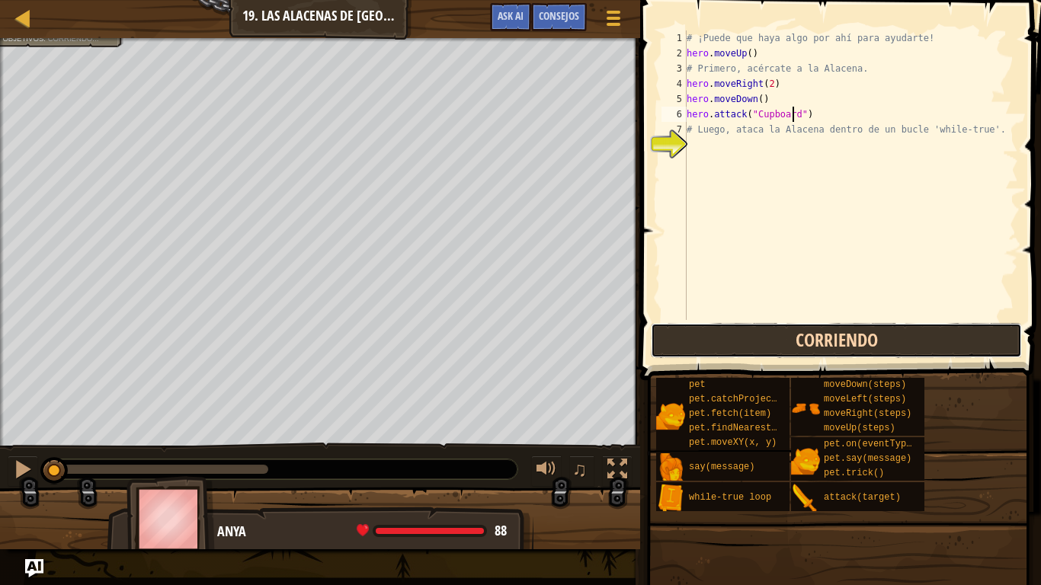
click at [854, 338] on div "Corriendo [PERSON_NAME]" at bounding box center [836, 340] width 371 height 35
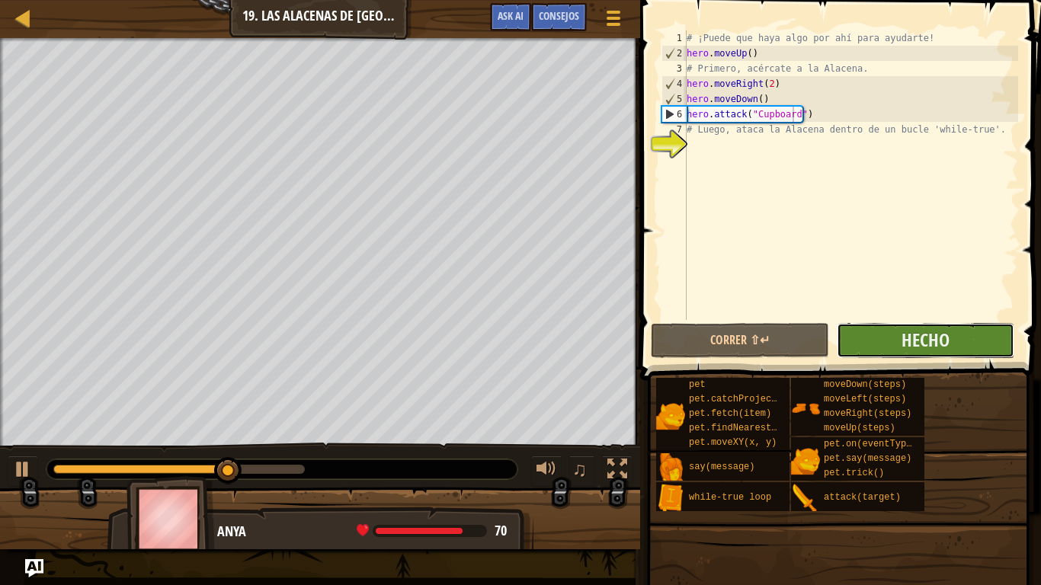
click at [972, 334] on button "Hecho" at bounding box center [926, 340] width 178 height 35
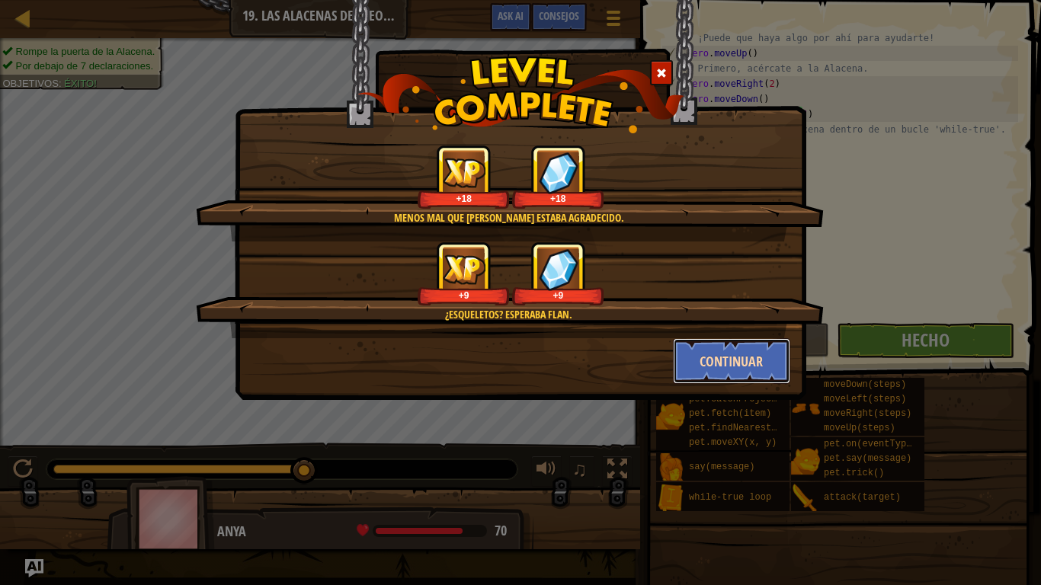
click at [765, 351] on button "Continuar" at bounding box center [732, 361] width 118 height 46
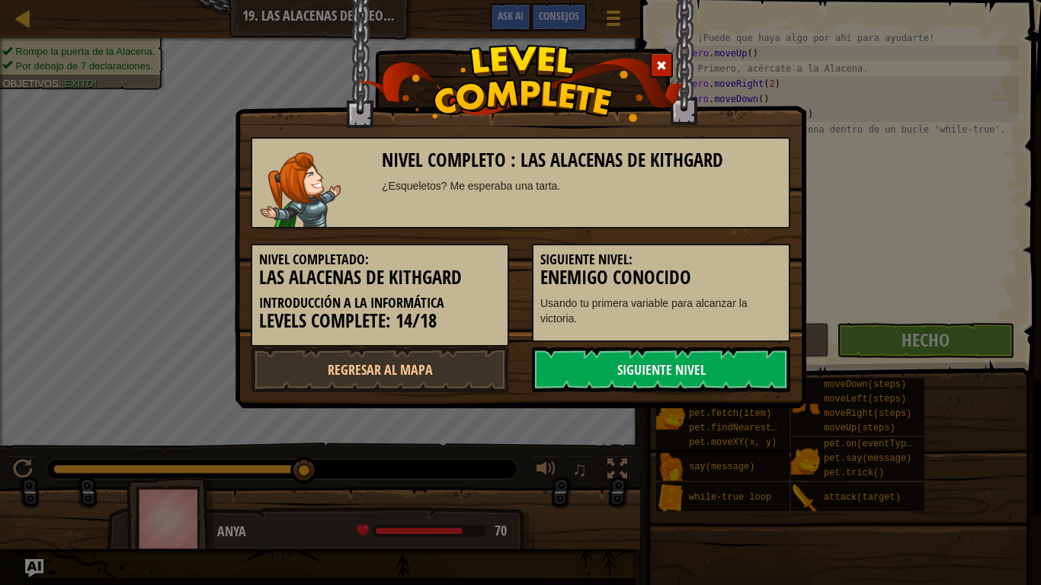
click at [765, 351] on link "Siguiente nivel" at bounding box center [661, 370] width 258 height 46
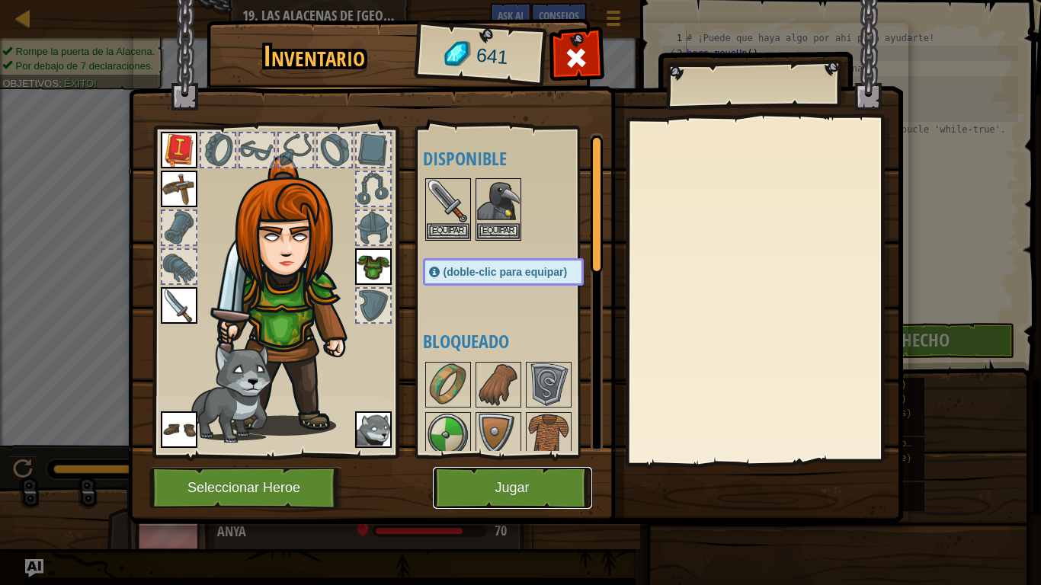
click at [541, 468] on button "Jugar" at bounding box center [512, 488] width 159 height 42
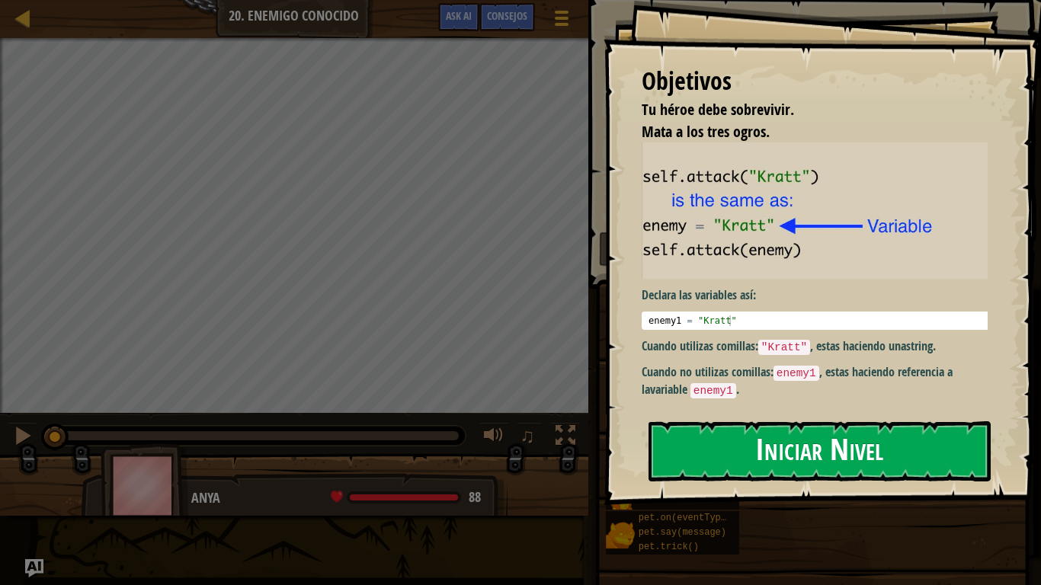
click at [790, 438] on button "Iniciar Nivel" at bounding box center [820, 452] width 342 height 60
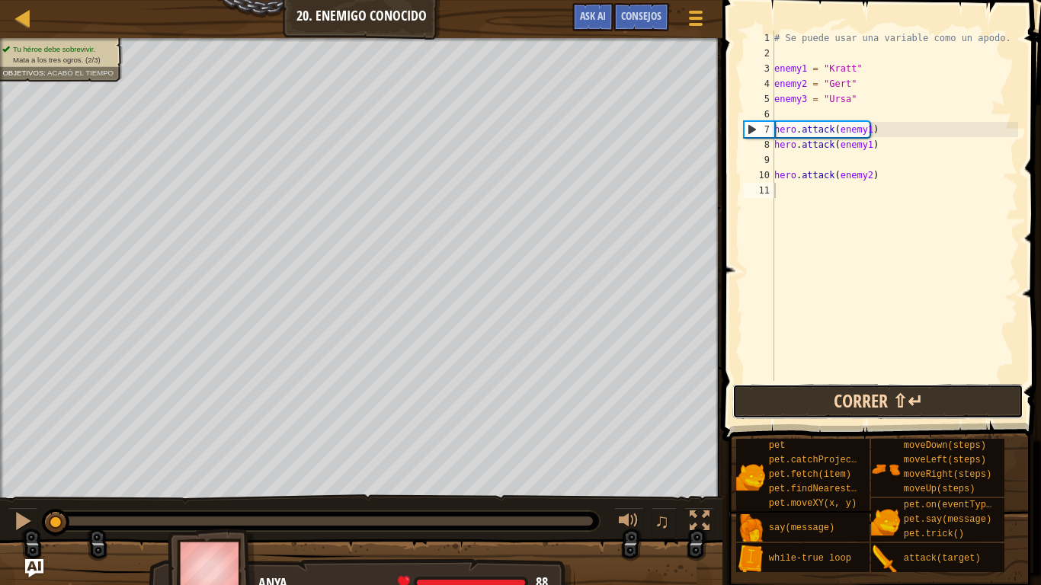
click at [829, 393] on button "Correr ⇧↵" at bounding box center [878, 401] width 291 height 35
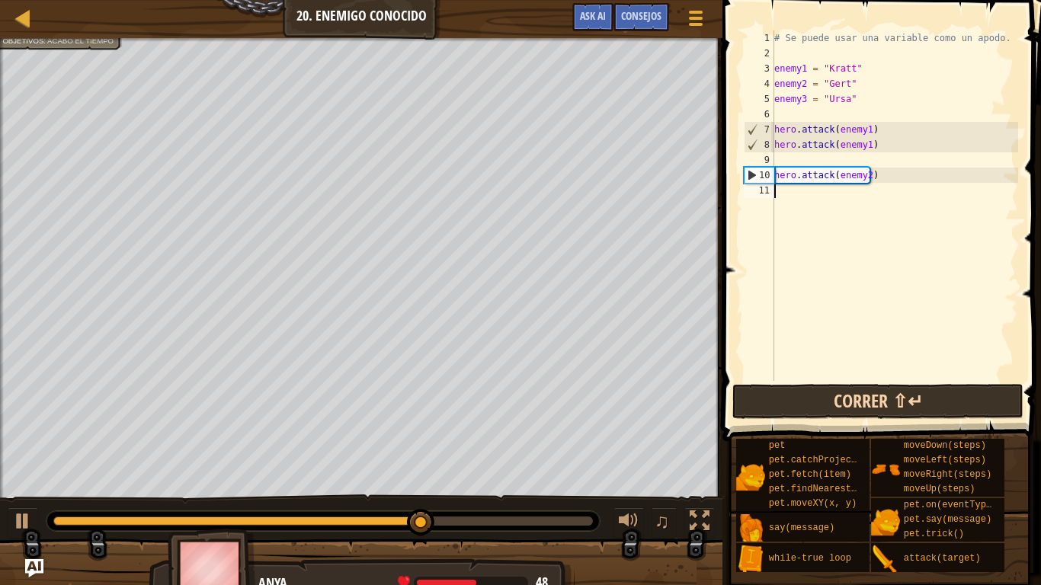
scroll to position [7, 0]
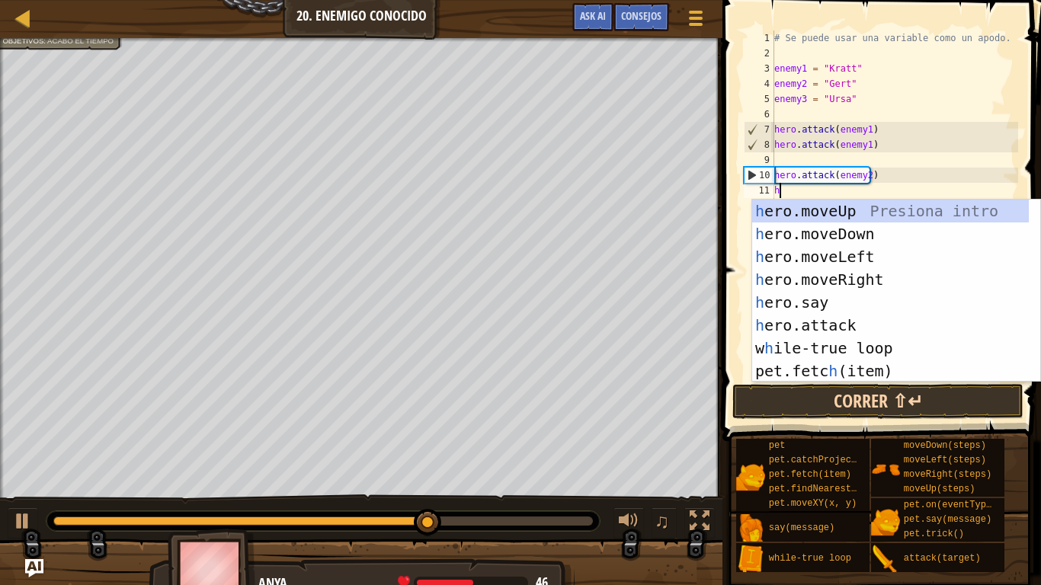
type textarea "her"
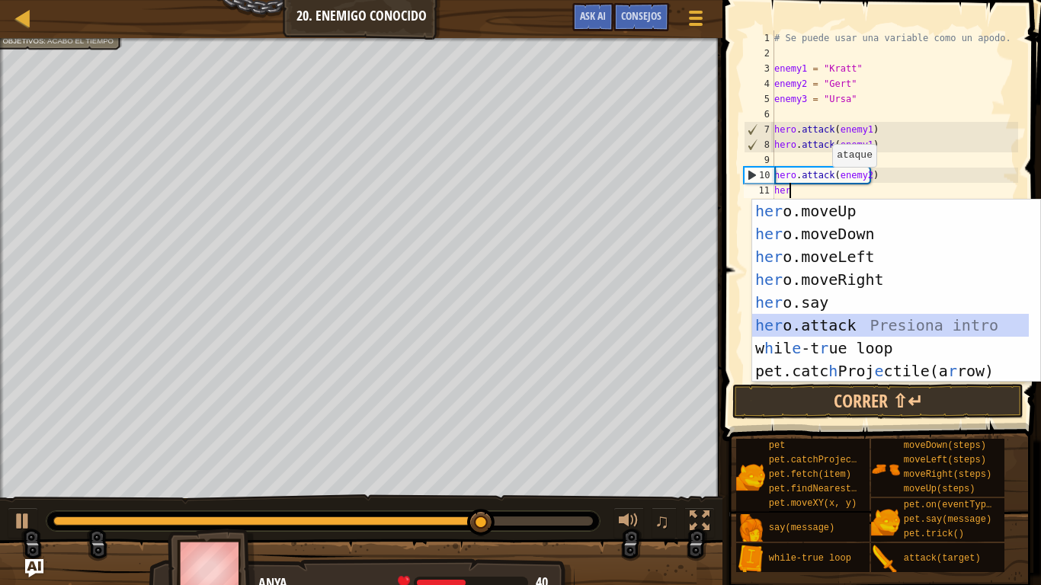
click at [846, 318] on div "her o.moveUp Presiona intro her o.moveDown Presiona intro her o.moveLeft Presio…" at bounding box center [890, 314] width 277 height 229
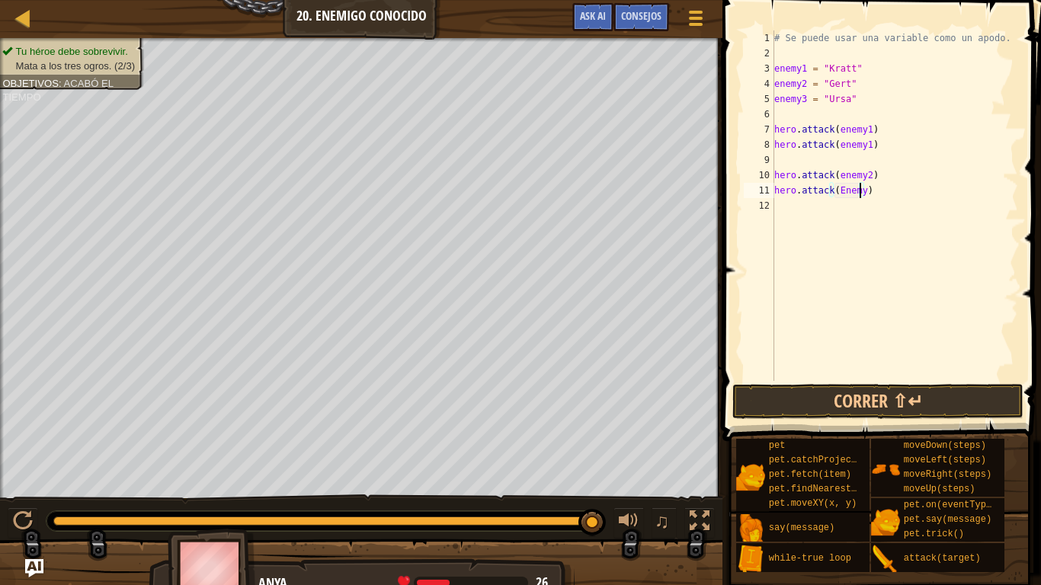
scroll to position [7, 7]
click at [873, 407] on button "Correr ⇧↵" at bounding box center [878, 401] width 291 height 35
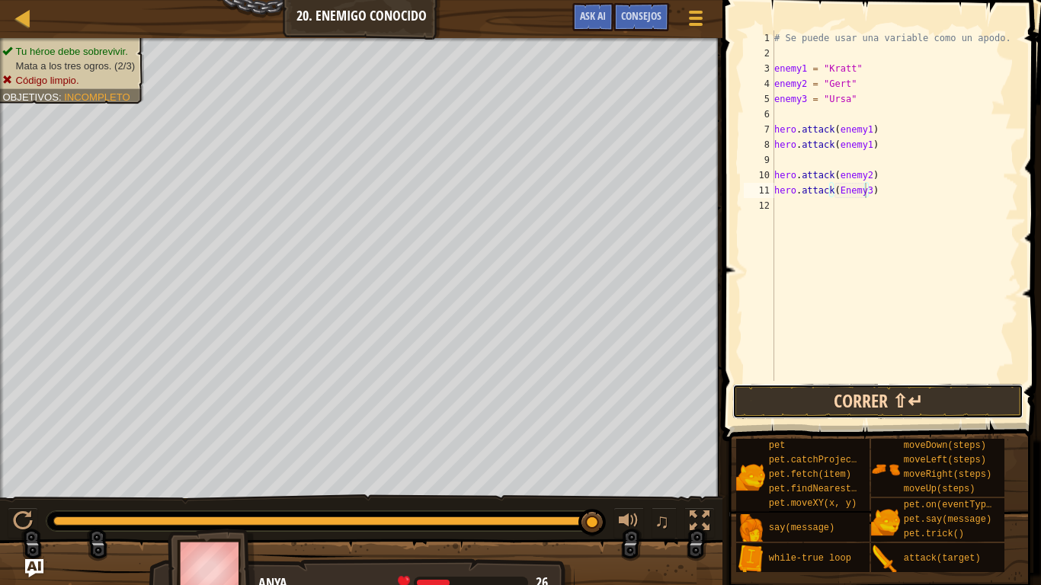
click at [909, 391] on button "Correr ⇧↵" at bounding box center [878, 401] width 291 height 35
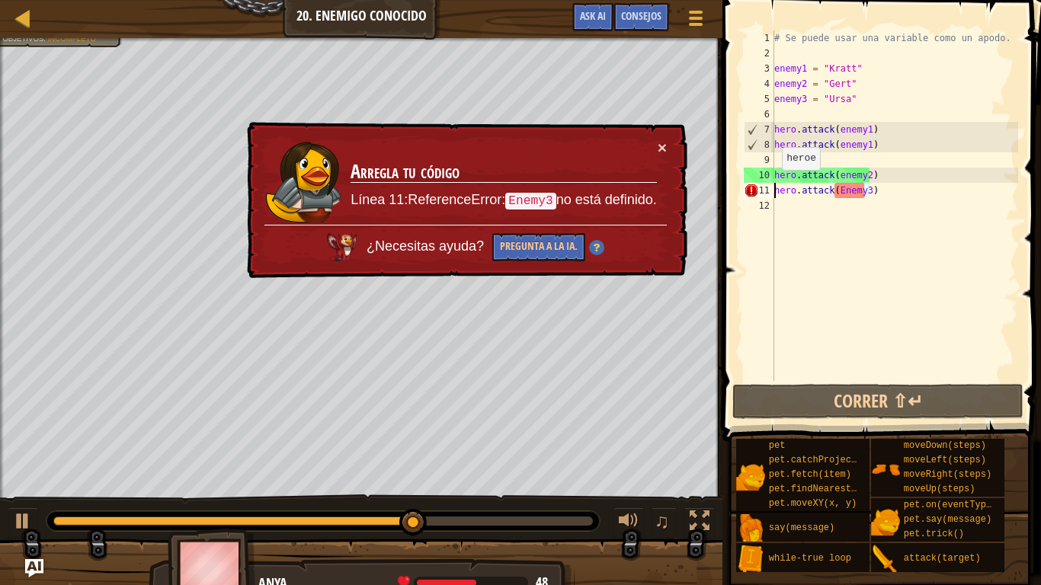
click at [774, 185] on div "# Se puede usar una variable como un apodo. enemy1 = "Kratt" enemy2 = "Gert" en…" at bounding box center [894, 220] width 247 height 381
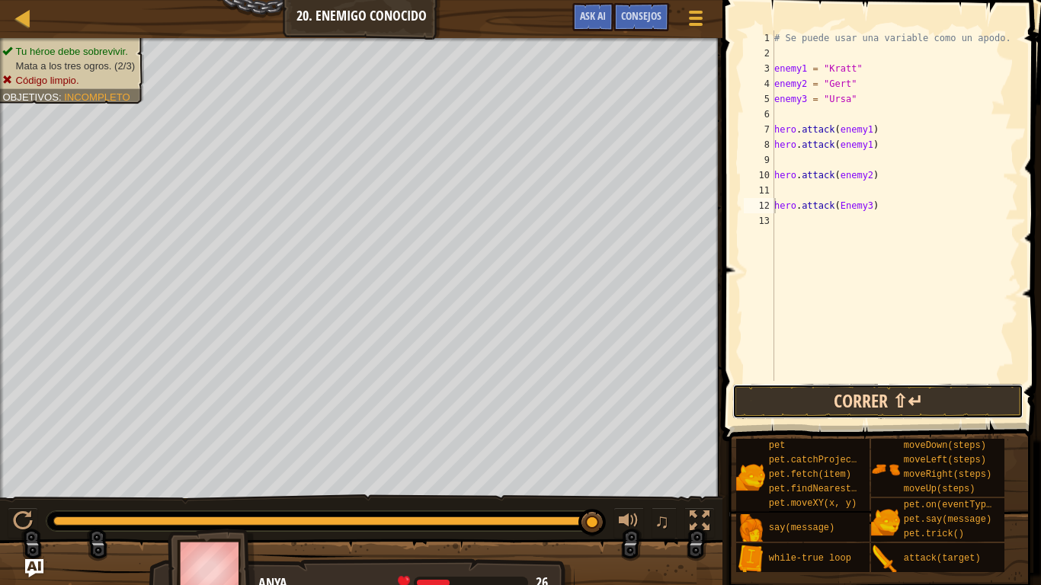
click at [856, 406] on button "Correr ⇧↵" at bounding box center [878, 401] width 291 height 35
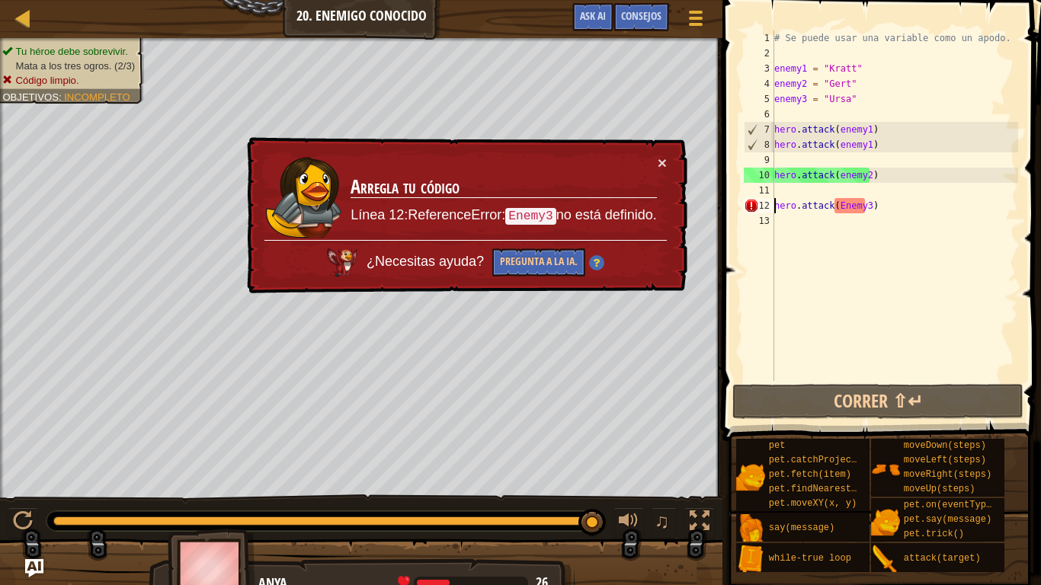
click at [863, 205] on div "# Se puede usar una variable como un apodo. enemy1 = "Kratt" enemy2 = "Gert" en…" at bounding box center [894, 220] width 247 height 381
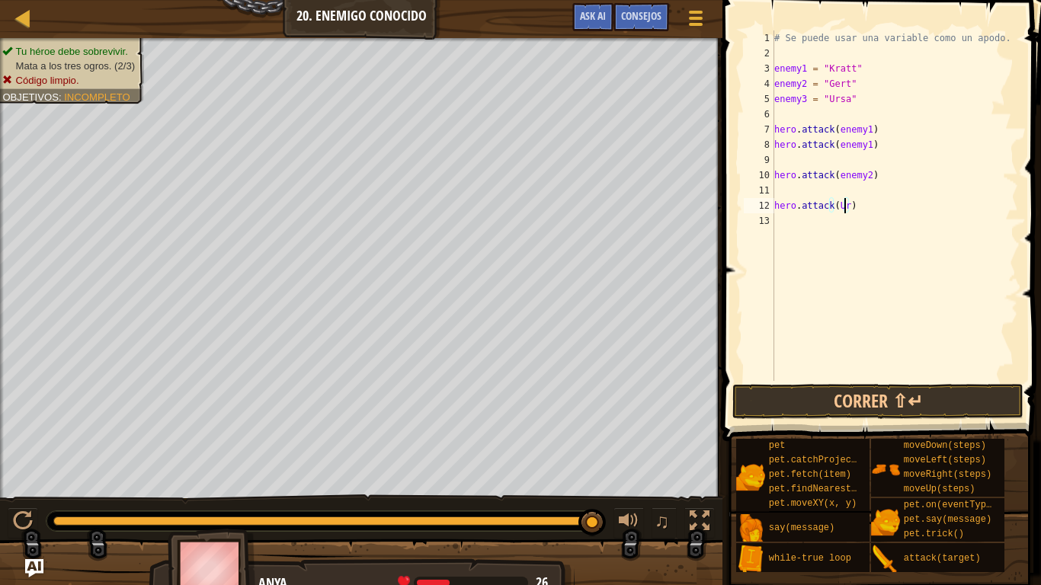
scroll to position [7, 6]
type textarea "hero.attack(Ursa)"
click at [900, 385] on button "Correr ⇧↵" at bounding box center [878, 401] width 291 height 35
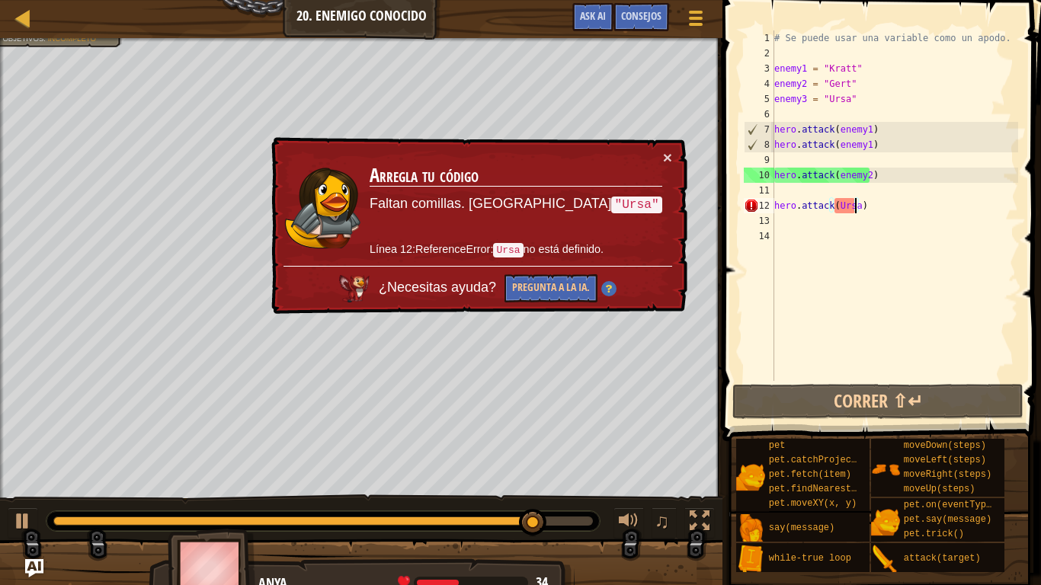
click at [854, 202] on div "# Se puede usar una variable como un apodo. enemy1 = "Kratt" enemy2 = "Gert" en…" at bounding box center [894, 220] width 247 height 381
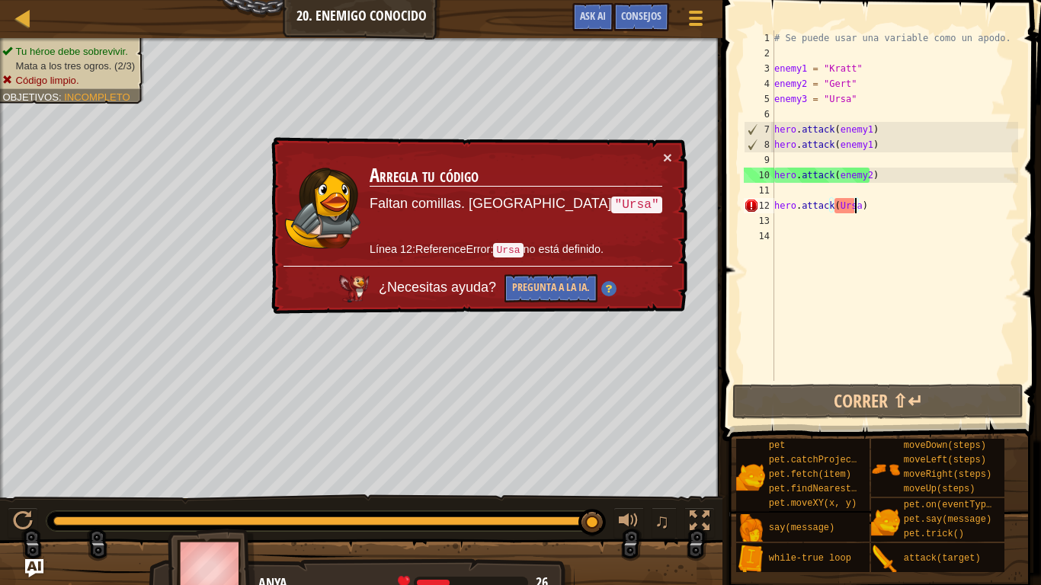
click at [854, 202] on div "# Se puede usar una variable como un apodo. enemy1 = "Kratt" enemy2 = "Gert" en…" at bounding box center [894, 220] width 247 height 381
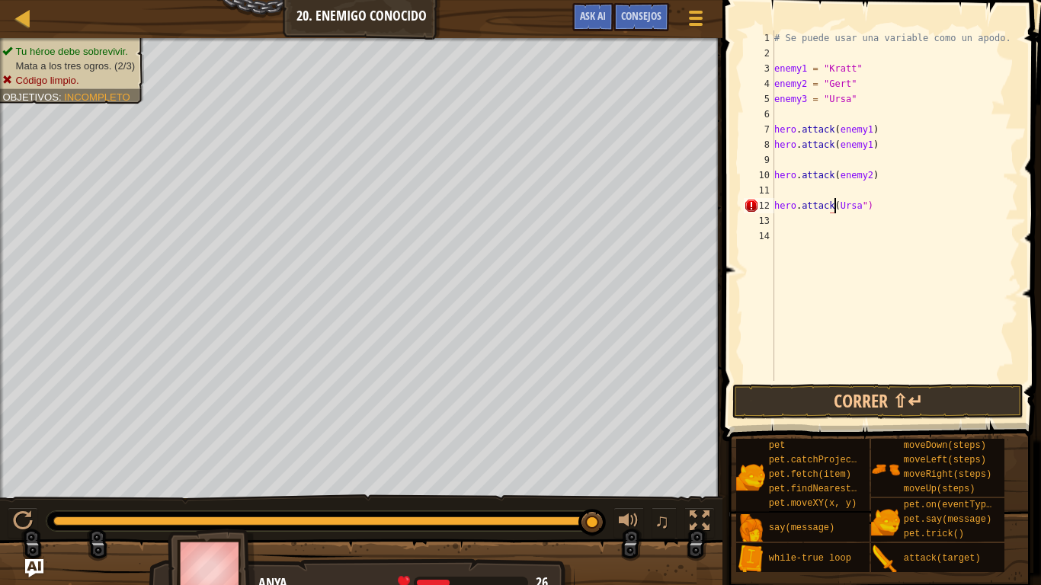
scroll to position [7, 6]
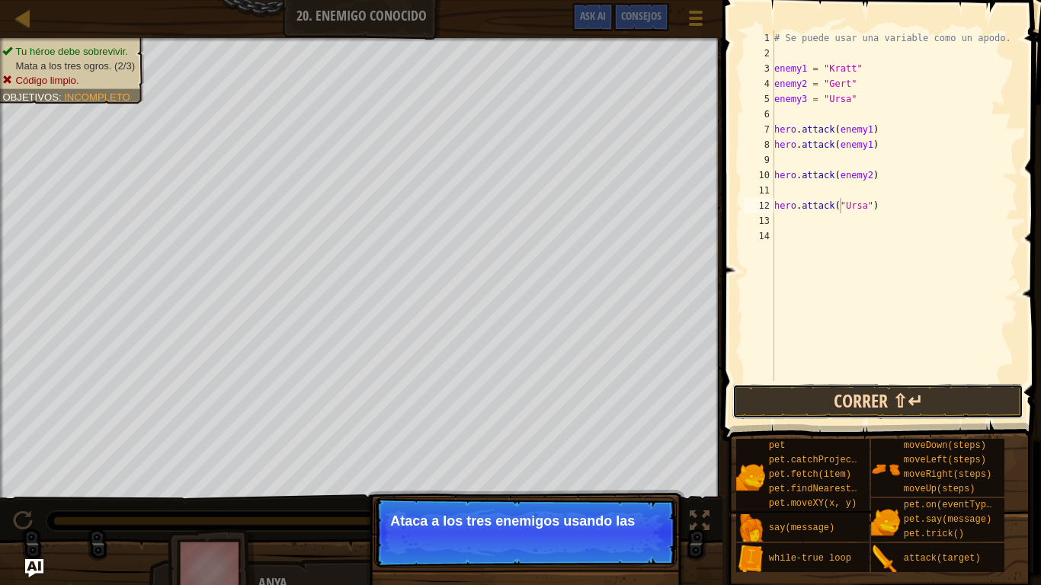
click at [814, 402] on button "Correr ⇧↵" at bounding box center [878, 401] width 291 height 35
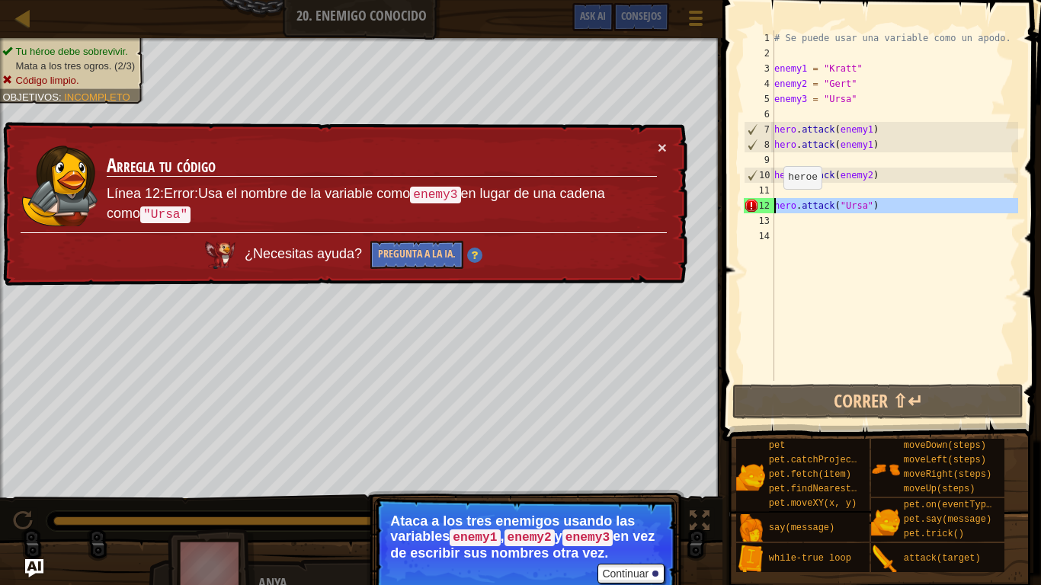
drag, startPoint x: 900, startPoint y: 215, endPoint x: 776, endPoint y: 204, distance: 124.7
click at [776, 204] on div "# Se puede usar una variable como un apodo. enemy1 = "Kratt" enemy2 = "Gert" en…" at bounding box center [894, 220] width 247 height 381
type textarea "hero.attack("Ursa")"
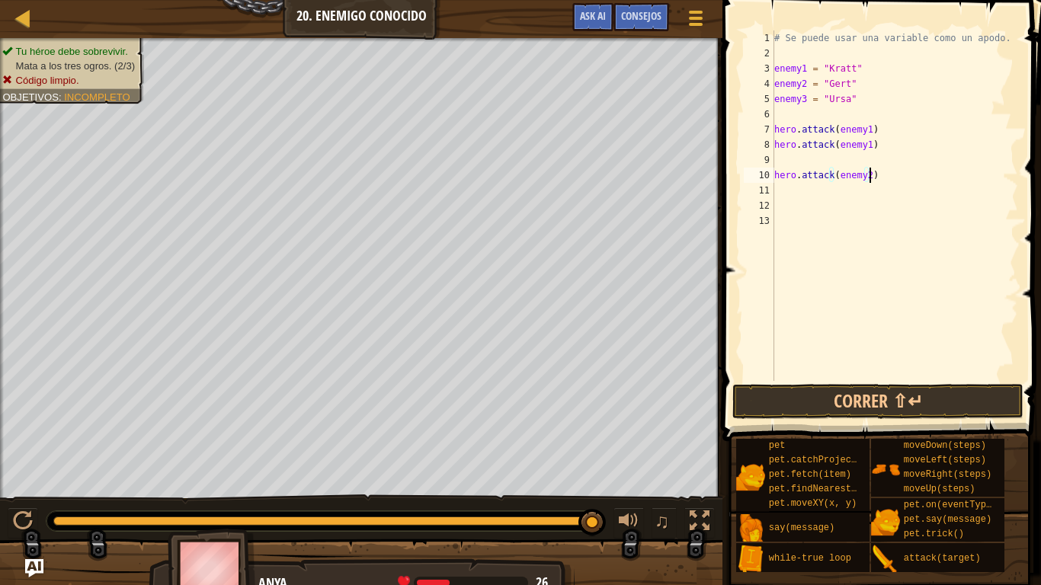
drag, startPoint x: 880, startPoint y: 178, endPoint x: 934, endPoint y: 182, distance: 54.3
click at [934, 182] on div "# Se puede usar una variable como un apodo. enemy1 = "Kratt" enemy2 = "Gert" en…" at bounding box center [894, 220] width 247 height 381
type textarea "hero.attack(enemy2)"
click at [876, 406] on button "Correr ⇧↵" at bounding box center [878, 401] width 291 height 35
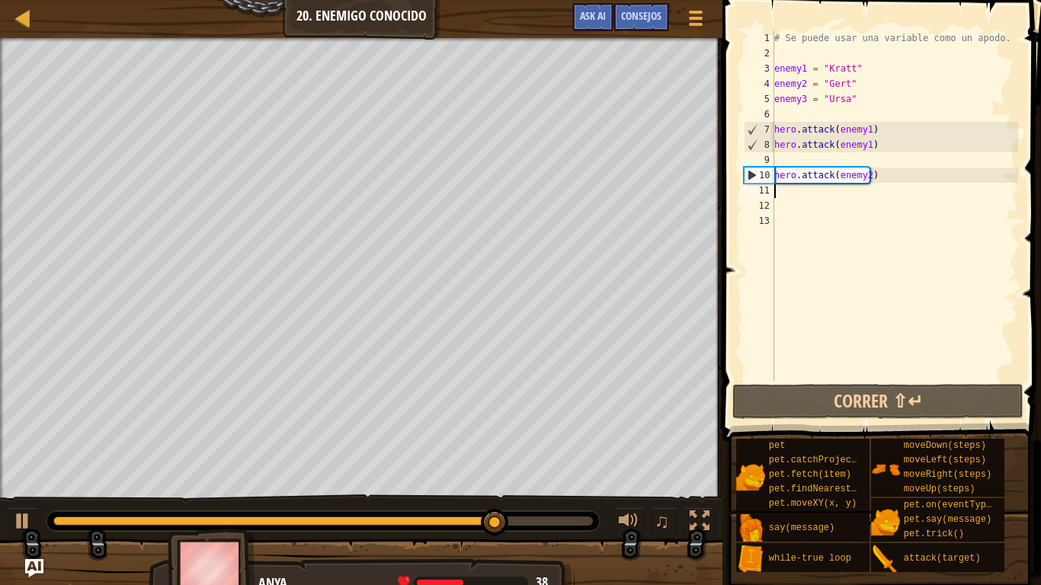
click at [798, 197] on div "# Se puede usar una variable como un apodo. enemy1 = "Kratt" enemy2 = "Gert" en…" at bounding box center [894, 220] width 247 height 381
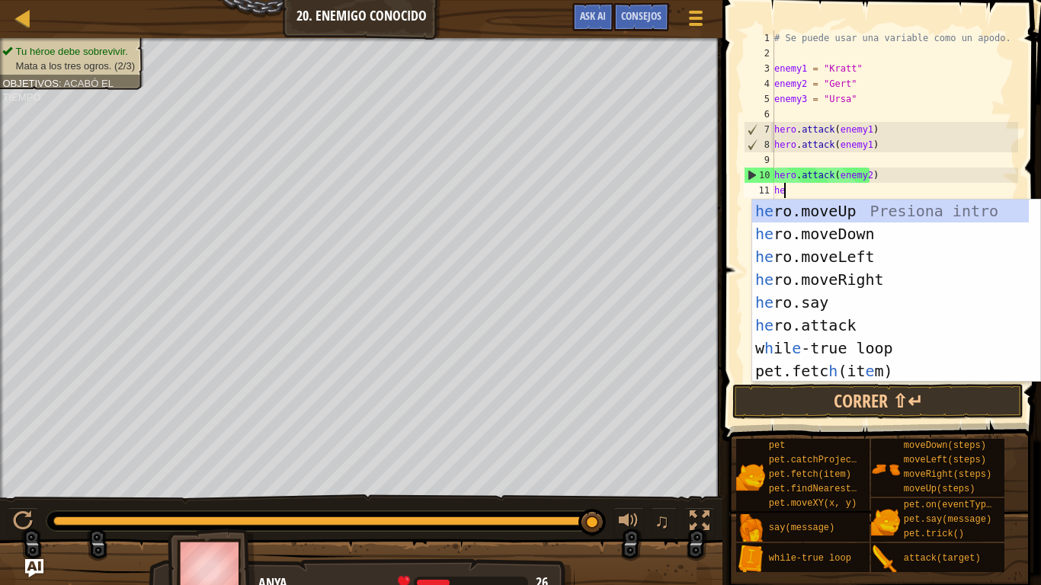
scroll to position [7, 1]
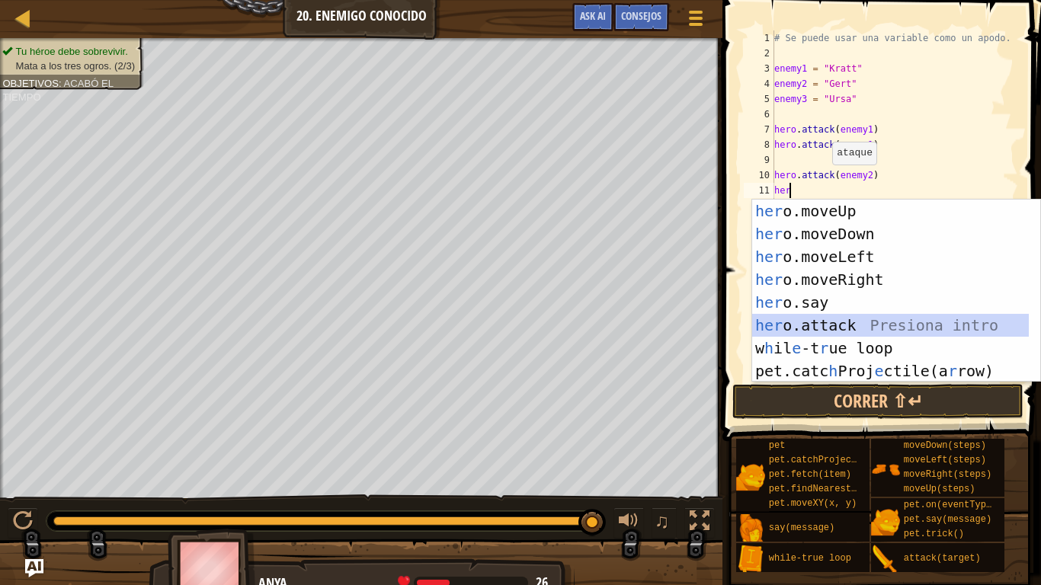
click at [806, 328] on div "her o.moveUp Presiona intro her o.moveDown Presiona intro her o.moveLeft Presio…" at bounding box center [890, 314] width 277 height 229
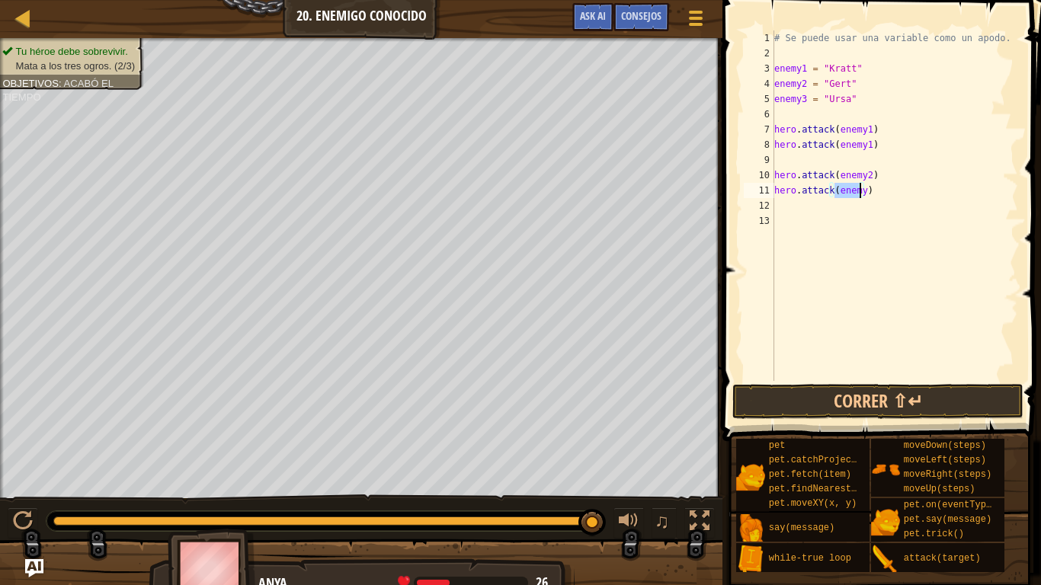
click at [857, 191] on div "# Se puede usar una variable como un apodo. enemy1 = "Kratt" enemy2 = "Gert" en…" at bounding box center [894, 205] width 247 height 351
type textarea "hero.attack(enemy3)"
click at [839, 407] on button "Correr ⇧↵" at bounding box center [878, 401] width 291 height 35
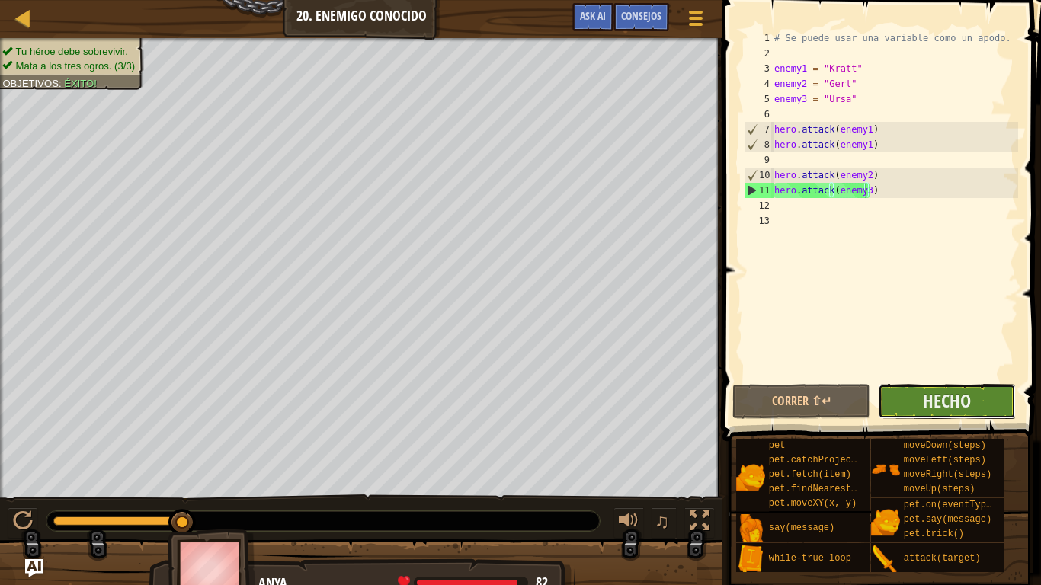
click at [988, 407] on button "Hecho" at bounding box center [947, 401] width 138 height 35
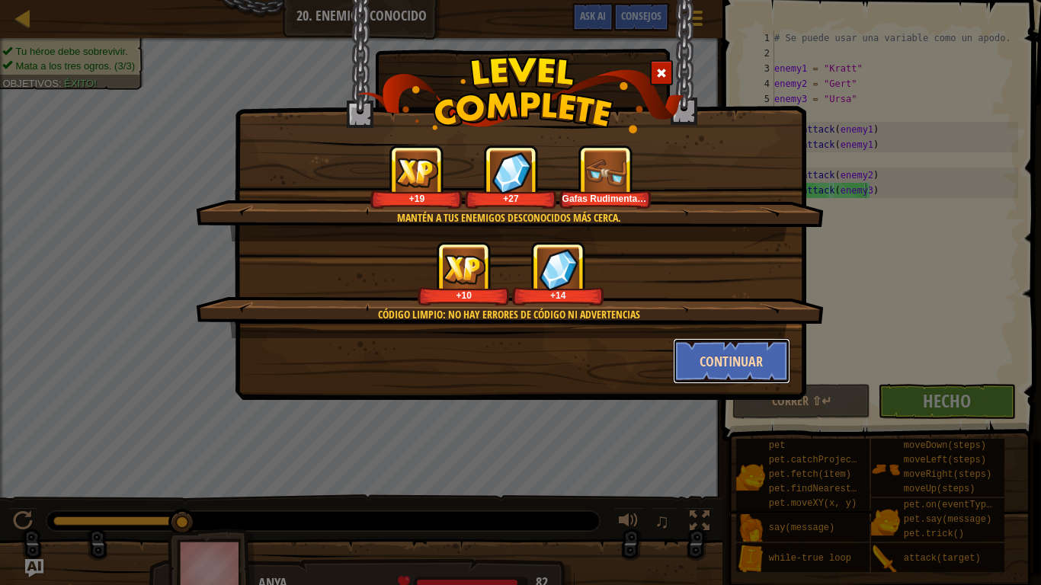
click at [764, 357] on button "Continuar" at bounding box center [732, 361] width 118 height 46
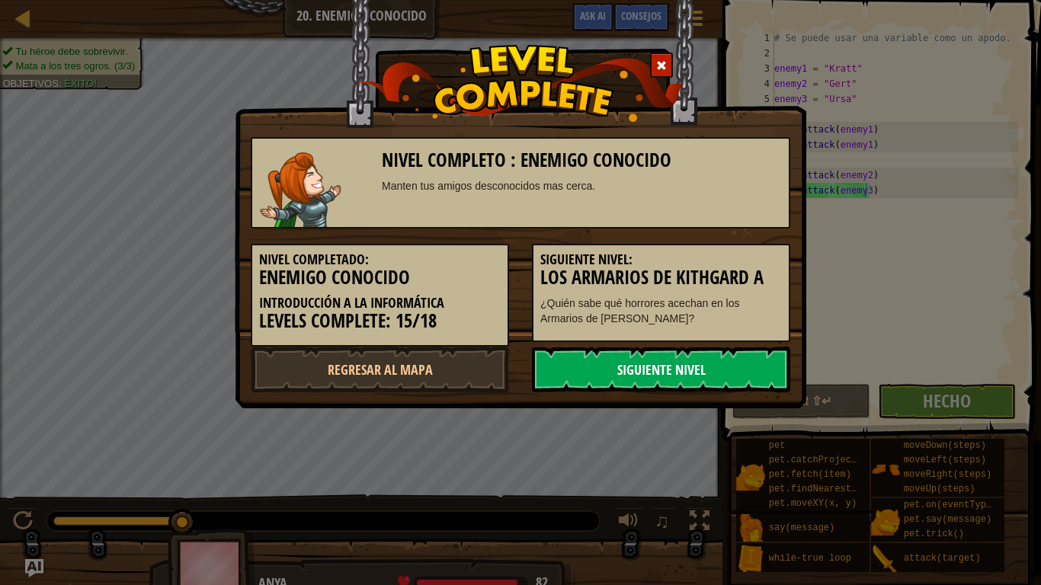
click at [755, 367] on link "Siguiente nivel" at bounding box center [661, 370] width 258 height 46
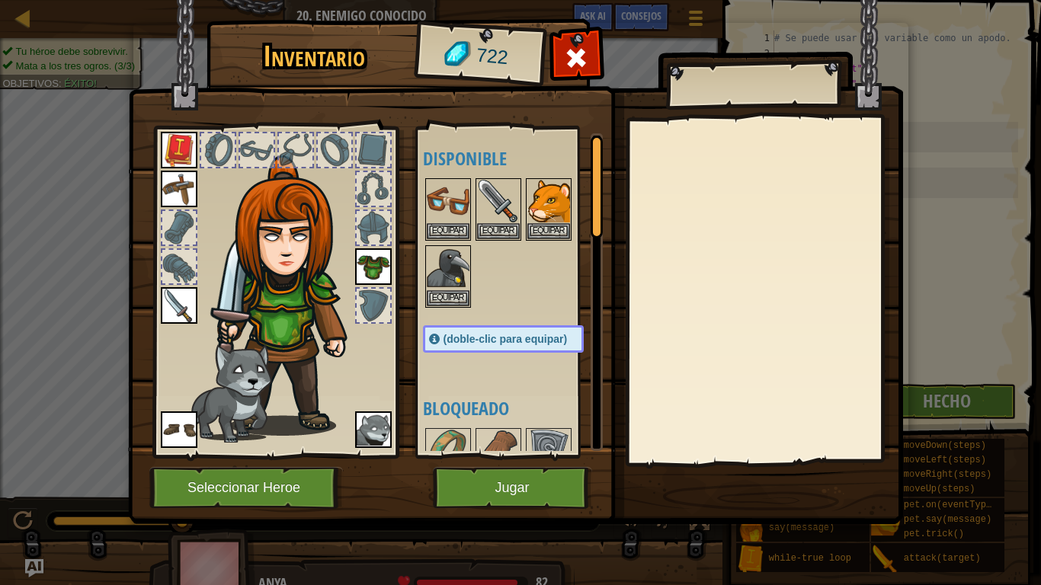
click at [377, 425] on img at bounding box center [373, 430] width 37 height 37
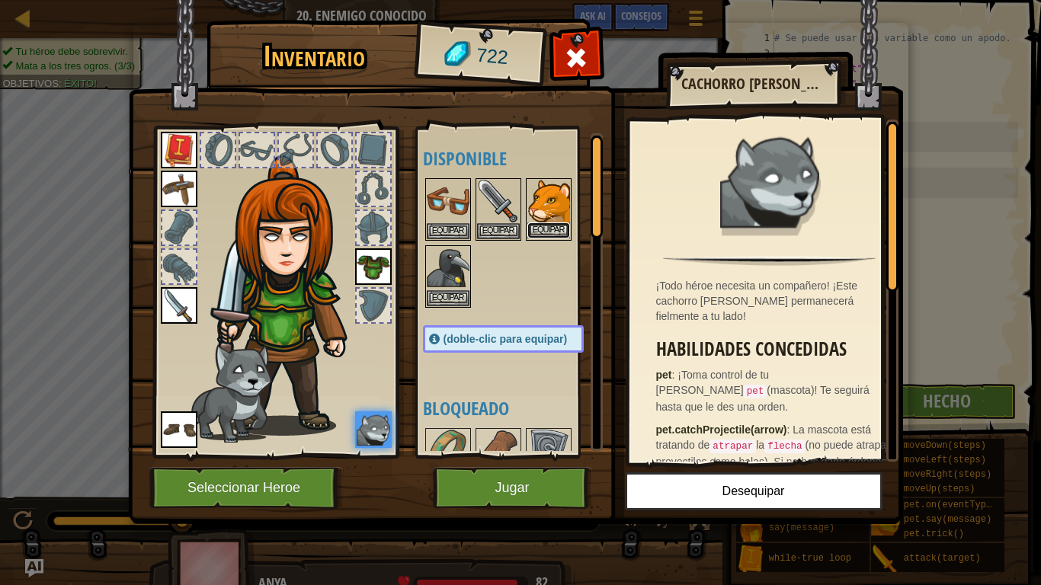
click at [561, 223] on button "Equipar" at bounding box center [548, 231] width 43 height 16
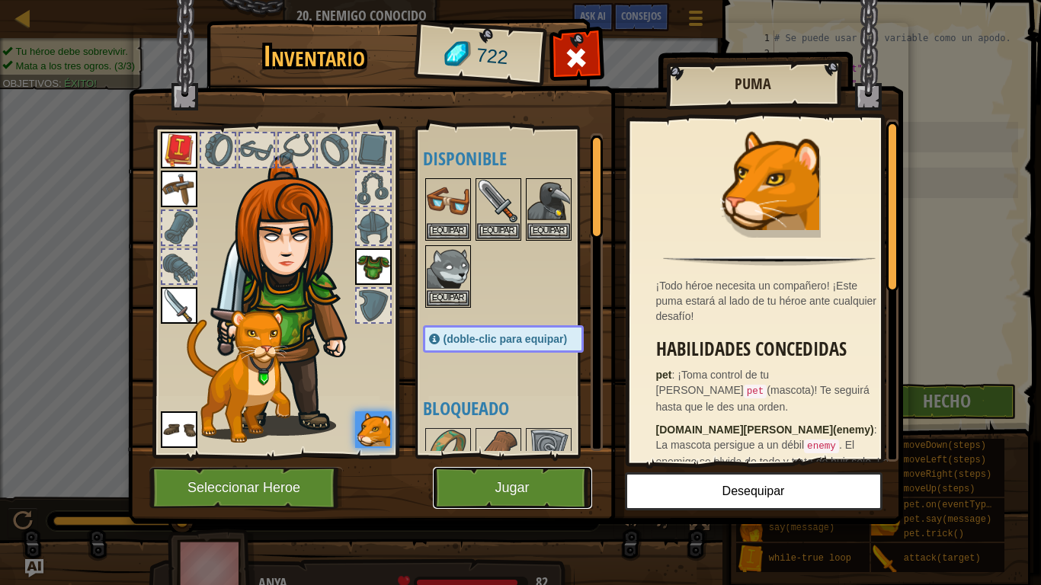
click at [544, 496] on button "Jugar" at bounding box center [512, 488] width 159 height 42
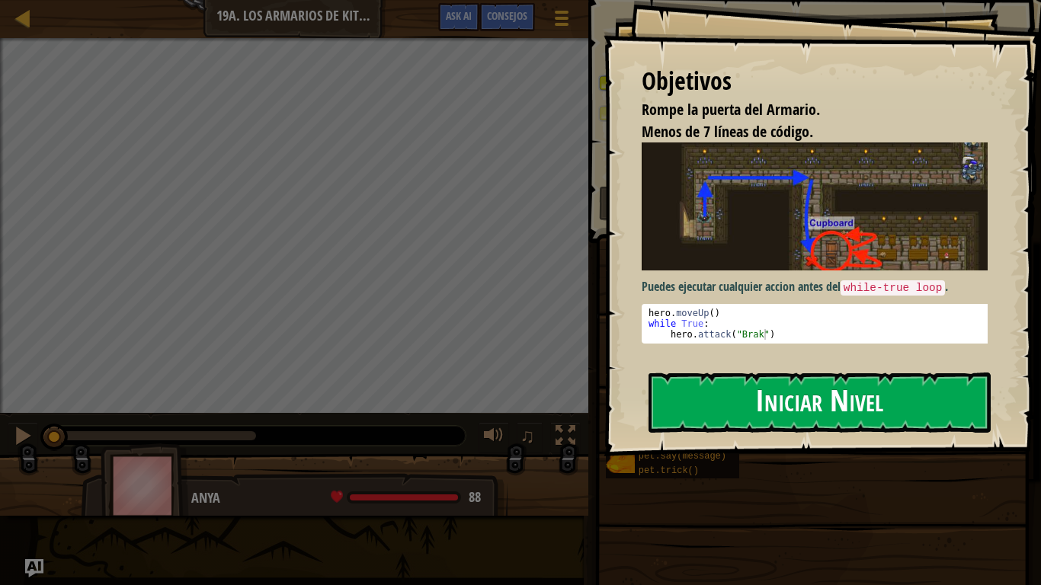
click at [733, 393] on button "Iniciar Nivel" at bounding box center [820, 403] width 342 height 60
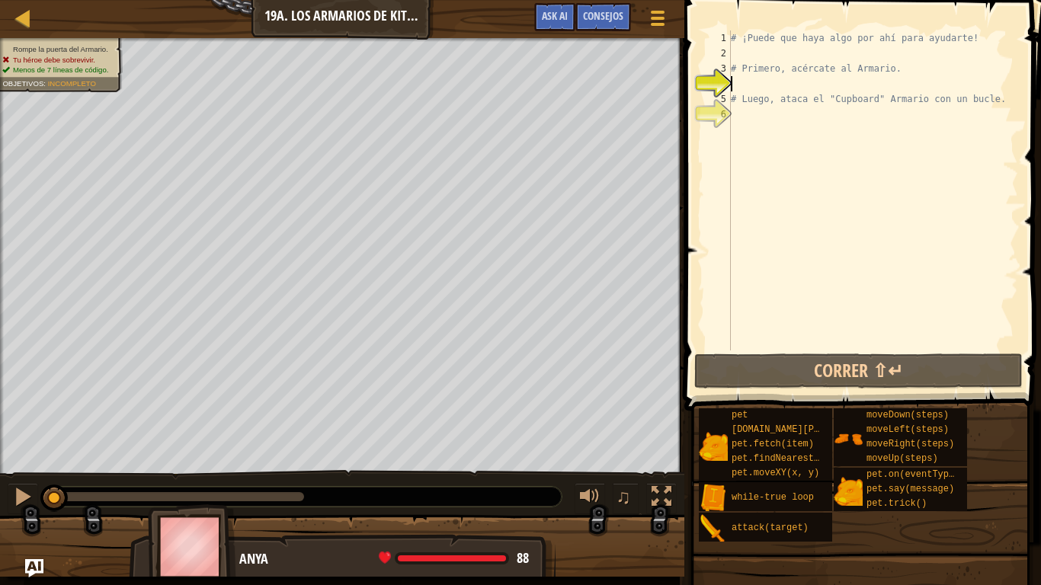
click at [752, 82] on div "# ¡Puede que haya algo por ahí para ayudarte! # Primero, acércate al Armario. #…" at bounding box center [873, 205] width 290 height 351
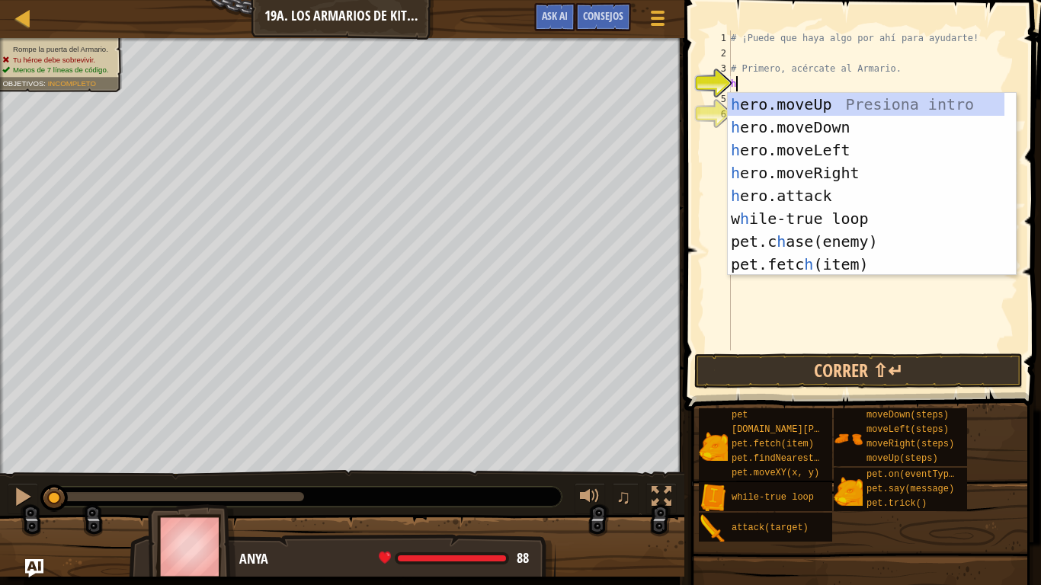
type textarea "her"
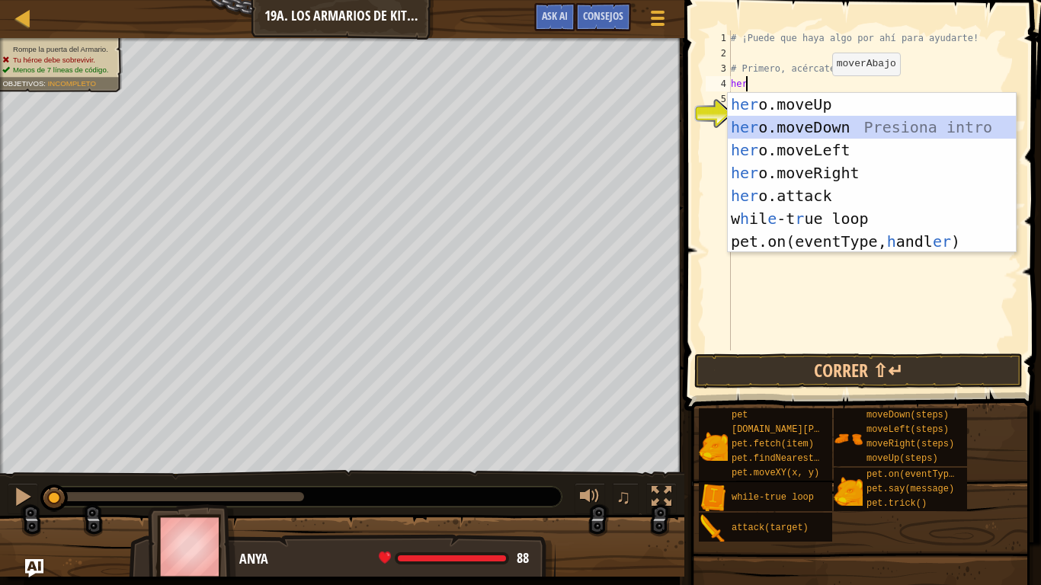
click at [834, 121] on div "her o.moveUp Presiona intro her o.moveDown Presiona intro her o.moveLeft Presio…" at bounding box center [872, 196] width 288 height 206
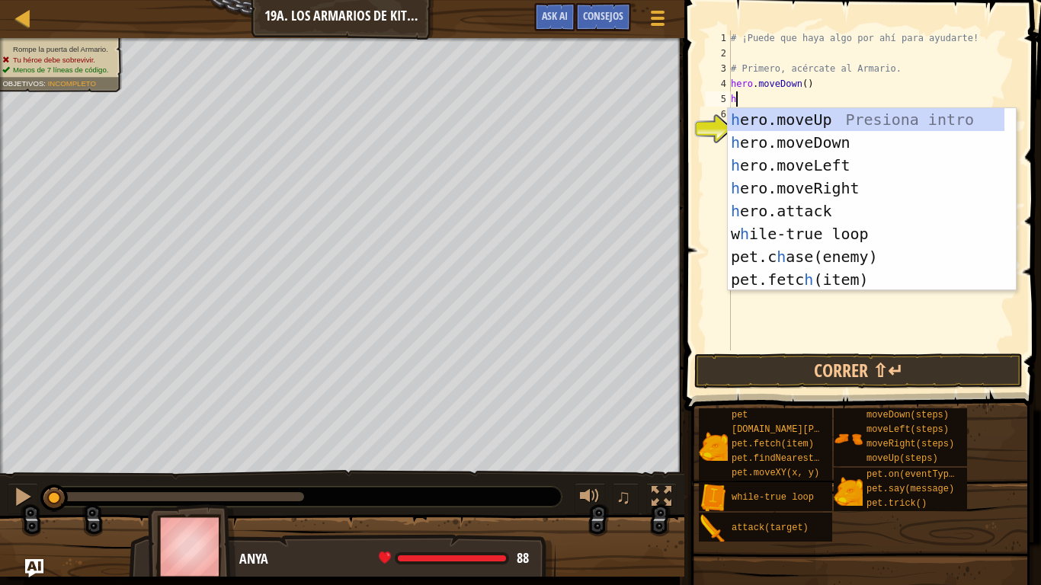
type textarea "her"
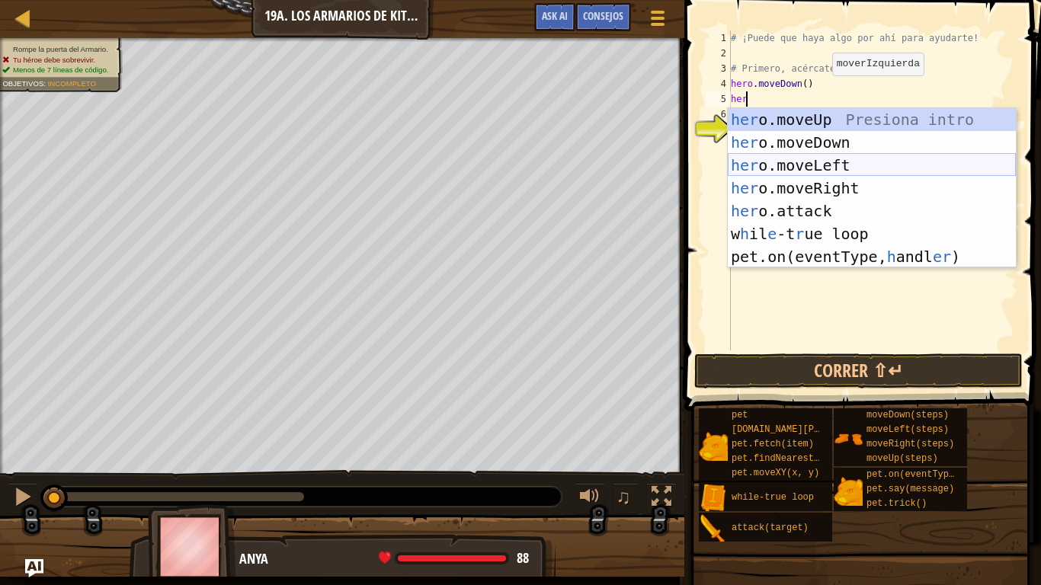
click at [806, 162] on div "her o.moveUp Presiona intro her o.moveDown Presiona intro her o.moveLeft Presio…" at bounding box center [872, 211] width 288 height 206
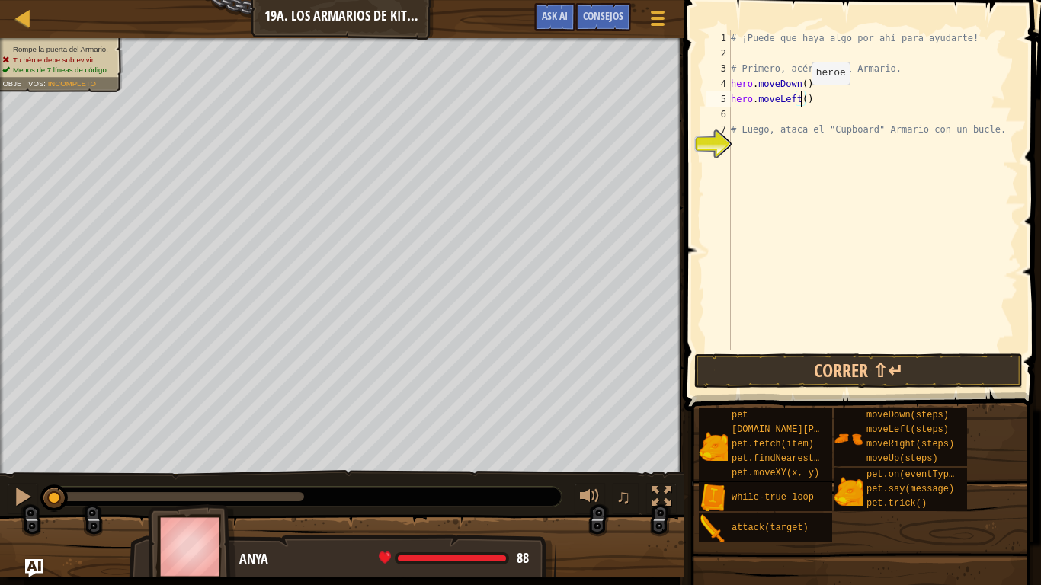
click at [799, 100] on div "# ¡Puede que haya algo por ahí para ayudarte! # Primero, acércate al Armario. h…" at bounding box center [873, 205] width 290 height 351
type textarea "hero.moveLeft(2)"
click at [798, 360] on button "Correr ⇧↵" at bounding box center [858, 371] width 329 height 35
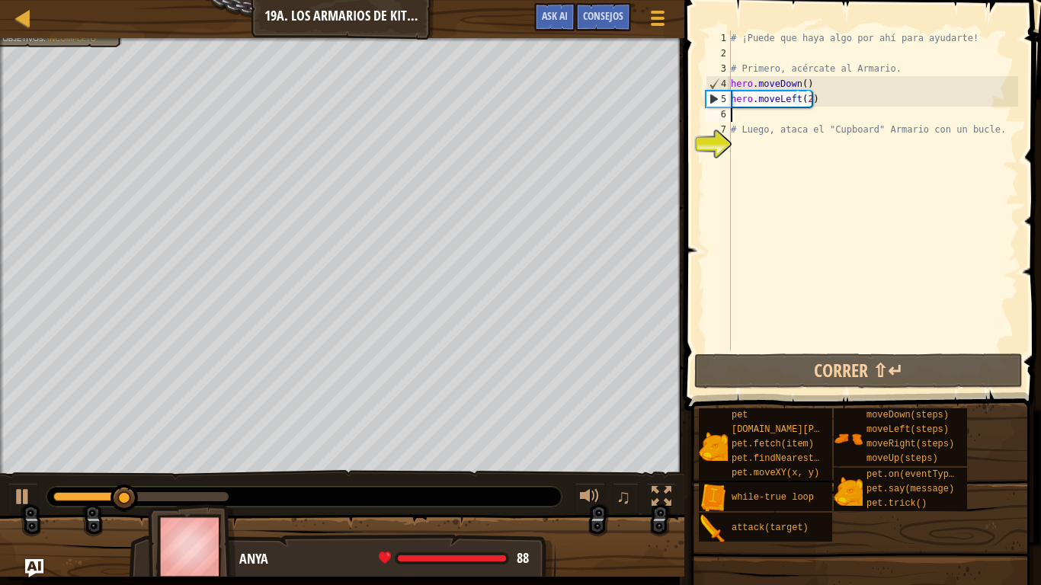
click at [757, 120] on div "# ¡Puede que haya algo por ahí para ayudarte! # Primero, acércate al Armario. h…" at bounding box center [873, 205] width 290 height 351
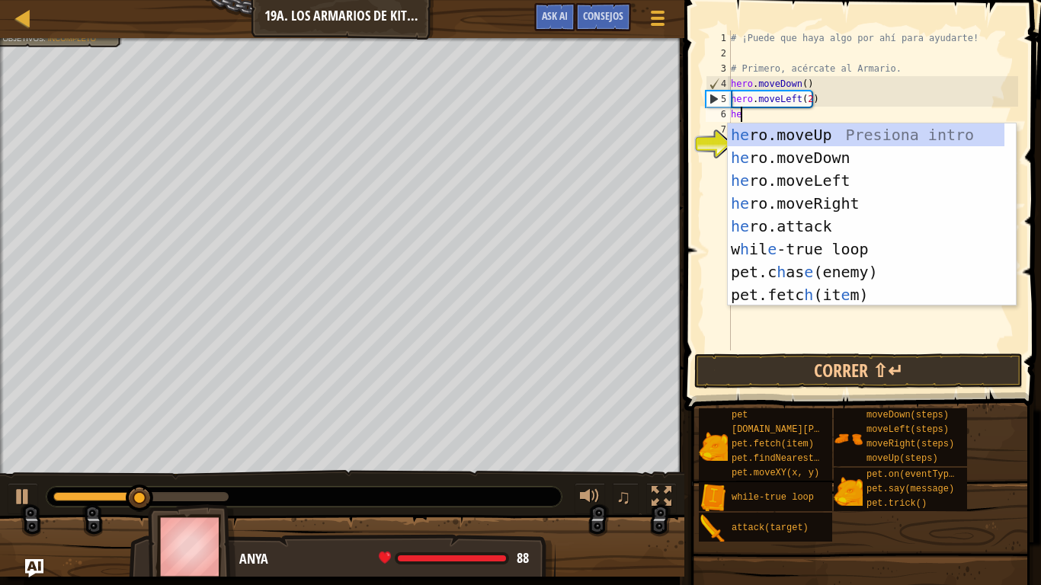
type textarea "her"
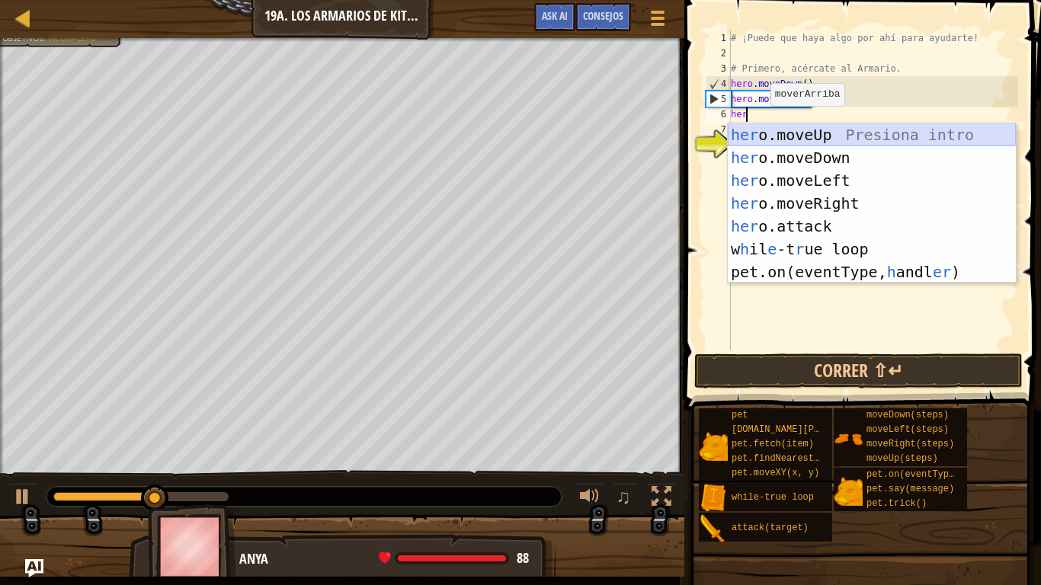
click at [776, 134] on div "her o.moveUp Presiona intro her o.moveDown Presiona intro her o.moveLeft Presio…" at bounding box center [872, 226] width 288 height 206
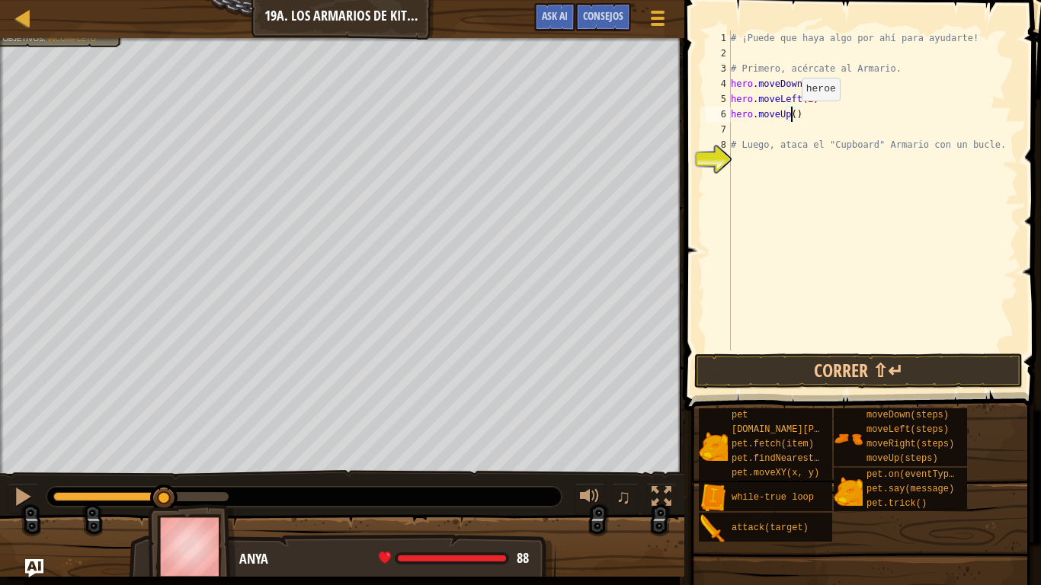
click at [789, 116] on div "# ¡Puede que haya algo por ahí para ayudarte! # Primero, acércate al Armario. h…" at bounding box center [873, 205] width 290 height 351
type textarea "hero.moveUp(2)"
click at [751, 127] on div "# ¡Puede que haya algo por ahí para ayudarte! # Primero, acércate al Armario. h…" at bounding box center [873, 205] width 290 height 351
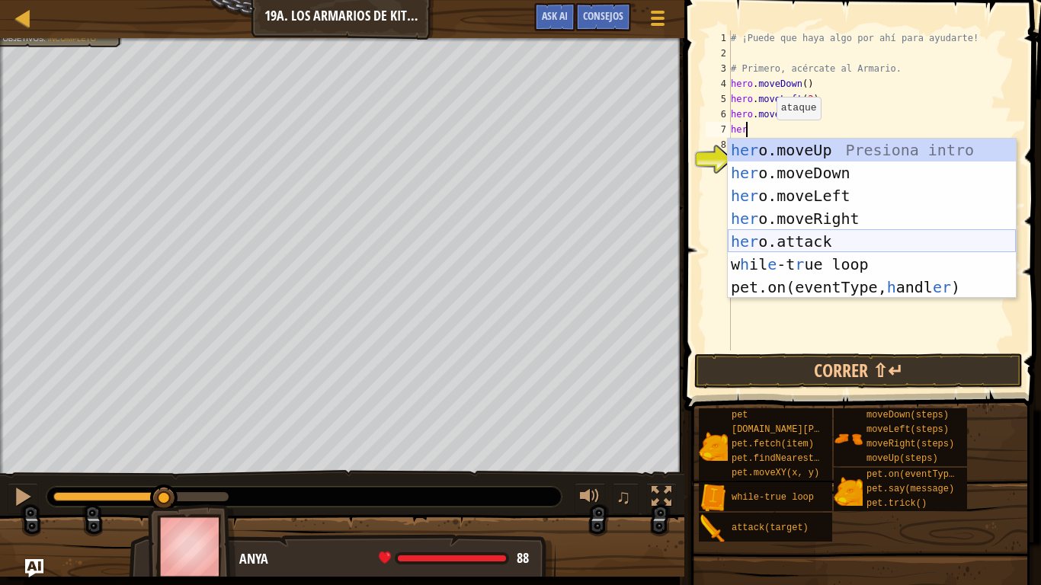
click at [778, 239] on div "her o.moveUp Presiona intro her o.moveDown Presiona intro her o.moveLeft Presio…" at bounding box center [872, 242] width 288 height 206
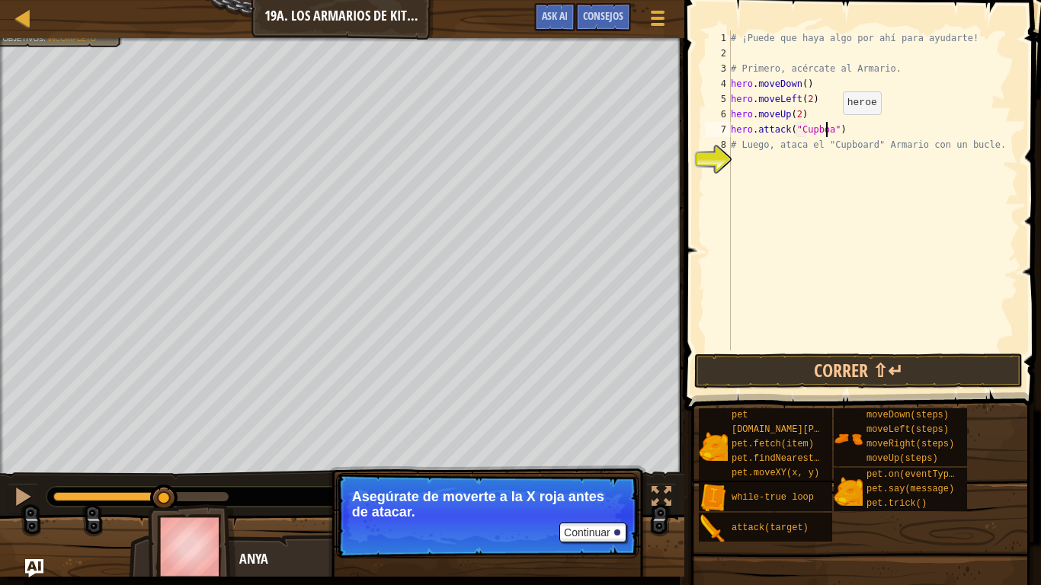
scroll to position [7, 8]
type textarea "hero.attack("Cupboard")"
click at [818, 370] on button "Correr ⇧↵" at bounding box center [858, 371] width 329 height 35
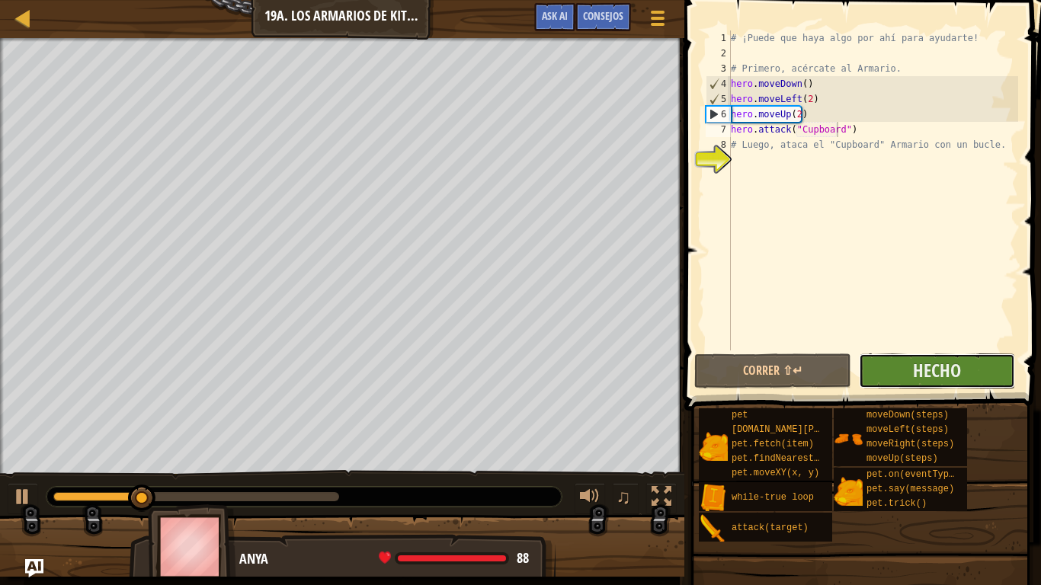
click at [901, 369] on button "Hecho" at bounding box center [937, 371] width 156 height 35
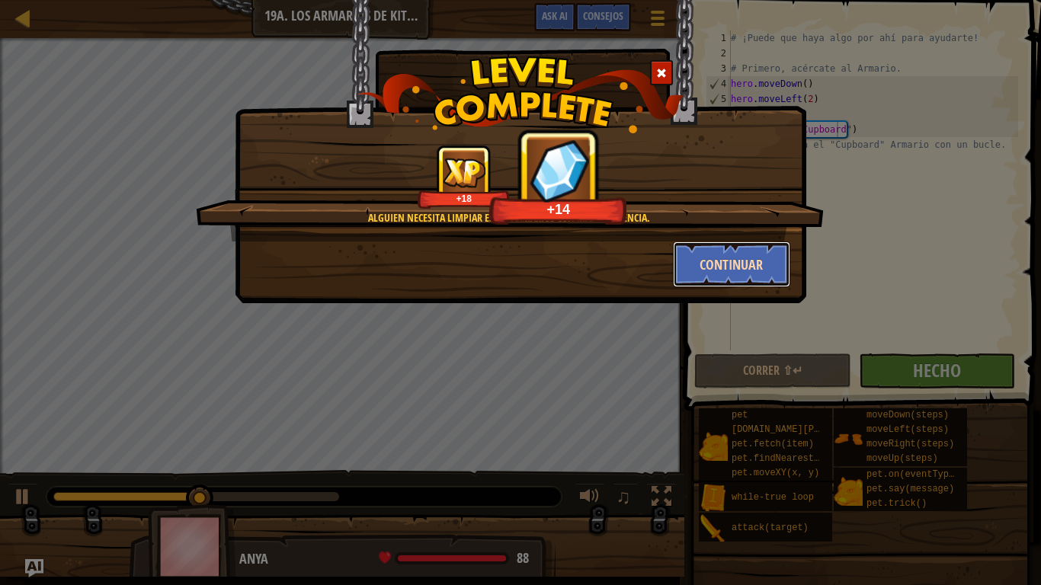
click at [694, 263] on button "Continuar" at bounding box center [732, 265] width 118 height 46
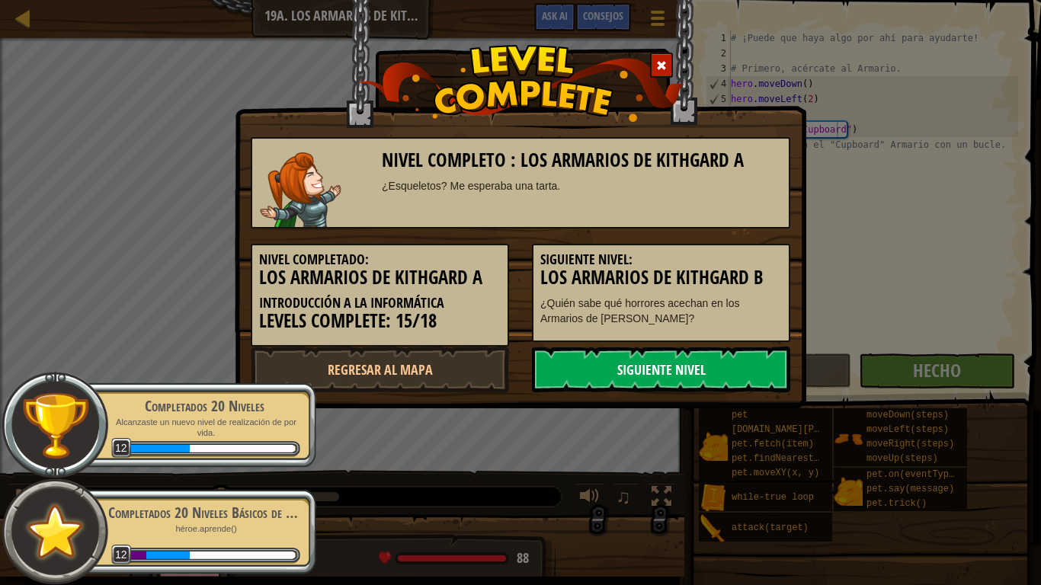
click at [631, 360] on link "Siguiente nivel" at bounding box center [661, 370] width 258 height 46
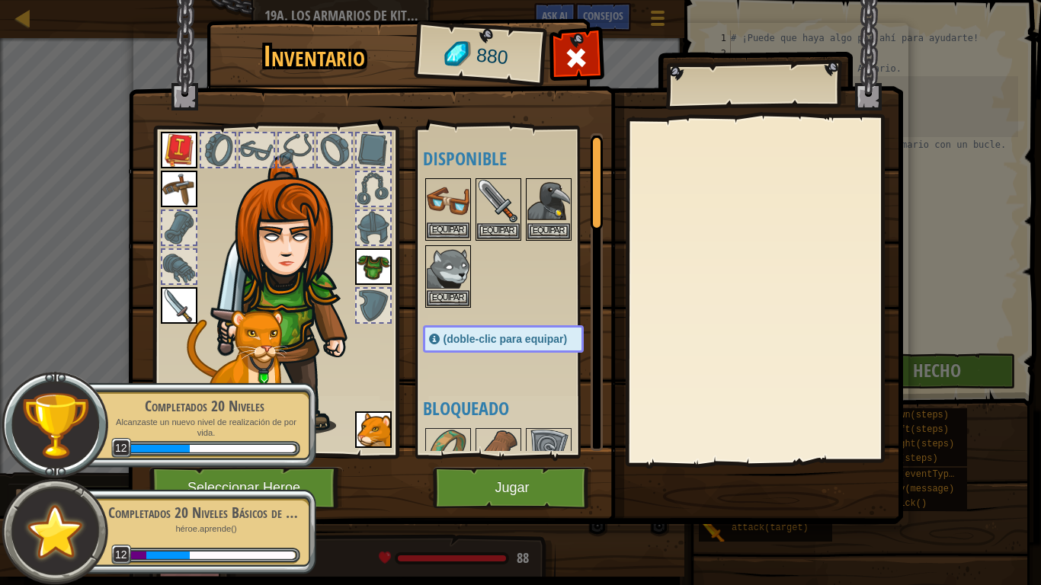
click at [451, 188] on img at bounding box center [448, 201] width 43 height 43
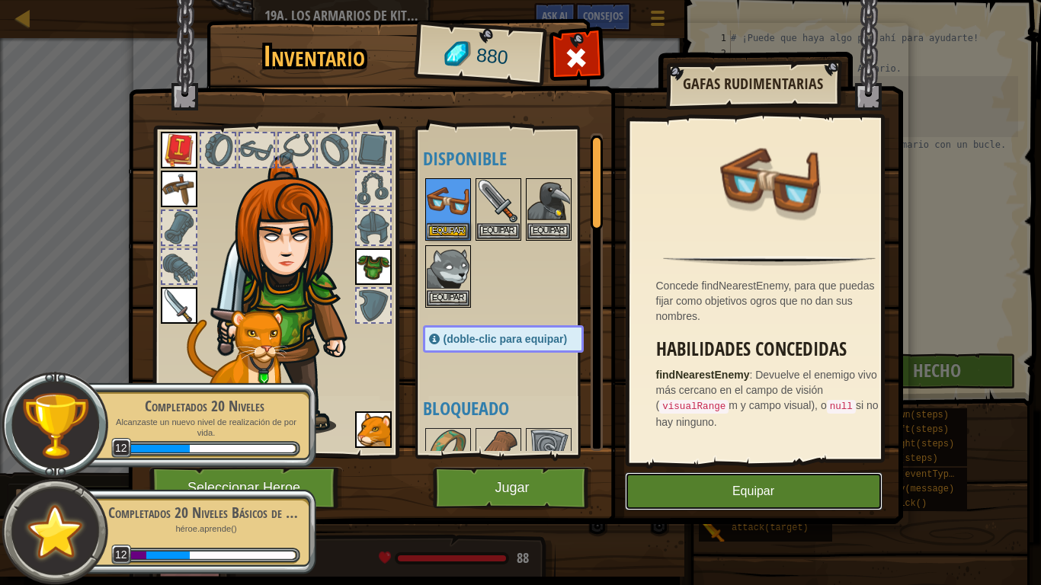
click at [751, 477] on button "Equipar" at bounding box center [754, 492] width 258 height 38
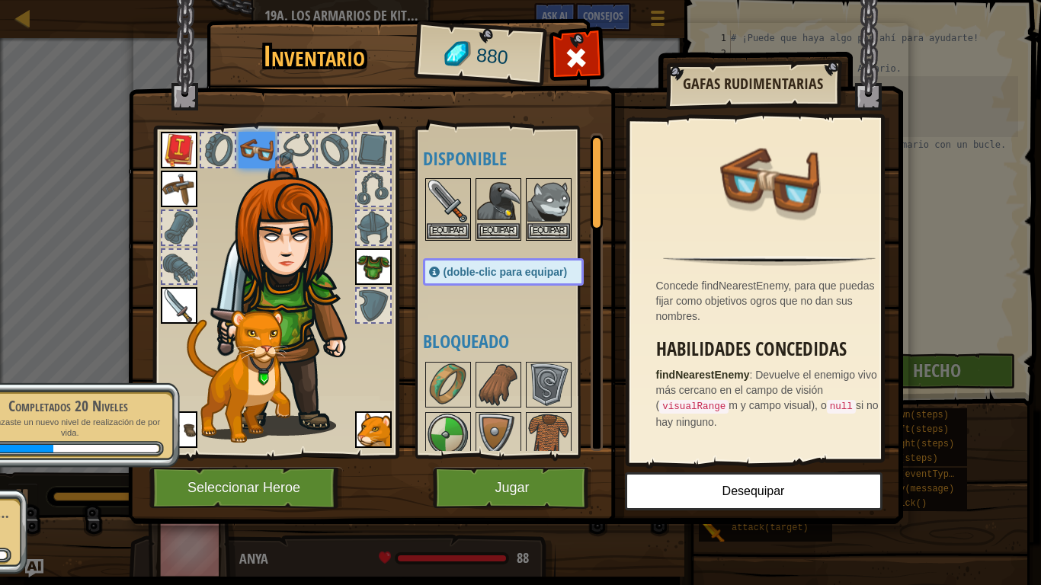
click at [911, 63] on div "Inventario 880 Disponible Equipar Equipar Equipar Equipar Equipar Equipar Equip…" at bounding box center [520, 292] width 1041 height 585
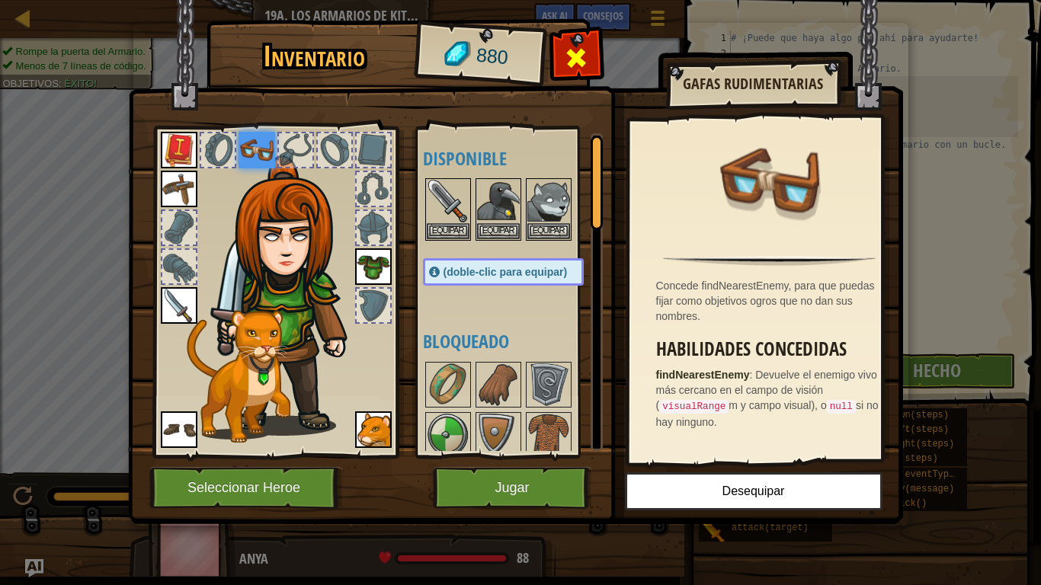
click at [583, 48] on span at bounding box center [576, 58] width 24 height 24
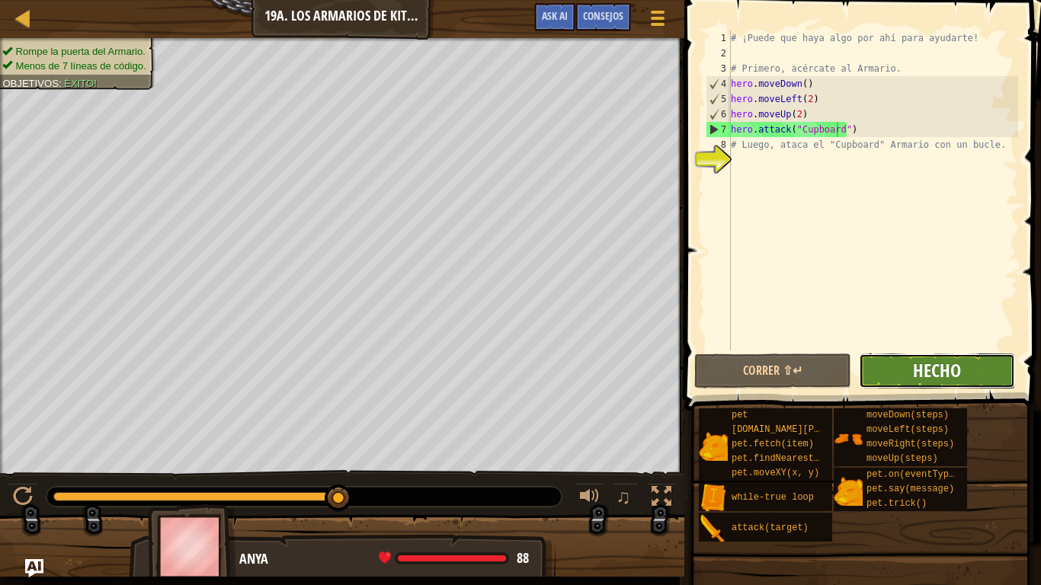
click at [915, 382] on span "Hecho" at bounding box center [937, 370] width 48 height 24
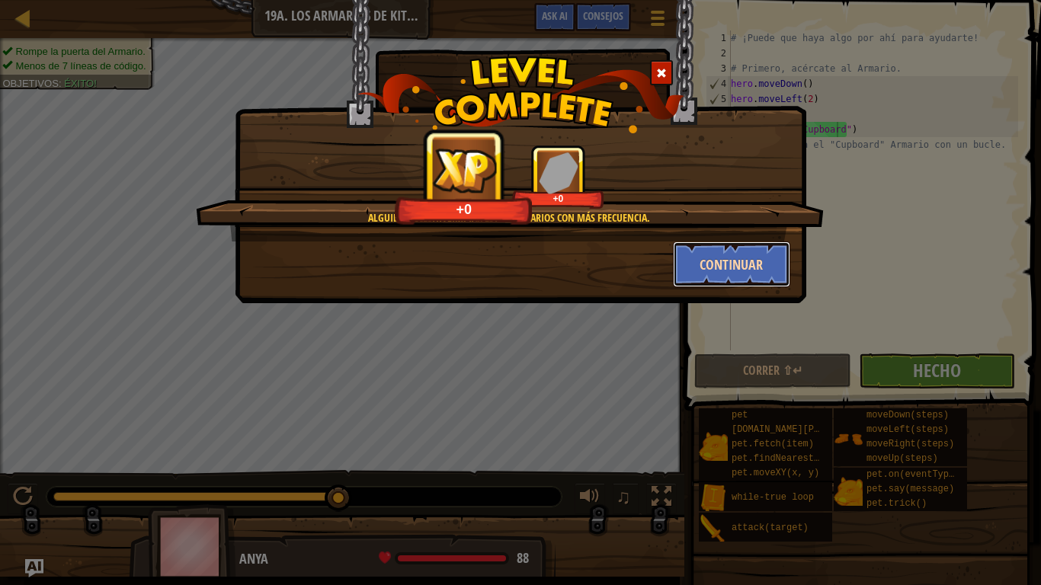
click at [732, 254] on button "Continuar" at bounding box center [732, 265] width 118 height 46
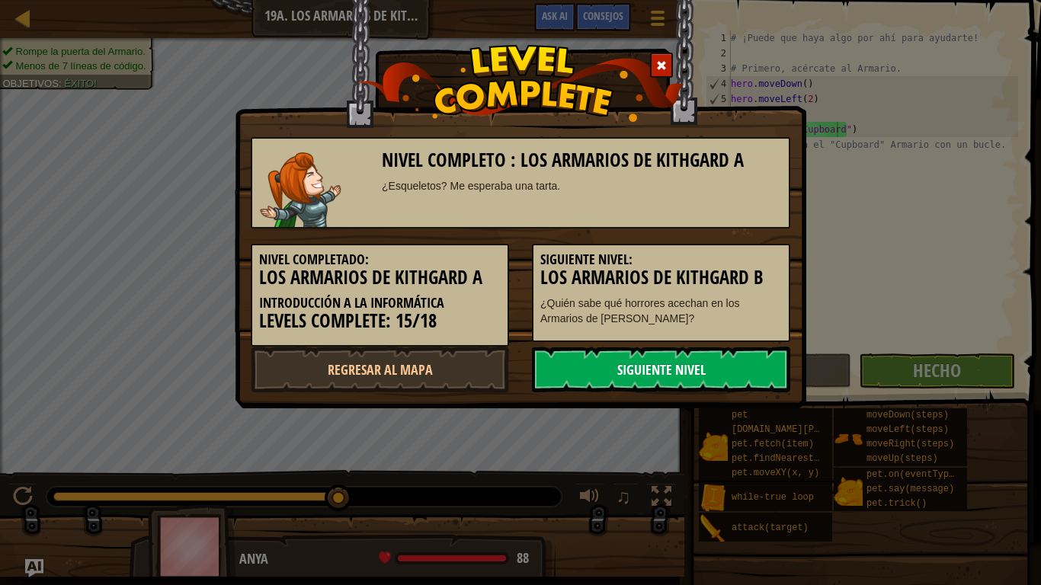
click at [701, 362] on link "Siguiente nivel" at bounding box center [661, 370] width 258 height 46
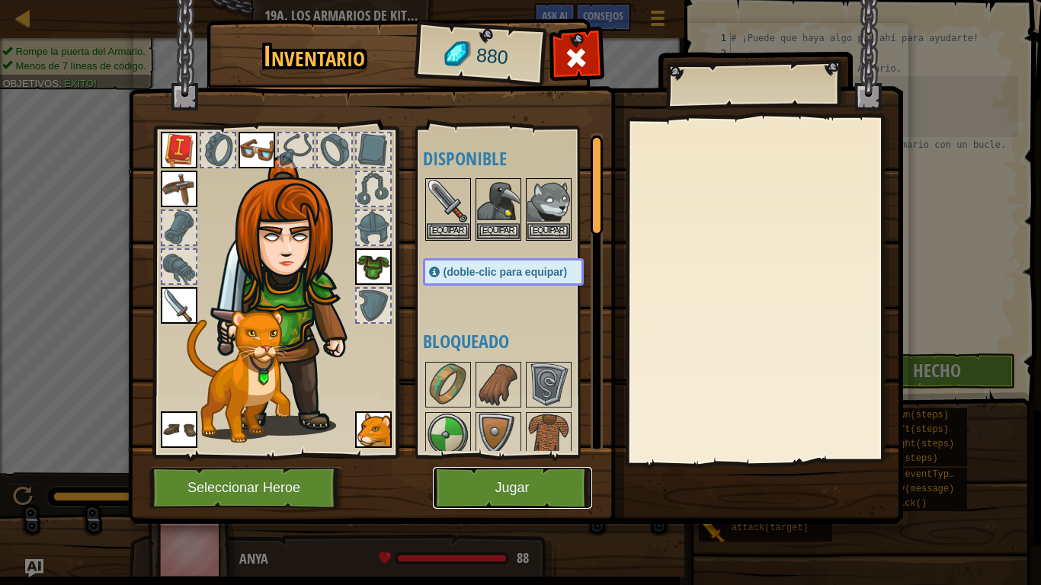
click at [531, 479] on button "Jugar" at bounding box center [512, 488] width 159 height 42
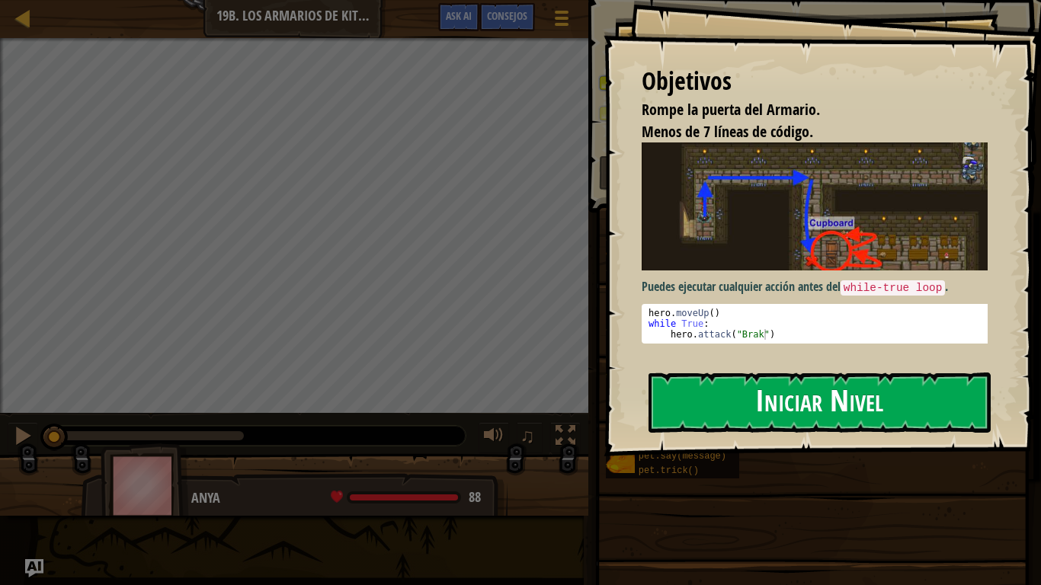
click at [767, 376] on button "Iniciar Nivel" at bounding box center [820, 403] width 342 height 60
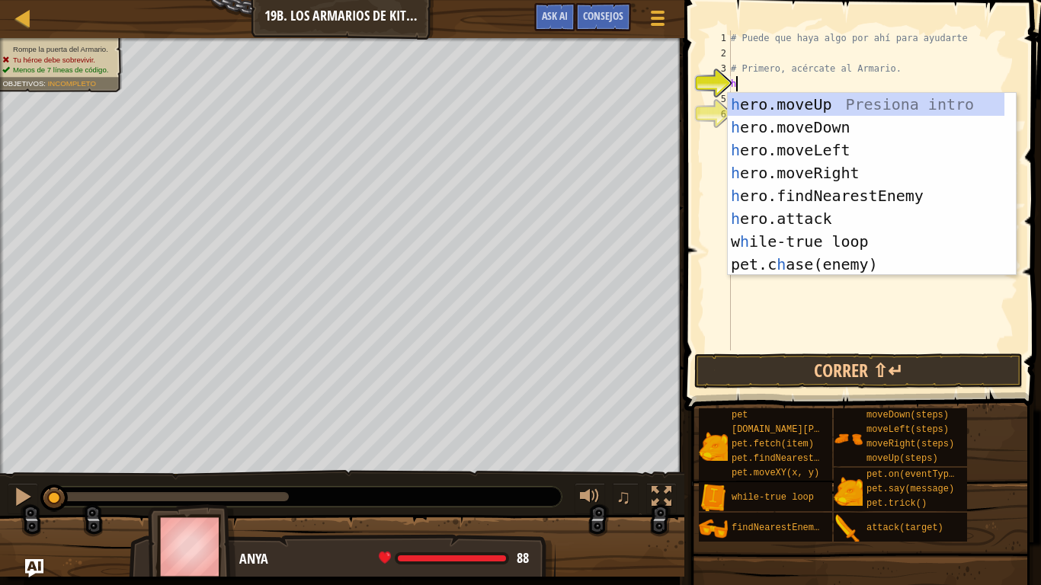
scroll to position [7, 0]
type textarea "her"
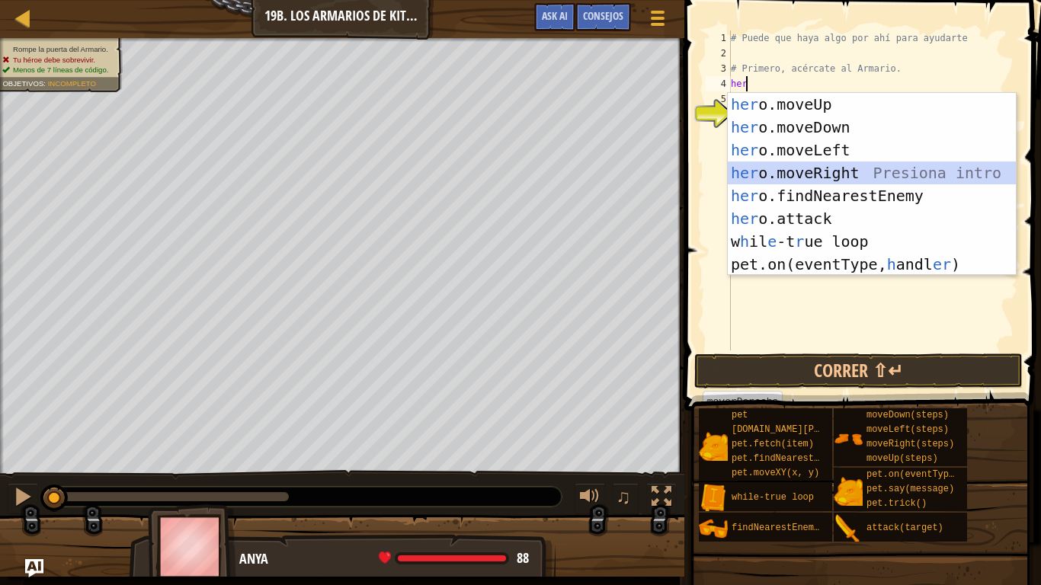
click at [839, 165] on div "her o.moveUp Presiona intro her o.moveDown Presiona intro her o.moveLeft Presio…" at bounding box center [872, 207] width 288 height 229
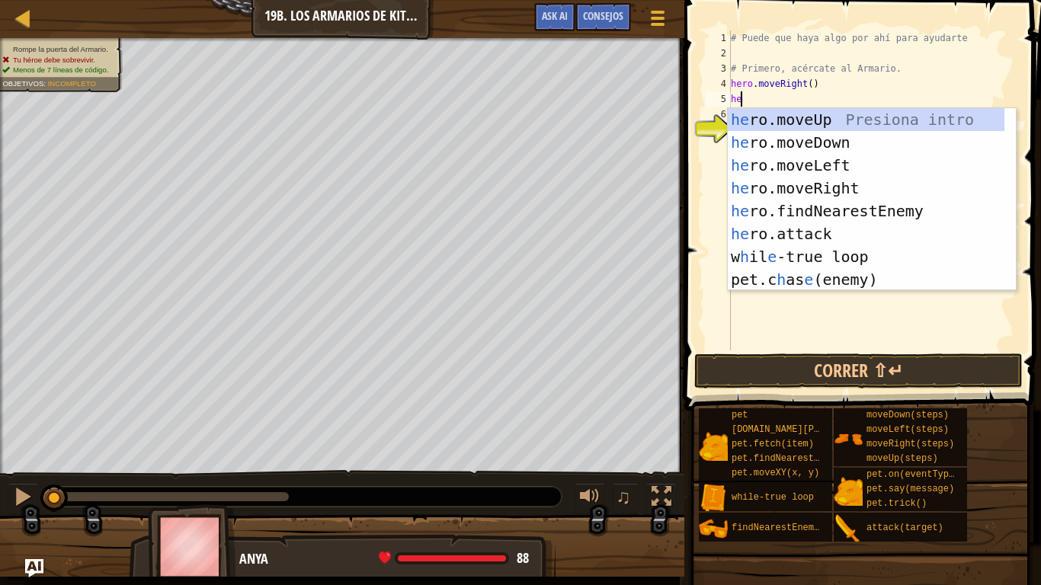
type textarea "her"
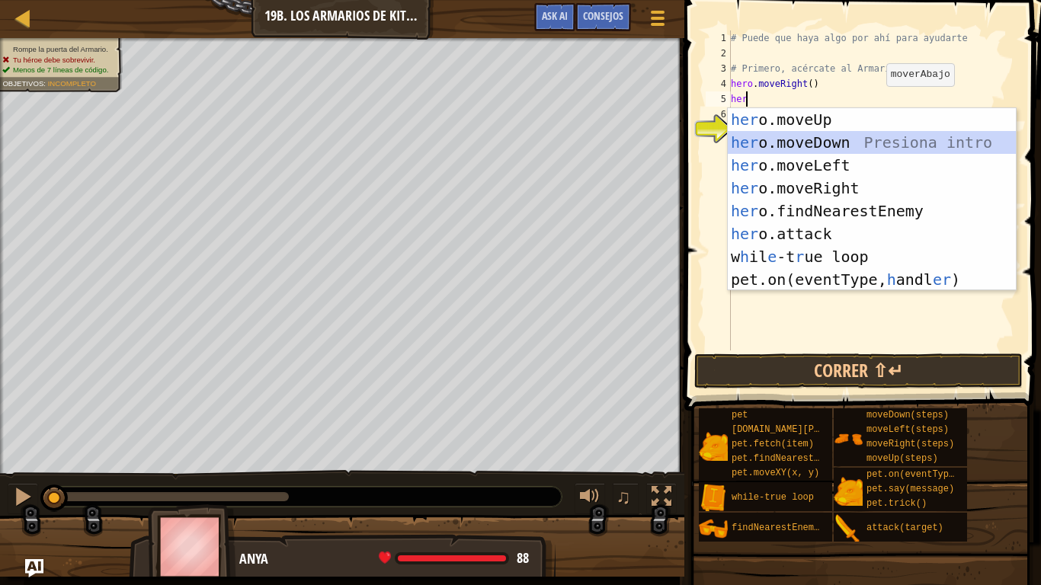
click at [811, 139] on div "her o.moveUp Presiona intro her o.moveDown Presiona intro her o.moveLeft Presio…" at bounding box center [872, 222] width 288 height 229
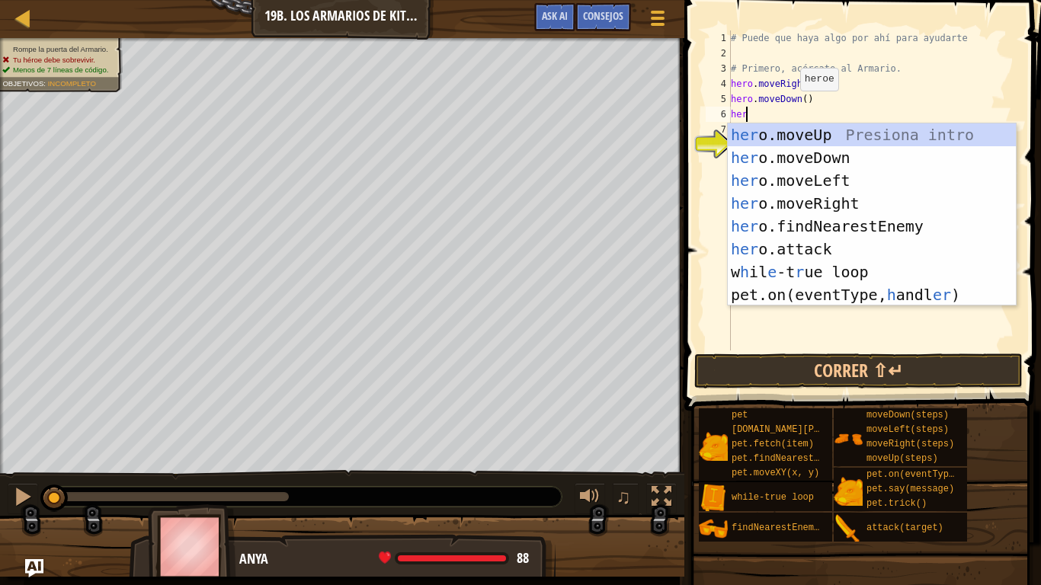
type textarea "hero"
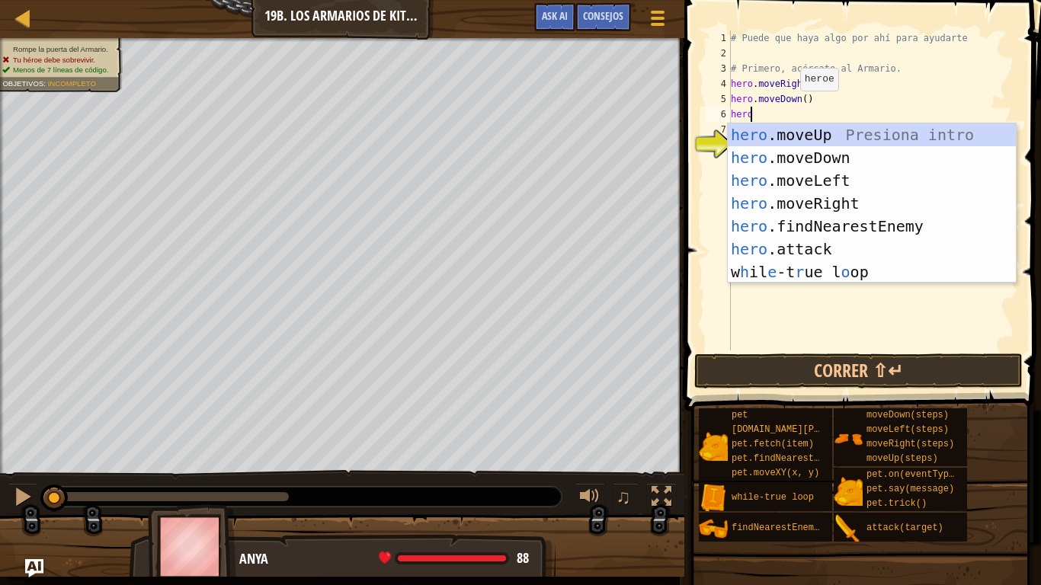
scroll to position [7, 1]
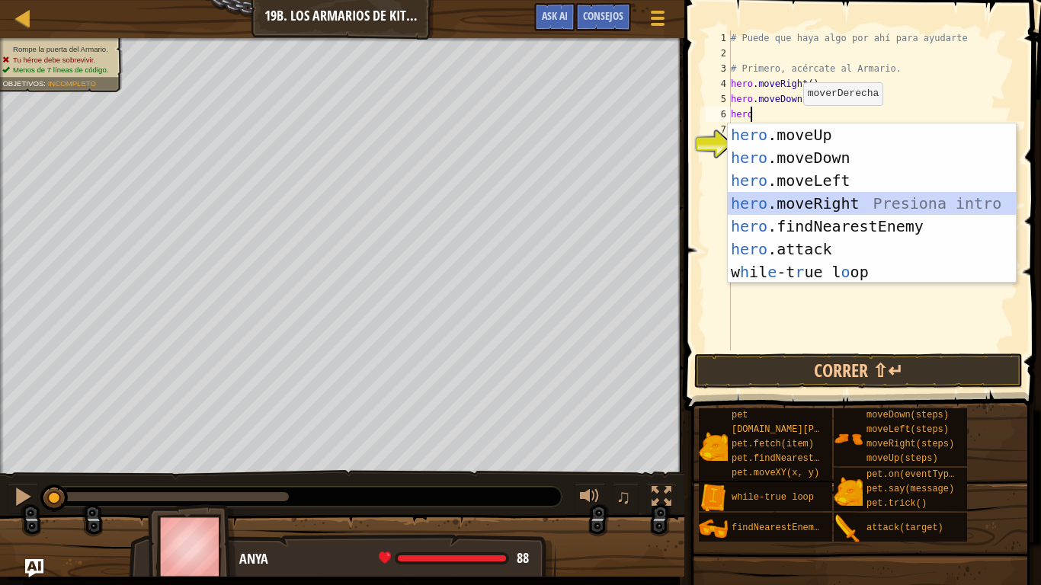
click at [810, 204] on div "hero .moveUp Presiona intro hero .moveDown Presiona intro hero .moveLeft Presio…" at bounding box center [872, 226] width 288 height 206
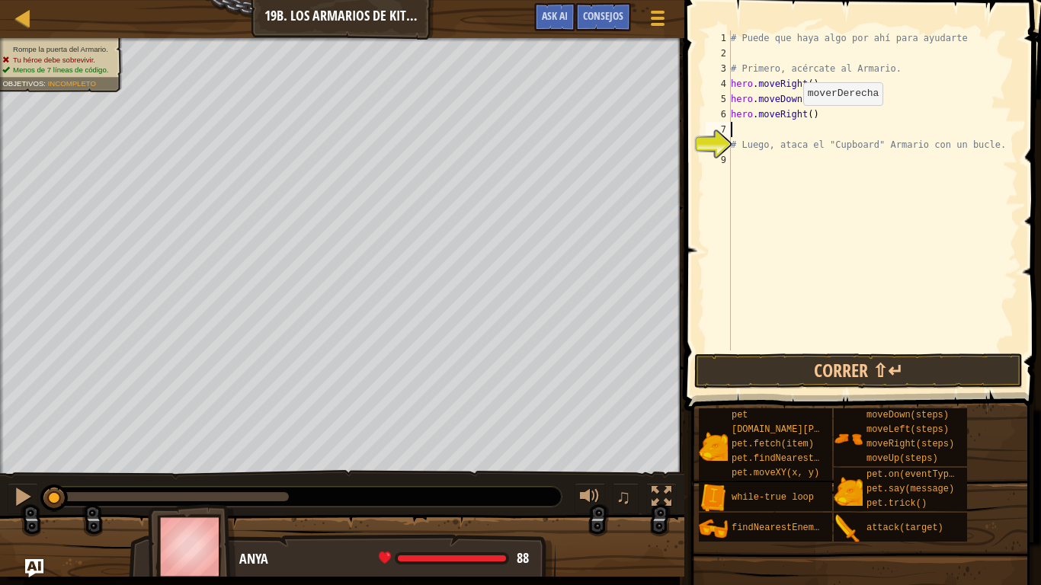
scroll to position [7, 0]
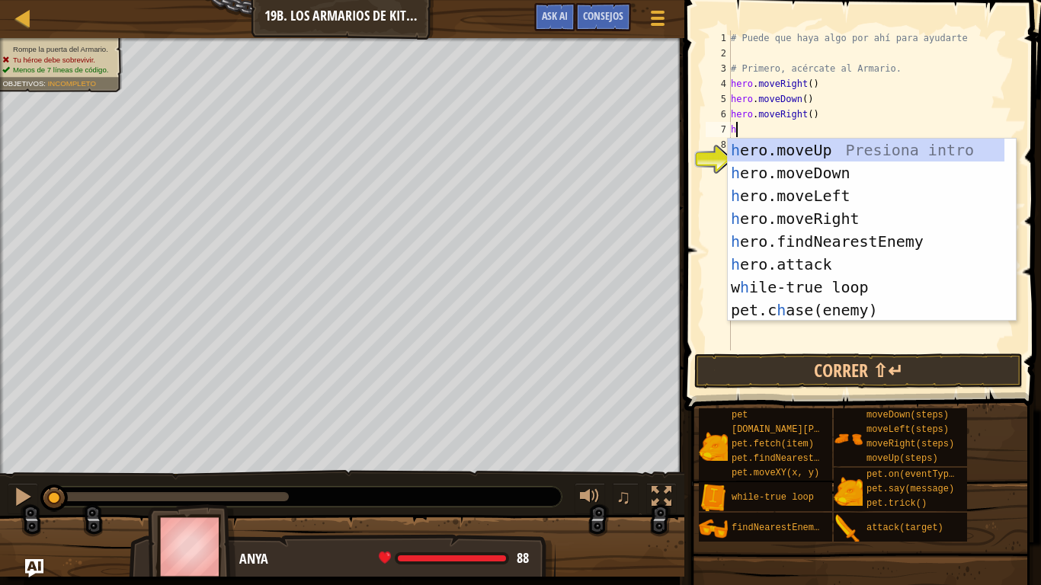
type textarea "her"
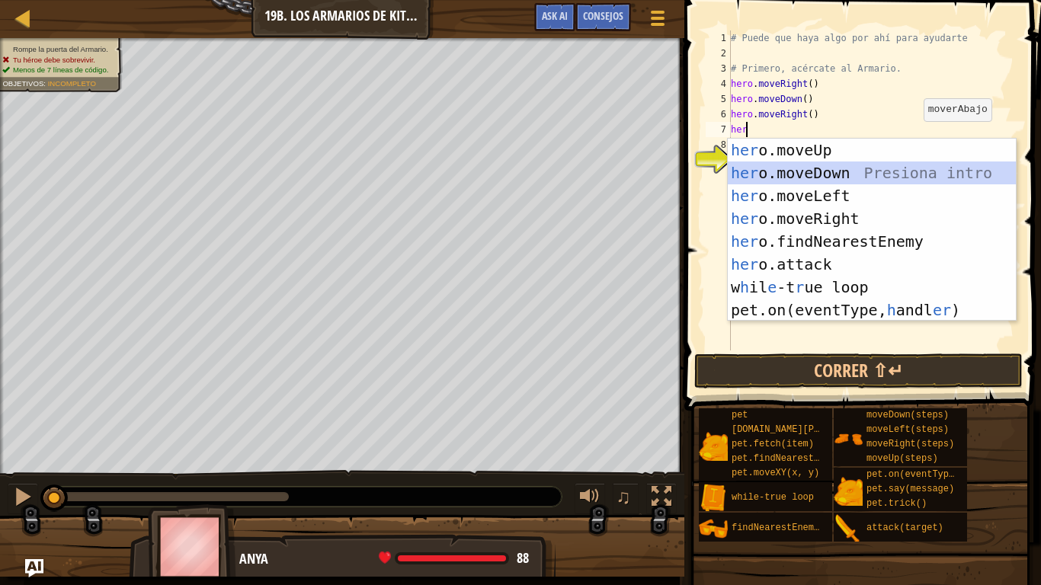
click at [861, 175] on div "her o.moveUp Presiona intro her o.moveDown Presiona intro her o.moveLeft Presio…" at bounding box center [872, 253] width 288 height 229
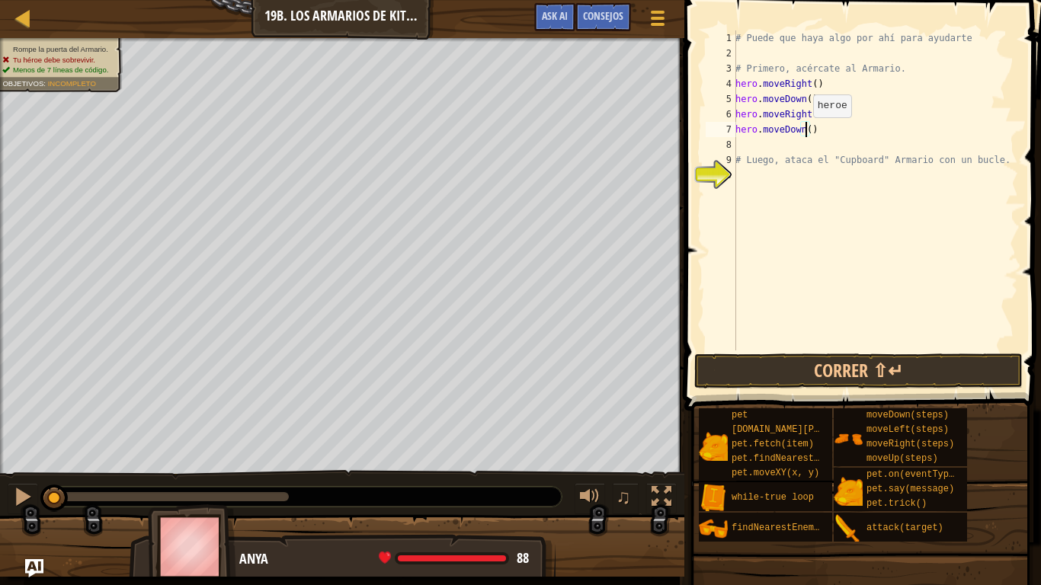
click at [805, 133] on div "# Puede que haya algo por ahí para ayudarte # Primero, acércate al Armario. her…" at bounding box center [876, 205] width 286 height 351
click at [789, 152] on div "# Puede que haya algo por ahí para ayudarte # Primero, acércate al Armario. her…" at bounding box center [876, 205] width 286 height 351
type textarea "# Luego, ataca el "Cupboard" Armario con un bucle."
click at [782, 143] on div "# Puede que haya algo por ahí para ayudarte # Primero, acércate al Armario. her…" at bounding box center [876, 205] width 286 height 351
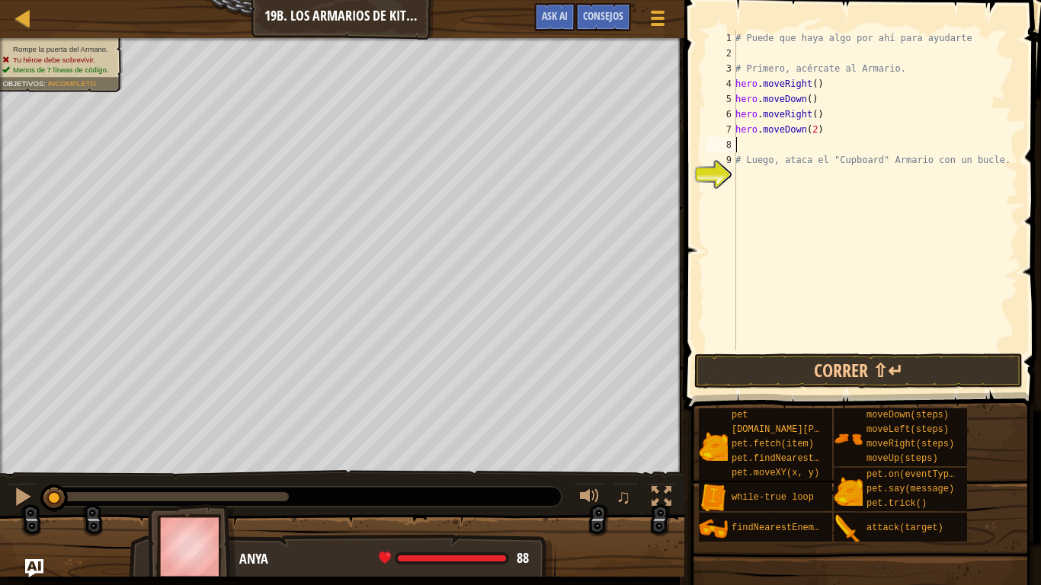
scroll to position [7, 0]
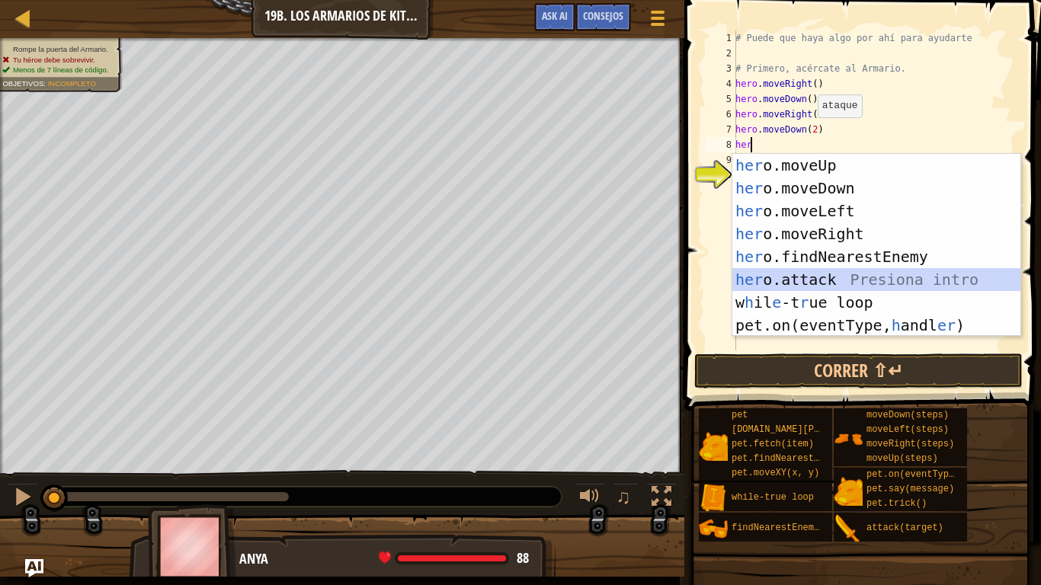
click at [754, 275] on div "her o.moveUp Presiona intro her o.moveDown Presiona intro her o.moveLeft Presio…" at bounding box center [877, 268] width 288 height 229
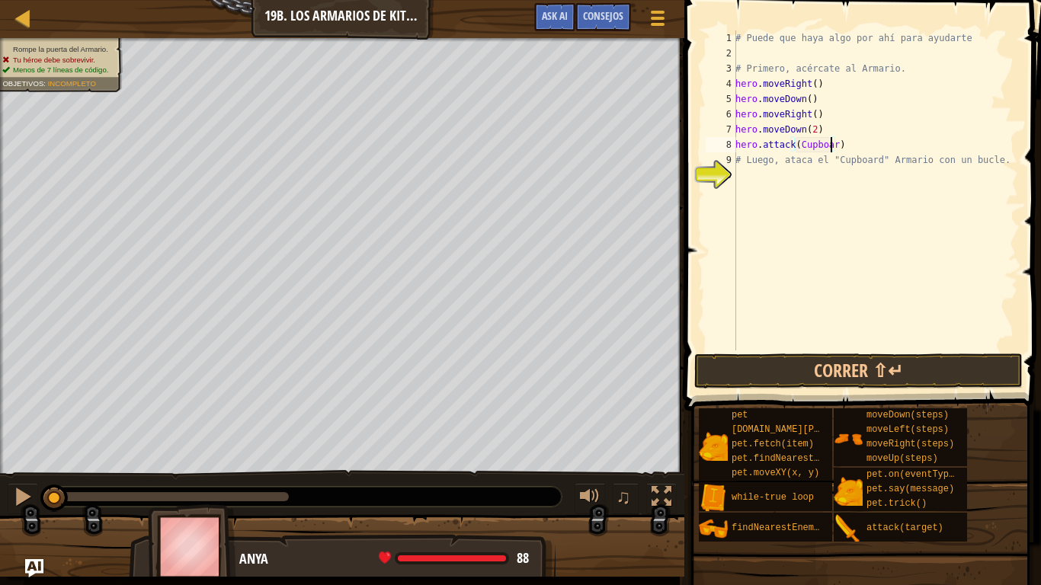
scroll to position [7, 8]
click at [835, 361] on button "Correr ⇧↵" at bounding box center [858, 371] width 329 height 35
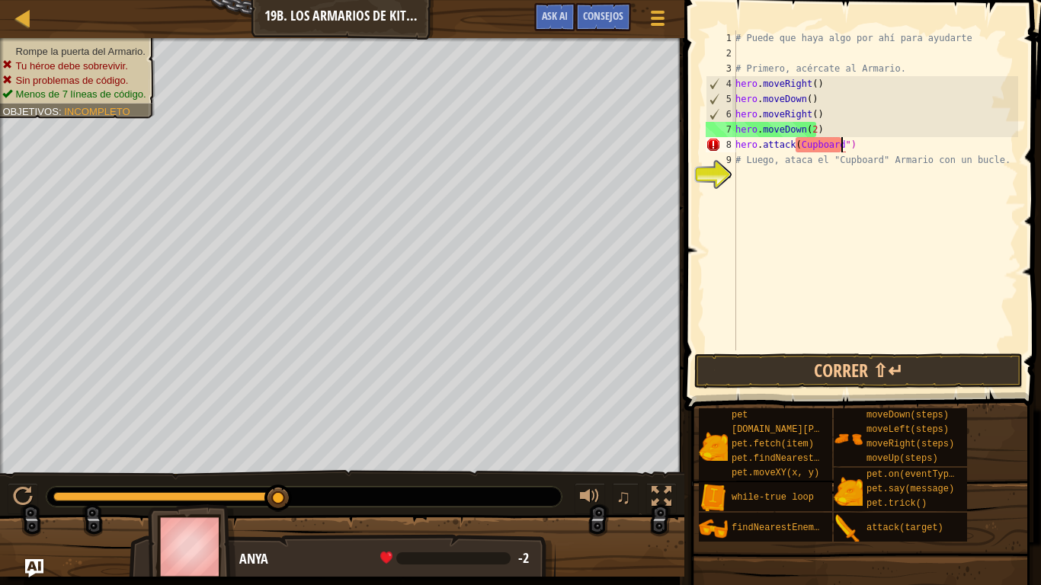
scroll to position [7, 8]
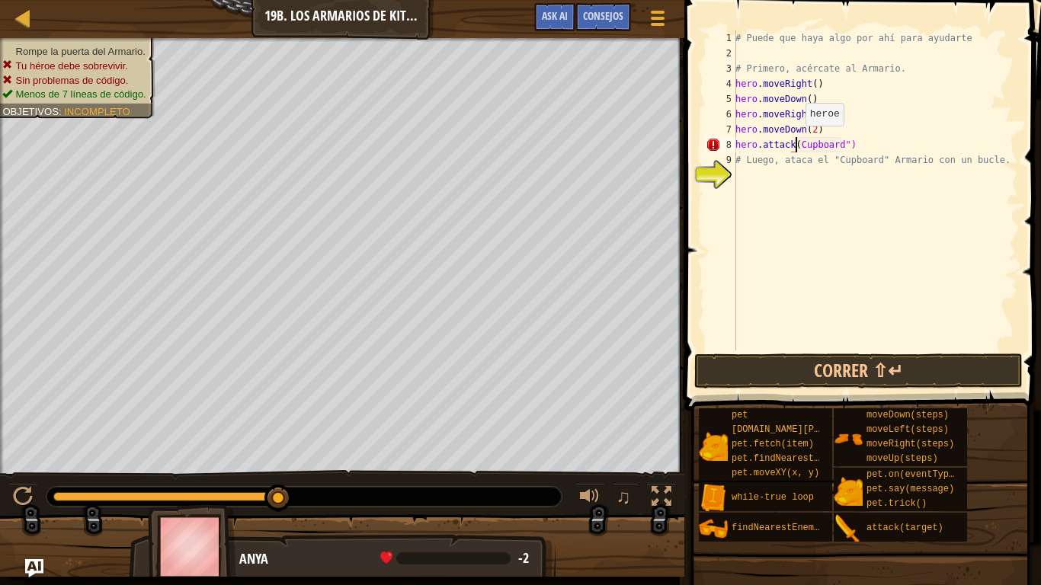
click at [797, 141] on div "# Puede que haya algo por ahí para ayudarte # Primero, acércate al Armario. her…" at bounding box center [876, 205] width 286 height 351
type textarea "hero.attack("Cupboard")"
click at [765, 360] on button "Correr ⇧↵" at bounding box center [858, 371] width 329 height 35
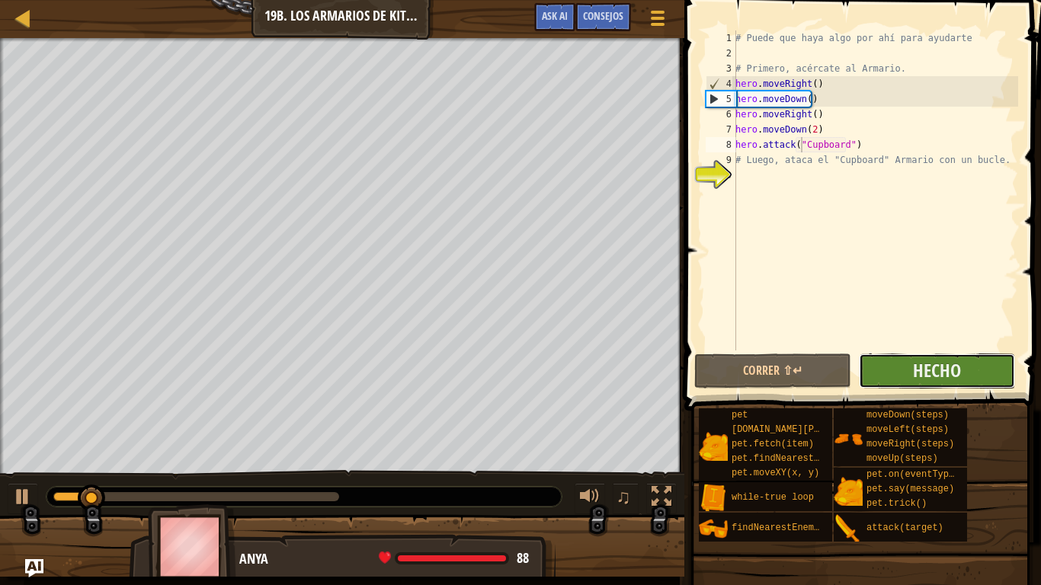
click at [877, 360] on button "Hecho" at bounding box center [937, 371] width 156 height 35
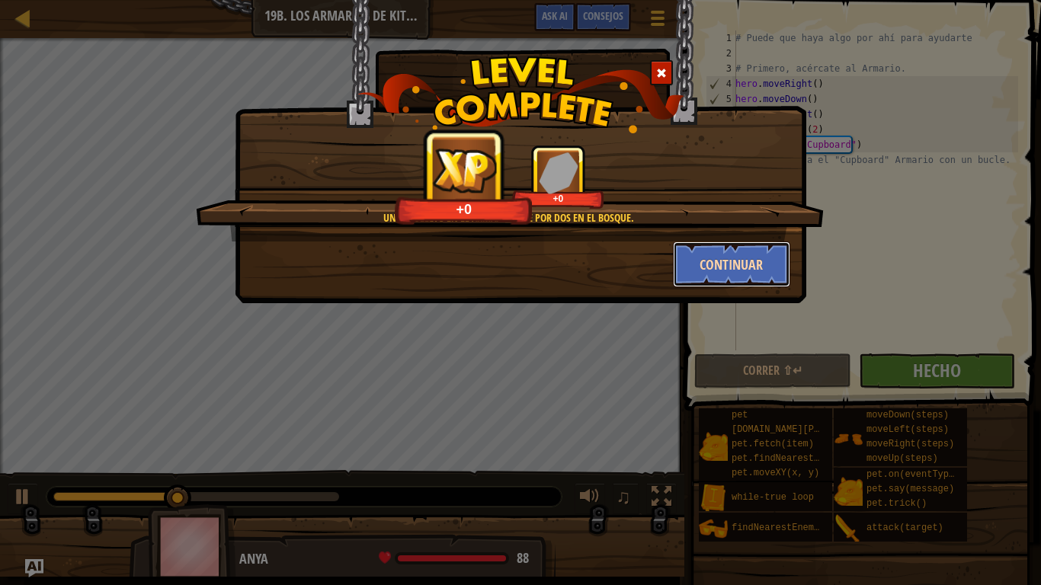
click at [711, 248] on button "Continuar" at bounding box center [732, 265] width 118 height 46
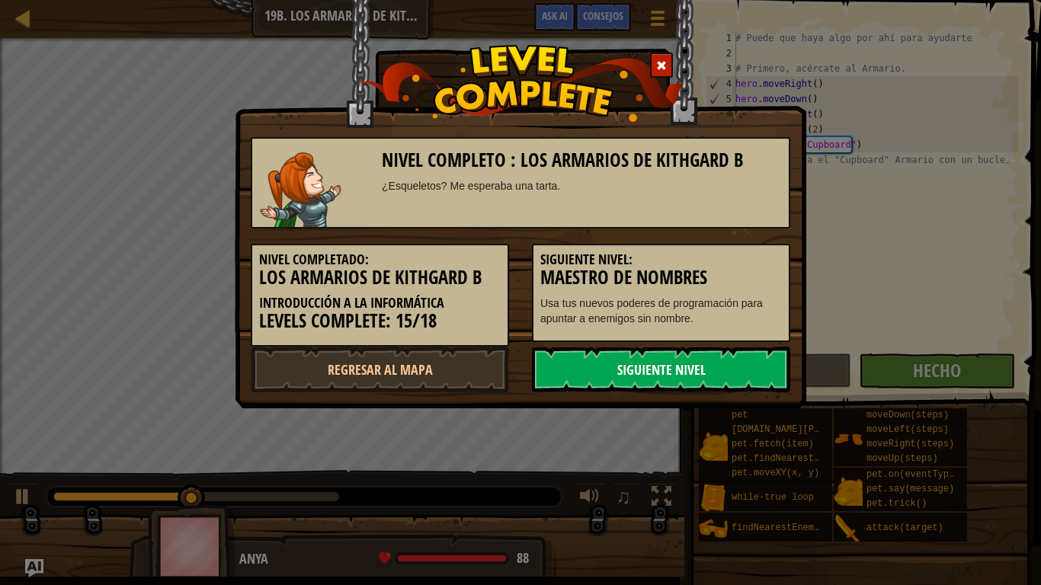
click at [719, 368] on link "Siguiente nivel" at bounding box center [661, 370] width 258 height 46
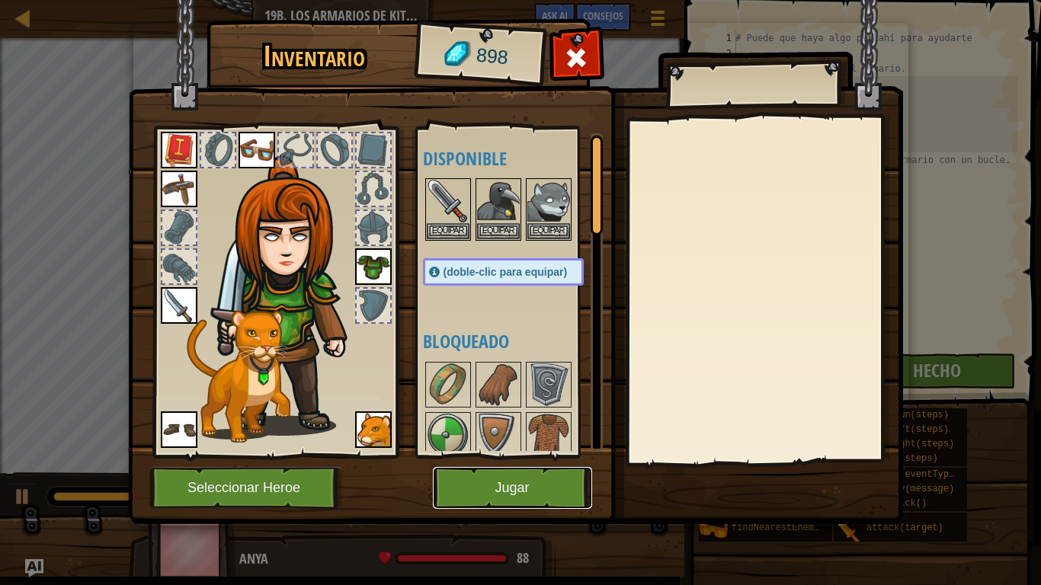
click at [511, 489] on button "Jugar" at bounding box center [512, 488] width 159 height 42
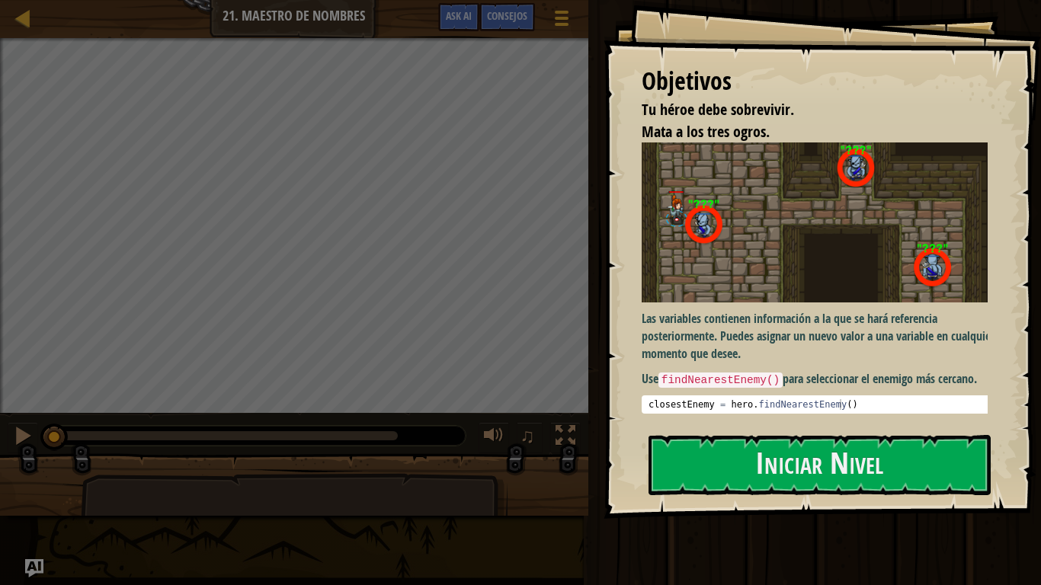
click at [547, 472] on div at bounding box center [294, 492] width 588 height 76
click at [20, 20] on div at bounding box center [23, 17] width 19 height 19
select select "es-ES"
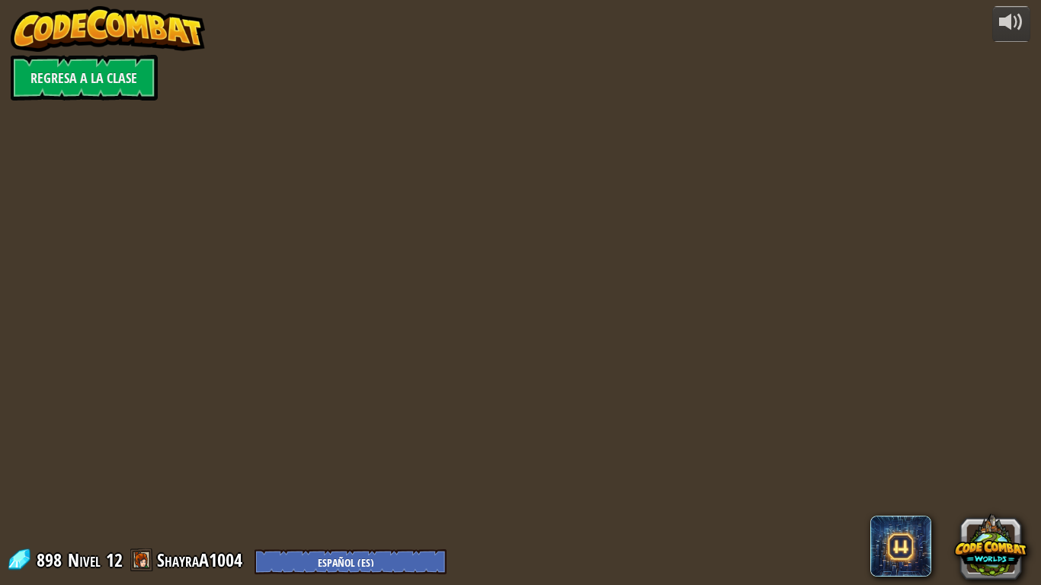
select select "es-ES"
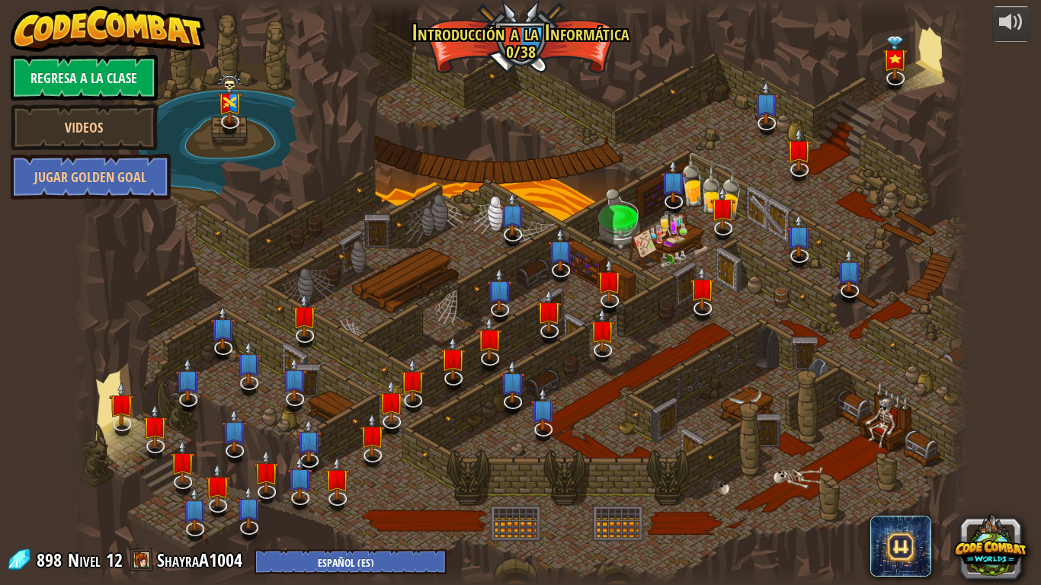
select select "es-ES"
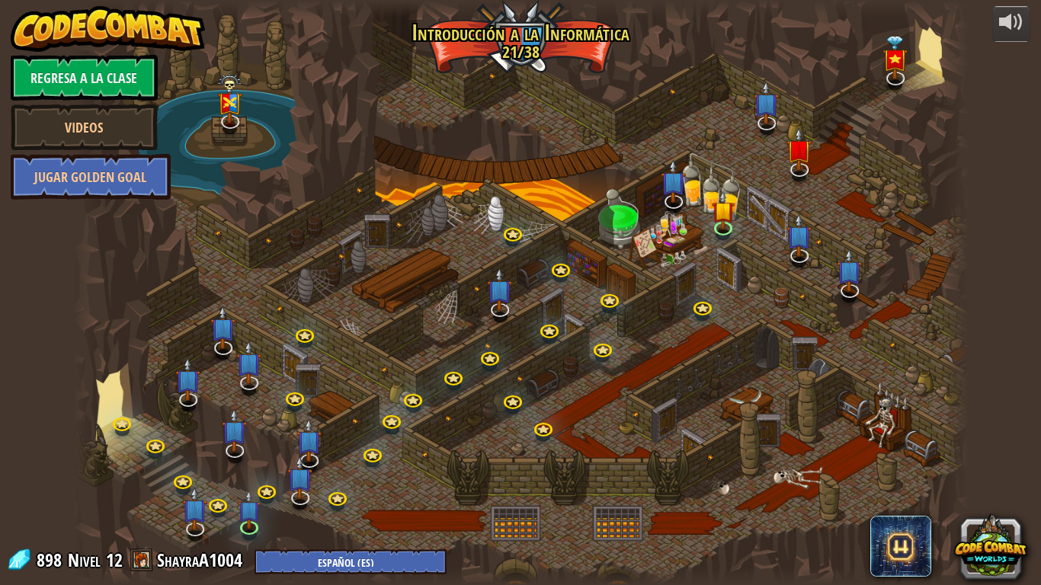
select select "es-ES"
